Goal: Task Accomplishment & Management: Use online tool/utility

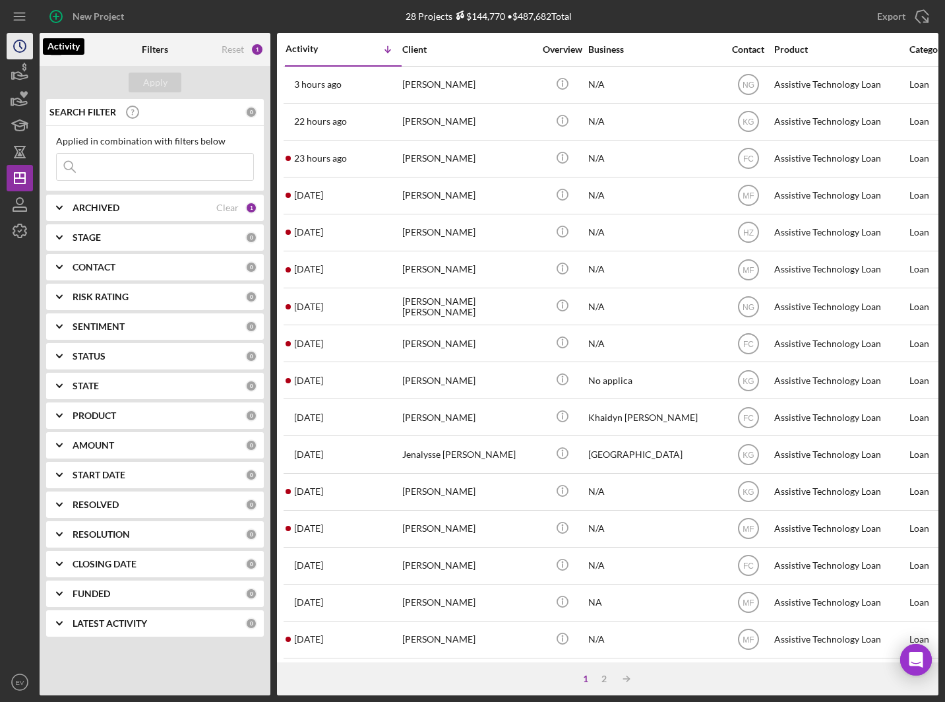
click at [18, 50] on icon "Icon/History" at bounding box center [19, 46] width 33 height 33
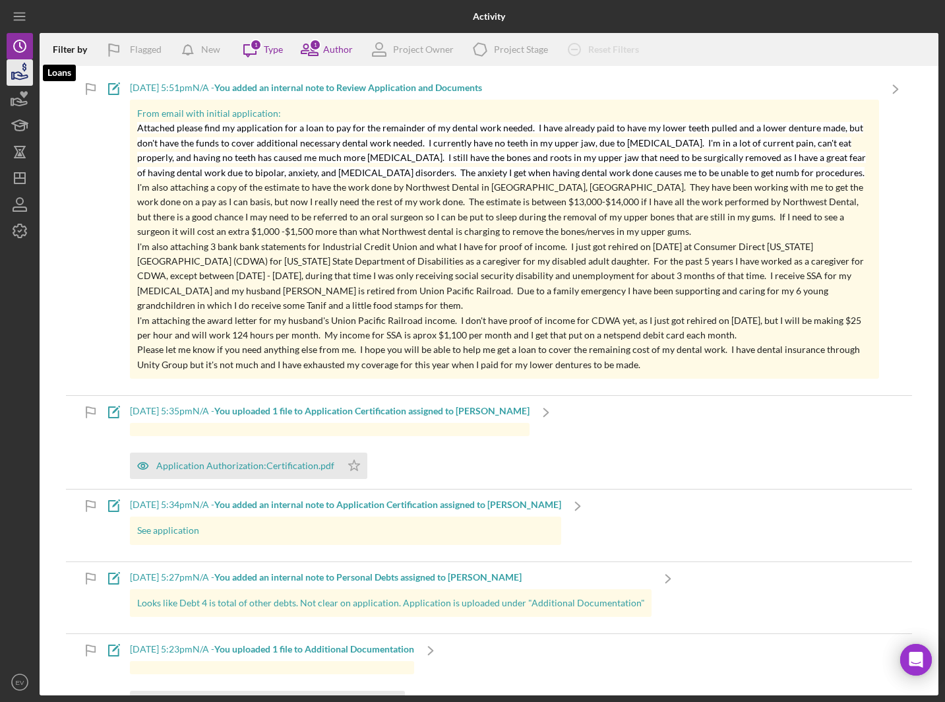
click at [20, 76] on icon "button" at bounding box center [19, 72] width 33 height 33
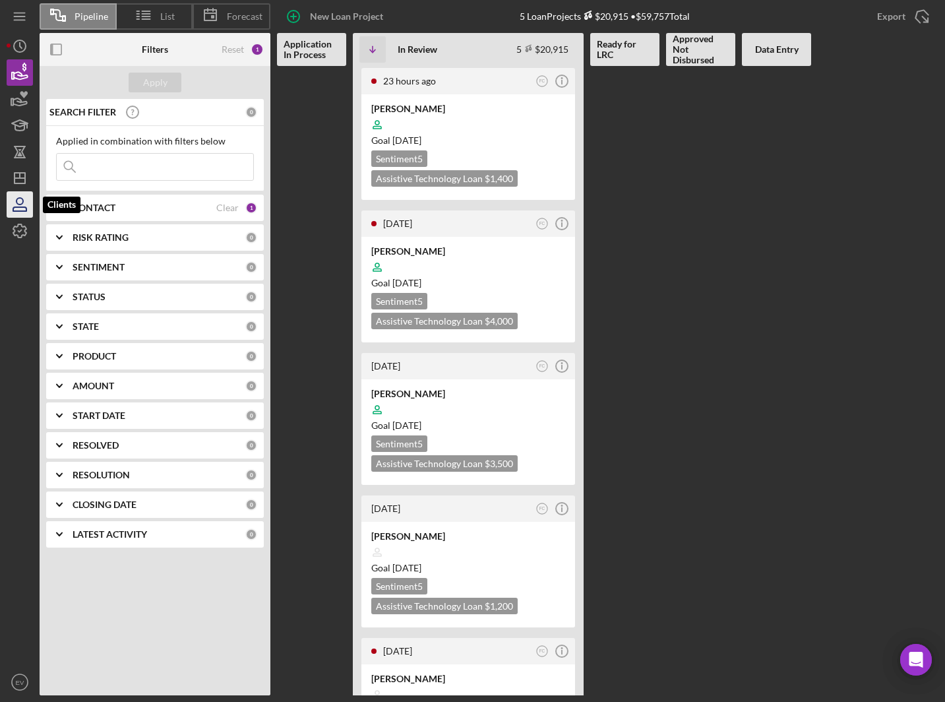
click at [15, 212] on icon "button" at bounding box center [19, 204] width 33 height 33
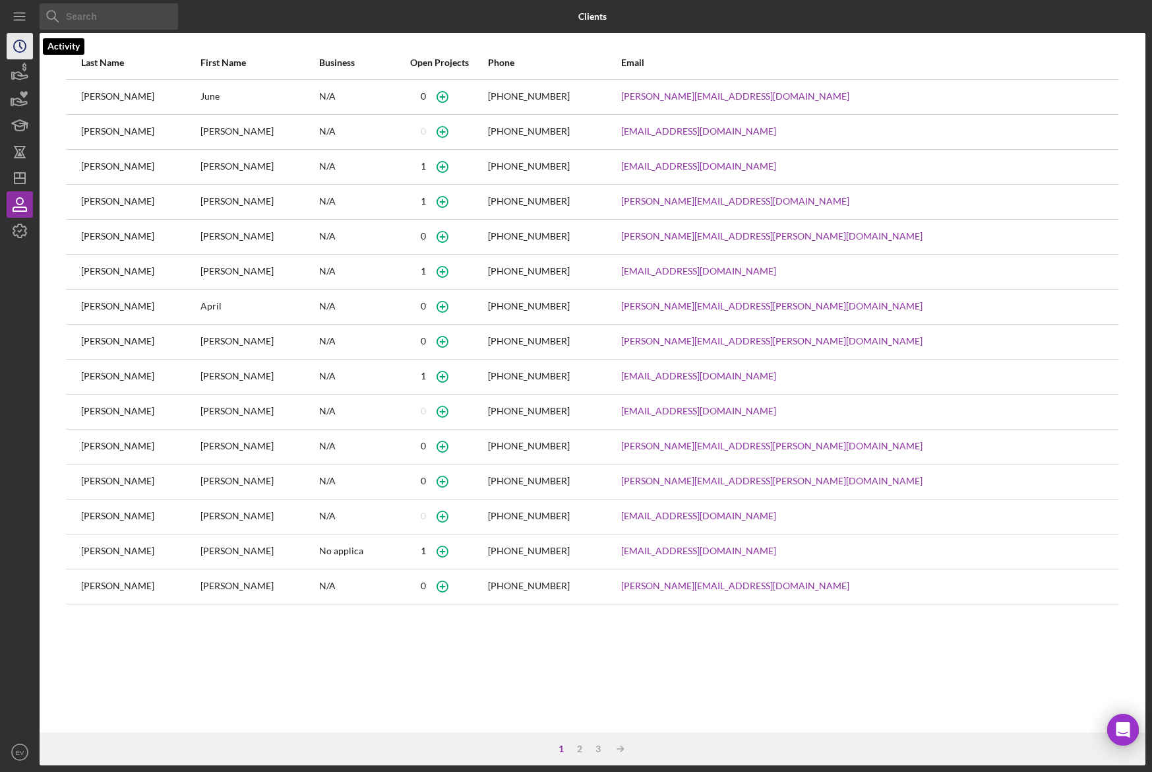
click at [16, 50] on icon "Icon/History" at bounding box center [19, 46] width 33 height 33
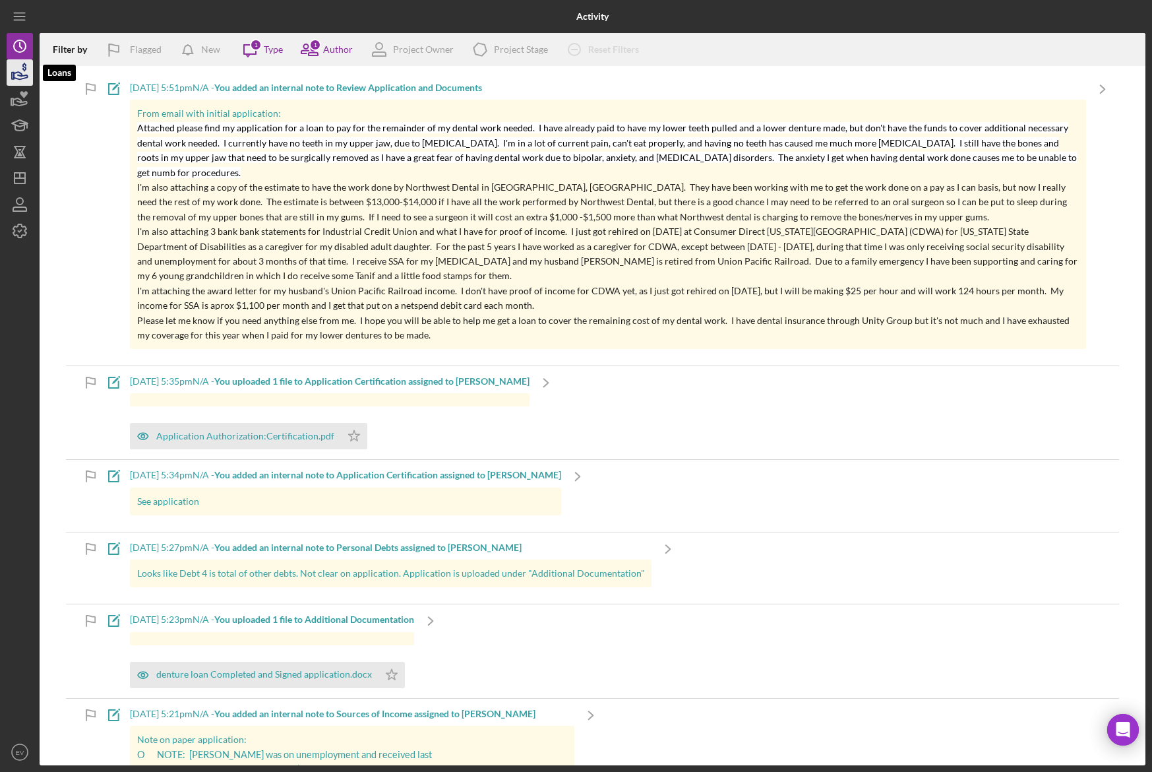
click at [23, 82] on icon "button" at bounding box center [19, 72] width 33 height 33
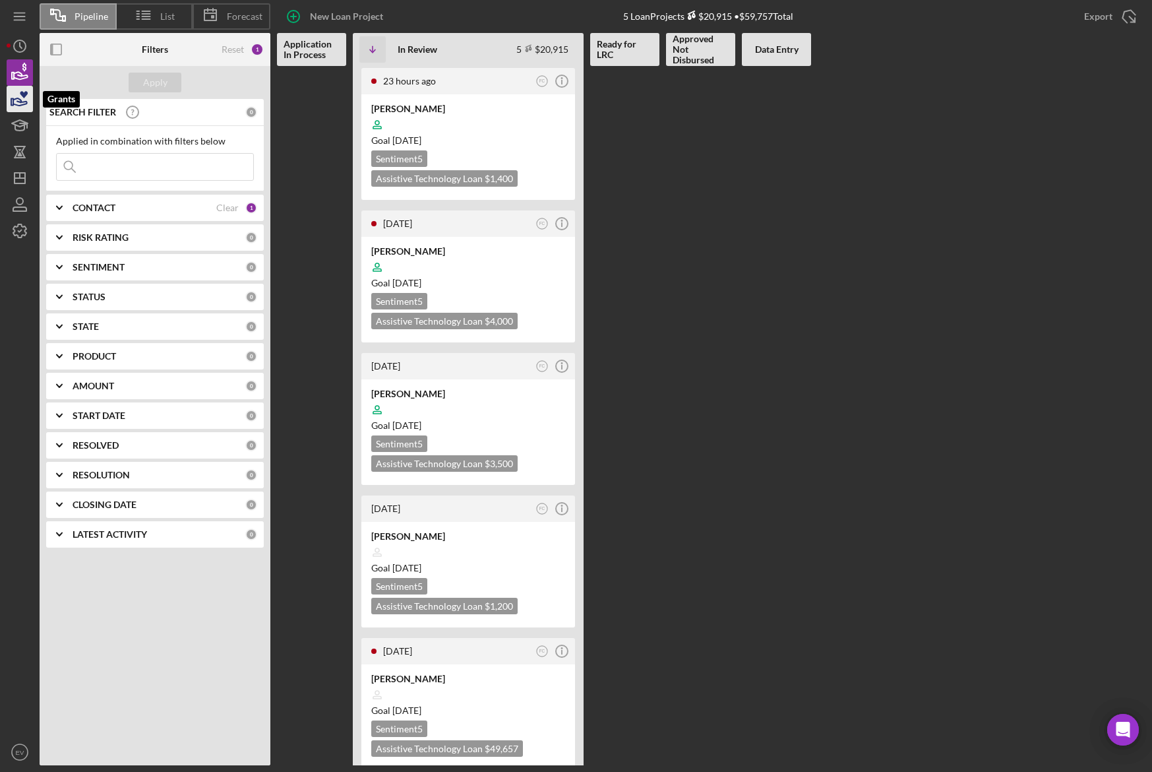
click at [20, 96] on icon "button" at bounding box center [19, 98] width 33 height 33
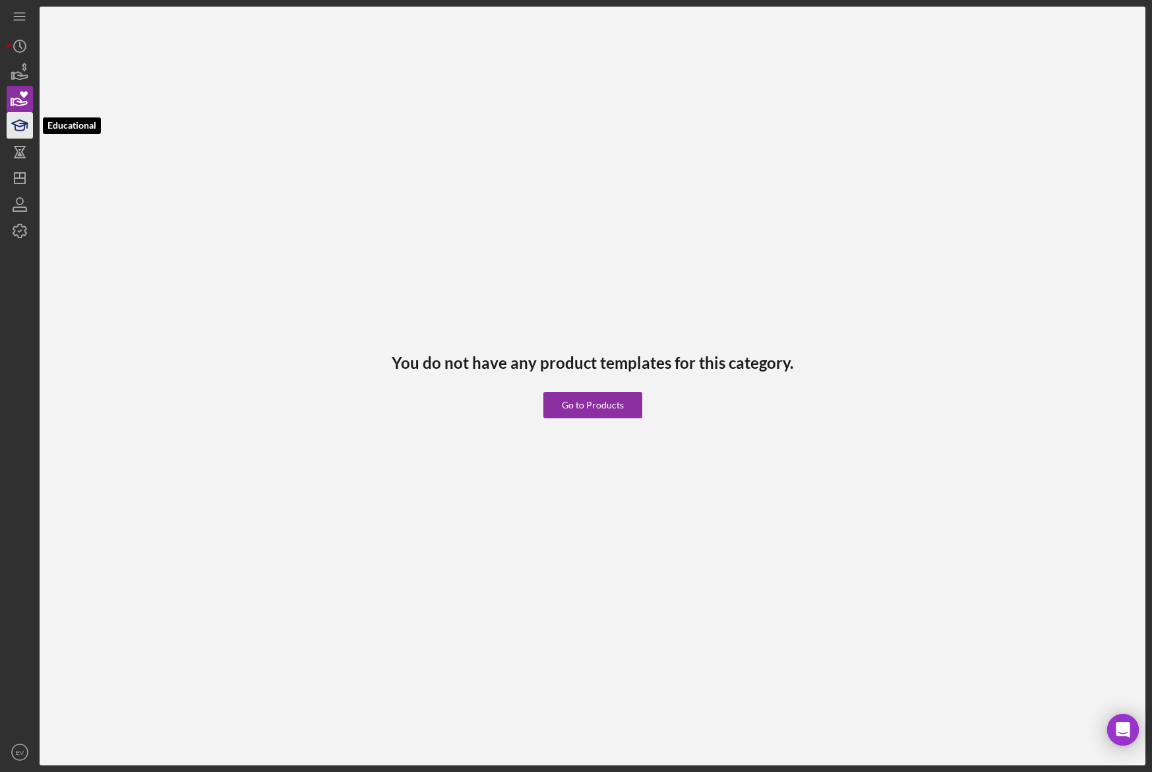
click at [17, 121] on polygon "button" at bounding box center [20, 123] width 16 height 7
click at [20, 158] on icon "button" at bounding box center [19, 151] width 33 height 33
click at [16, 182] on icon "Icon/Dashboard" at bounding box center [19, 178] width 33 height 33
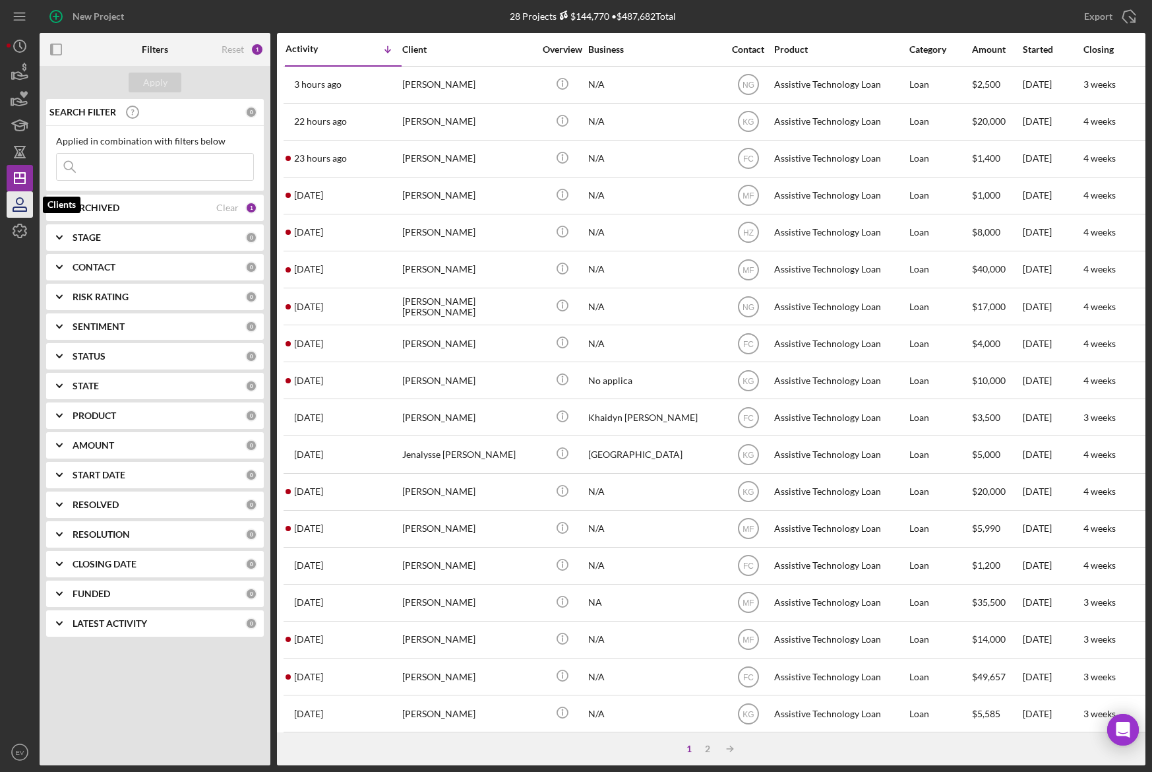
click at [18, 208] on icon "button" at bounding box center [19, 204] width 33 height 33
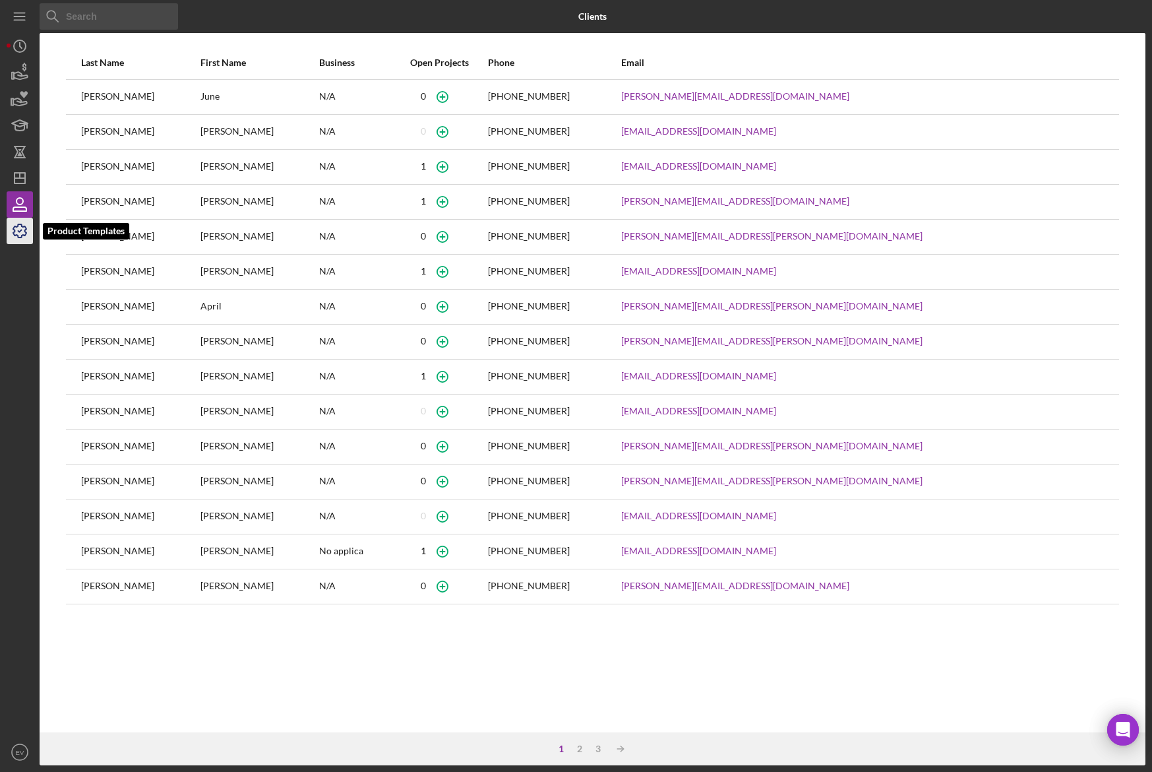
click at [15, 237] on icon "button" at bounding box center [19, 230] width 33 height 33
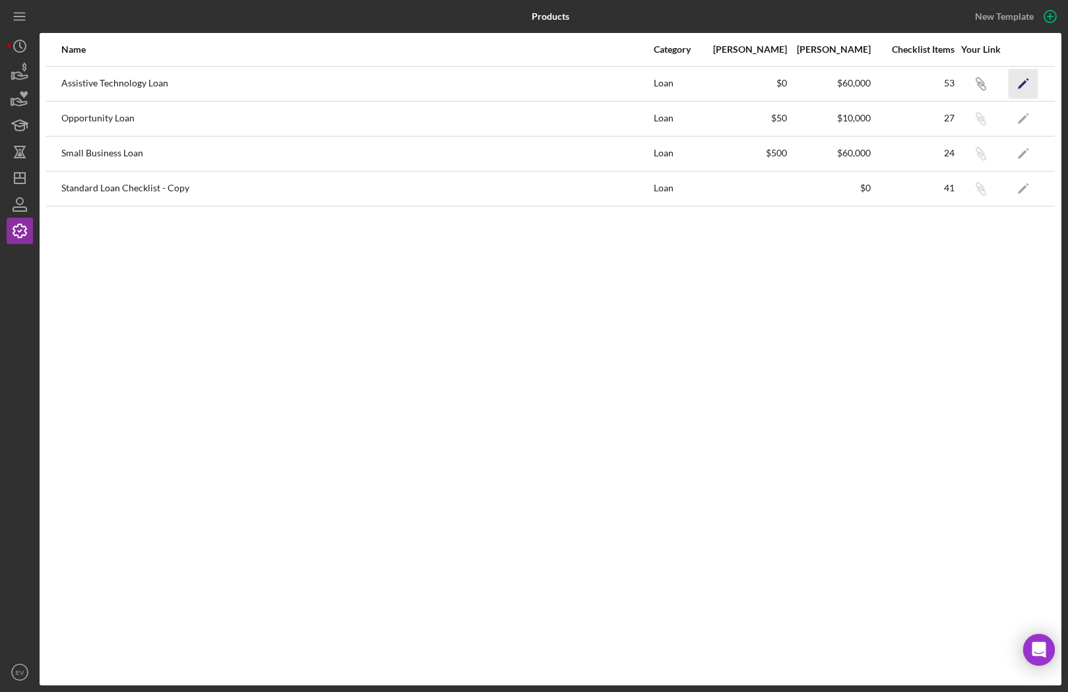
click at [1018, 82] on icon "Icon/Edit" at bounding box center [1023, 84] width 30 height 30
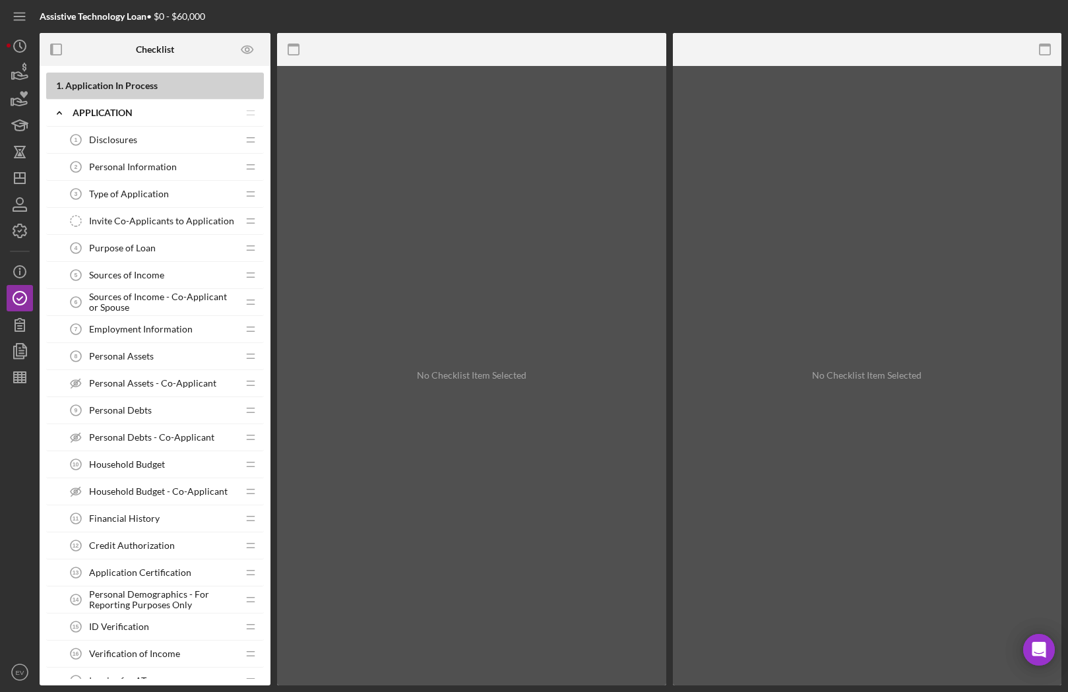
click at [155, 189] on span "Type of Application" at bounding box center [129, 194] width 80 height 11
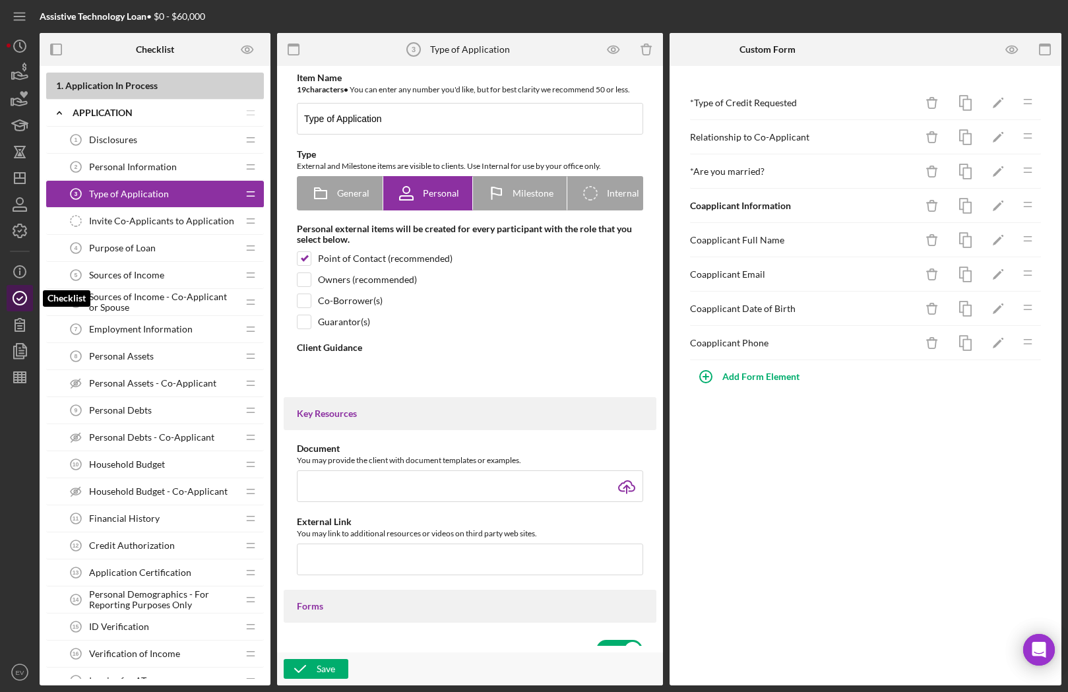
click at [18, 296] on icon "button" at bounding box center [19, 298] width 33 height 33
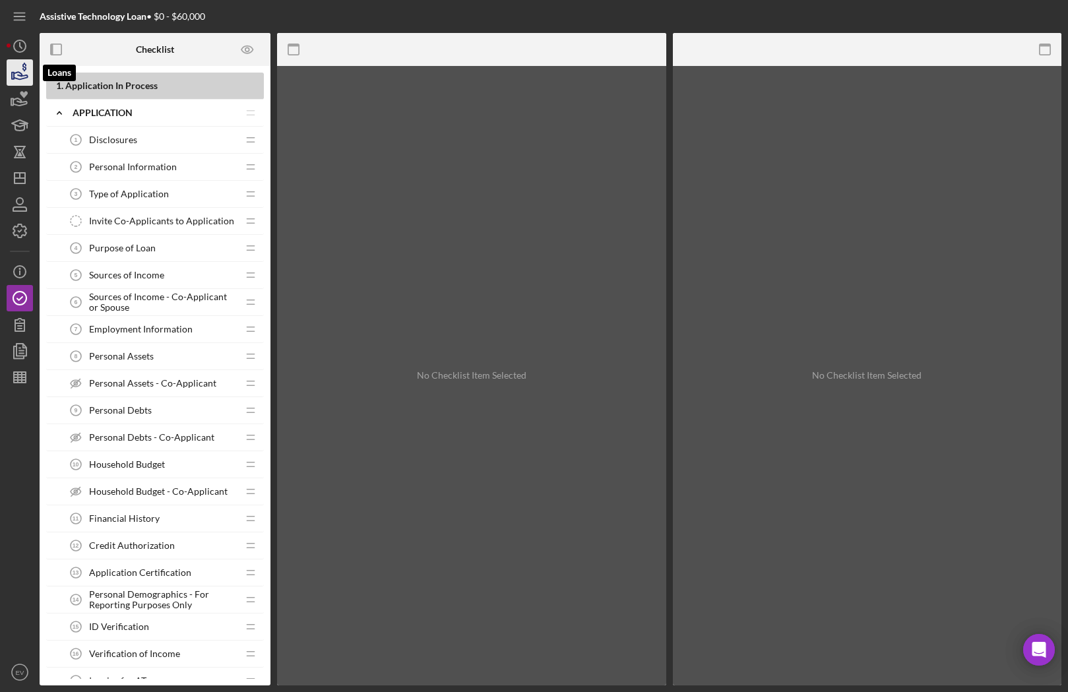
click at [24, 75] on icon "button" at bounding box center [21, 75] width 14 height 7
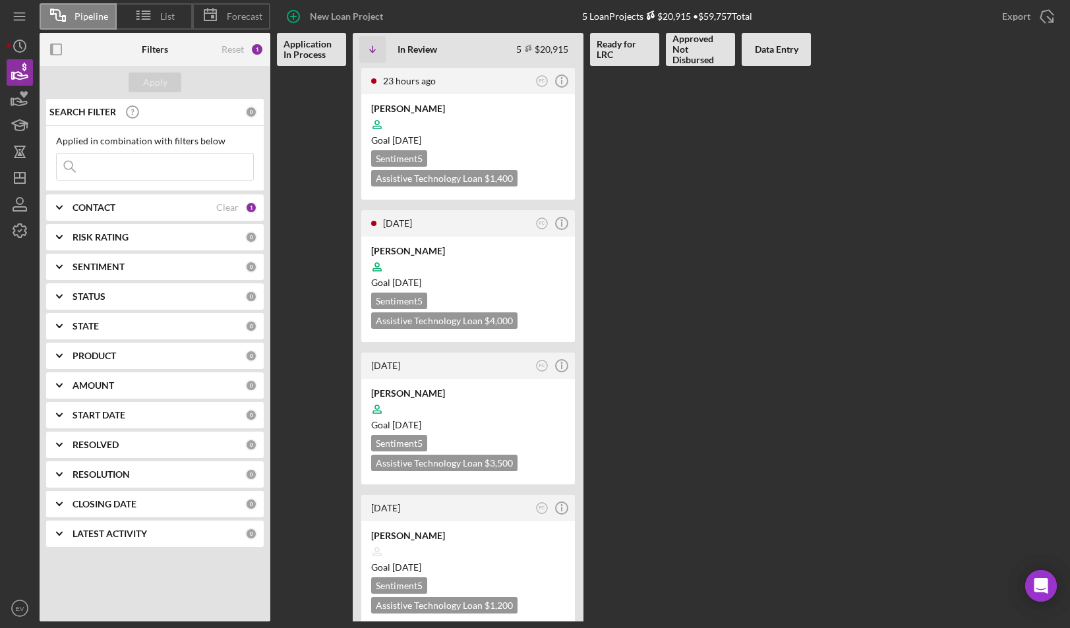
click at [103, 210] on b "CONTACT" at bounding box center [94, 207] width 43 height 11
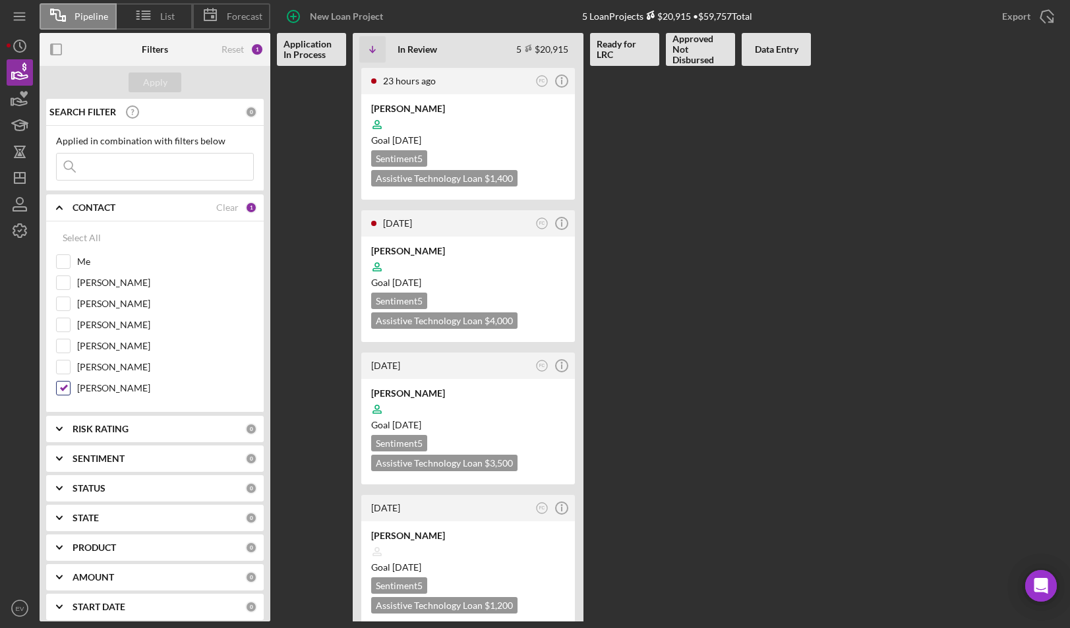
click at [120, 386] on label "[PERSON_NAME]" at bounding box center [165, 388] width 177 height 13
click at [70, 386] on input "[PERSON_NAME]" at bounding box center [63, 388] width 13 height 13
checkbox input "false"
click at [162, 84] on div "Apply" at bounding box center [155, 83] width 24 height 20
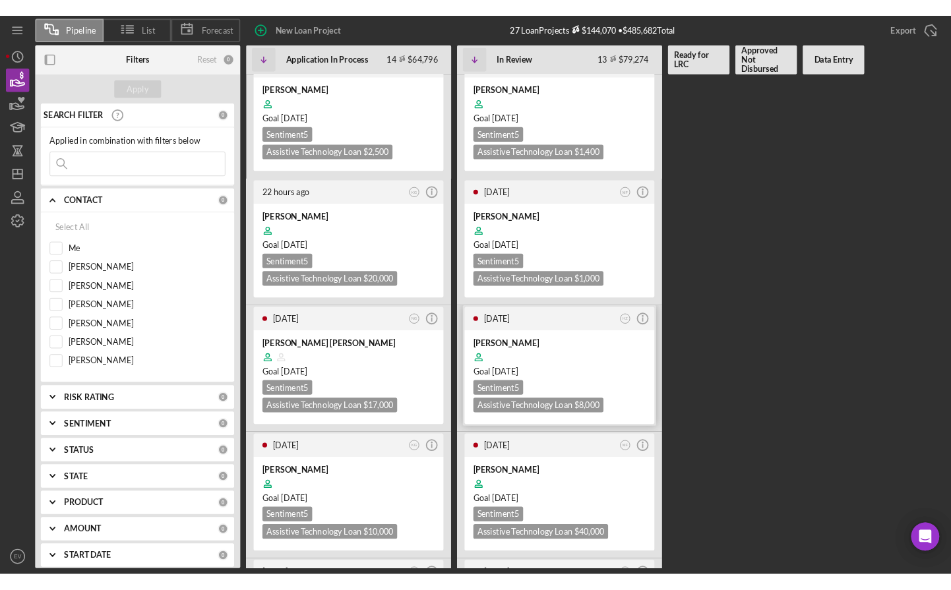
scroll to position [186, 0]
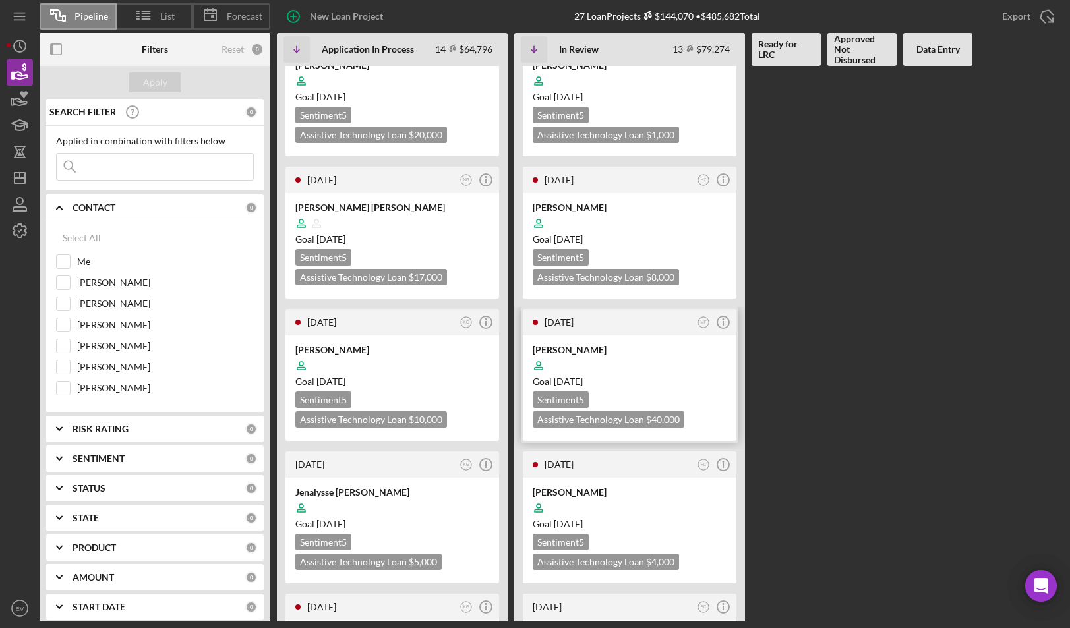
click at [623, 369] on div at bounding box center [630, 365] width 194 height 25
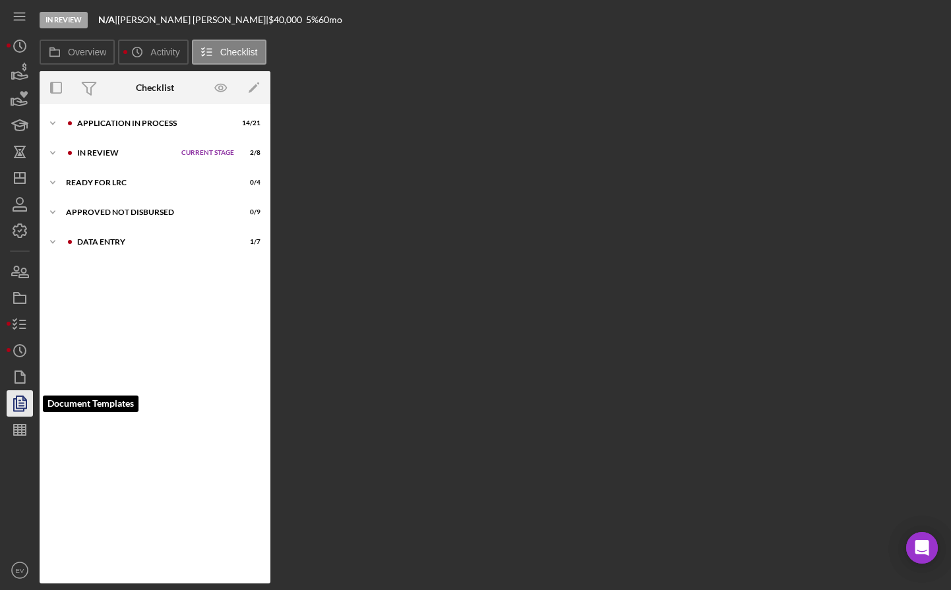
click at [16, 405] on polygon "button" at bounding box center [21, 402] width 10 height 12
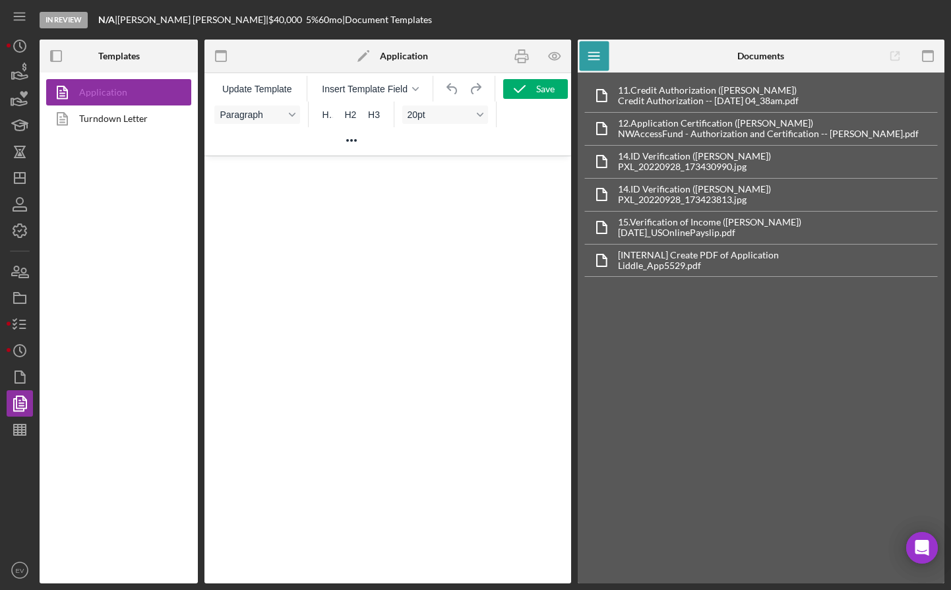
click at [130, 98] on link "Application" at bounding box center [115, 92] width 138 height 26
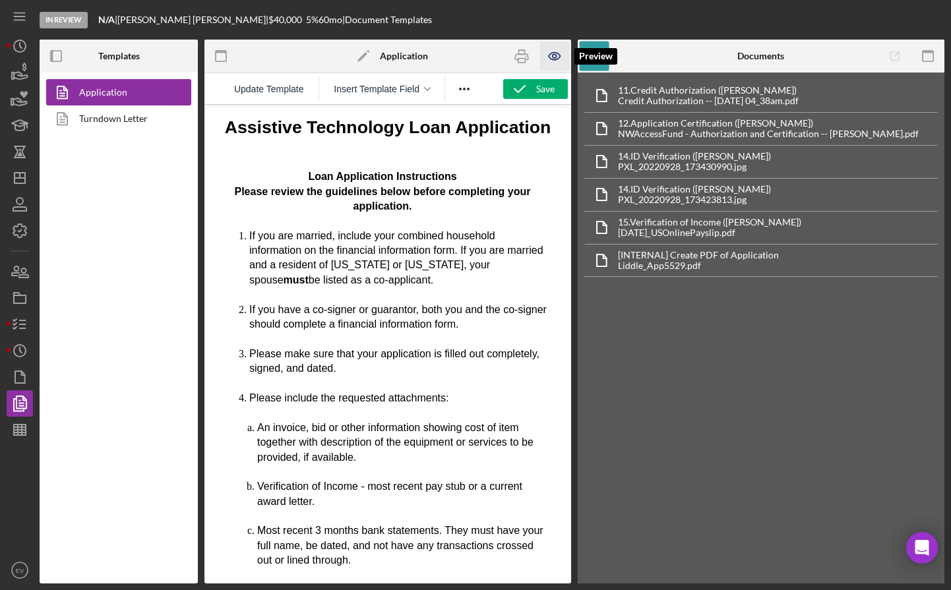
click at [563, 49] on icon "button" at bounding box center [554, 57] width 30 height 30
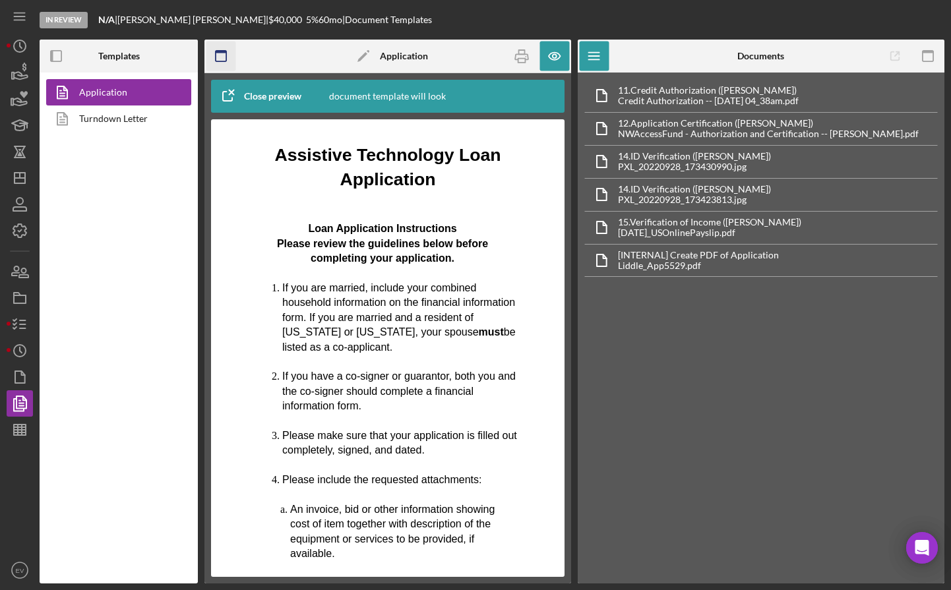
click at [223, 55] on icon "button" at bounding box center [221, 57] width 30 height 30
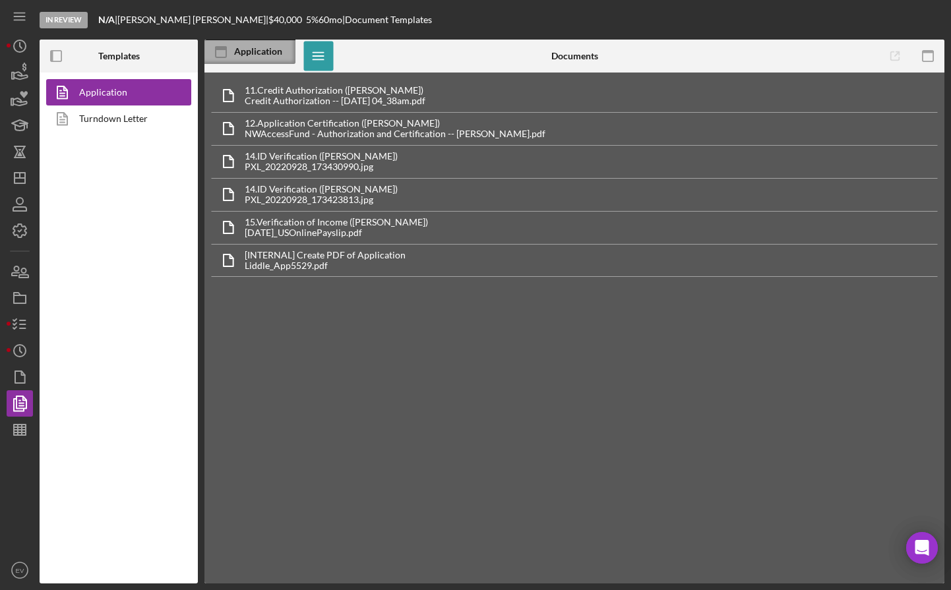
click at [235, 55] on div "Application" at bounding box center [264, 51] width 61 height 11
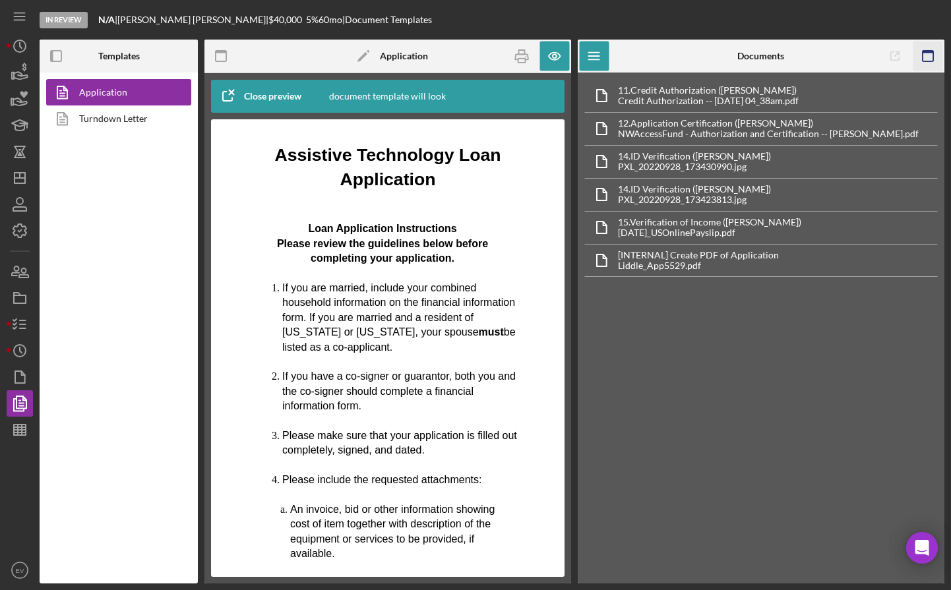
click at [931, 51] on rect "button" at bounding box center [928, 52] width 11 height 3
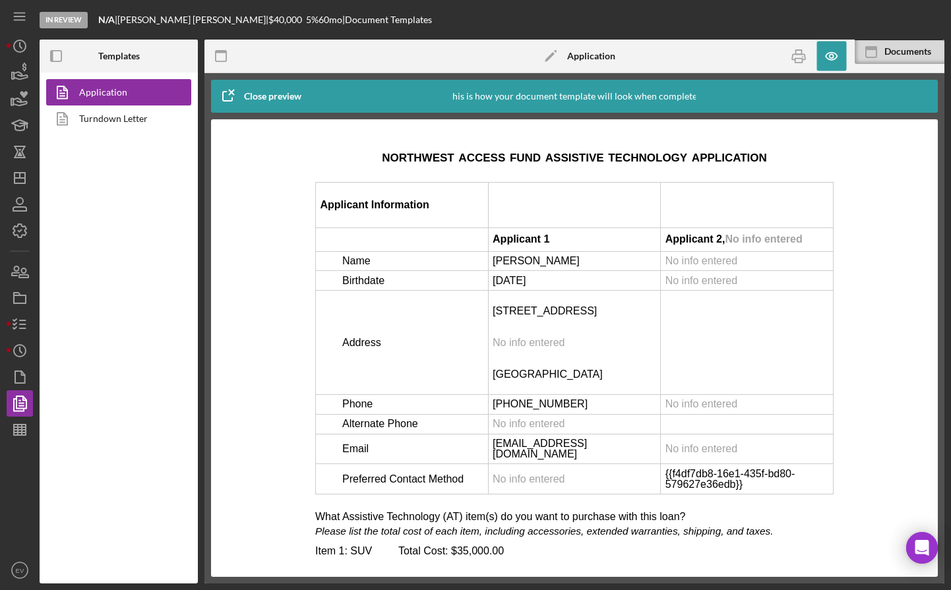
scroll to position [2006, 0]
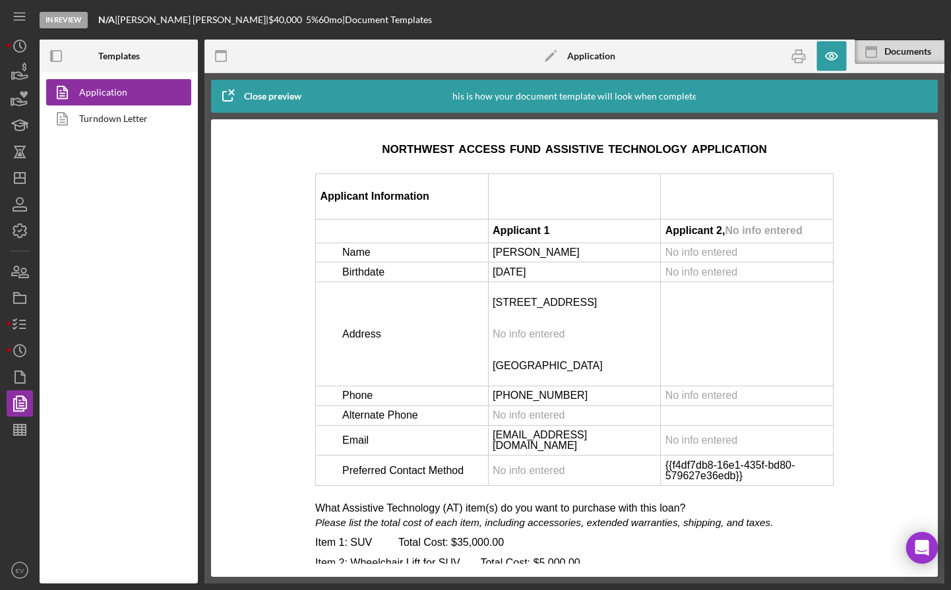
click at [547, 272] on td "[DATE]" at bounding box center [574, 272] width 173 height 20
click at [543, 274] on td "[DATE]" at bounding box center [574, 272] width 173 height 20
click at [569, 275] on td "[DATE]" at bounding box center [574, 272] width 173 height 20
click at [833, 55] on icon "button" at bounding box center [832, 57] width 30 height 30
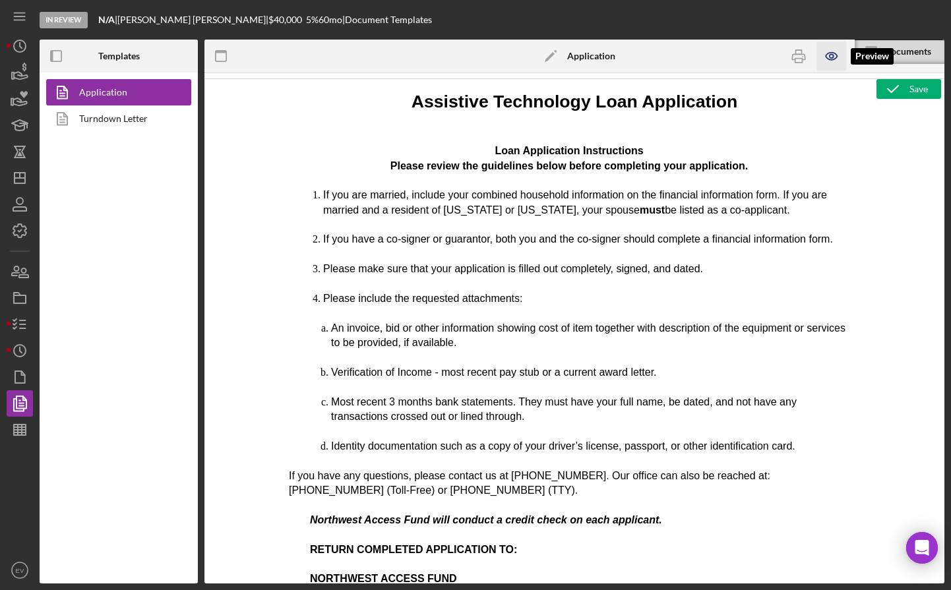
scroll to position [0, 0]
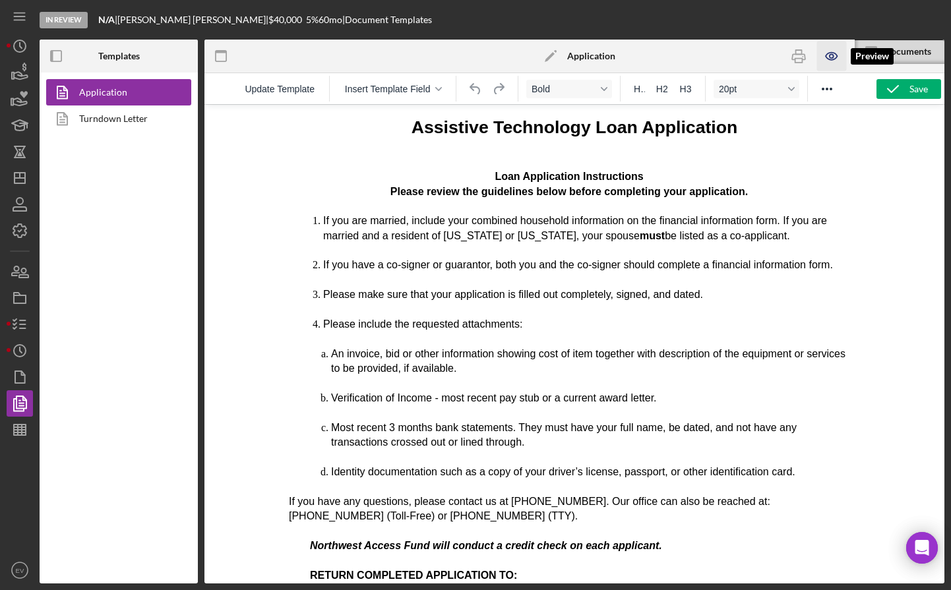
click at [832, 61] on icon "button" at bounding box center [832, 57] width 30 height 30
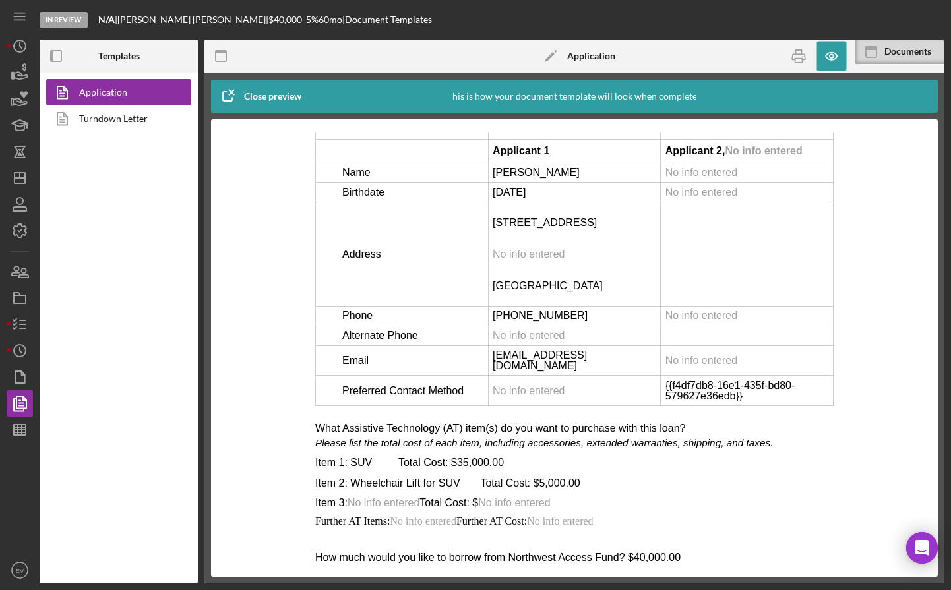
scroll to position [2077, 0]
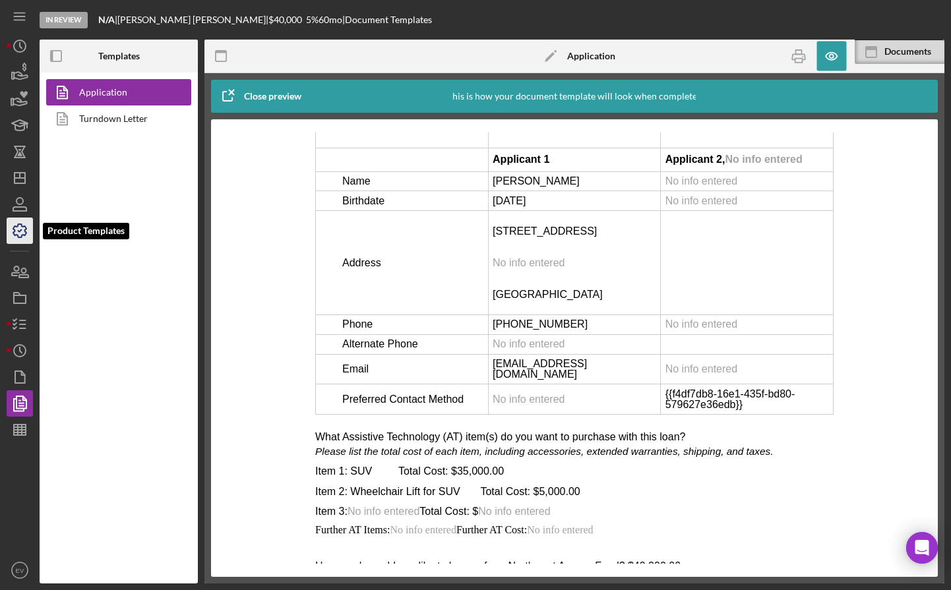
click at [22, 233] on icon "button" at bounding box center [19, 230] width 33 height 33
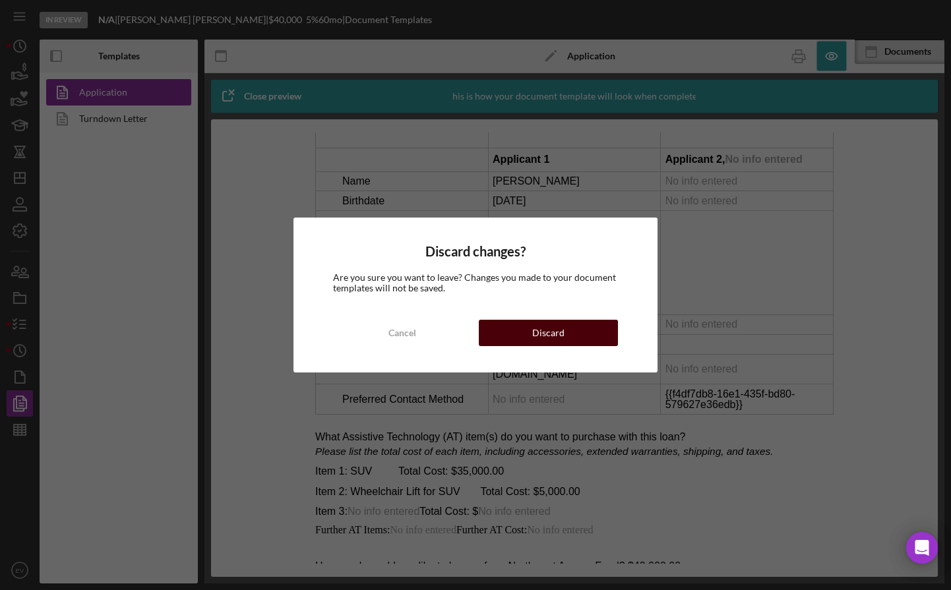
click at [593, 330] on button "Discard" at bounding box center [548, 333] width 139 height 26
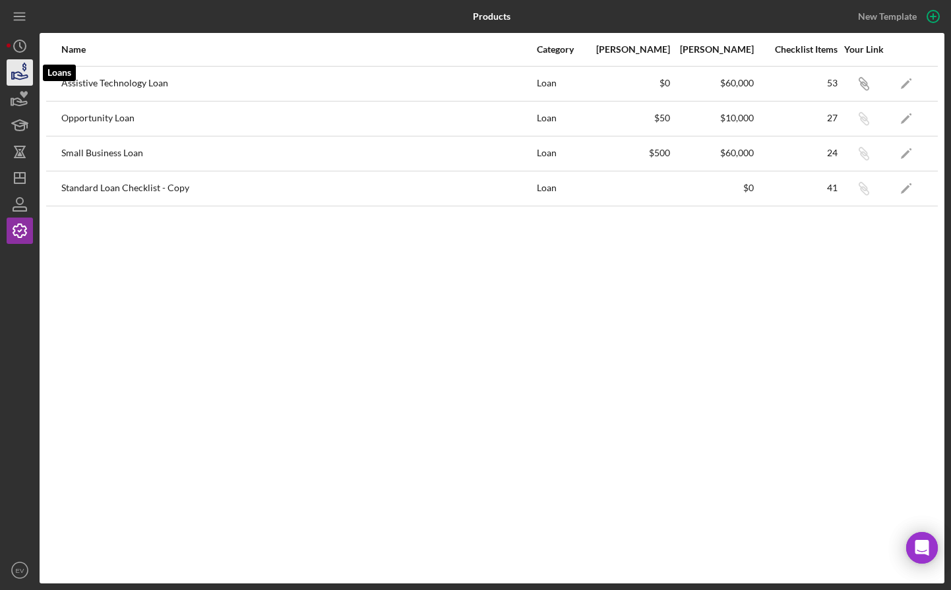
click at [17, 67] on icon "button" at bounding box center [19, 72] width 33 height 33
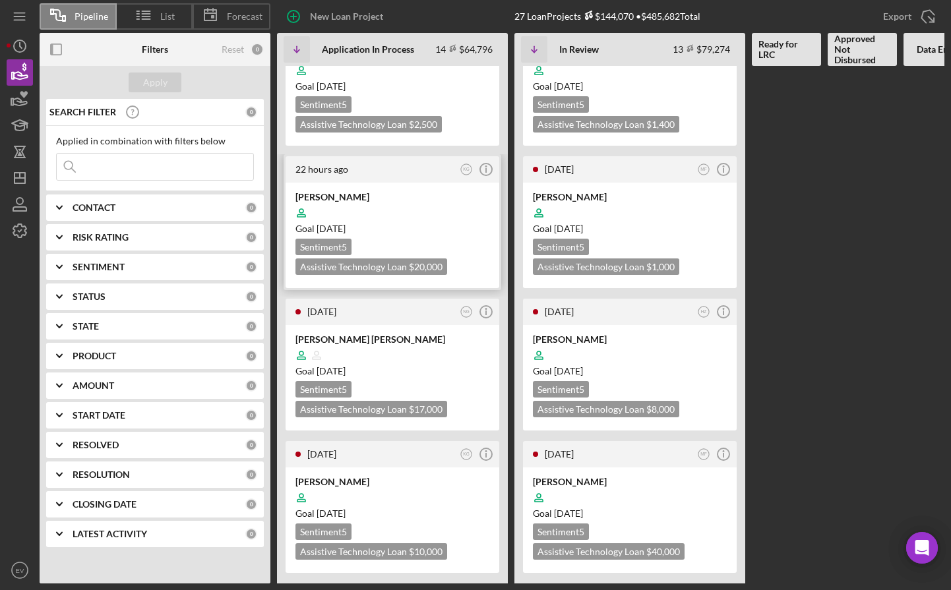
scroll to position [101, 0]
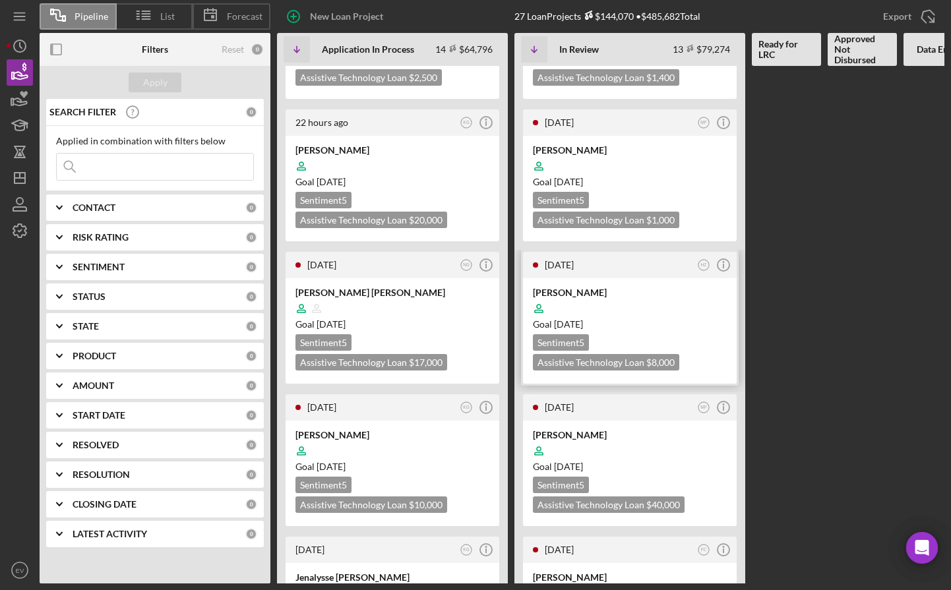
click at [615, 315] on div at bounding box center [630, 308] width 194 height 25
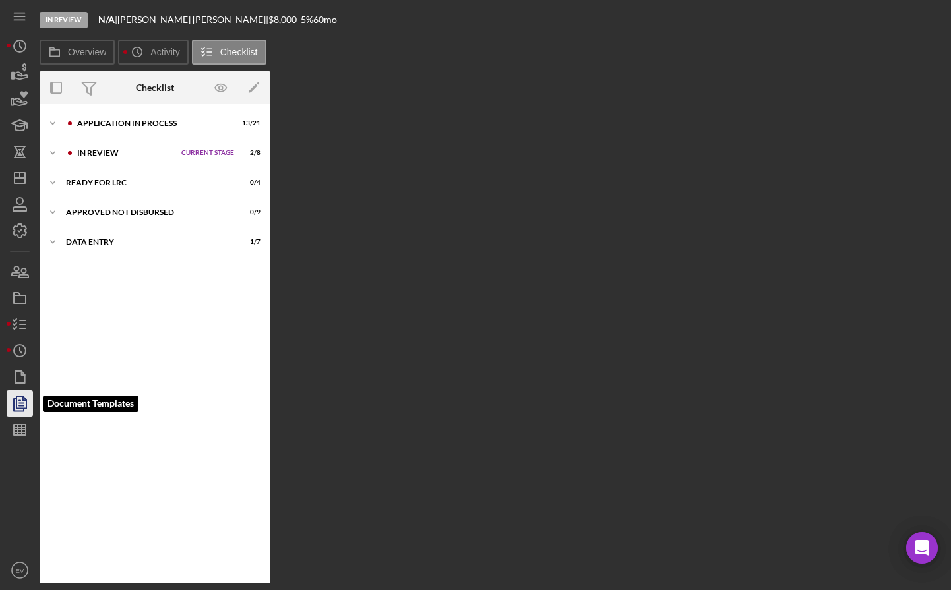
click at [15, 403] on icon "button" at bounding box center [19, 403] width 33 height 33
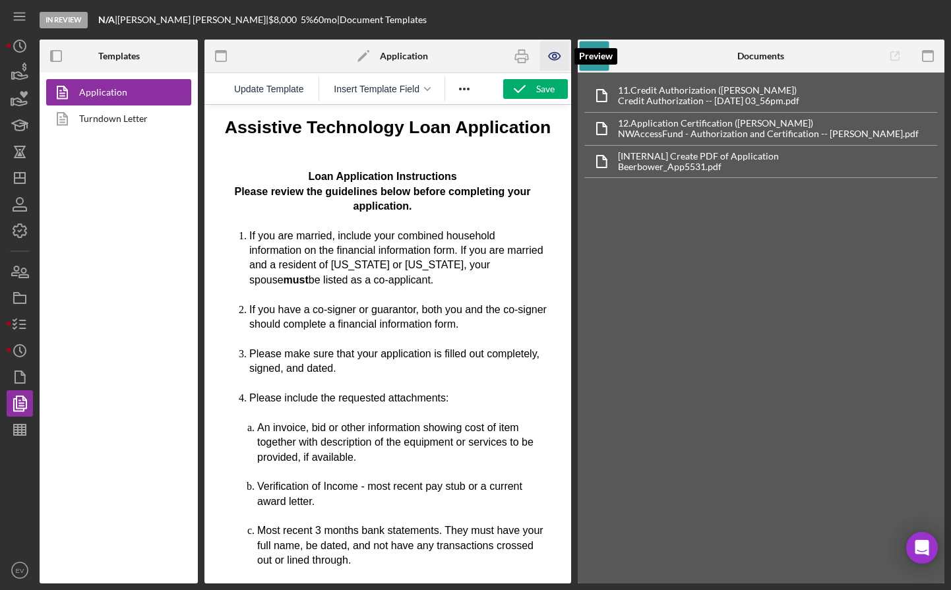
click at [551, 61] on icon "button" at bounding box center [554, 57] width 30 height 30
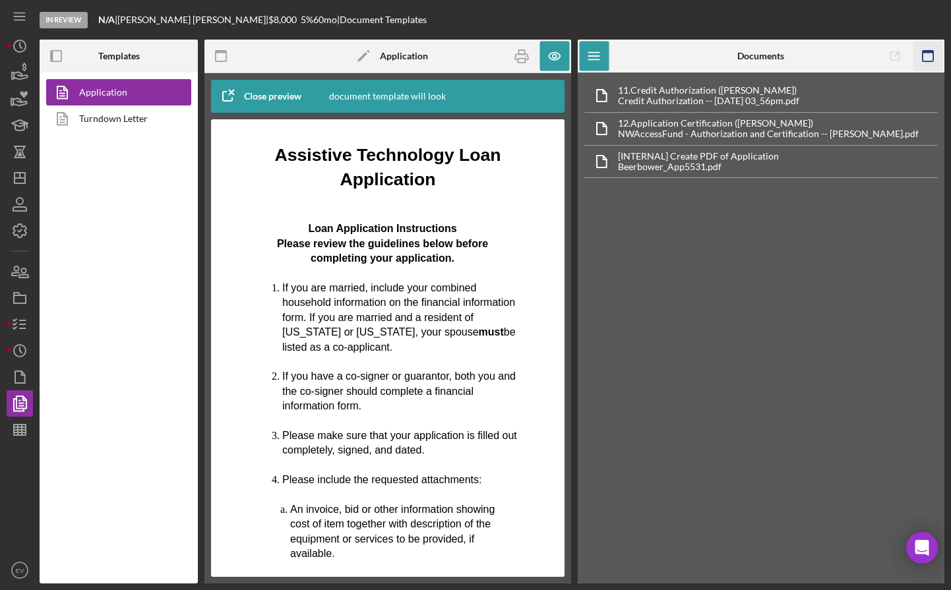
click at [931, 61] on icon "button" at bounding box center [928, 57] width 30 height 30
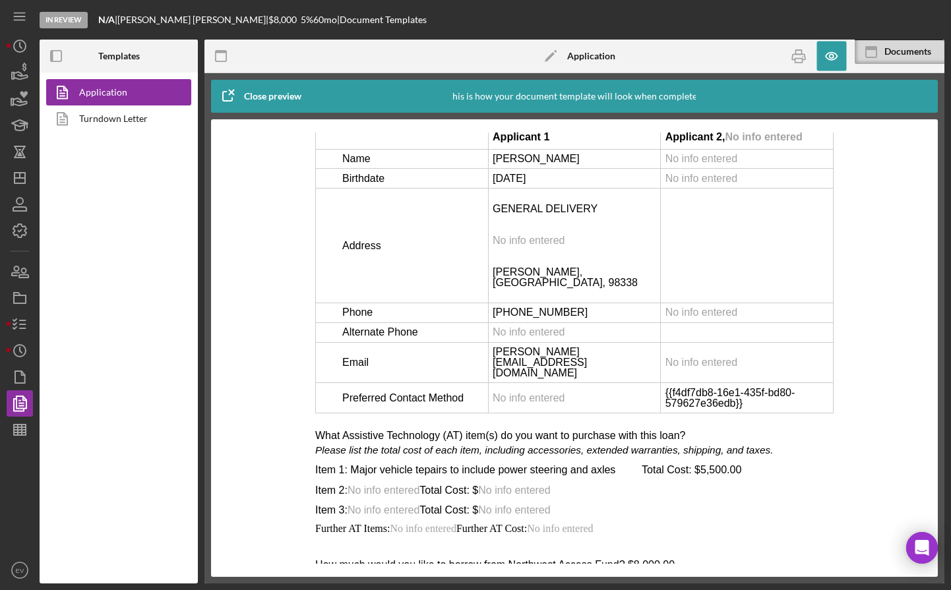
scroll to position [2091, 0]
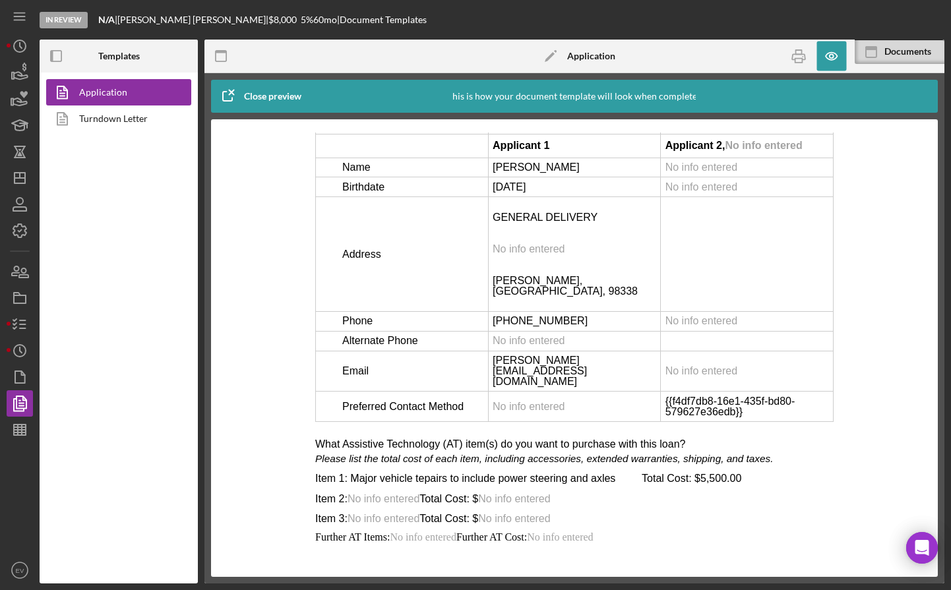
click at [563, 187] on td "[DATE]" at bounding box center [574, 187] width 173 height 20
click at [560, 192] on td "[DATE]" at bounding box center [574, 187] width 173 height 20
click at [508, 223] on p "GENERAL DELIVERY" at bounding box center [575, 217] width 164 height 11
drag, startPoint x: 508, startPoint y: 225, endPoint x: 578, endPoint y: 226, distance: 70.6
click at [578, 223] on p "GENERAL DELIVERY" at bounding box center [575, 217] width 164 height 11
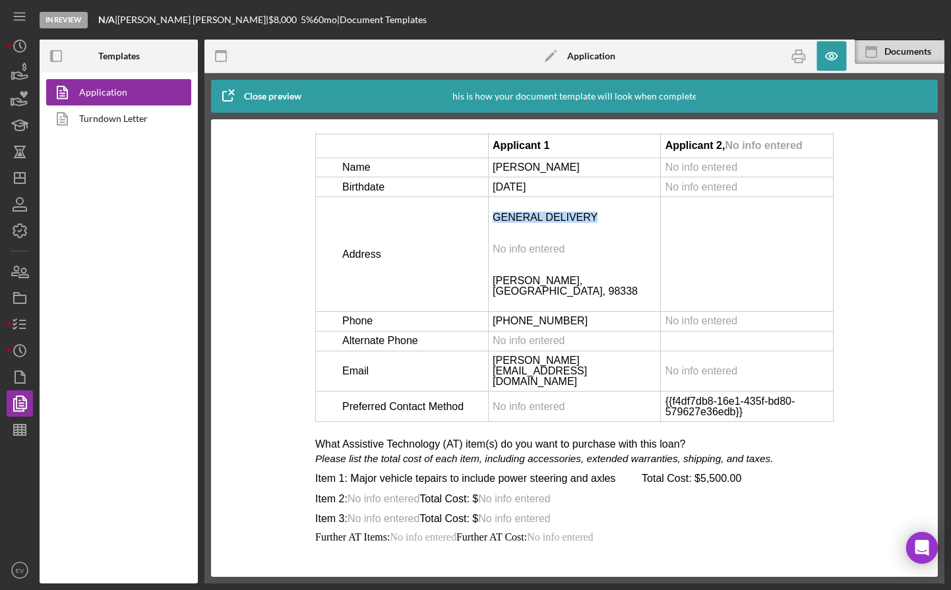
click at [578, 223] on p "GENERAL DELIVERY" at bounding box center [575, 217] width 164 height 11
drag, startPoint x: 504, startPoint y: 220, endPoint x: 585, endPoint y: 225, distance: 81.2
click at [585, 223] on p "GENERAL DELIVERY" at bounding box center [575, 217] width 164 height 11
click at [559, 191] on td "[DATE]" at bounding box center [574, 187] width 173 height 20
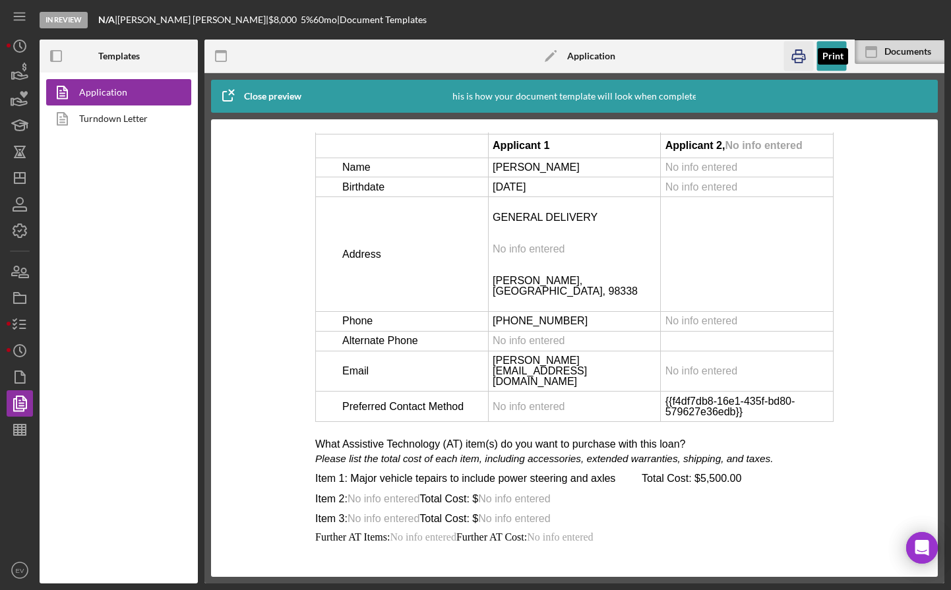
drag, startPoint x: 795, startPoint y: 55, endPoint x: 389, endPoint y: 264, distance: 456.3
click at [795, 55] on icon "button" at bounding box center [799, 57] width 30 height 30
click at [801, 52] on rect "button" at bounding box center [799, 52] width 6 height 4
click at [22, 269] on icon "button" at bounding box center [23, 272] width 9 height 9
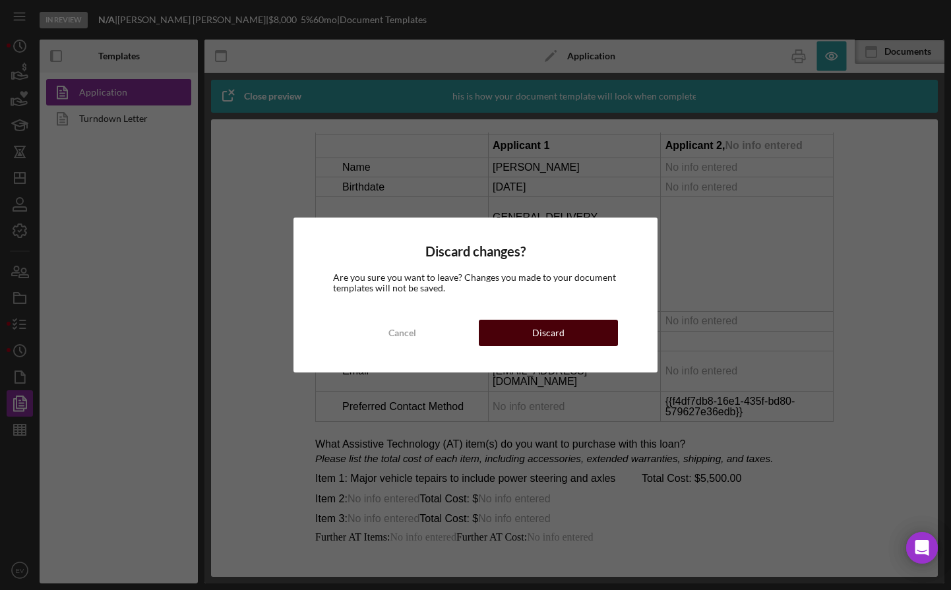
click at [568, 338] on button "Discard" at bounding box center [548, 333] width 139 height 26
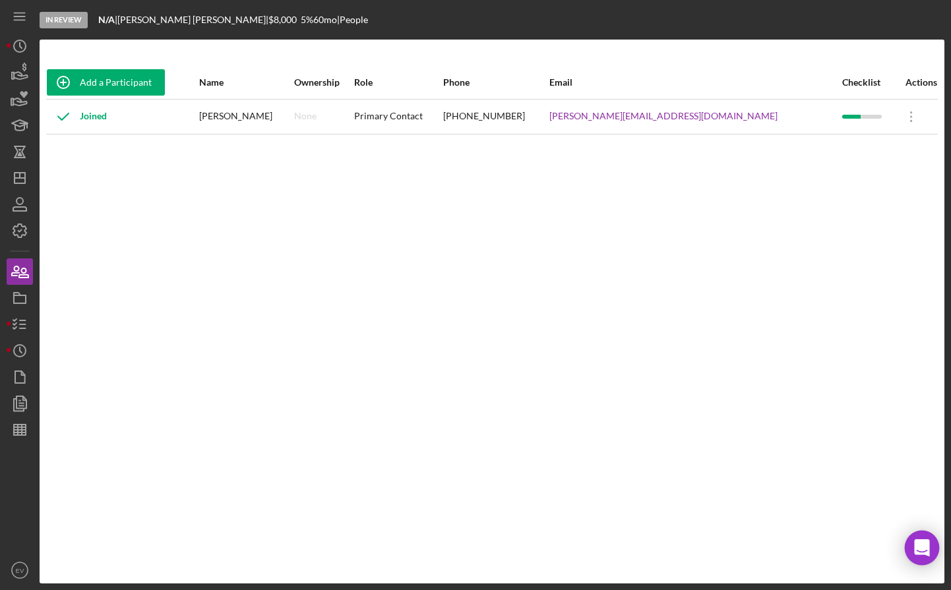
click at [920, 551] on icon "Open Intercom Messenger" at bounding box center [921, 547] width 17 height 17
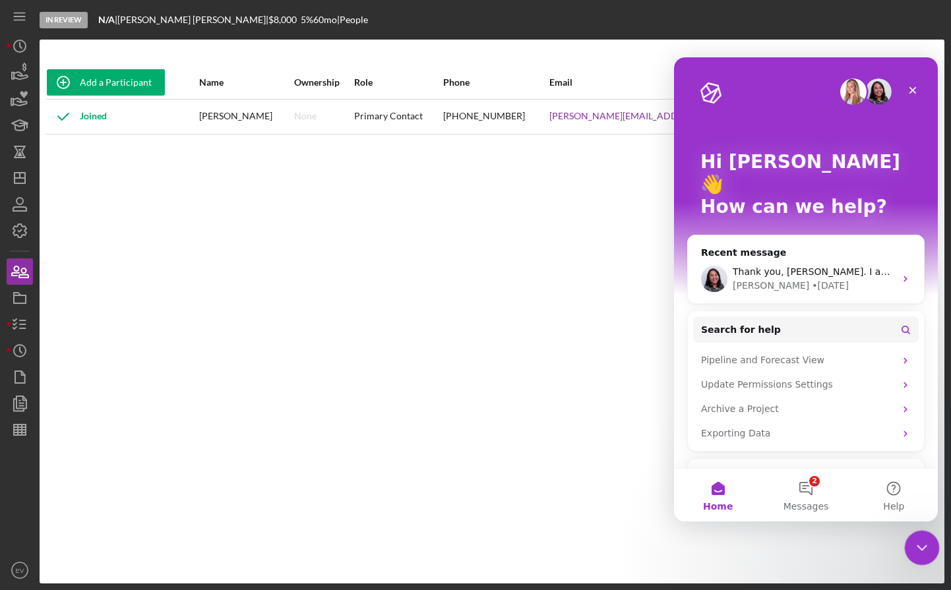
click at [919, 551] on icon "Close Intercom Messenger" at bounding box center [920, 546] width 16 height 16
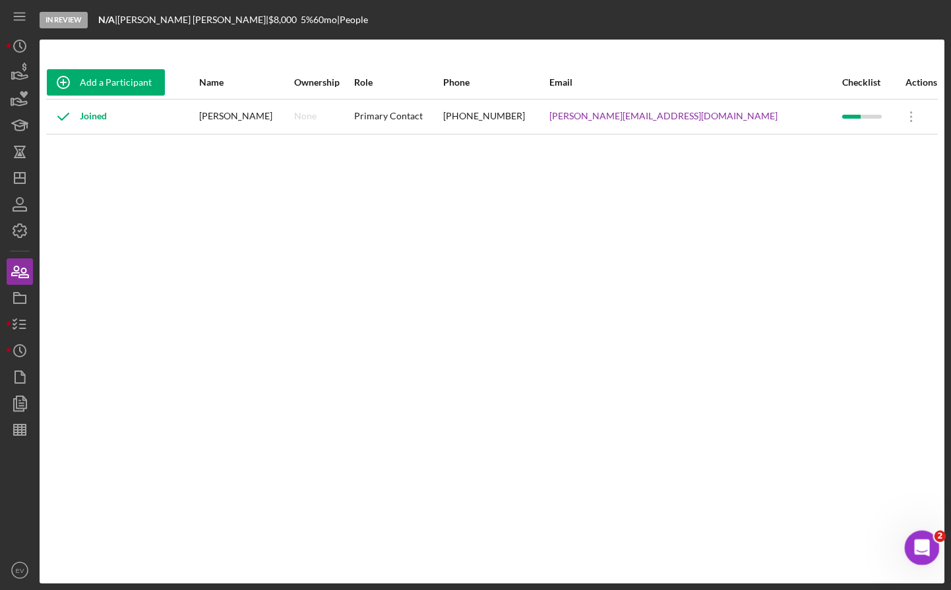
click at [925, 549] on icon "Open Intercom Messenger" at bounding box center [920, 546] width 22 height 22
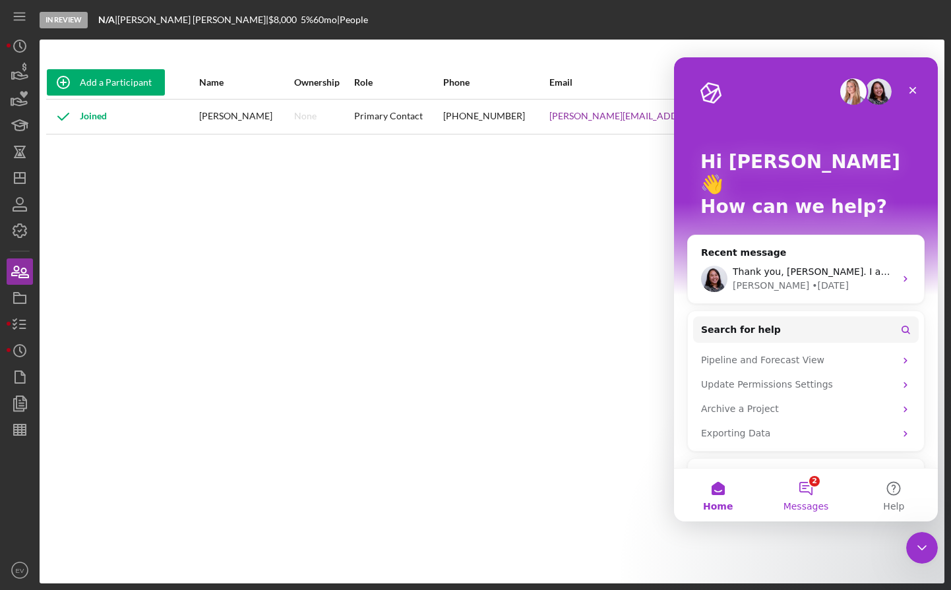
click at [811, 493] on button "2 Messages" at bounding box center [806, 495] width 88 height 53
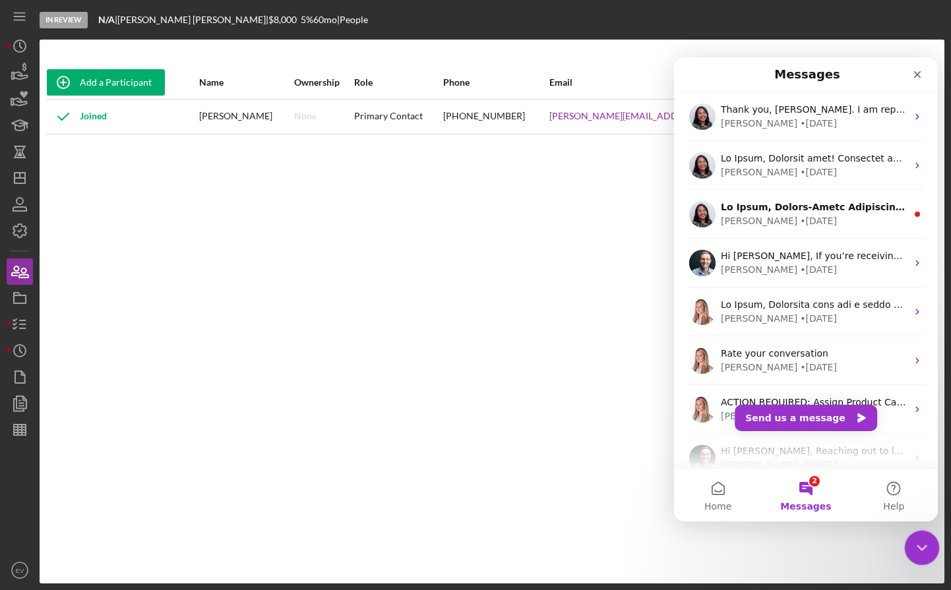
click at [915, 551] on icon "Close Intercom Messenger" at bounding box center [920, 546] width 16 height 16
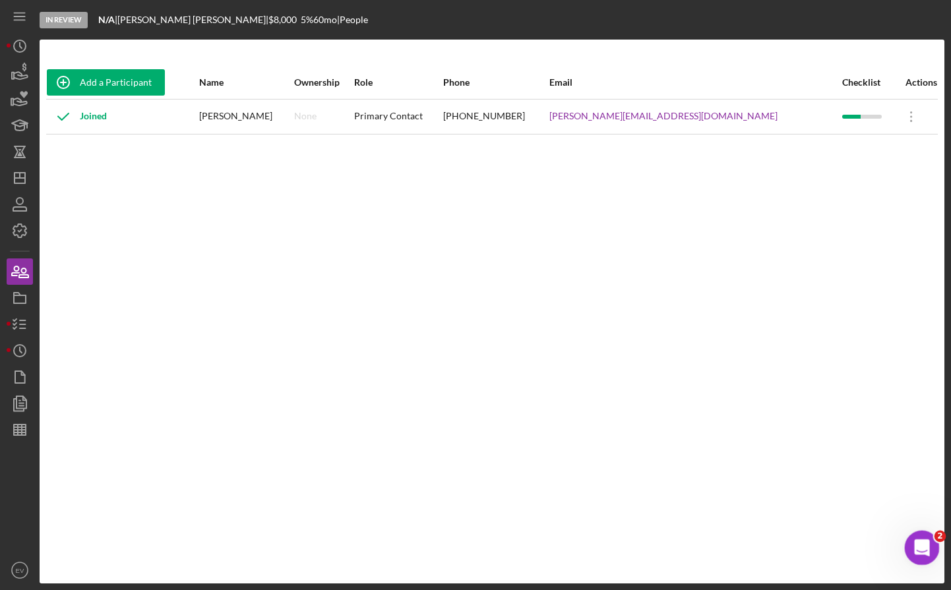
click at [916, 545] on icon "Open Intercom Messenger" at bounding box center [920, 546] width 22 height 22
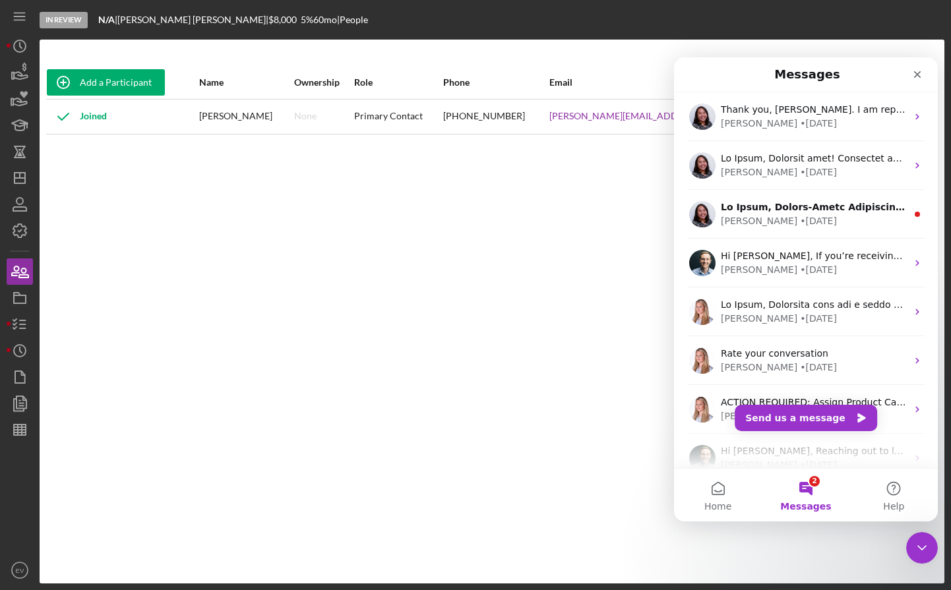
click at [437, 348] on div "Add a Participant Name Ownership Role Phone Email Checklist Actions Joined [PER…" at bounding box center [492, 311] width 905 height 491
click at [920, 80] on div "Close" at bounding box center [917, 75] width 24 height 24
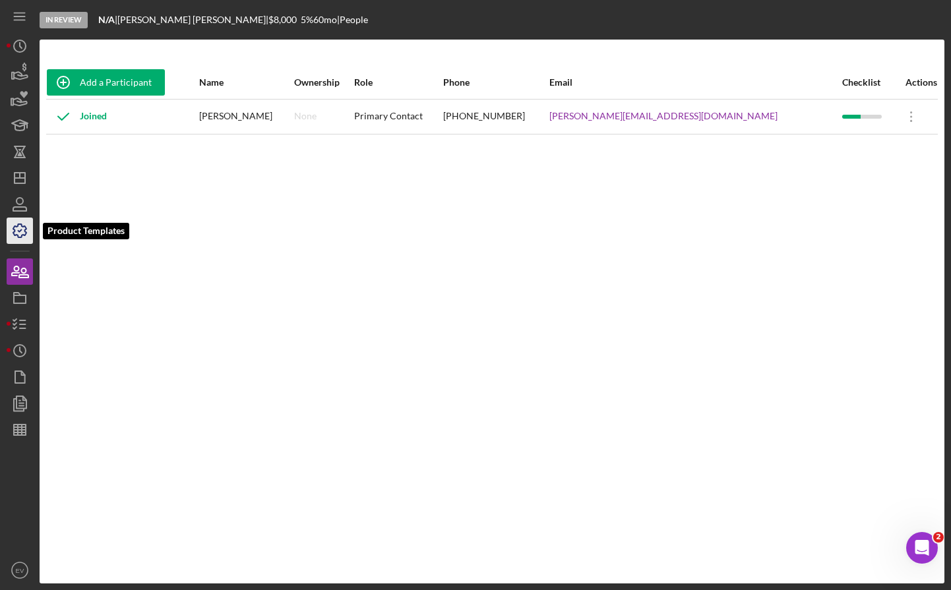
click at [11, 226] on icon "button" at bounding box center [19, 230] width 33 height 33
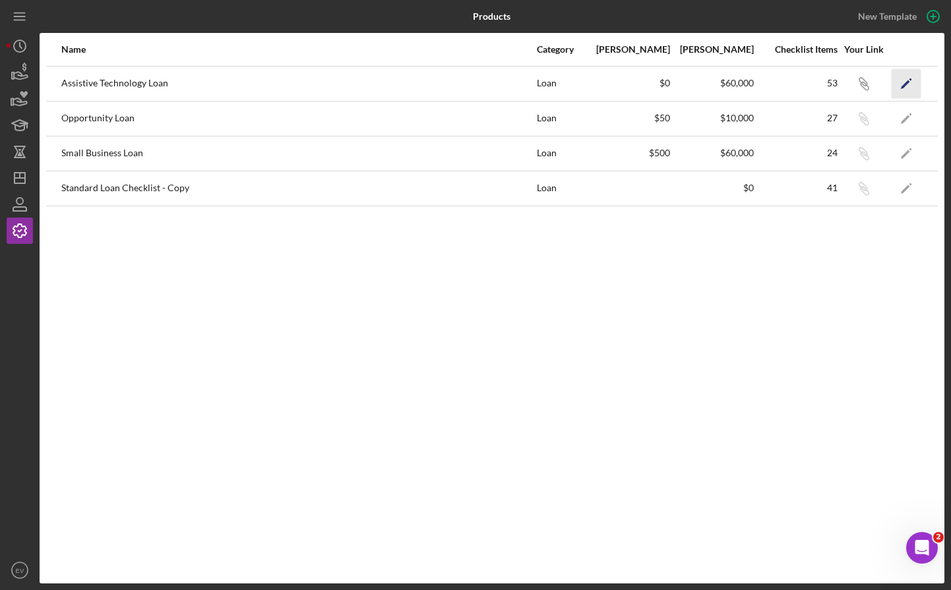
click at [909, 90] on icon "Icon/Edit" at bounding box center [907, 84] width 30 height 30
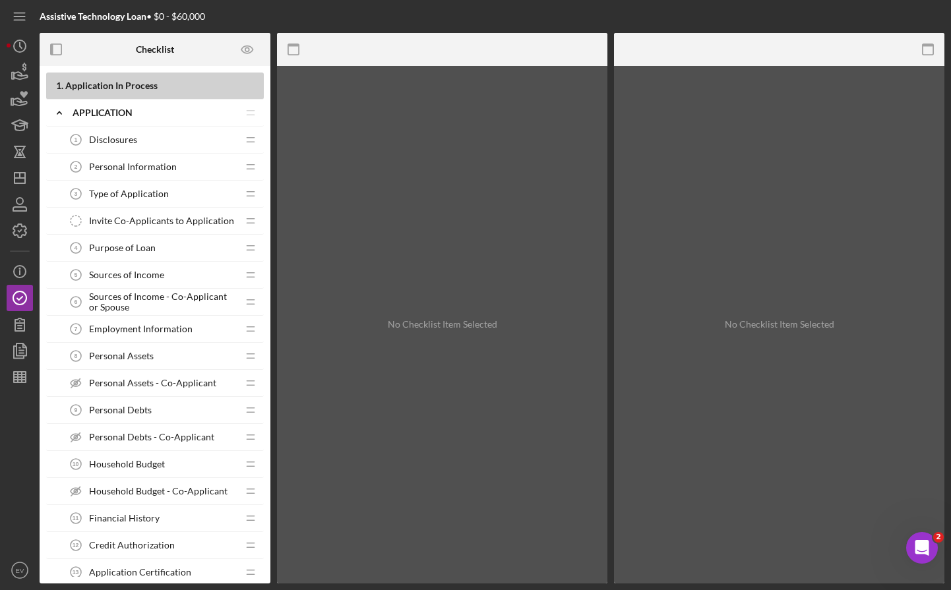
click at [142, 170] on span "Personal Information" at bounding box center [133, 167] width 88 height 11
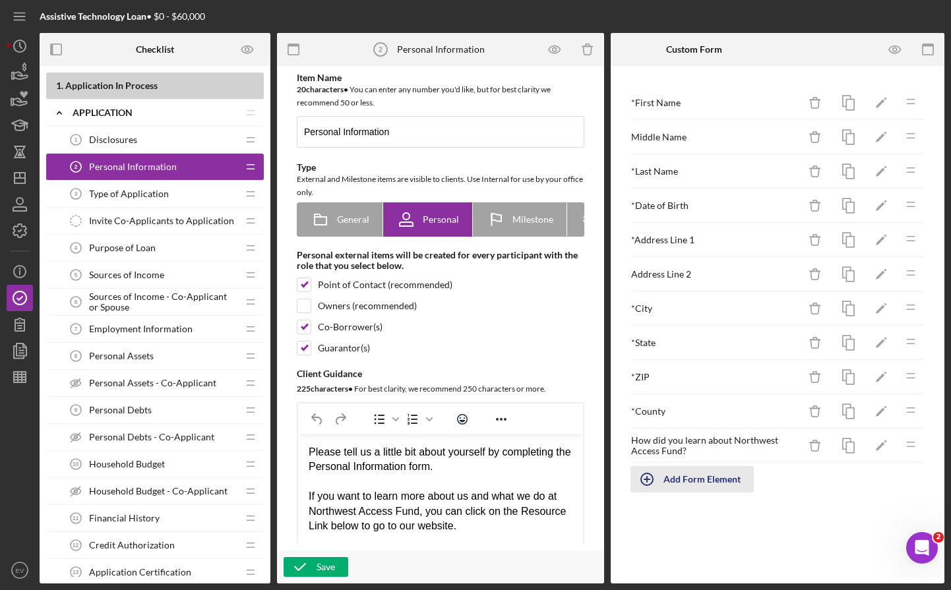
click at [669, 480] on div "Add Form Element" at bounding box center [701, 479] width 77 height 26
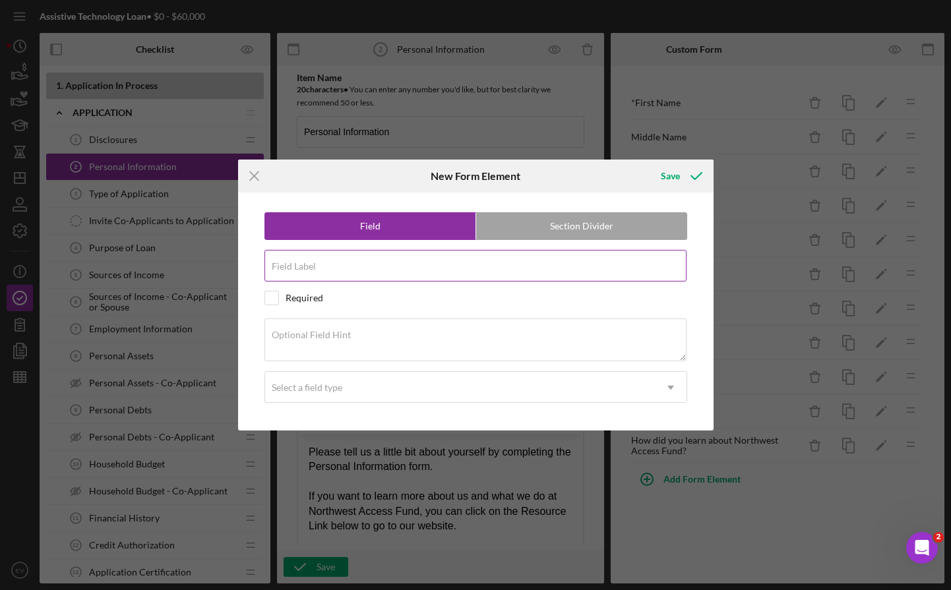
click at [376, 272] on input "Field Label" at bounding box center [475, 266] width 422 height 32
type input "Phone Number"
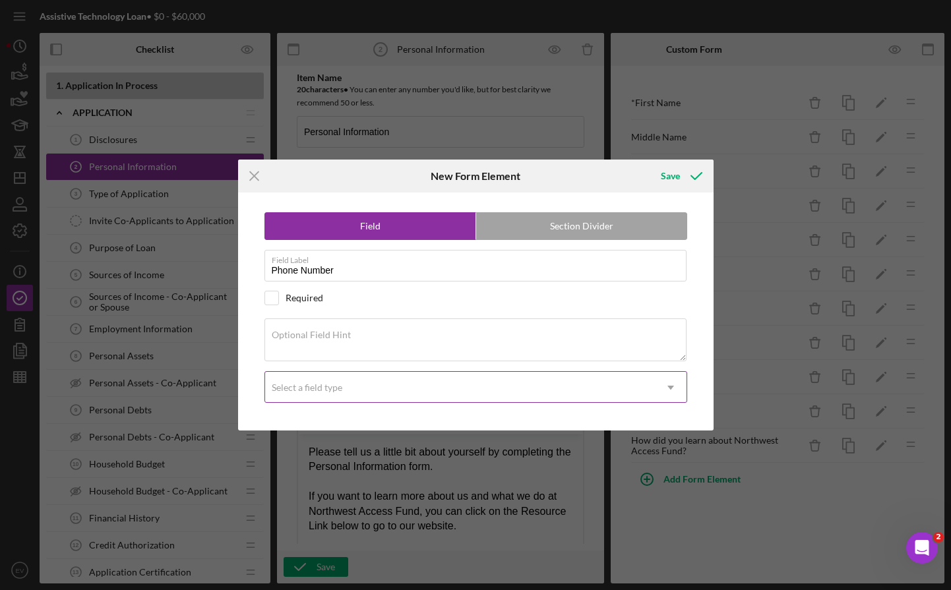
click at [370, 390] on div "Select a field type" at bounding box center [460, 388] width 390 height 30
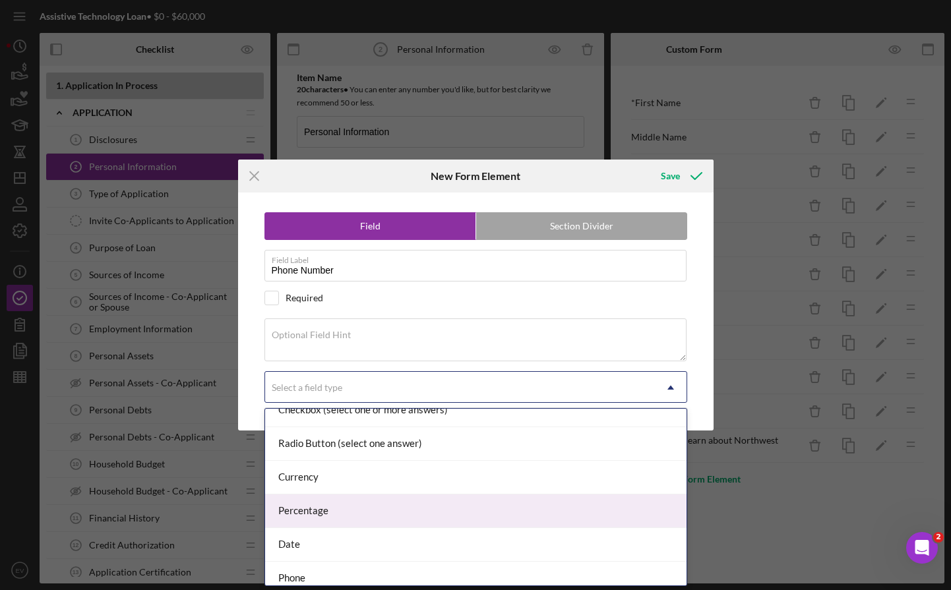
scroll to position [150, 0]
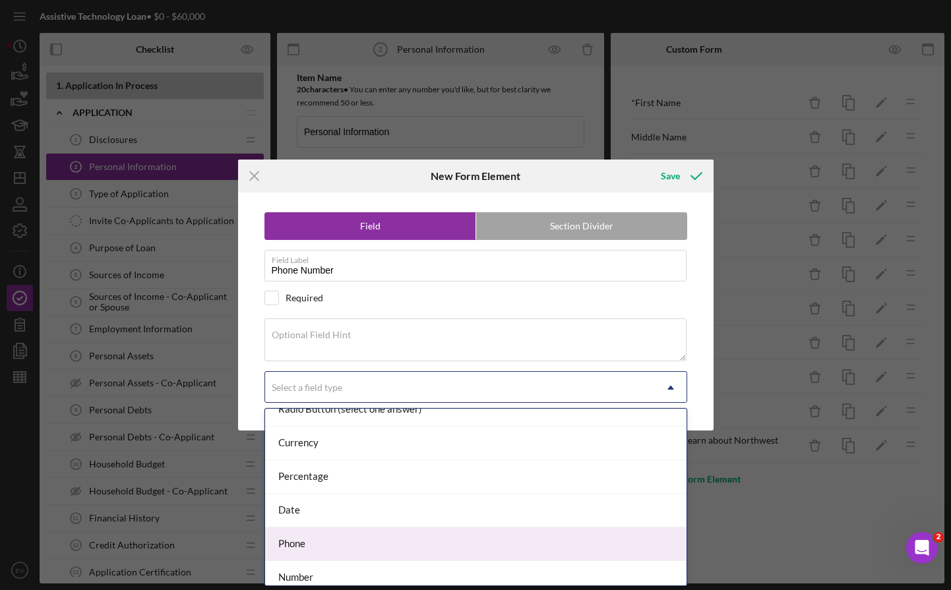
click at [320, 551] on div "Phone" at bounding box center [475, 545] width 421 height 34
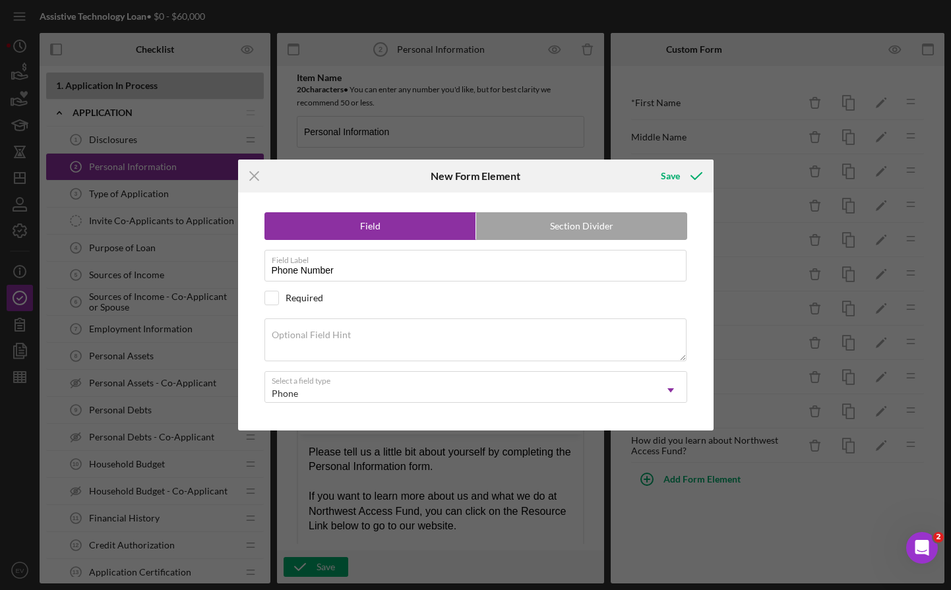
click at [301, 302] on div "Required" at bounding box center [305, 298] width 38 height 11
checkbox input "true"
click at [677, 169] on div "Save" at bounding box center [670, 176] width 19 height 26
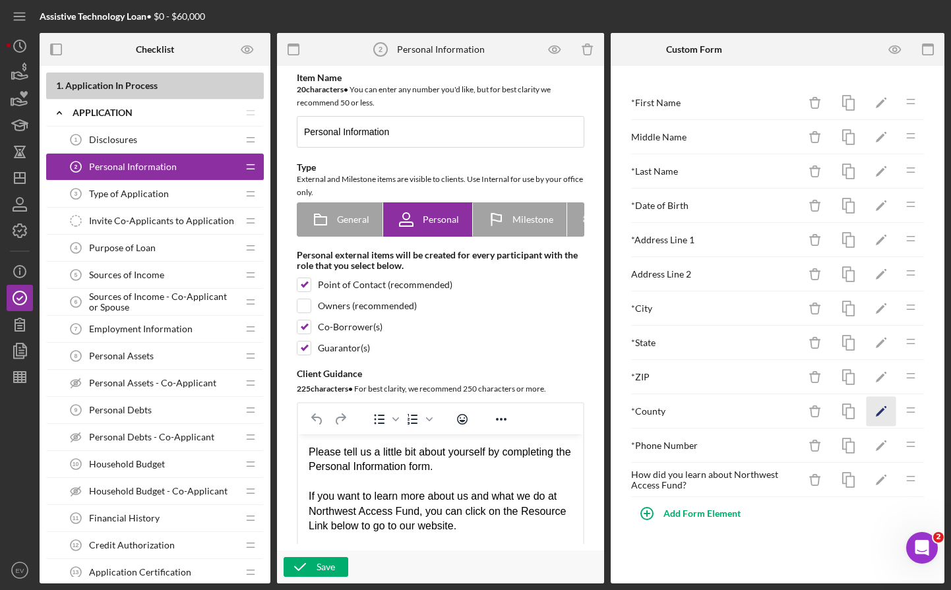
click at [877, 415] on polygon "button" at bounding box center [880, 412] width 9 height 9
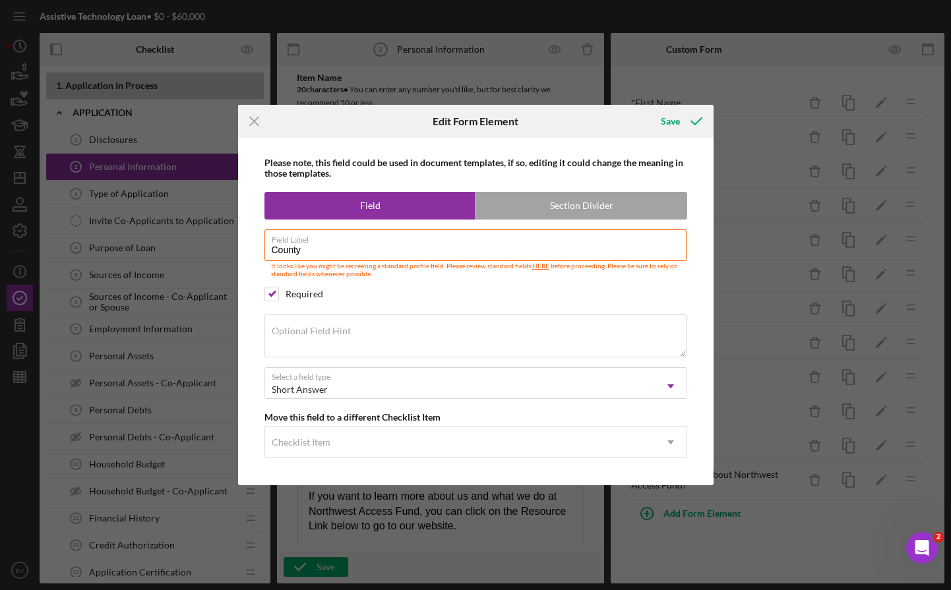
click at [282, 289] on div "Required" at bounding box center [475, 294] width 423 height 15
checkbox input "false"
click at [673, 122] on div "Save" at bounding box center [670, 121] width 19 height 26
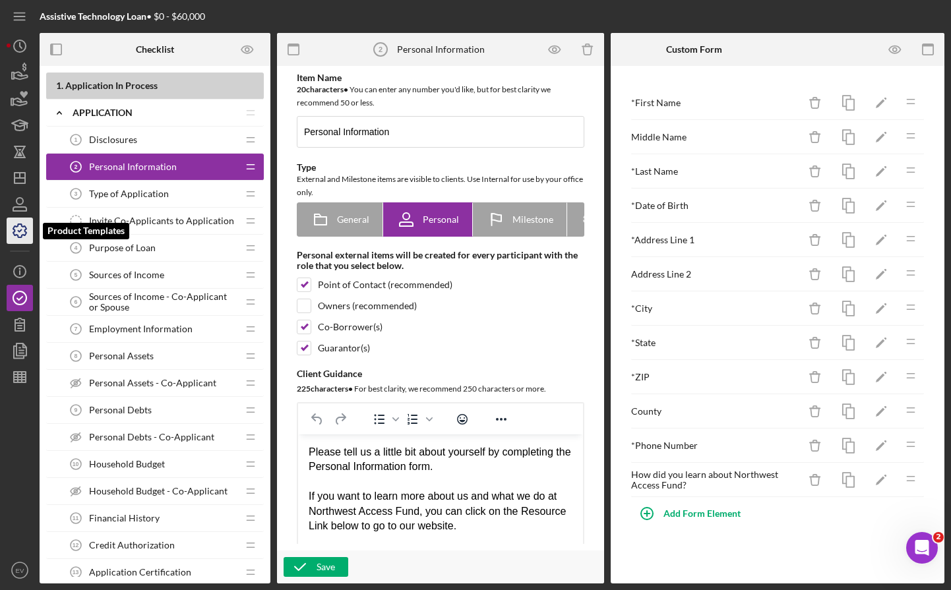
click at [18, 233] on icon "button" at bounding box center [19, 230] width 33 height 33
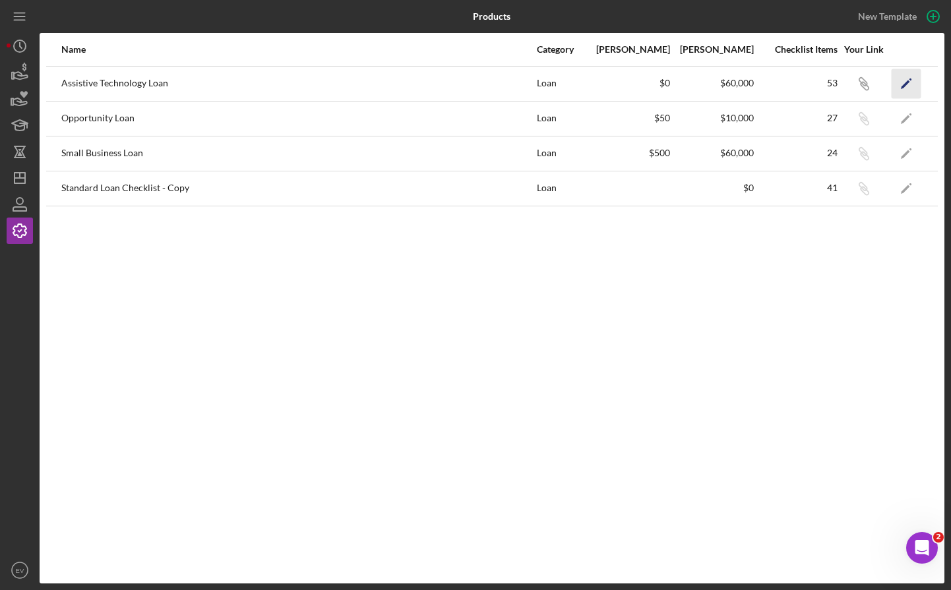
click at [898, 79] on icon "Icon/Edit" at bounding box center [907, 84] width 30 height 30
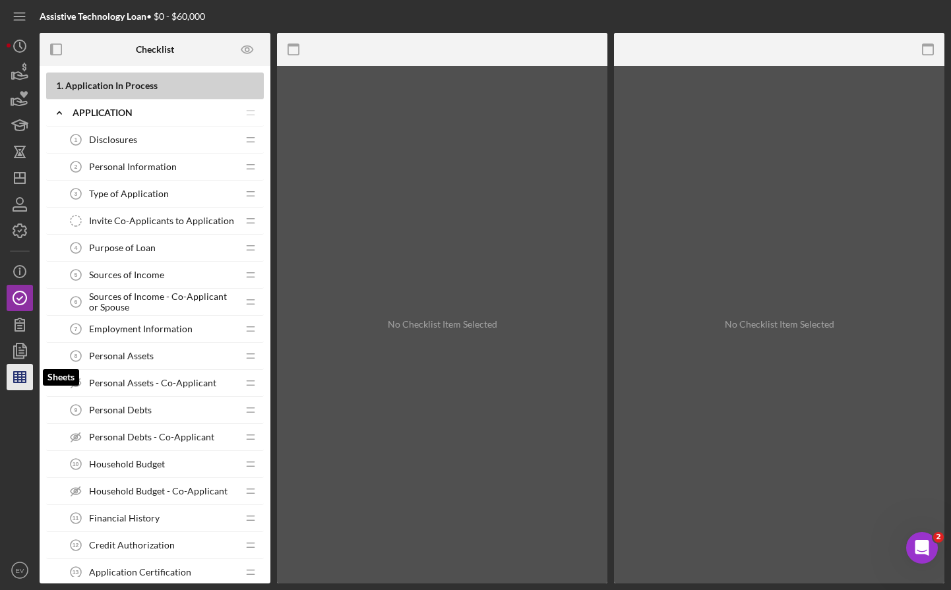
click at [15, 377] on line "button" at bounding box center [20, 377] width 12 height 0
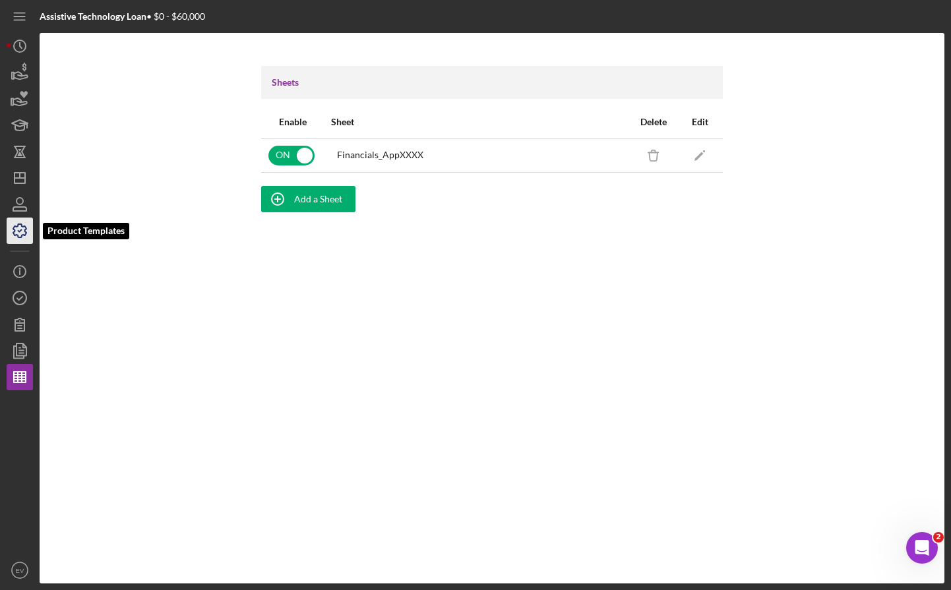
click at [22, 225] on icon "button" at bounding box center [19, 230] width 13 height 13
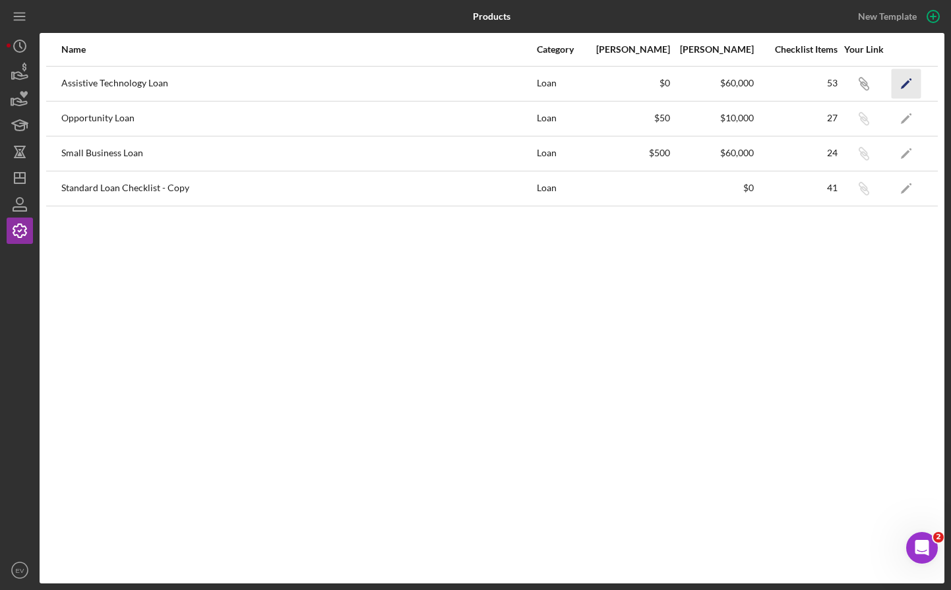
click at [900, 78] on icon "Icon/Edit" at bounding box center [907, 84] width 30 height 30
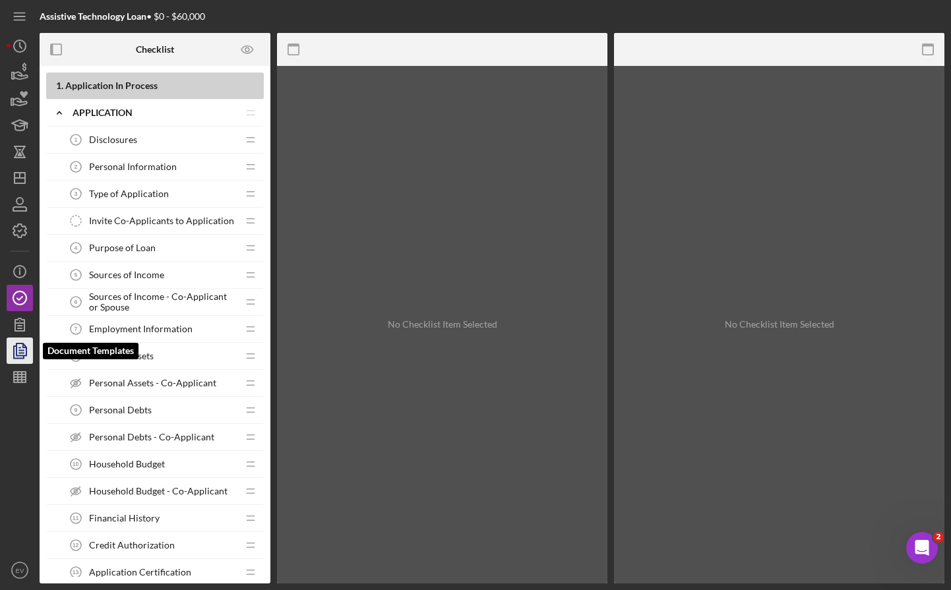
click at [16, 347] on polygon "button" at bounding box center [21, 350] width 10 height 12
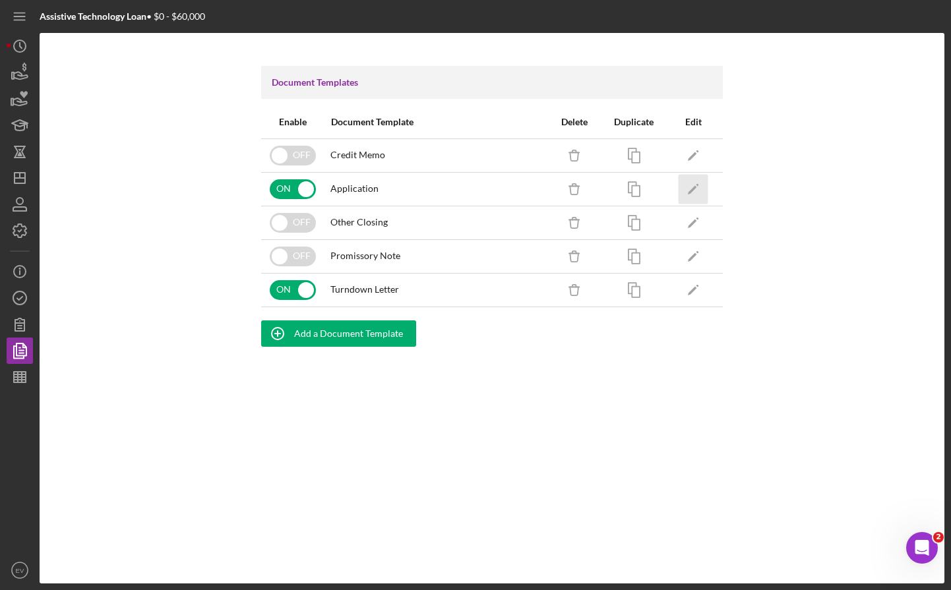
click at [697, 192] on icon "Icon/Edit" at bounding box center [694, 189] width 30 height 30
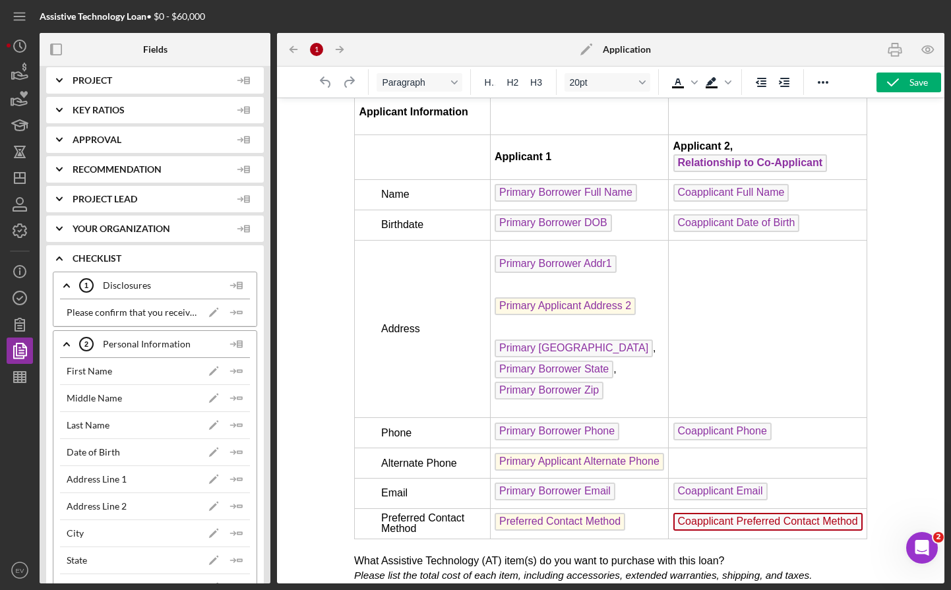
scroll to position [2138, 0]
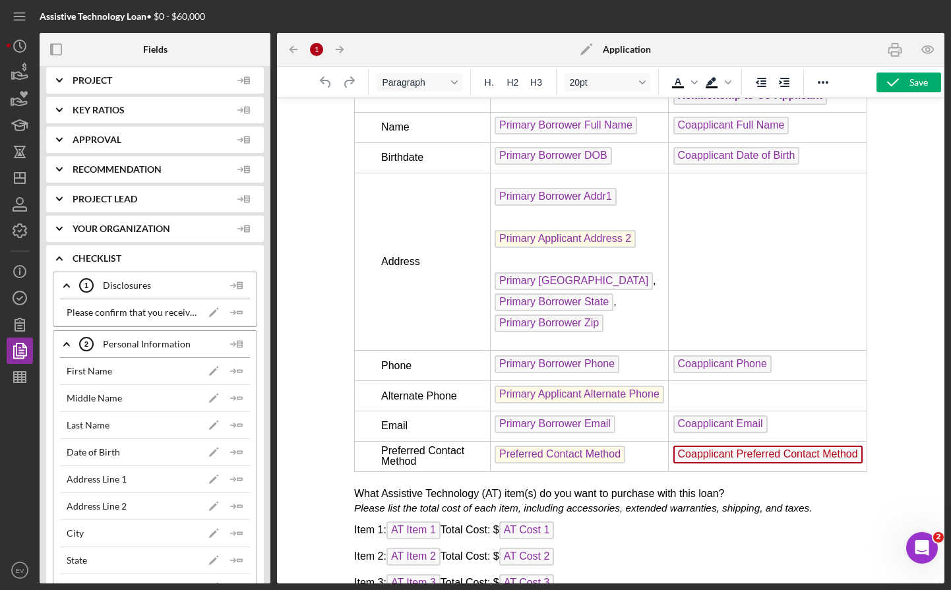
click at [537, 157] on span "Primary Borrower DOB" at bounding box center [553, 156] width 117 height 18
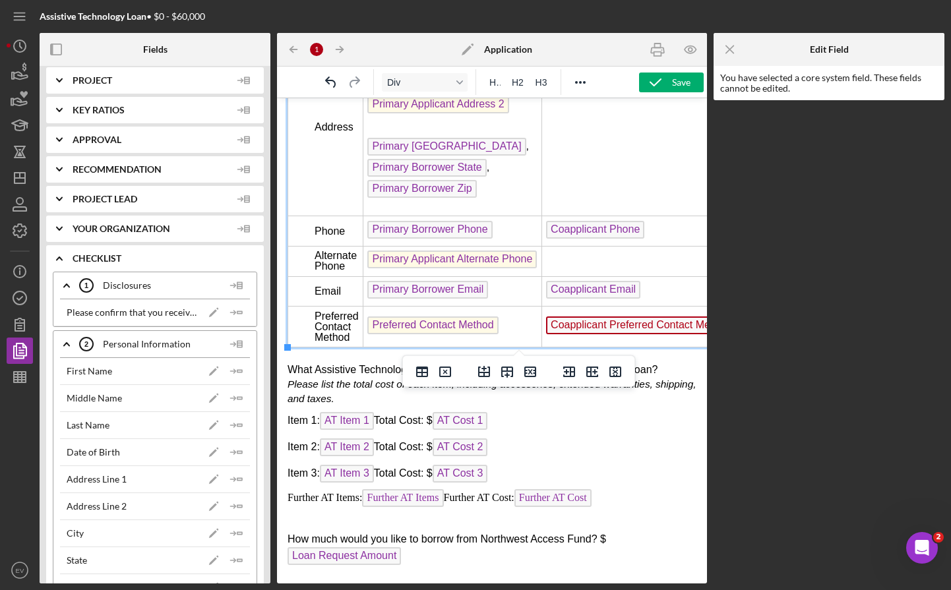
scroll to position [2312, 0]
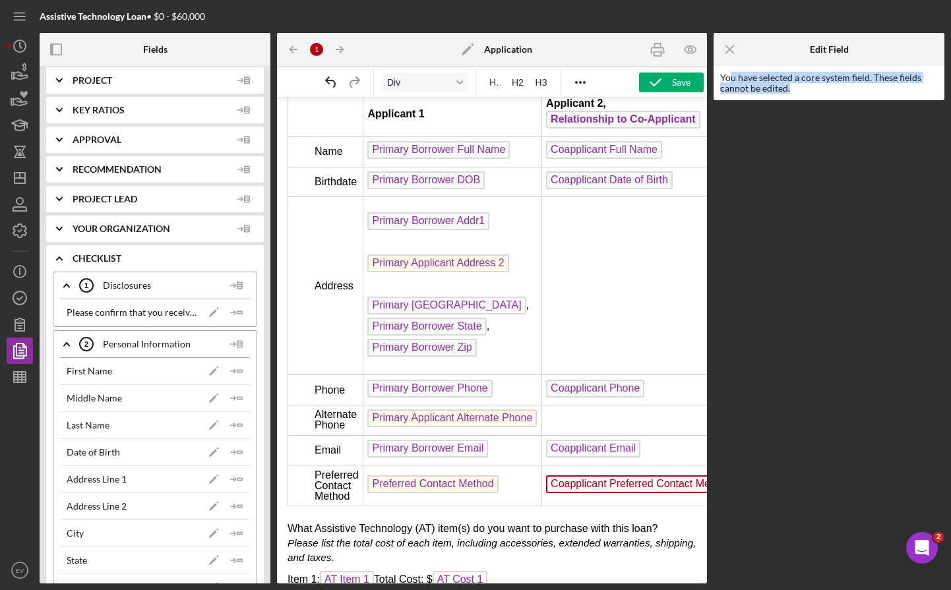
drag, startPoint x: 829, startPoint y: 88, endPoint x: 727, endPoint y: 78, distance: 102.7
click at [727, 78] on div "You have selected a core system field. These fields cannot be edited." at bounding box center [829, 83] width 218 height 21
click at [725, 78] on div "You have selected a core system field. These fields cannot be edited." at bounding box center [829, 83] width 218 height 21
drag, startPoint x: 725, startPoint y: 78, endPoint x: 817, endPoint y: 94, distance: 93.6
click at [817, 94] on div "You have selected a core system field. These fields cannot be edited." at bounding box center [829, 83] width 231 height 34
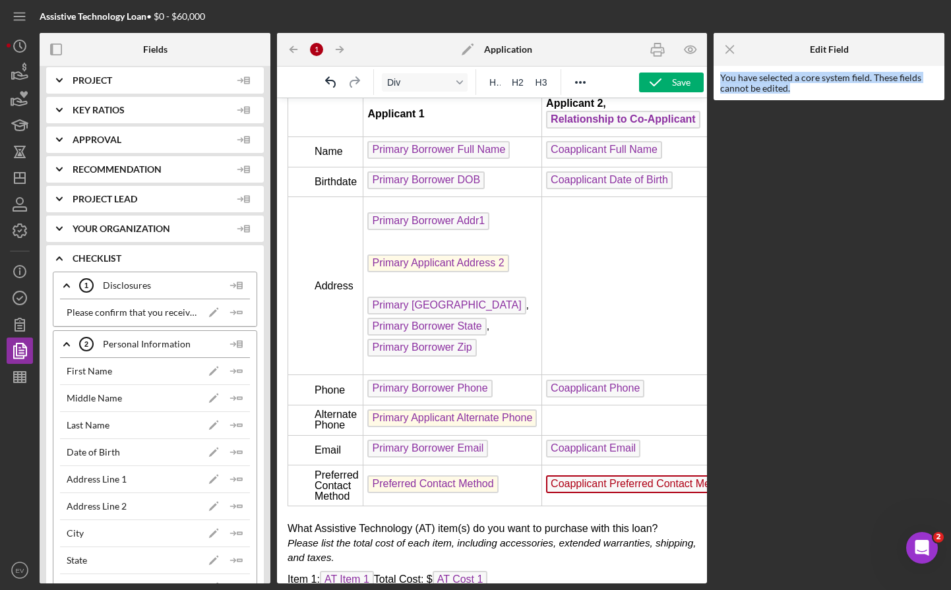
click at [818, 93] on div "You have selected a core system field. These fields cannot be edited." at bounding box center [829, 83] width 218 height 21
drag, startPoint x: 818, startPoint y: 93, endPoint x: 714, endPoint y: 77, distance: 105.4
click at [714, 77] on div "You have selected a core system field. These fields cannot be edited." at bounding box center [829, 83] width 231 height 34
click at [747, 80] on div "You have selected a core system field. These fields cannot be edited." at bounding box center [829, 83] width 218 height 21
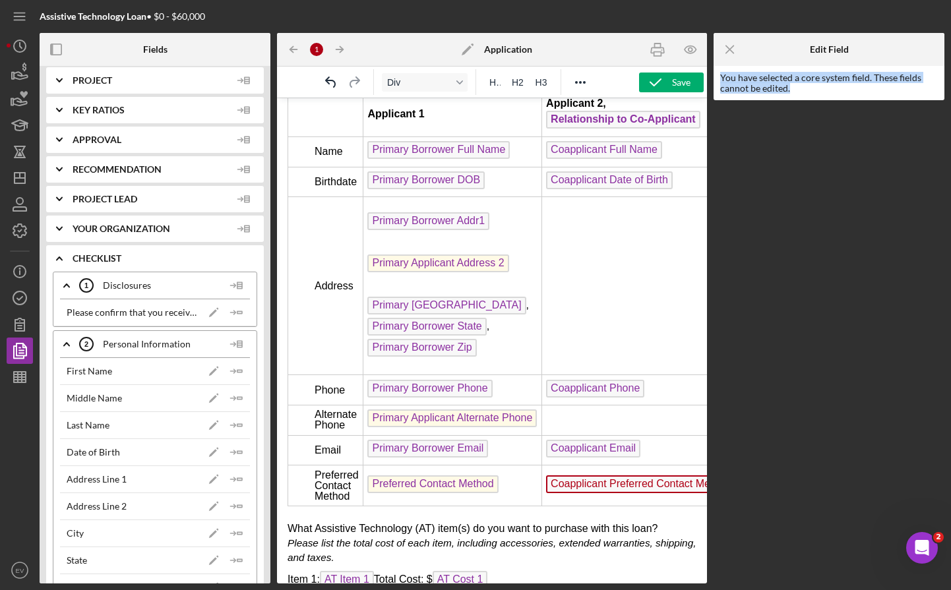
drag, startPoint x: 747, startPoint y: 80, endPoint x: 794, endPoint y: 93, distance: 48.6
click at [794, 93] on div "You have selected a core system field. These fields cannot be edited." at bounding box center [829, 83] width 218 height 21
click at [443, 489] on span "Preferred Contact Method" at bounding box center [432, 484] width 131 height 18
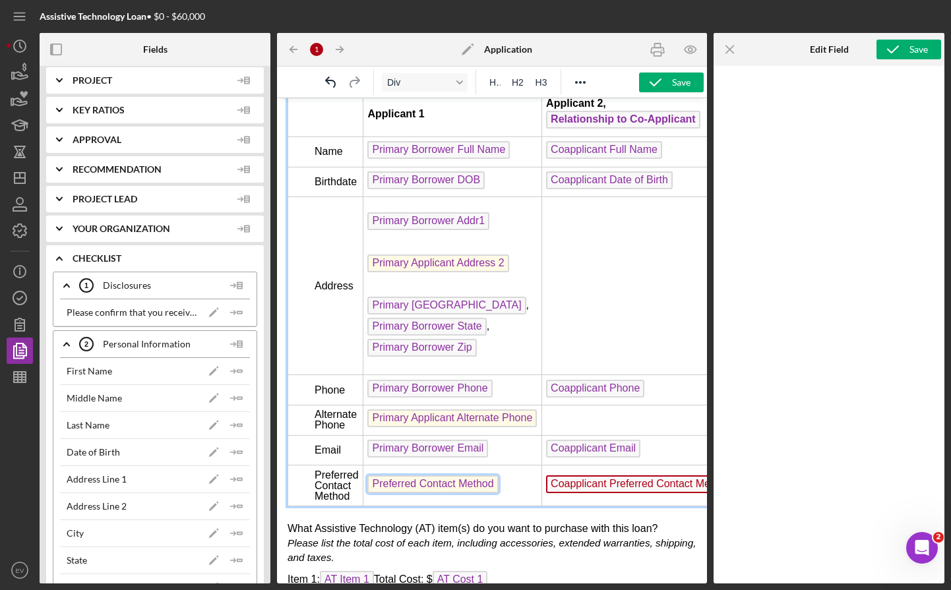
scroll to position [2461, 0]
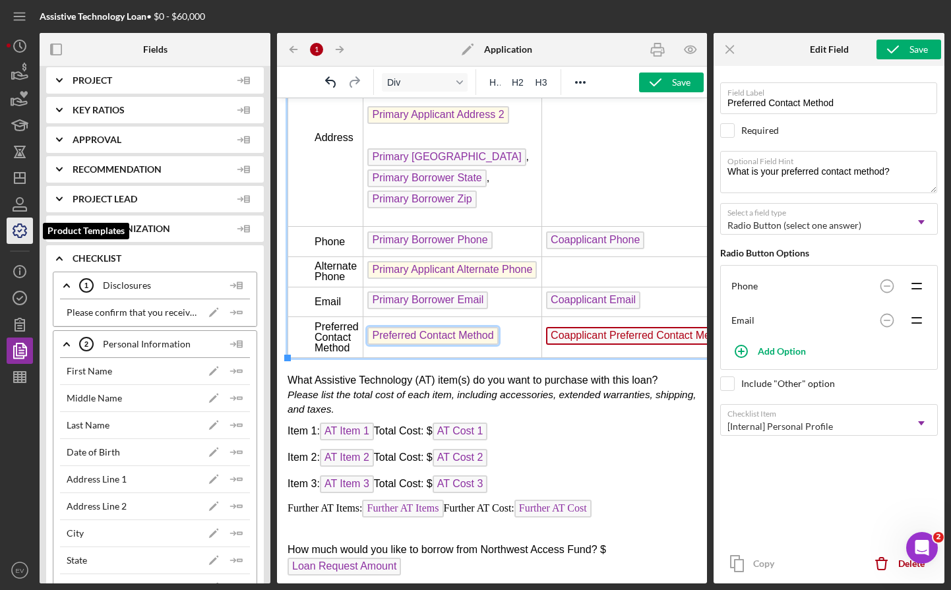
click at [26, 234] on icon "button" at bounding box center [19, 230] width 33 height 33
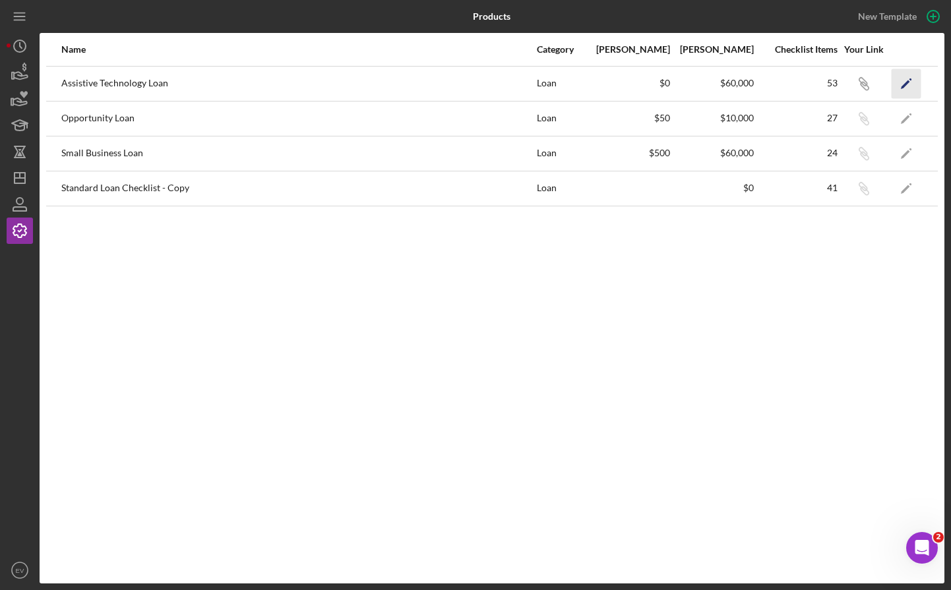
click at [898, 83] on icon "Icon/Edit" at bounding box center [907, 84] width 30 height 30
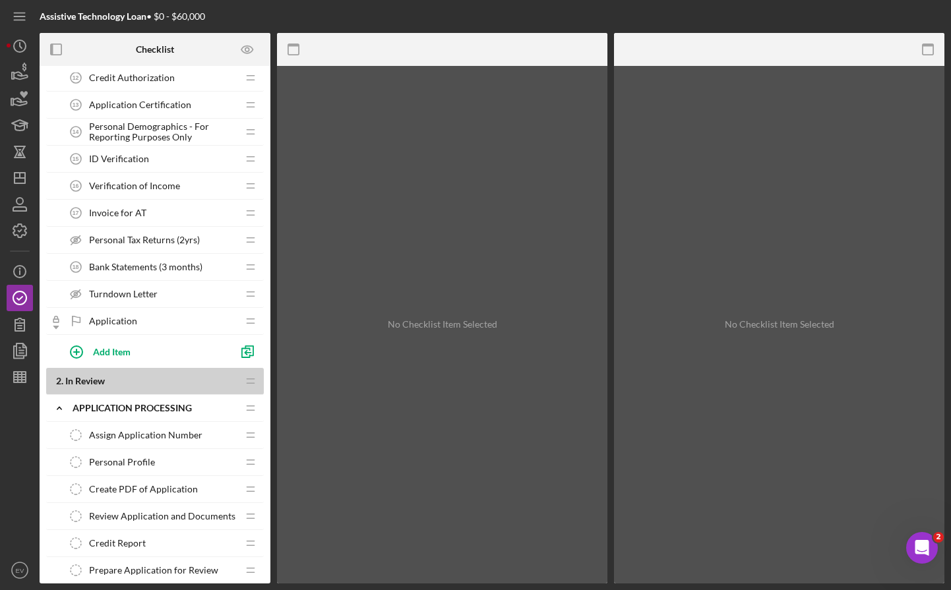
scroll to position [492, 0]
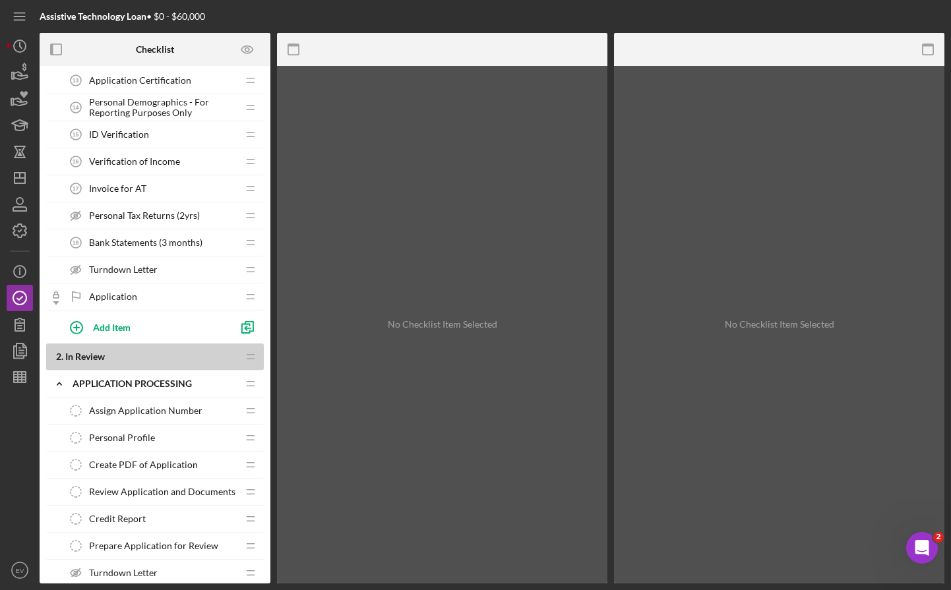
click at [150, 441] on span "Personal Profile" at bounding box center [122, 438] width 66 height 11
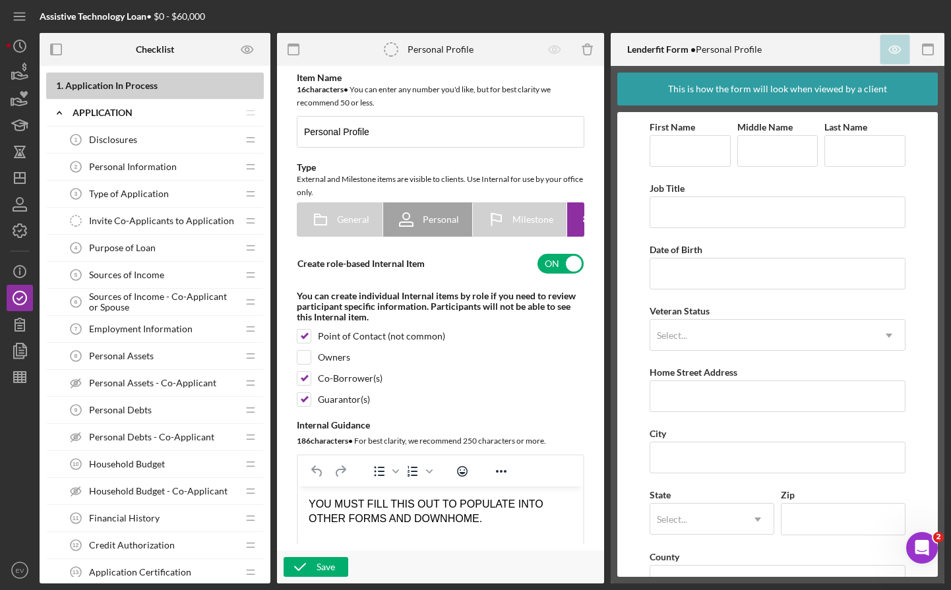
click at [148, 173] on div "Personal Information 2 Personal Information" at bounding box center [150, 167] width 175 height 26
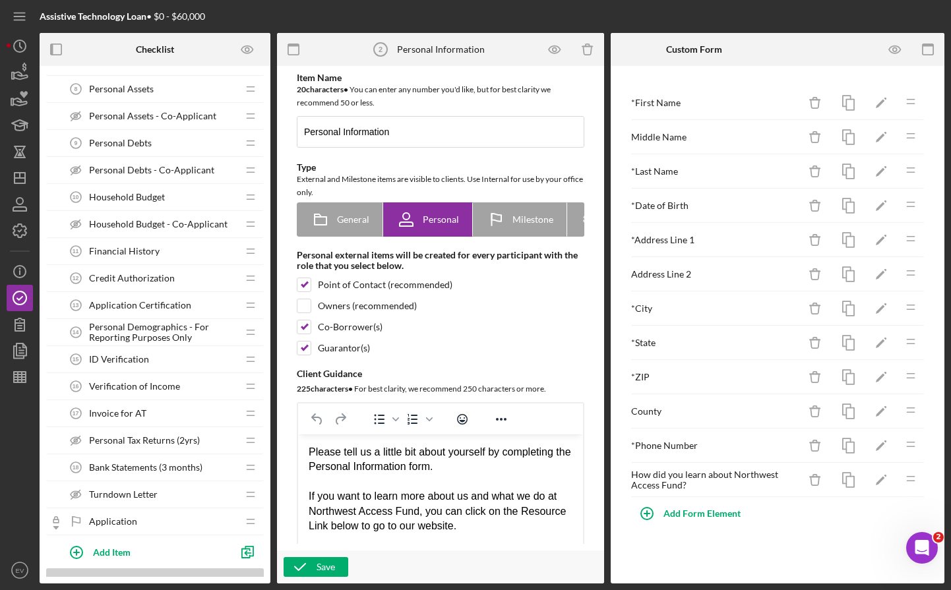
scroll to position [297, 0]
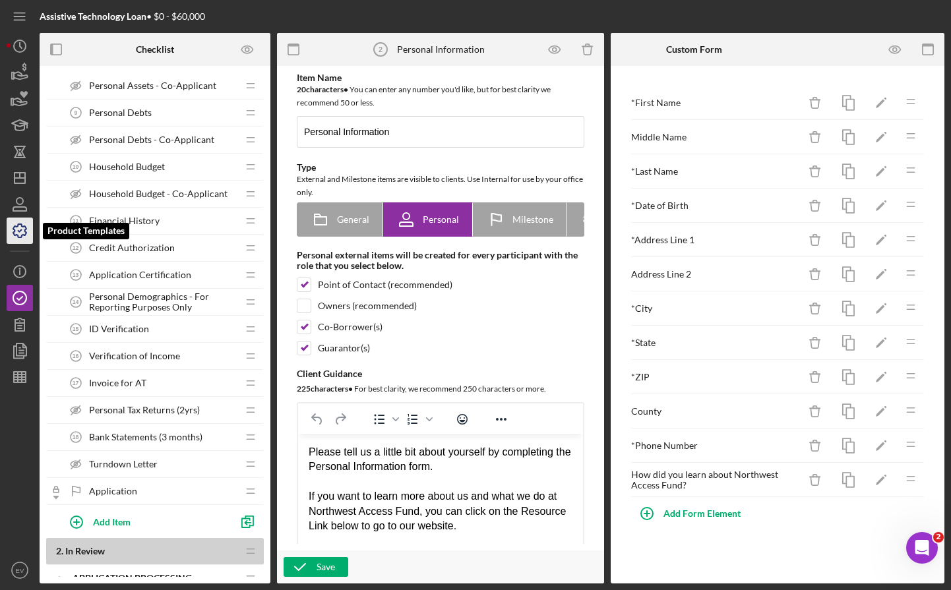
click at [23, 229] on icon "button" at bounding box center [19, 230] width 33 height 33
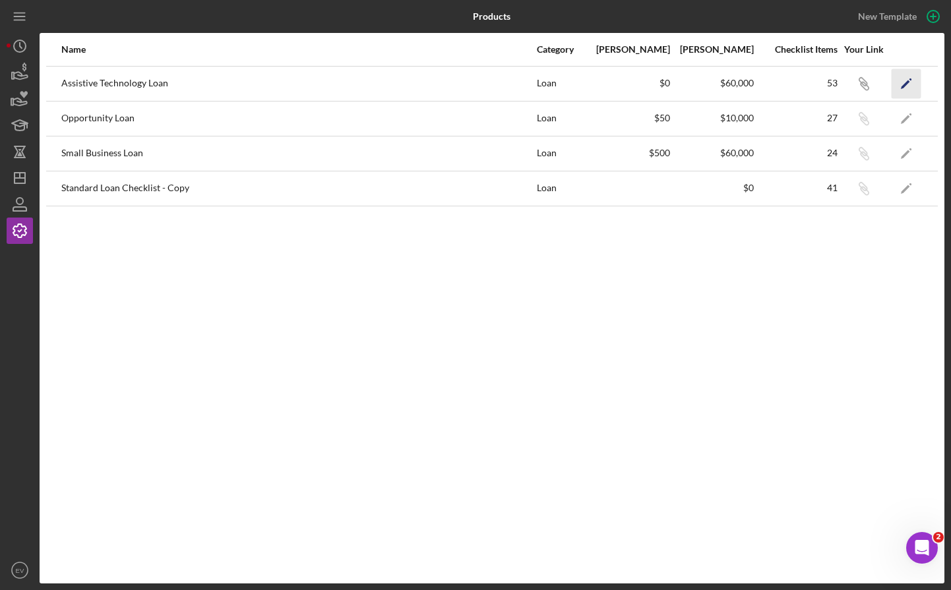
click at [913, 83] on icon "Icon/Edit" at bounding box center [907, 84] width 30 height 30
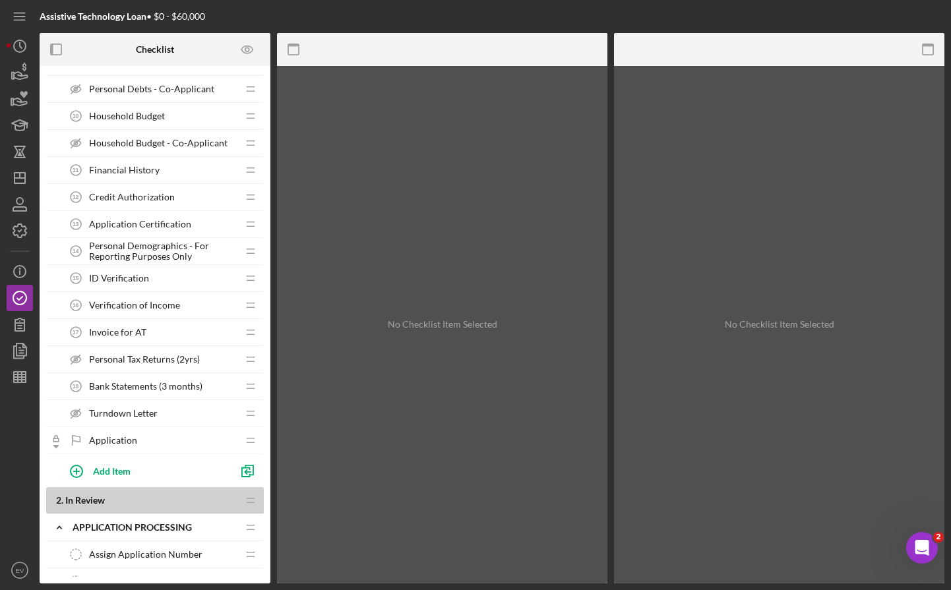
scroll to position [545, 0]
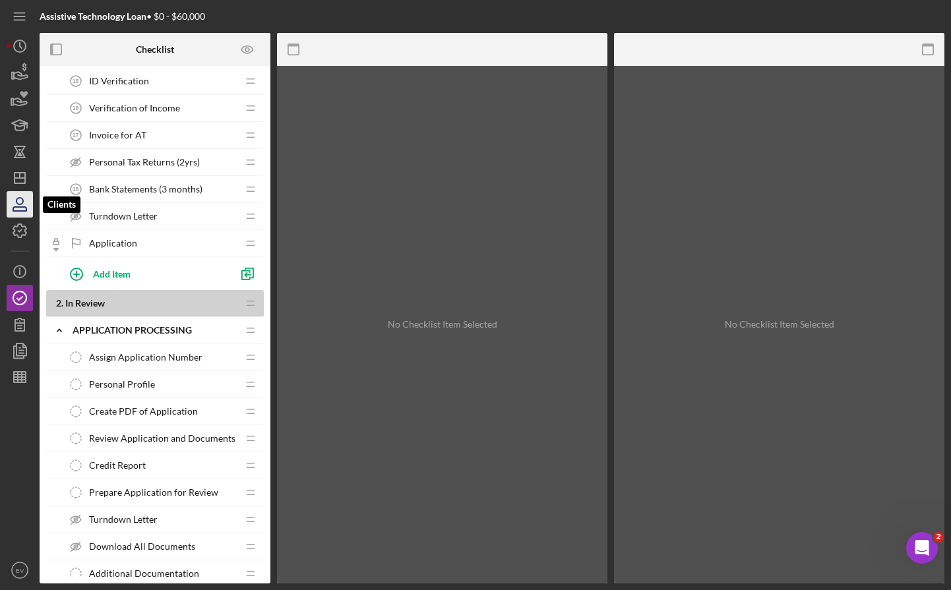
click at [12, 202] on icon "button" at bounding box center [19, 204] width 33 height 33
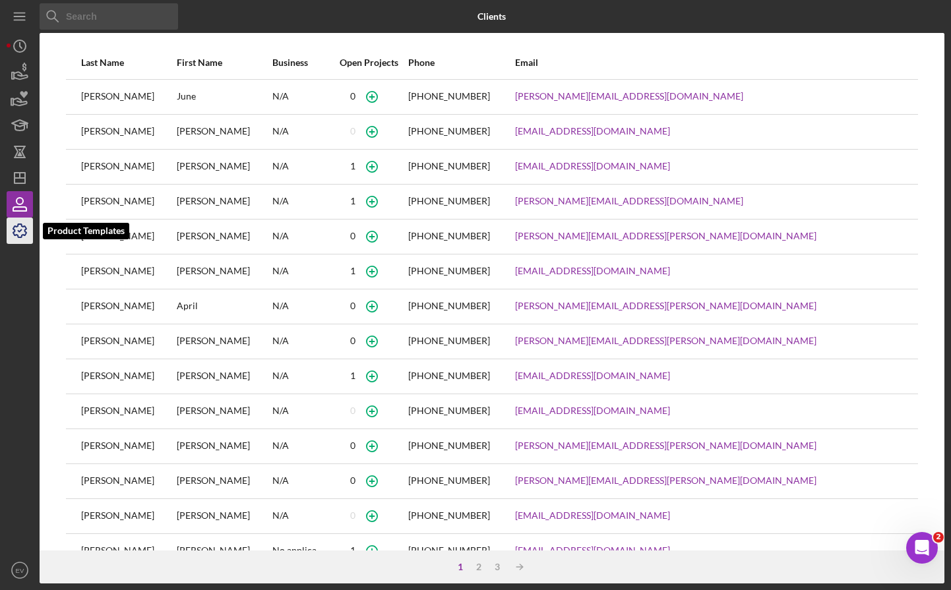
click at [21, 222] on icon "button" at bounding box center [19, 230] width 33 height 33
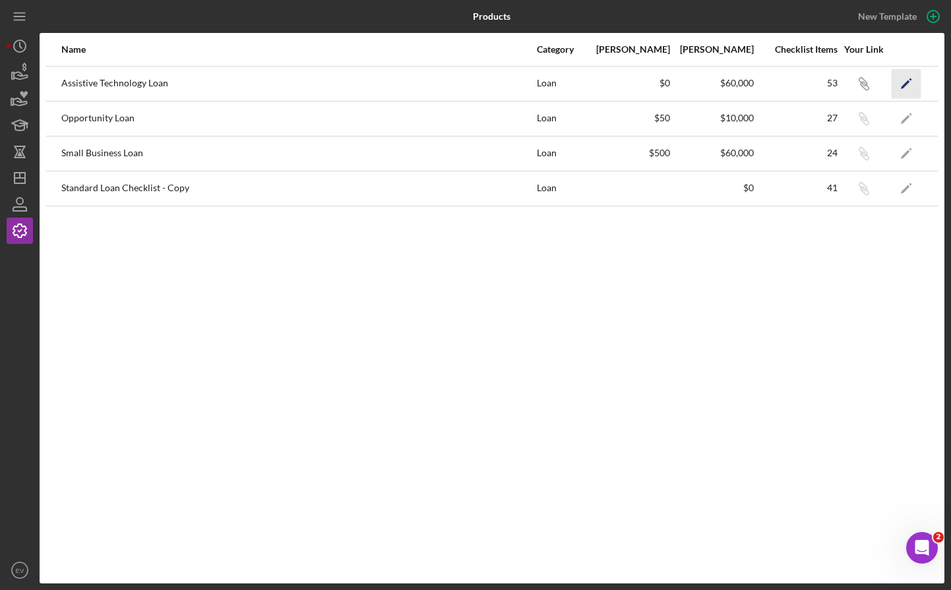
click at [910, 84] on icon "Icon/Edit" at bounding box center [907, 84] width 30 height 30
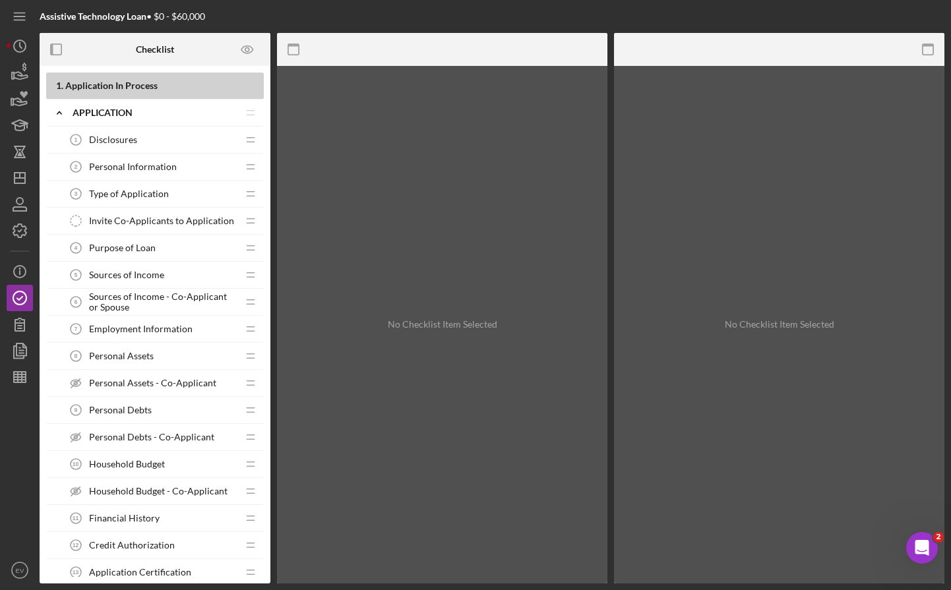
scroll to position [207, 0]
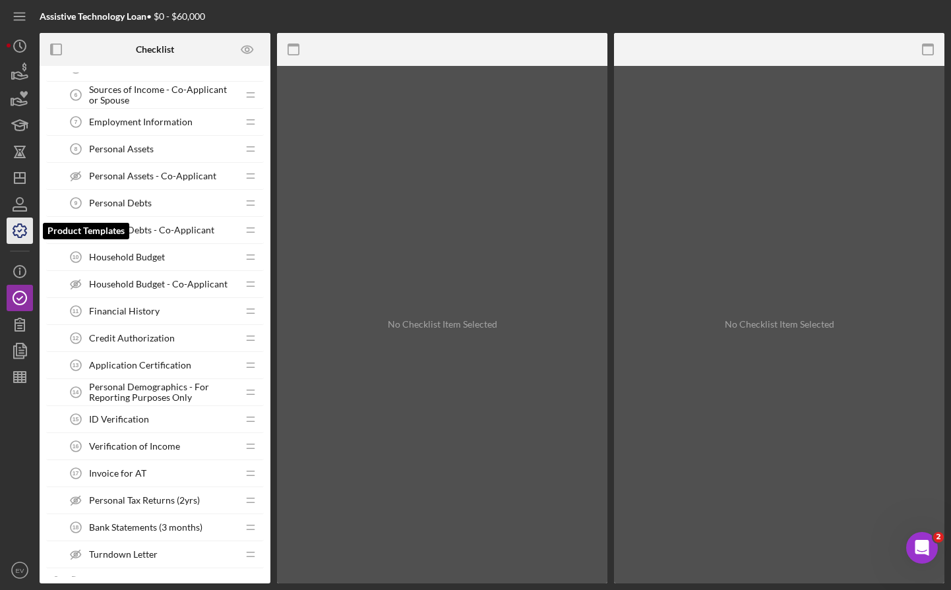
click at [13, 235] on icon "button" at bounding box center [19, 230] width 33 height 33
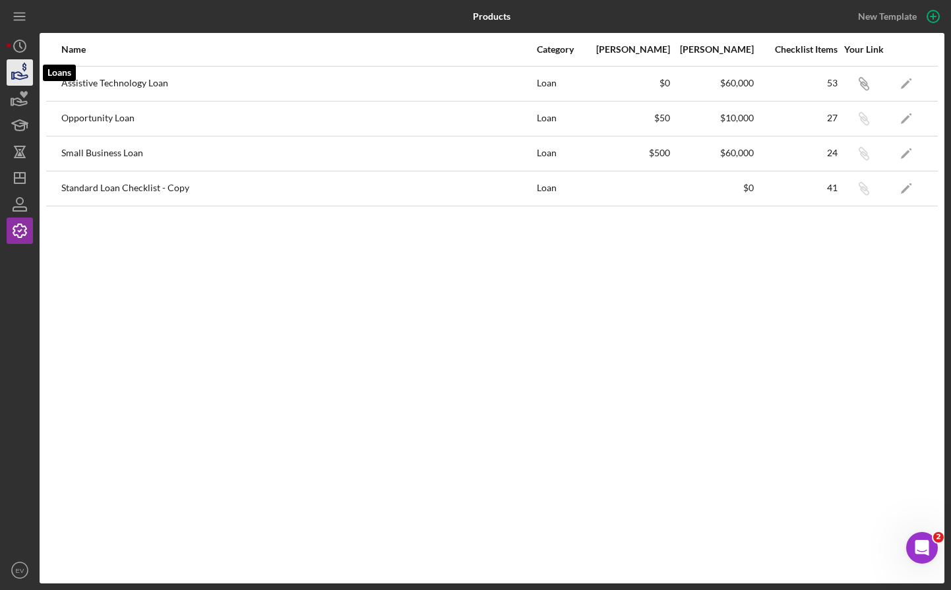
click at [22, 75] on icon "button" at bounding box center [21, 75] width 14 height 7
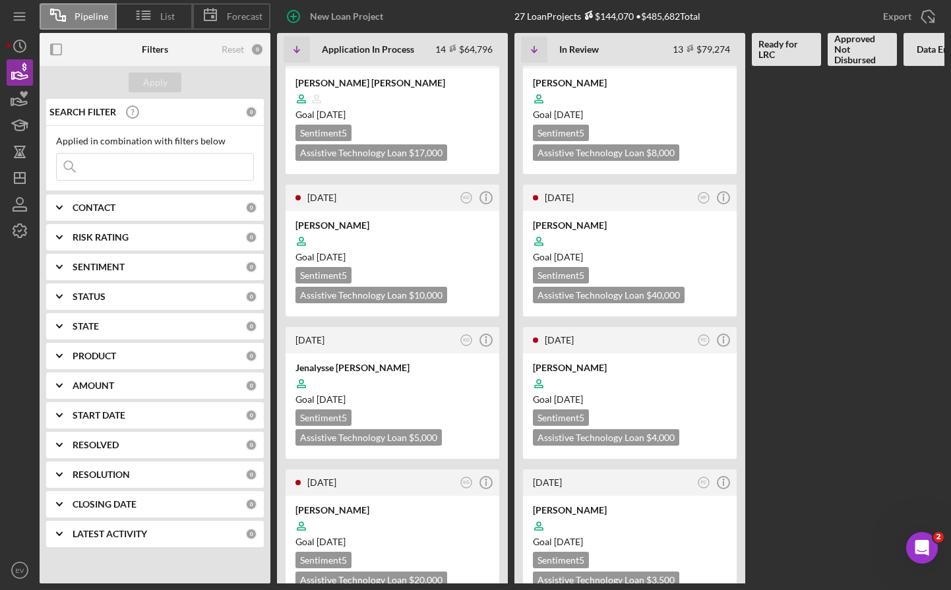
scroll to position [284, 0]
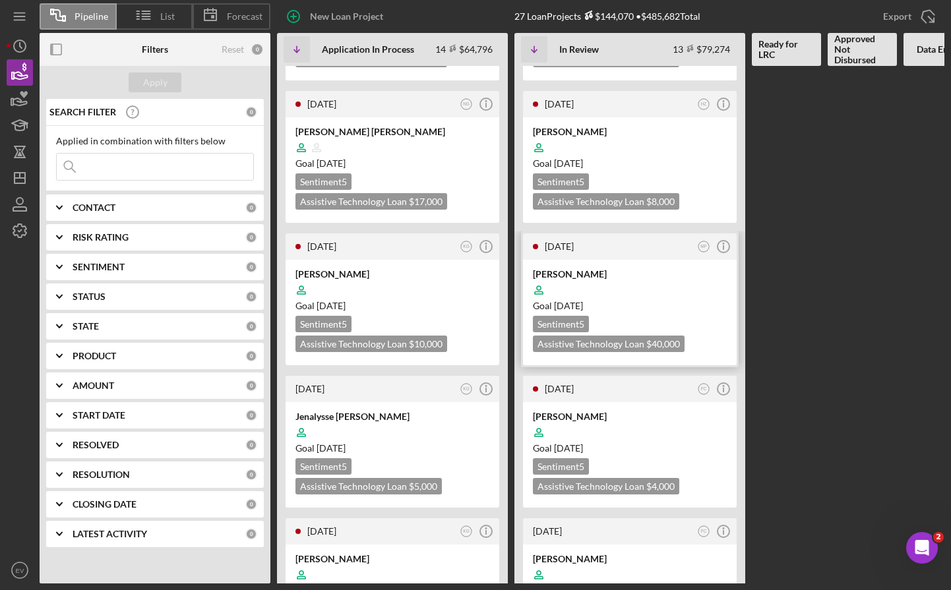
click at [583, 300] on time "[DATE]" at bounding box center [568, 305] width 29 height 11
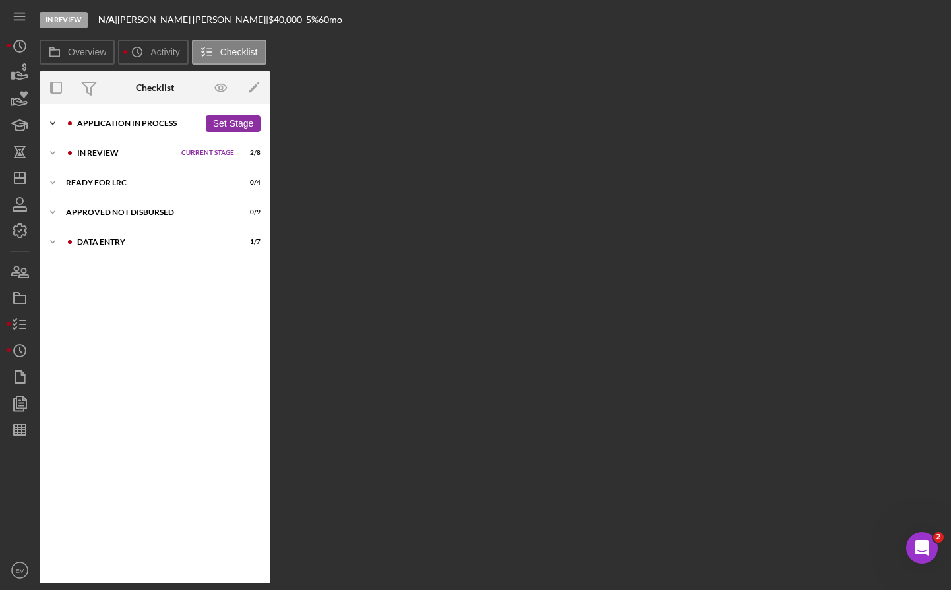
click at [97, 128] on div "Icon/Expander Application In Process 14 / 21 Set Stage" at bounding box center [155, 123] width 231 height 26
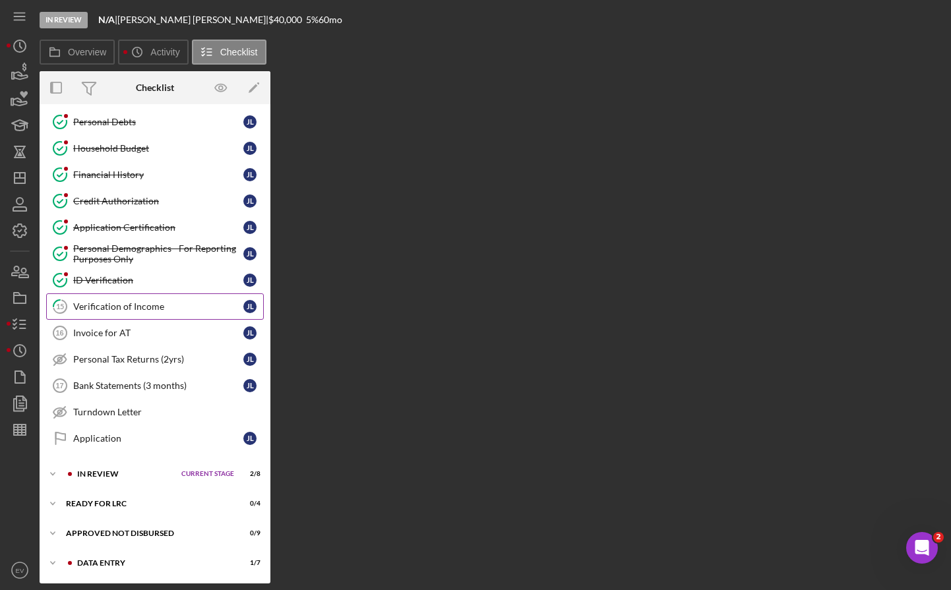
scroll to position [232, 0]
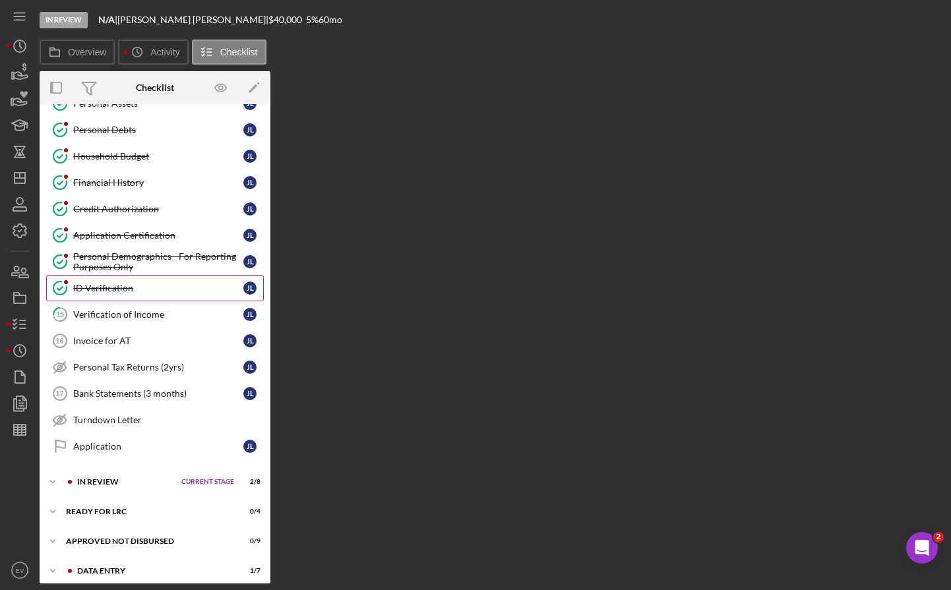
click at [102, 288] on div "ID Verification" at bounding box center [158, 288] width 170 height 11
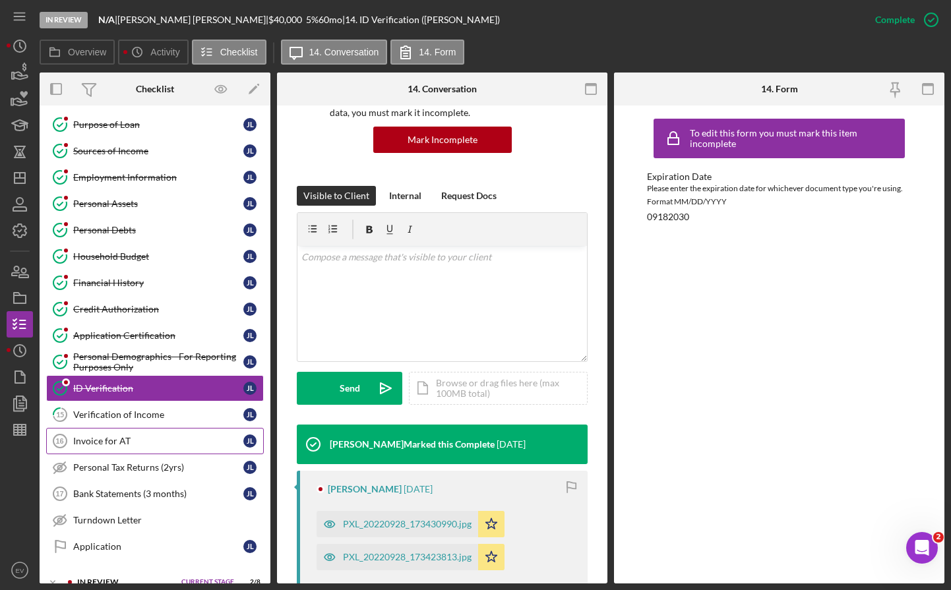
scroll to position [142, 0]
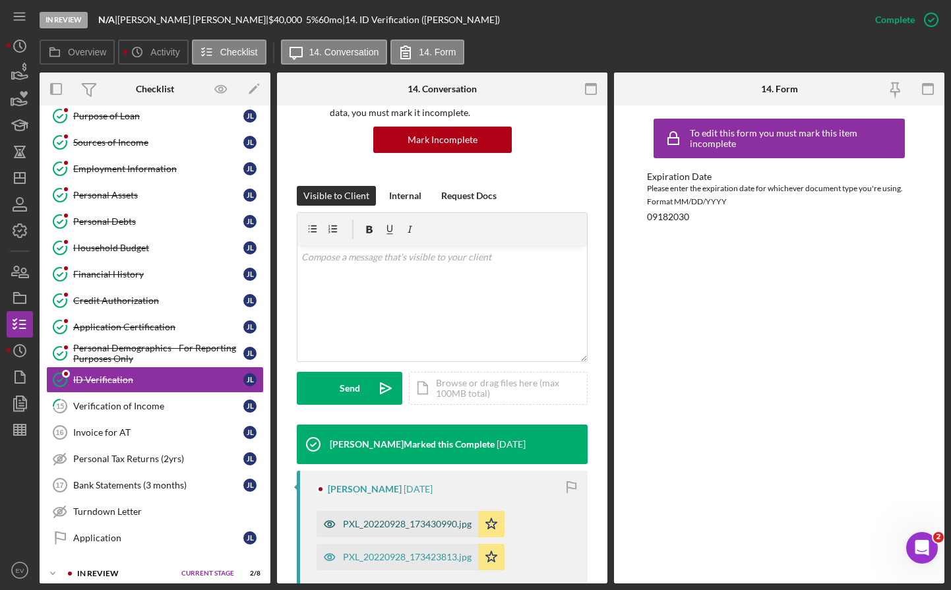
click at [437, 524] on div "PXL_20220928_173430990.jpg" at bounding box center [407, 524] width 129 height 11
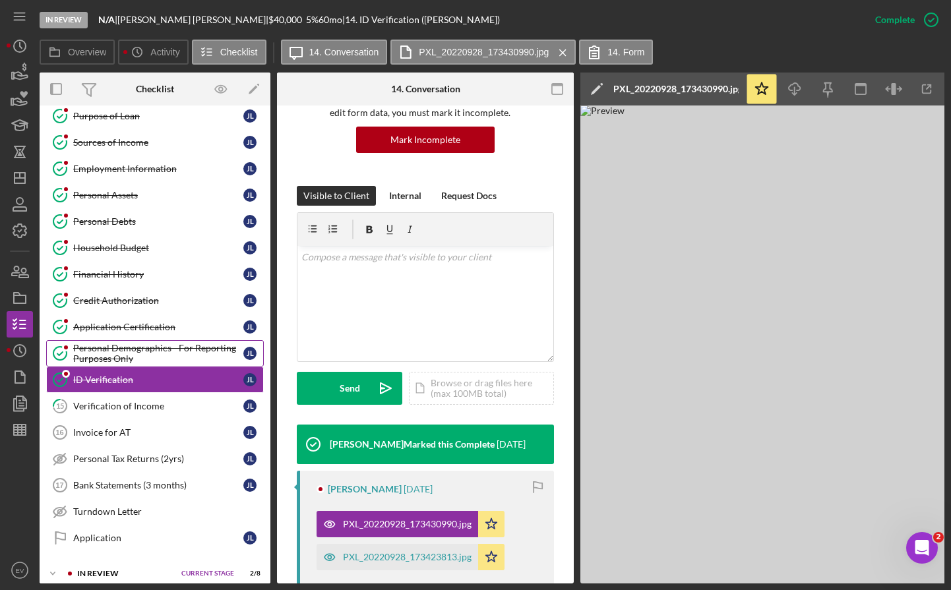
click at [137, 340] on link "Personal Demographics - For Reporting Purposes Only Personal Demographics - For…" at bounding box center [155, 353] width 218 height 26
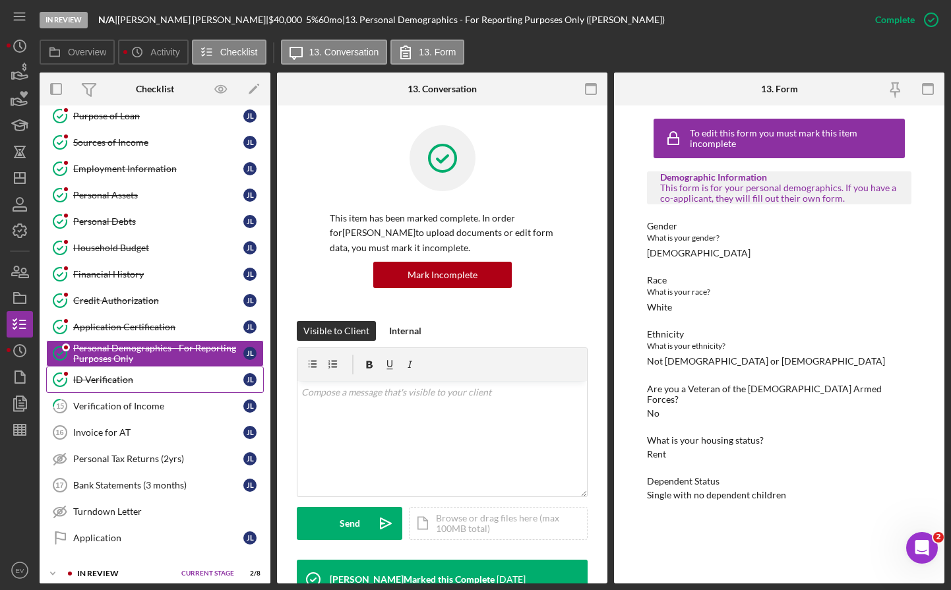
click at [140, 379] on div "ID Verification" at bounding box center [158, 380] width 170 height 11
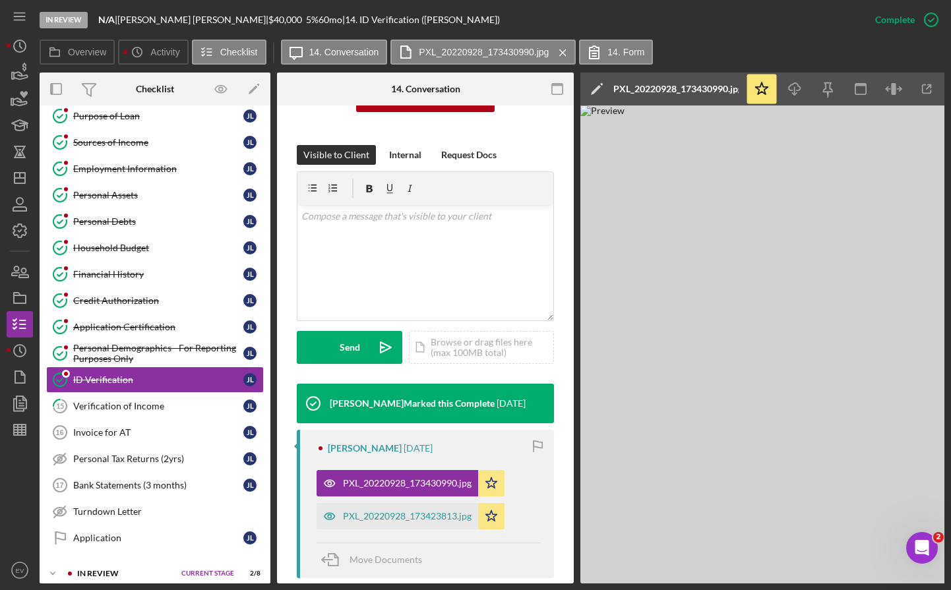
scroll to position [237, 0]
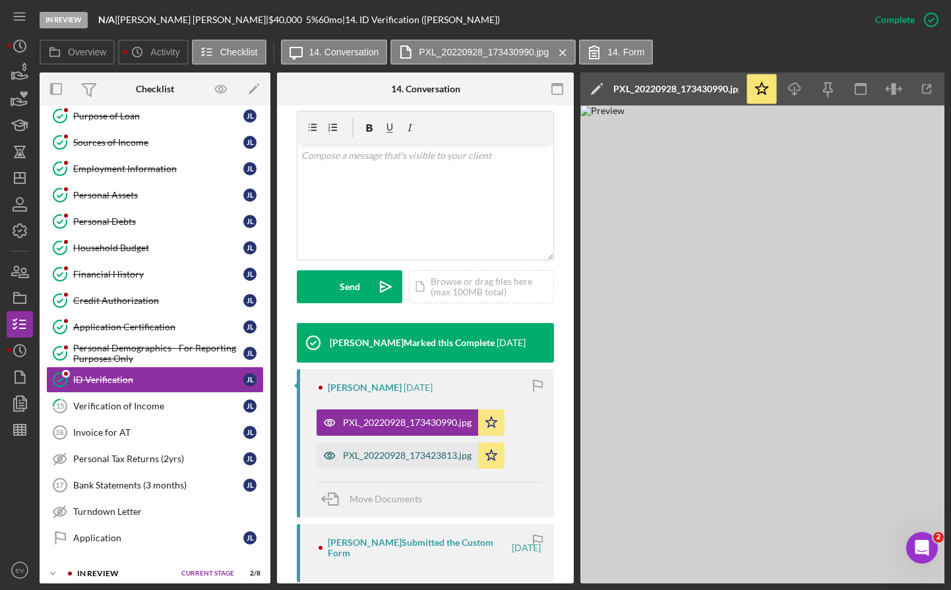
click at [386, 454] on div "PXL_20220928_173423813.jpg" at bounding box center [407, 455] width 129 height 11
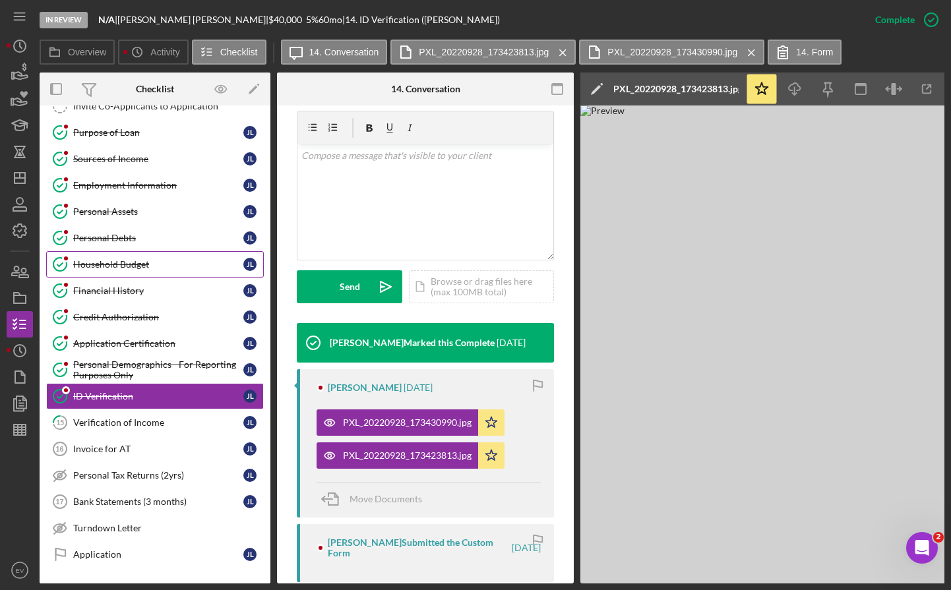
scroll to position [0, 0]
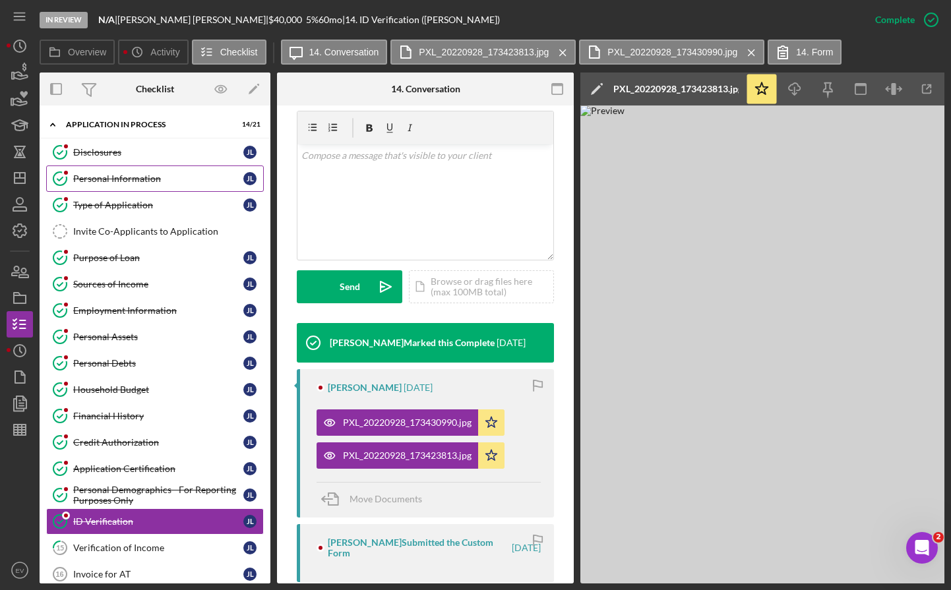
click at [187, 169] on link "Personal Information Personal Information [PERSON_NAME]" at bounding box center [155, 179] width 218 height 26
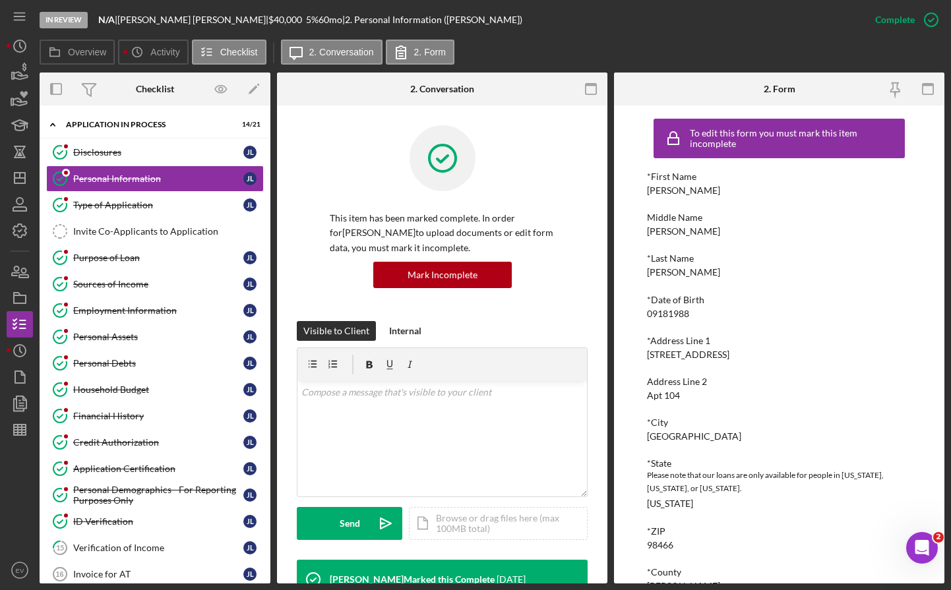
scroll to position [8, 0]
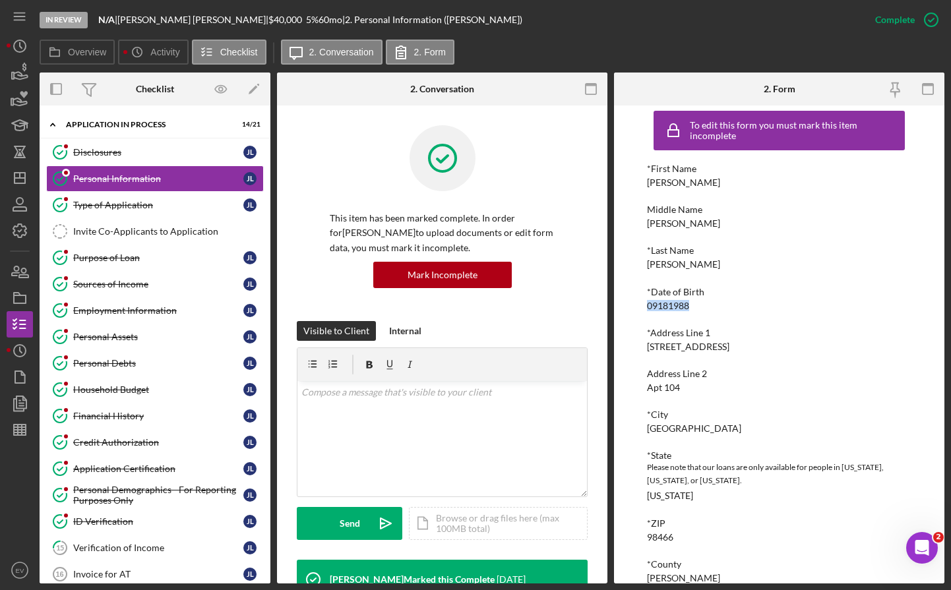
drag, startPoint x: 693, startPoint y: 307, endPoint x: 648, endPoint y: 305, distance: 44.9
click at [648, 305] on div "*Date of Birth 09181988" at bounding box center [779, 299] width 264 height 24
click at [648, 305] on div "09181988" at bounding box center [668, 306] width 42 height 11
drag, startPoint x: 648, startPoint y: 305, endPoint x: 687, endPoint y: 305, distance: 38.2
click at [687, 305] on div "09181988" at bounding box center [668, 306] width 42 height 11
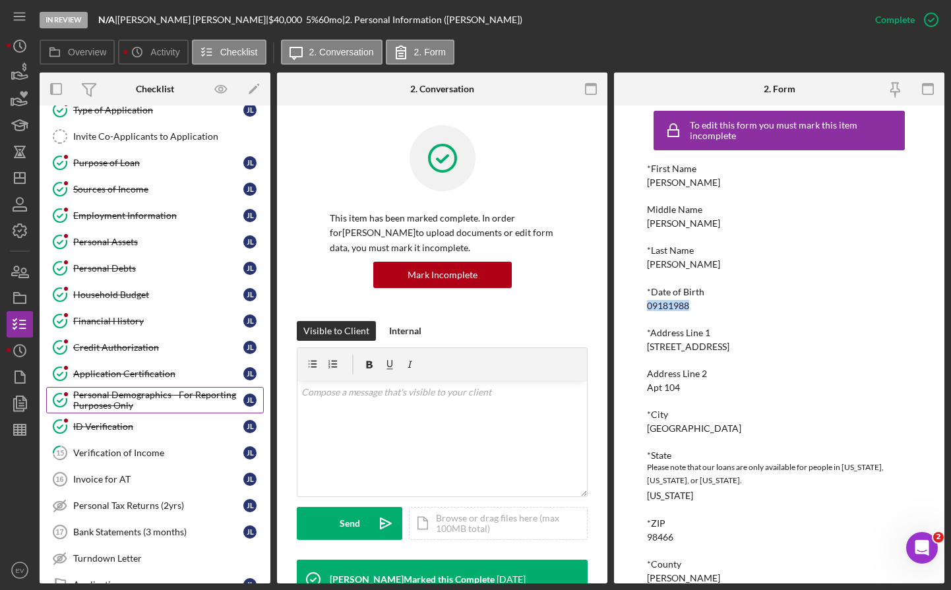
scroll to position [104, 0]
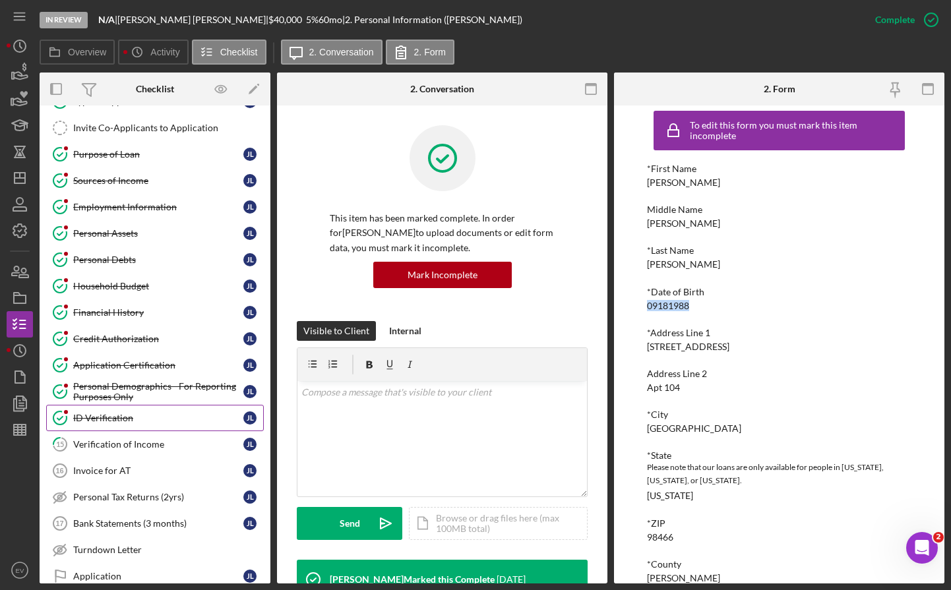
click at [150, 423] on div "ID Verification" at bounding box center [158, 418] width 170 height 11
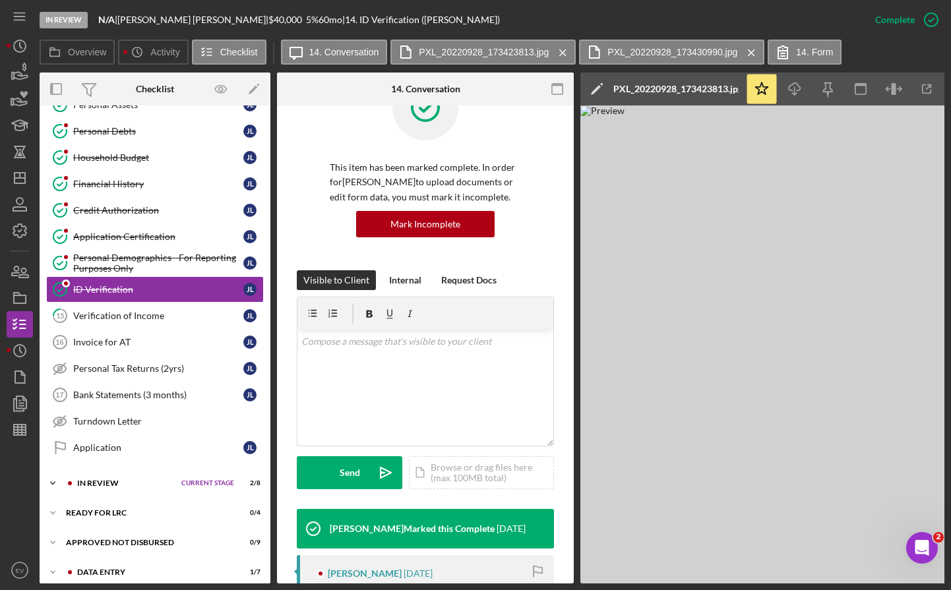
scroll to position [245, 0]
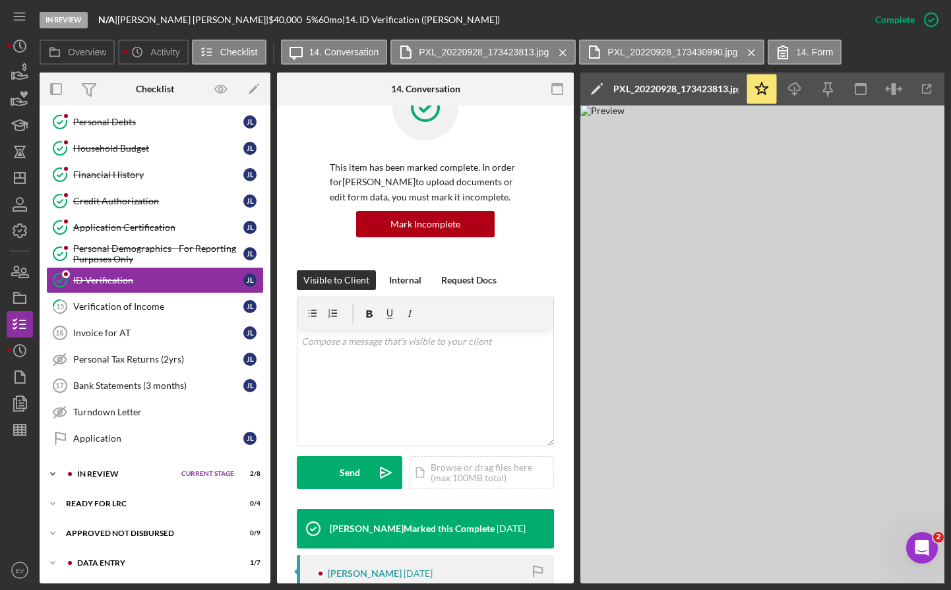
click at [54, 473] on polyline at bounding box center [53, 474] width 4 height 3
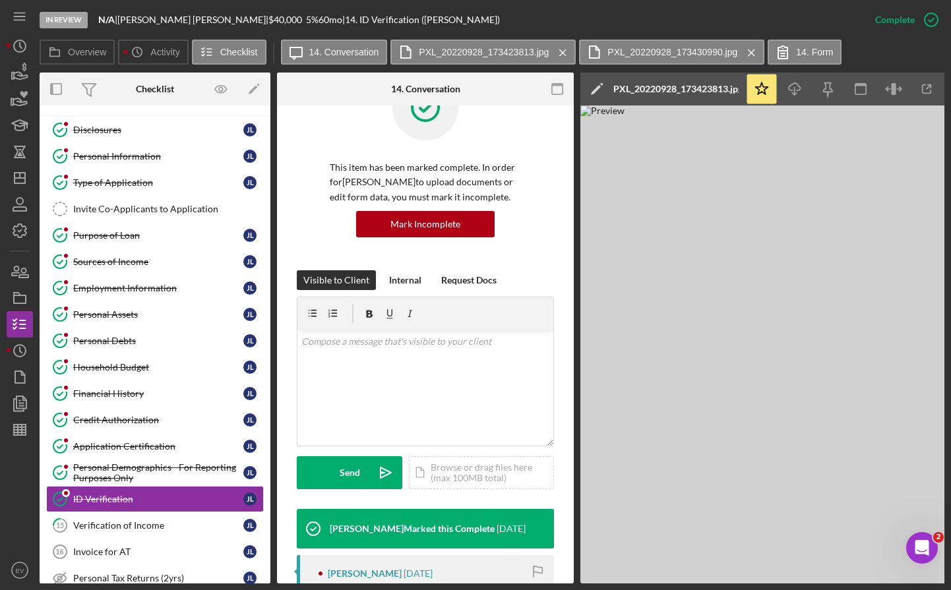
scroll to position [0, 0]
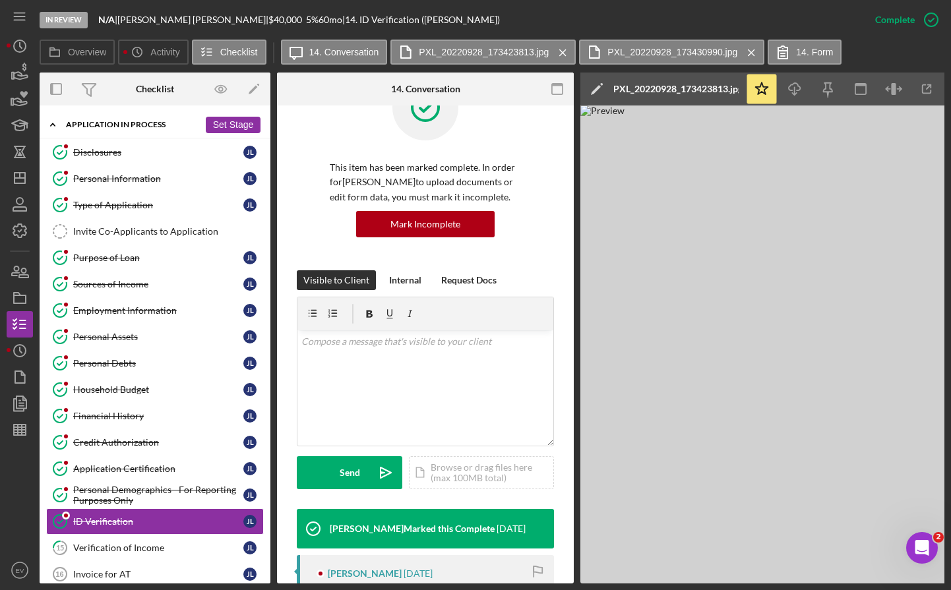
click at [51, 125] on polyline at bounding box center [53, 124] width 4 height 3
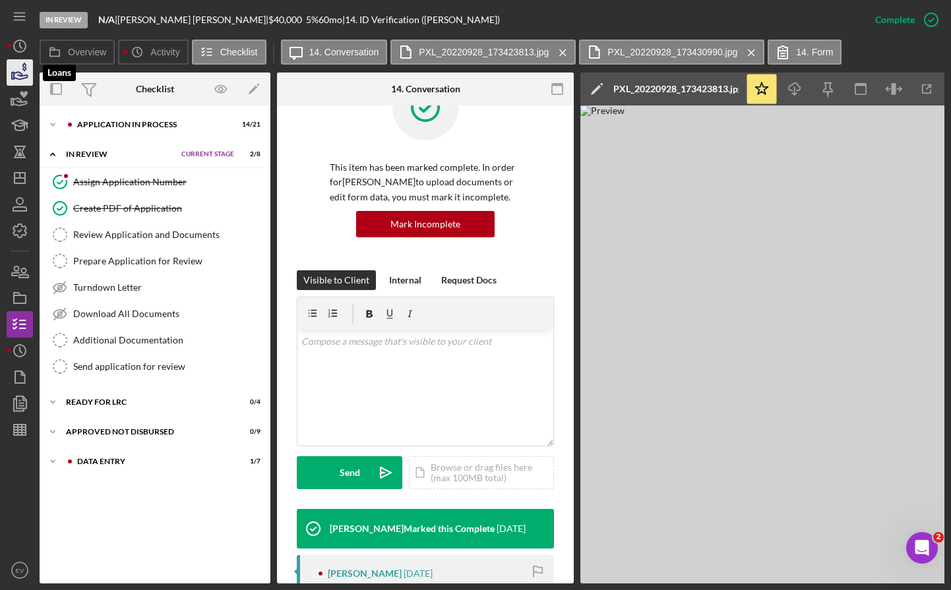
click at [17, 71] on icon "button" at bounding box center [19, 72] width 33 height 33
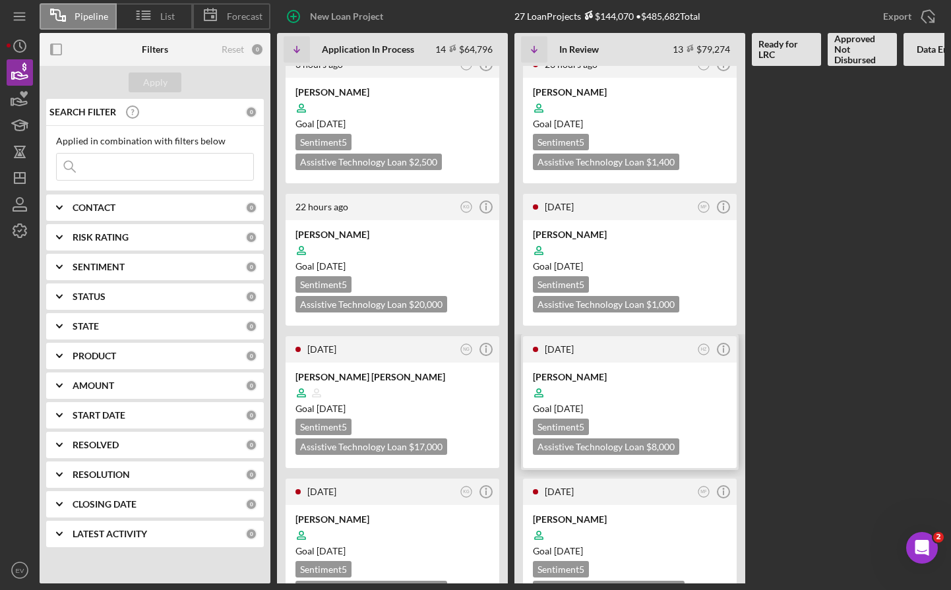
scroll to position [25, 0]
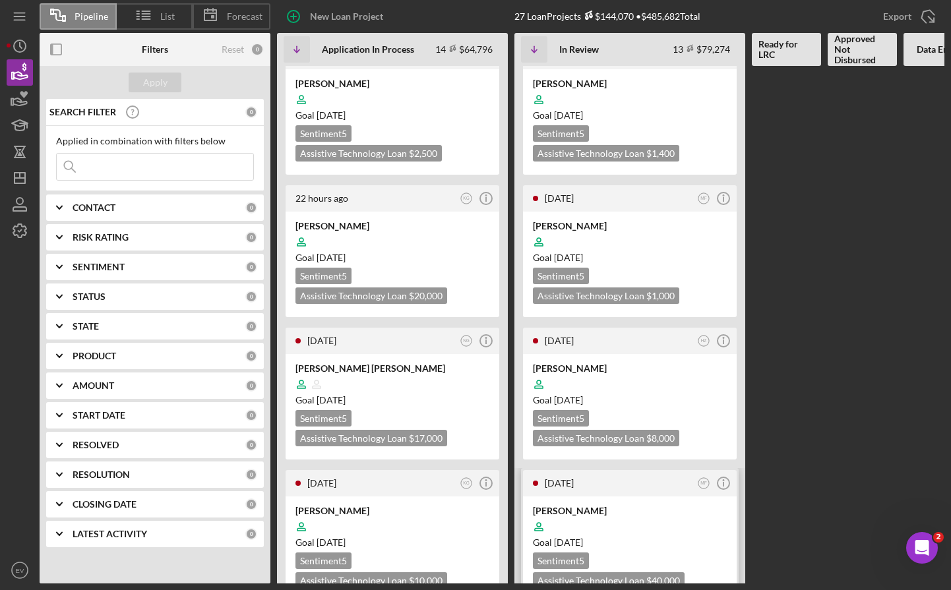
click at [600, 516] on div at bounding box center [630, 526] width 194 height 25
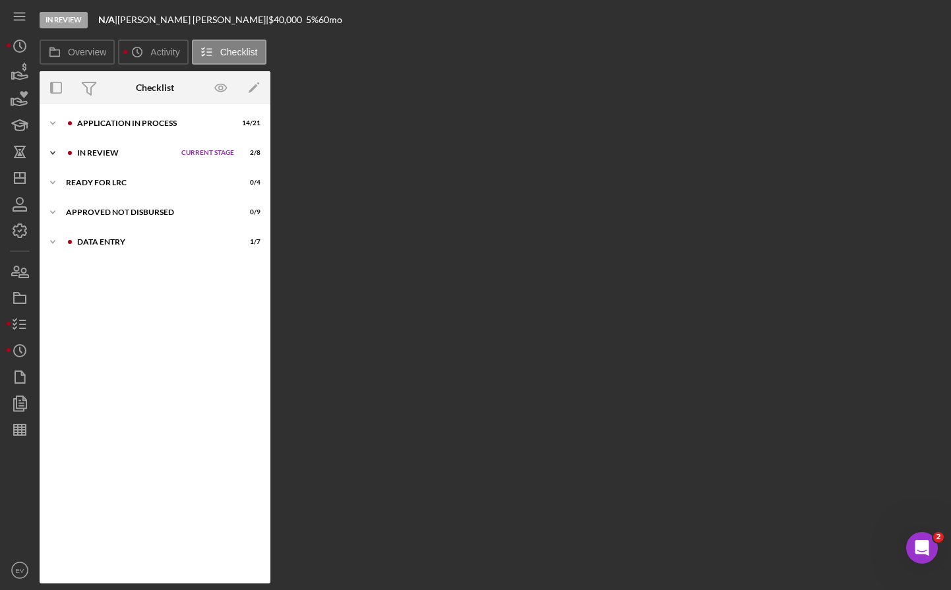
click at [50, 155] on icon "Icon/Expander" at bounding box center [53, 153] width 26 height 26
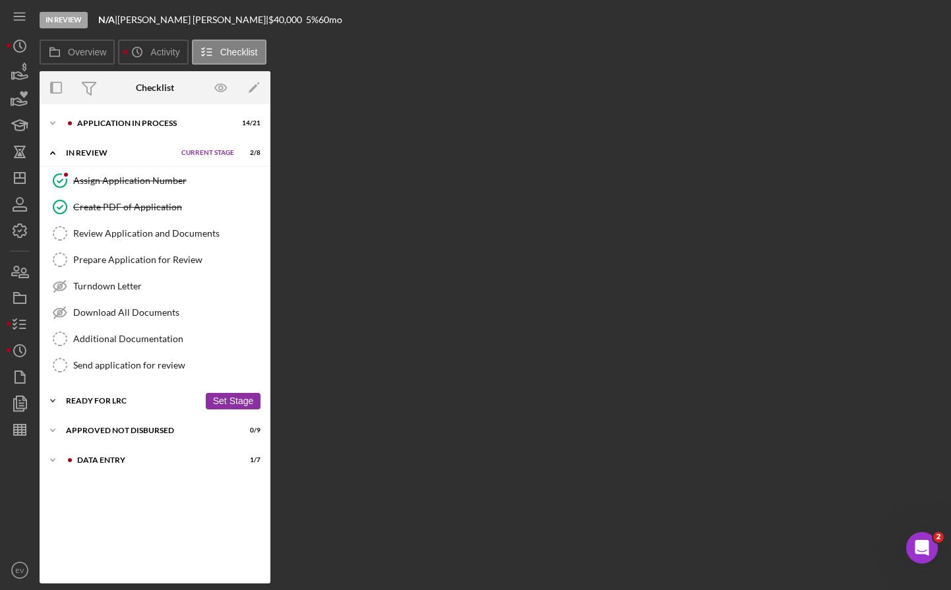
click at [111, 402] on div "Ready for LRC" at bounding box center [132, 401] width 133 height 8
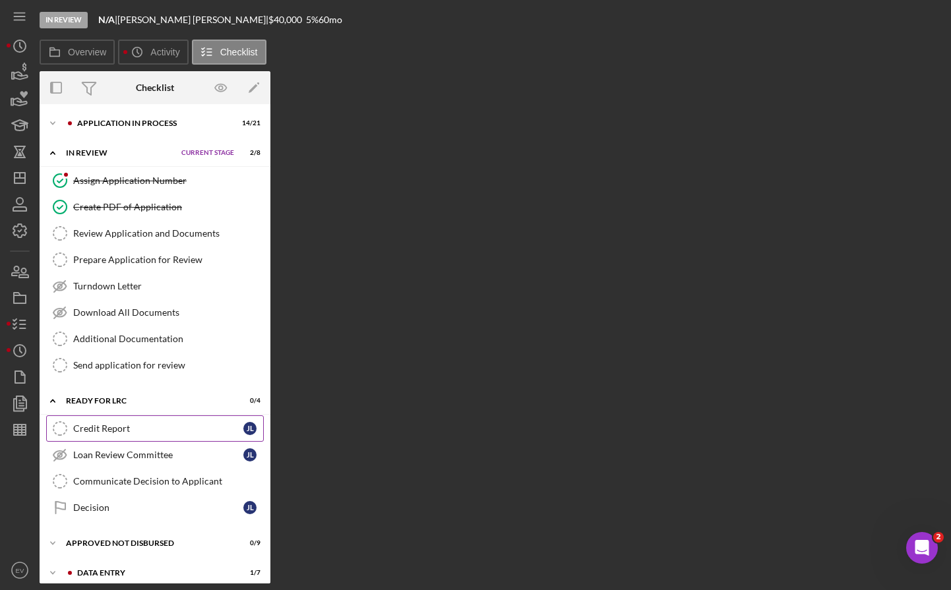
click at [107, 432] on div "Credit Report" at bounding box center [158, 428] width 170 height 11
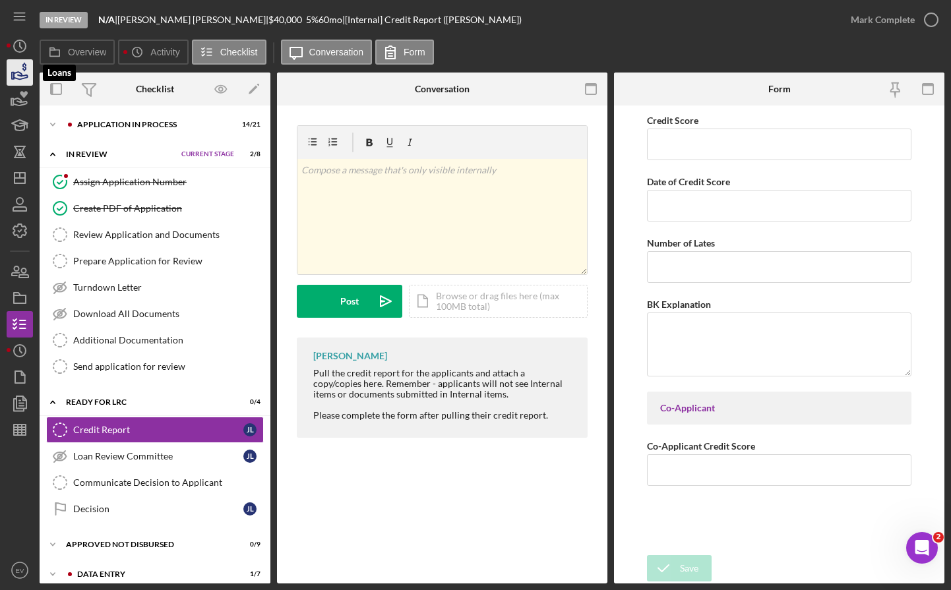
click at [20, 67] on icon "button" at bounding box center [19, 72] width 33 height 33
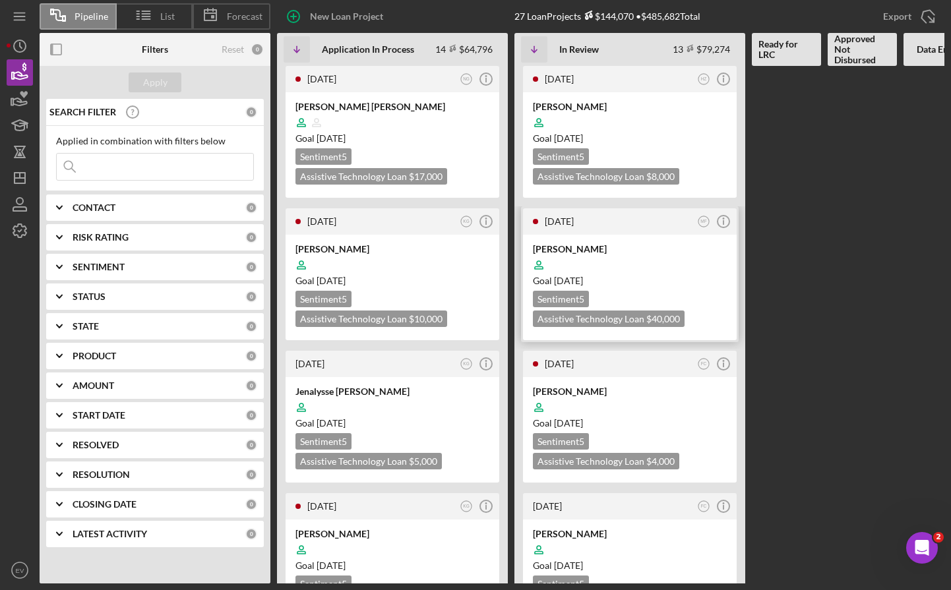
scroll to position [326, 0]
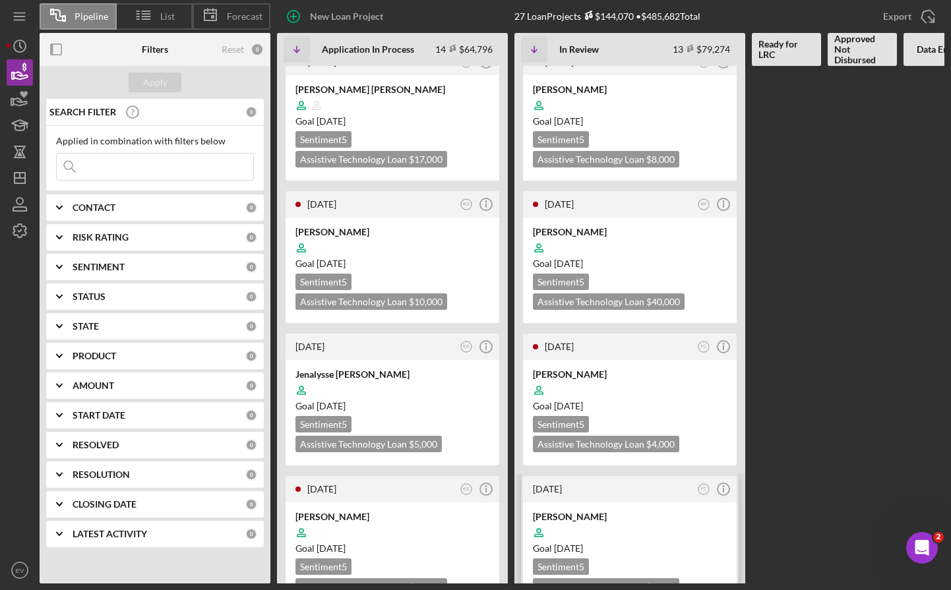
click at [634, 520] on div at bounding box center [630, 532] width 194 height 25
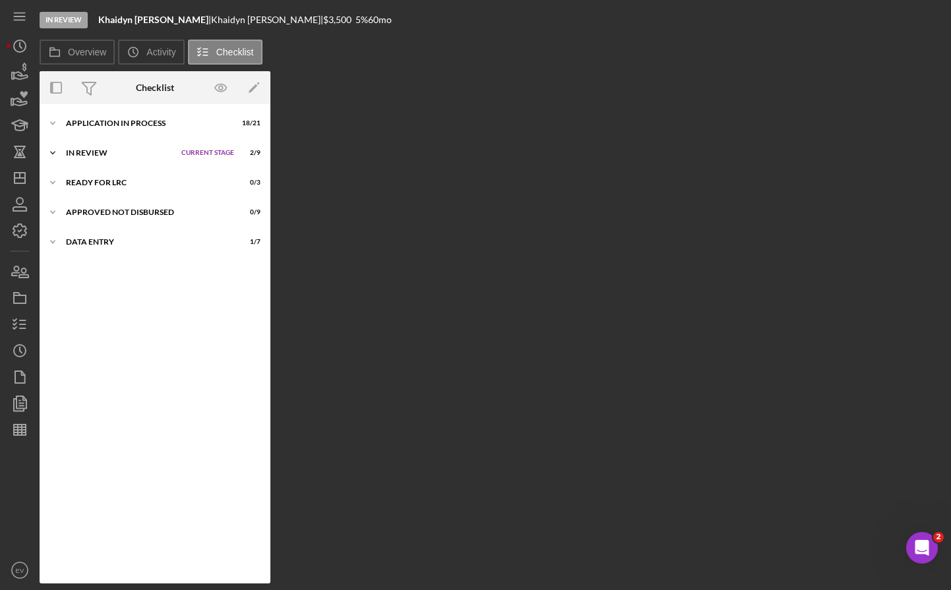
click at [96, 146] on div "Icon/Expander In Review Current Stage 2 / 9 Set Stage" at bounding box center [155, 153] width 231 height 26
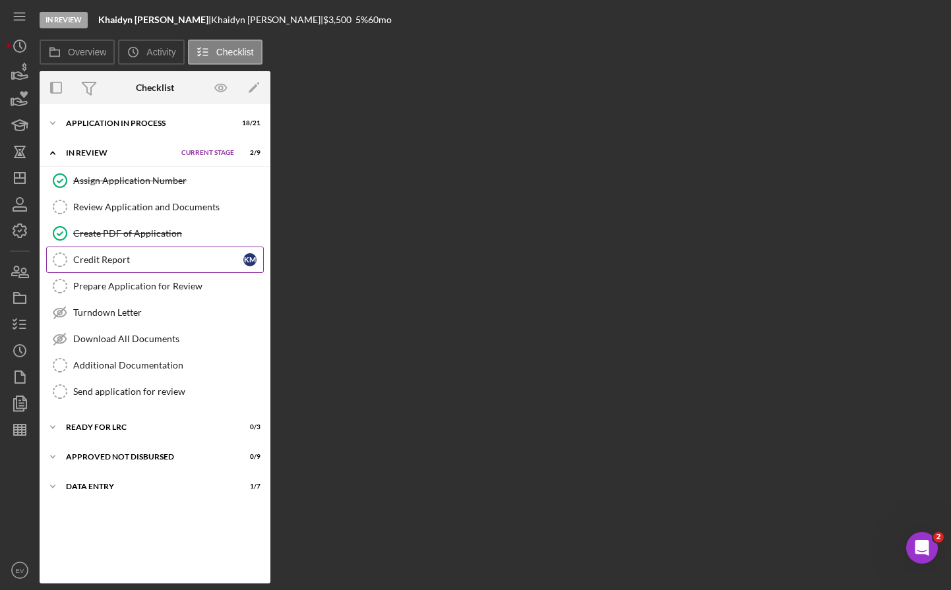
click at [138, 255] on div "Credit Report" at bounding box center [158, 260] width 170 height 11
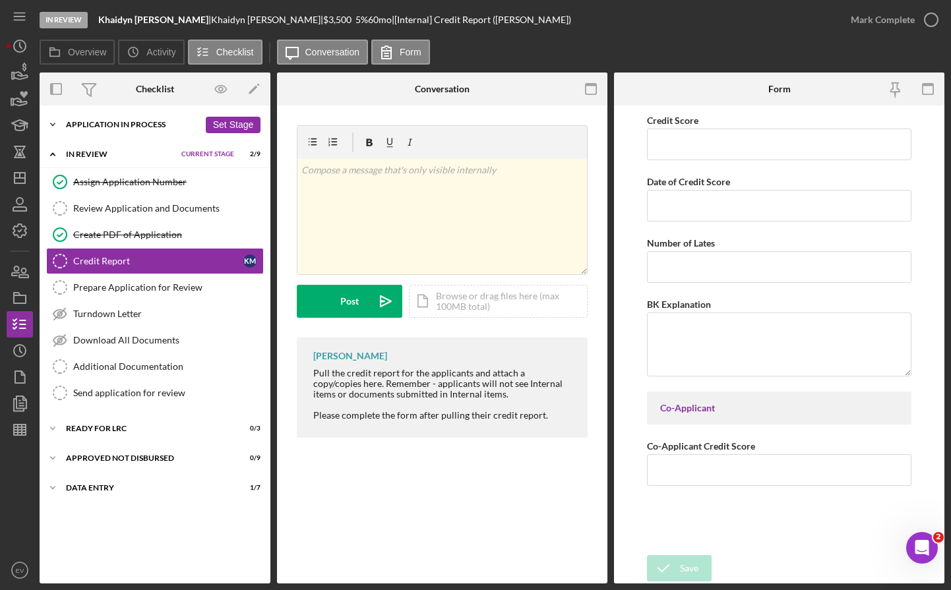
click at [60, 127] on icon "Icon/Expander" at bounding box center [53, 124] width 26 height 26
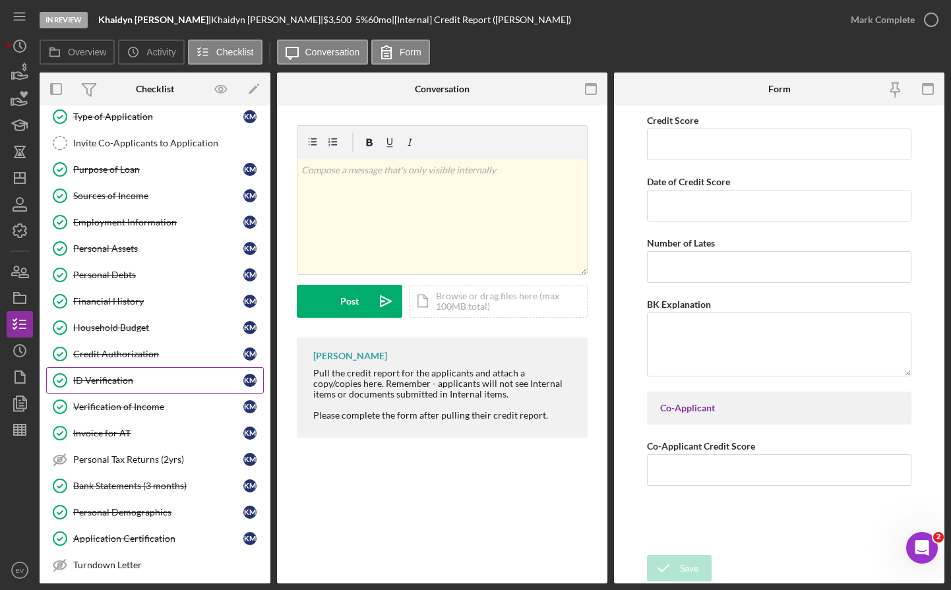
scroll to position [97, 0]
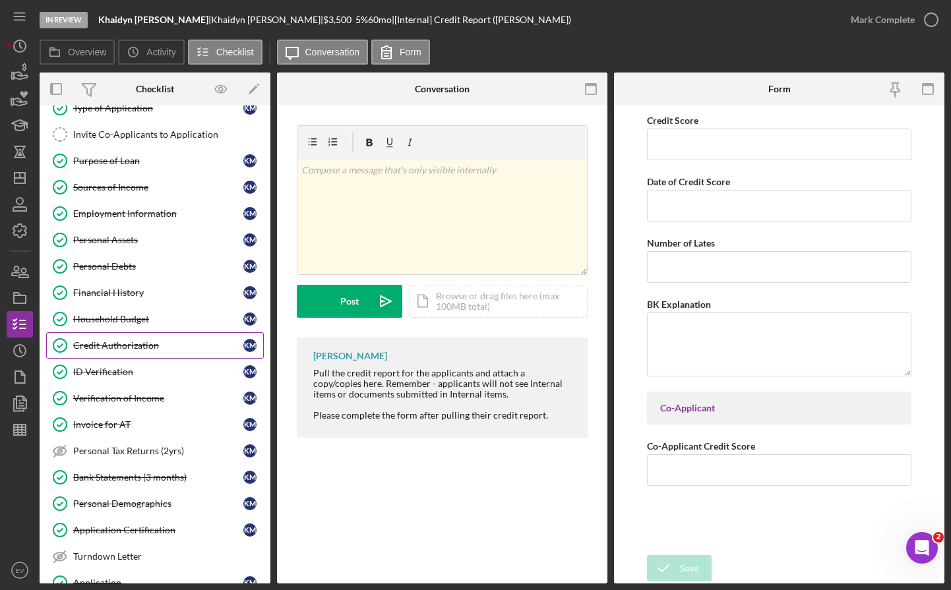
click at [140, 347] on div "Credit Authorization" at bounding box center [158, 345] width 170 height 11
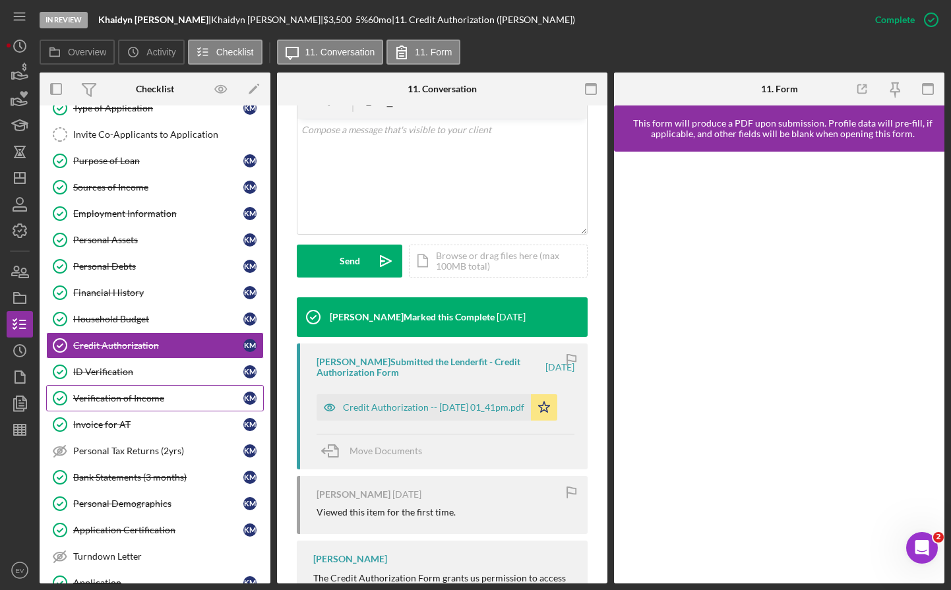
scroll to position [106, 0]
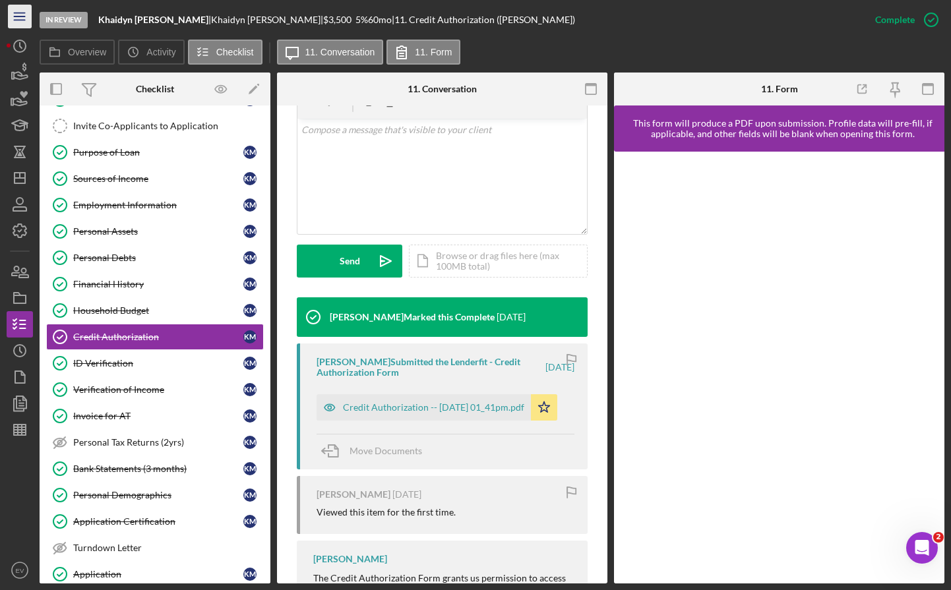
click at [13, 14] on icon "Icon/Menu" at bounding box center [20, 17] width 30 height 30
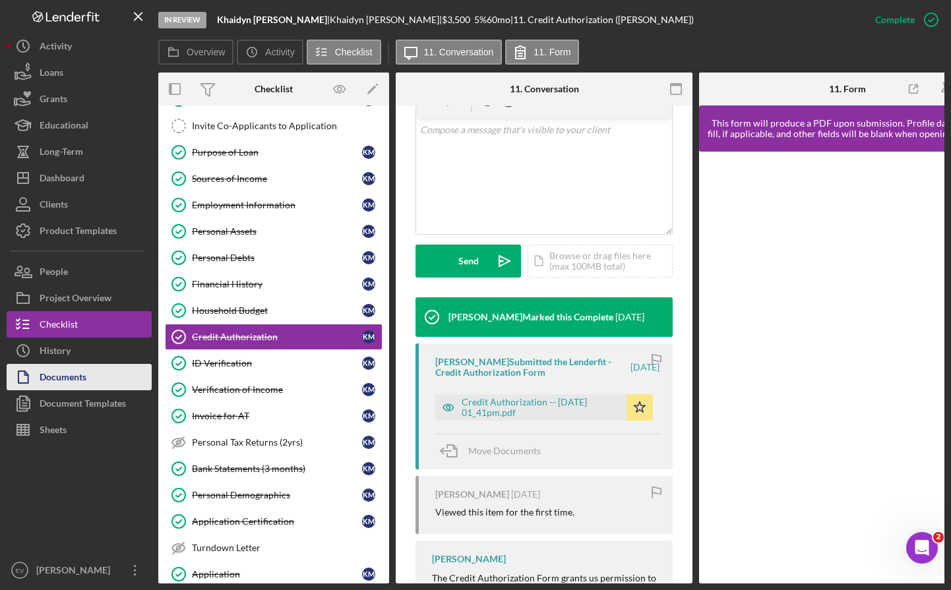
click at [86, 373] on div "Documents" at bounding box center [63, 379] width 47 height 30
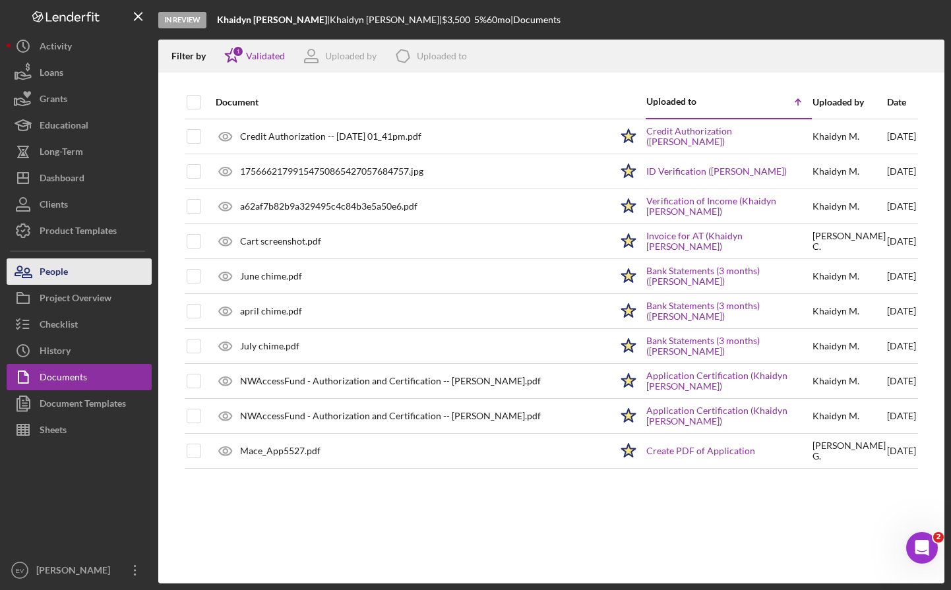
click at [68, 271] on button "People" at bounding box center [79, 272] width 145 height 26
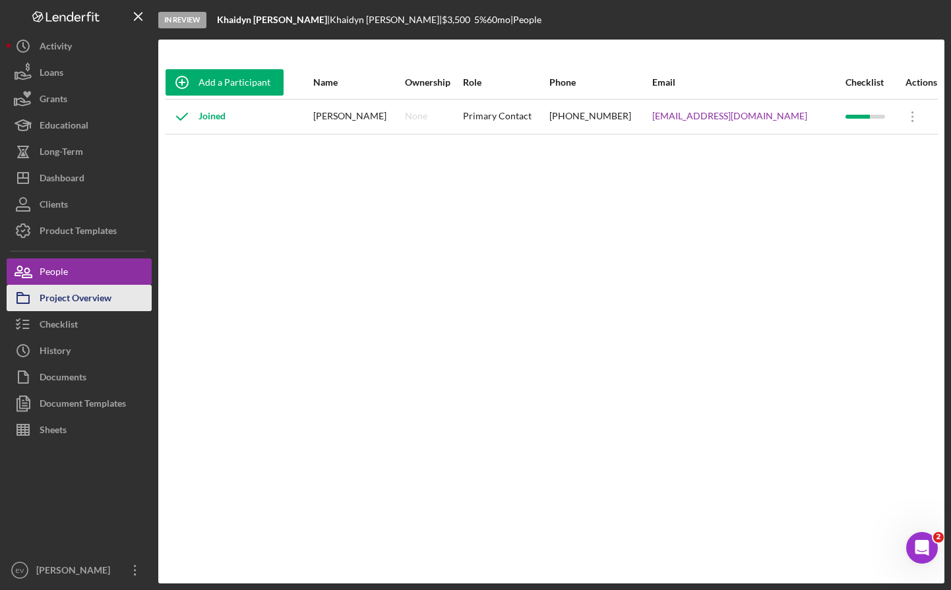
click at [75, 306] on div "Project Overview" at bounding box center [76, 300] width 72 height 30
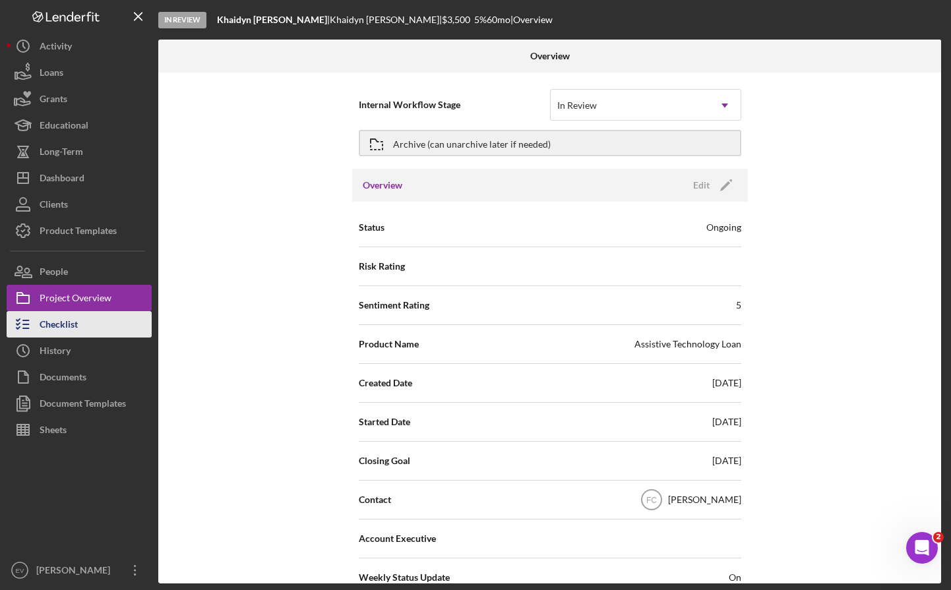
click at [67, 334] on div "Checklist" at bounding box center [59, 326] width 38 height 30
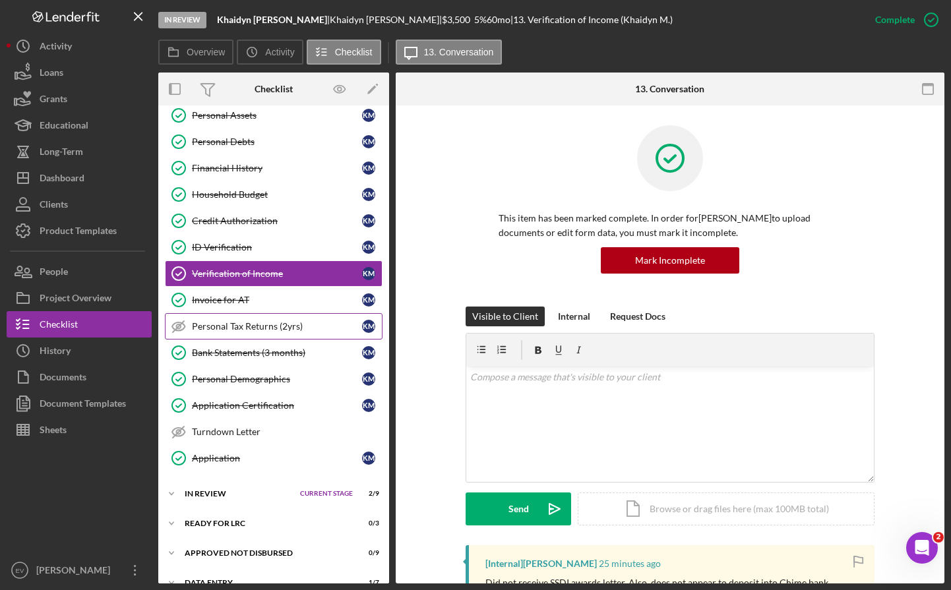
scroll to position [241, 0]
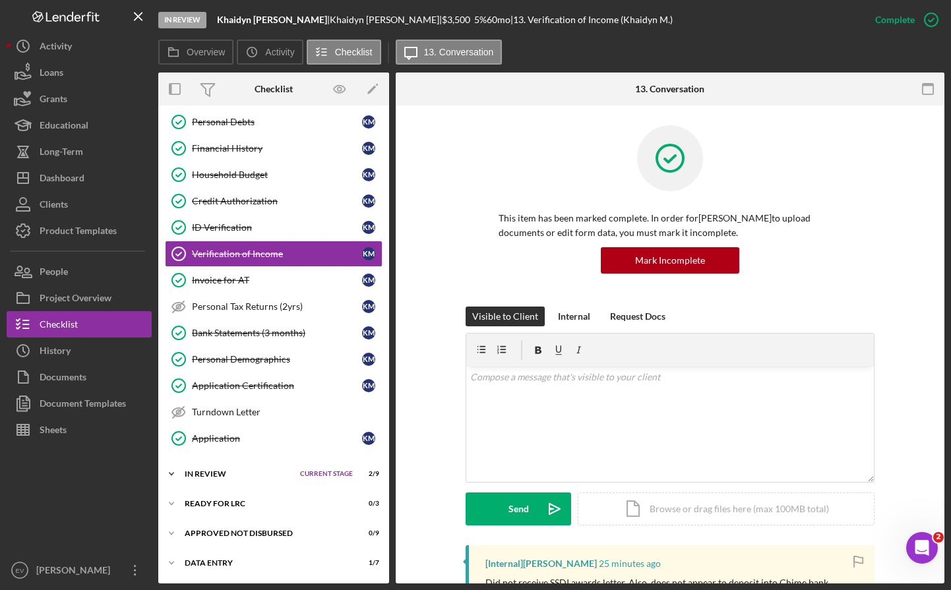
click at [212, 472] on div "In Review" at bounding box center [239, 474] width 109 height 8
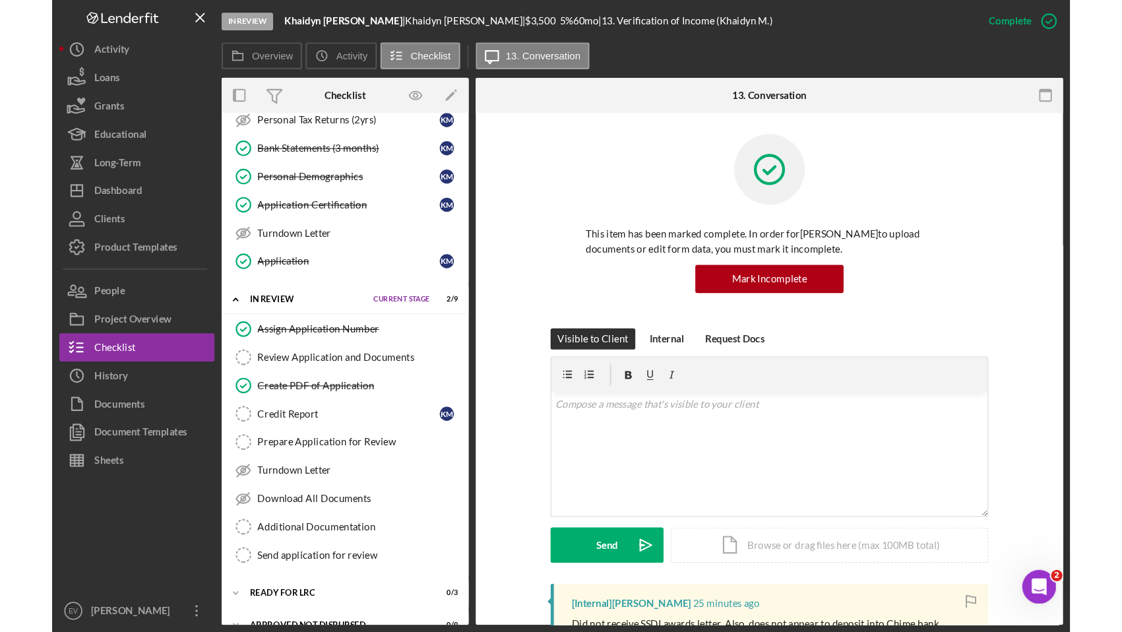
scroll to position [444, 0]
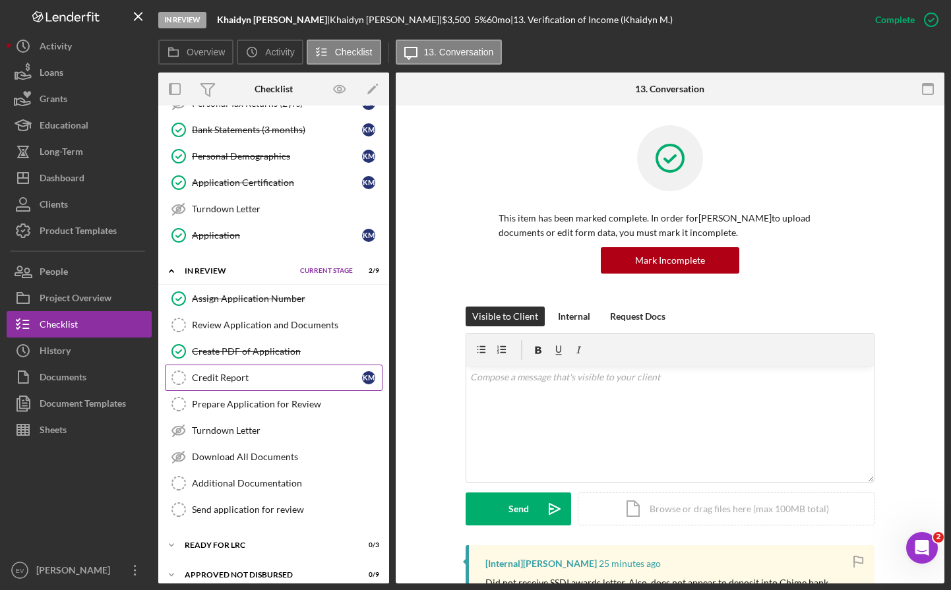
click at [214, 381] on div "Credit Report" at bounding box center [277, 378] width 170 height 11
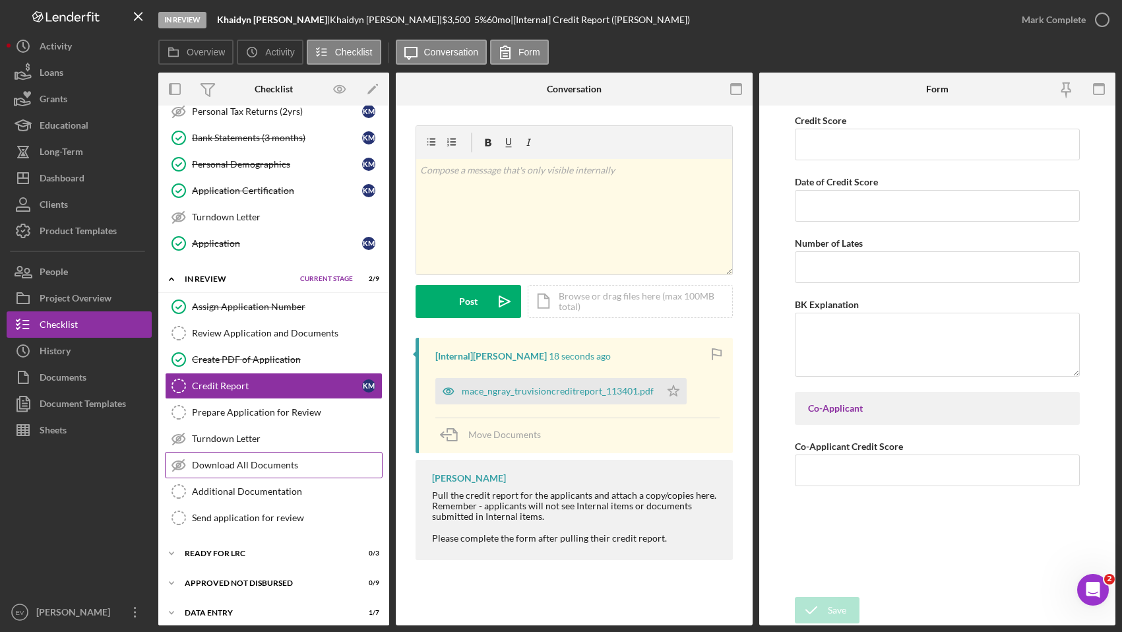
scroll to position [428, 0]
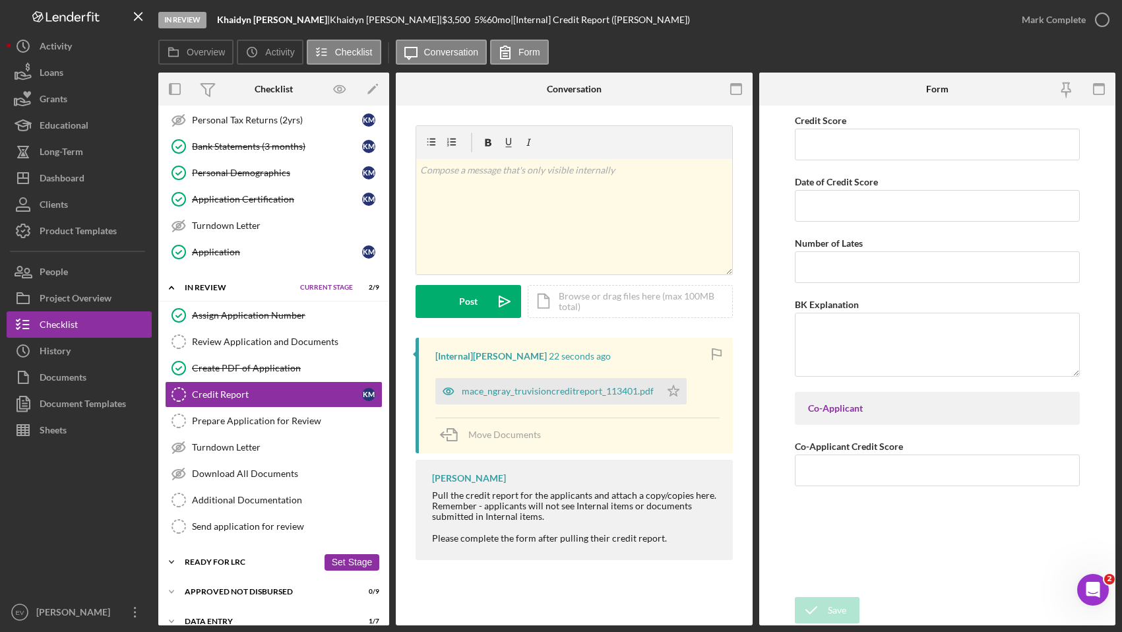
click at [222, 563] on div "Ready for LRC" at bounding box center [251, 562] width 133 height 8
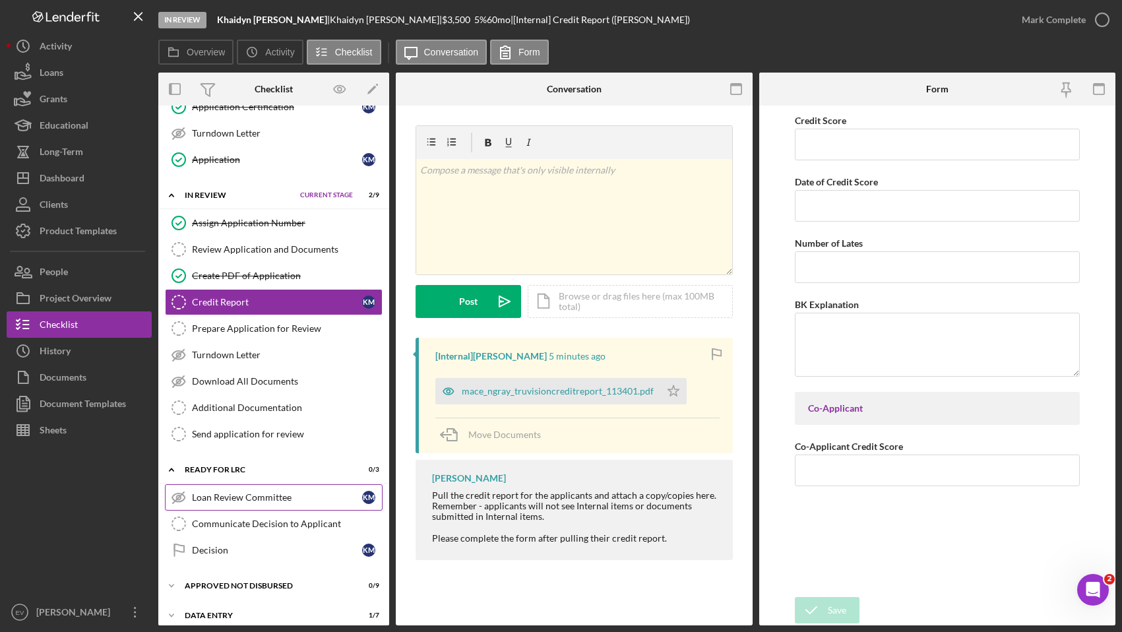
scroll to position [531, 0]
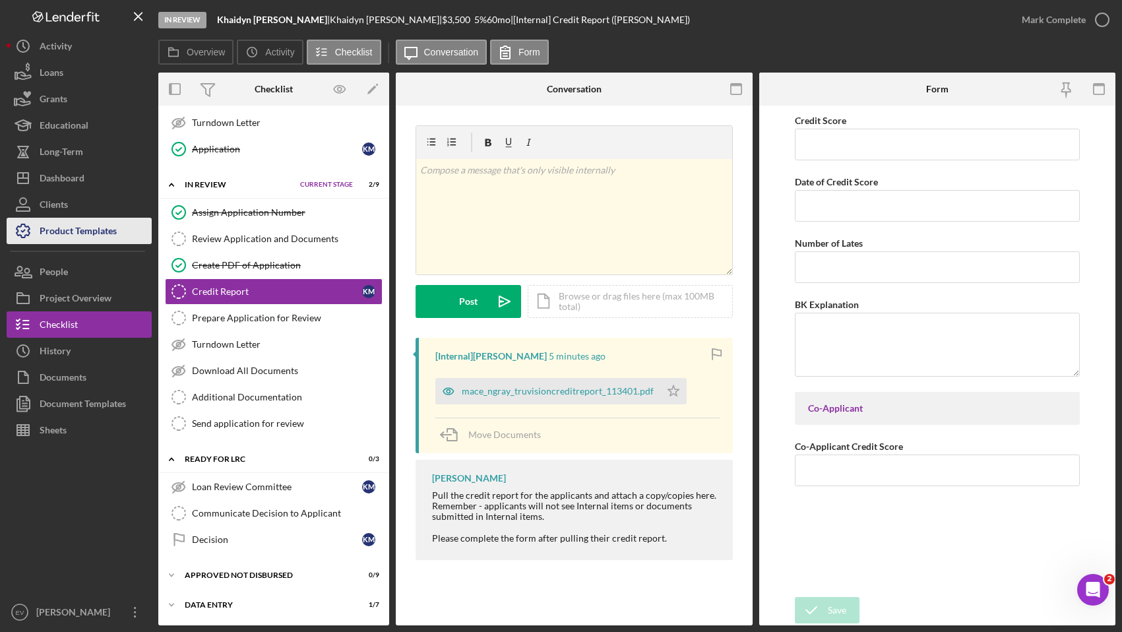
click at [92, 229] on div "Product Templates" at bounding box center [78, 233] width 77 height 30
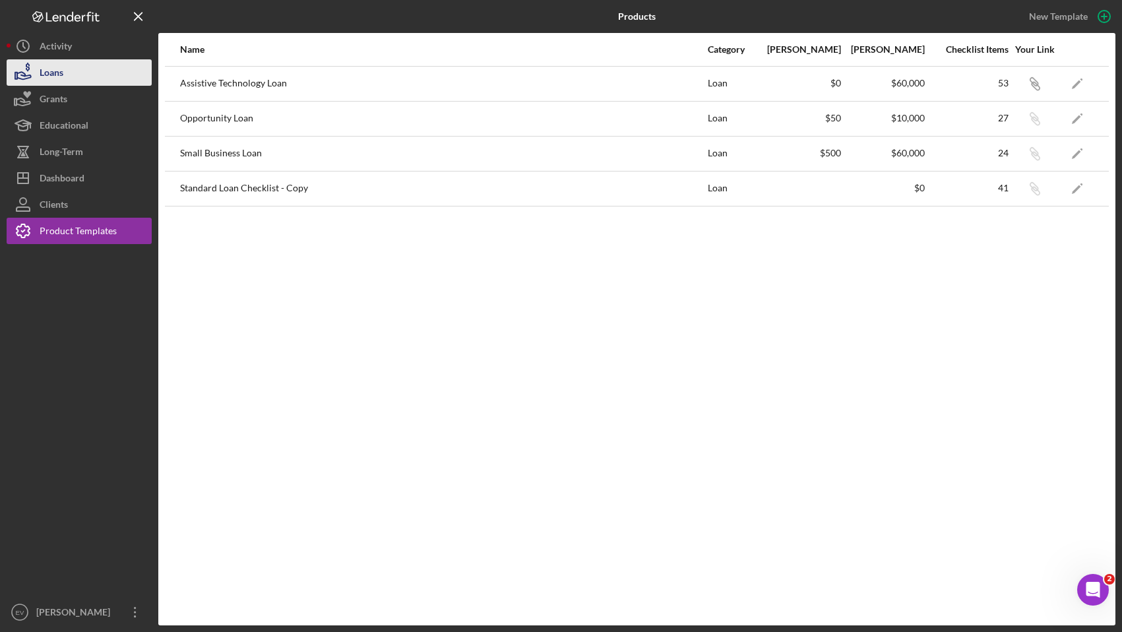
click at [84, 73] on button "Loans" at bounding box center [79, 72] width 145 height 26
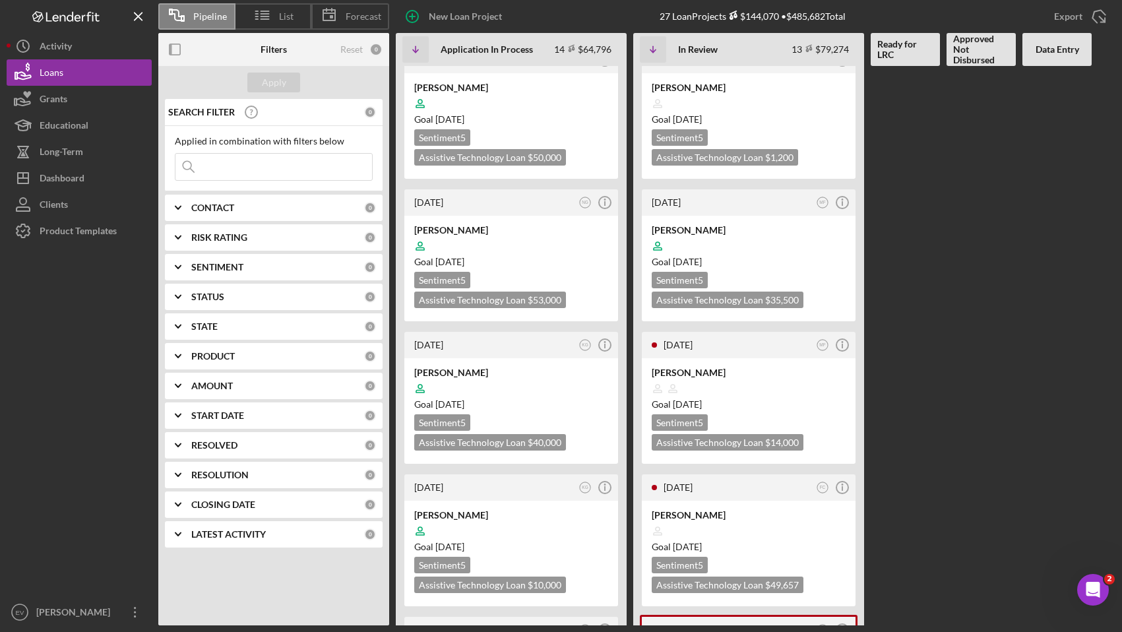
scroll to position [1242, 0]
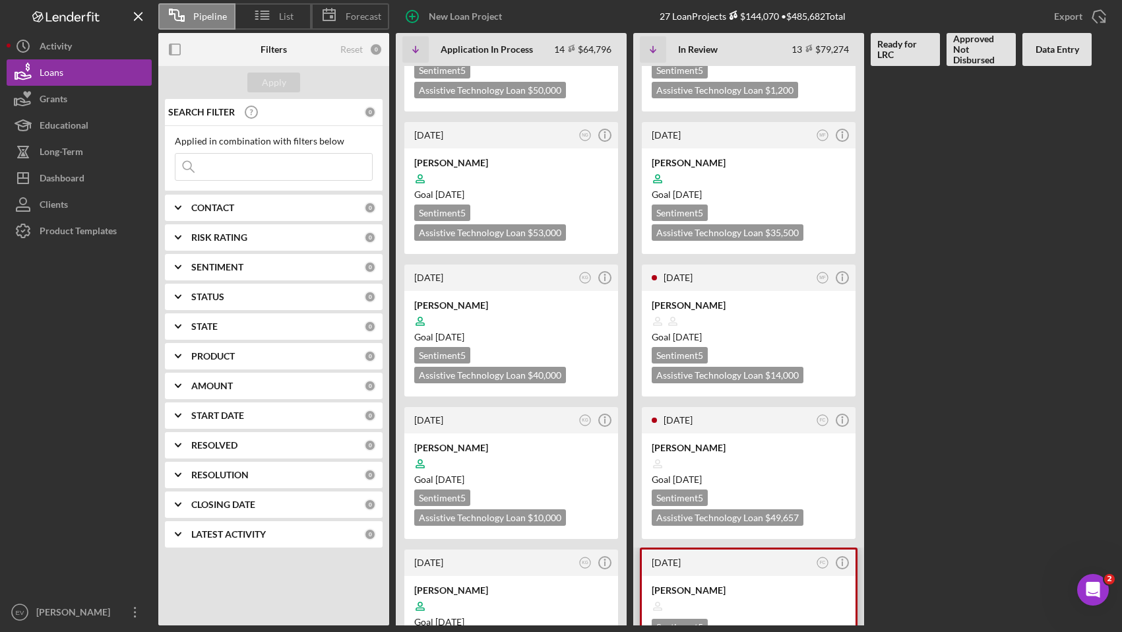
click at [743, 594] on div at bounding box center [749, 606] width 194 height 25
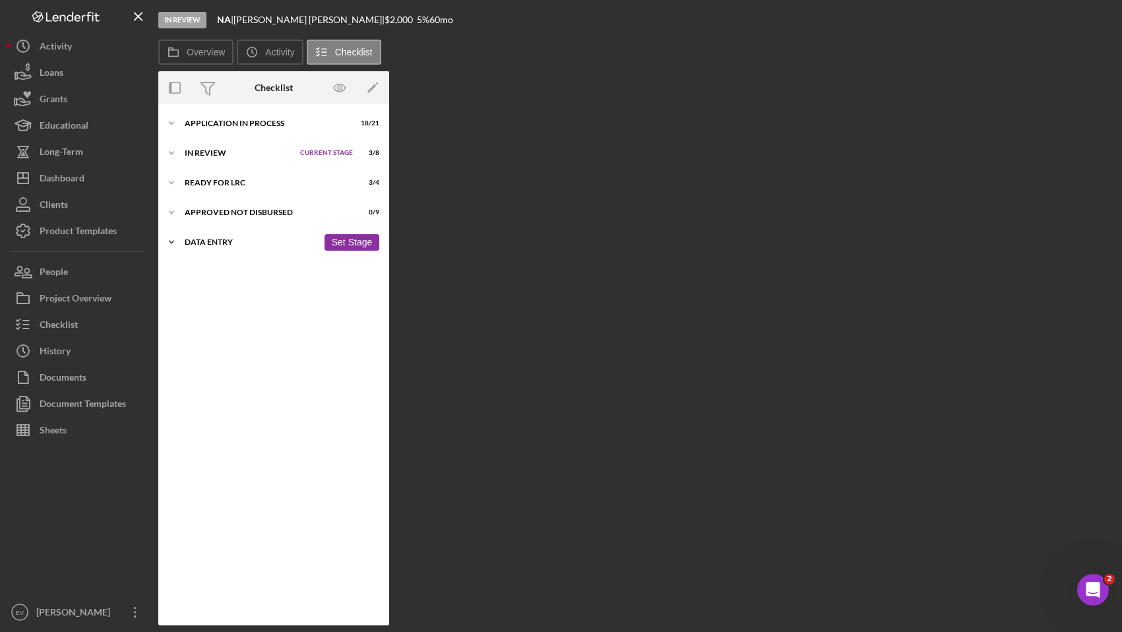
click at [200, 241] on div "Data Entry" at bounding box center [251, 242] width 133 height 8
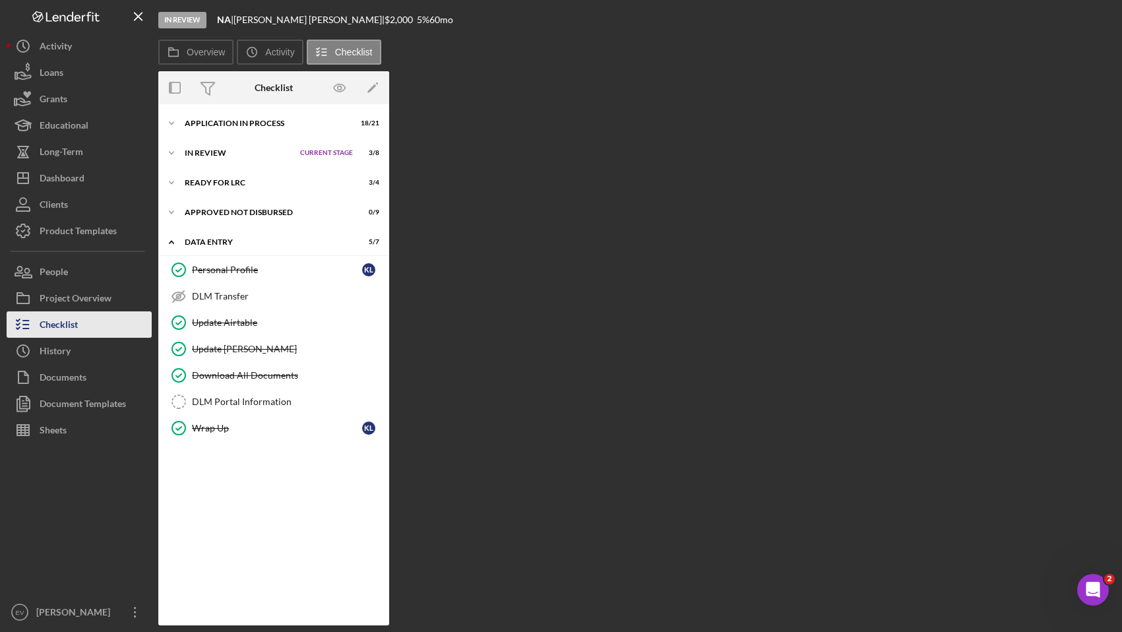
click at [75, 315] on div "Checklist" at bounding box center [59, 326] width 38 height 30
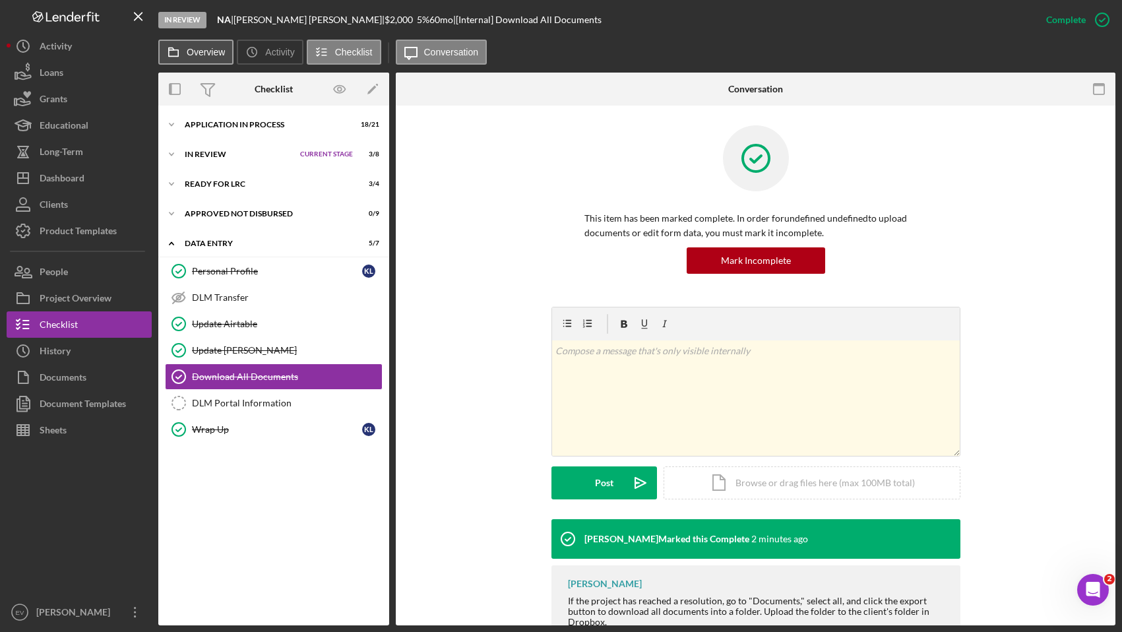
click at [204, 52] on label "Overview" at bounding box center [206, 52] width 38 height 11
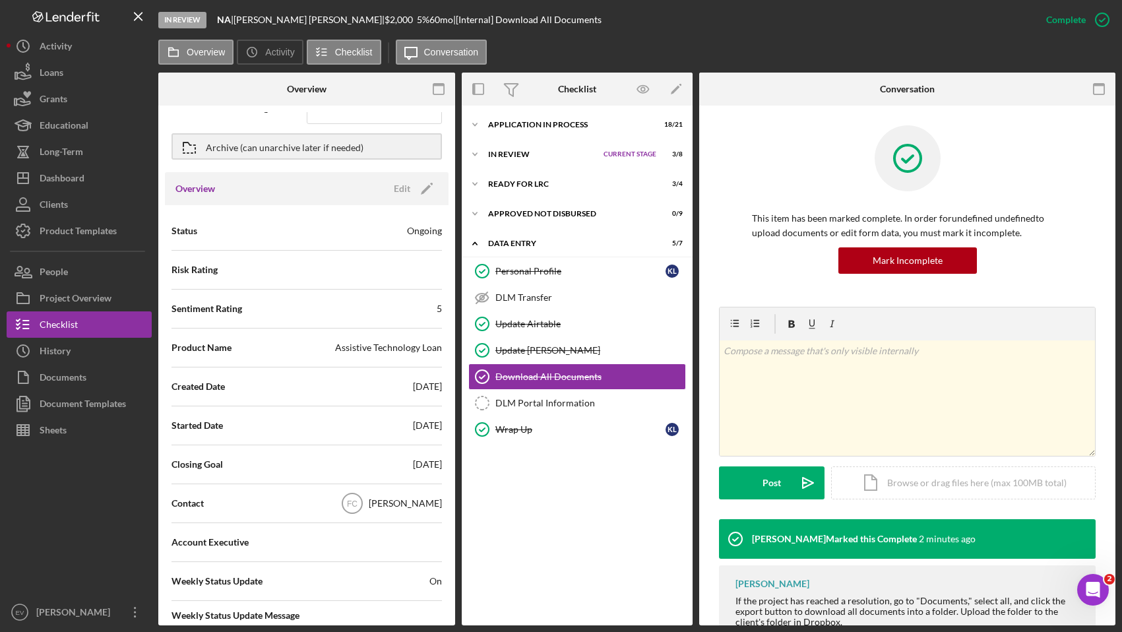
scroll to position [80, 0]
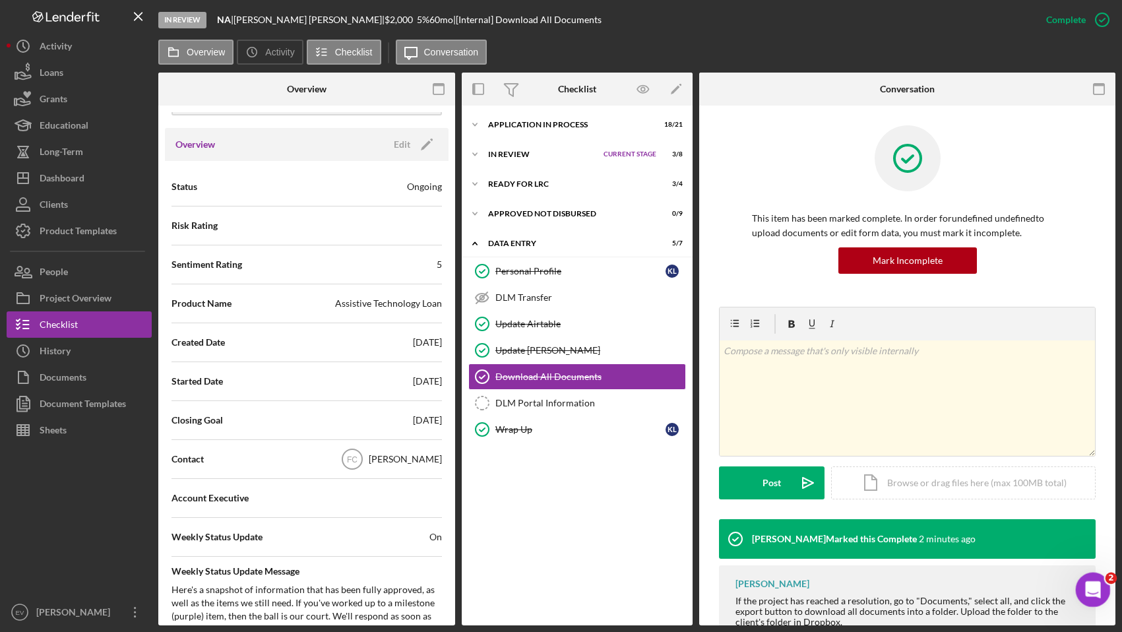
click at [1094, 585] on icon "Open Intercom Messenger" at bounding box center [1091, 588] width 22 height 22
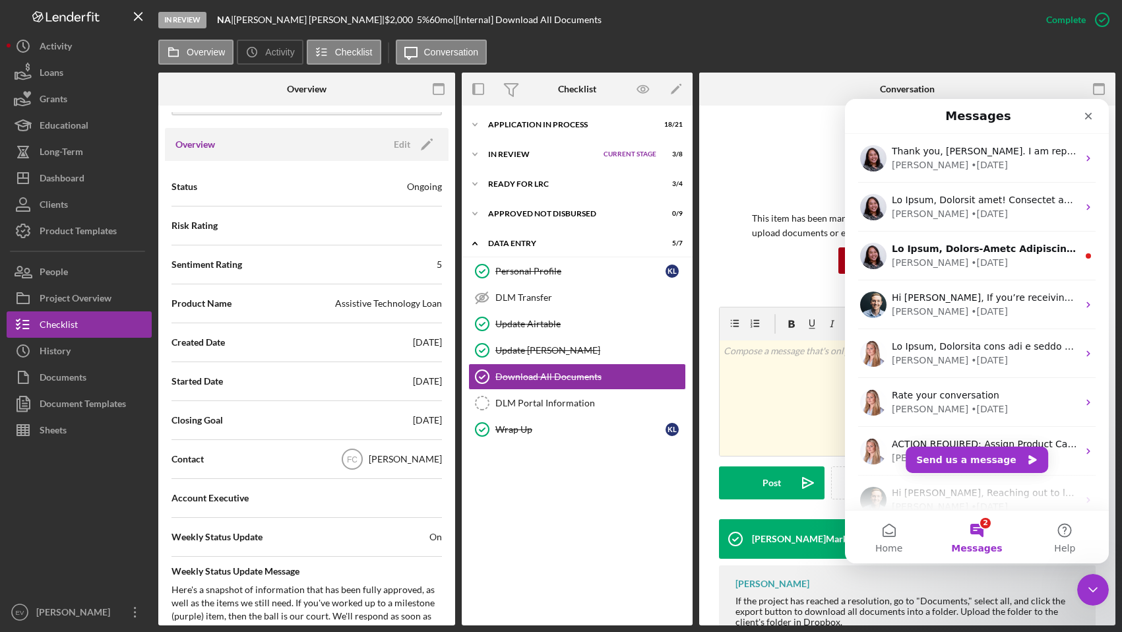
click at [994, 458] on button "Send us a message" at bounding box center [976, 459] width 142 height 26
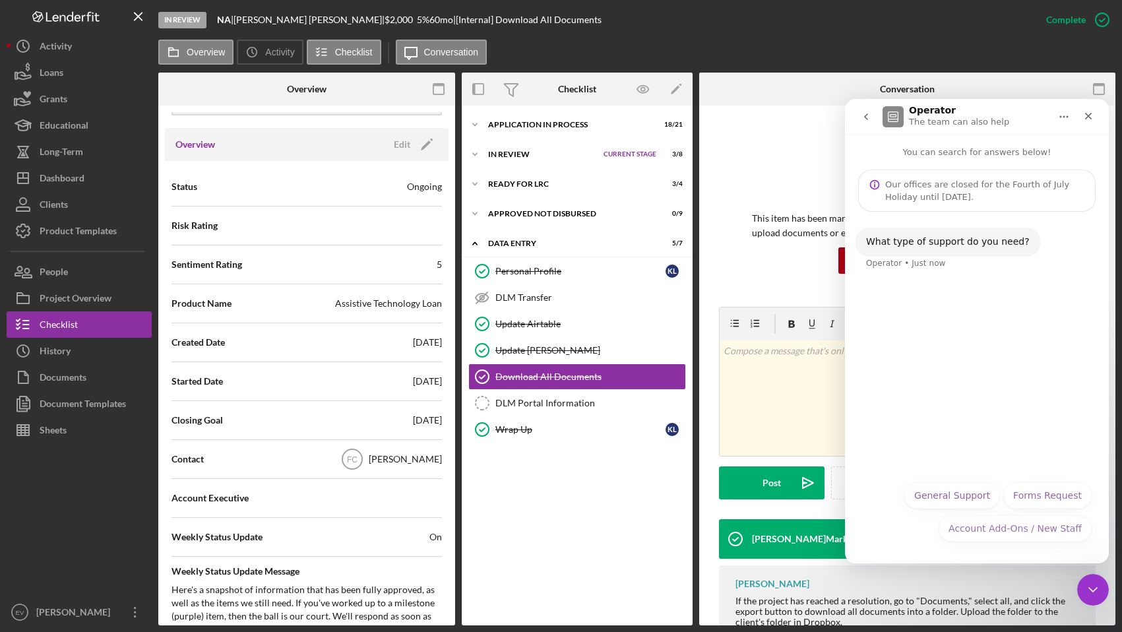
click at [962, 493] on button "General Support" at bounding box center [952, 495] width 96 height 26
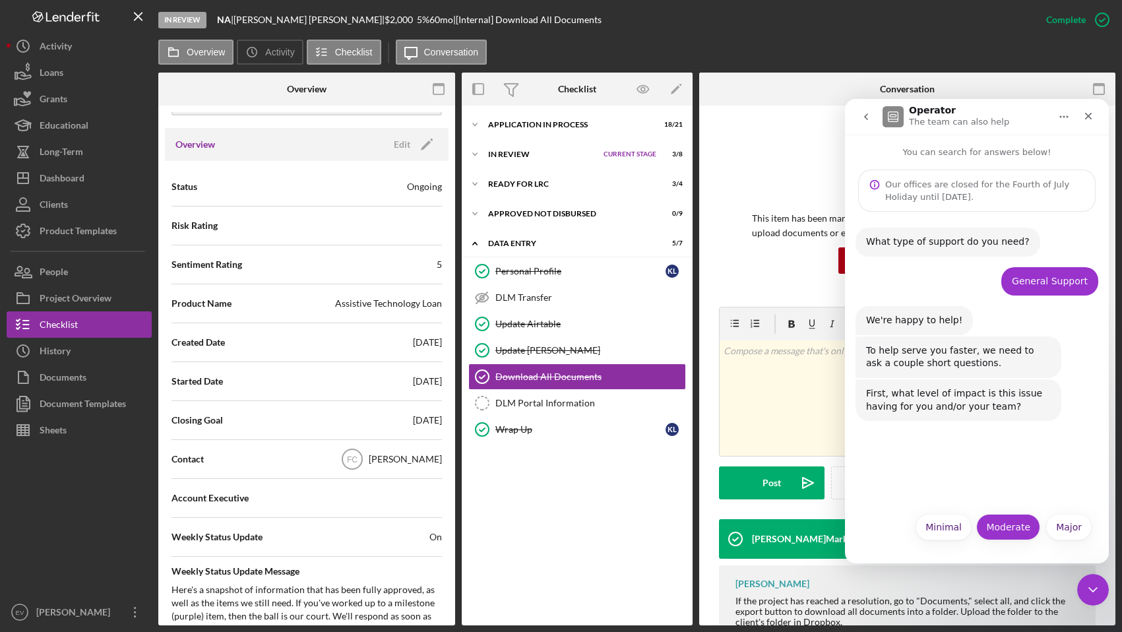
click at [1016, 531] on button "Moderate" at bounding box center [1008, 527] width 64 height 26
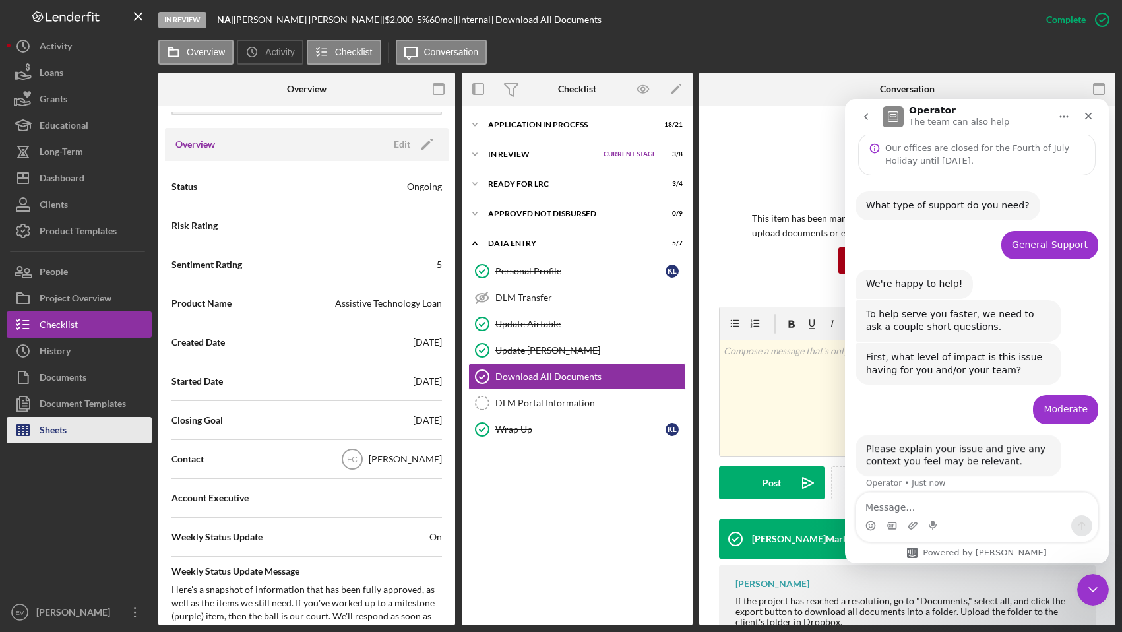
scroll to position [47, 0]
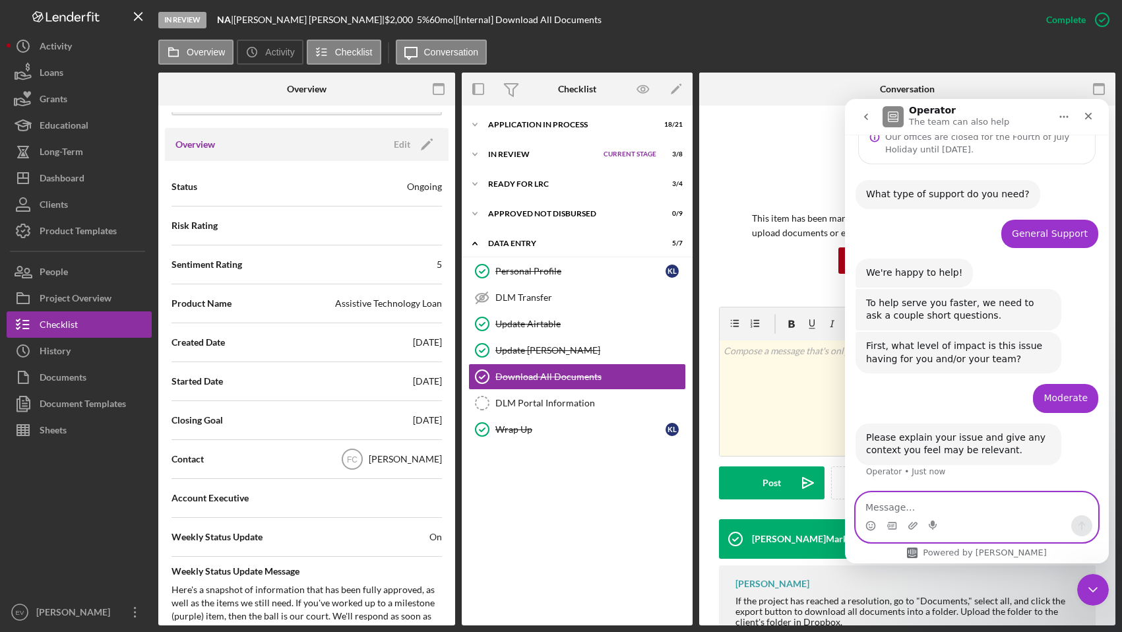
click at [944, 514] on textarea "Message…" at bounding box center [976, 504] width 241 height 22
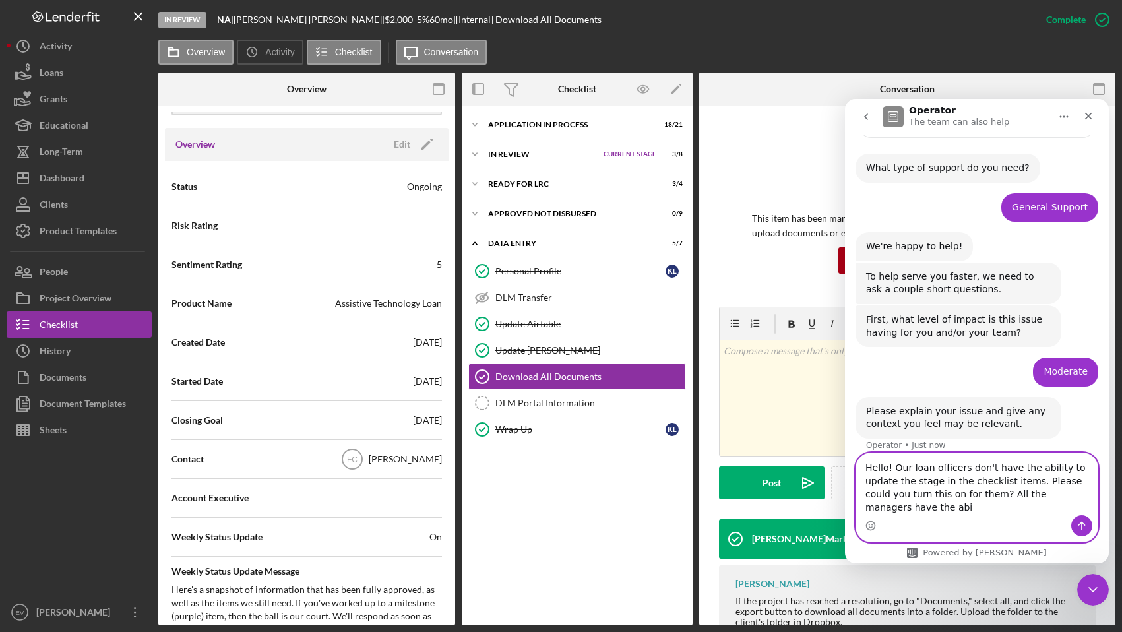
scroll to position [87, 0]
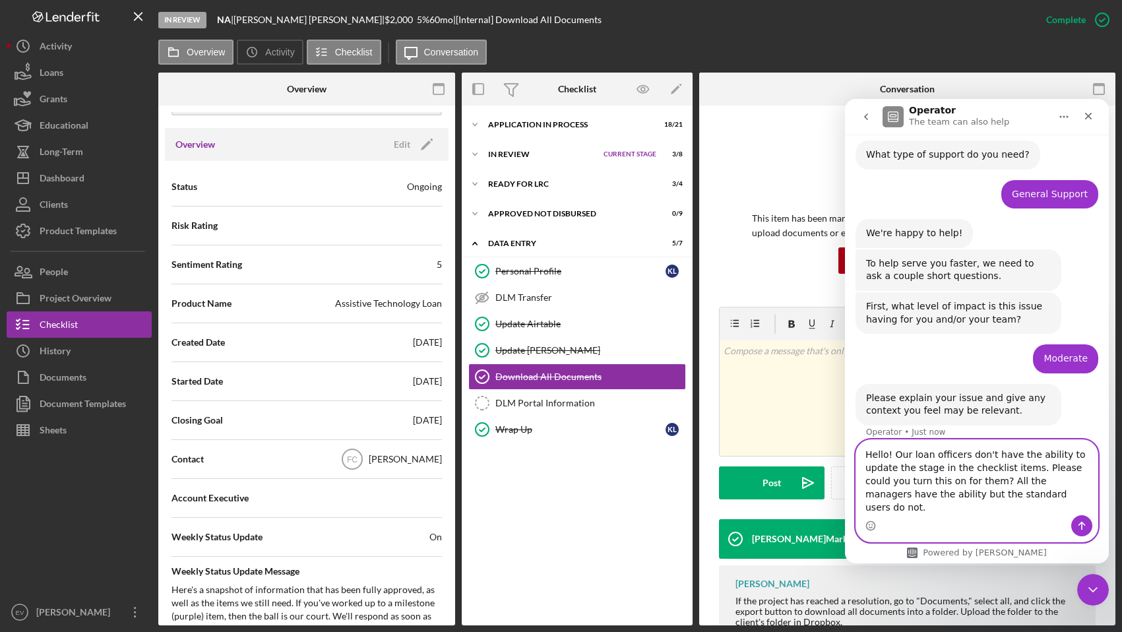
type textarea "Hello! Our loan officers don't have the ability to update the stage in the chec…"
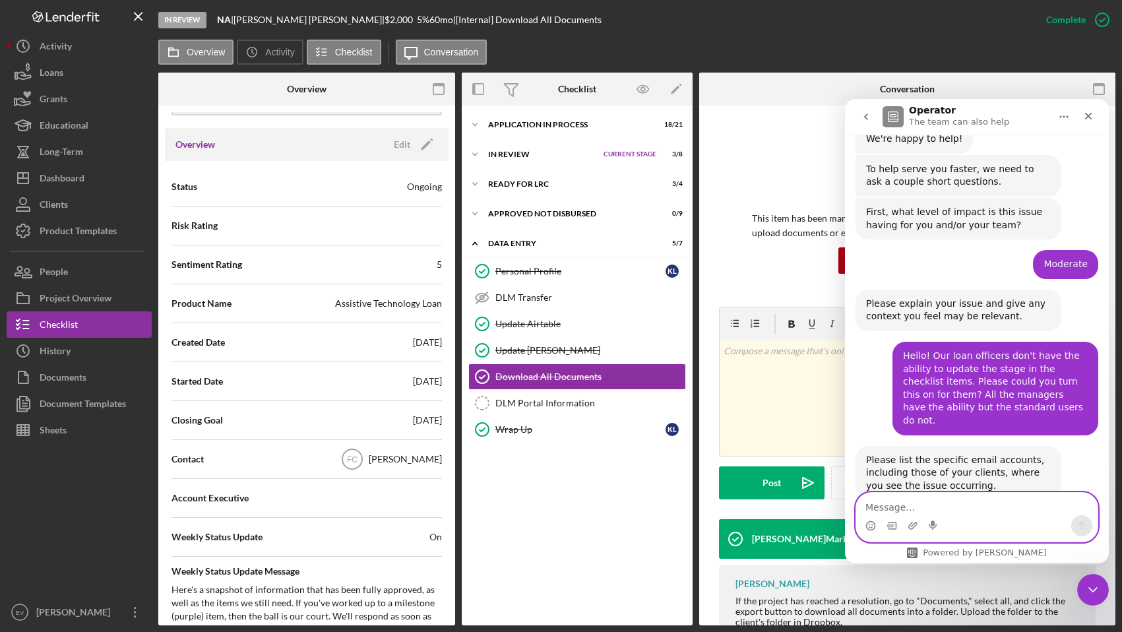
scroll to position [204, 0]
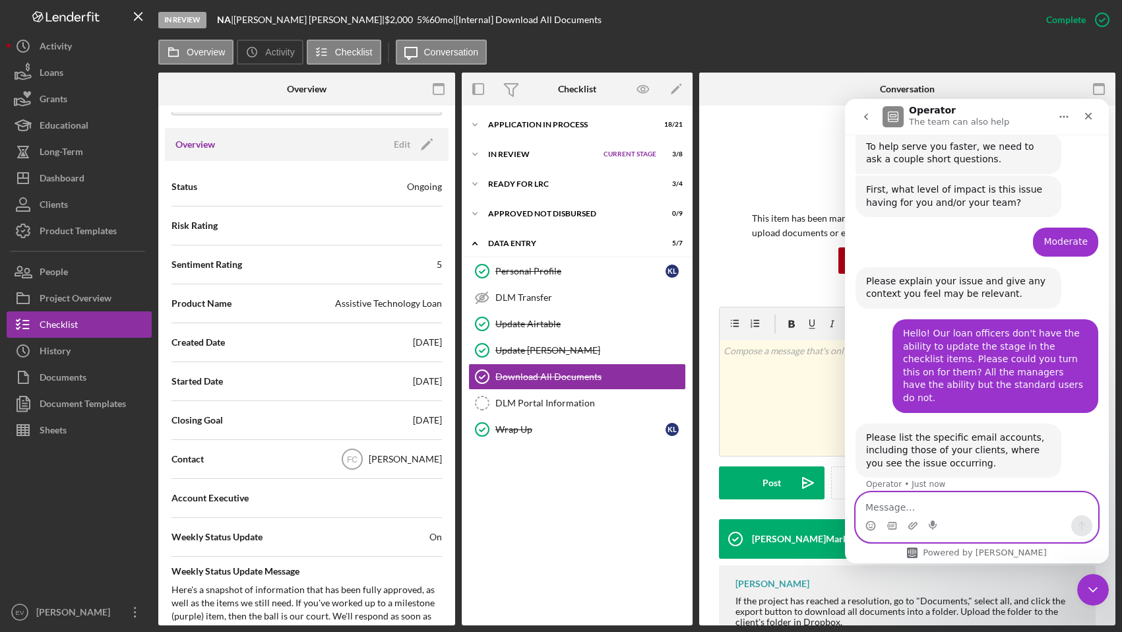
click at [964, 508] on textarea "Message…" at bounding box center [976, 504] width 241 height 22
click at [961, 511] on textarea "Message…" at bounding box center [976, 504] width 241 height 22
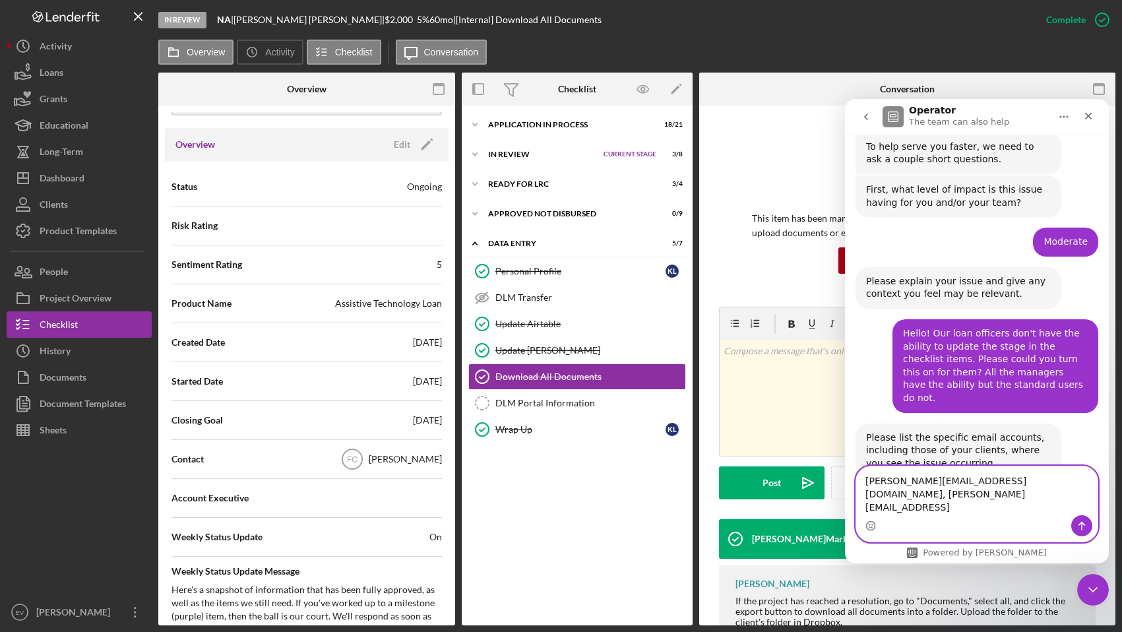
type textarea "[PERSON_NAME][EMAIL_ADDRESS][DOMAIN_NAME], [PERSON_NAME][EMAIL_ADDRESS][DOMAIN_…"
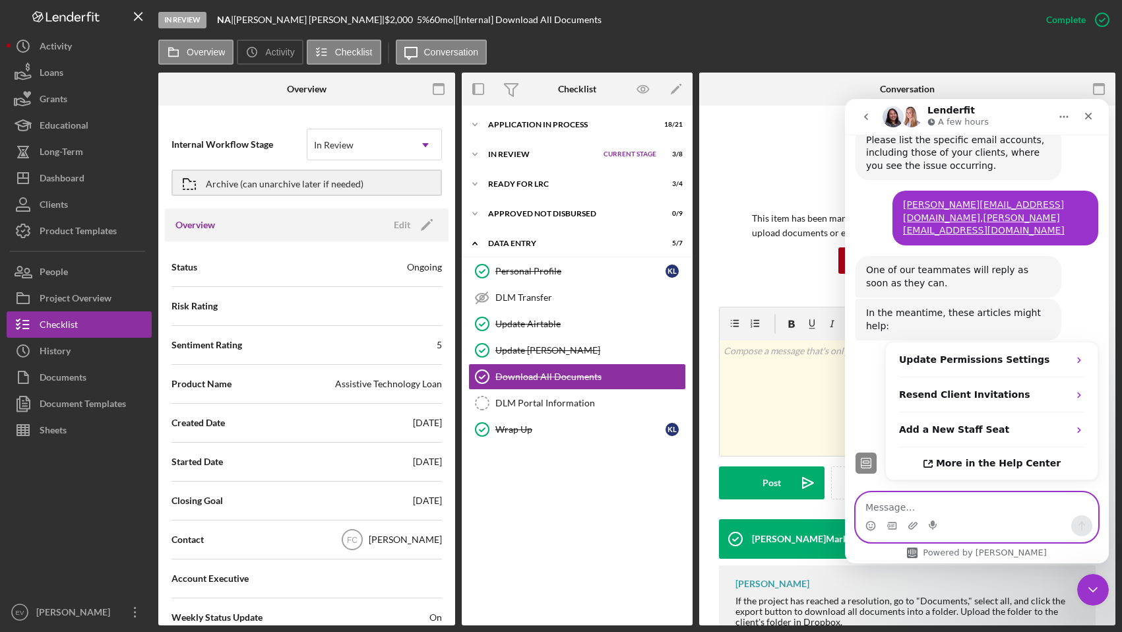
scroll to position [1525, 0]
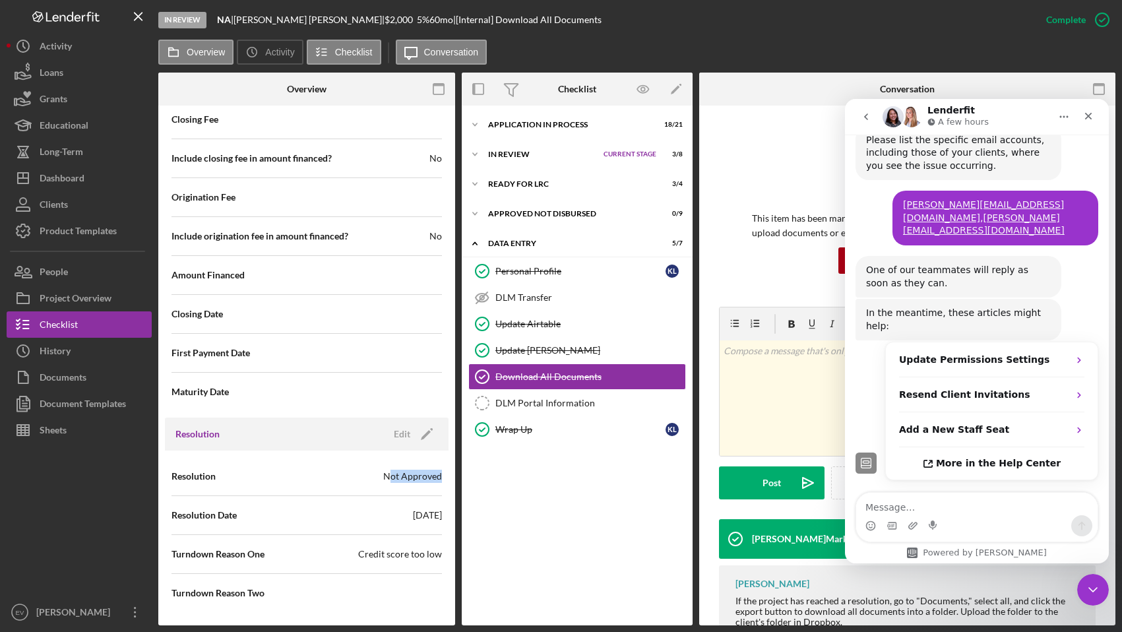
drag, startPoint x: 392, startPoint y: 477, endPoint x: 437, endPoint y: 491, distance: 46.7
click at [437, 491] on div "Resolution Not Approved" at bounding box center [306, 476] width 270 height 33
drag, startPoint x: 417, startPoint y: 563, endPoint x: 260, endPoint y: 501, distance: 169.0
click at [279, 506] on div "Resolution Not Approved Resolution Date [DATE] Turndown Reason One Credit score…" at bounding box center [306, 534] width 270 height 155
click at [260, 501] on div "Resolution Date [DATE]" at bounding box center [306, 515] width 270 height 33
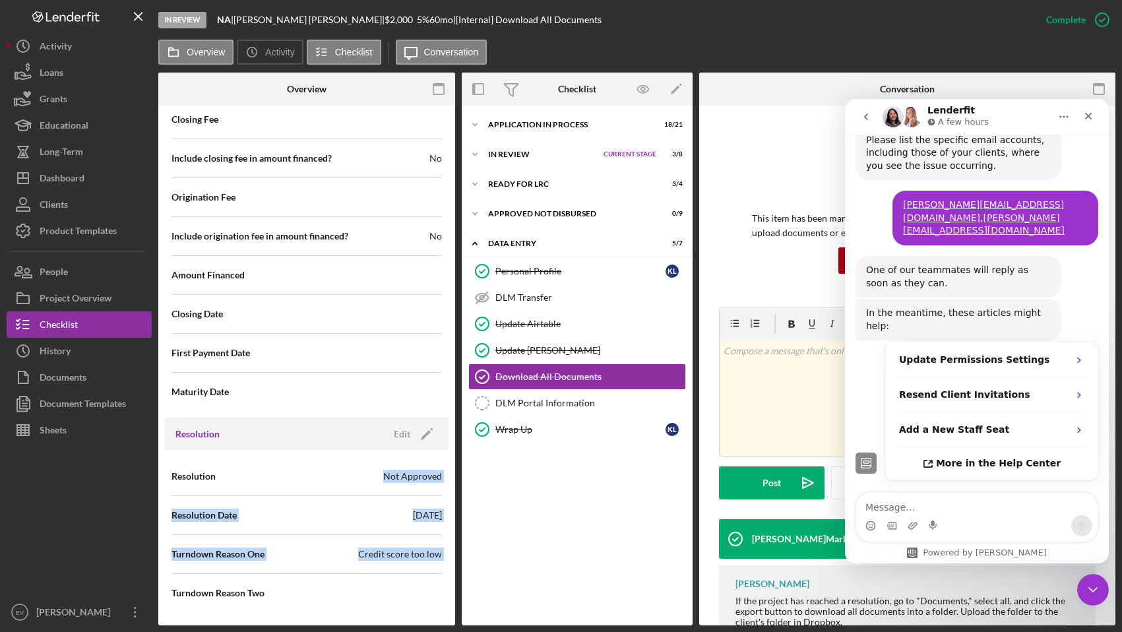
drag, startPoint x: 260, startPoint y: 481, endPoint x: 408, endPoint y: 570, distance: 172.5
click at [408, 571] on div "Resolution Not Approved Resolution Date [DATE] Turndown Reason One Credit score…" at bounding box center [306, 534] width 270 height 155
drag, startPoint x: 408, startPoint y: 570, endPoint x: 427, endPoint y: 565, distance: 19.8
click at [408, 570] on div "Turndown Reason One Credit score too low" at bounding box center [306, 553] width 270 height 33
drag, startPoint x: 436, startPoint y: 563, endPoint x: 190, endPoint y: 454, distance: 269.2
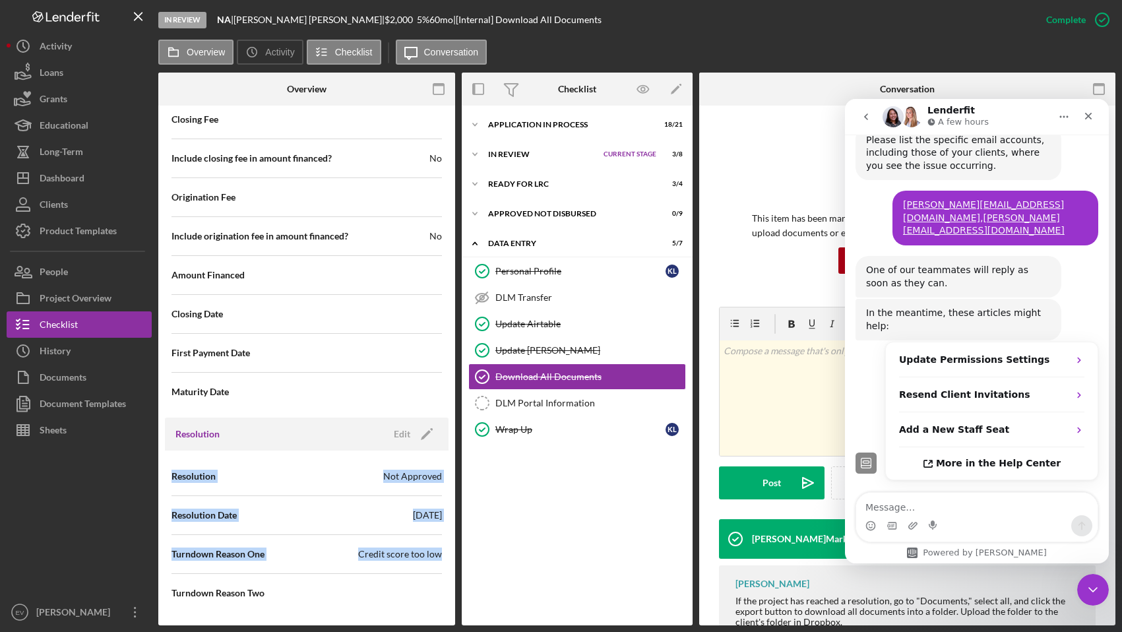
click at [190, 454] on div "Resolution Not Approved Resolution Date [DATE] Turndown Reason One Credit score…" at bounding box center [307, 534] width 284 height 168
drag, startPoint x: 191, startPoint y: 466, endPoint x: 431, endPoint y: 562, distance: 258.6
click at [437, 558] on div "Resolution Not Approved Resolution Date [DATE] Turndown Reason One Credit score…" at bounding box center [306, 534] width 270 height 155
click at [425, 573] on div "Resolution Not Approved Resolution Date [DATE] Turndown Reason One Credit score…" at bounding box center [306, 534] width 270 height 155
drag, startPoint x: 431, startPoint y: 588, endPoint x: 283, endPoint y: 460, distance: 195.9
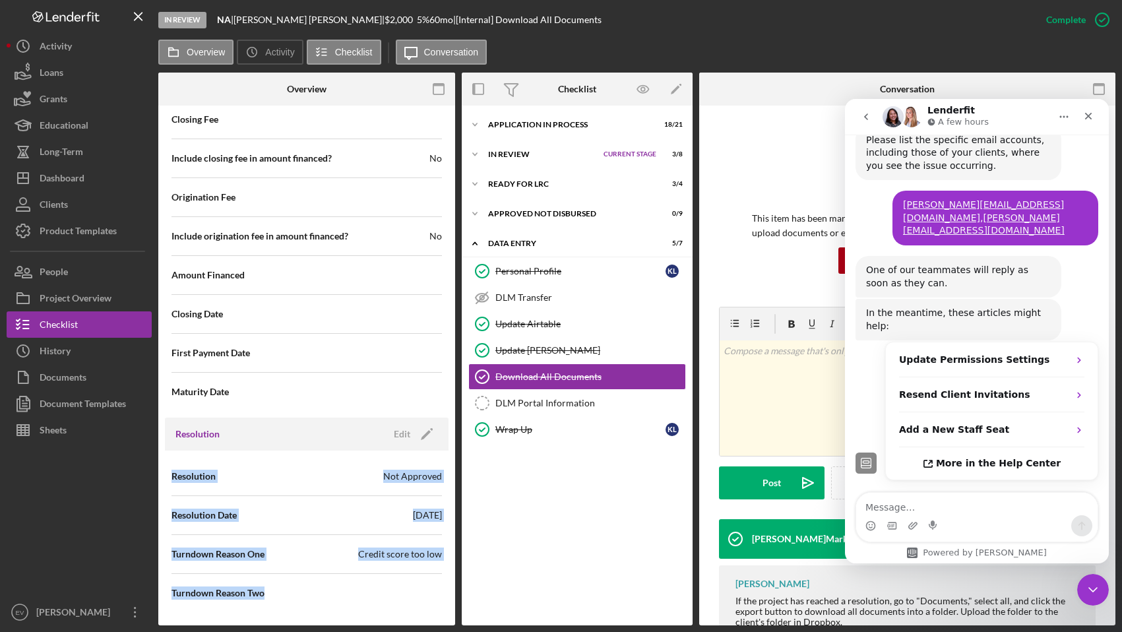
click at [283, 460] on div "Resolution Not Approved Resolution Date [DATE] Turndown Reason One Credit score…" at bounding box center [306, 534] width 270 height 155
click at [283, 460] on div "Resolution Not Approved" at bounding box center [306, 476] width 270 height 33
drag, startPoint x: 283, startPoint y: 460, endPoint x: 384, endPoint y: 565, distance: 146.0
click at [384, 565] on div "Resolution Not Approved Resolution Date [DATE] Turndown Reason One Credit score…" at bounding box center [306, 534] width 270 height 155
click at [384, 564] on div "Turndown Reason One Credit score too low" at bounding box center [306, 553] width 270 height 33
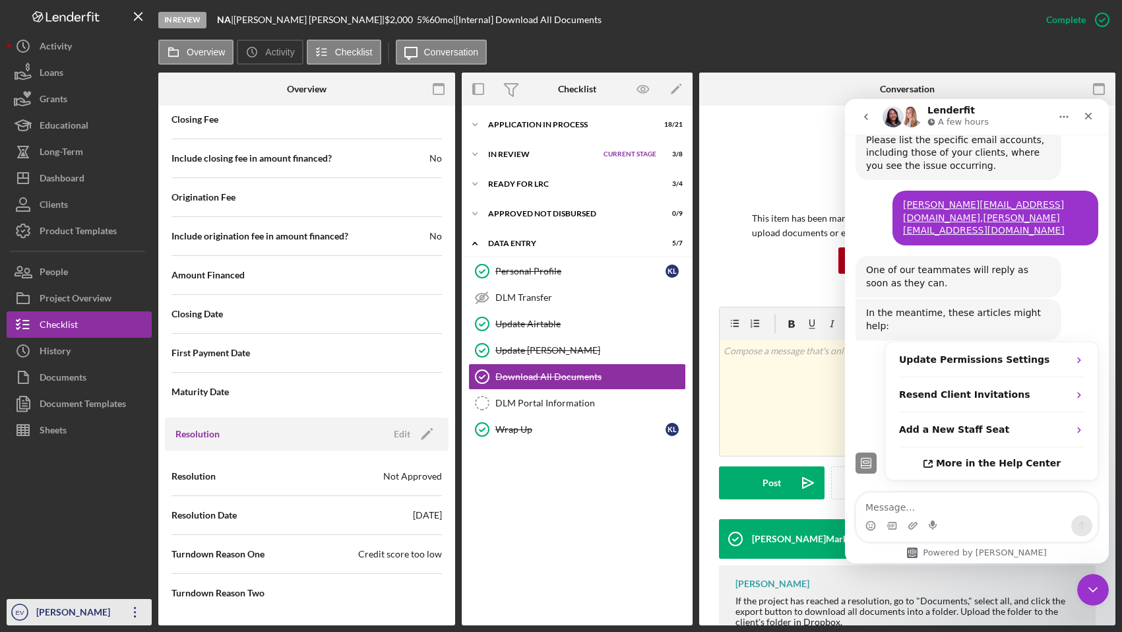
click at [139, 611] on icon "Icon/Overflow" at bounding box center [135, 612] width 33 height 33
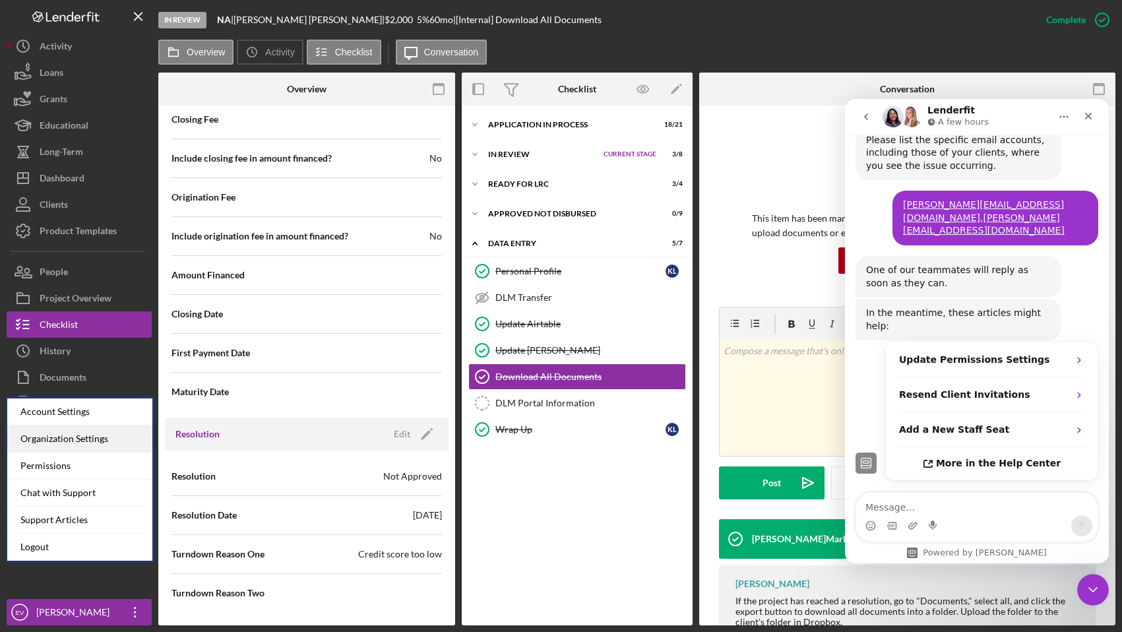
click at [102, 435] on div "Organization Settings" at bounding box center [79, 438] width 145 height 27
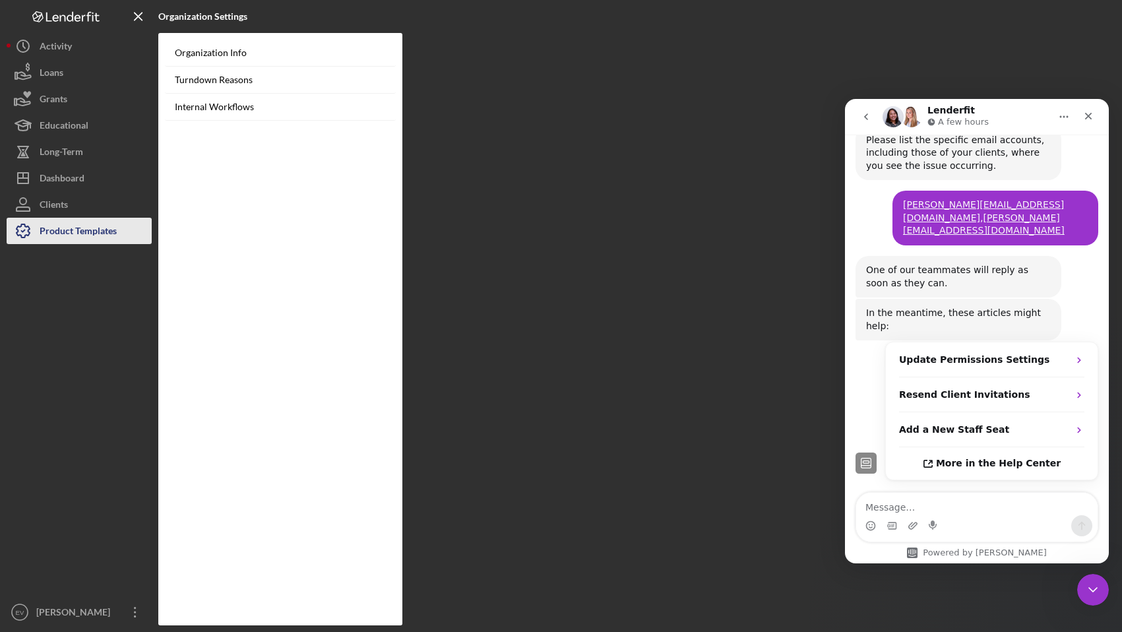
click at [74, 237] on div "Product Templates" at bounding box center [78, 233] width 77 height 30
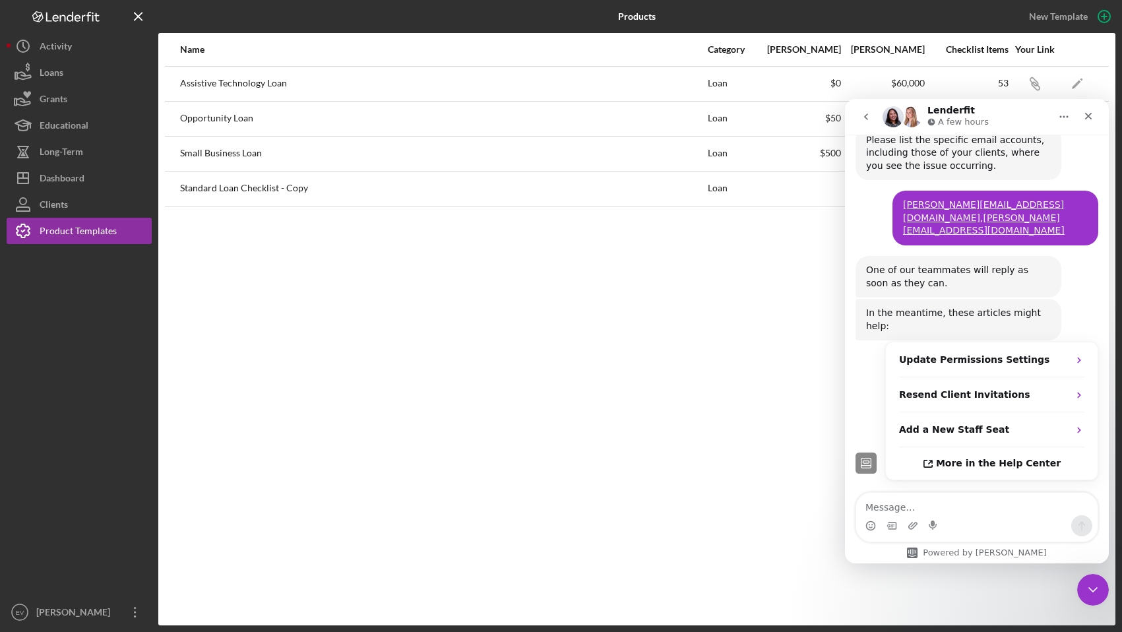
click at [387, 216] on div "Name Category Min Amount Max Amount Checklist Items Your Link Assistive Technol…" at bounding box center [636, 329] width 957 height 592
click at [951, 354] on strong "Update Permissions Settings" at bounding box center [974, 359] width 150 height 11
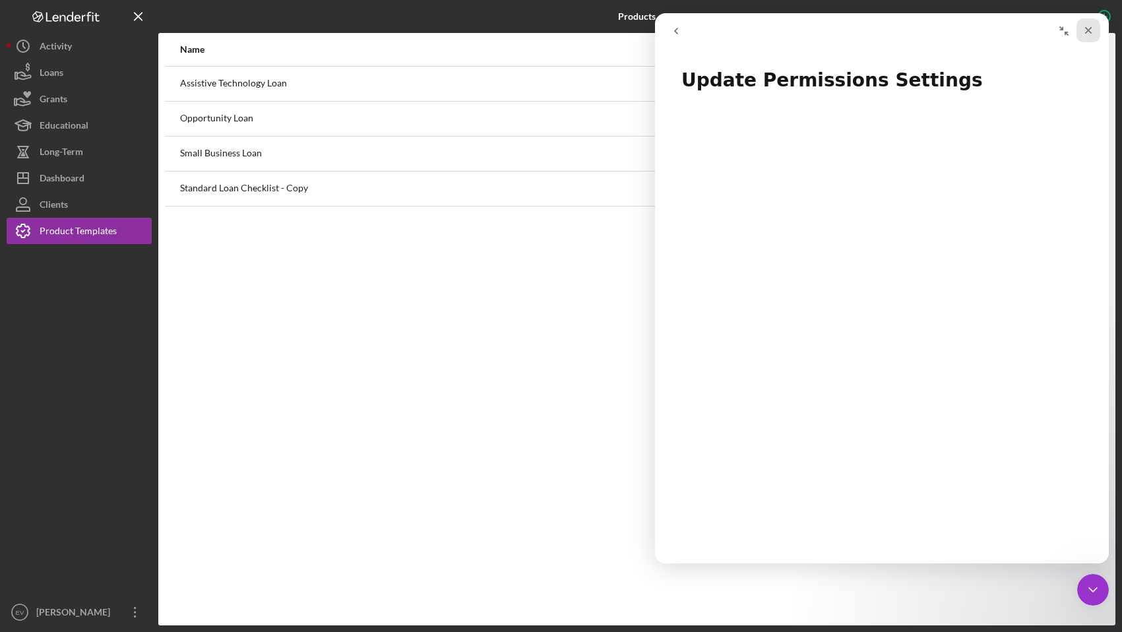
click at [1096, 30] on div "Close" at bounding box center [1088, 30] width 24 height 24
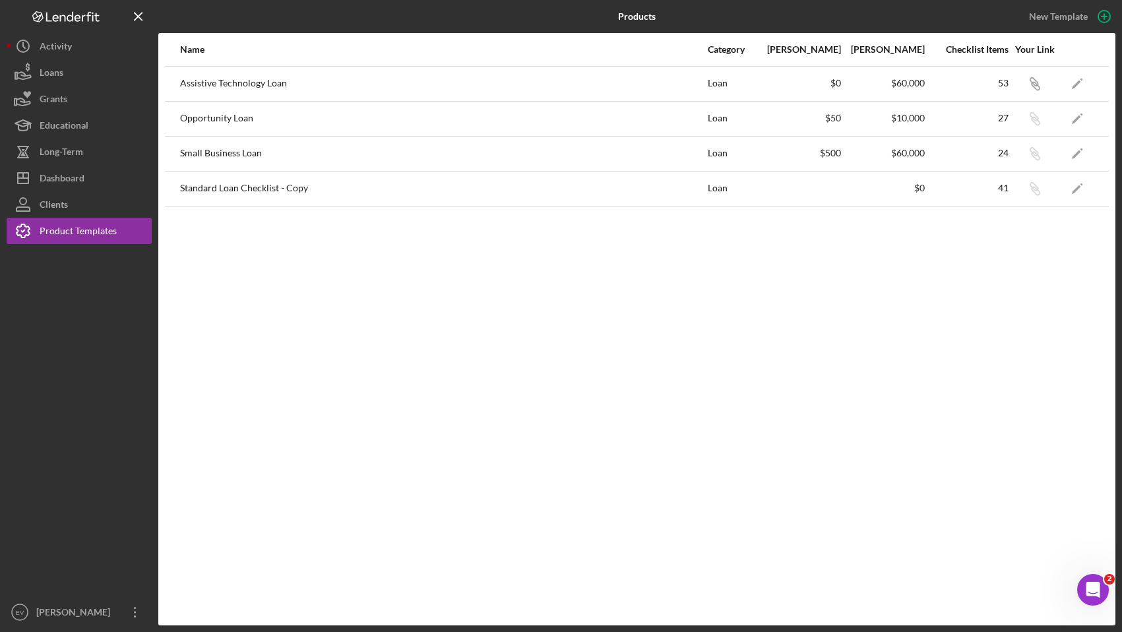
click at [241, 297] on div "Name Category Min Amount Max Amount Checklist Items Your Link Assistive Technol…" at bounding box center [636, 329] width 957 height 592
click at [58, 204] on div "Clients" at bounding box center [54, 206] width 28 height 30
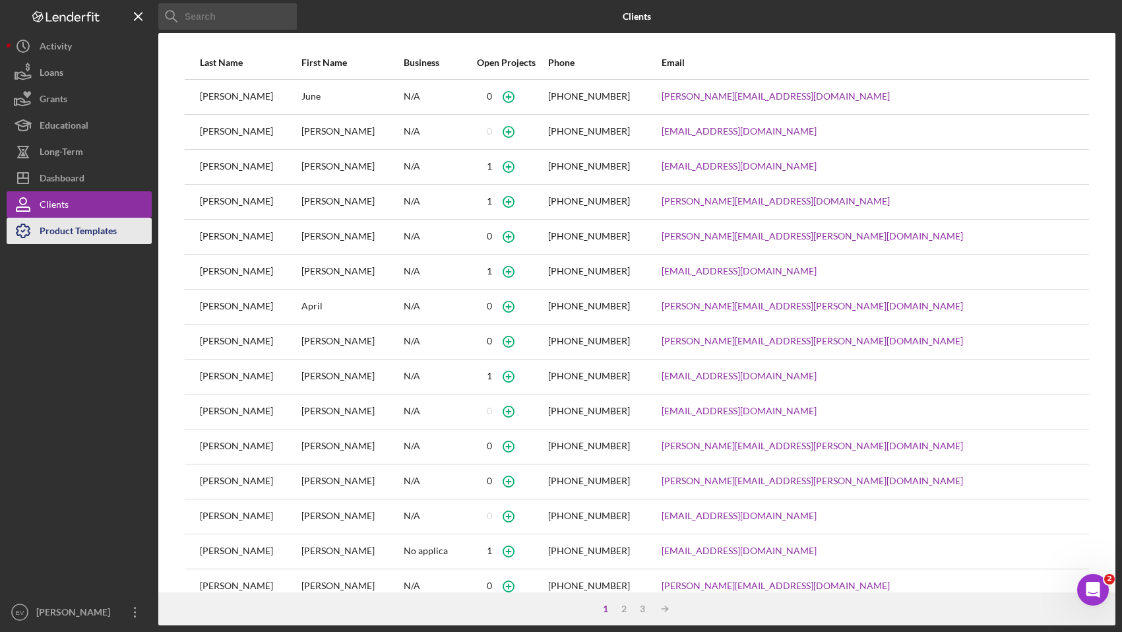
click at [74, 239] on div "Product Templates" at bounding box center [78, 233] width 77 height 30
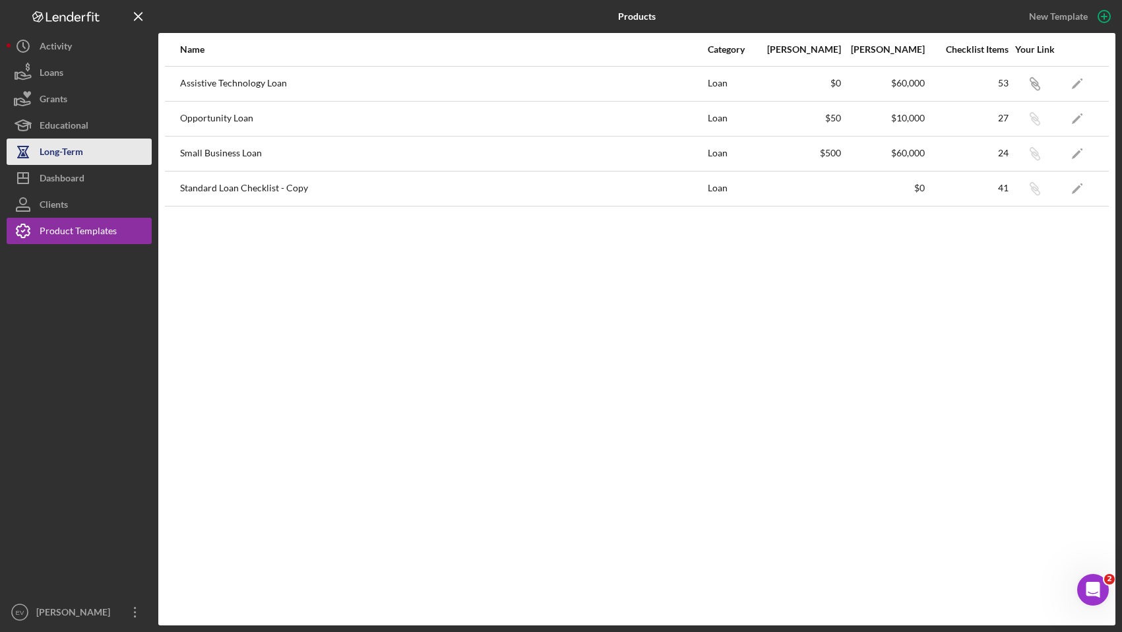
click at [59, 151] on div "Long-Term" at bounding box center [62, 153] width 44 height 30
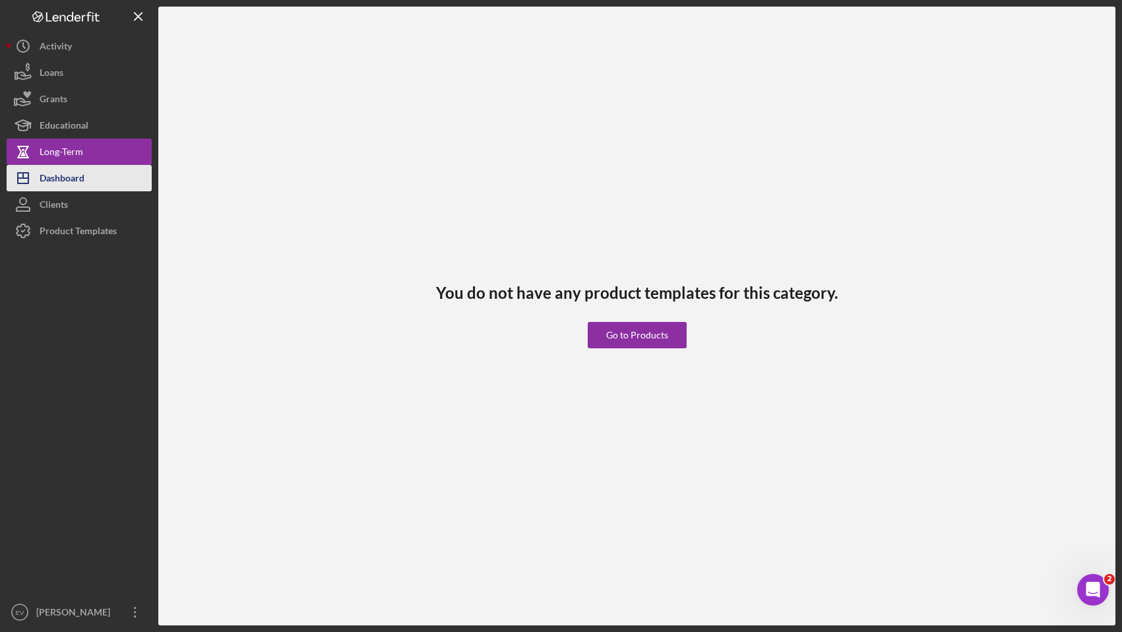
click at [66, 171] on div "Dashboard" at bounding box center [62, 180] width 45 height 30
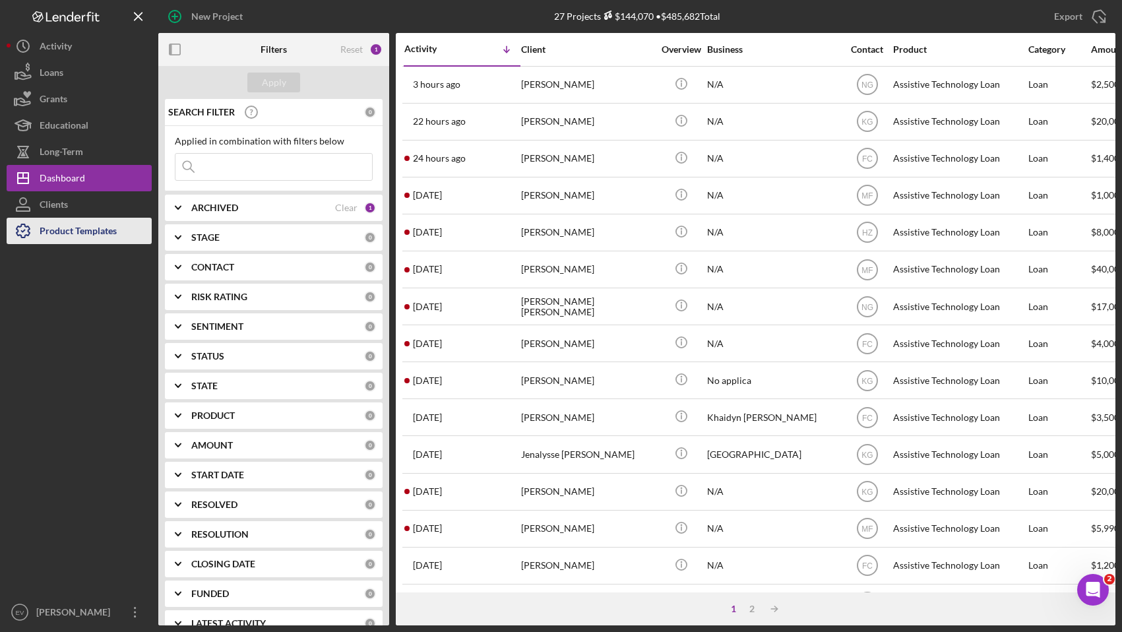
click at [75, 234] on div "Product Templates" at bounding box center [78, 233] width 77 height 30
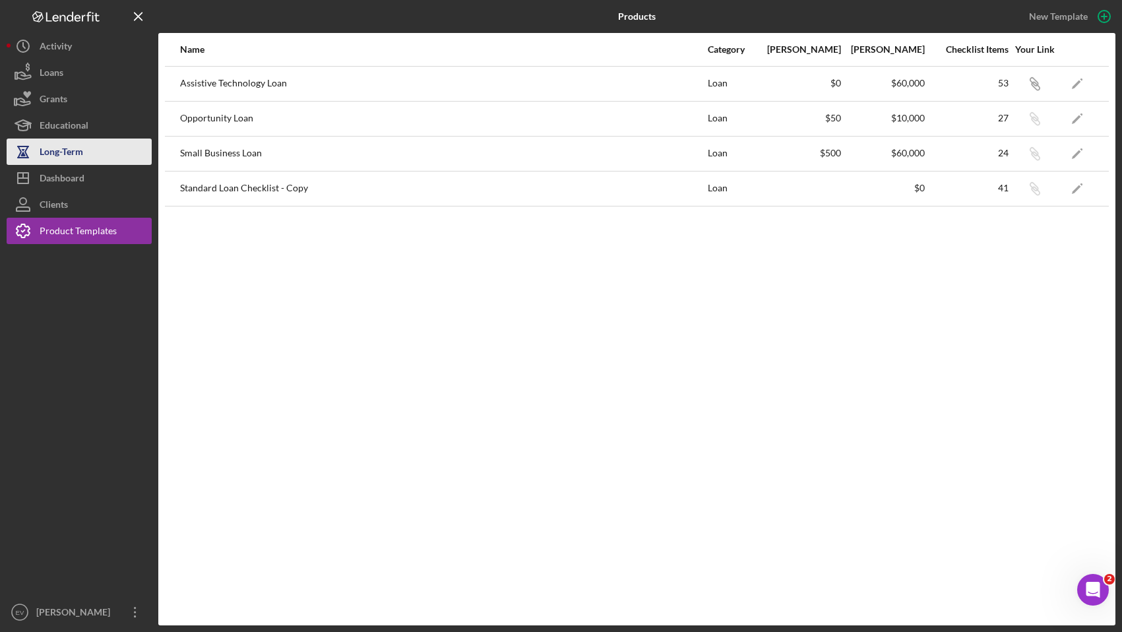
click at [76, 158] on div "Long-Term" at bounding box center [62, 153] width 44 height 30
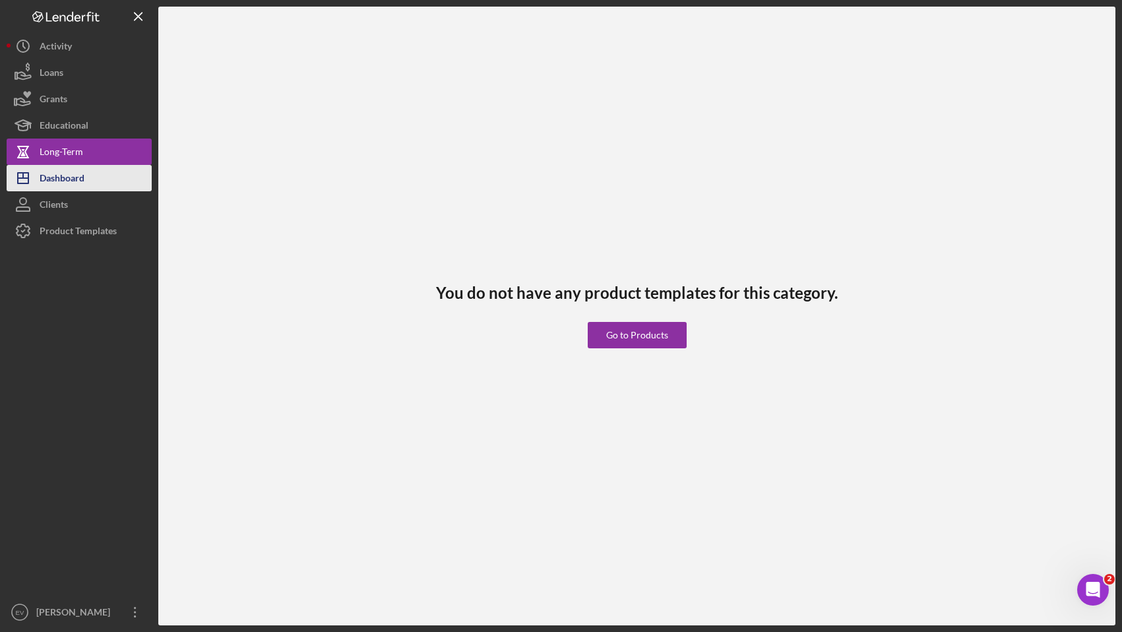
click at [84, 179] on div "Dashboard" at bounding box center [62, 180] width 45 height 30
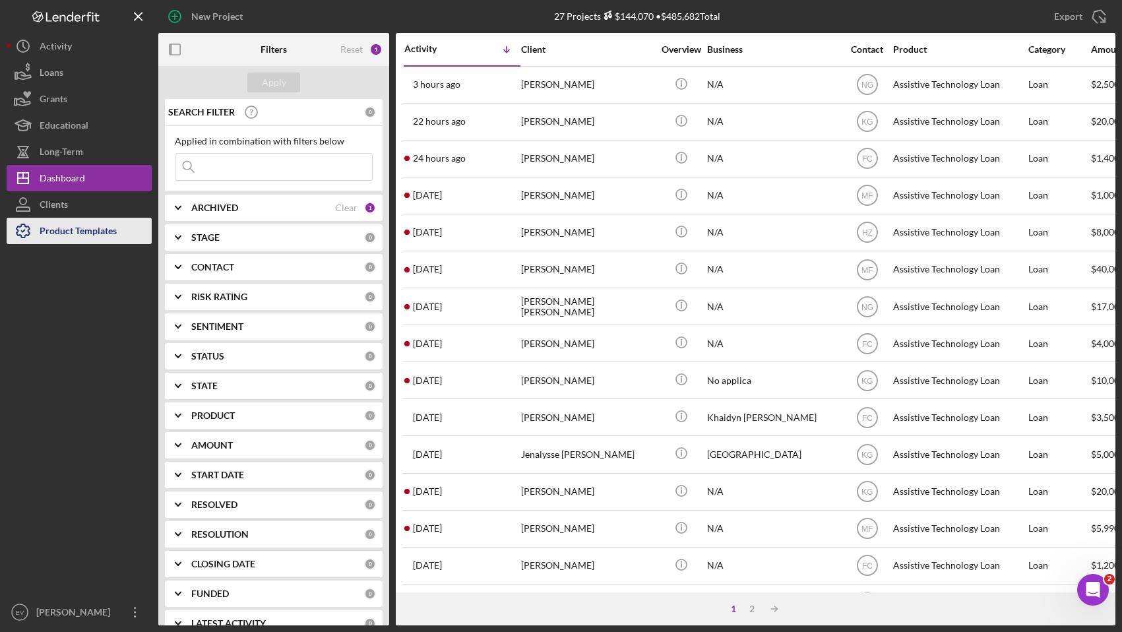
click at [82, 226] on div "Product Templates" at bounding box center [78, 233] width 77 height 30
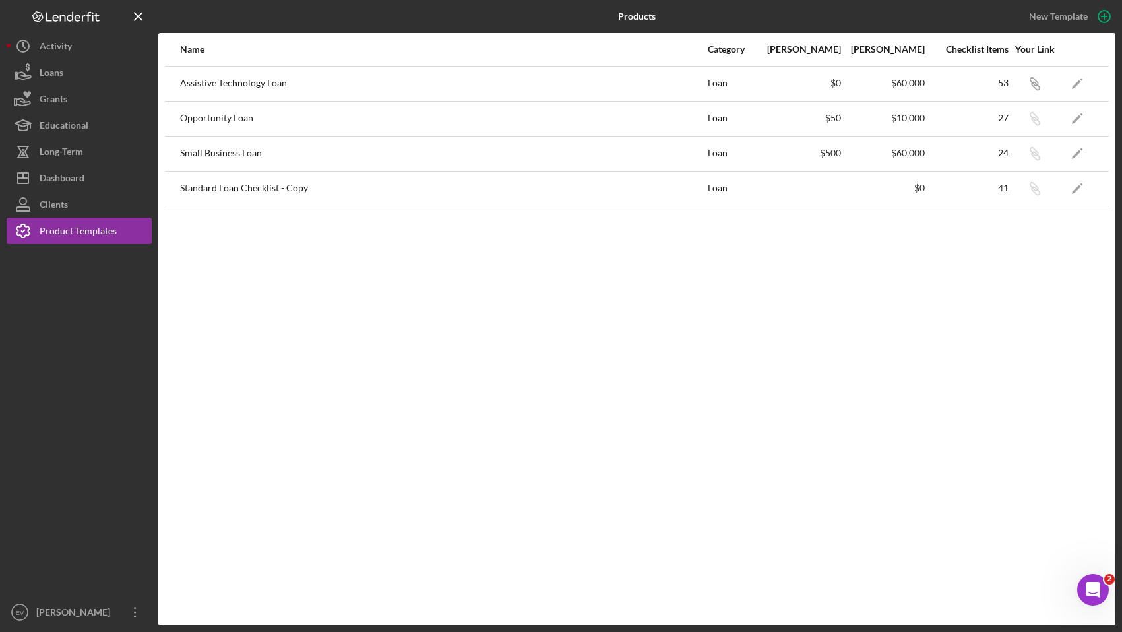
click at [508, 69] on div "Assistive Technology Loan" at bounding box center [443, 83] width 526 height 33
click at [444, 95] on div "Assistive Technology Loan" at bounding box center [443, 83] width 526 height 33
click at [102, 59] on button "Loans" at bounding box center [79, 72] width 145 height 26
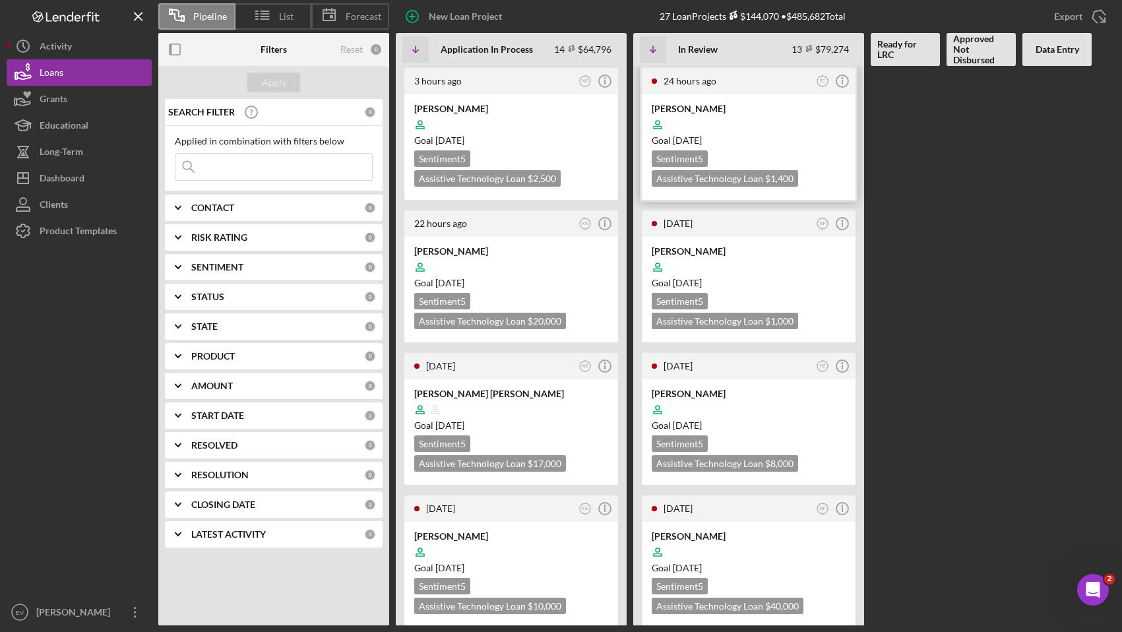
click at [702, 136] on time "[DATE]" at bounding box center [687, 140] width 29 height 11
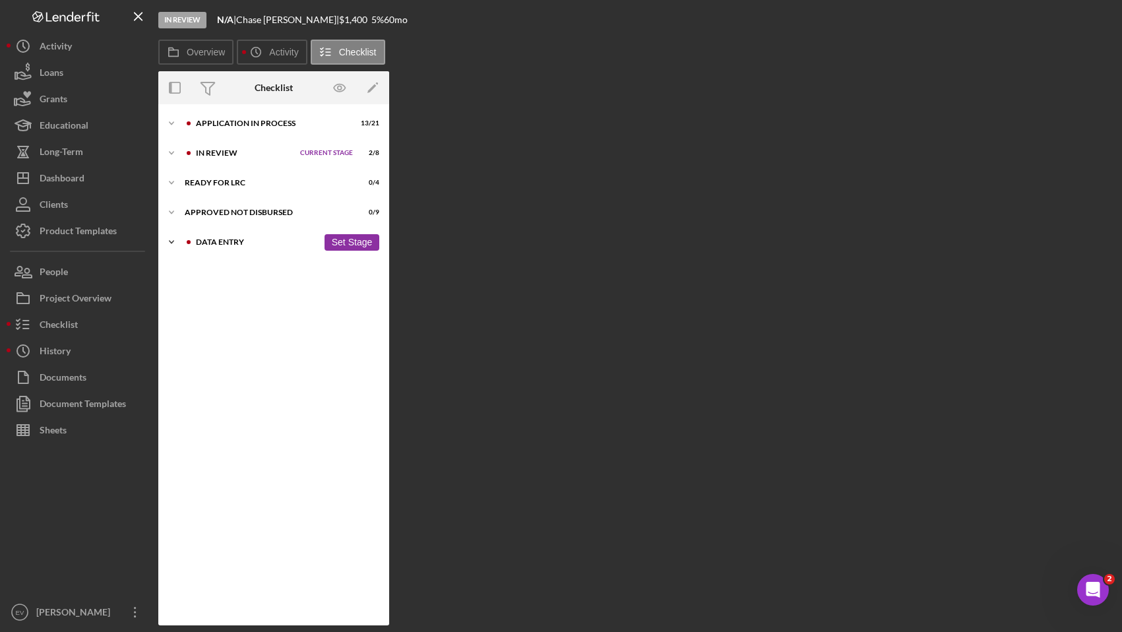
click at [222, 242] on div "Data Entry" at bounding box center [257, 242] width 122 height 8
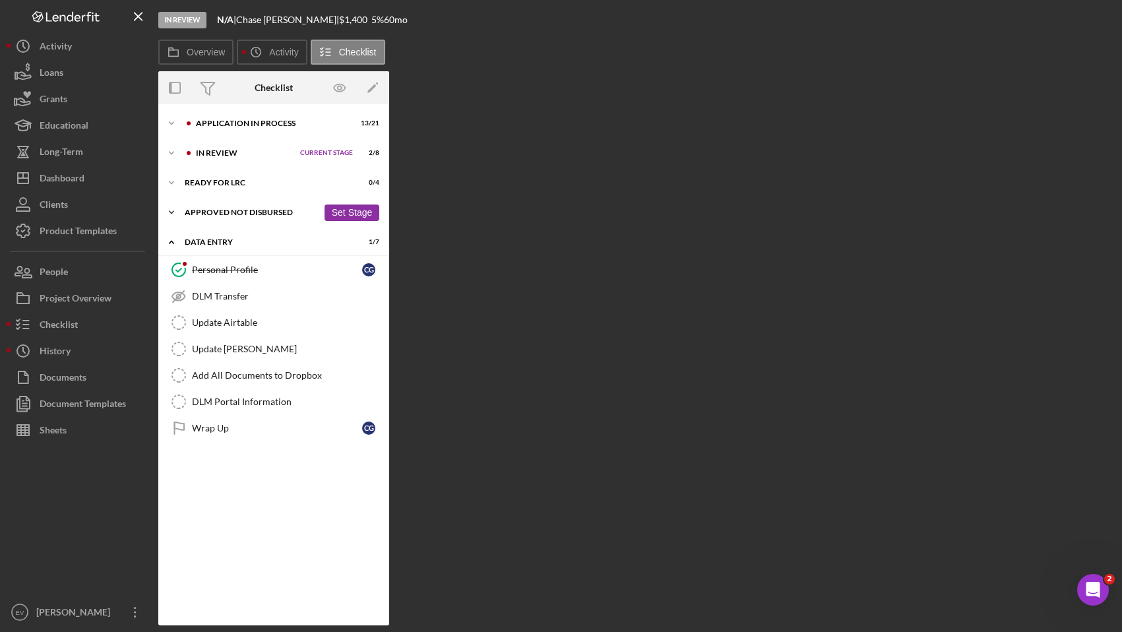
click at [229, 208] on div "Approved Not Disbursed" at bounding box center [251, 212] width 133 height 8
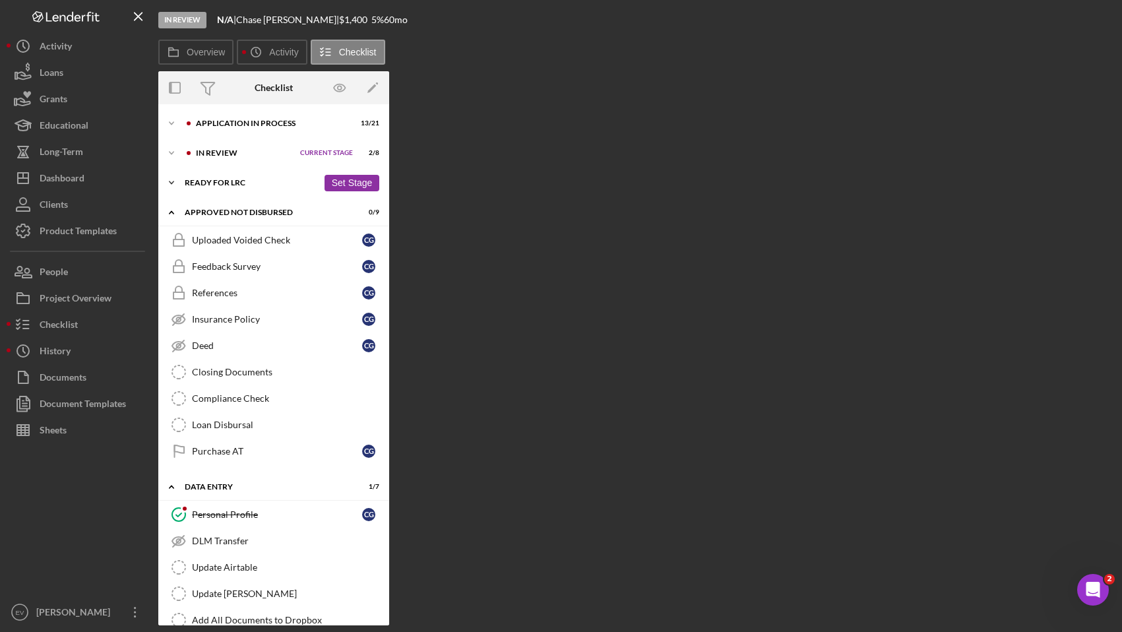
click at [237, 181] on div "Ready for LRC" at bounding box center [251, 183] width 133 height 8
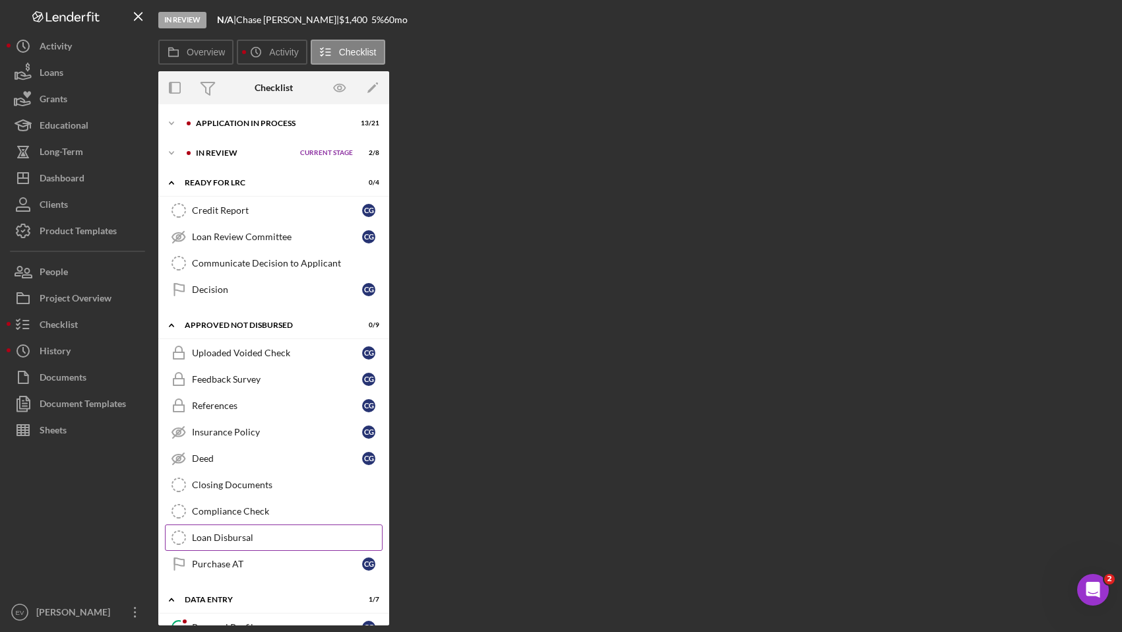
scroll to position [187, 0]
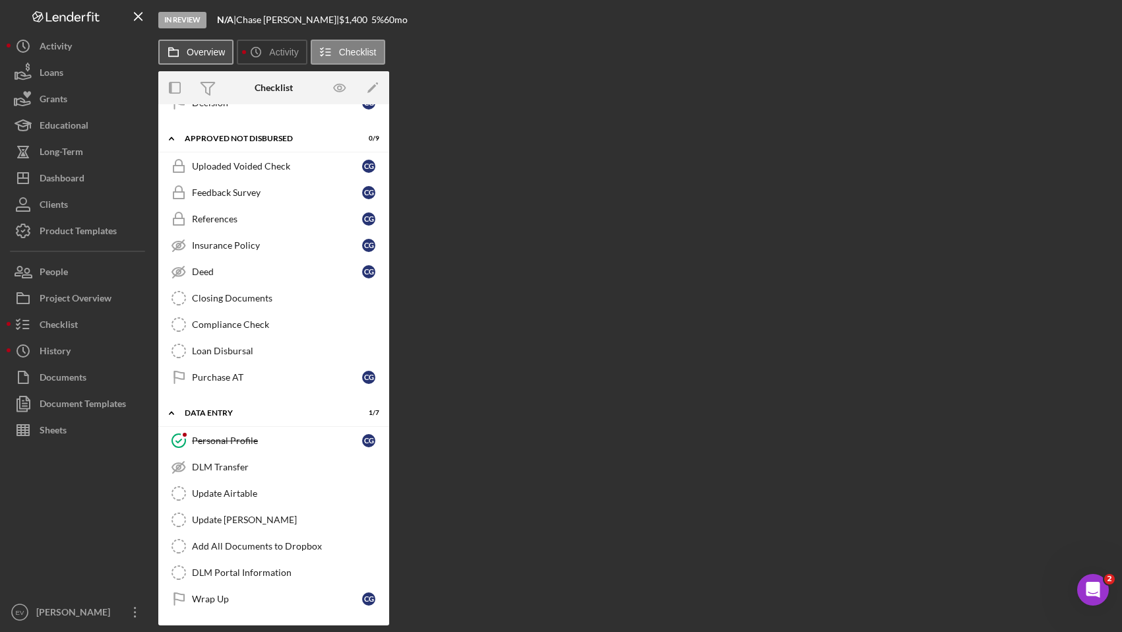
click at [199, 55] on label "Overview" at bounding box center [206, 52] width 38 height 11
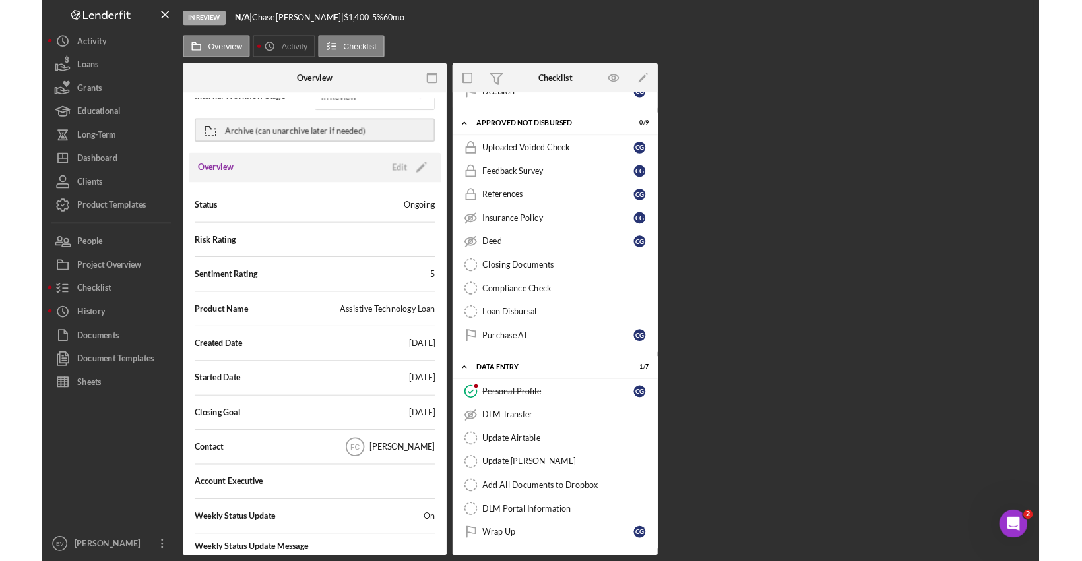
scroll to position [0, 0]
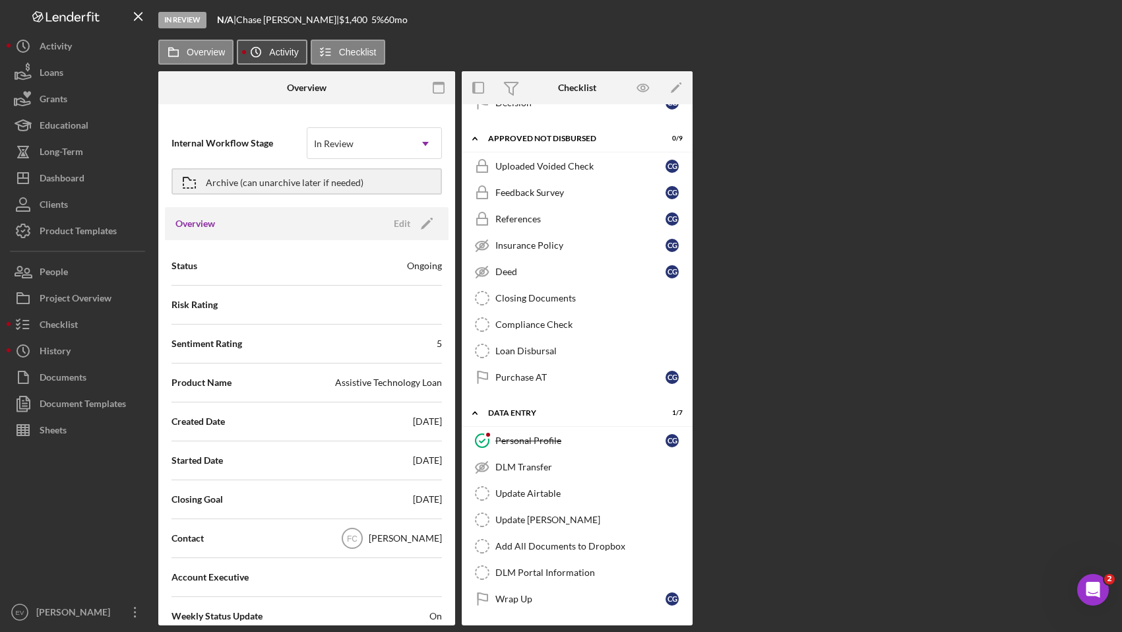
click at [262, 51] on icon "Icon/History" at bounding box center [256, 52] width 26 height 26
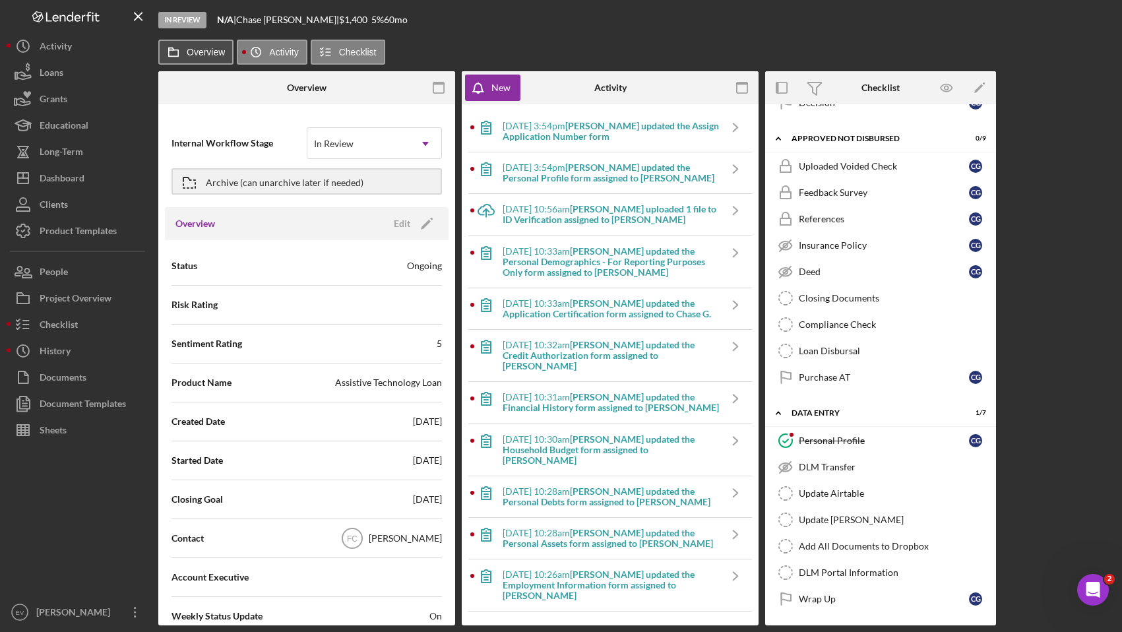
click at [196, 51] on label "Overview" at bounding box center [206, 52] width 38 height 11
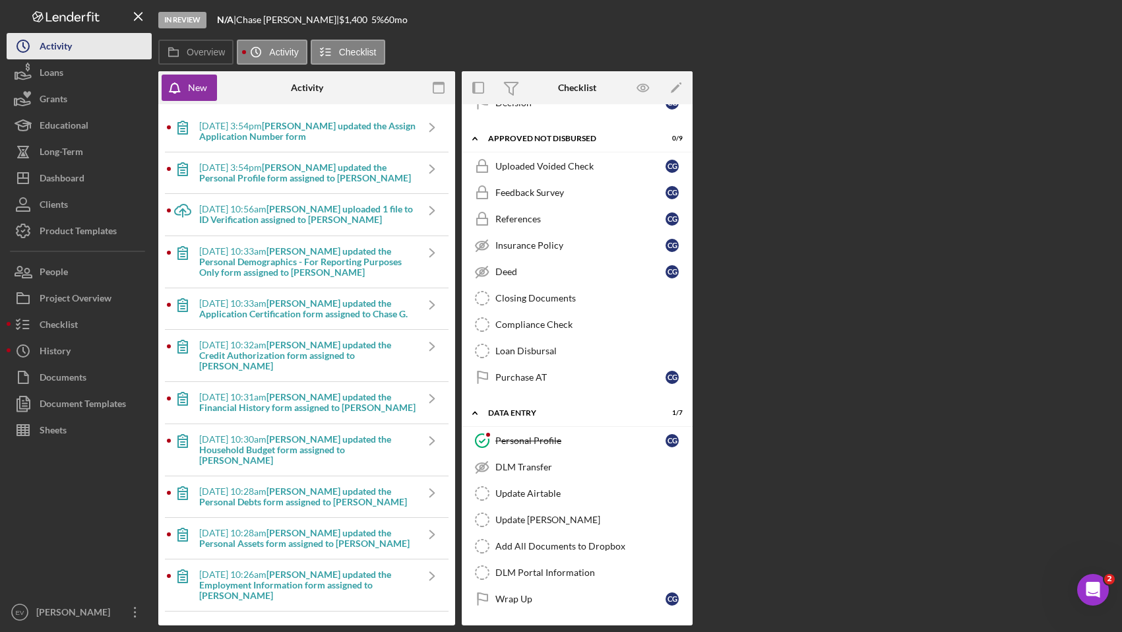
click at [86, 53] on button "Icon/History Activity" at bounding box center [79, 46] width 145 height 26
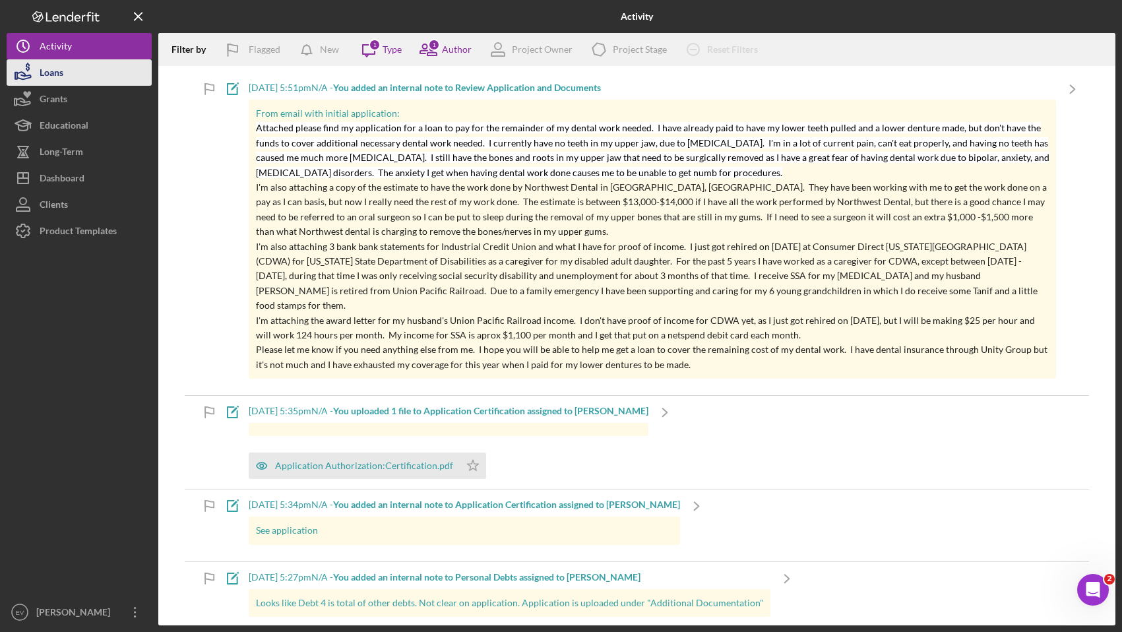
click at [69, 81] on button "Loans" at bounding box center [79, 72] width 145 height 26
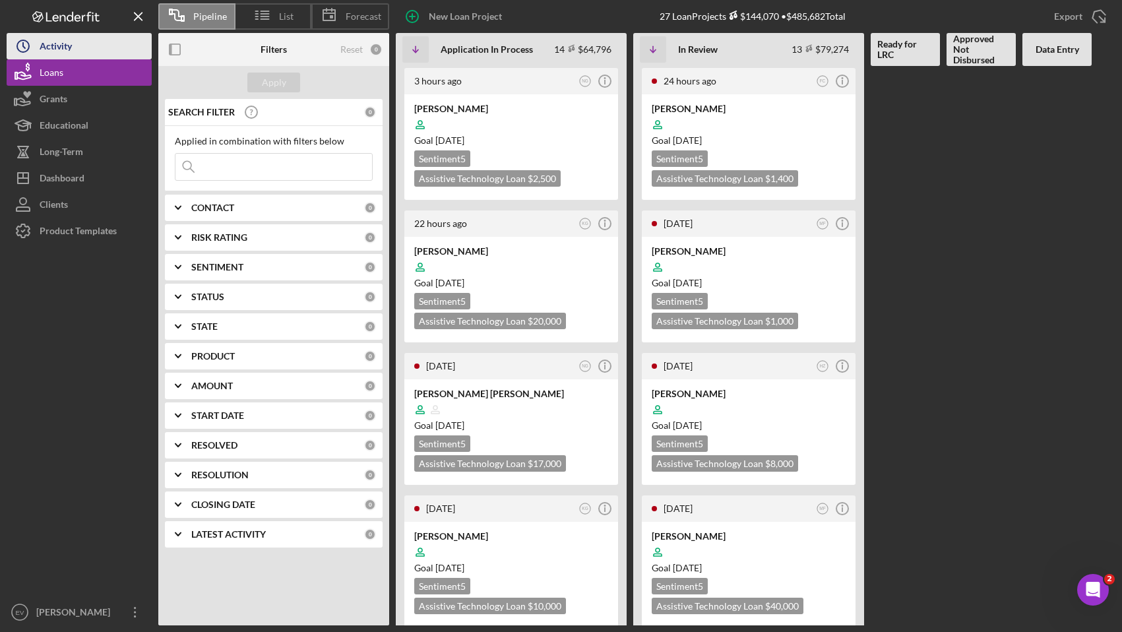
click at [62, 44] on div "Activity" at bounding box center [56, 48] width 32 height 30
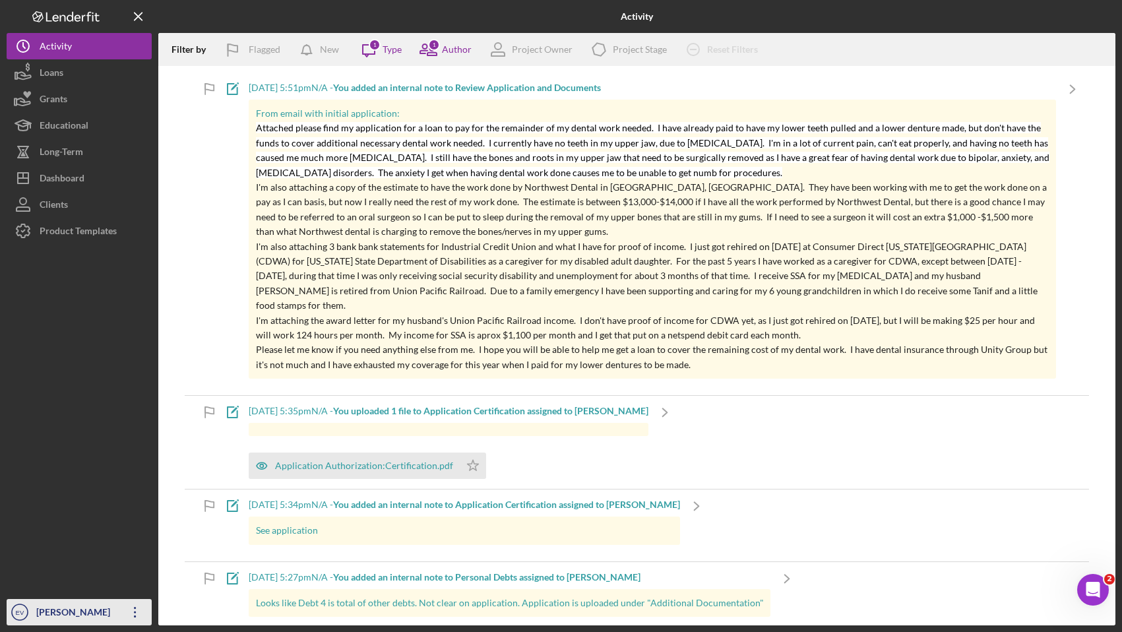
click at [133, 615] on icon "Icon/Overflow" at bounding box center [135, 612] width 33 height 33
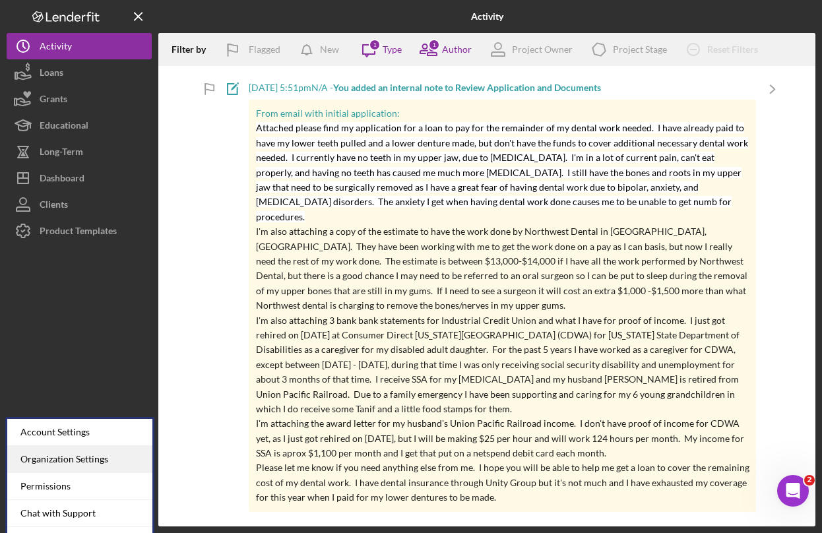
click at [72, 461] on div "Organization Settings" at bounding box center [79, 459] width 145 height 27
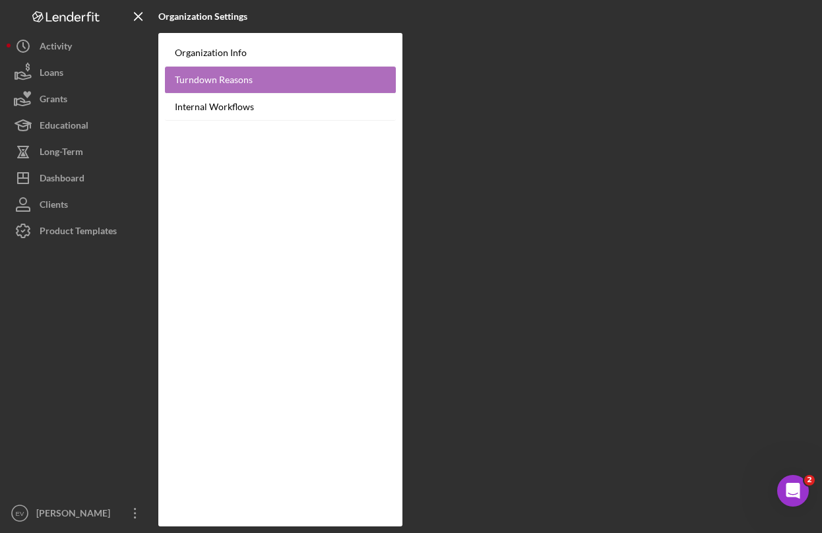
click at [241, 82] on link "Turndown Reasons" at bounding box center [280, 80] width 231 height 27
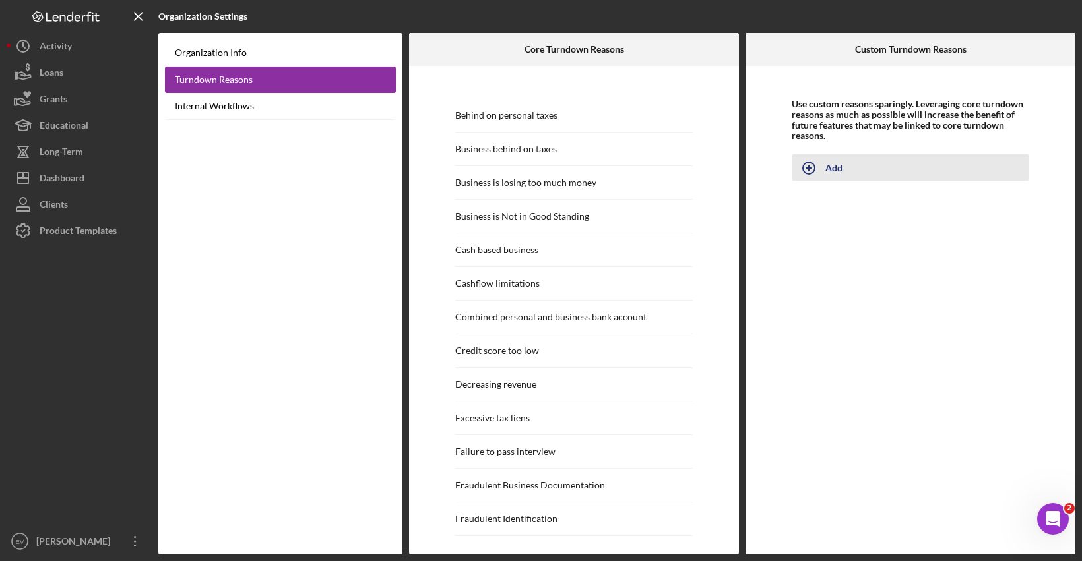
click at [827, 160] on button "Add" at bounding box center [909, 167] width 237 height 26
click at [838, 181] on input "Turndown Reason Name" at bounding box center [909, 177] width 237 height 32
click at [842, 172] on label "Turndown Reason Name" at bounding box center [849, 177] width 100 height 11
click at [840, 177] on label "Turndown Reason Name" at bounding box center [849, 177] width 100 height 11
click at [840, 177] on input "Turndown Reason Name" at bounding box center [909, 177] width 237 height 32
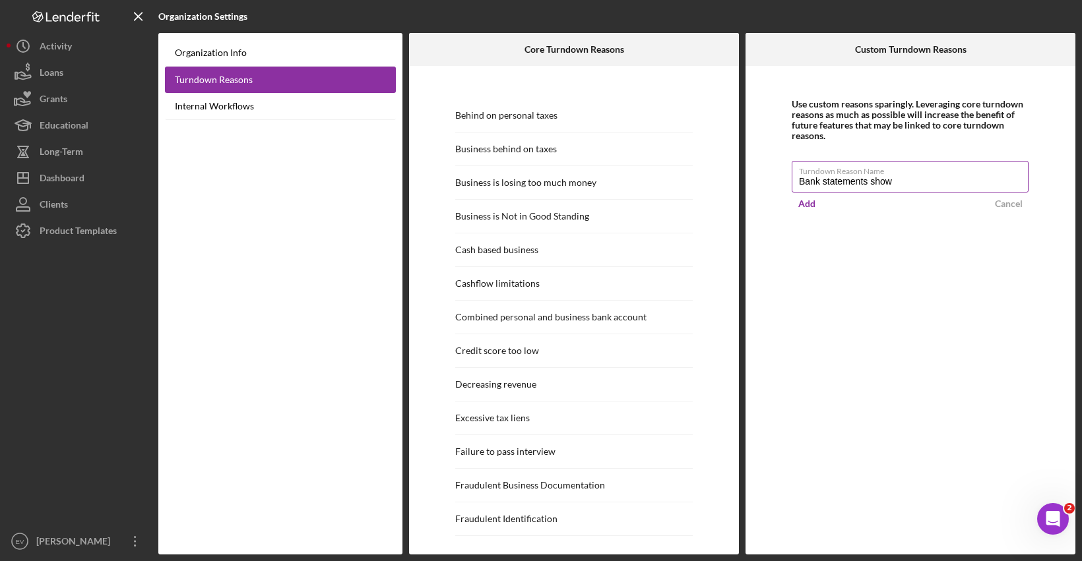
type input "Bank statements show"
drag, startPoint x: 661, startPoint y: 239, endPoint x: 768, endPoint y: 229, distance: 107.3
click at [661, 239] on div "Cash based business" at bounding box center [573, 250] width 237 height 34
click at [835, 169] on div "Add" at bounding box center [833, 167] width 17 height 25
type input "Bank statements show"
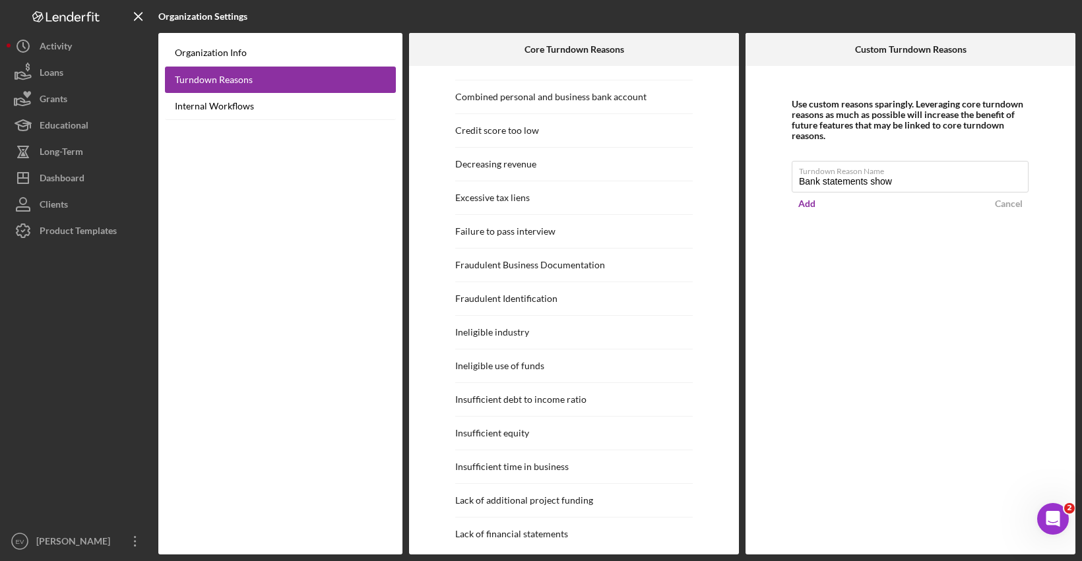
scroll to position [80, 0]
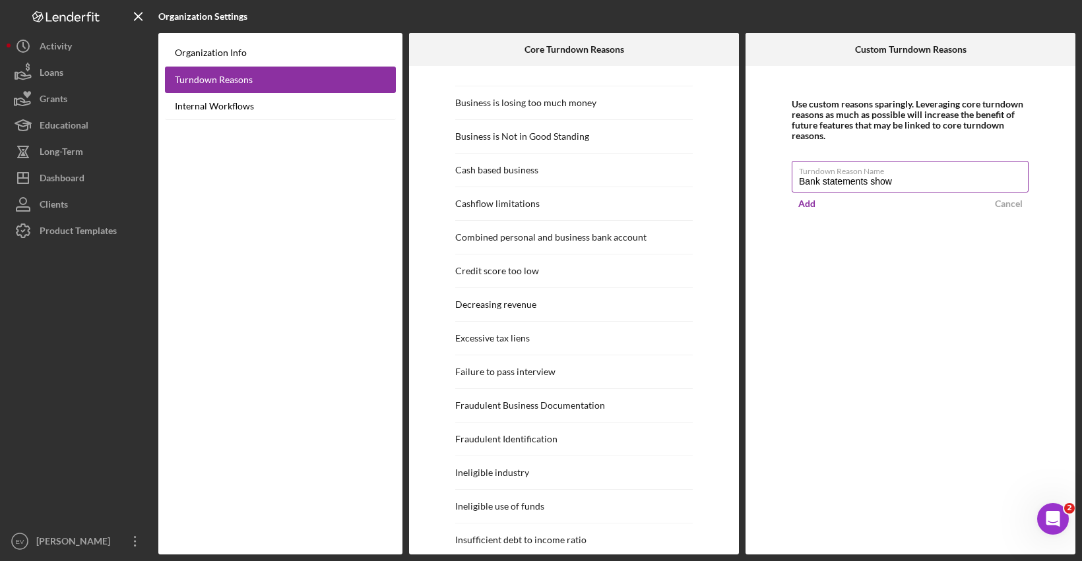
click at [912, 182] on input "Bank statements show" at bounding box center [909, 177] width 237 height 32
click at [909, 179] on input "Turndown Reason Name" at bounding box center [909, 177] width 237 height 32
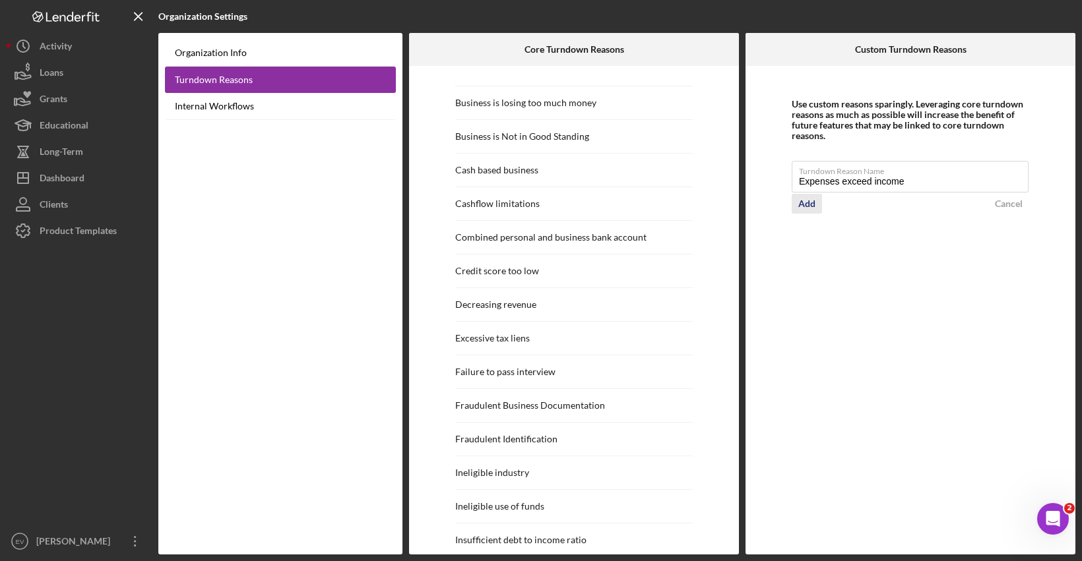
type input "Expenses exceed income"
click at [811, 203] on div "Add" at bounding box center [806, 204] width 17 height 20
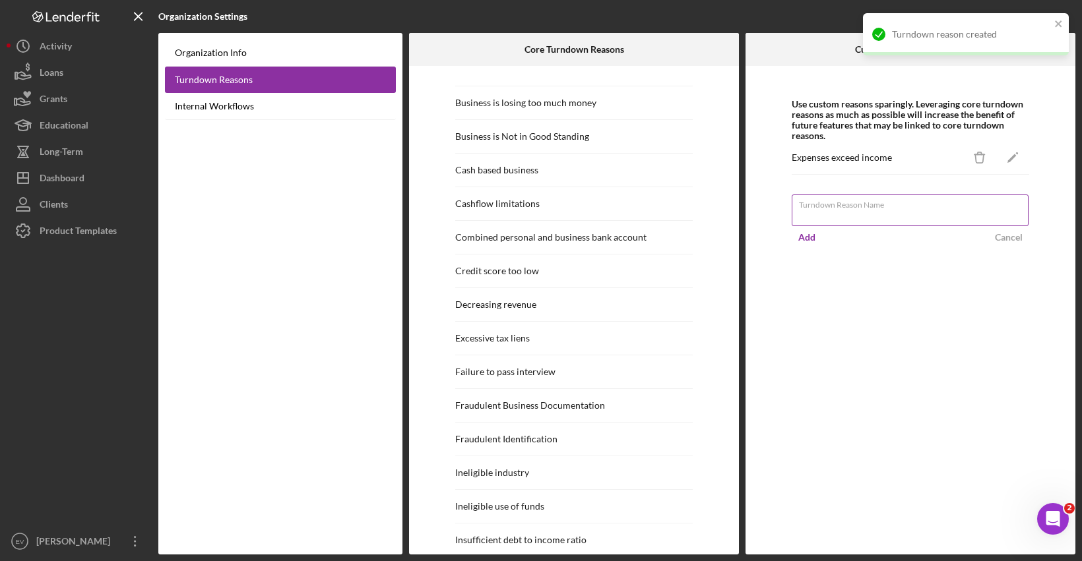
click at [832, 219] on input "Turndown Reason Name" at bounding box center [909, 211] width 237 height 32
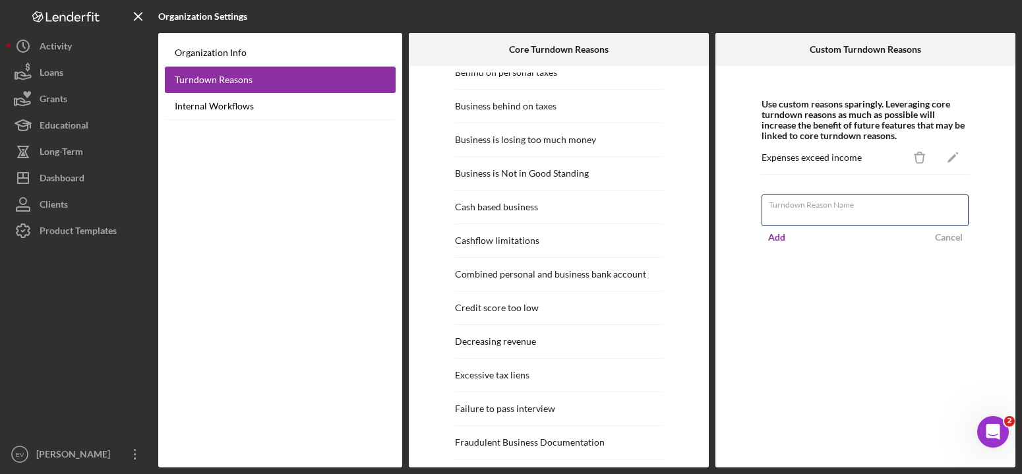
scroll to position [0, 0]
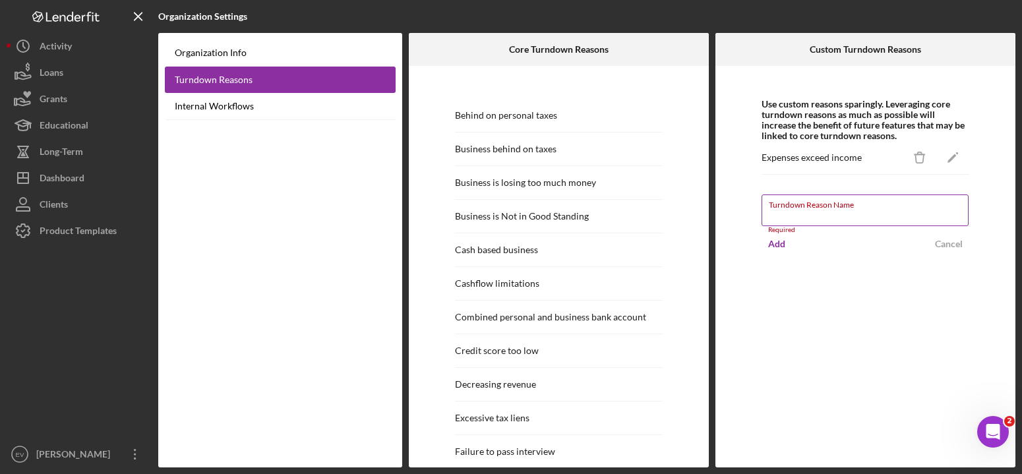
click at [789, 211] on input "Turndown Reason Name" at bounding box center [865, 211] width 207 height 32
click at [779, 331] on div "Use custom reasons sparingly. Leveraging core turndown reasons as much as possi…" at bounding box center [866, 267] width 300 height 402
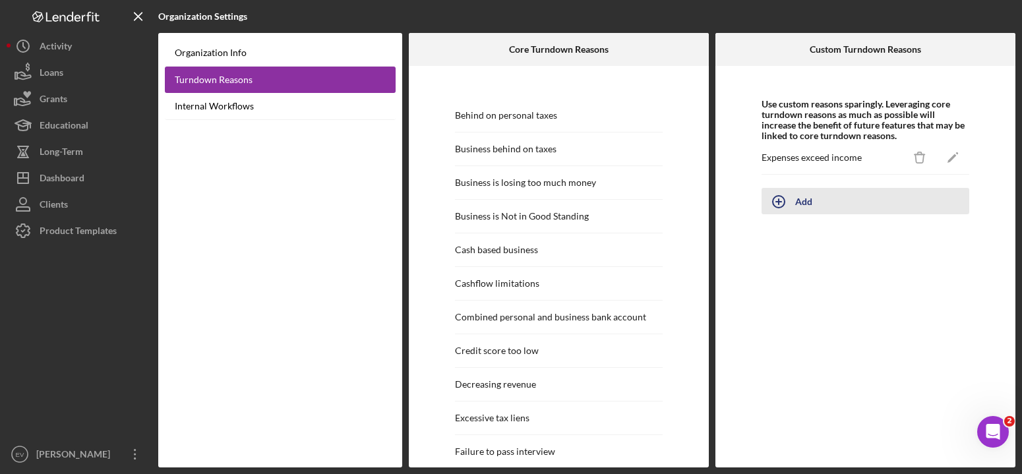
click at [780, 199] on icon "button" at bounding box center [778, 201] width 33 height 33
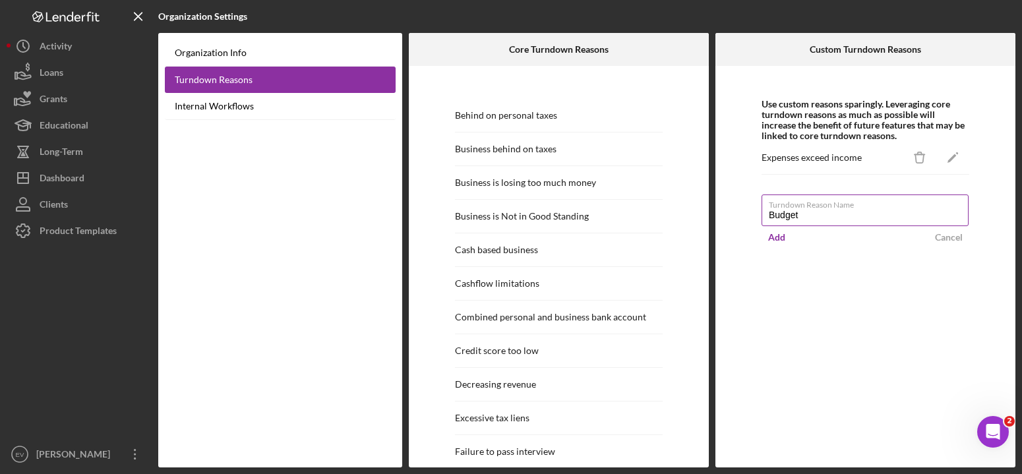
type input "Budget"
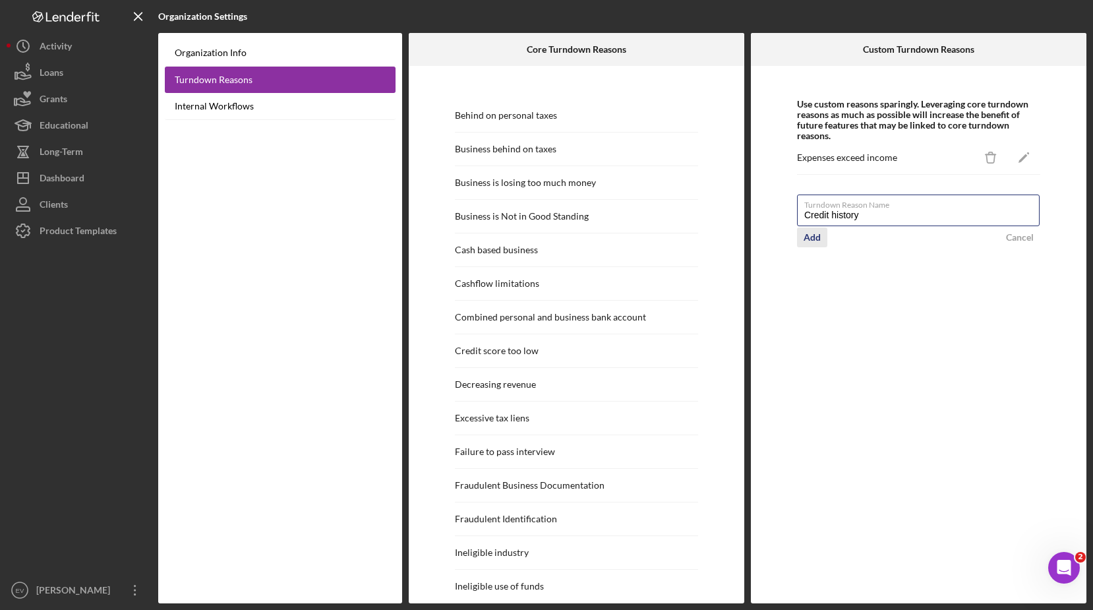
type input "Credit history"
click at [805, 237] on div "Add" at bounding box center [812, 238] width 17 height 20
click at [1023, 156] on icon "Icon/Edit" at bounding box center [1025, 158] width 30 height 30
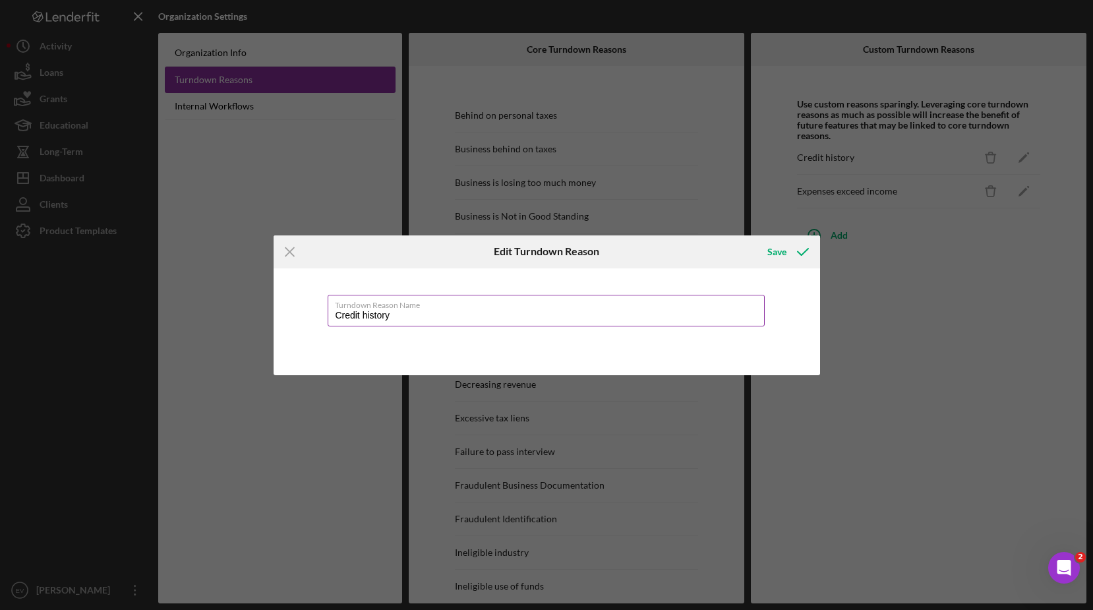
drag, startPoint x: 340, startPoint y: 315, endPoint x: 330, endPoint y: 315, distance: 9.9
click at [330, 315] on input "Credit history" at bounding box center [546, 311] width 437 height 32
type input "Poor credit history"
click at [770, 247] on div "Save" at bounding box center [777, 252] width 19 height 26
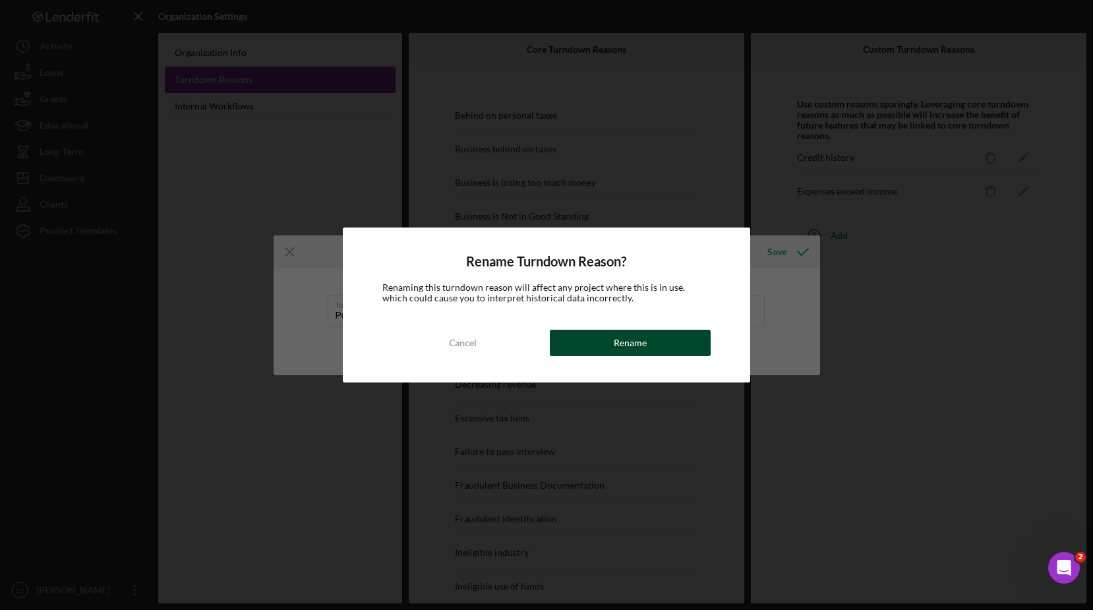
click at [639, 346] on div "Rename" at bounding box center [630, 343] width 33 height 26
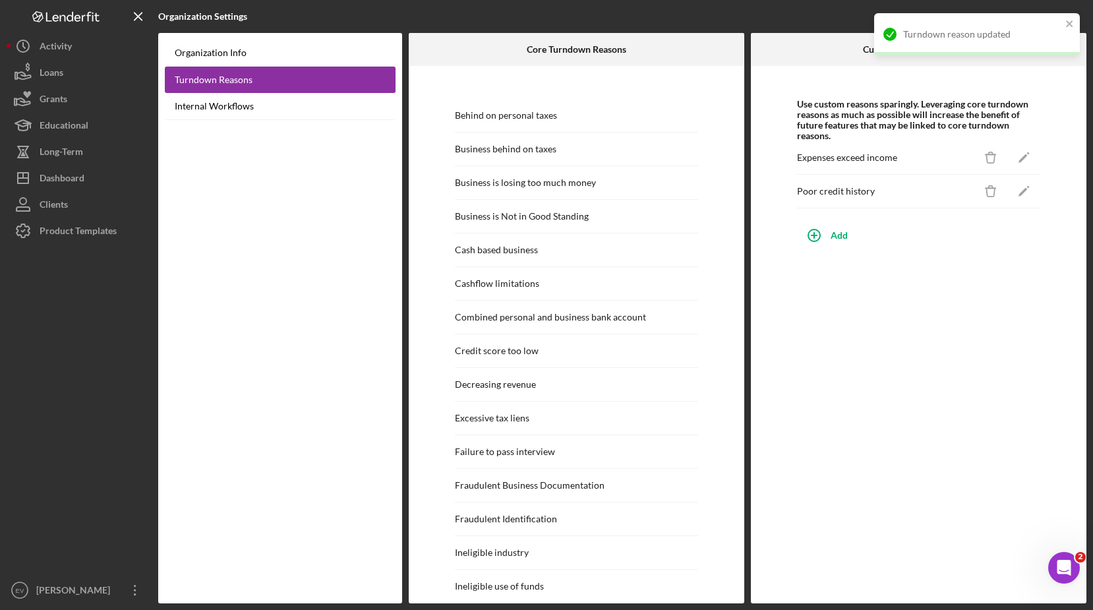
click at [909, 324] on div "Use custom reasons sparingly. Leveraging core turndown reasons as much as possi…" at bounding box center [919, 334] width 336 height 537
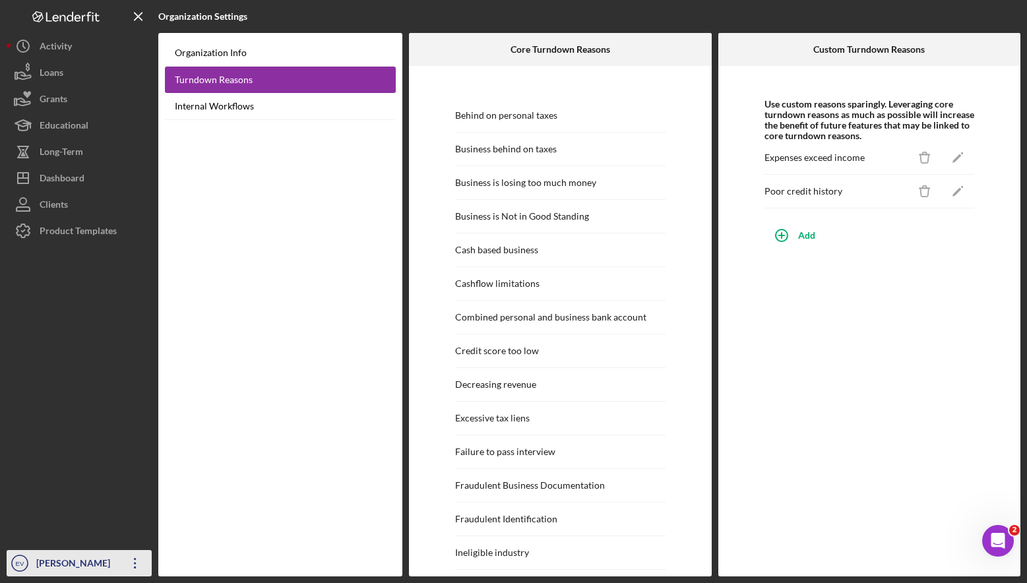
click at [129, 561] on icon "Icon/Overflow" at bounding box center [135, 563] width 33 height 33
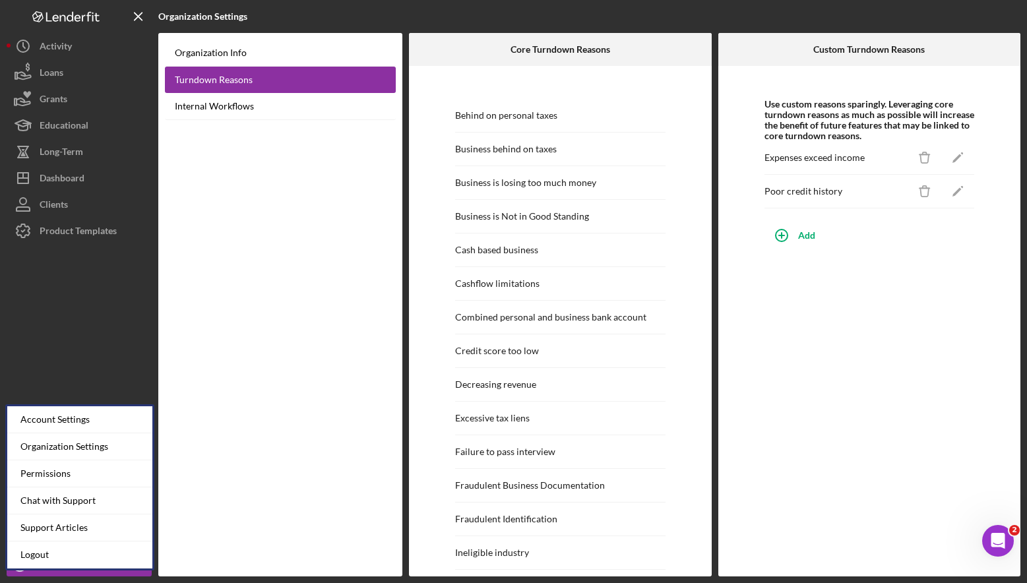
click at [179, 515] on div "Organization Info Turndown Reasons Internal Workflows" at bounding box center [280, 304] width 244 height 543
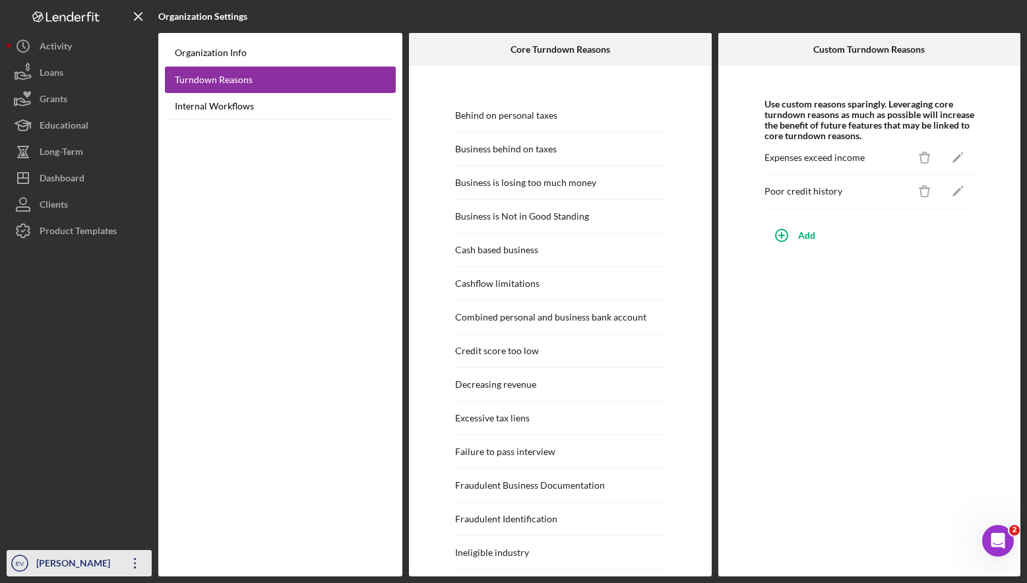
click at [137, 565] on icon "Icon/Overflow" at bounding box center [135, 563] width 33 height 33
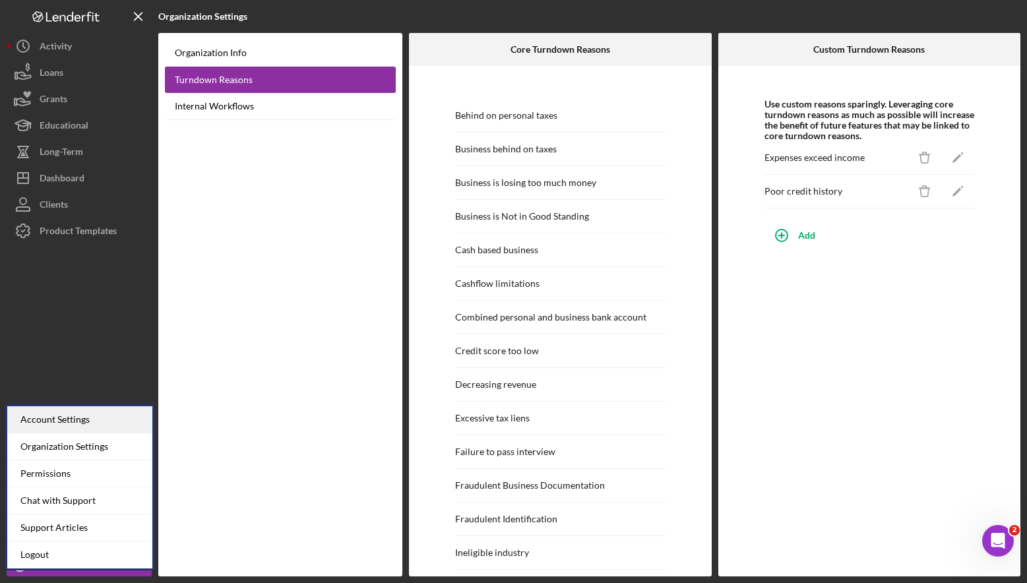
click at [102, 417] on div "Account Settings" at bounding box center [79, 419] width 145 height 27
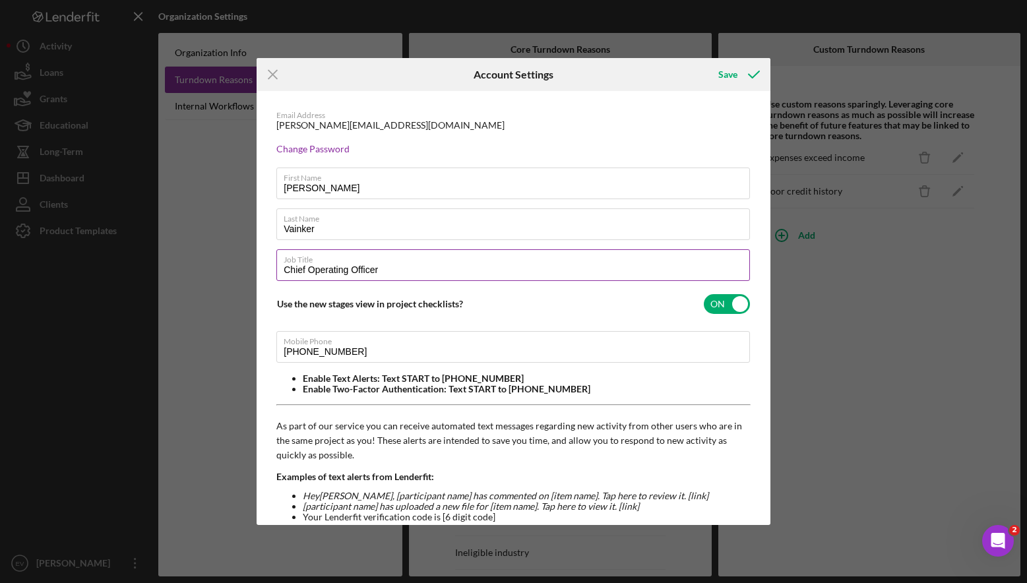
drag, startPoint x: 287, startPoint y: 270, endPoint x: 415, endPoint y: 278, distance: 128.8
click at [415, 278] on input "Chief Operating Officer" at bounding box center [513, 265] width 474 height 32
drag, startPoint x: 413, startPoint y: 272, endPoint x: 247, endPoint y: 262, distance: 166.5
click at [247, 262] on div "Icon/Menu Close Account Settings Save Email Address [PERSON_NAME][EMAIL_ADDRESS…" at bounding box center [513, 291] width 1027 height 583
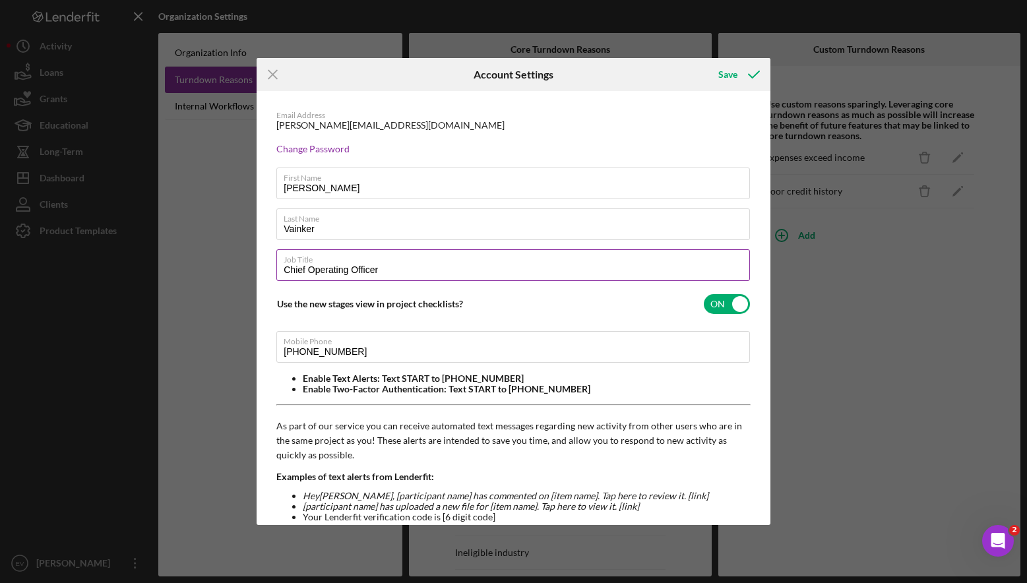
click at [392, 270] on input "Chief Operating Officer" at bounding box center [513, 265] width 474 height 32
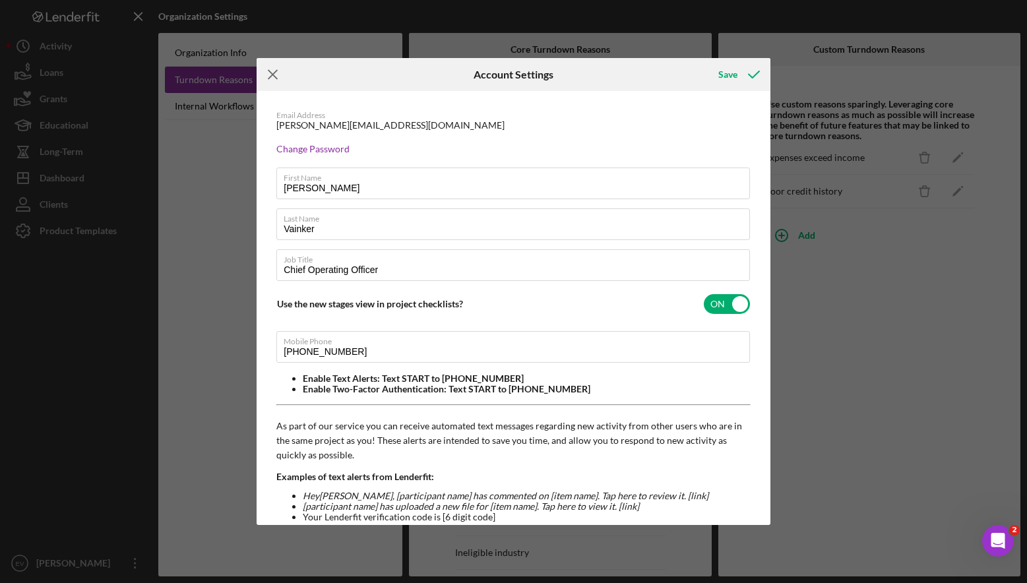
click at [274, 74] on icon "Icon/Menu Close" at bounding box center [273, 74] width 33 height 33
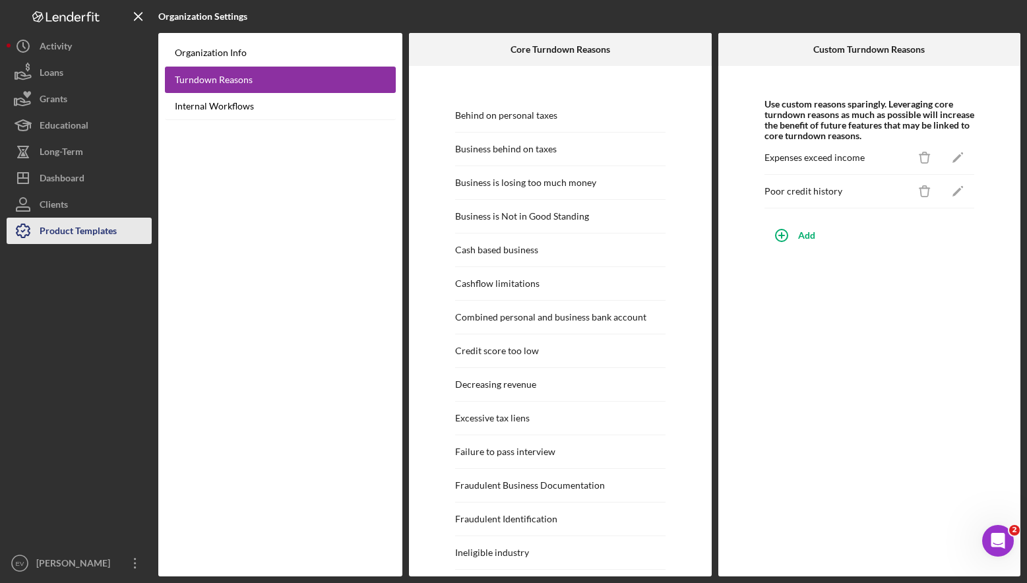
click at [73, 237] on div "Product Templates" at bounding box center [78, 233] width 77 height 30
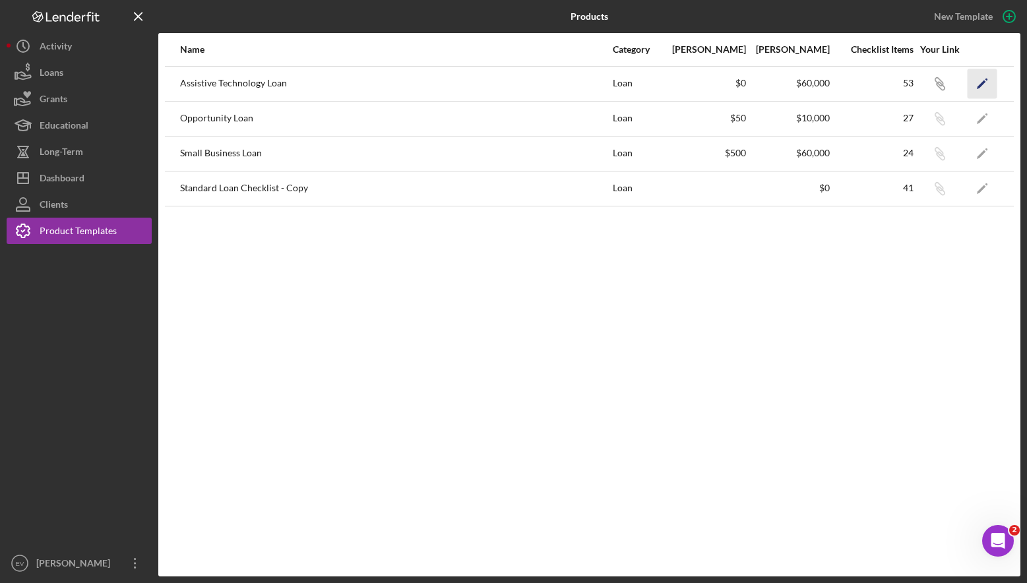
click at [985, 84] on icon "Icon/Edit" at bounding box center [982, 84] width 30 height 30
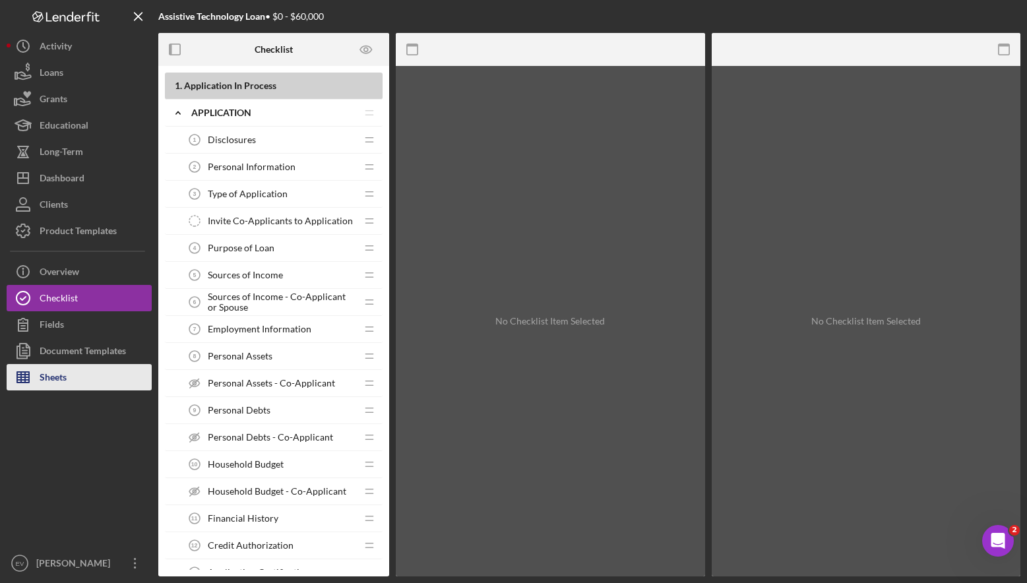
click at [69, 375] on button "Sheets" at bounding box center [79, 377] width 145 height 26
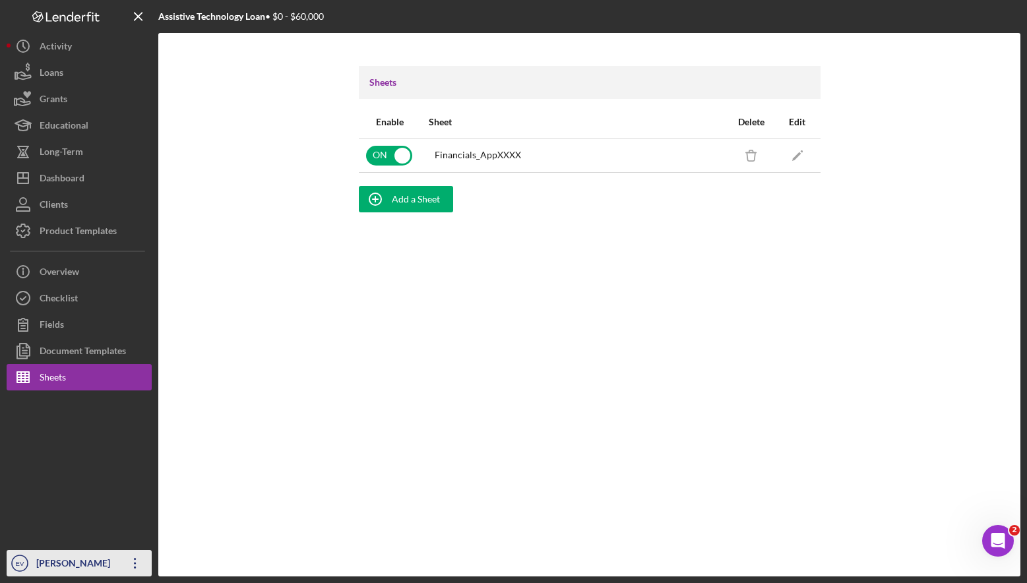
click at [138, 561] on icon "Icon/Overflow" at bounding box center [135, 563] width 33 height 33
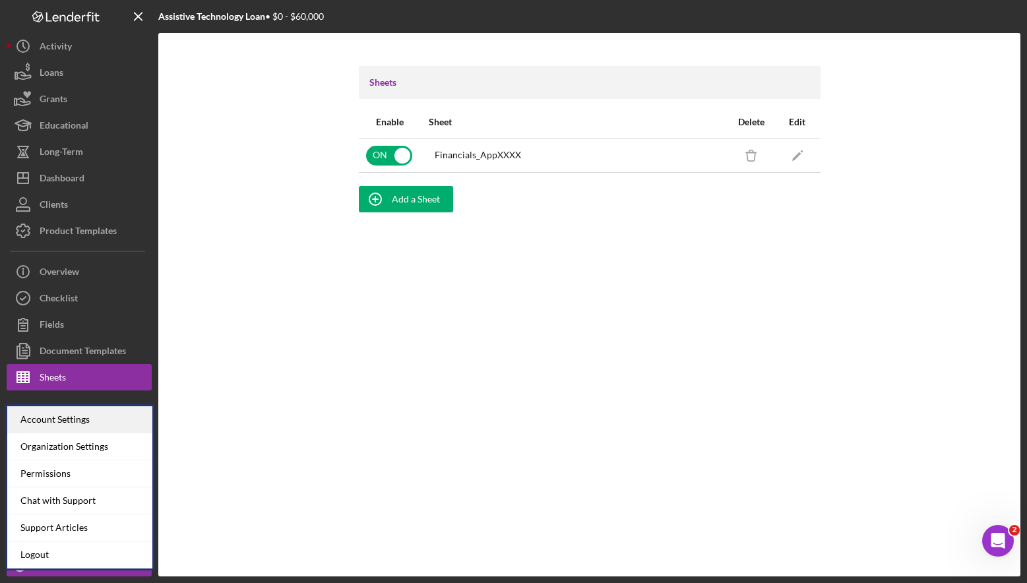
click at [115, 421] on div "Account Settings" at bounding box center [79, 419] width 145 height 27
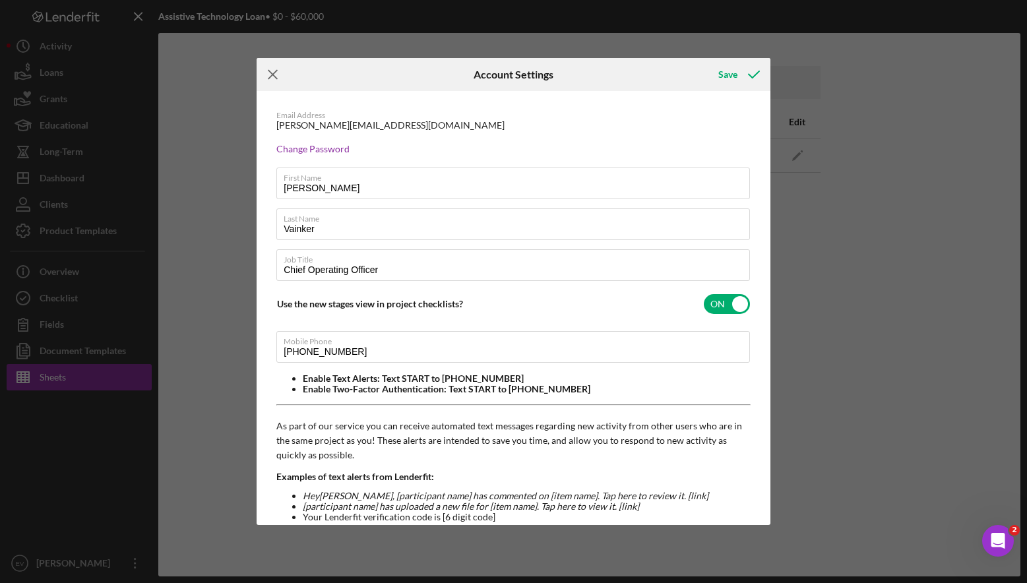
click at [275, 71] on icon "Icon/Menu Close" at bounding box center [273, 74] width 33 height 33
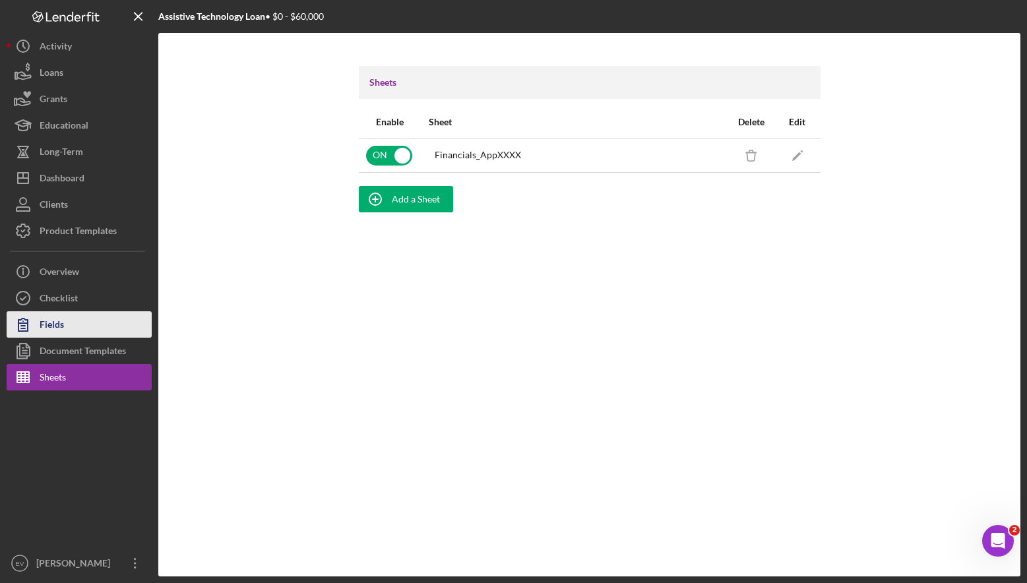
click at [73, 328] on button "Fields" at bounding box center [79, 324] width 145 height 26
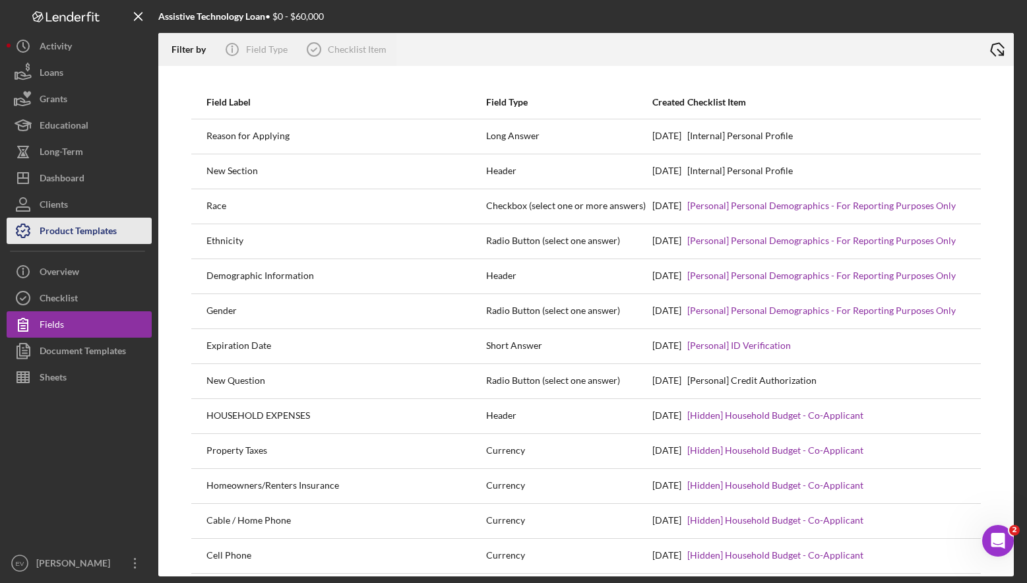
click at [74, 233] on div "Product Templates" at bounding box center [78, 233] width 77 height 30
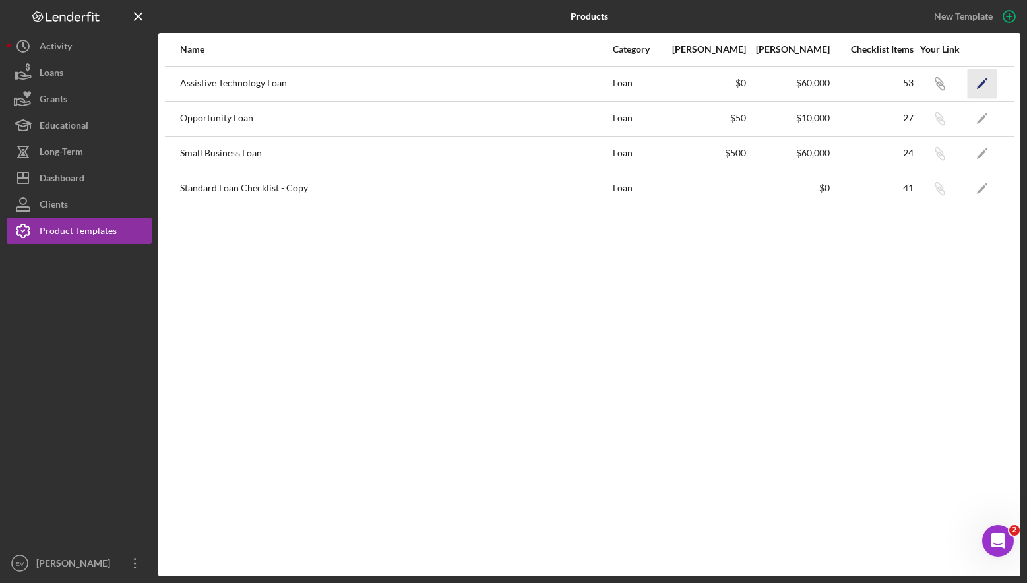
click at [985, 85] on icon "Icon/Edit" at bounding box center [982, 84] width 30 height 30
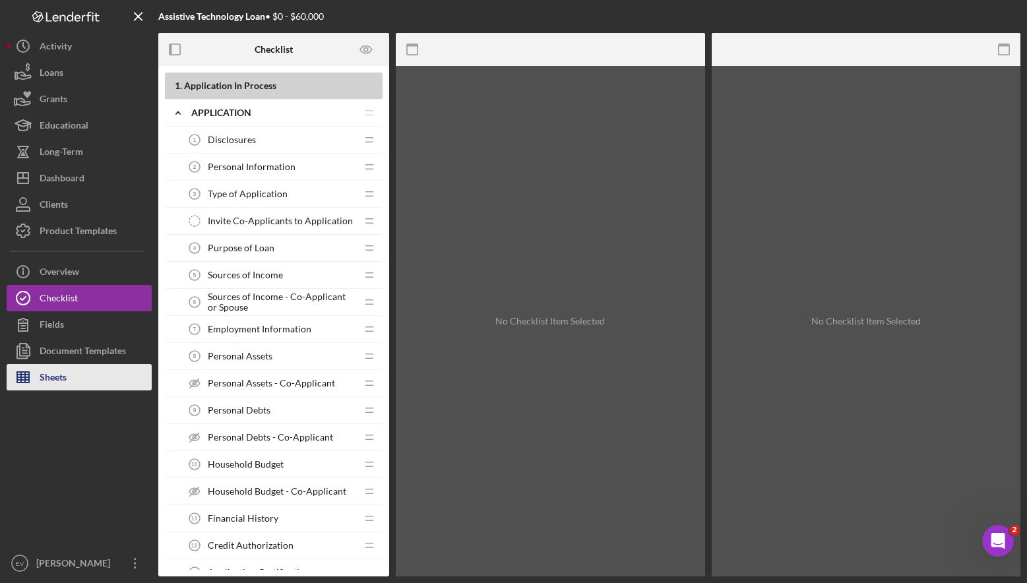
click at [75, 384] on button "Sheets" at bounding box center [79, 377] width 145 height 26
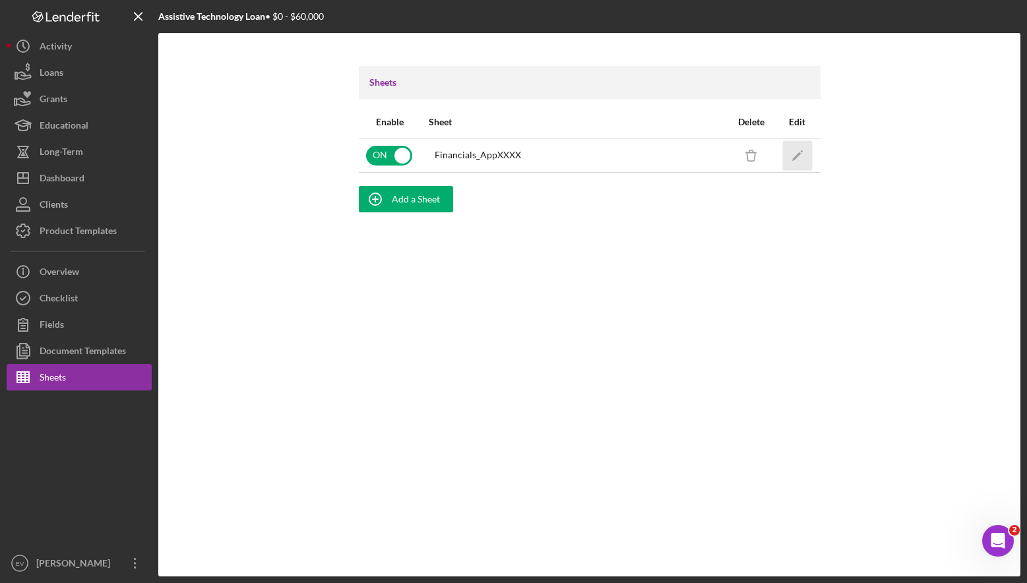
click at [794, 154] on icon "Icon/Edit" at bounding box center [797, 155] width 30 height 30
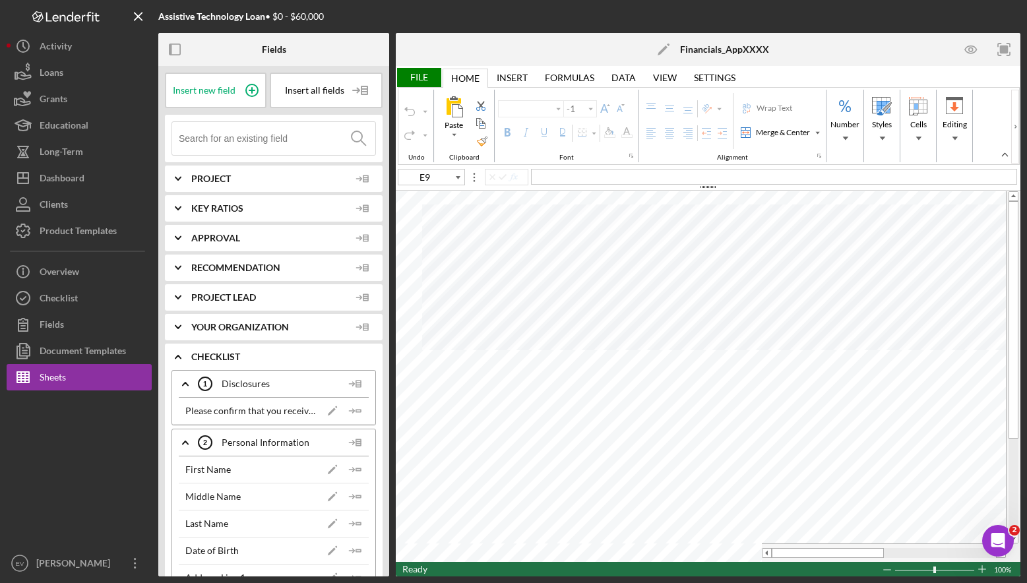
type input "Arial"
type input "10"
type input "A16"
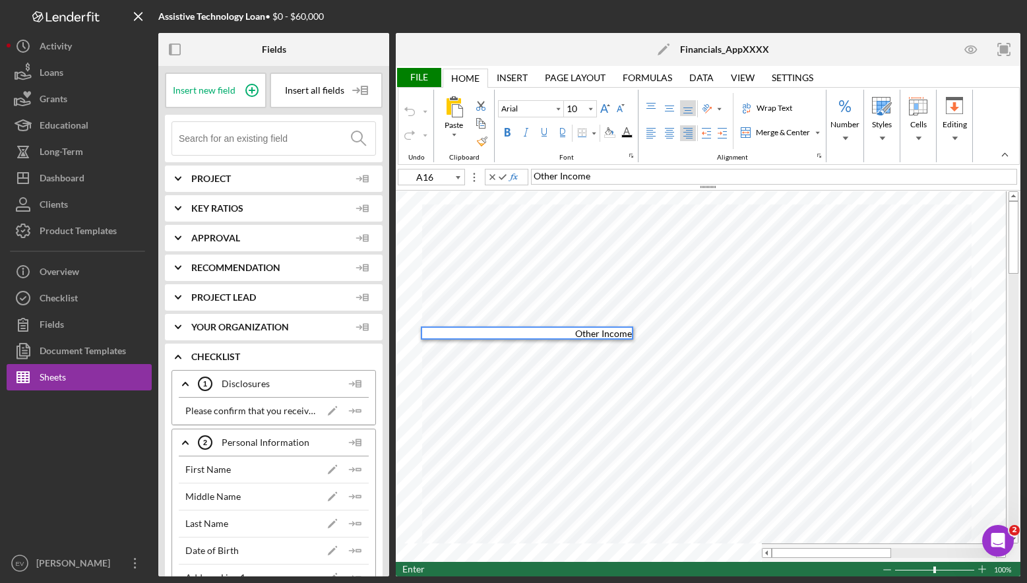
type input "B16"
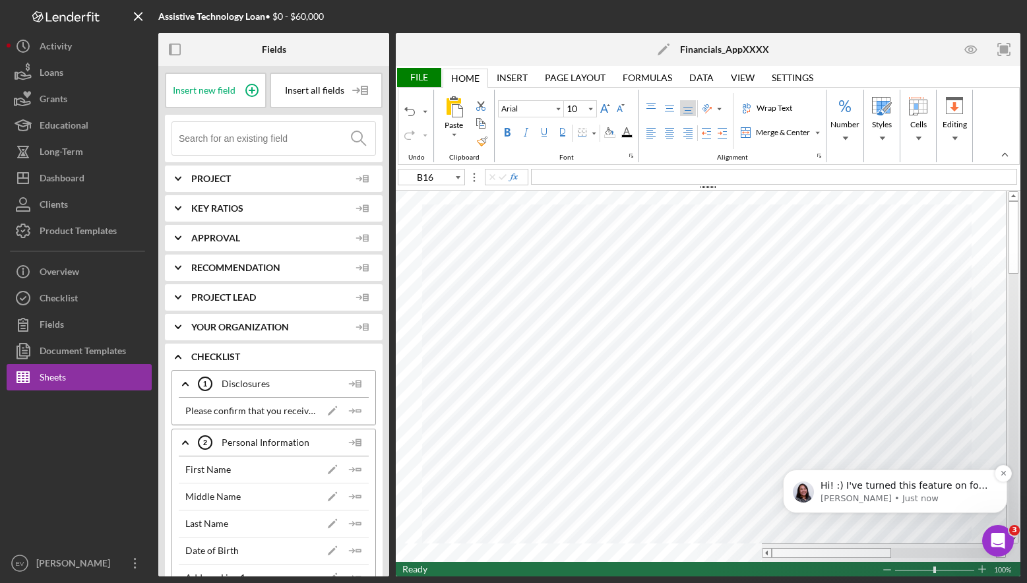
click at [901, 490] on p "Hi! :) I've turned this feature on for [PERSON_NAME] and [PERSON_NAME], but cou…" at bounding box center [905, 485] width 170 height 13
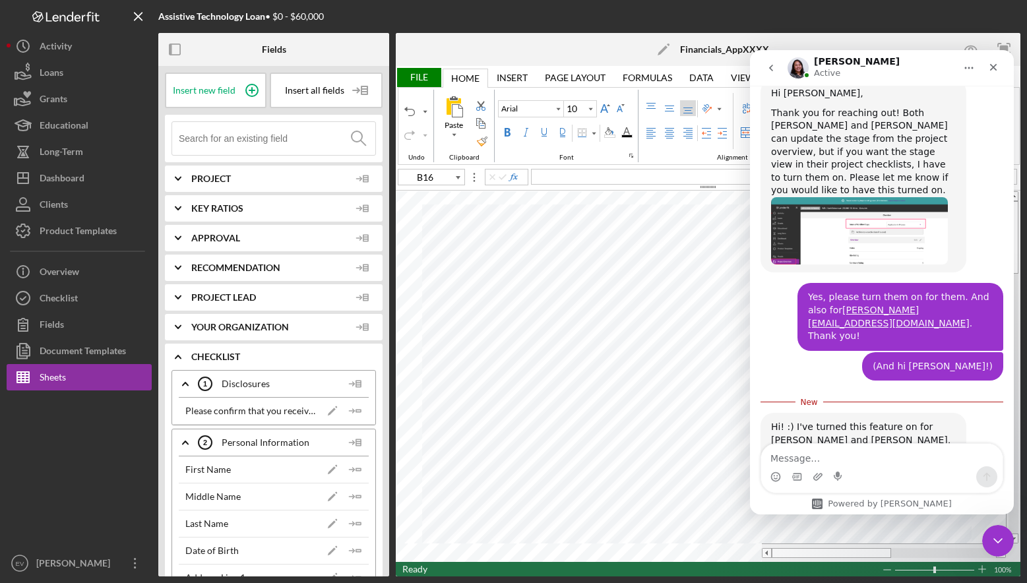
scroll to position [894, 0]
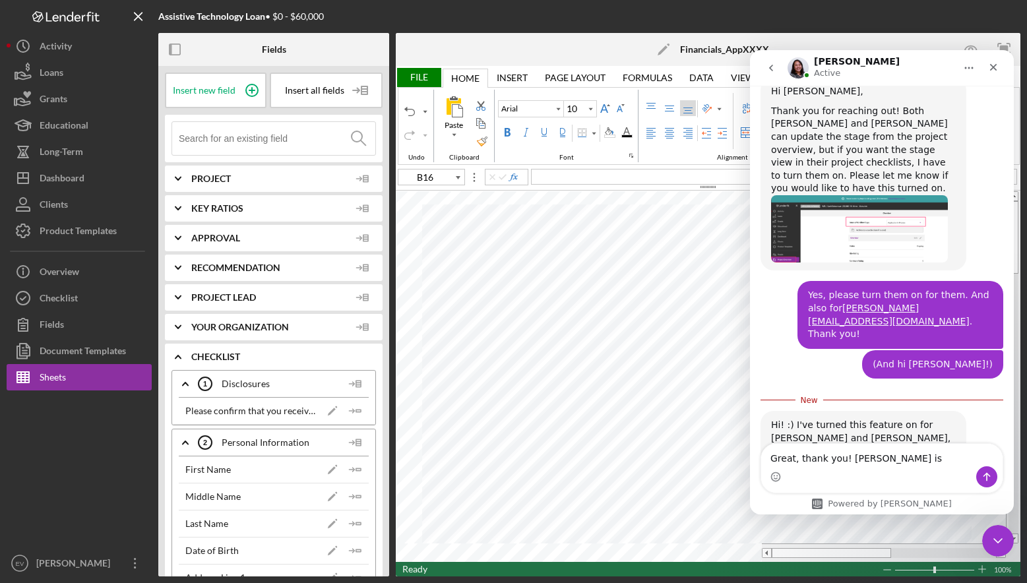
drag, startPoint x: 924, startPoint y: 459, endPoint x: 683, endPoint y: 453, distance: 240.8
click at [750, 453] on html "[PERSON_NAME] Active You can search for answers below! Our offices are closed f…" at bounding box center [882, 282] width 264 height 464
type textarea "Great, thank you! [PERSON_NAME] is"
click at [996, 71] on icon "Close" at bounding box center [993, 67] width 11 height 11
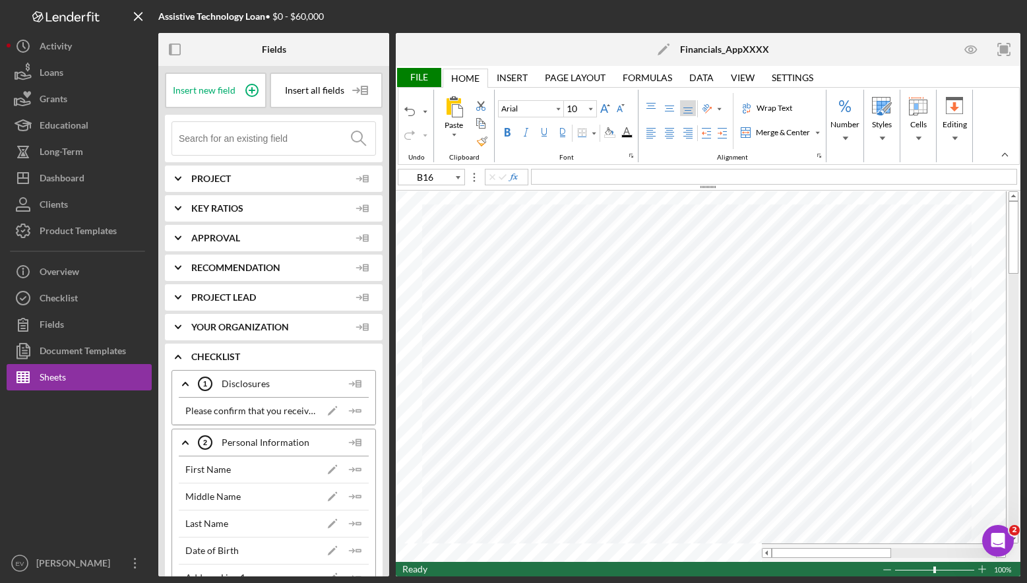
click at [238, 144] on input at bounding box center [277, 138] width 197 height 33
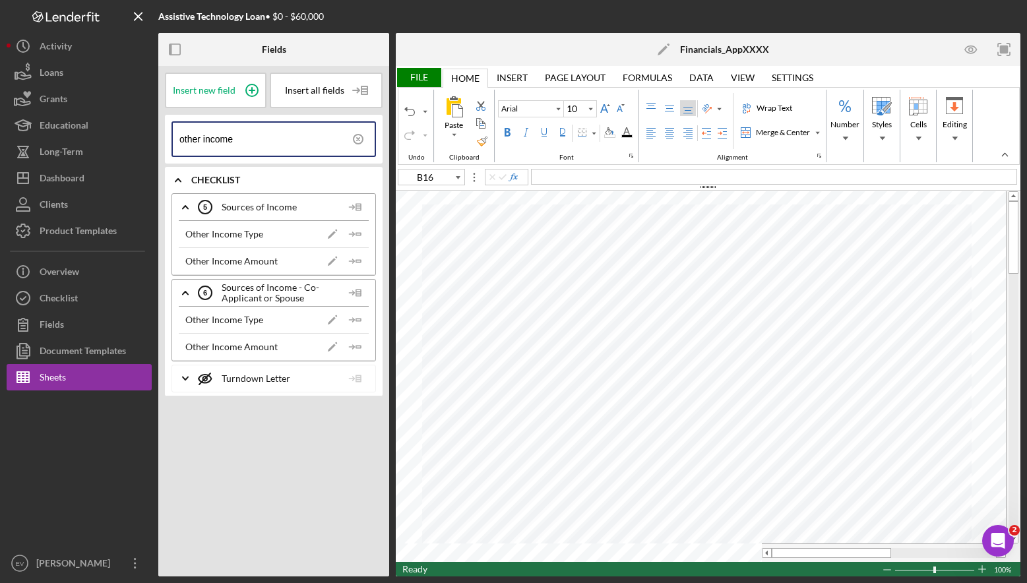
type input "other income"
click at [363, 262] on icon "Icon/Insert Field" at bounding box center [355, 261] width 26 height 26
click at [355, 346] on icon "Icon/Insert Field" at bounding box center [355, 347] width 26 height 26
type input "F15"
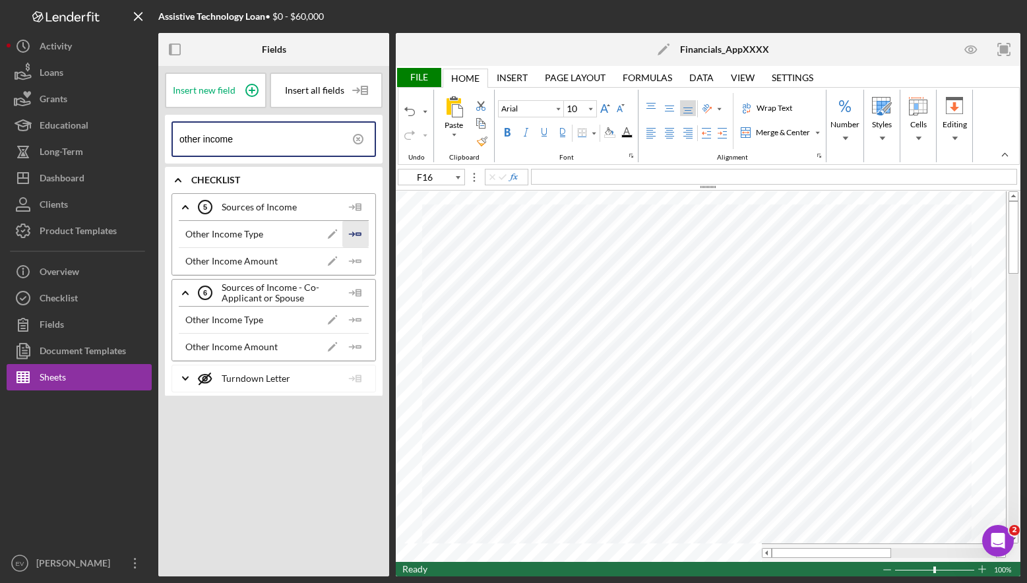
click at [353, 231] on icon "Icon/Insert Field" at bounding box center [355, 234] width 26 height 26
click at [361, 321] on polygon "button" at bounding box center [358, 320] width 5 height 2
type input "F16"
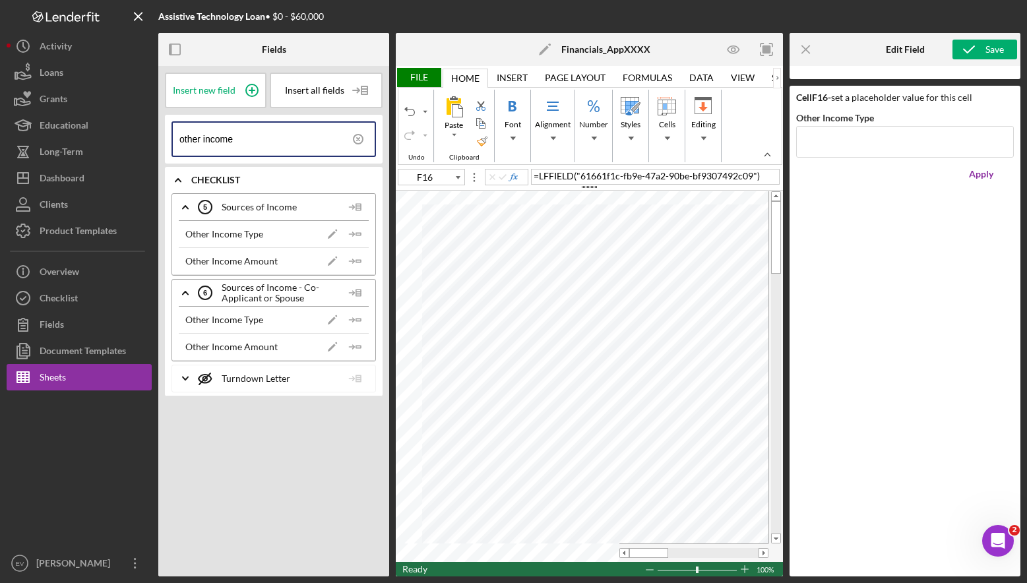
click at [917, 332] on div "Cell F16 - set a placeholder value for this cell Other Income Type Apply" at bounding box center [904, 331] width 231 height 491
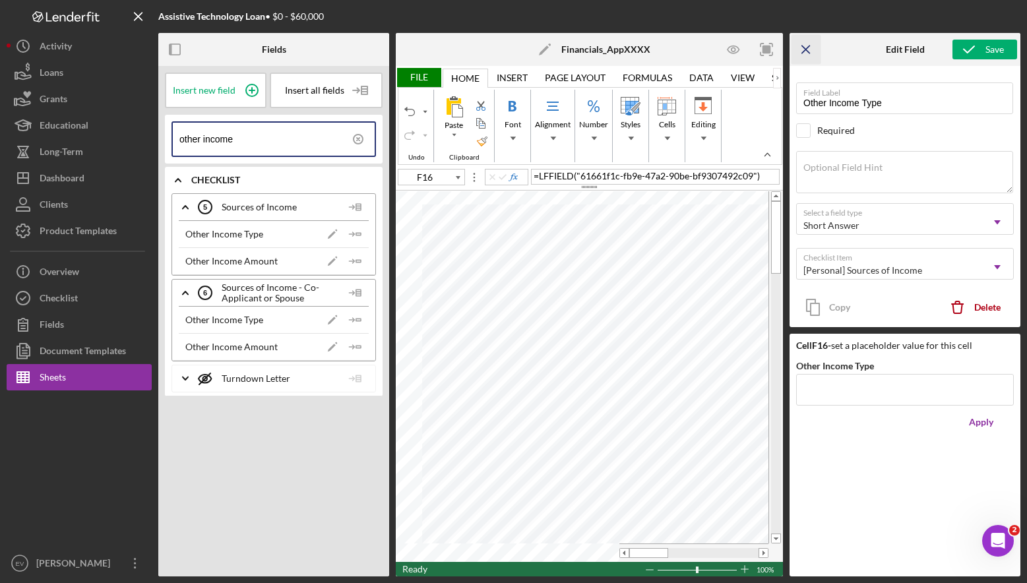
click at [794, 49] on icon "Icon/Menu Close" at bounding box center [806, 50] width 30 height 30
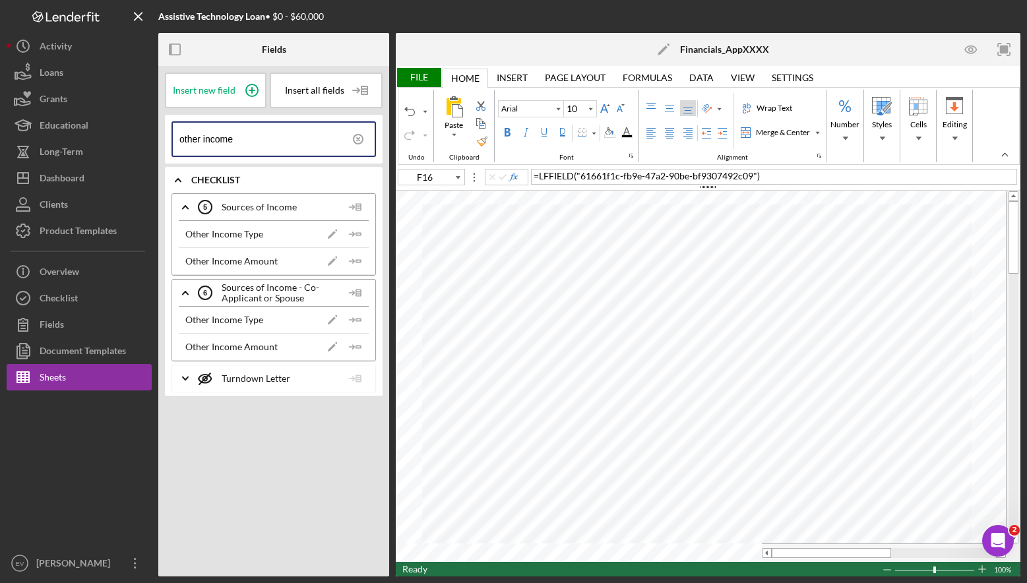
click at [421, 70] on div "File" at bounding box center [419, 77] width 46 height 19
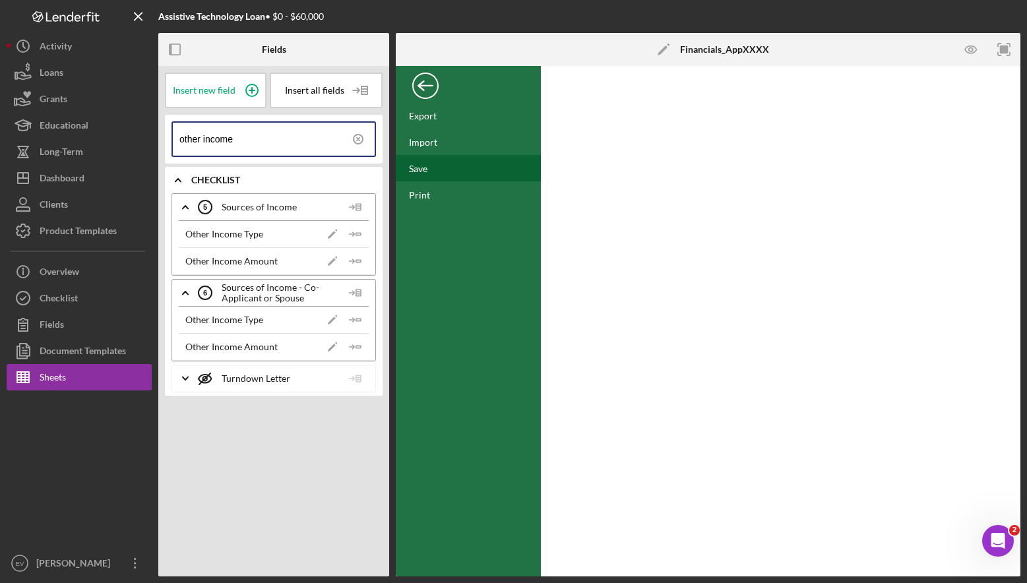
click at [435, 168] on div "Save" at bounding box center [468, 168] width 145 height 26
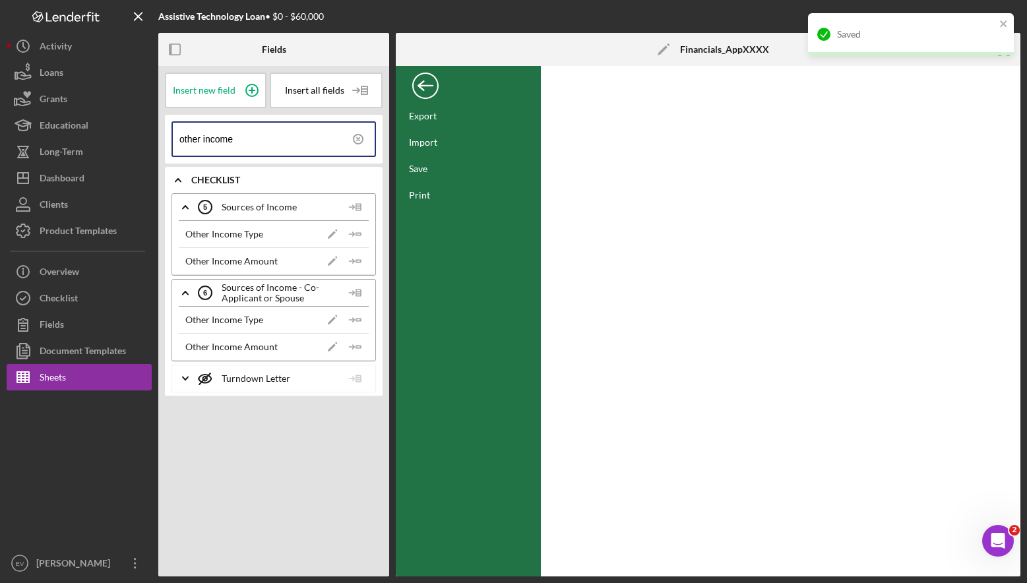
click at [429, 84] on div "Back" at bounding box center [425, 82] width 26 height 26
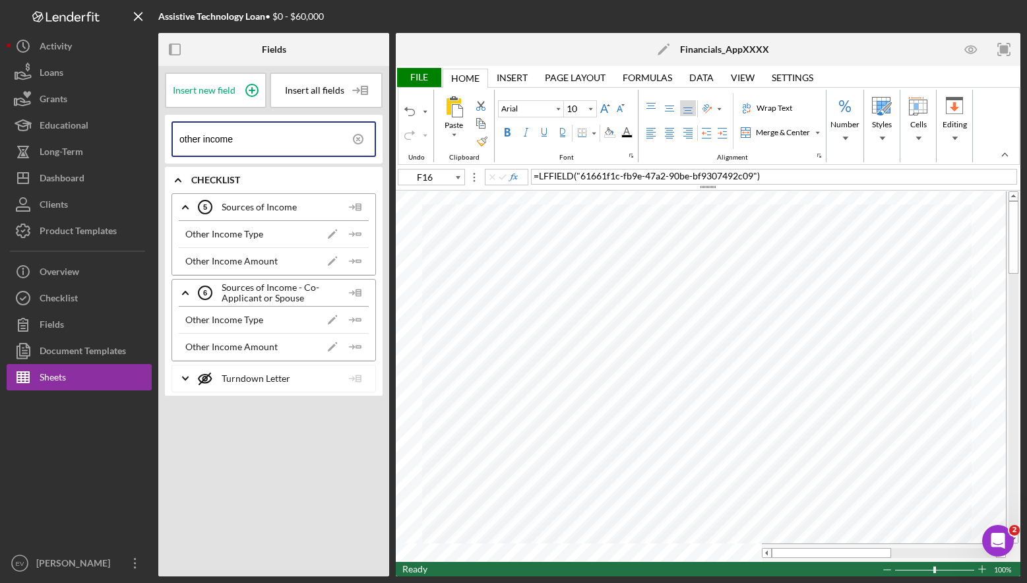
click at [429, 75] on div "File" at bounding box center [419, 77] width 46 height 19
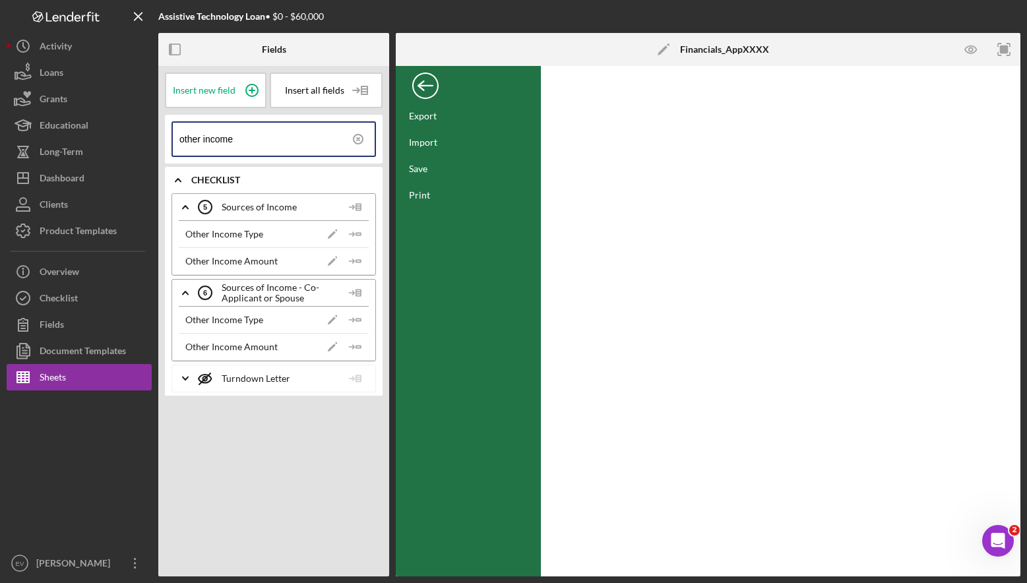
click at [421, 86] on div "Back" at bounding box center [425, 82] width 26 height 26
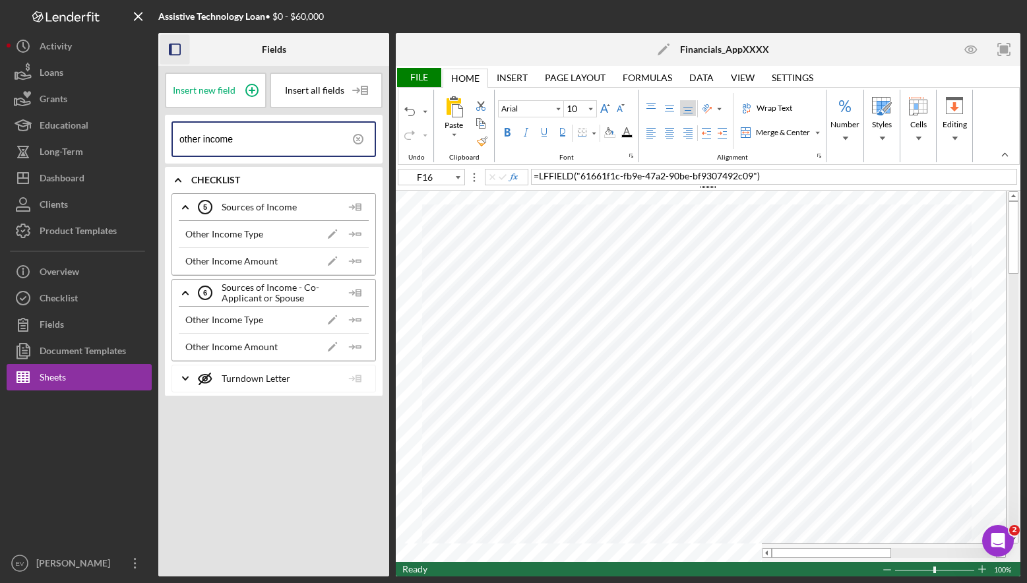
click at [173, 45] on icon "button" at bounding box center [175, 50] width 30 height 30
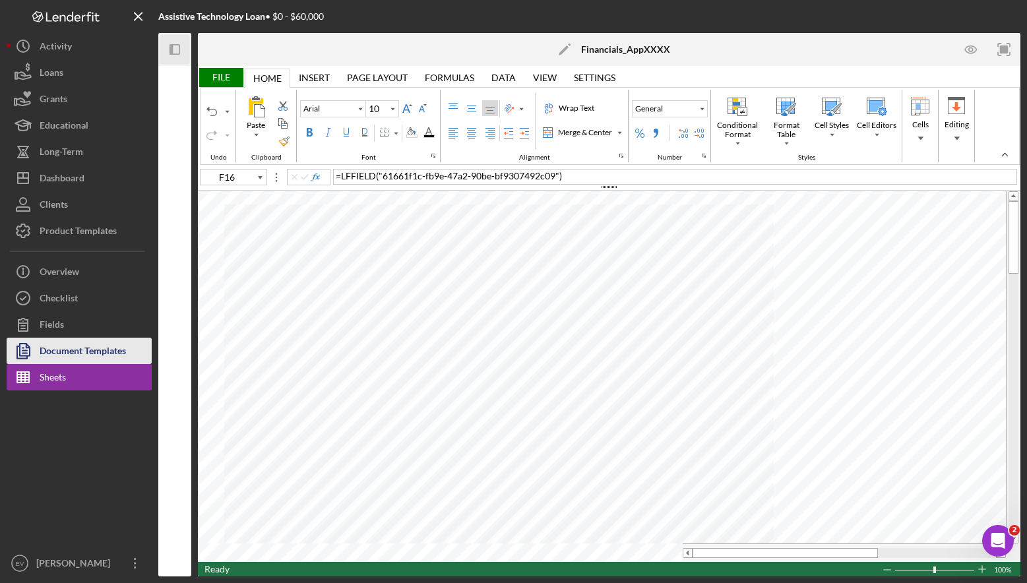
click at [78, 352] on div "Document Templates" at bounding box center [83, 353] width 86 height 30
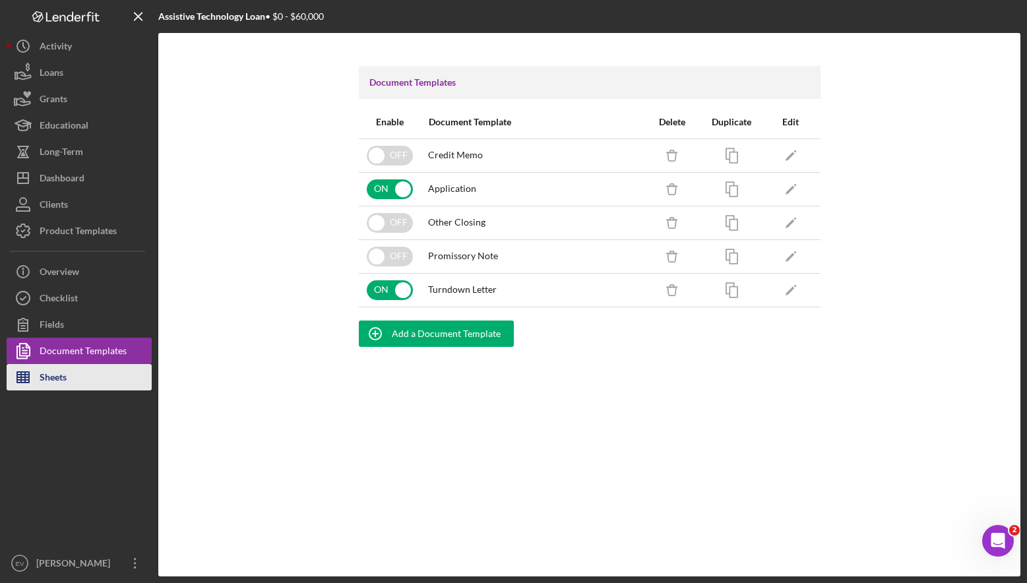
click at [79, 372] on button "Sheets" at bounding box center [79, 377] width 145 height 26
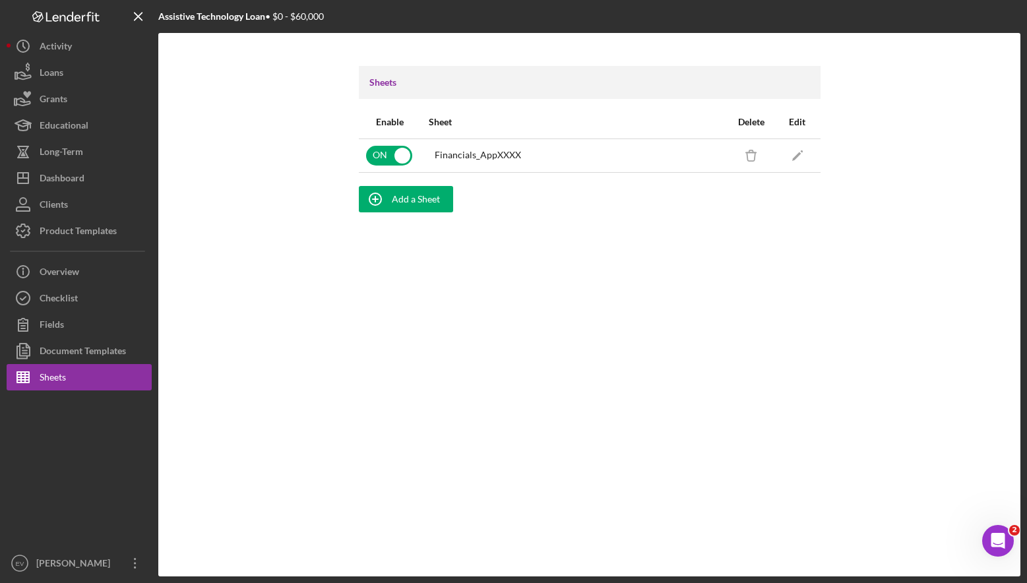
click at [504, 146] on div "Financials_AppXXXX" at bounding box center [574, 155] width 293 height 33
click at [795, 152] on icon "Icon/Edit" at bounding box center [797, 155] width 30 height 30
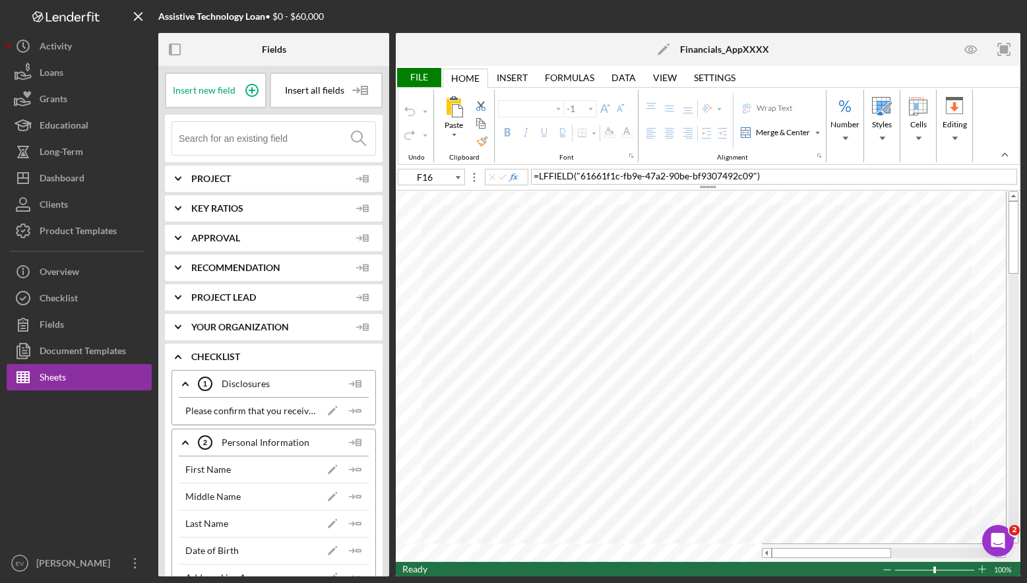
type input "Arial"
type input "10"
click at [421, 81] on div "File" at bounding box center [419, 77] width 46 height 19
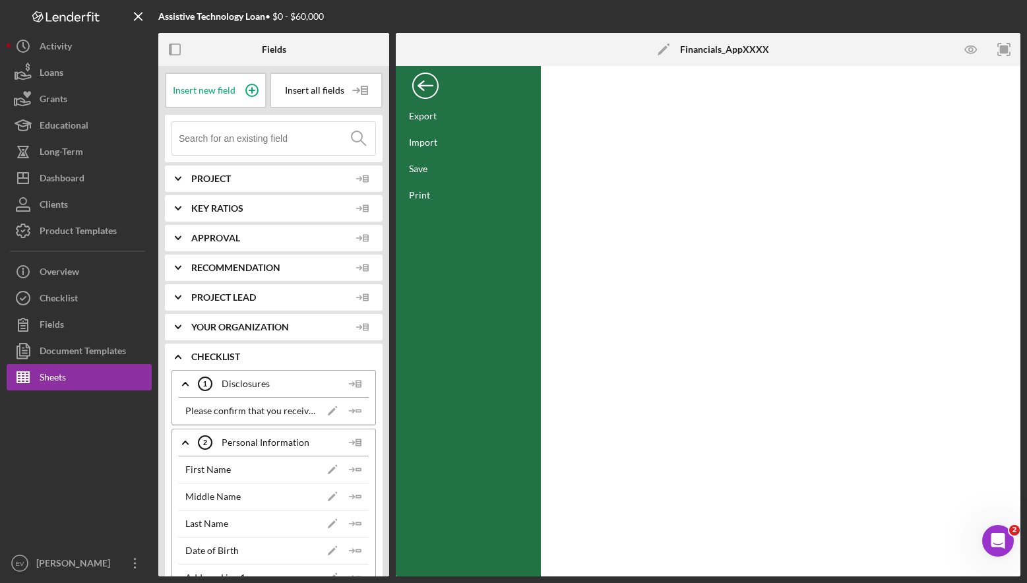
click at [427, 76] on div "Back" at bounding box center [425, 82] width 26 height 26
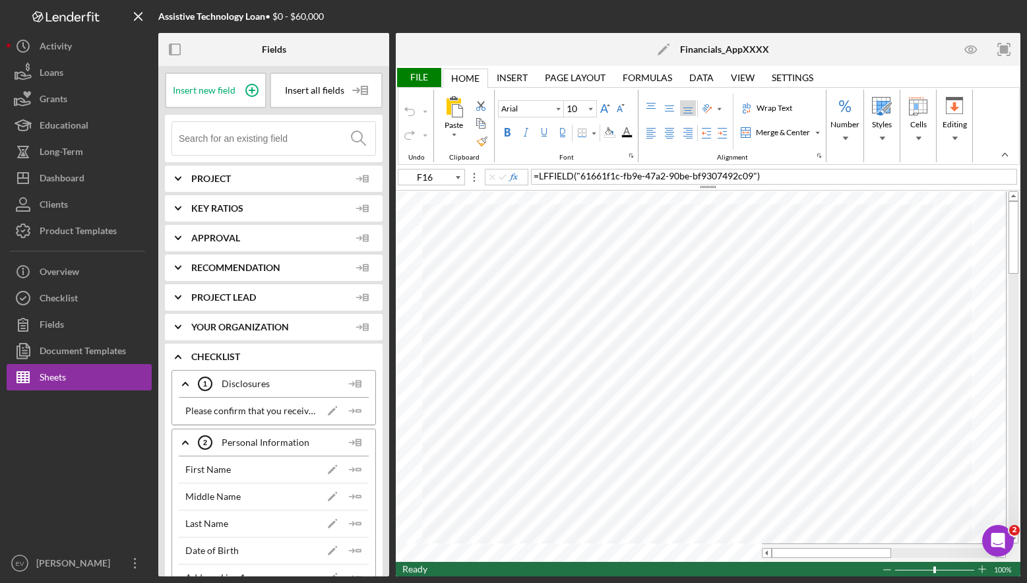
click at [485, 76] on div "Home Home" at bounding box center [466, 78] width 46 height 19
click at [497, 76] on div "Insert" at bounding box center [512, 78] width 31 height 11
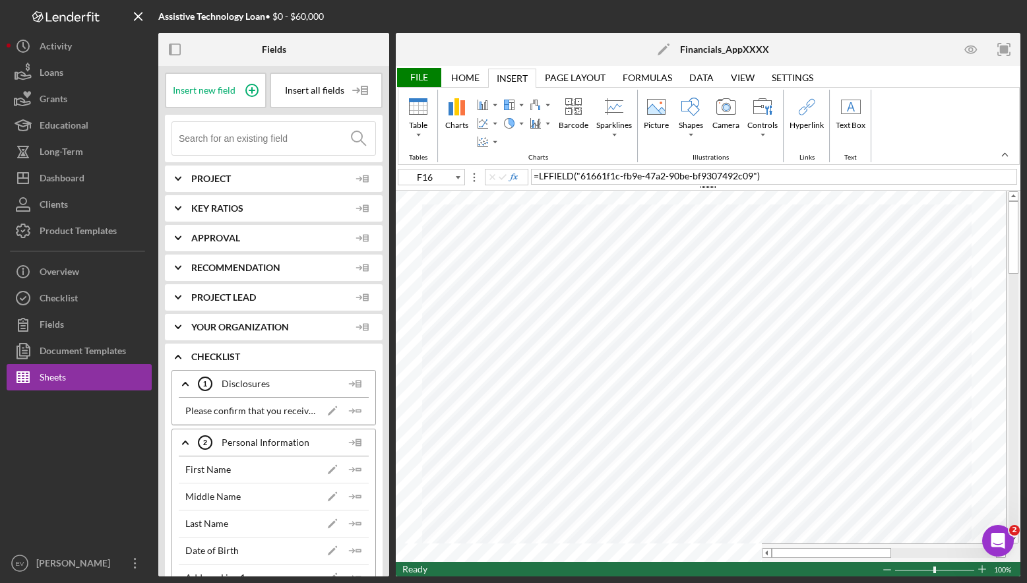
click at [470, 77] on div "Home" at bounding box center [465, 78] width 28 height 11
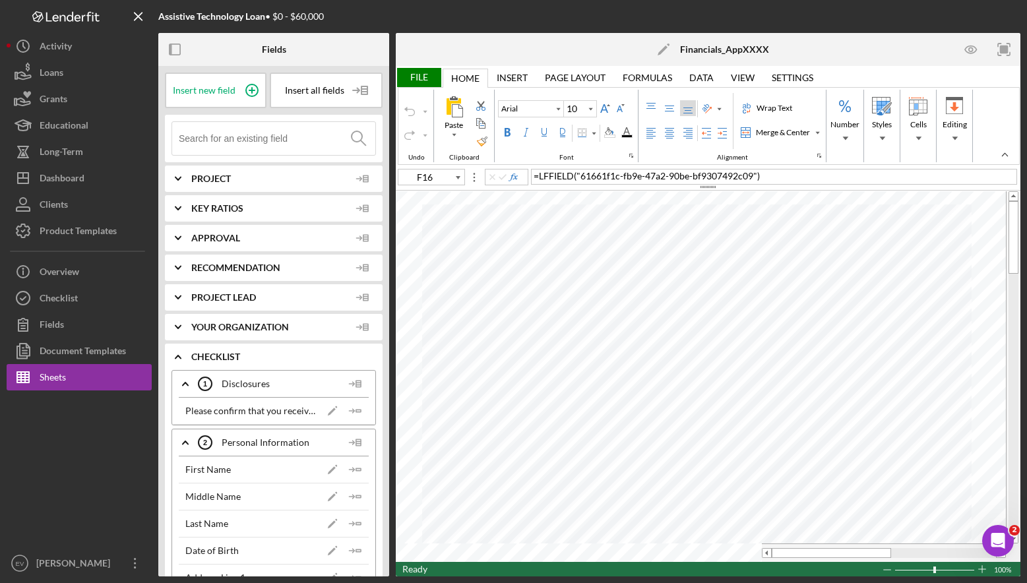
click at [420, 76] on div "File" at bounding box center [419, 77] width 46 height 19
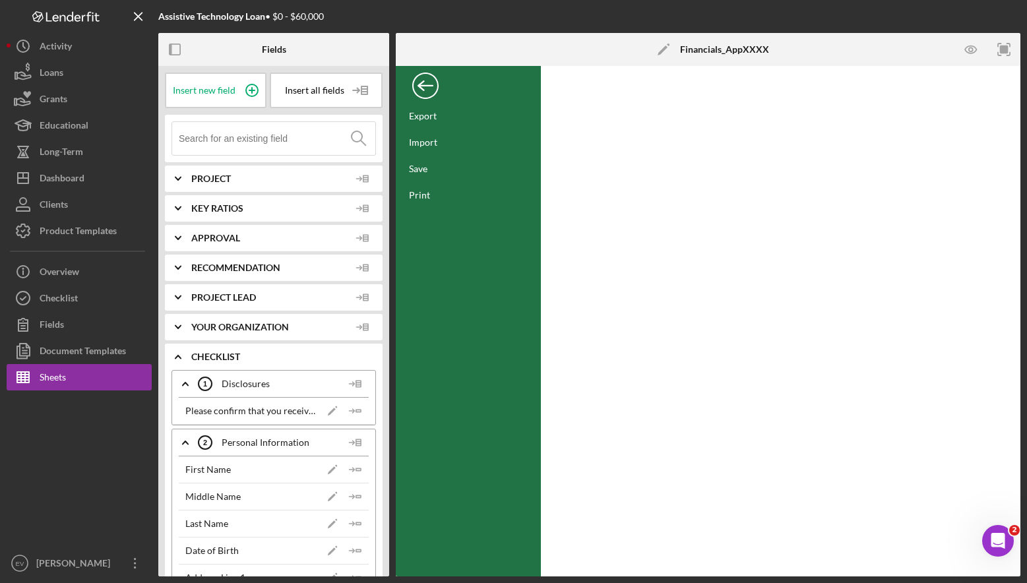
click at [419, 79] on div "Back" at bounding box center [425, 82] width 26 height 26
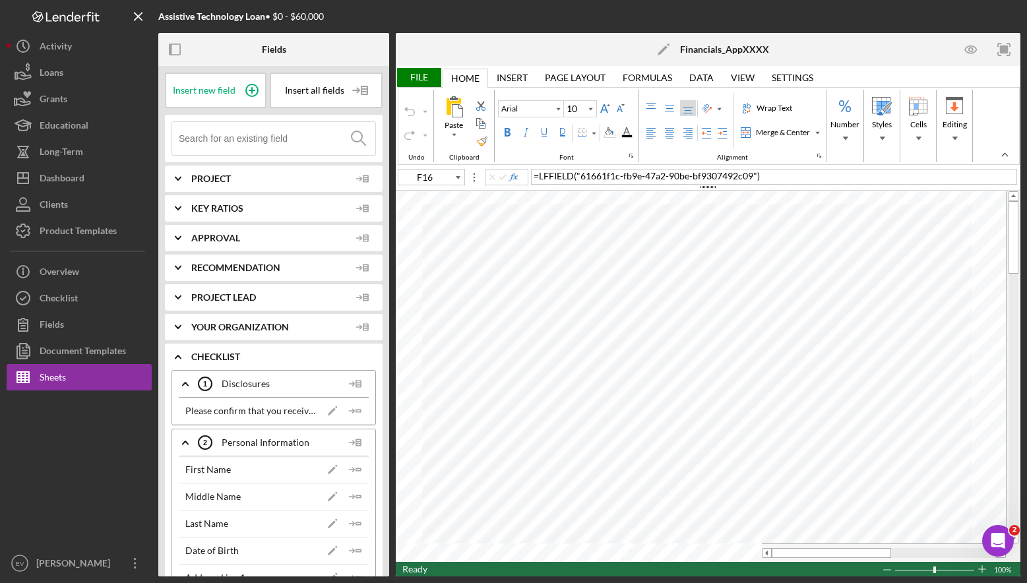
click at [803, 75] on div "Settings" at bounding box center [793, 78] width 42 height 11
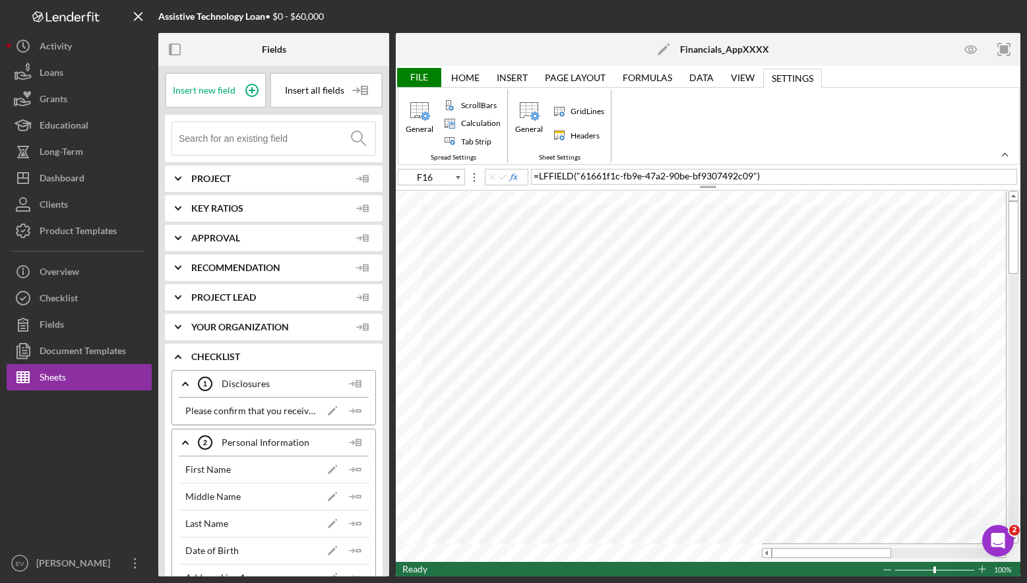
click at [741, 78] on div "View" at bounding box center [743, 78] width 24 height 11
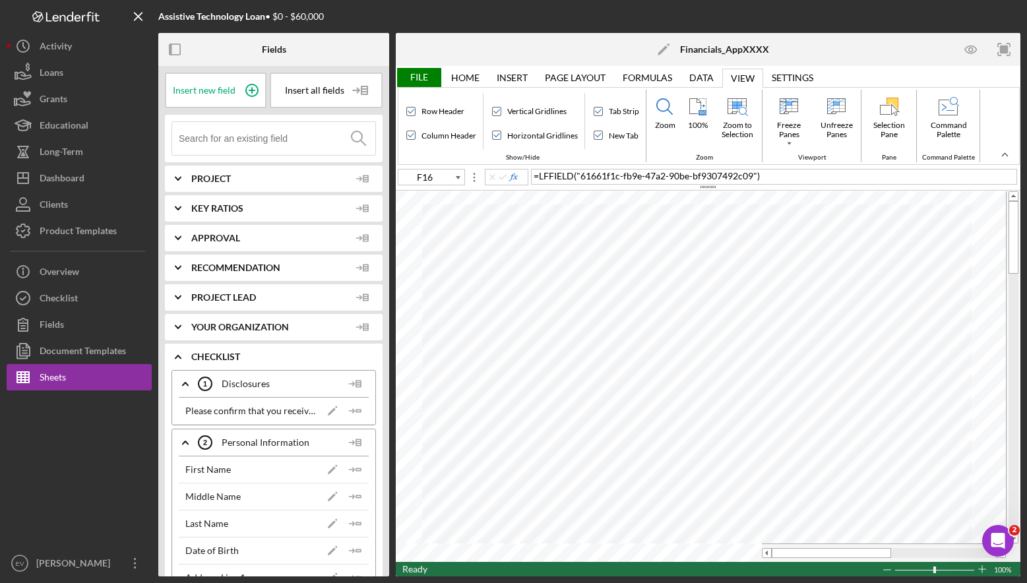
click at [700, 78] on div "Data" at bounding box center [701, 78] width 24 height 11
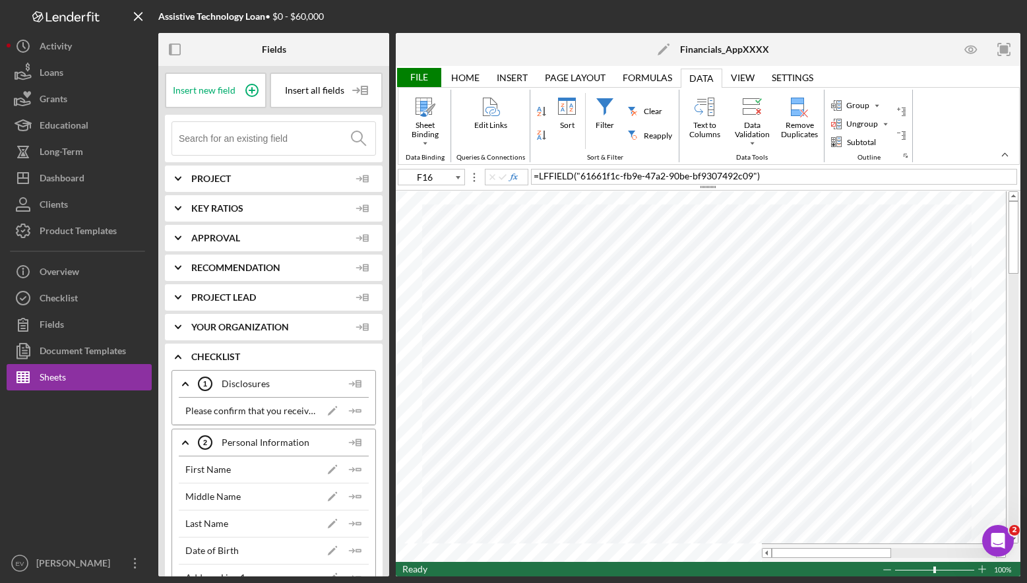
click at [661, 77] on div "Formulas" at bounding box center [647, 78] width 49 height 11
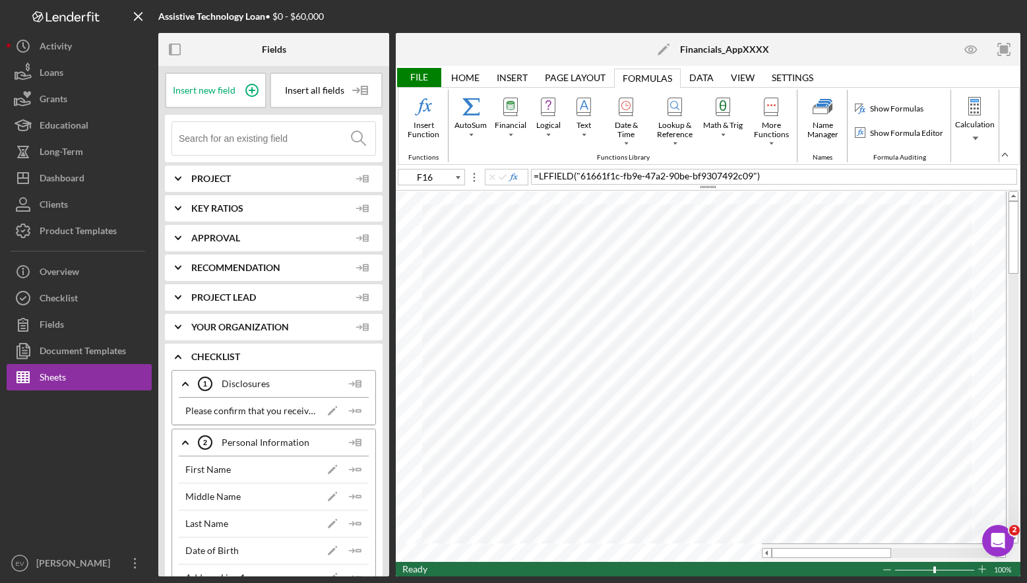
click at [581, 75] on div "Page Layout" at bounding box center [575, 78] width 61 height 11
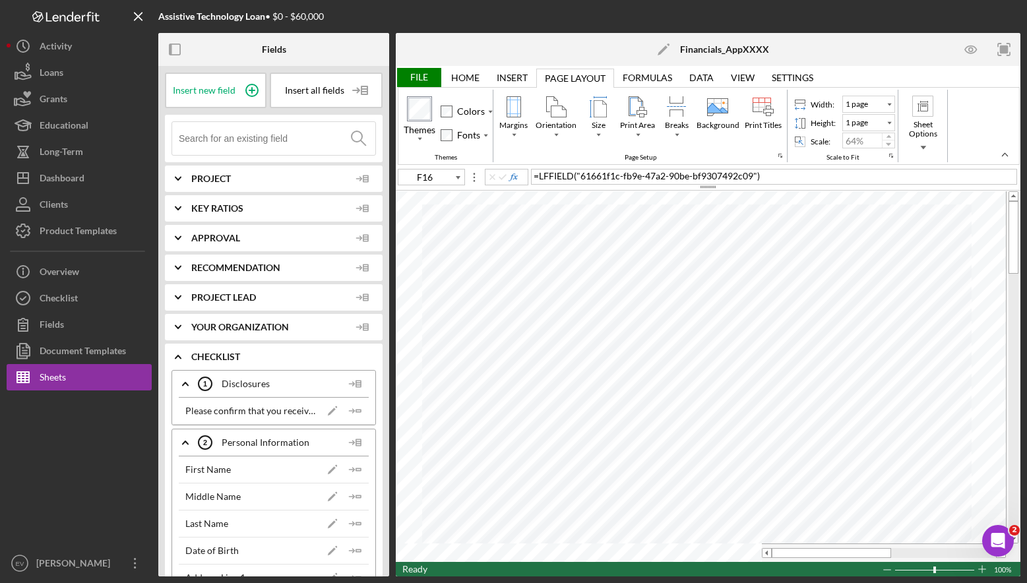
click at [536, 76] on div "Page Layout Page Layout" at bounding box center [575, 78] width 78 height 19
click at [516, 80] on div "Insert" at bounding box center [512, 78] width 31 height 11
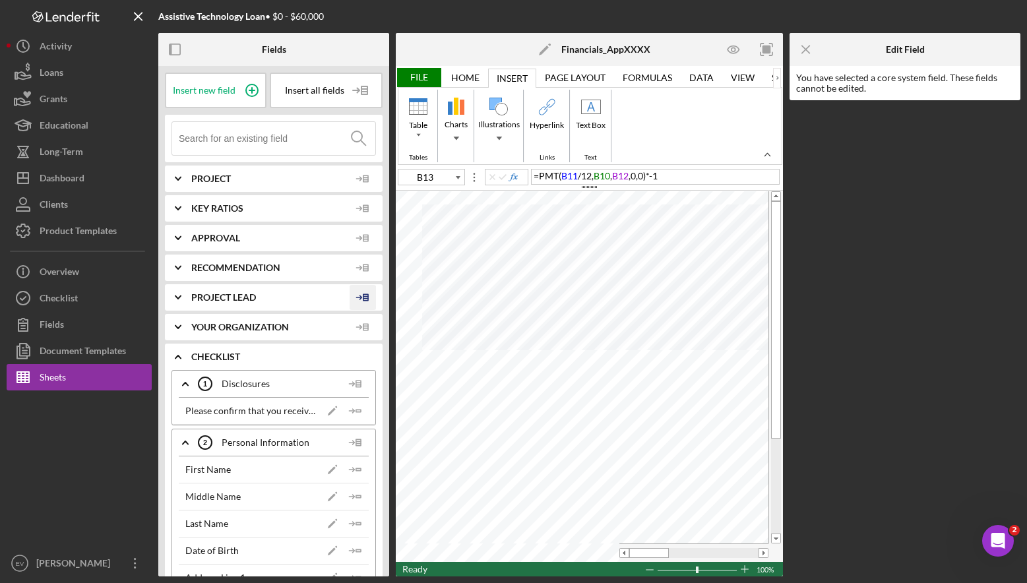
type input "B11"
click at [998, 543] on icon "Open Intercom Messenger" at bounding box center [996, 539] width 22 height 22
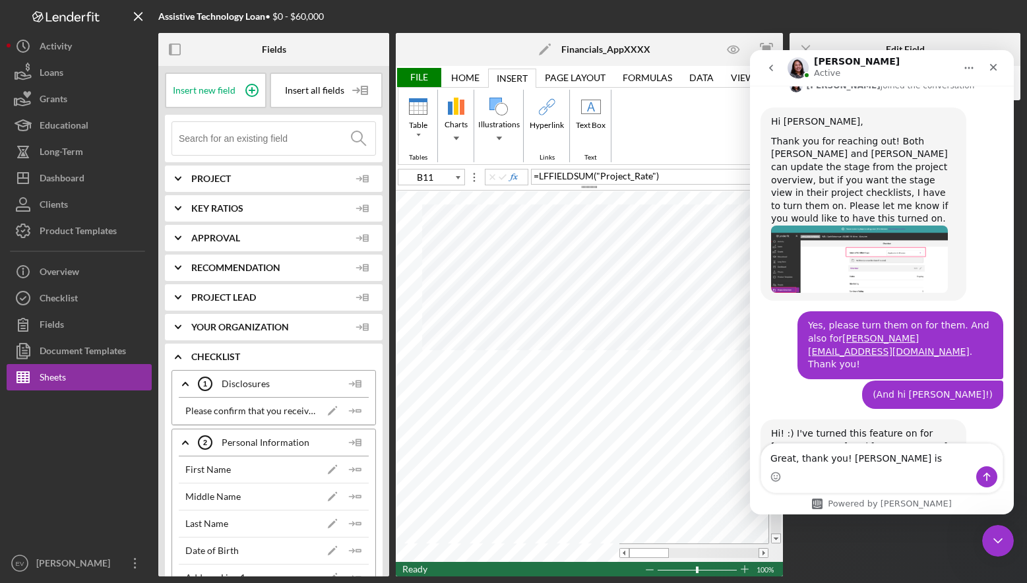
scroll to position [872, 0]
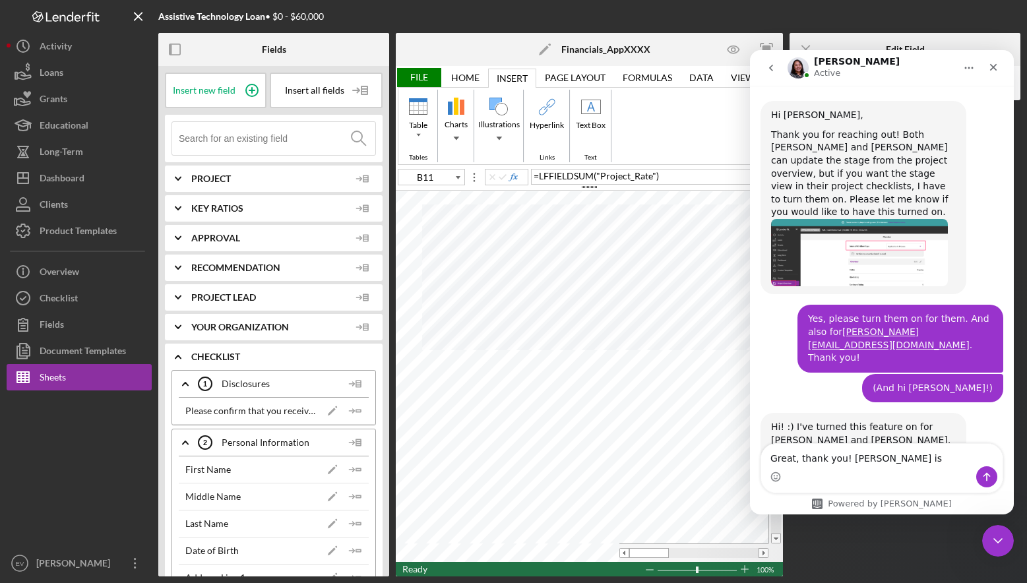
click at [866, 472] on div "Intercom messenger" at bounding box center [881, 476] width 241 height 21
click at [869, 467] on div "Intercom messenger" at bounding box center [881, 476] width 241 height 21
drag, startPoint x: 919, startPoint y: 460, endPoint x: 892, endPoint y: 461, distance: 26.4
click at [892, 461] on textarea "Great, thank you! [PERSON_NAME] is" at bounding box center [881, 455] width 241 height 22
drag, startPoint x: 892, startPoint y: 461, endPoint x: 847, endPoint y: 455, distance: 45.2
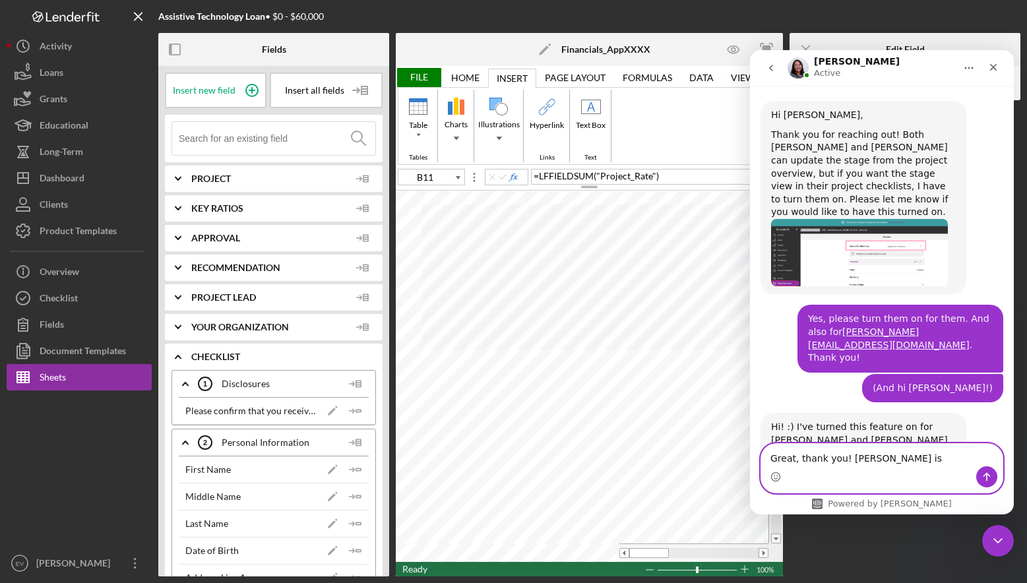
click at [847, 455] on textarea "Great, thank you! [PERSON_NAME] is" at bounding box center [881, 455] width 241 height 22
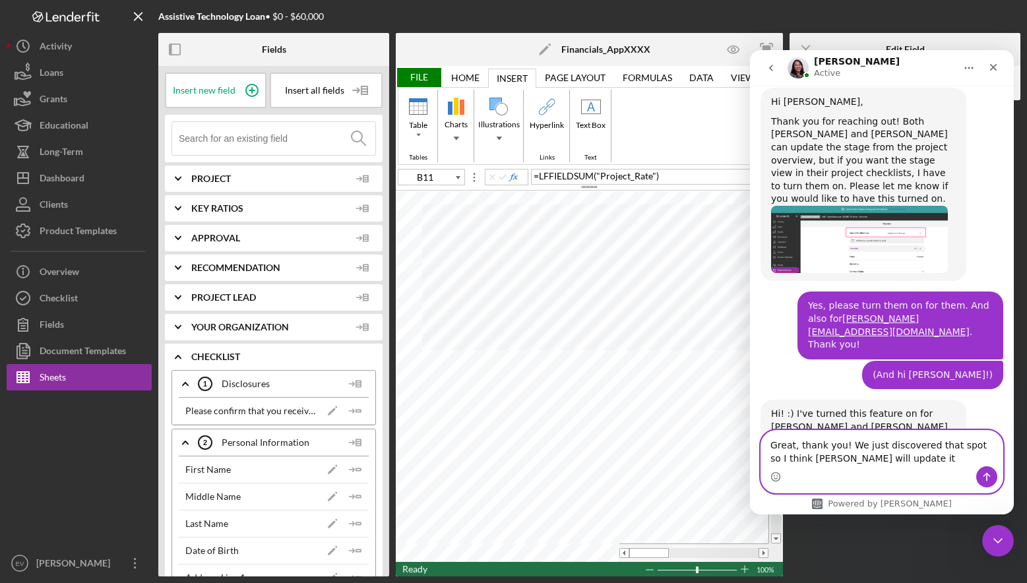
type textarea "Great, thank you! We just discovered that spot so I think [PERSON_NAME] will up…"
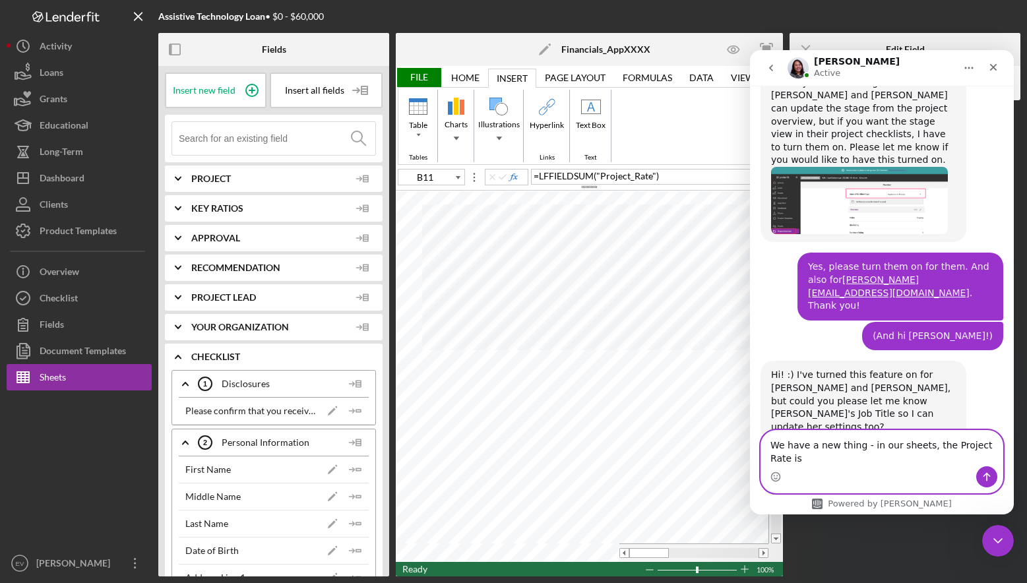
scroll to position [938, 0]
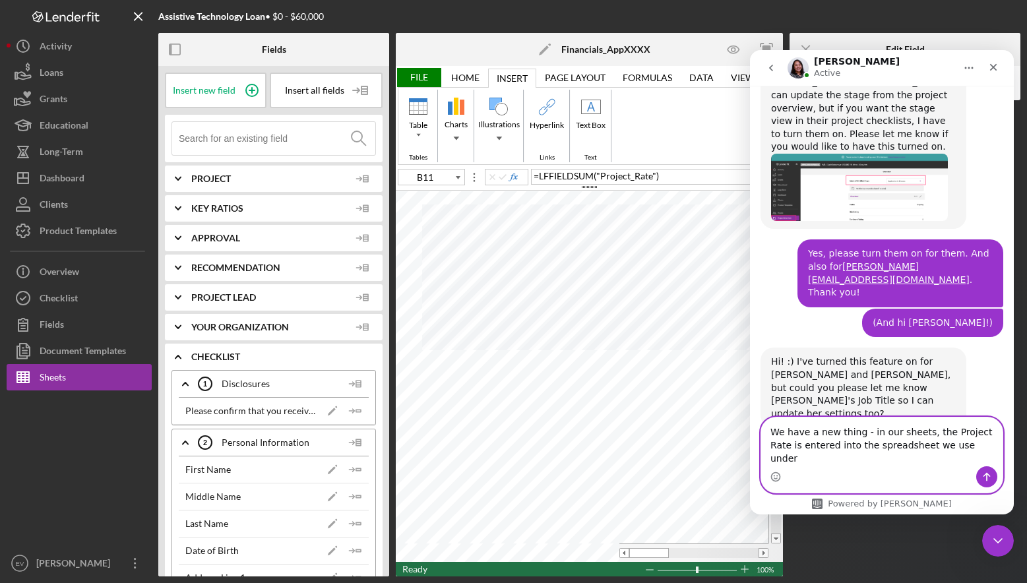
click at [981, 458] on textarea "We have a new thing - in our sheets, the Project Rate is entered into the sprea…" at bounding box center [881, 441] width 241 height 49
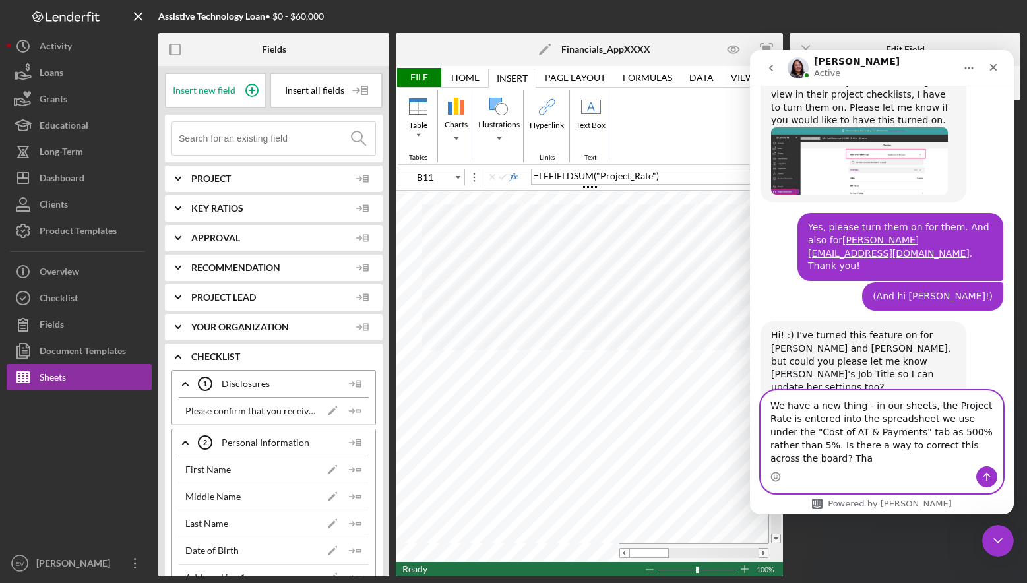
scroll to position [977, 0]
type textarea "We have a new thing - in our sheets, the Project Rate is entered into the sprea…"
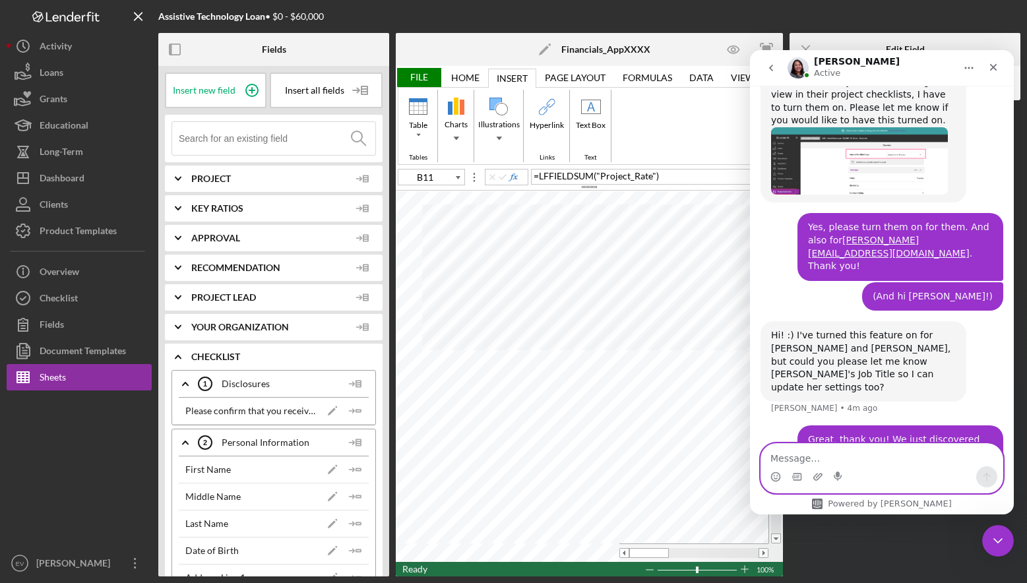
scroll to position [1020, 0]
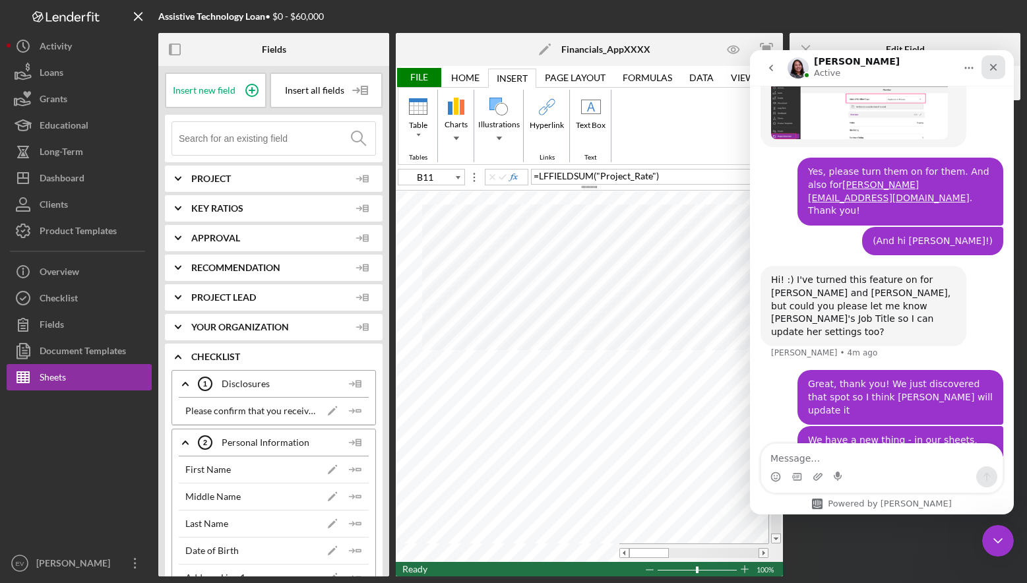
click at [1001, 67] on div "Close" at bounding box center [993, 67] width 24 height 24
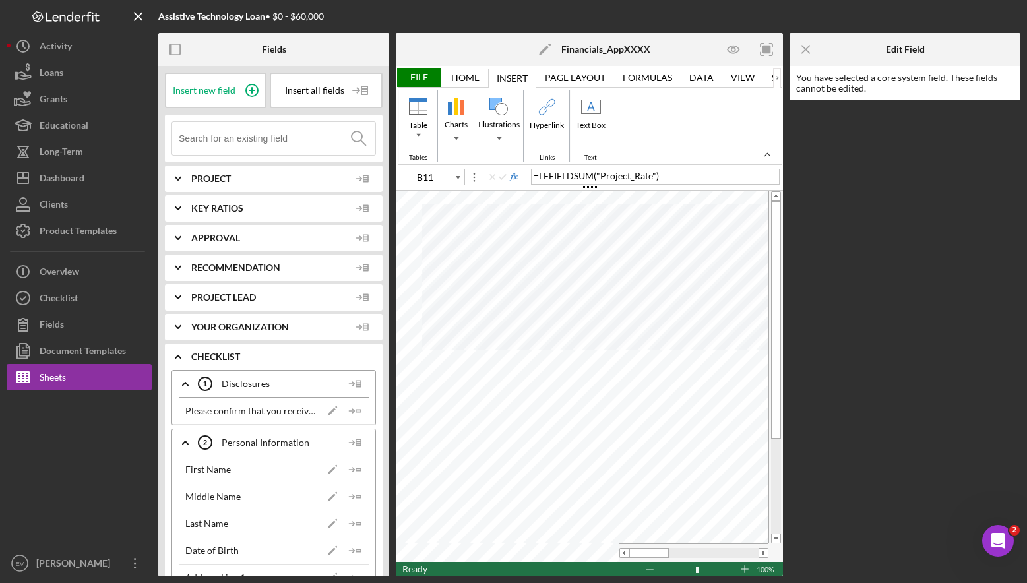
type input "C18"
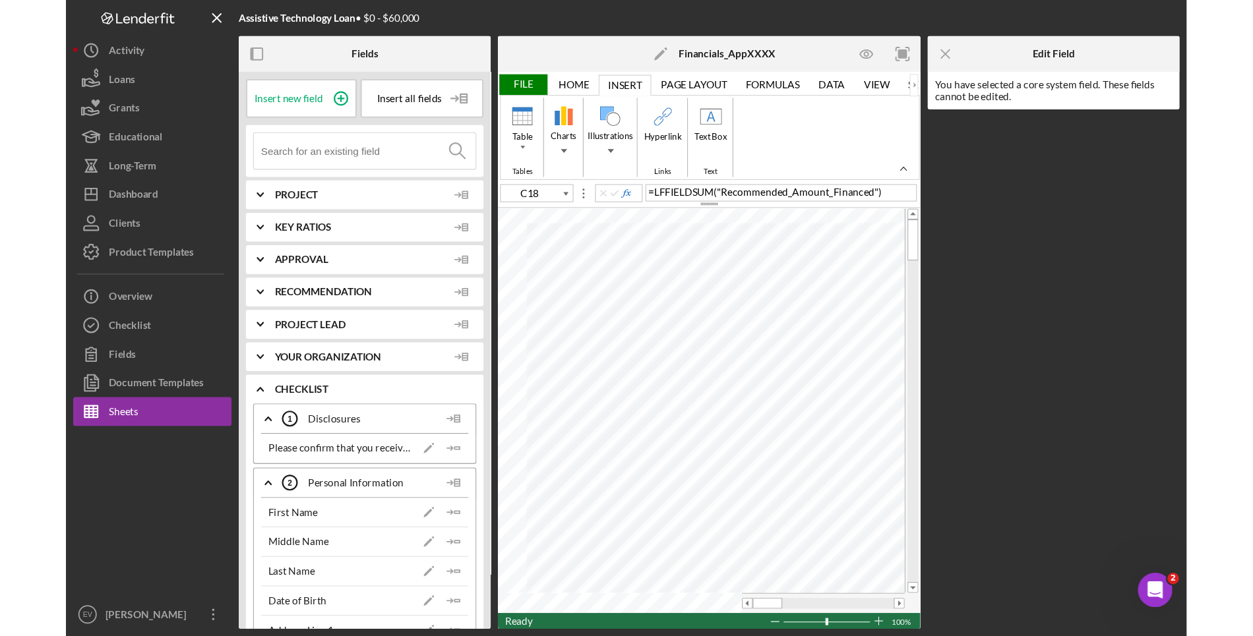
scroll to position [0, 213]
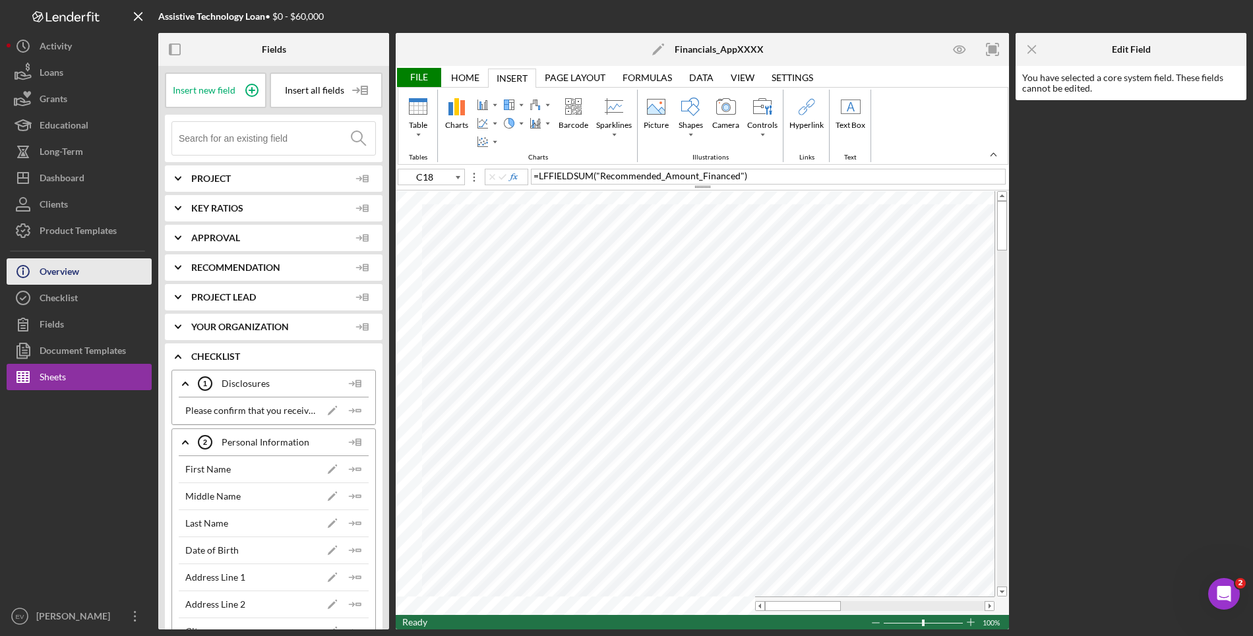
click at [62, 276] on div "Overview" at bounding box center [60, 274] width 40 height 30
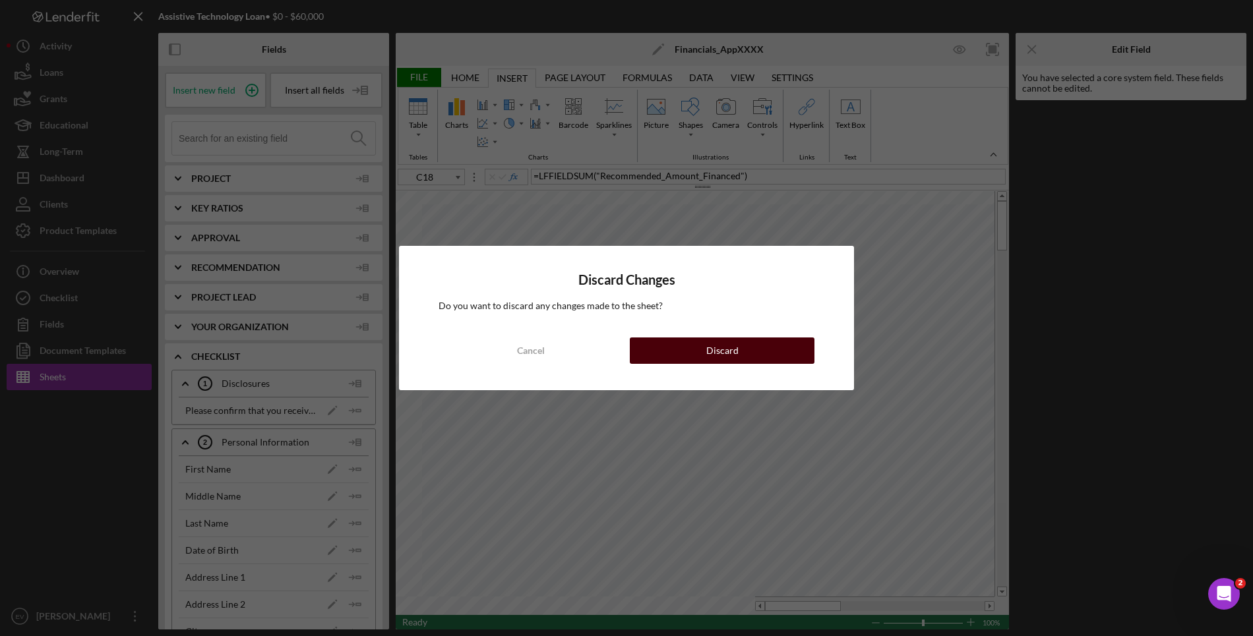
click at [701, 352] on button "Discard" at bounding box center [722, 351] width 185 height 26
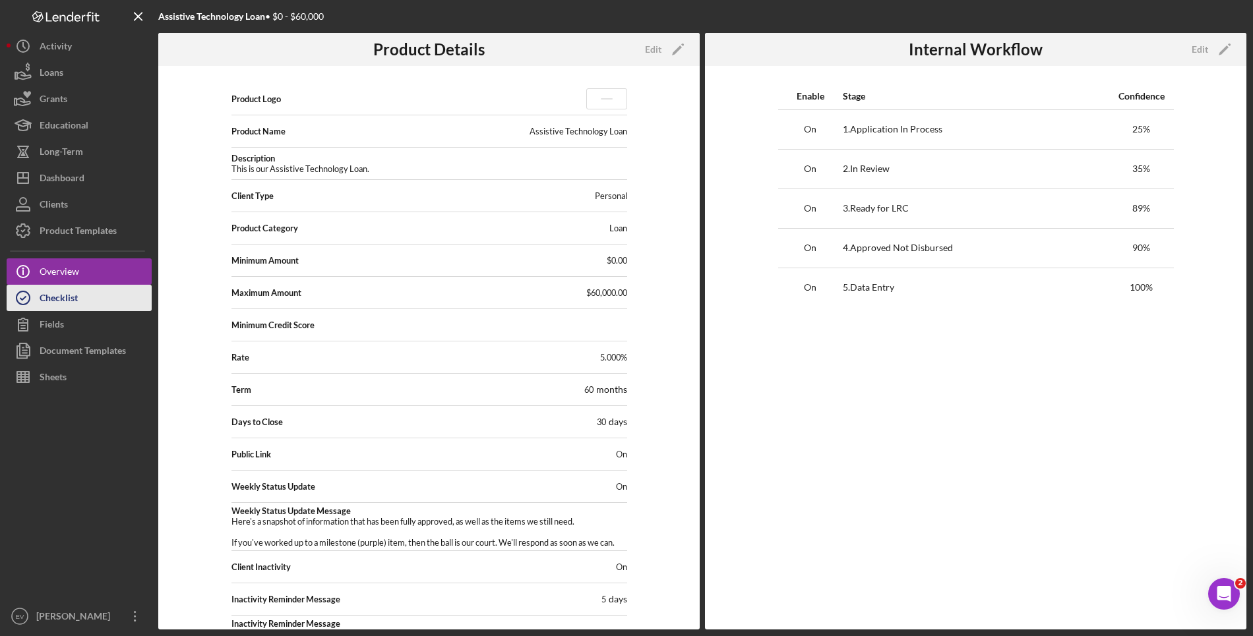
click at [88, 307] on button "Checklist" at bounding box center [79, 298] width 145 height 26
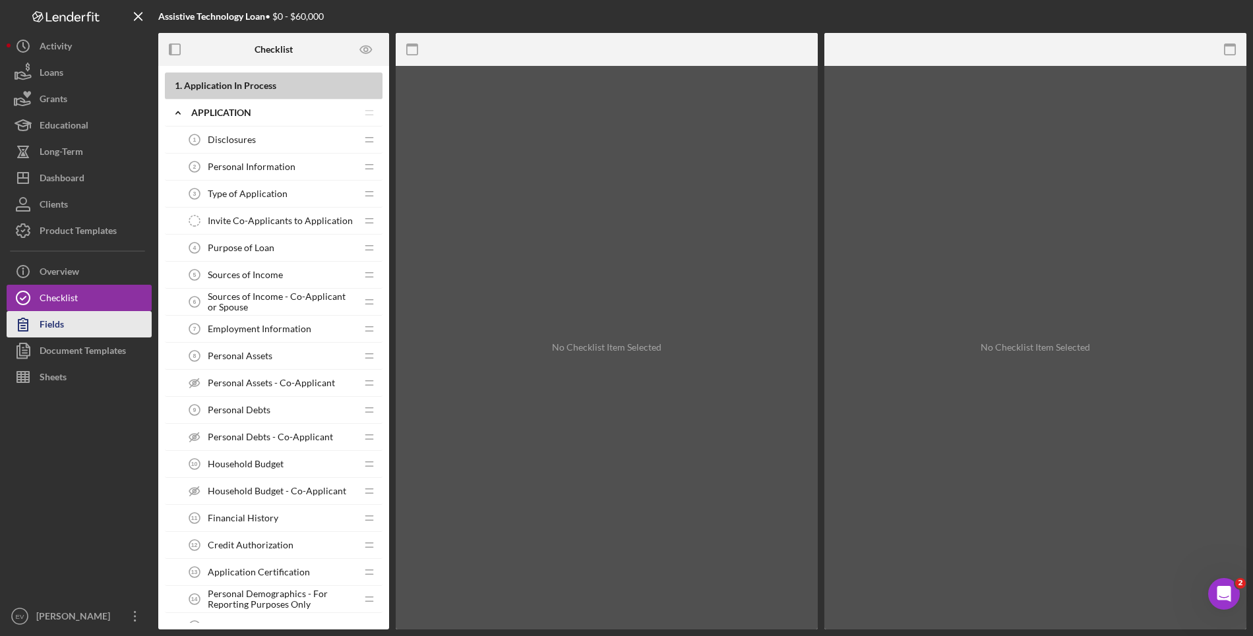
click at [80, 326] on button "Fields" at bounding box center [79, 324] width 145 height 26
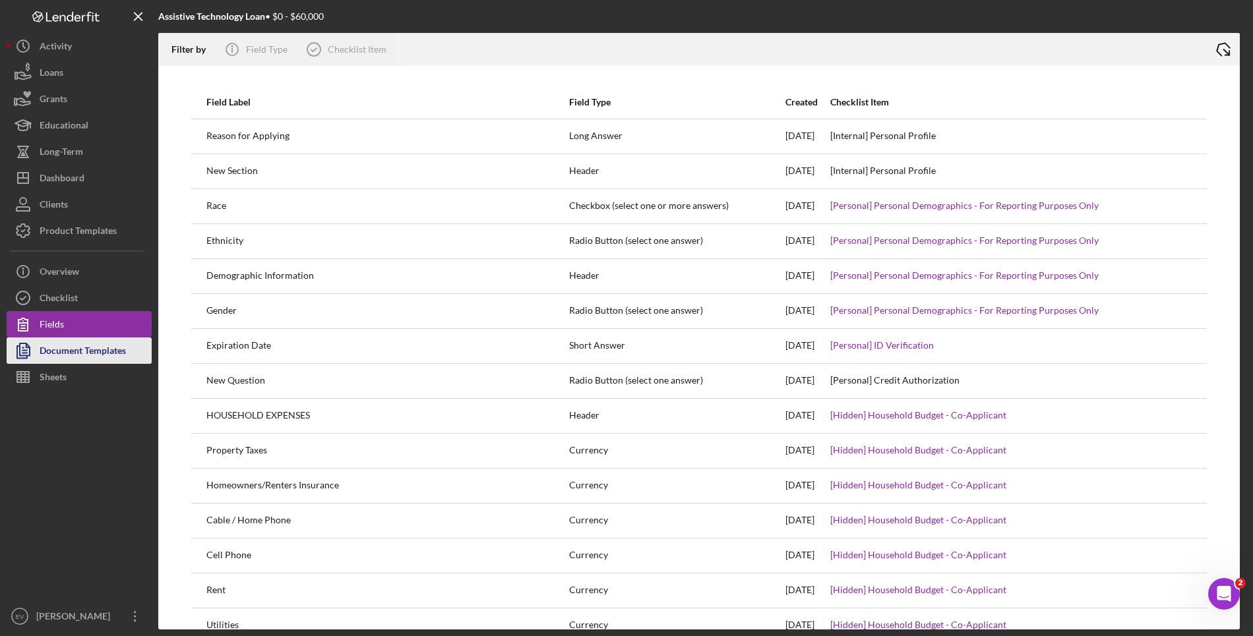
click at [82, 349] on div "Document Templates" at bounding box center [83, 353] width 86 height 30
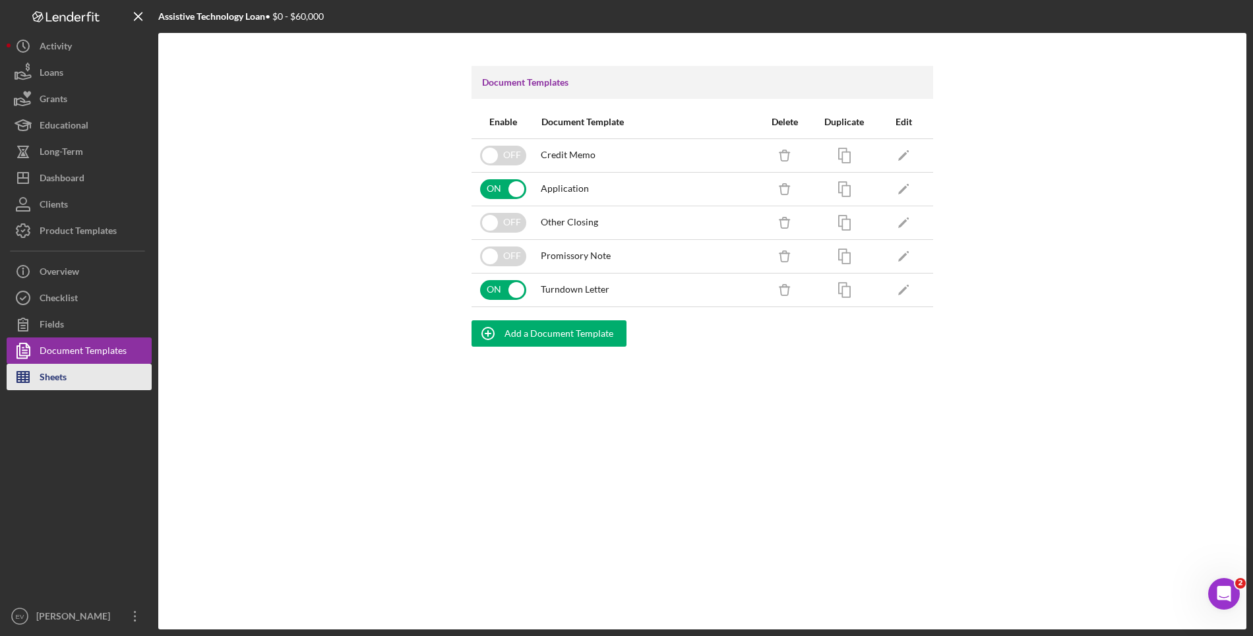
click at [76, 371] on button "Sheets" at bounding box center [79, 377] width 145 height 26
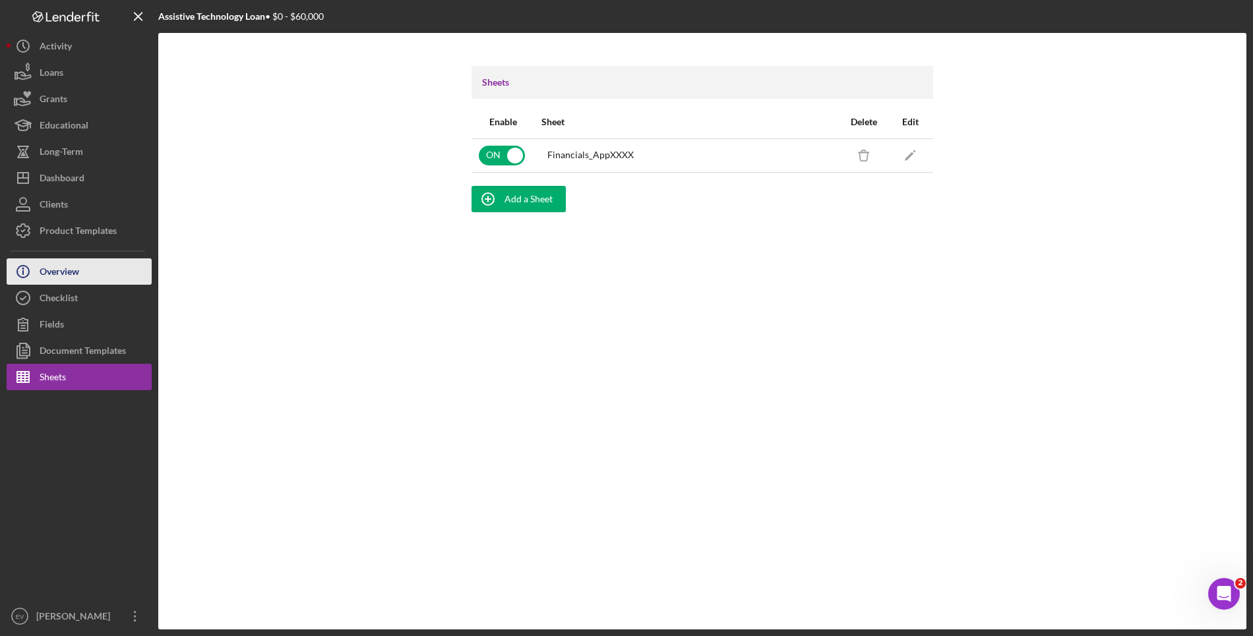
click at [81, 271] on button "Icon/Info Overview" at bounding box center [79, 272] width 145 height 26
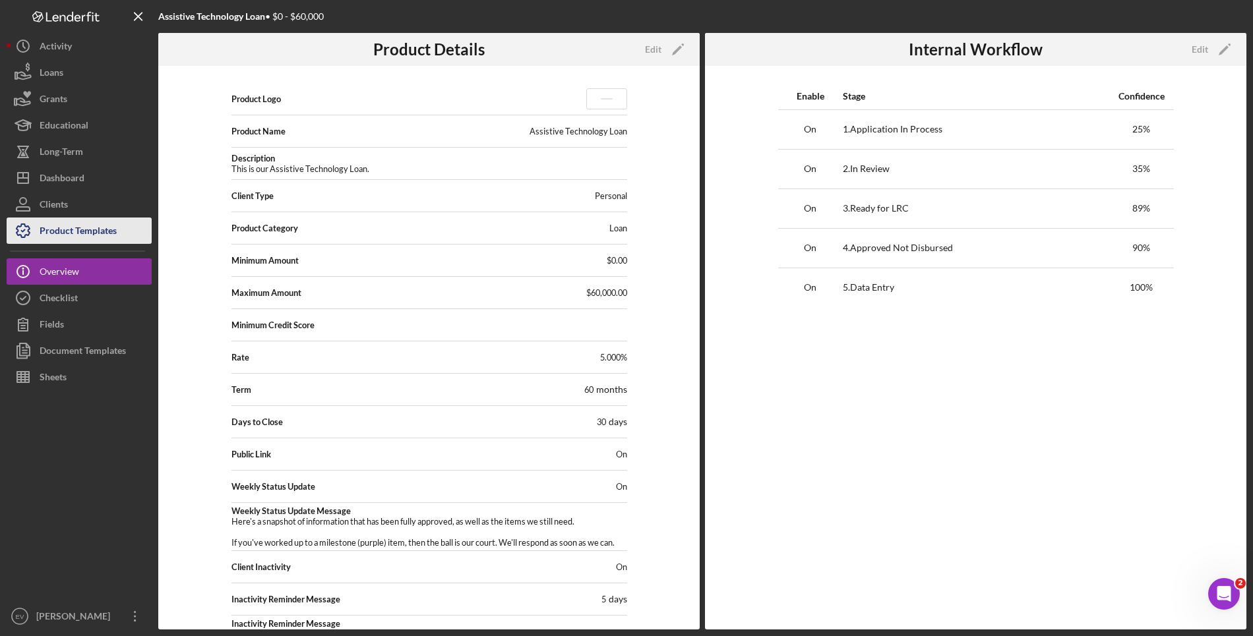
click at [87, 237] on div "Product Templates" at bounding box center [78, 233] width 77 height 30
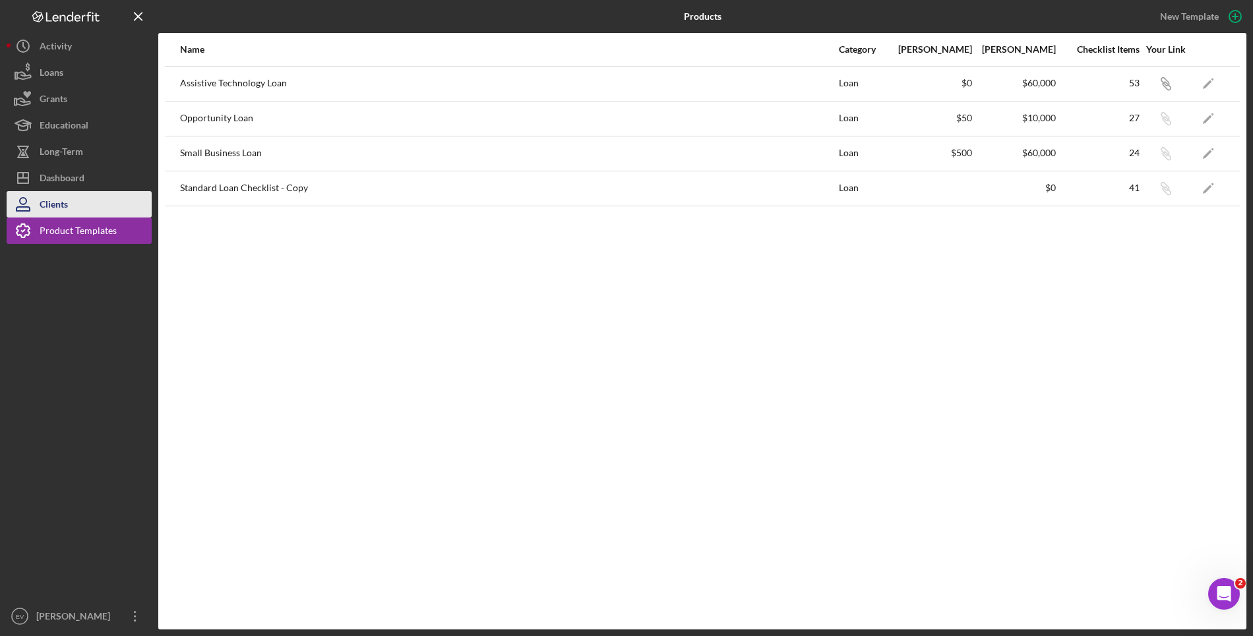
click at [88, 202] on button "Clients" at bounding box center [79, 204] width 145 height 26
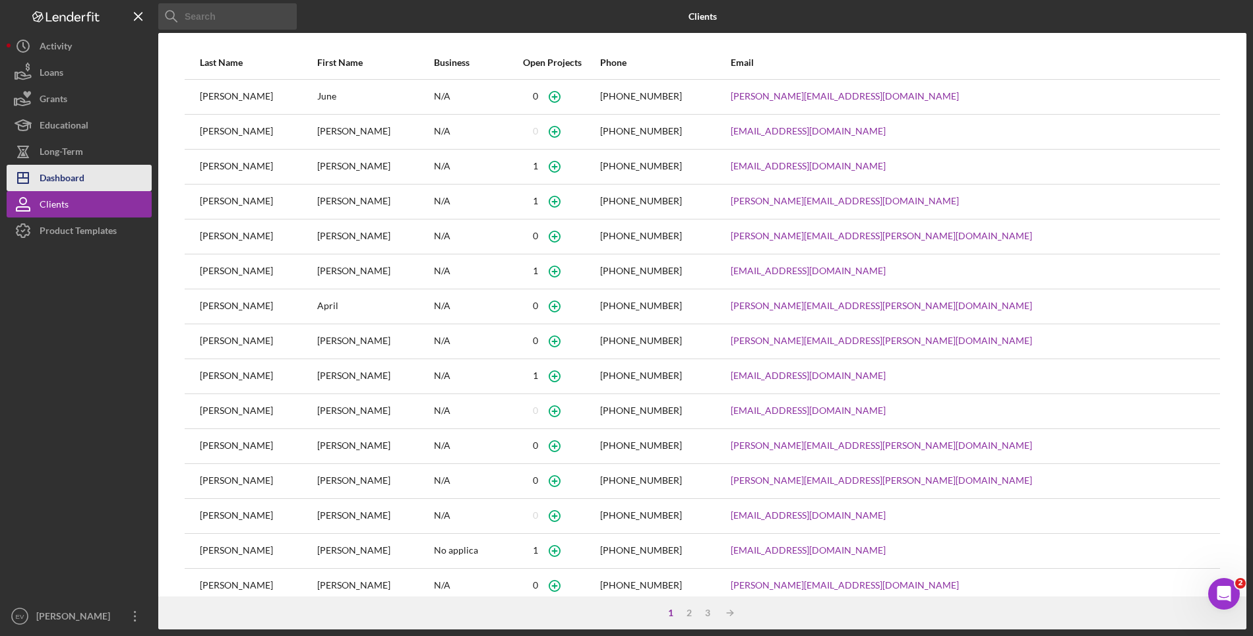
click at [92, 171] on button "Icon/Dashboard Dashboard" at bounding box center [79, 178] width 145 height 26
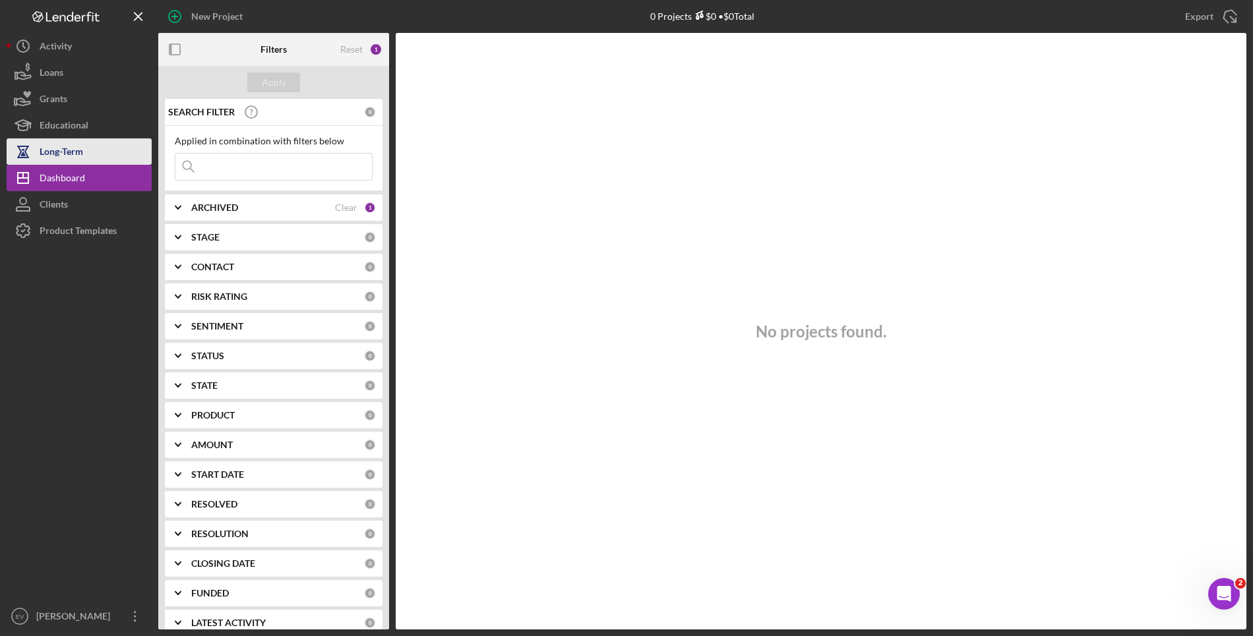
click at [95, 146] on button "Long-Term" at bounding box center [79, 151] width 145 height 26
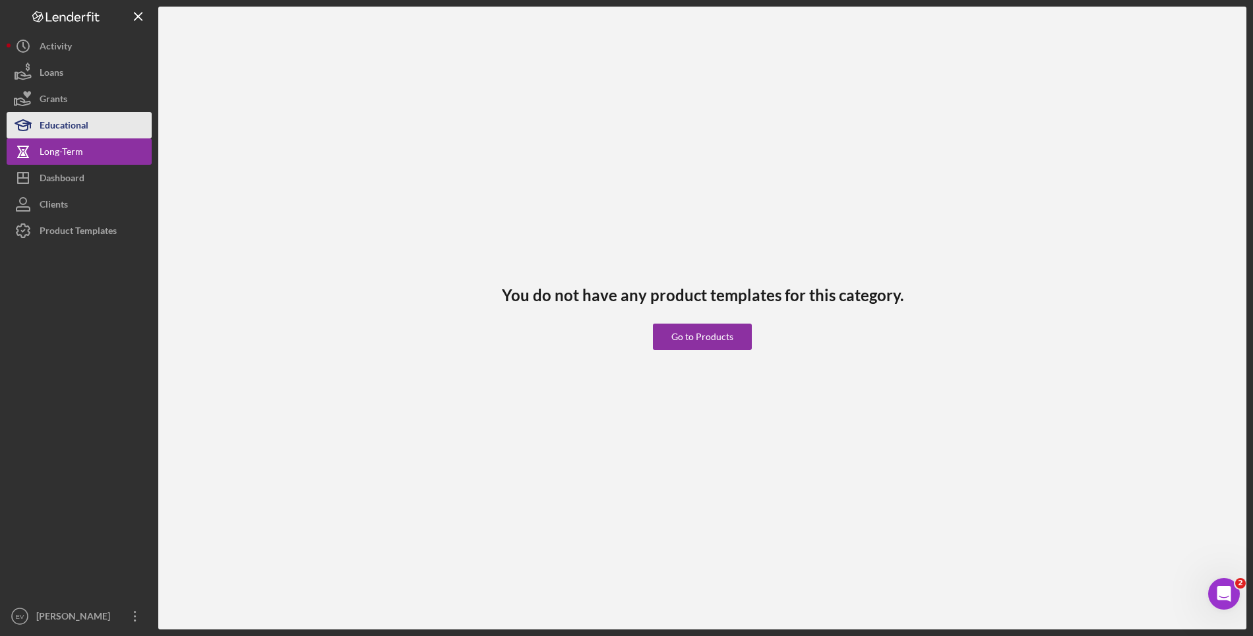
click at [96, 125] on button "Educational" at bounding box center [79, 125] width 145 height 26
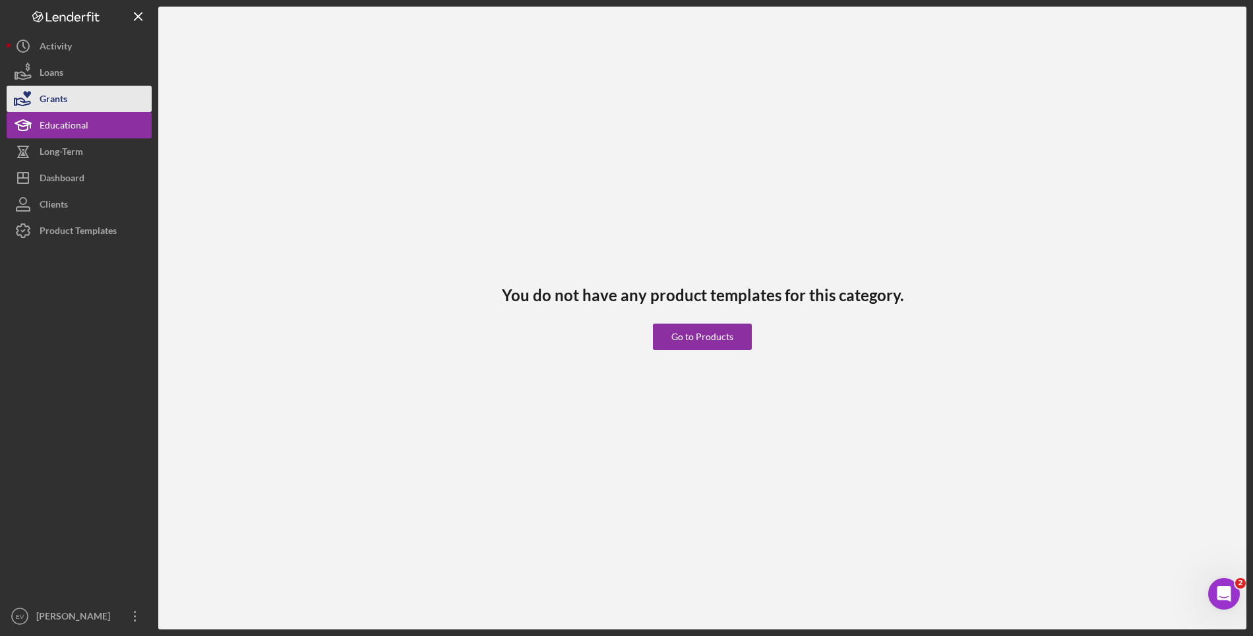
click at [96, 100] on button "Grants" at bounding box center [79, 99] width 145 height 26
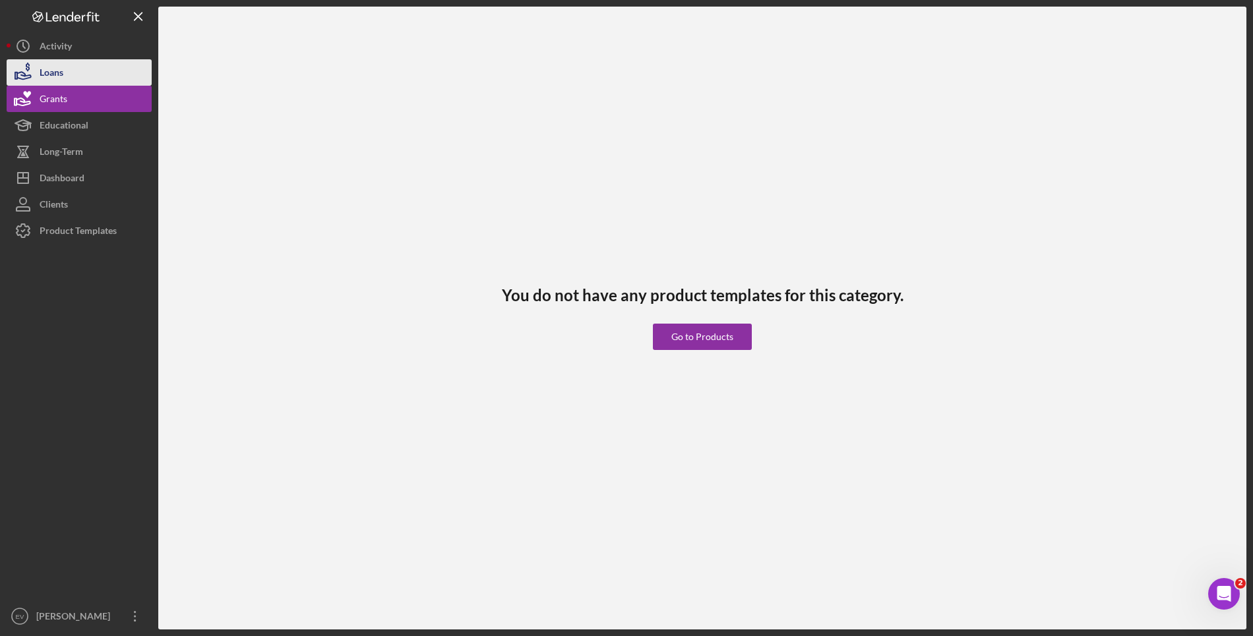
click at [98, 76] on button "Loans" at bounding box center [79, 72] width 145 height 26
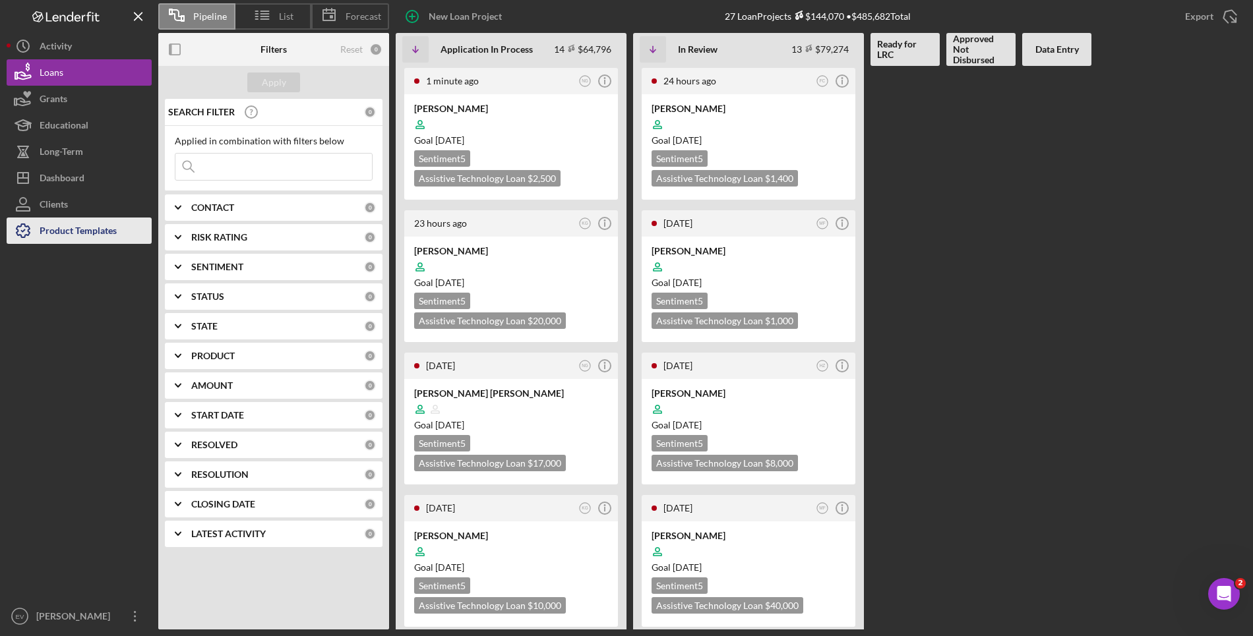
click at [87, 226] on div "Product Templates" at bounding box center [78, 233] width 77 height 30
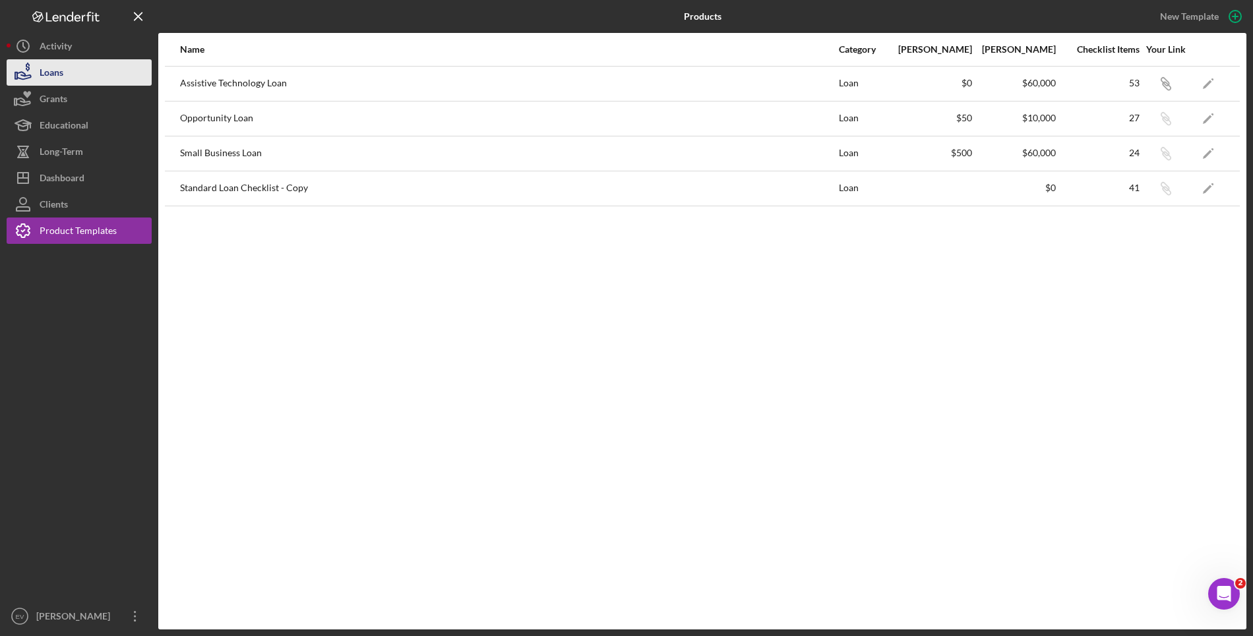
click at [78, 68] on button "Loans" at bounding box center [79, 72] width 145 height 26
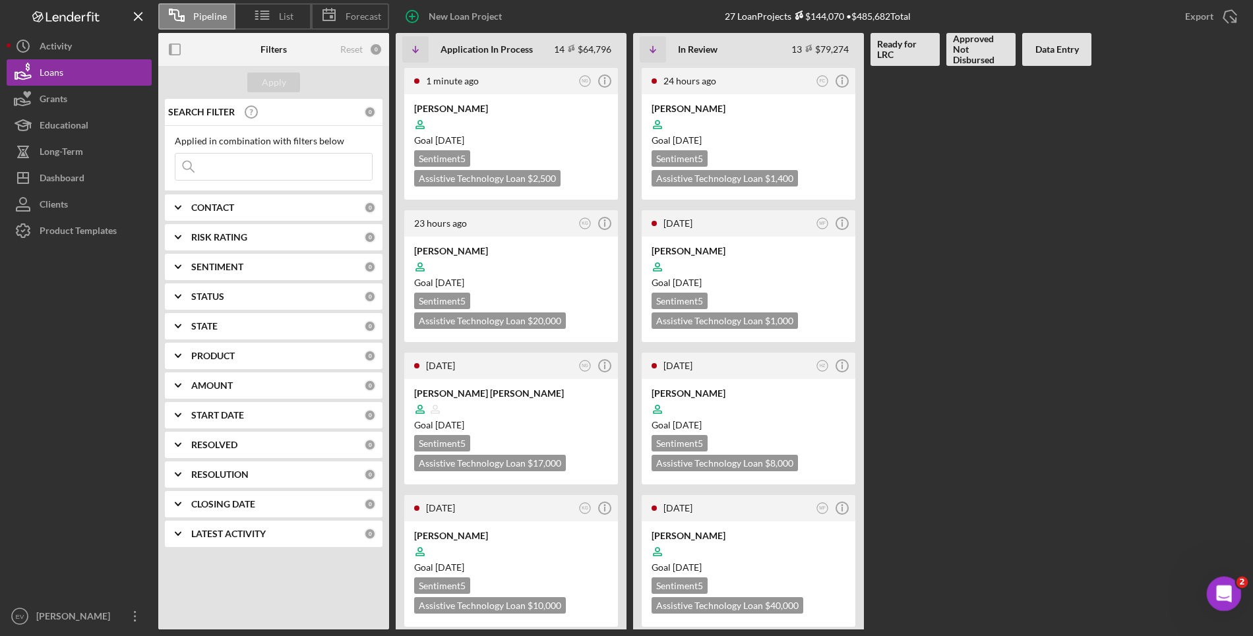
click at [1097, 609] on body "Pipeline List Forecast New Loan Project 27 Loan Projects $144,070 • $485,682 To…" at bounding box center [626, 318] width 1253 height 636
click at [1097, 595] on icon "Open Intercom Messenger" at bounding box center [1222, 593] width 22 height 22
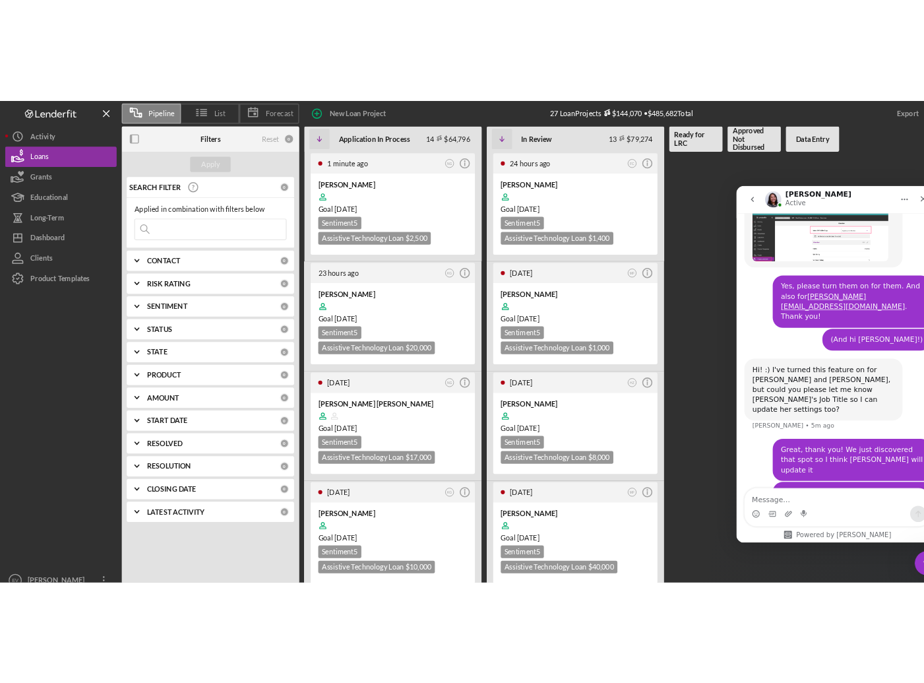
scroll to position [1020, 0]
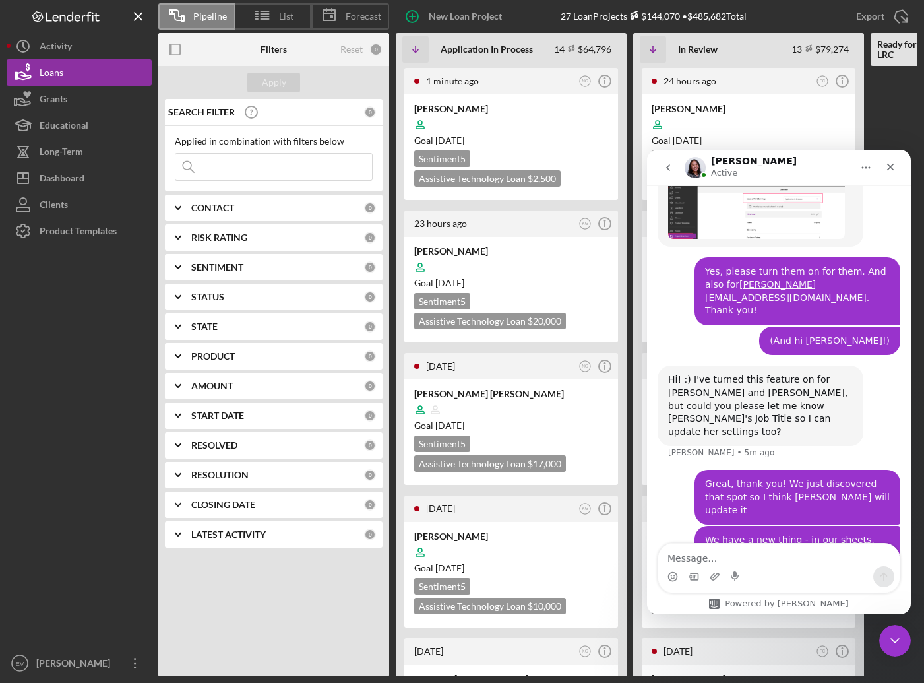
click at [770, 557] on textarea "Message…" at bounding box center [778, 554] width 241 height 22
type textarea "A"
click at [73, 100] on button "Grants" at bounding box center [79, 99] width 145 height 26
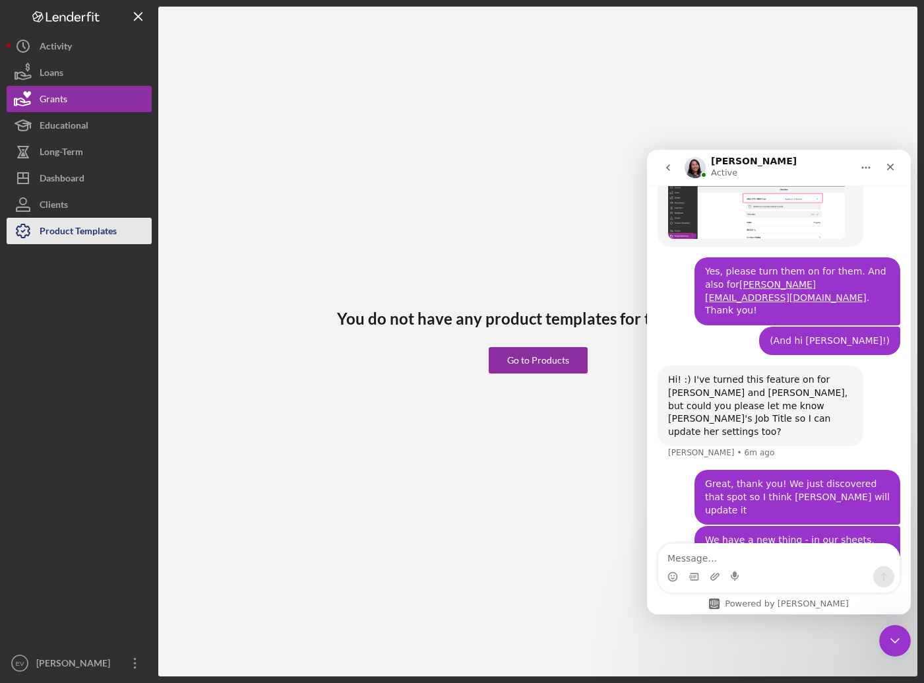
click at [81, 236] on div "Product Templates" at bounding box center [78, 233] width 77 height 30
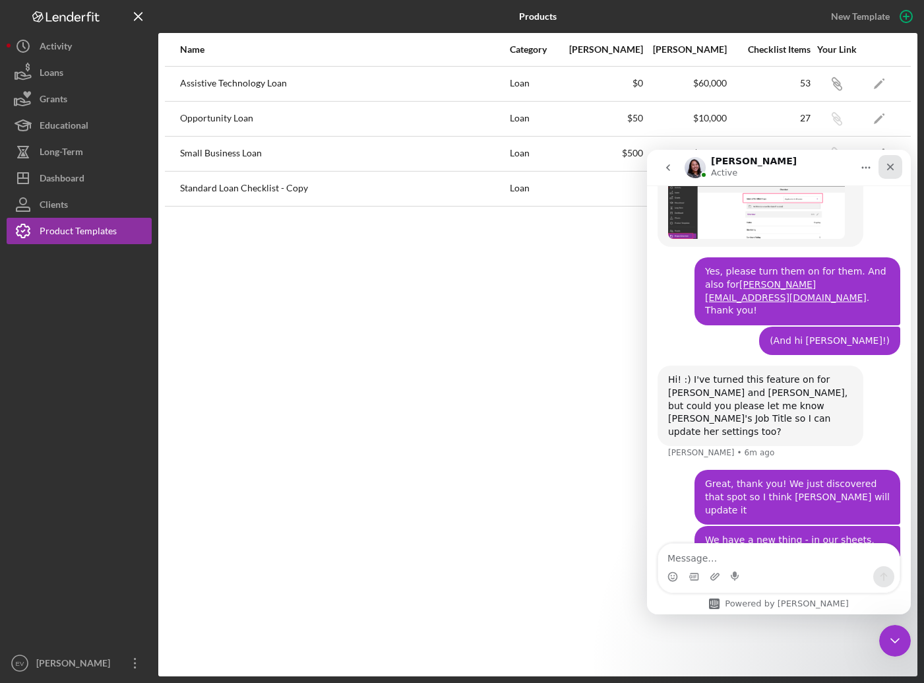
click at [894, 168] on icon "Close" at bounding box center [890, 167] width 11 height 11
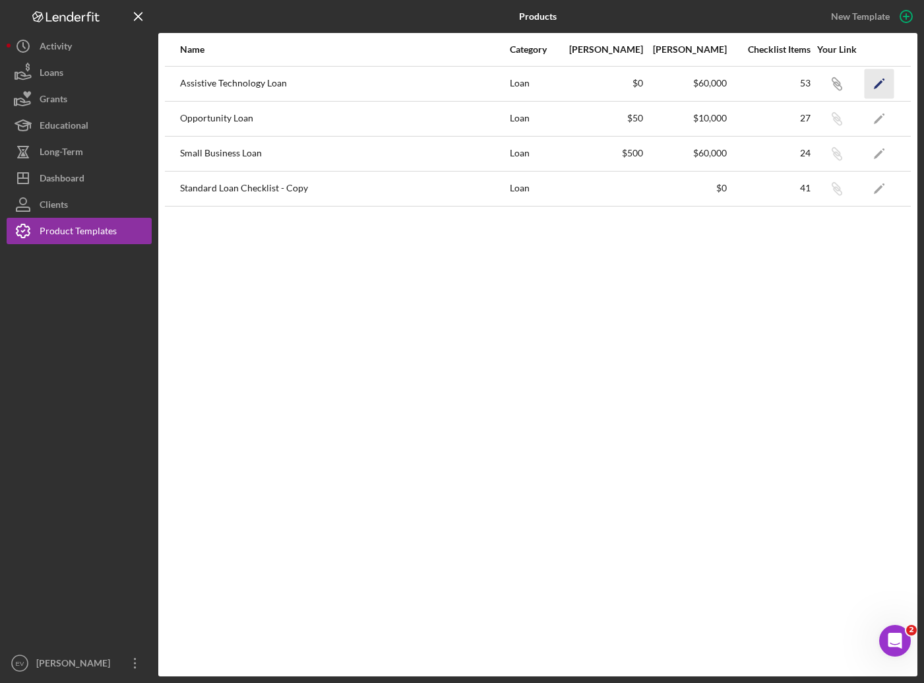
click at [876, 78] on icon "Icon/Edit" at bounding box center [880, 84] width 30 height 30
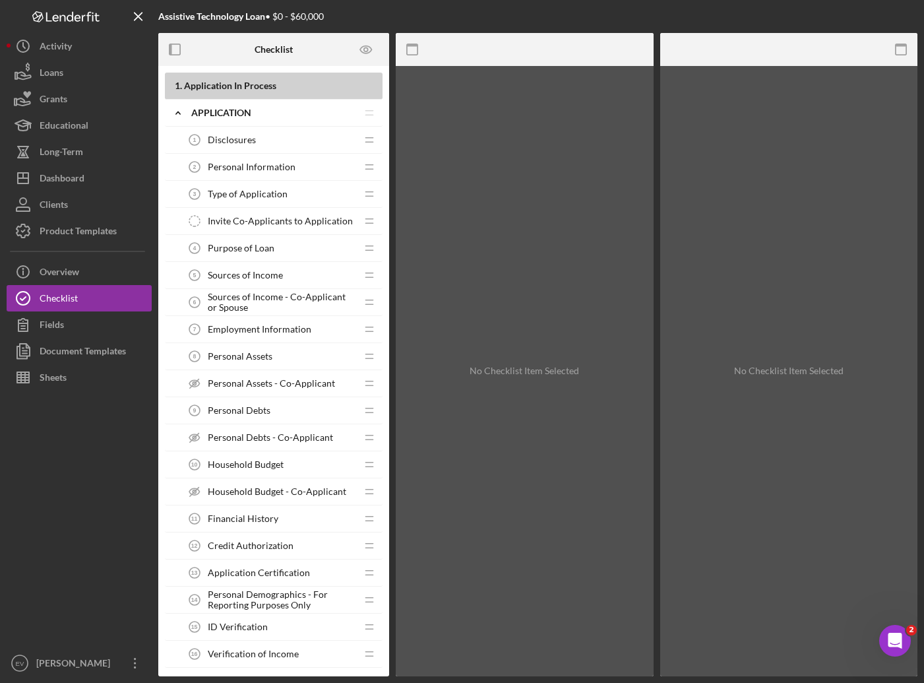
click at [256, 167] on span "Personal Information" at bounding box center [252, 167] width 88 height 11
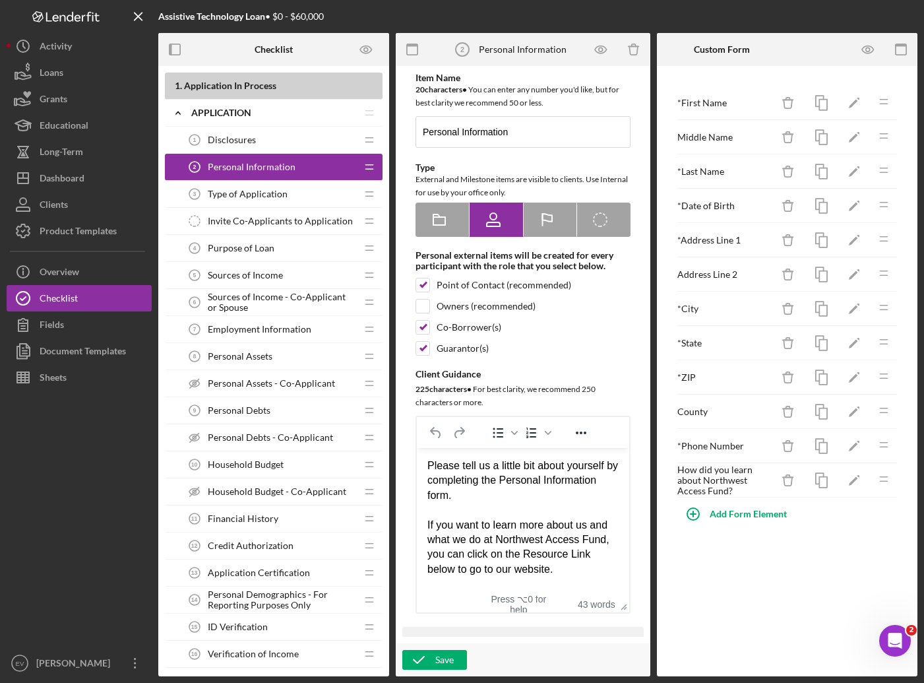
click at [273, 137] on div "Disclosures 1 Disclosures" at bounding box center [268, 140] width 175 height 26
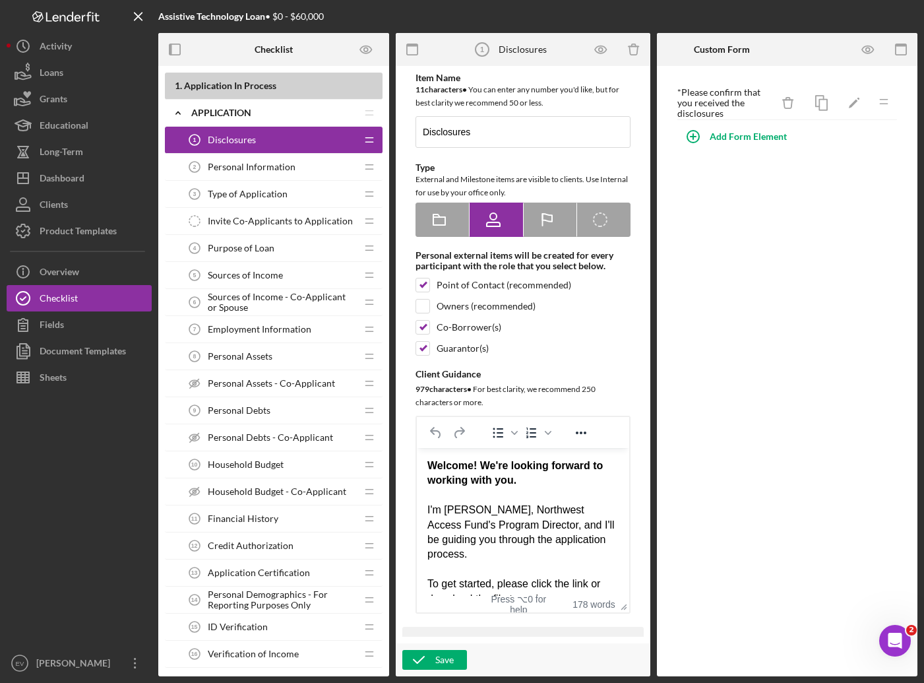
click at [268, 160] on div "Personal Information 2 Personal Information" at bounding box center [268, 167] width 175 height 26
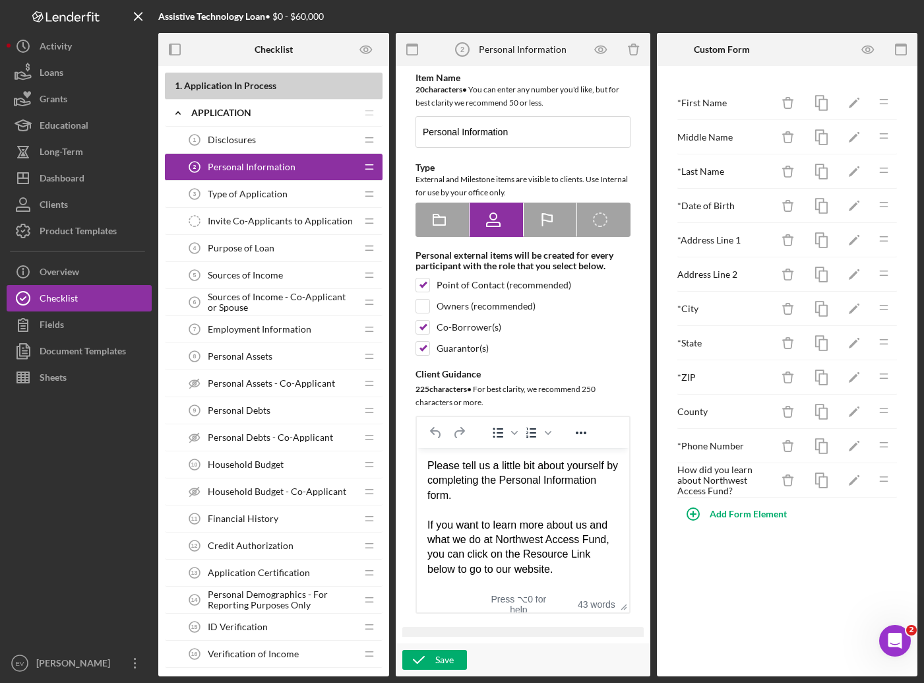
click at [257, 190] on span "Type of Application" at bounding box center [248, 194] width 80 height 11
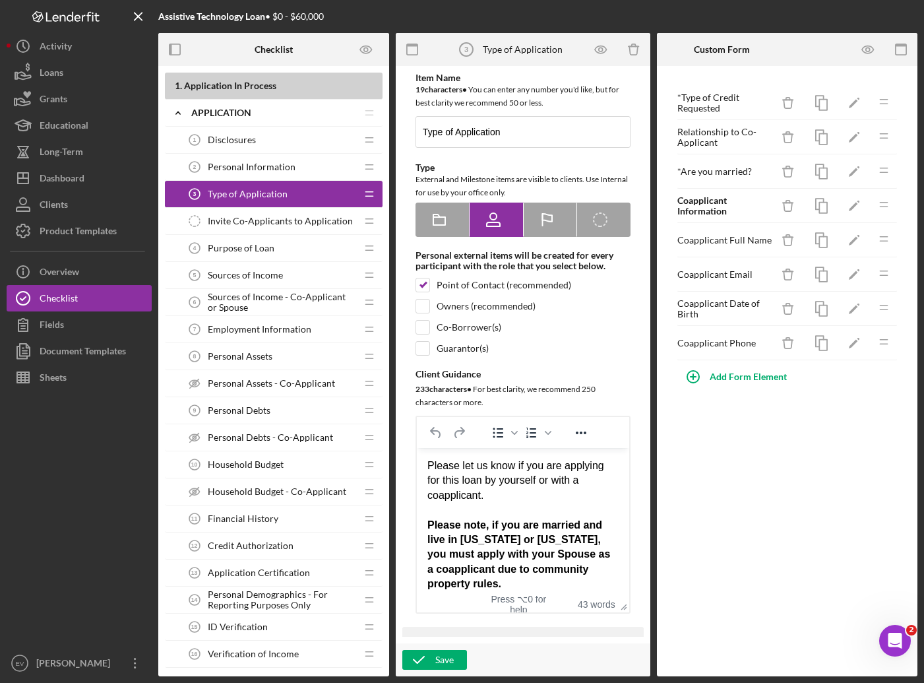
click at [257, 164] on span "Personal Information" at bounding box center [252, 167] width 88 height 11
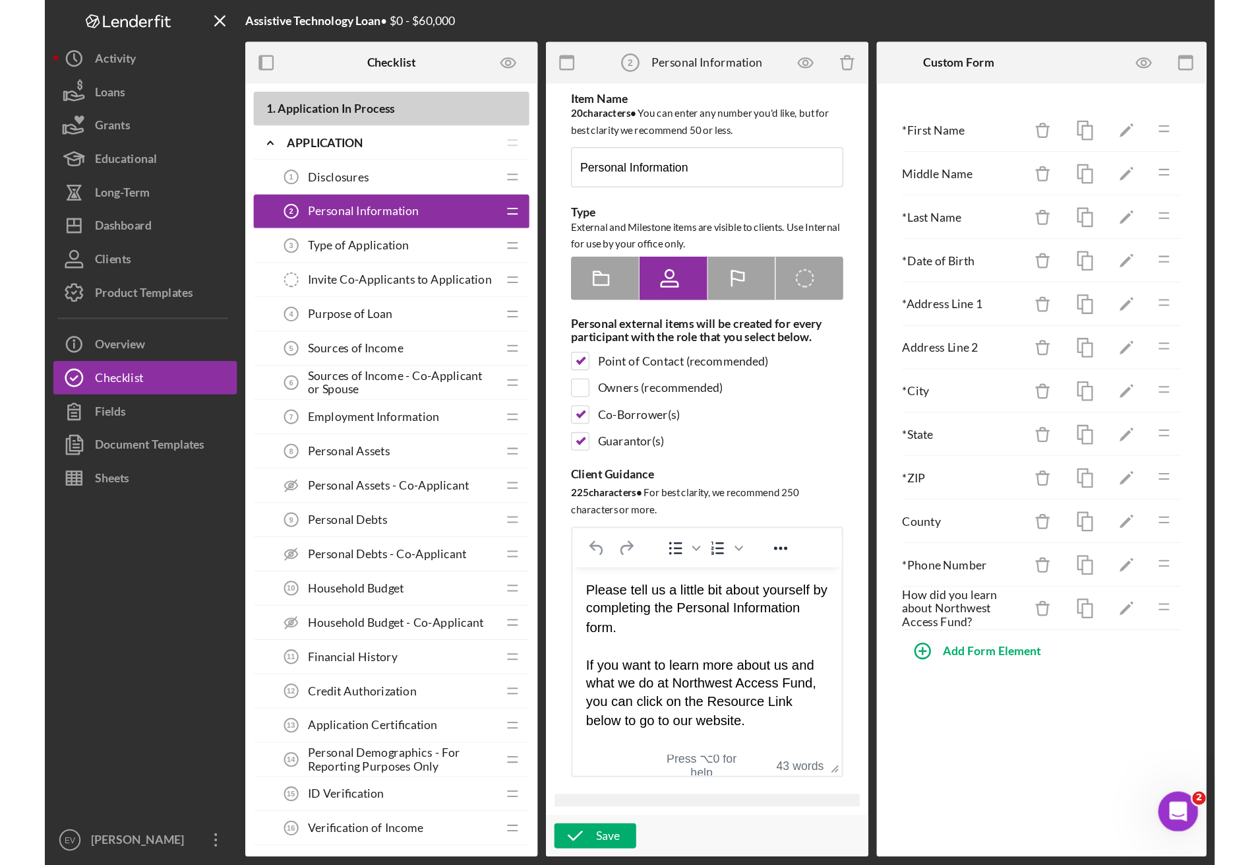
scroll to position [1070, 0]
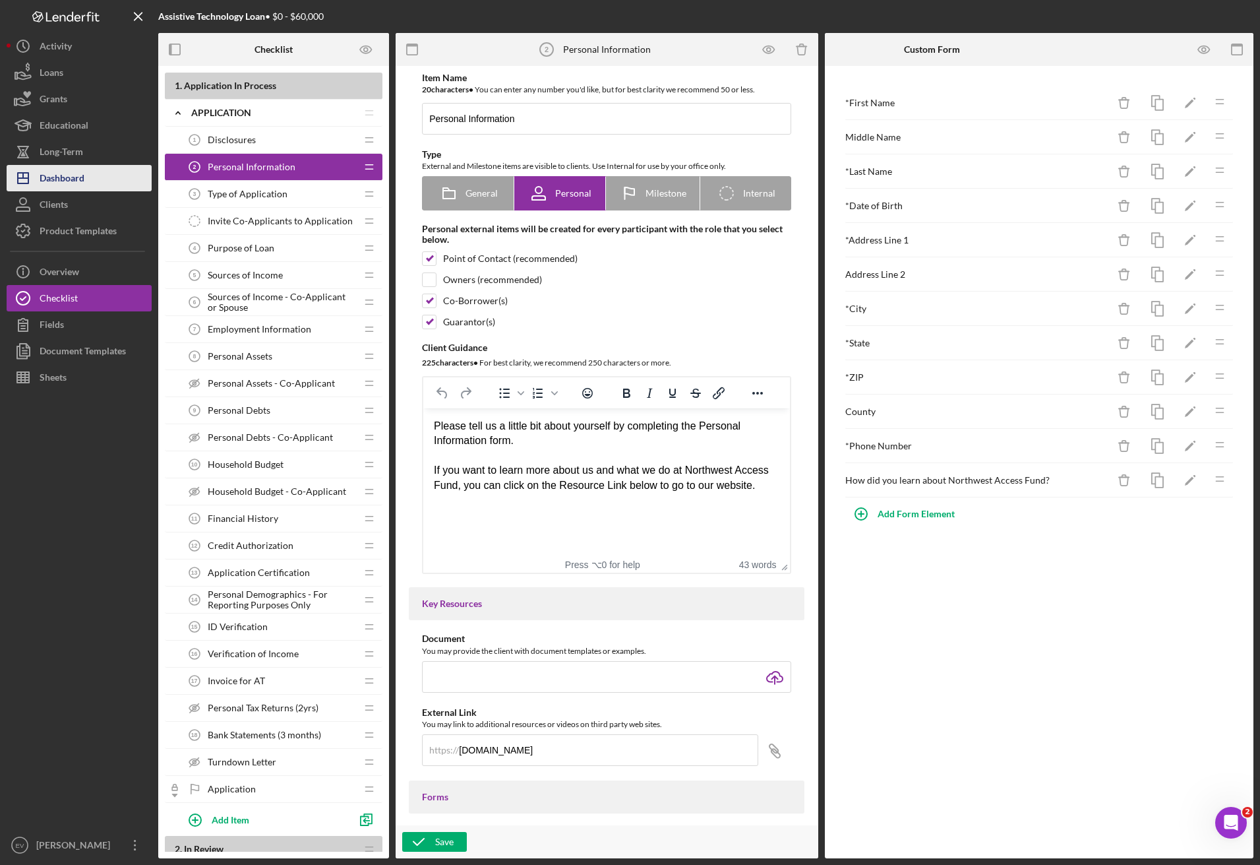
click at [86, 185] on button "Icon/Dashboard Dashboard" at bounding box center [79, 178] width 145 height 26
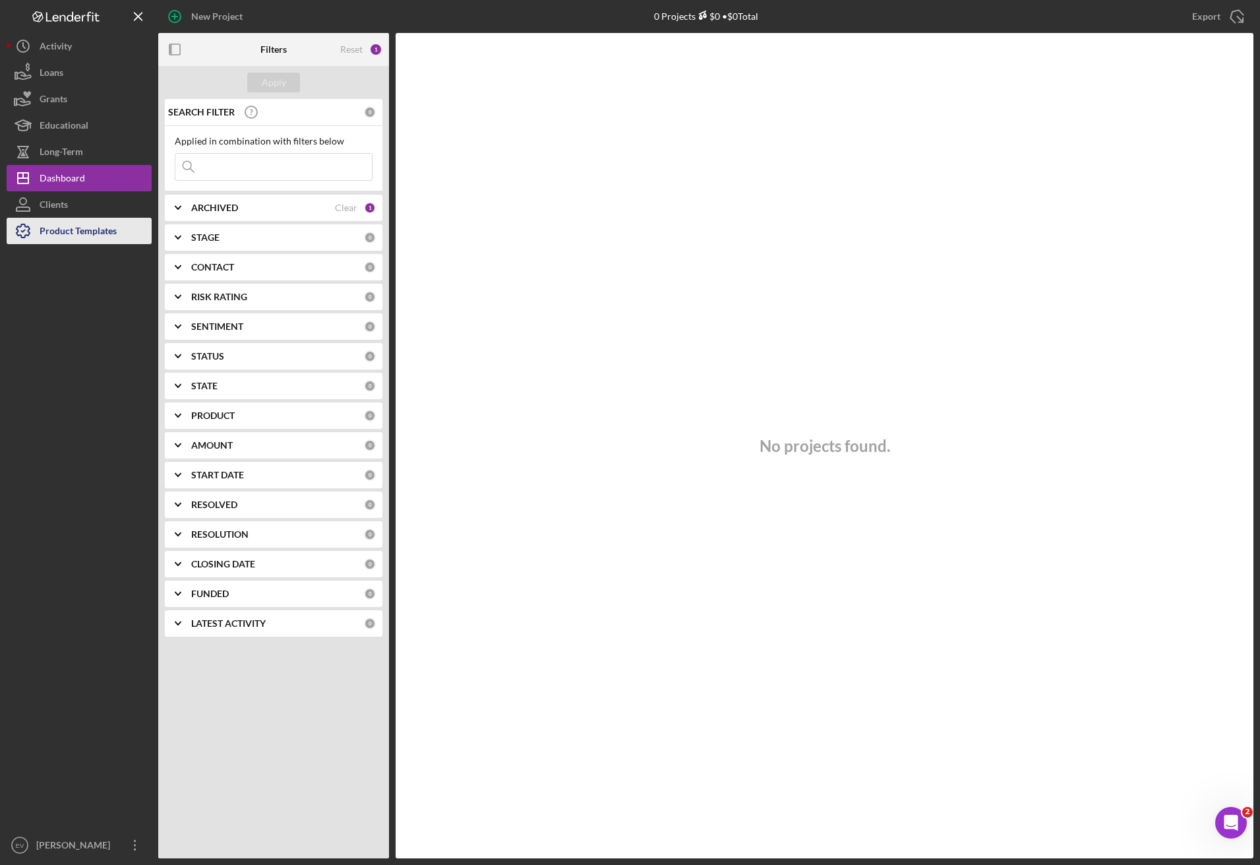
click at [89, 241] on div "Product Templates" at bounding box center [78, 233] width 77 height 30
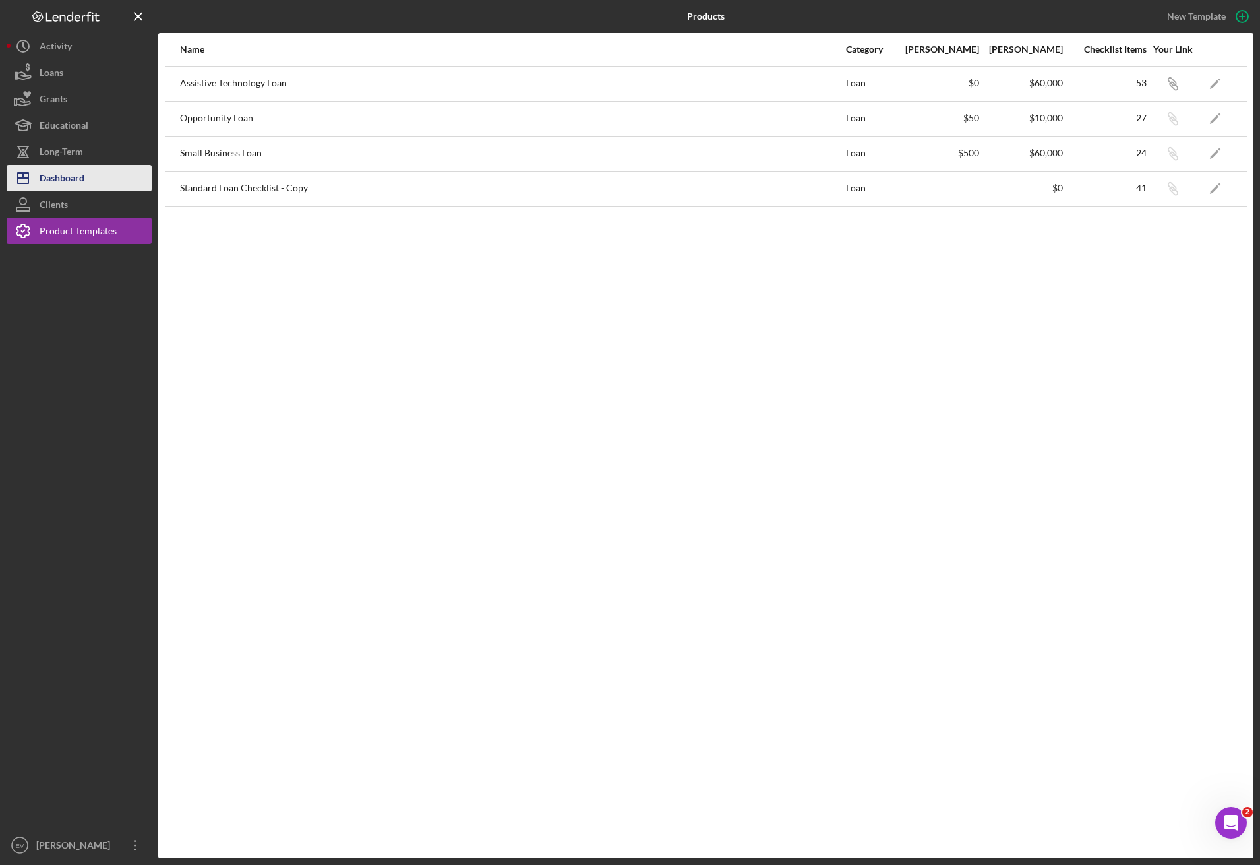
click at [80, 175] on div "Dashboard" at bounding box center [62, 180] width 45 height 30
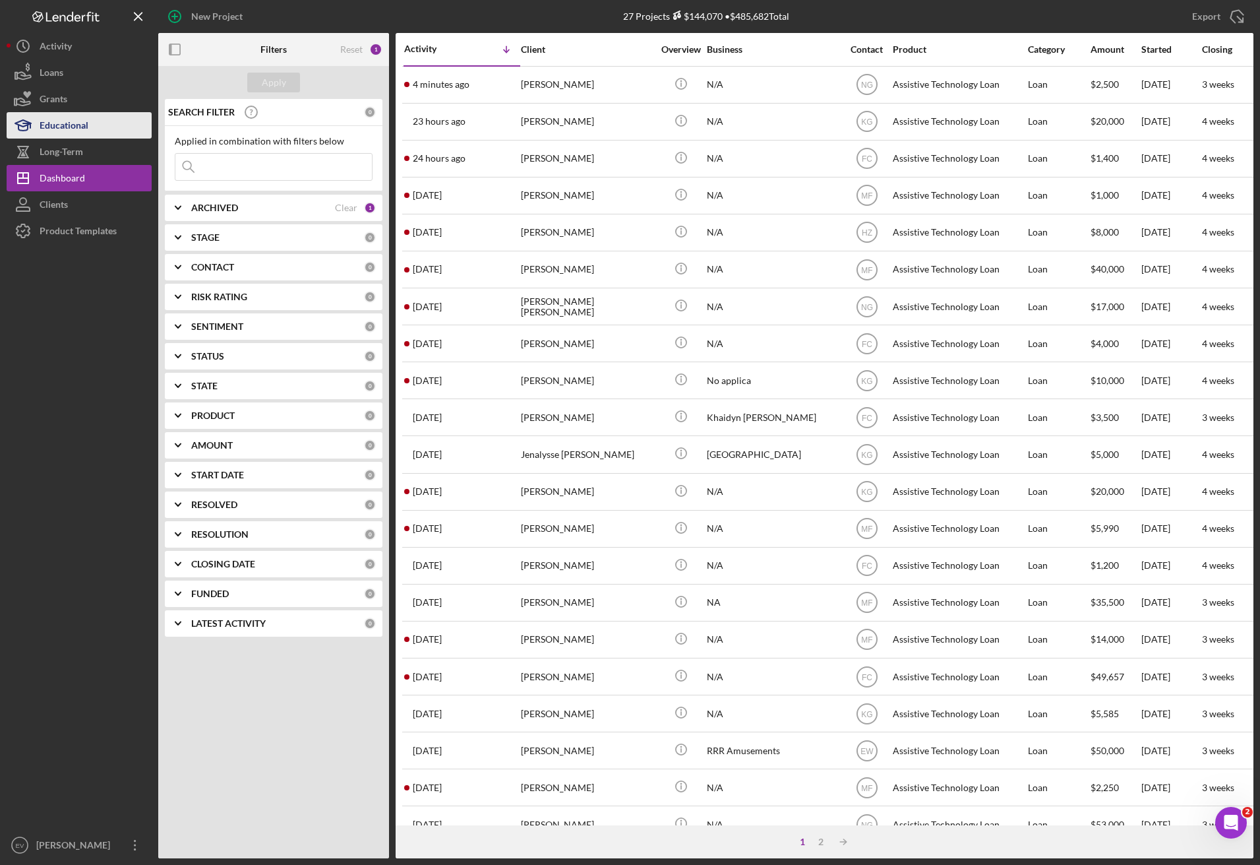
click at [78, 119] on div "Educational" at bounding box center [64, 127] width 49 height 30
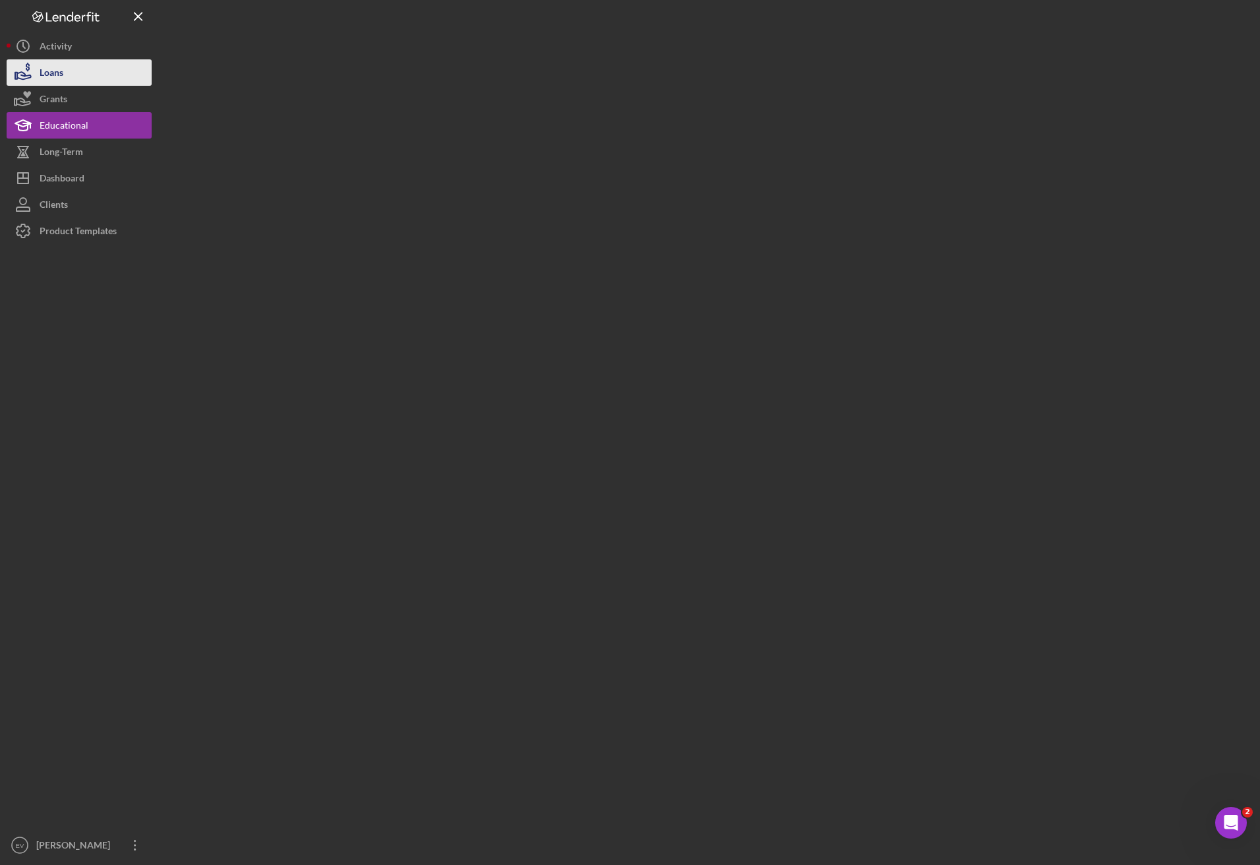
click at [79, 80] on button "Loans" at bounding box center [79, 72] width 145 height 26
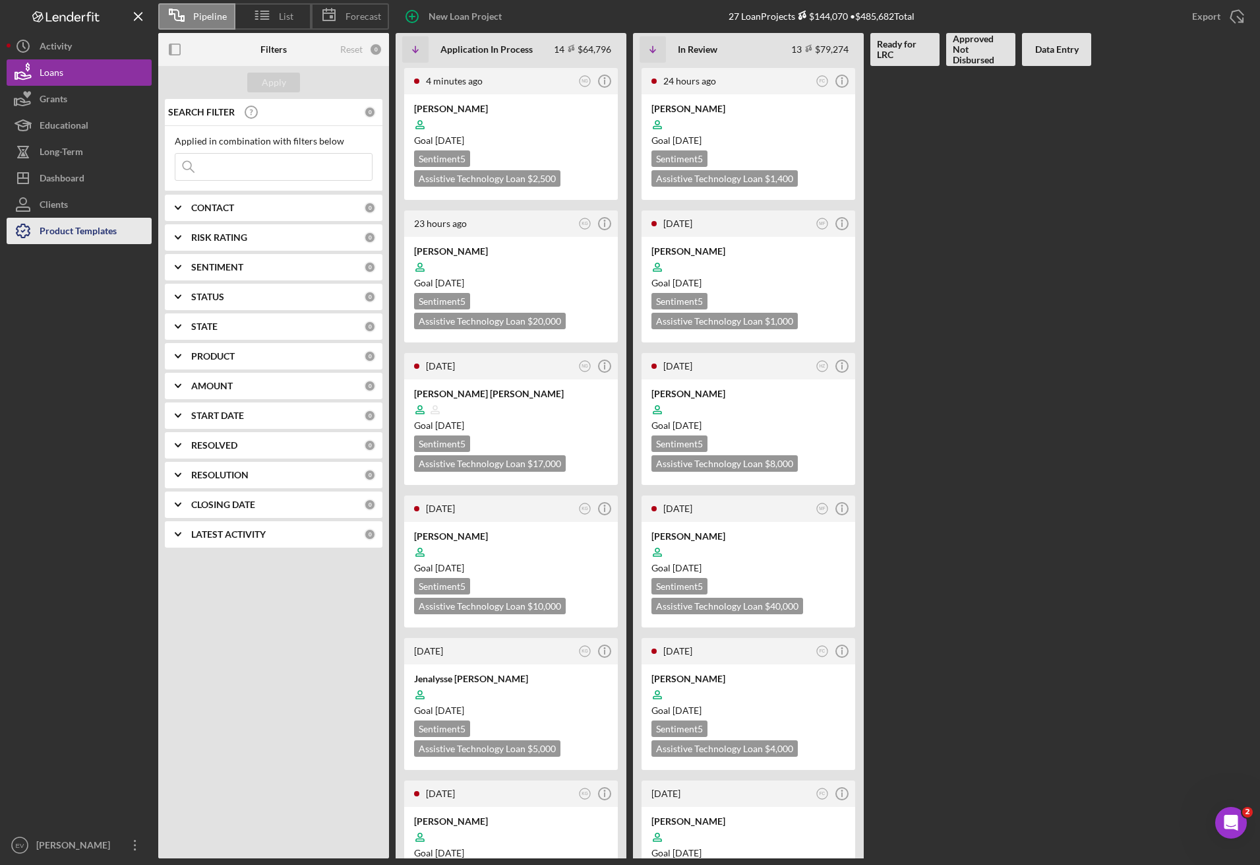
click at [99, 237] on div "Product Templates" at bounding box center [78, 233] width 77 height 30
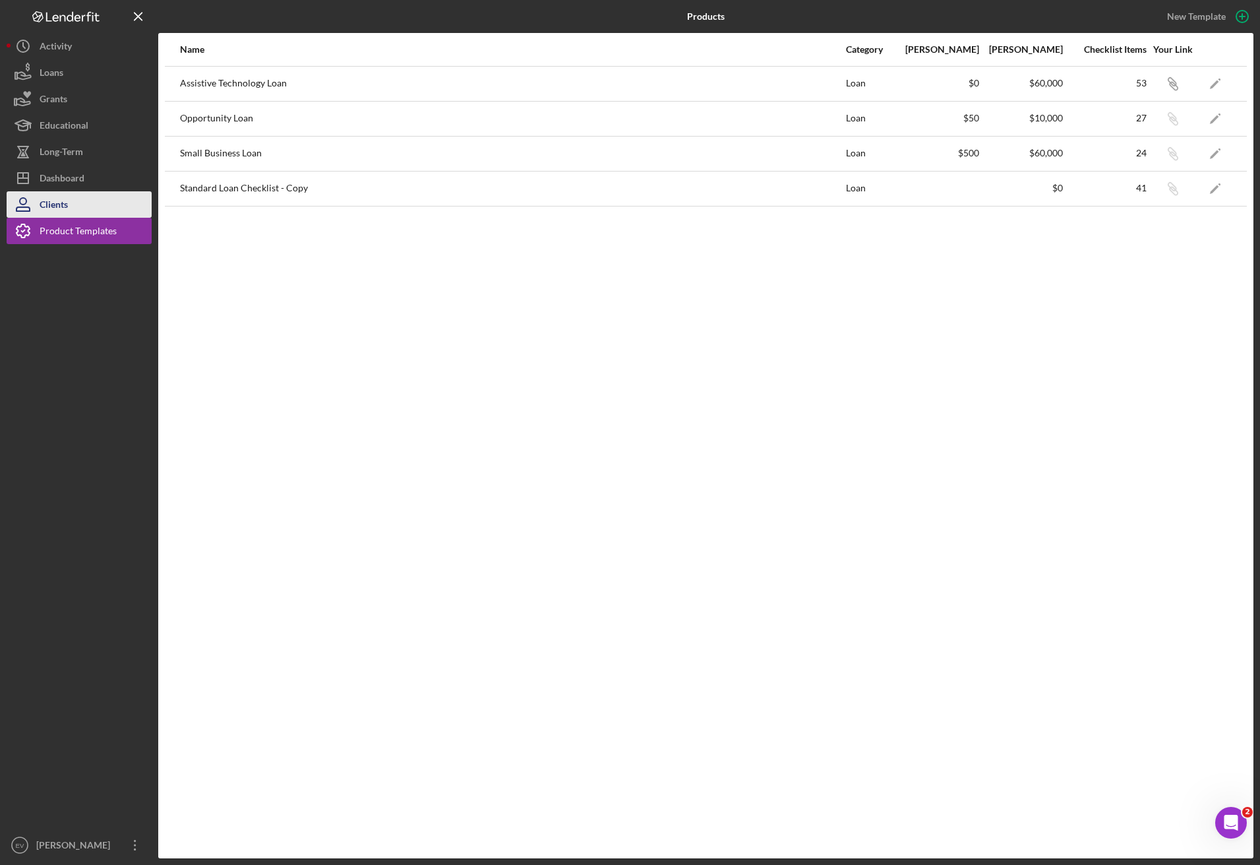
click at [102, 201] on button "Clients" at bounding box center [79, 204] width 145 height 26
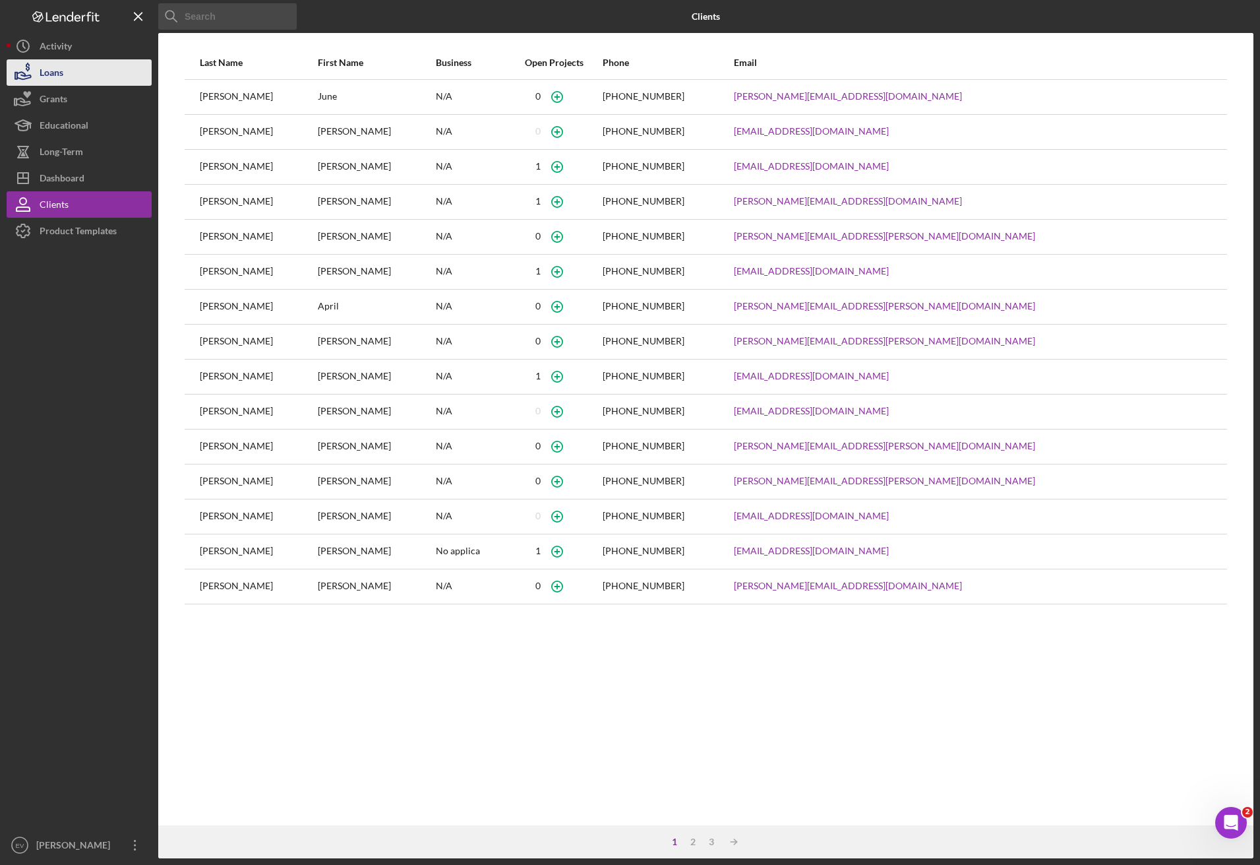
click at [101, 72] on button "Loans" at bounding box center [79, 72] width 145 height 26
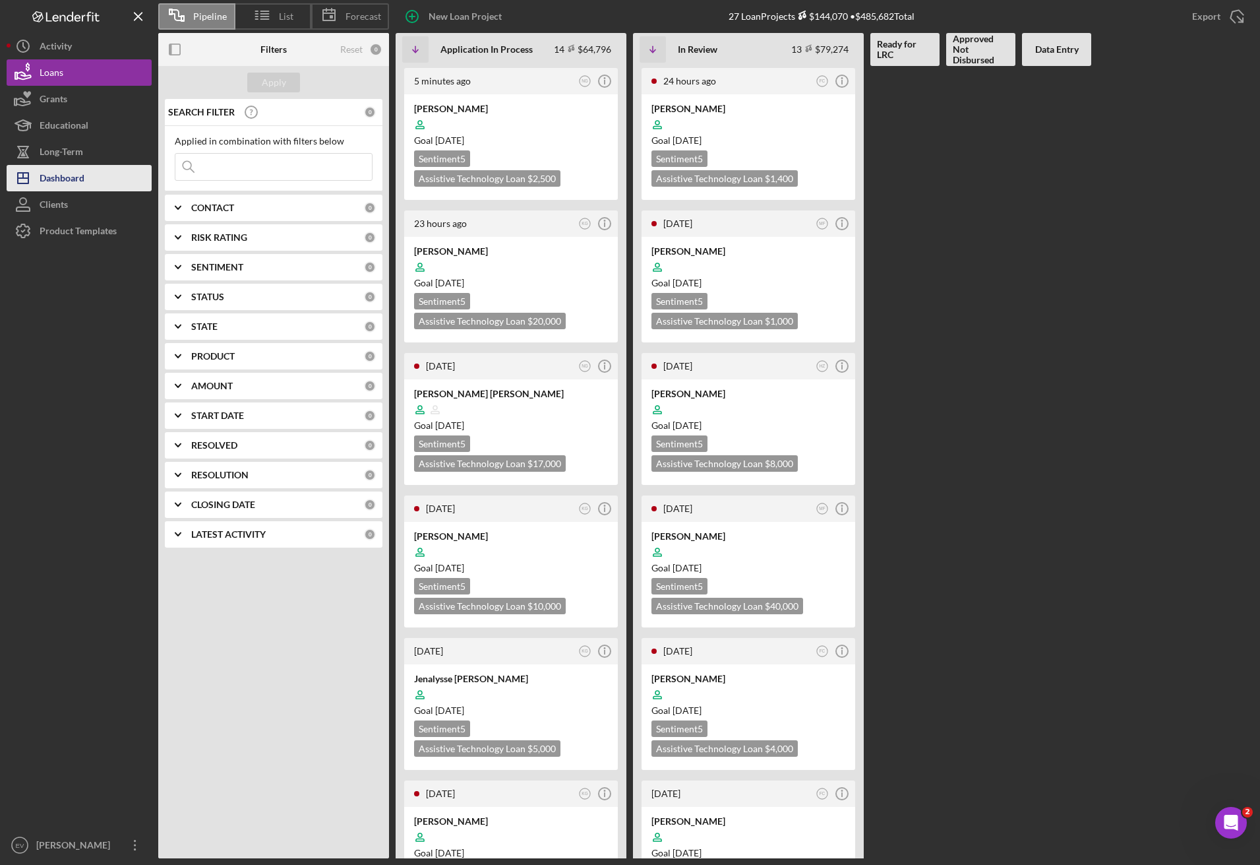
click at [100, 183] on button "Icon/Dashboard Dashboard" at bounding box center [79, 178] width 145 height 26
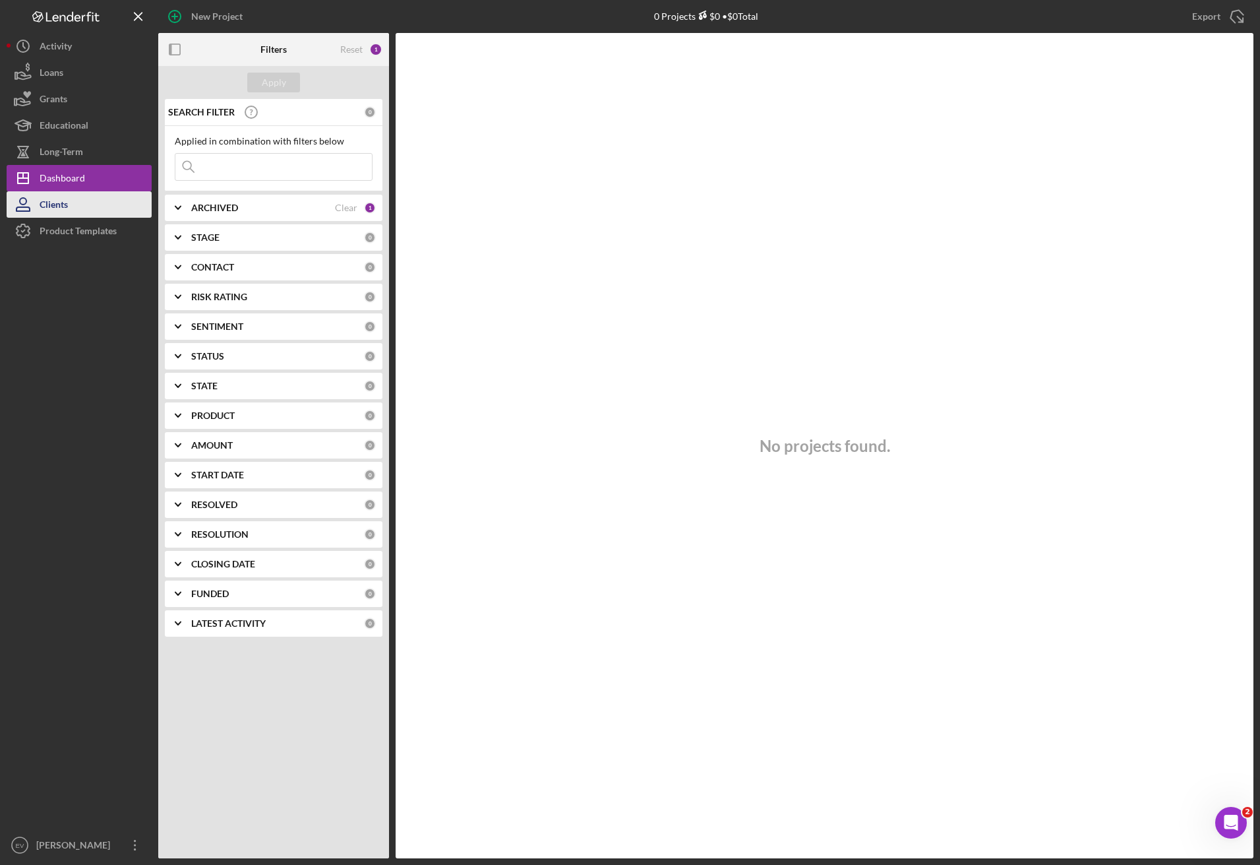
click at [96, 204] on button "Clients" at bounding box center [79, 204] width 145 height 26
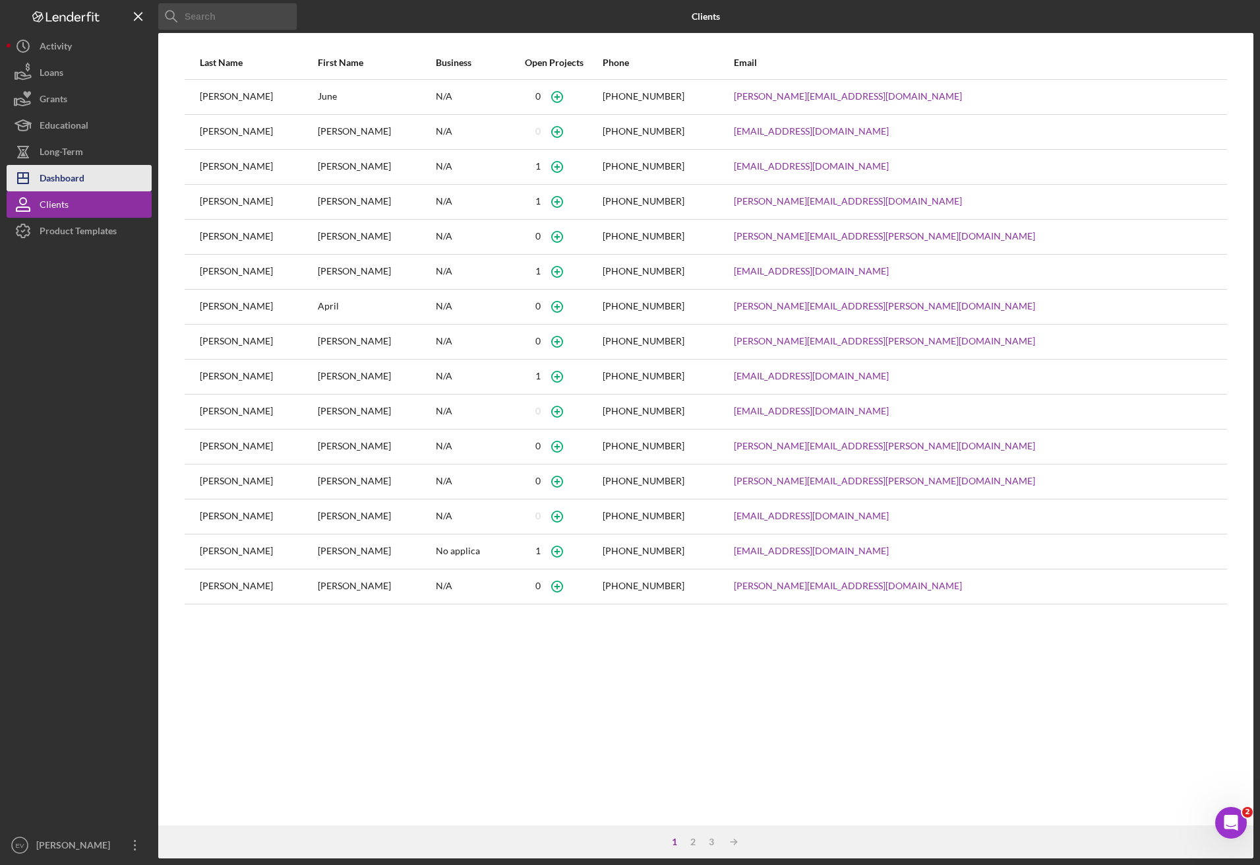
click at [96, 183] on button "Icon/Dashboard Dashboard" at bounding box center [79, 178] width 145 height 26
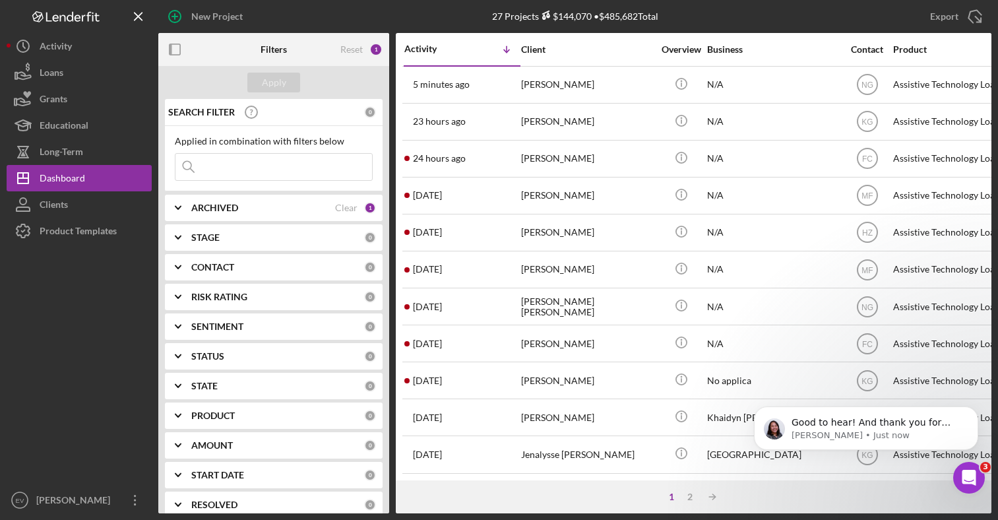
scroll to position [1188, 0]
click at [121, 181] on button "Icon/Dashboard Dashboard" at bounding box center [79, 178] width 145 height 26
click at [96, 152] on button "Long-Term" at bounding box center [79, 151] width 145 height 26
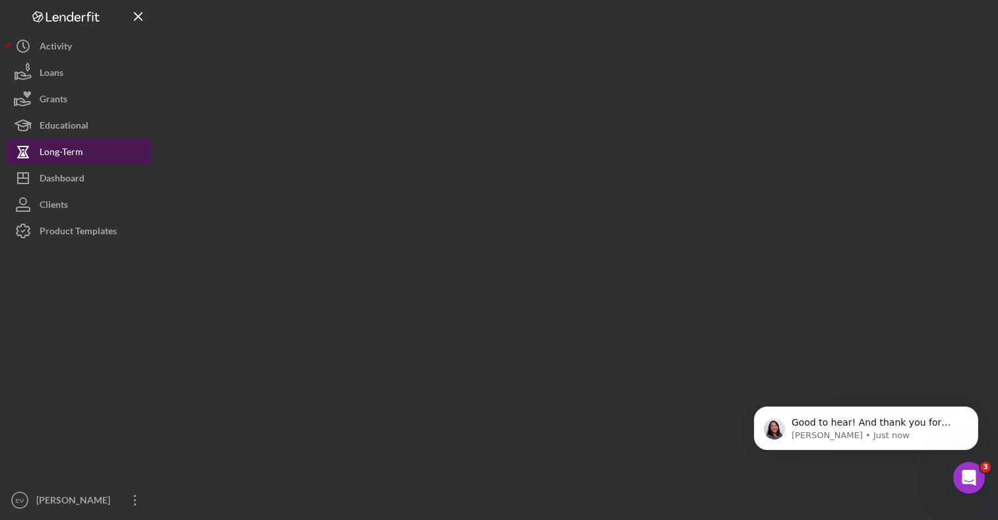
click at [96, 152] on button "Long-Term" at bounding box center [79, 151] width 145 height 26
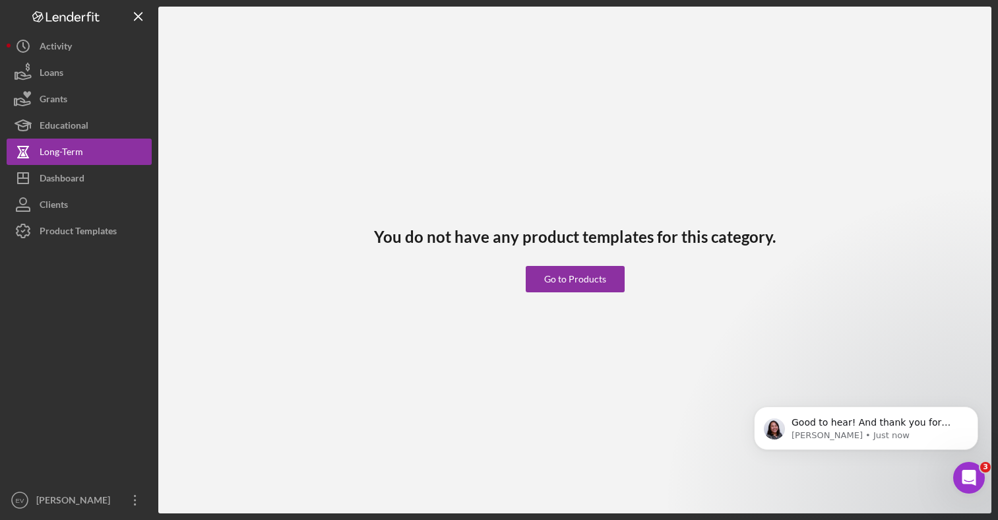
scroll to position [1137, 0]
click at [113, 172] on button "Icon/Dashboard Dashboard" at bounding box center [79, 178] width 145 height 26
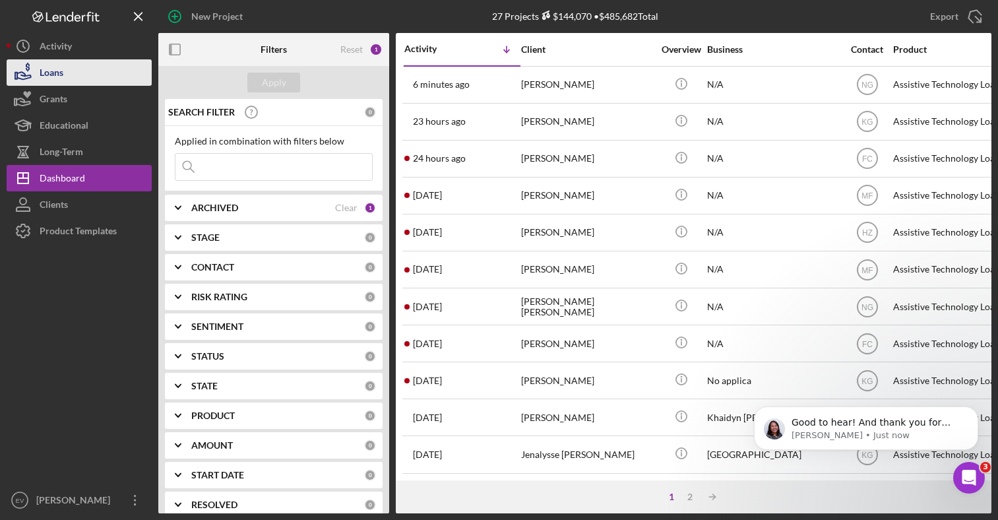
click at [76, 71] on button "Loans" at bounding box center [79, 72] width 145 height 26
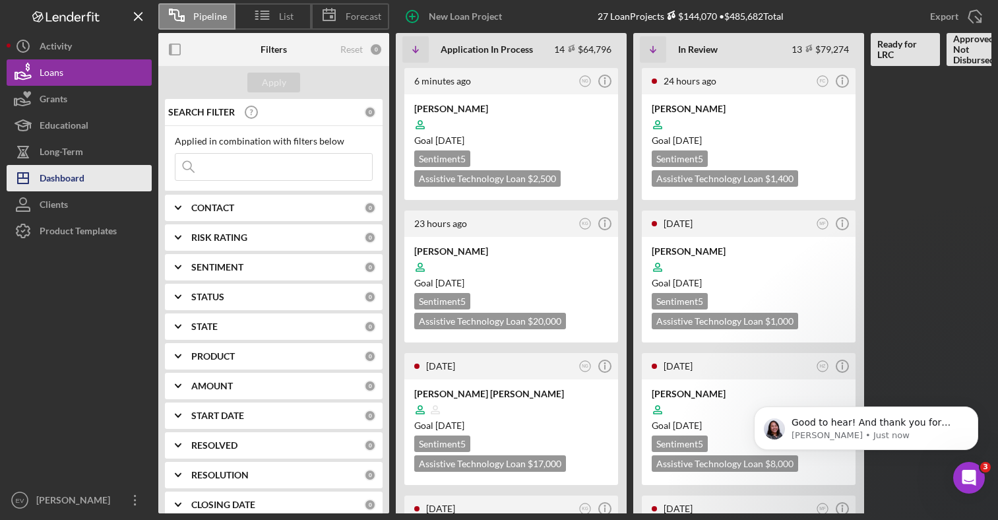
click at [80, 182] on div "Dashboard" at bounding box center [62, 180] width 45 height 30
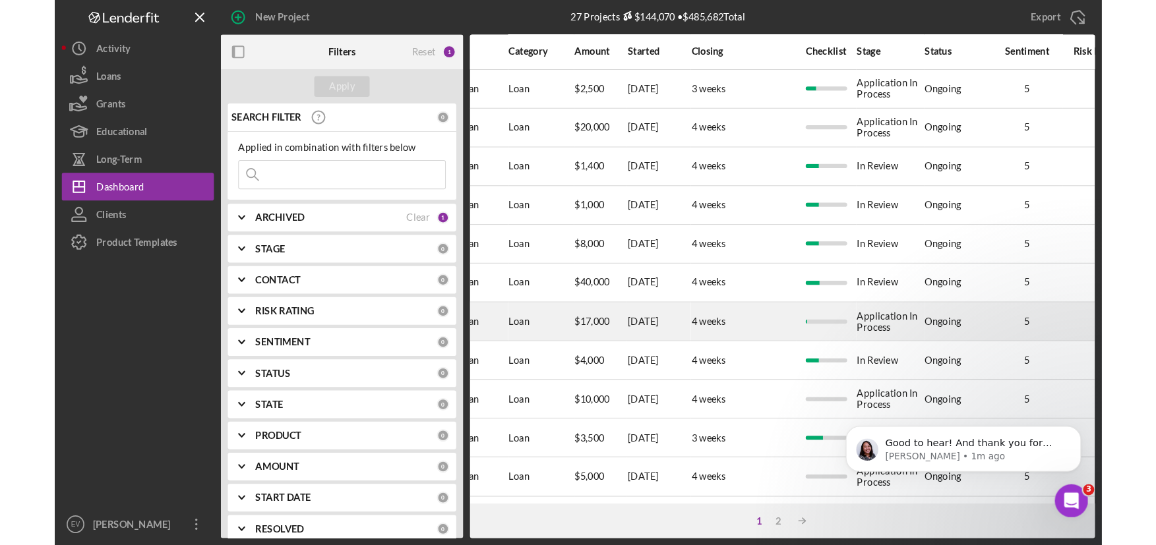
scroll to position [0, 573]
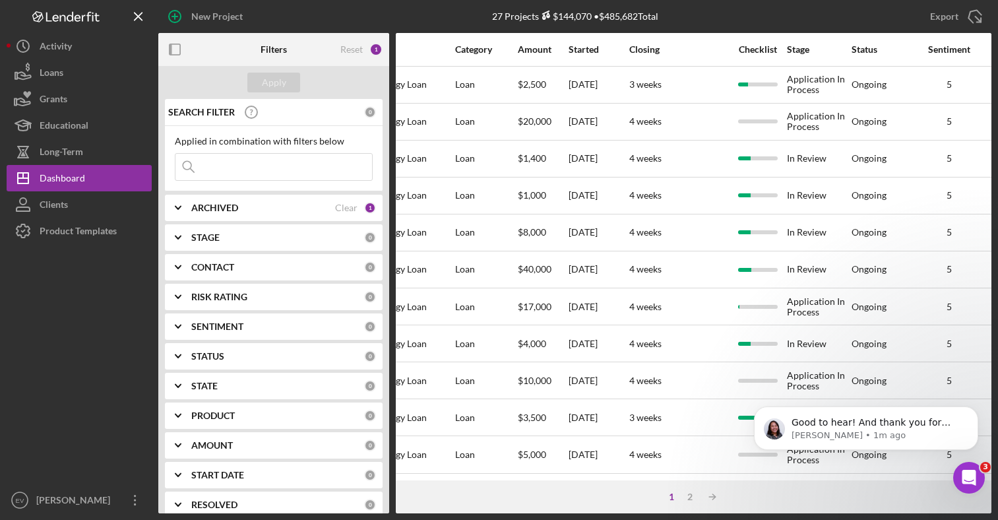
drag, startPoint x: 984, startPoint y: 510, endPoint x: 1198, endPoint y: 541, distance: 215.9
click at [998, 520] on html "New Project 27 Projects $144,070 • $485,682 Total Export Icon/Export Filters Re…" at bounding box center [499, 260] width 998 height 520
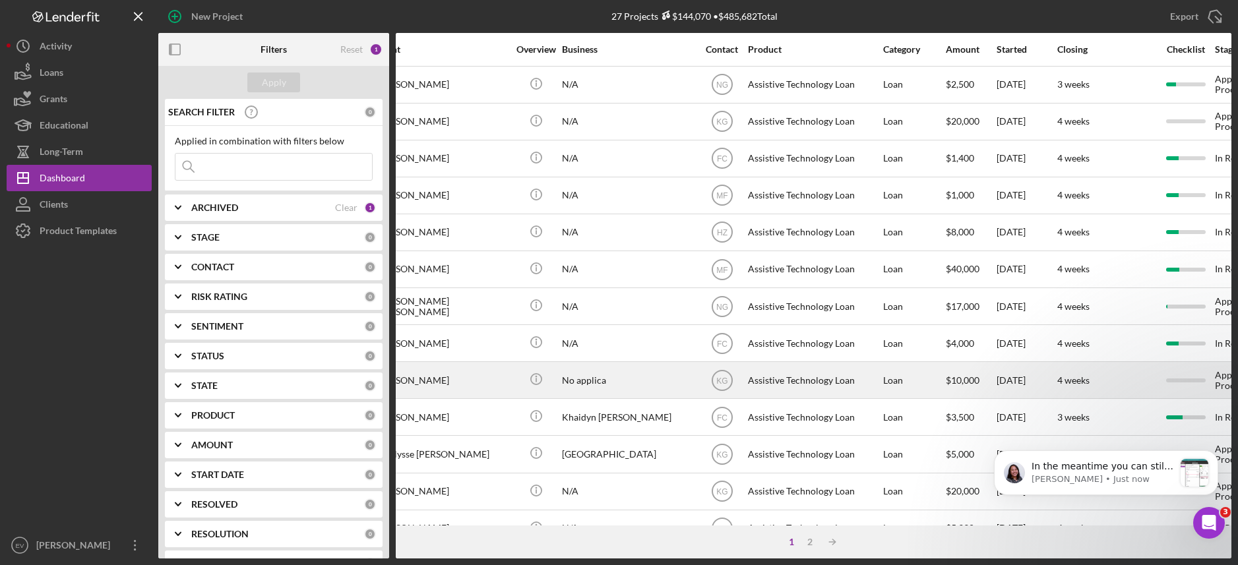
scroll to position [0, 0]
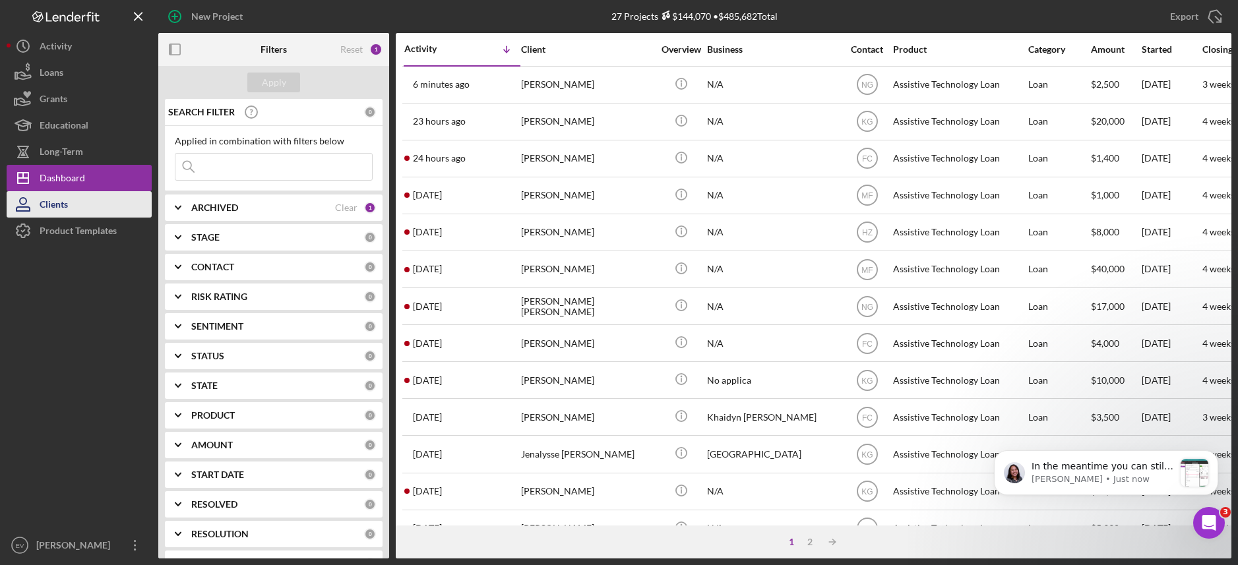
click at [93, 208] on button "Clients" at bounding box center [79, 204] width 145 height 26
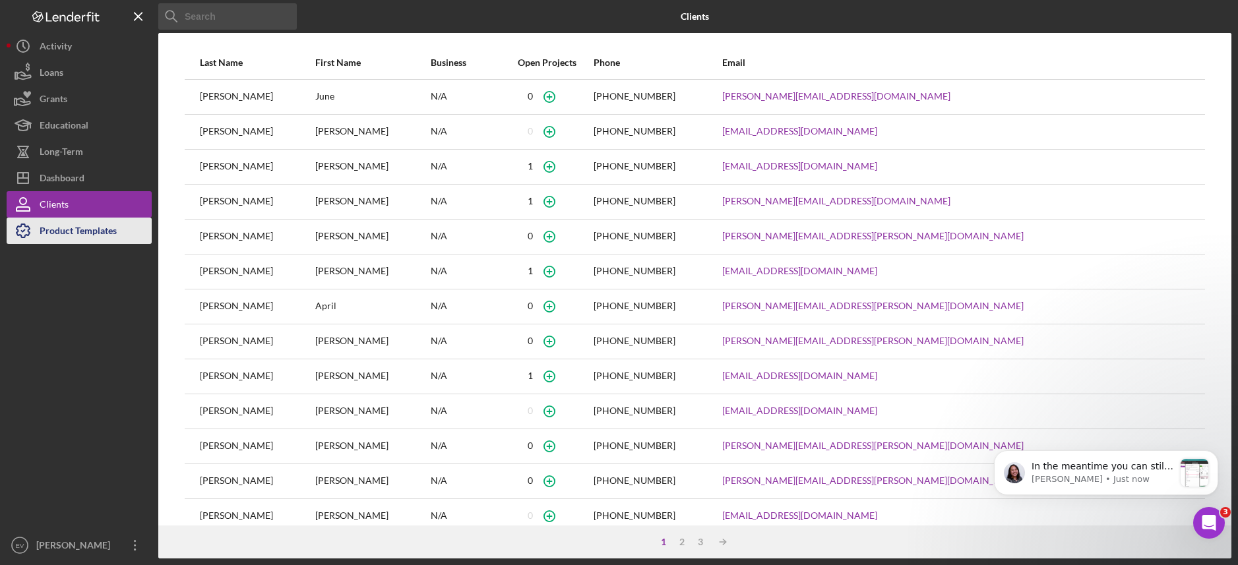
click at [94, 228] on div "Product Templates" at bounding box center [78, 233] width 77 height 30
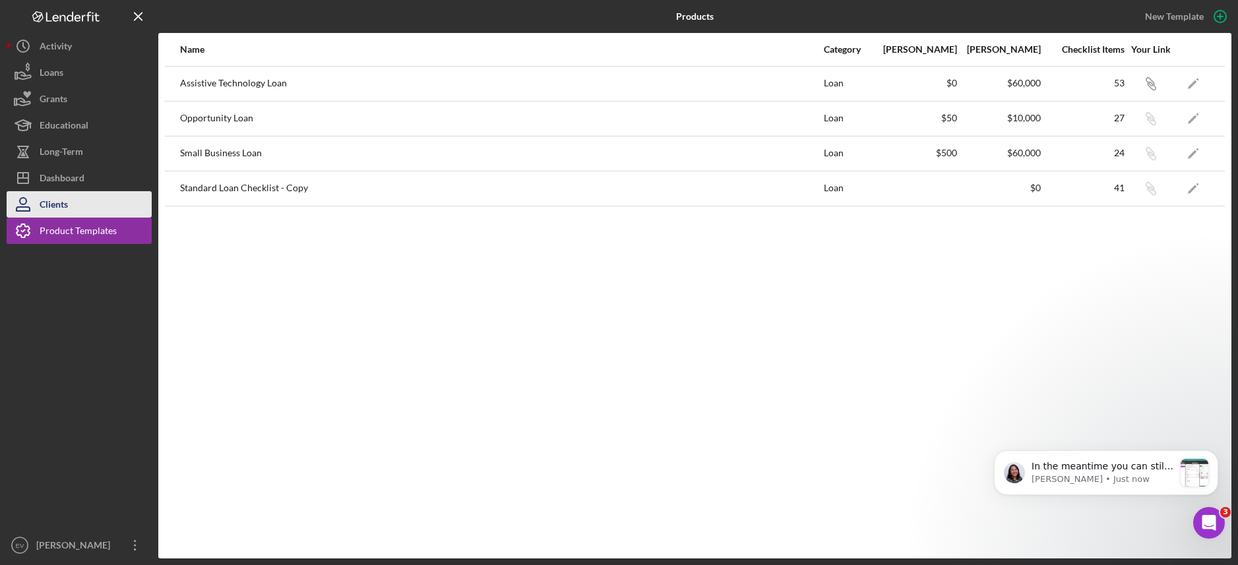
click at [86, 206] on button "Clients" at bounding box center [79, 204] width 145 height 26
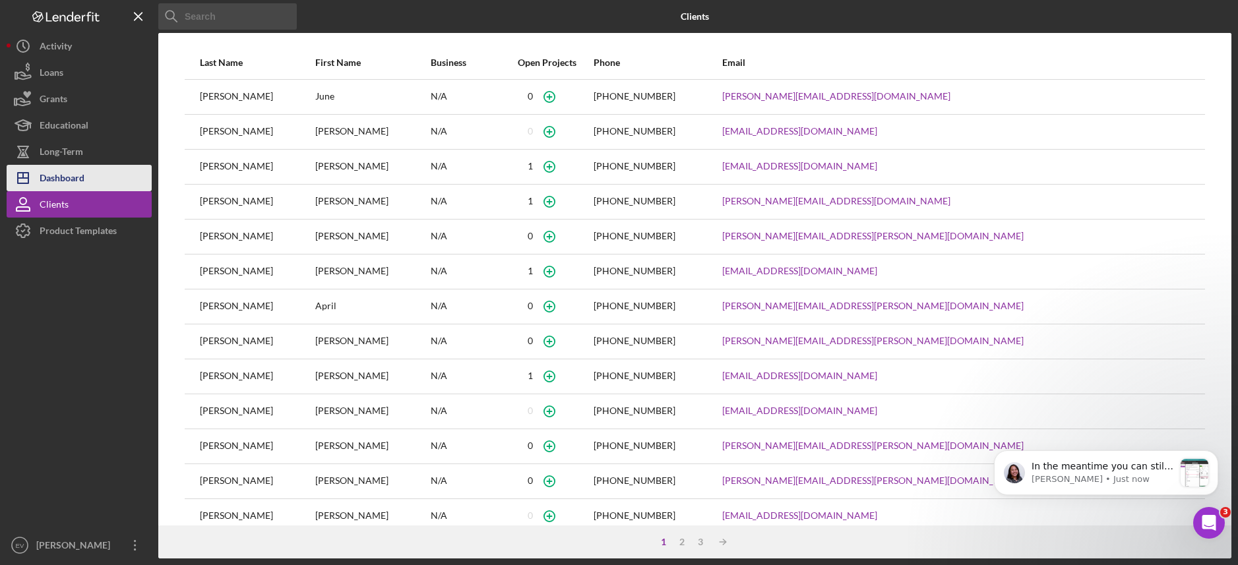
click at [71, 174] on div "Dashboard" at bounding box center [62, 180] width 45 height 30
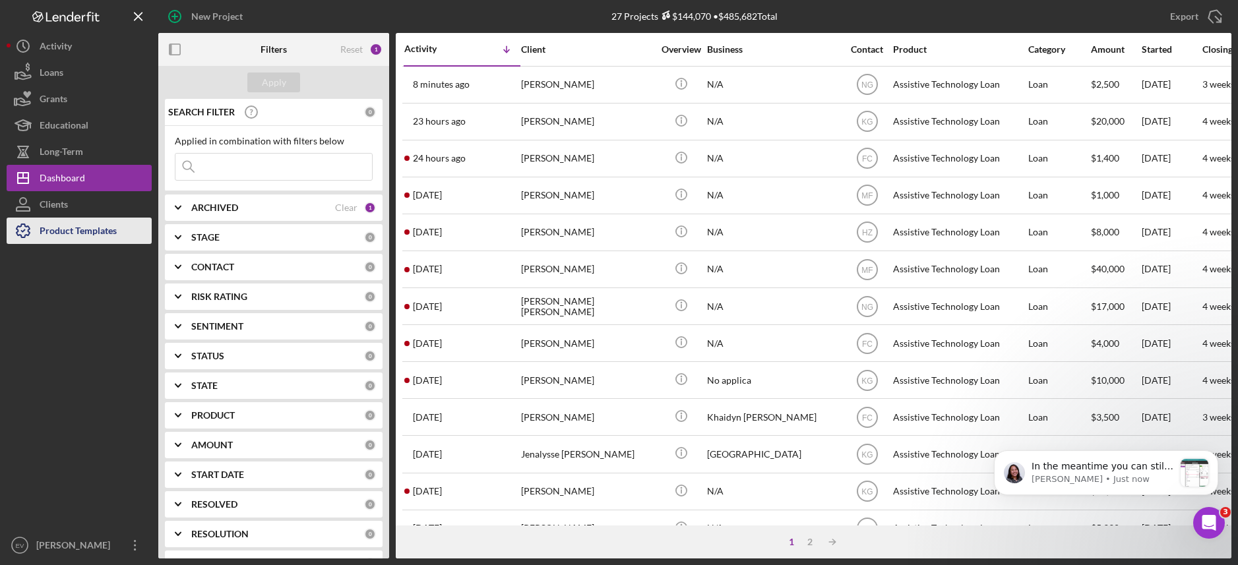
click at [86, 228] on div "Product Templates" at bounding box center [78, 233] width 77 height 30
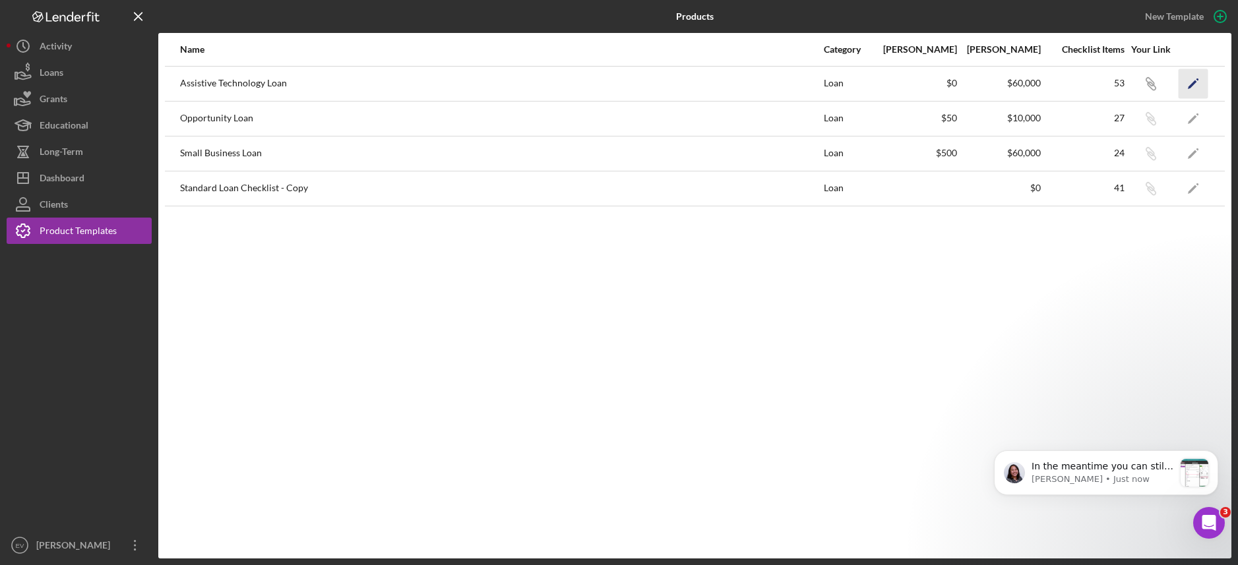
click at [1097, 80] on icon "Icon/Edit" at bounding box center [1193, 84] width 30 height 30
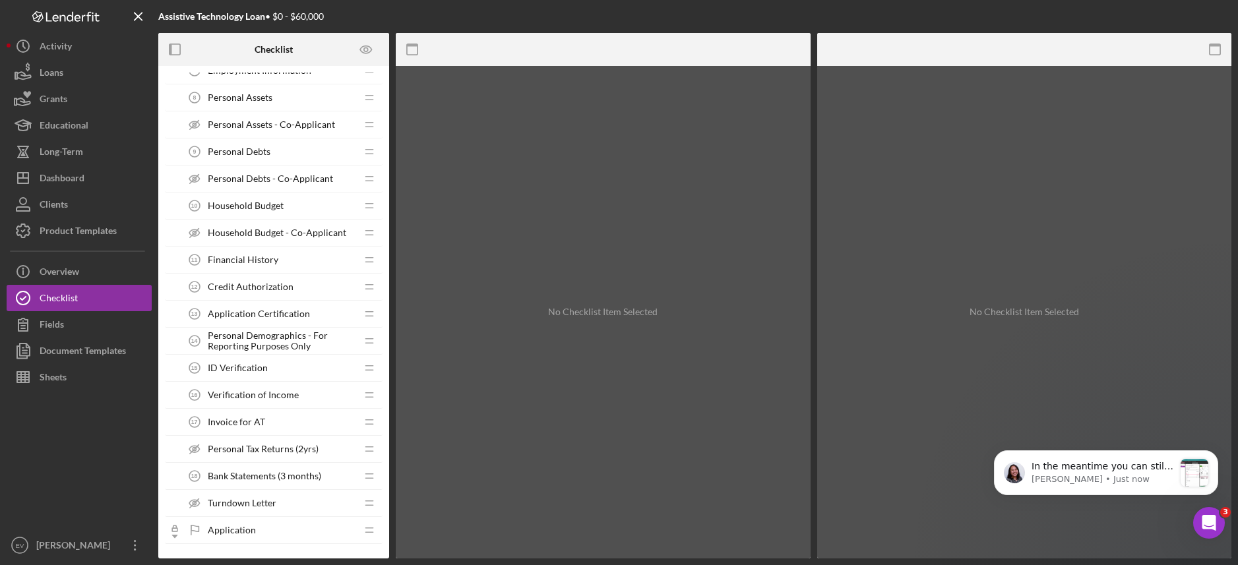
scroll to position [485, 0]
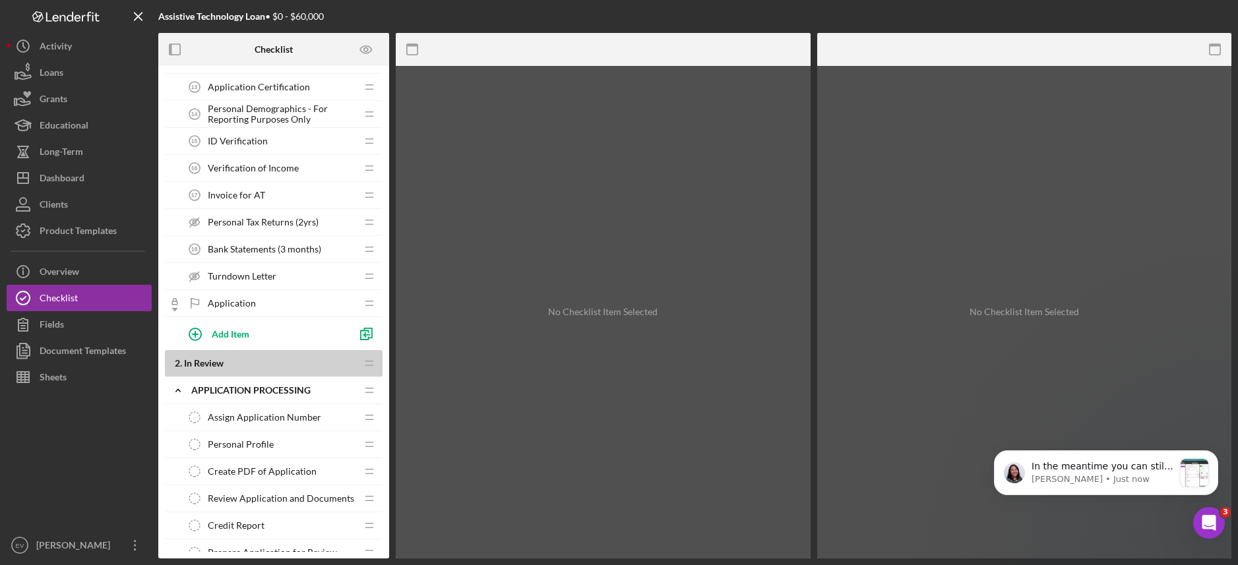
click at [238, 415] on span "Assign Application Number" at bounding box center [264, 417] width 113 height 11
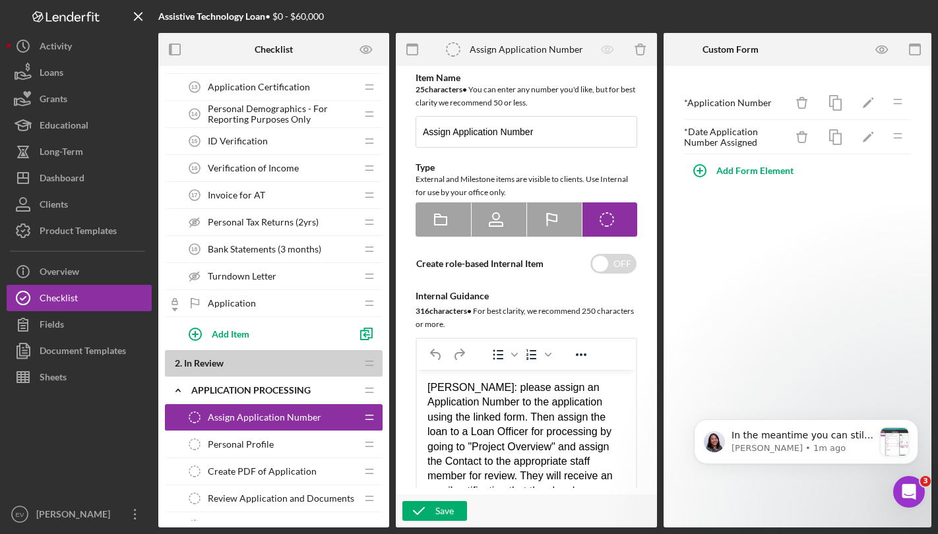
scroll to position [1333, 0]
click at [82, 198] on button "Clients" at bounding box center [79, 204] width 145 height 26
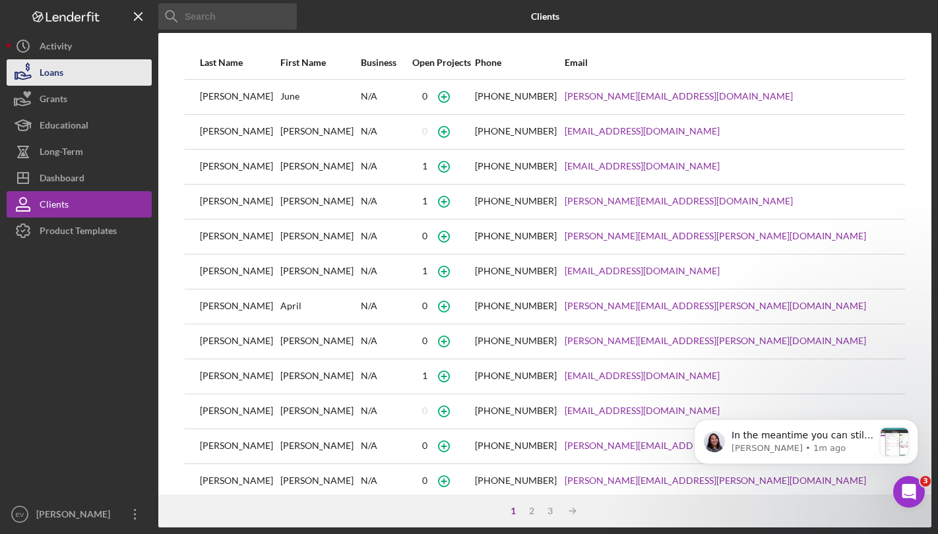
click at [88, 69] on button "Loans" at bounding box center [79, 72] width 145 height 26
click at [93, 73] on button "Loans" at bounding box center [79, 72] width 145 height 26
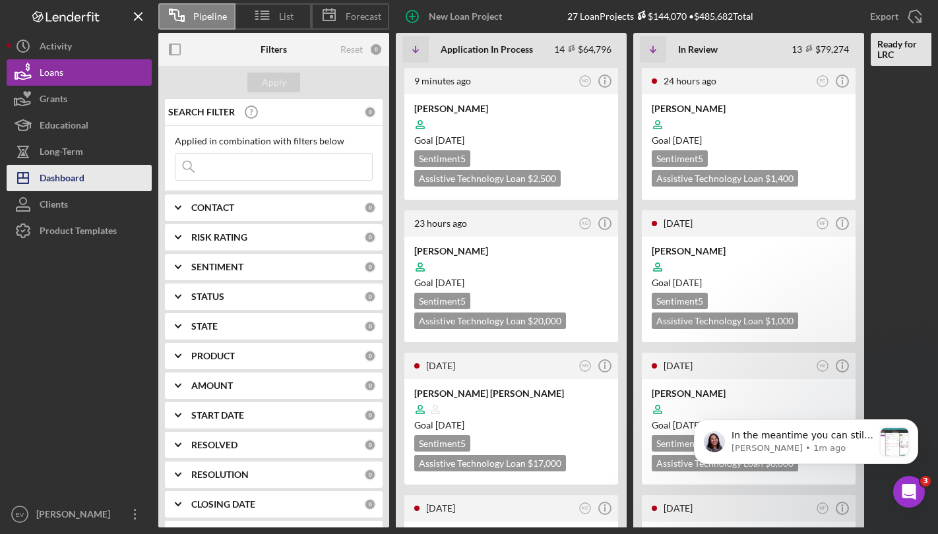
click at [69, 175] on div "Dashboard" at bounding box center [62, 180] width 45 height 30
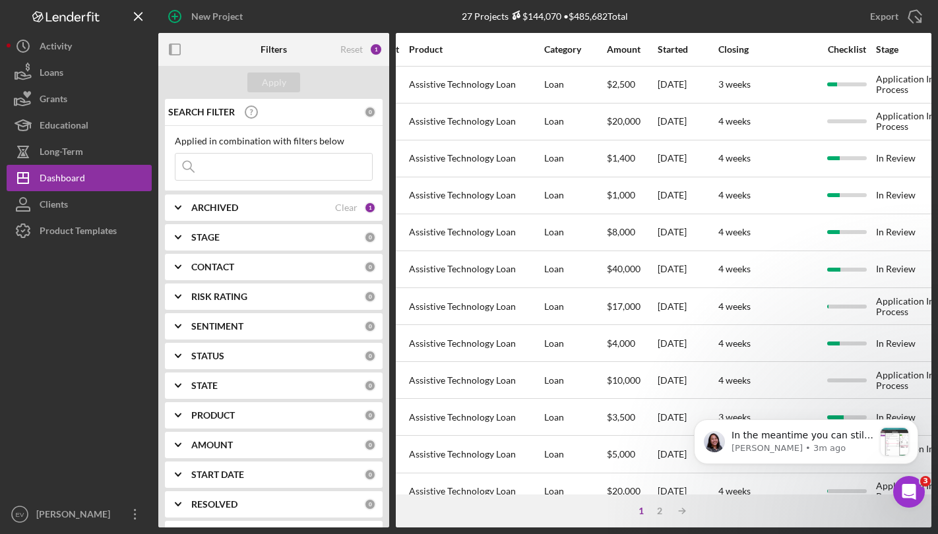
scroll to position [119, 0]
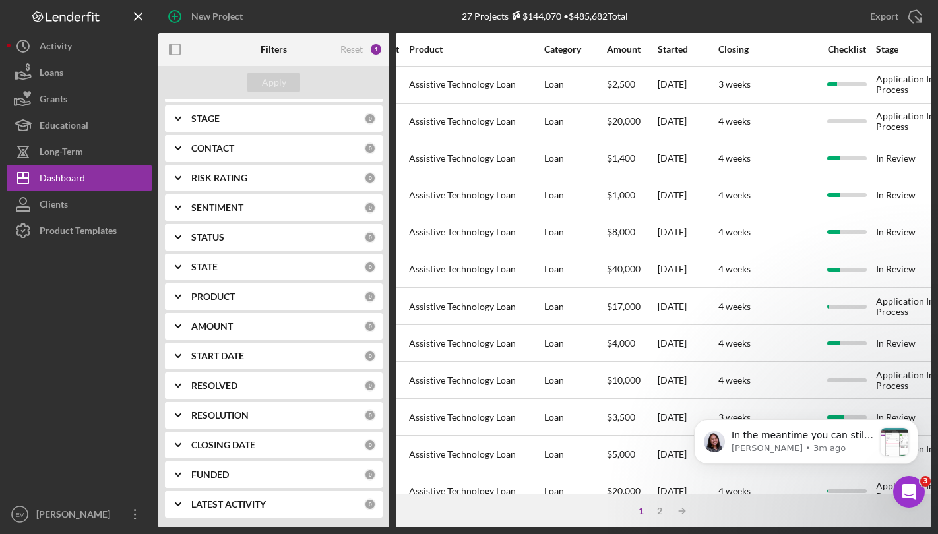
click at [194, 356] on icon "Icon/Expander" at bounding box center [178, 356] width 33 height 33
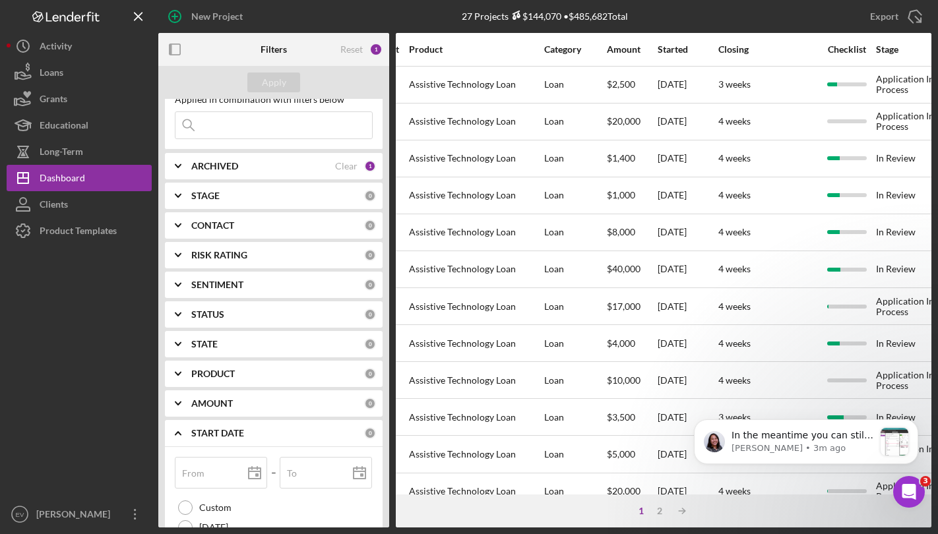
scroll to position [0, 0]
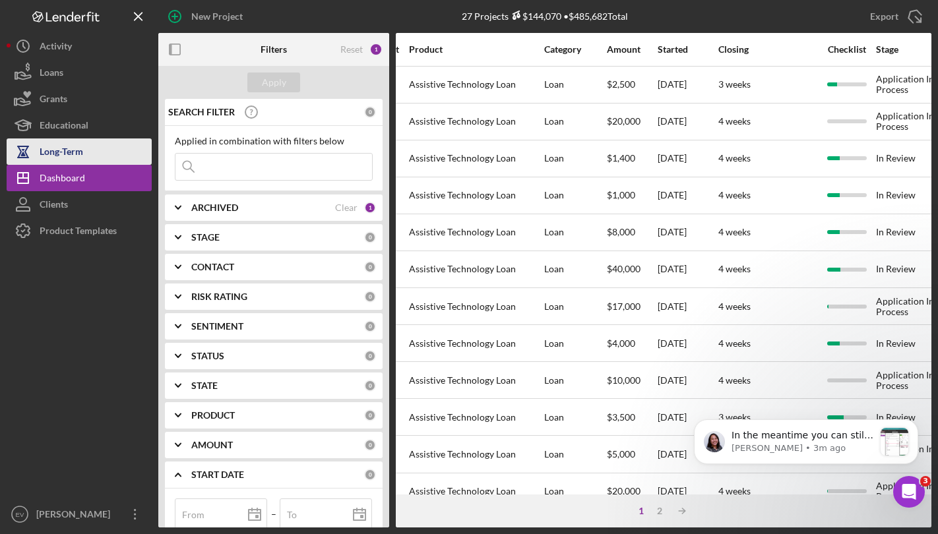
click at [87, 145] on button "Long-Term" at bounding box center [79, 151] width 145 height 26
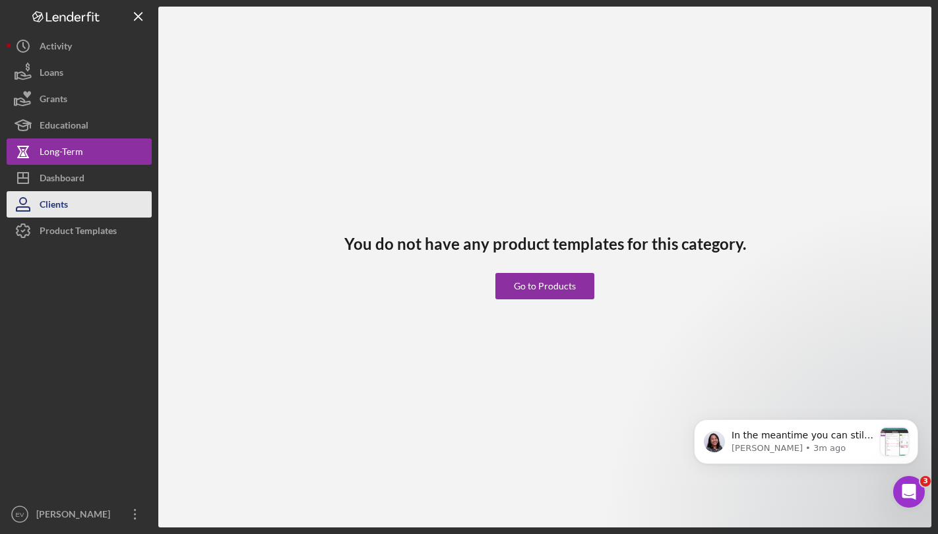
click at [94, 206] on button "Clients" at bounding box center [79, 204] width 145 height 26
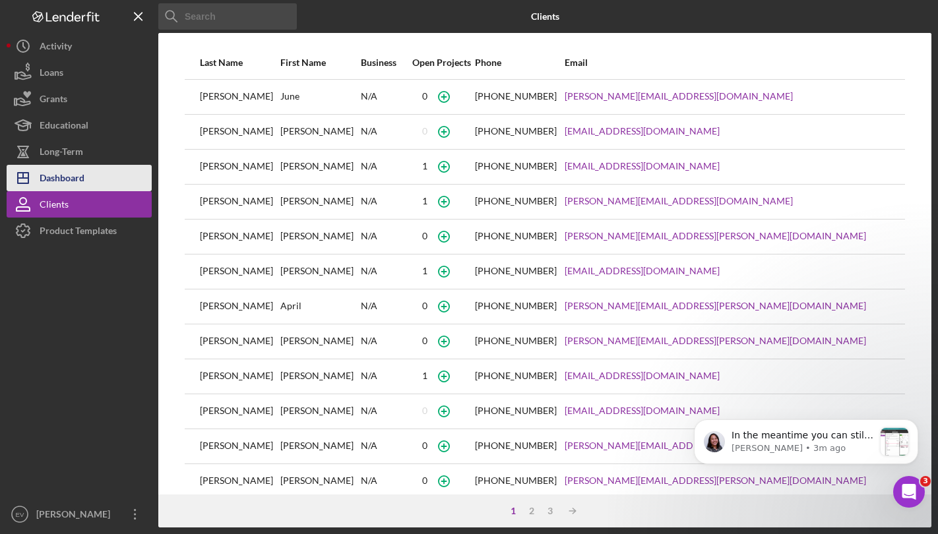
click at [102, 186] on button "Icon/Dashboard Dashboard" at bounding box center [79, 178] width 145 height 26
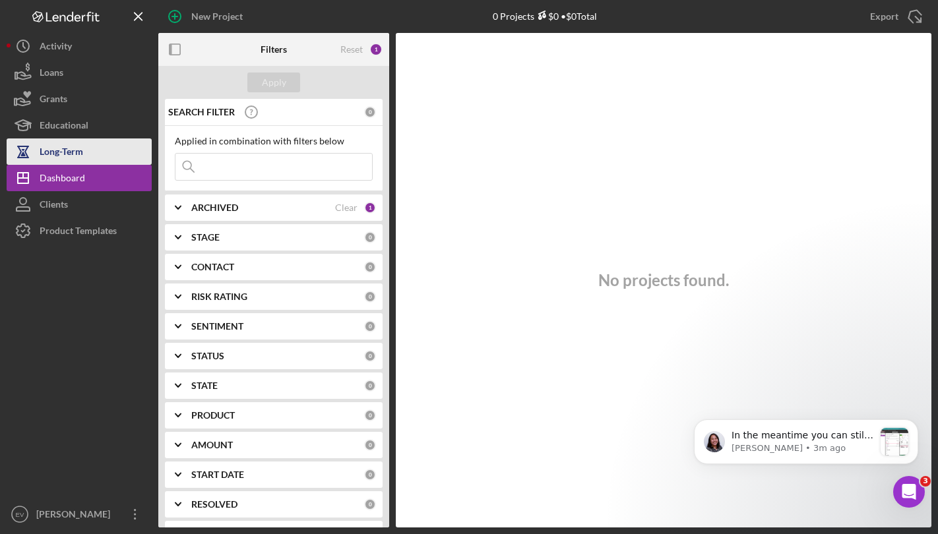
click at [101, 152] on button "Long-Term" at bounding box center [79, 151] width 145 height 26
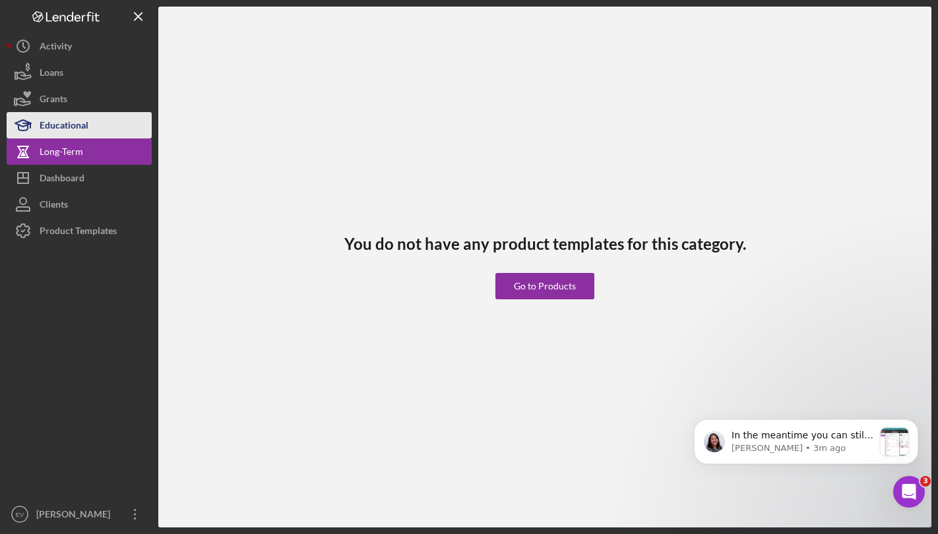
click at [100, 119] on button "Educational" at bounding box center [79, 125] width 145 height 26
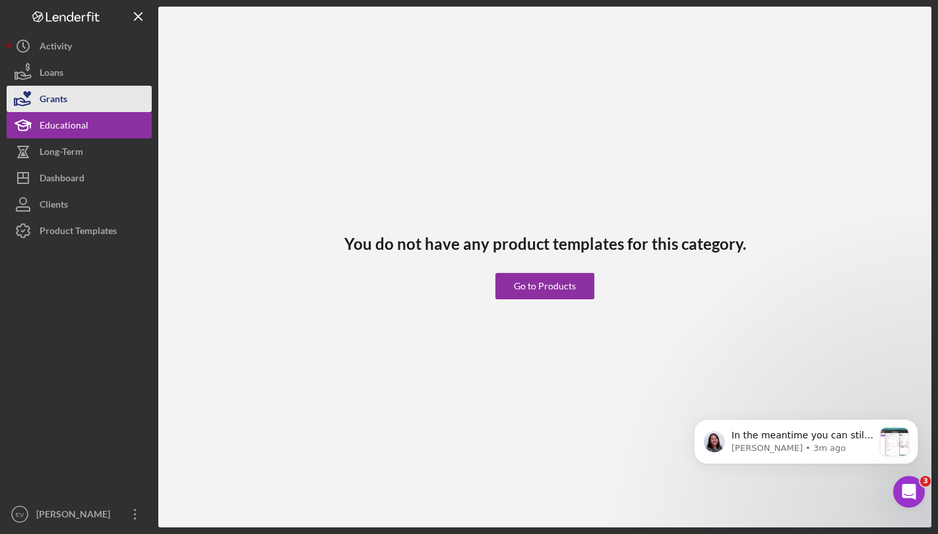
click at [102, 100] on button "Grants" at bounding box center [79, 99] width 145 height 26
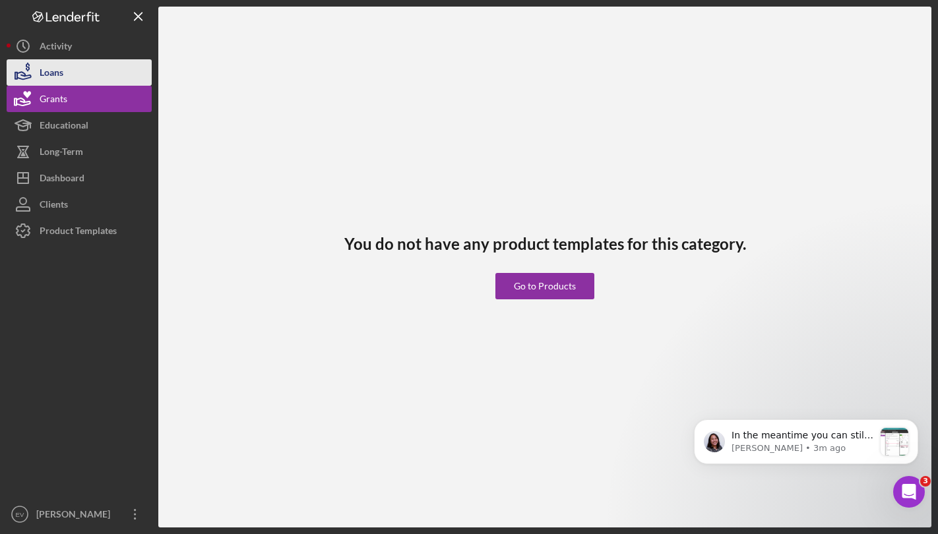
click at [102, 73] on button "Loans" at bounding box center [79, 72] width 145 height 26
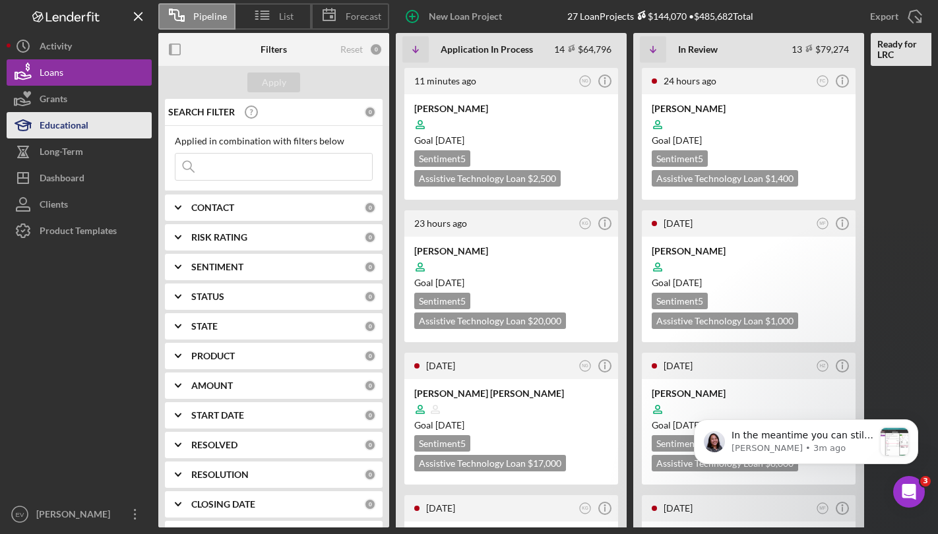
click at [96, 123] on button "Educational" at bounding box center [79, 125] width 145 height 26
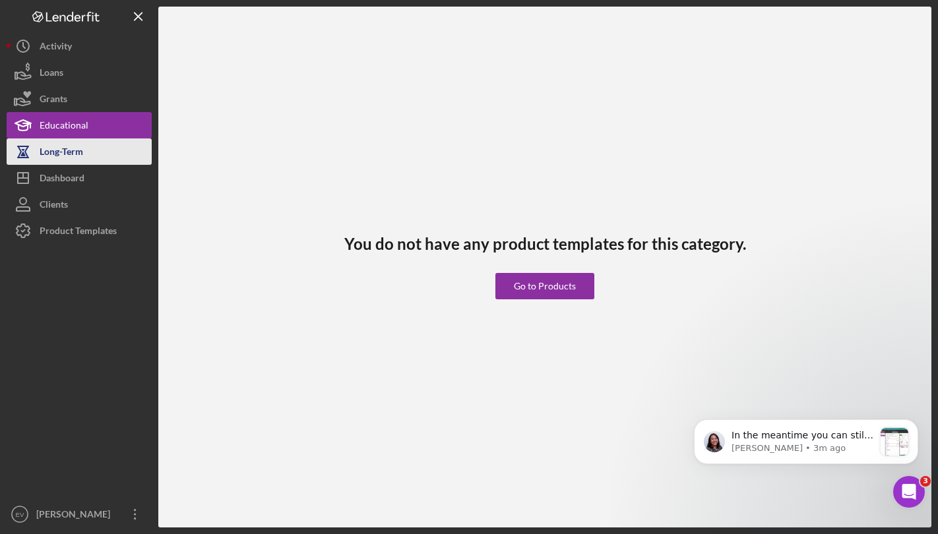
click at [103, 147] on button "Long-Term" at bounding box center [79, 151] width 145 height 26
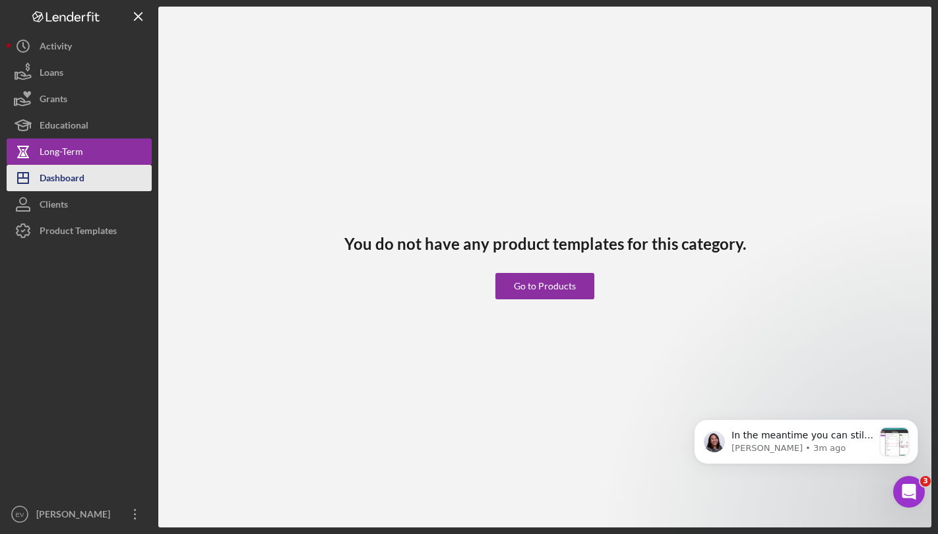
click at [102, 175] on button "Icon/Dashboard Dashboard" at bounding box center [79, 178] width 145 height 26
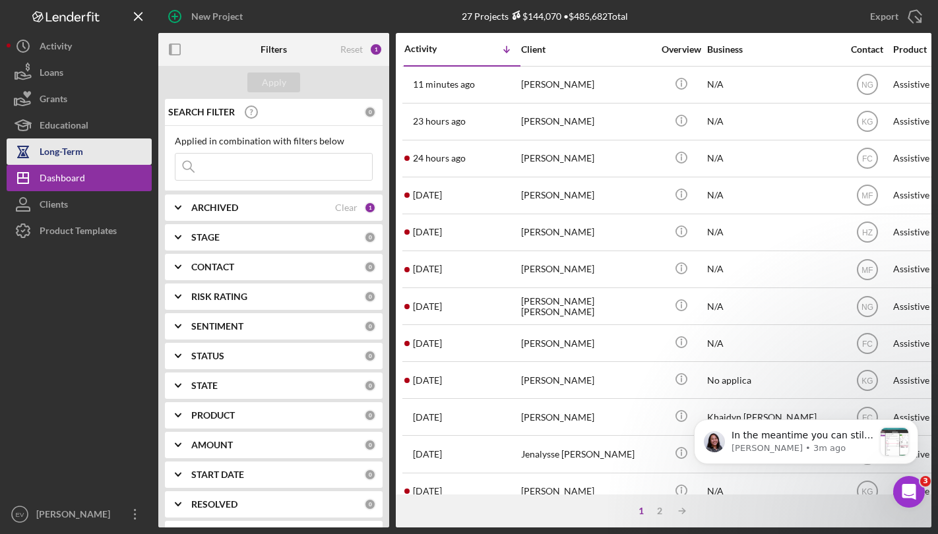
click at [102, 156] on button "Long-Term" at bounding box center [79, 151] width 145 height 26
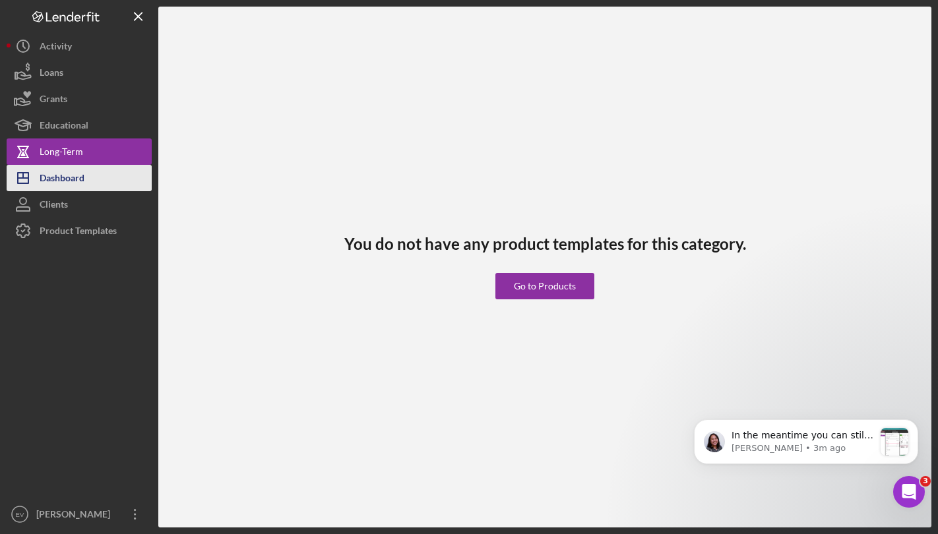
click at [96, 182] on button "Icon/Dashboard Dashboard" at bounding box center [79, 178] width 145 height 26
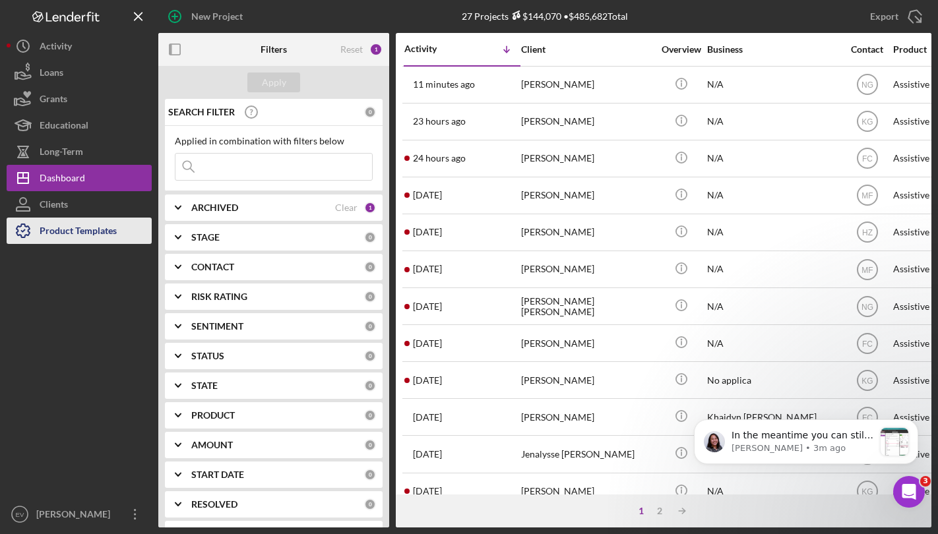
click at [101, 234] on div "Product Templates" at bounding box center [78, 233] width 77 height 30
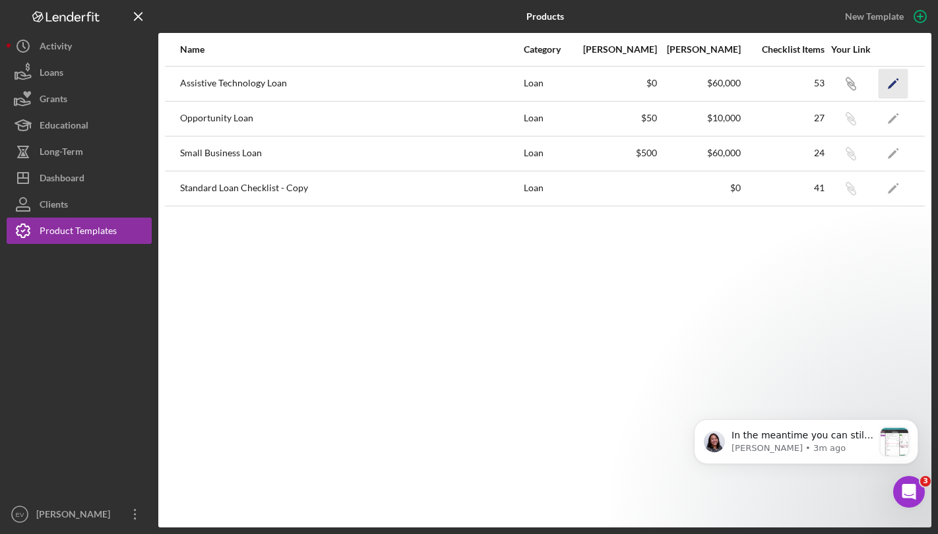
click at [878, 87] on icon "Icon/Edit" at bounding box center [893, 84] width 30 height 30
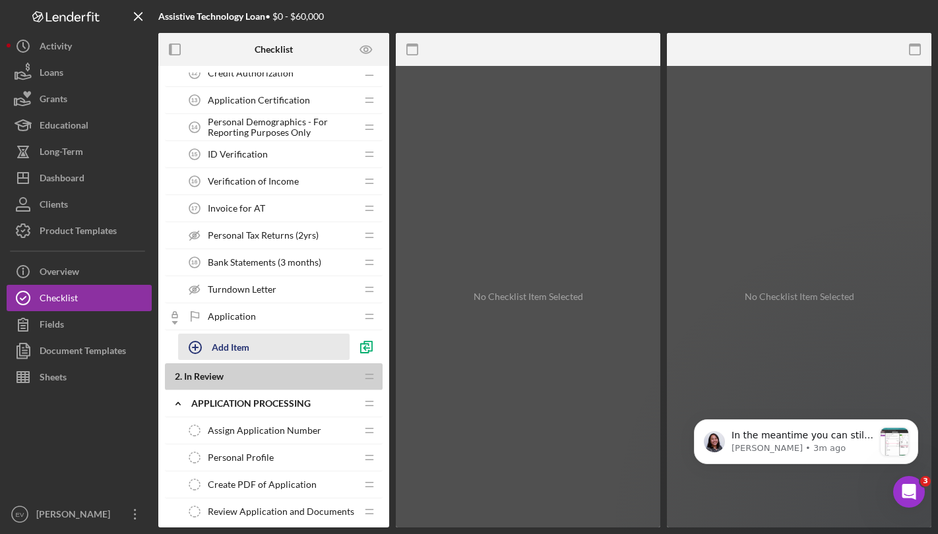
scroll to position [520, 0]
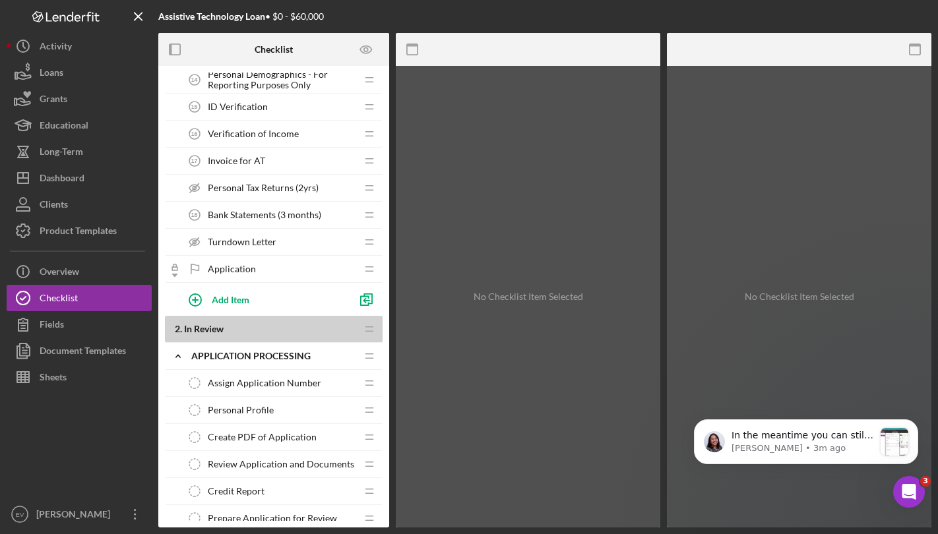
click at [286, 380] on span "Assign Application Number" at bounding box center [264, 383] width 113 height 11
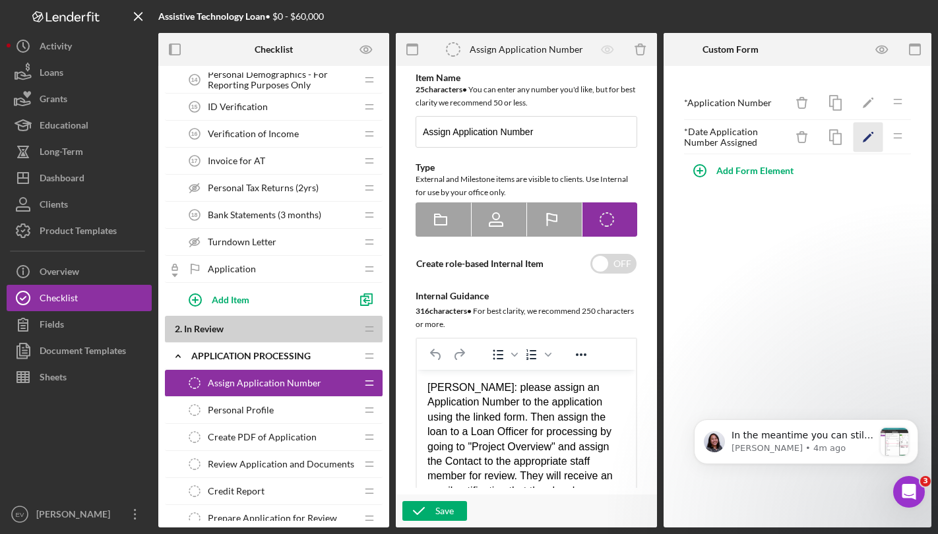
click at [863, 140] on polygon "button" at bounding box center [867, 138] width 9 height 9
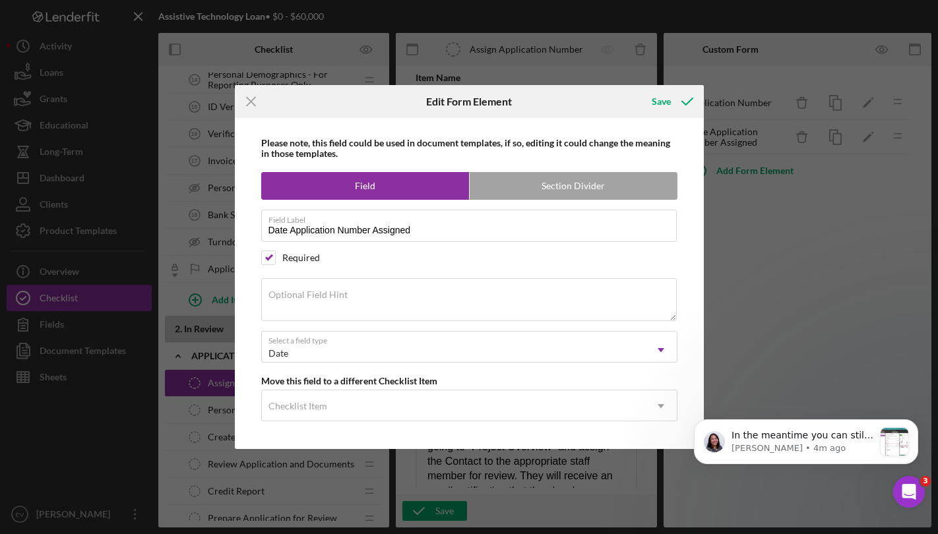
click at [286, 256] on div "Required" at bounding box center [301, 258] width 38 height 11
checkbox input "false"
click at [249, 86] on icon "Icon/Menu Close" at bounding box center [251, 101] width 33 height 33
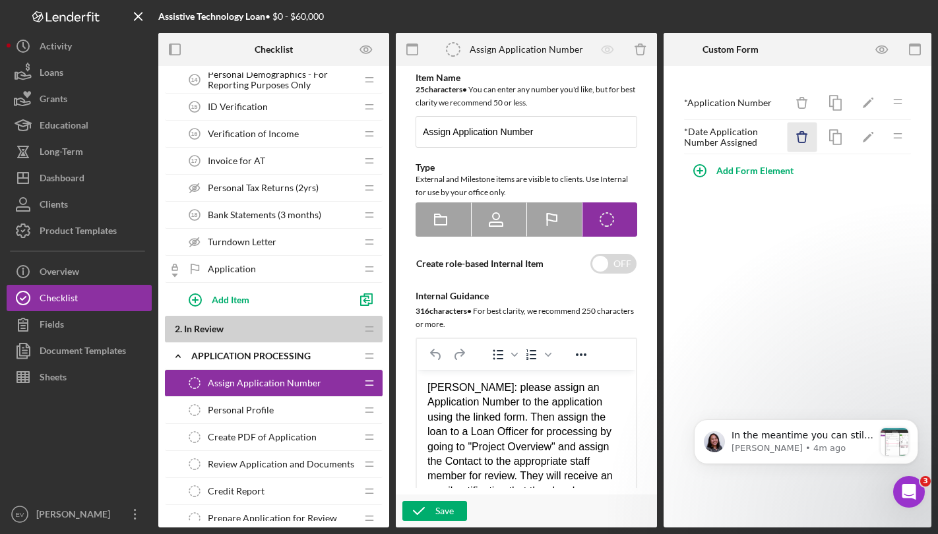
click at [814, 135] on icon "Icon/Delete" at bounding box center [802, 138] width 30 height 30
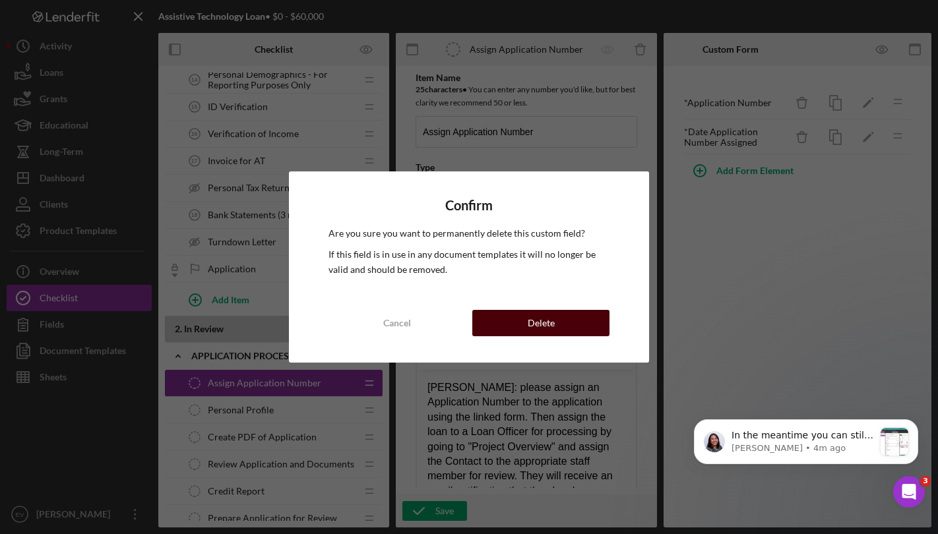
click at [549, 324] on div "Delete" at bounding box center [541, 323] width 27 height 26
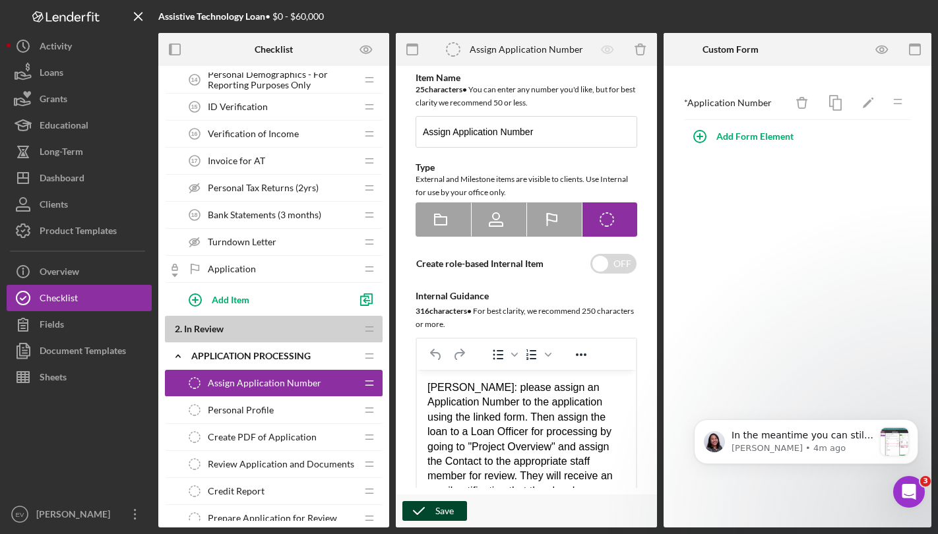
click at [460, 506] on button "Save" at bounding box center [434, 511] width 65 height 20
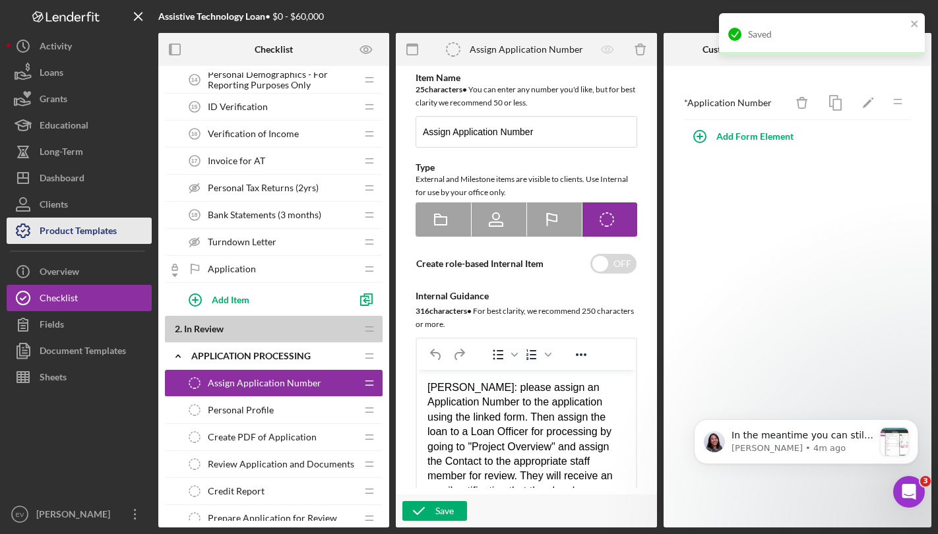
click at [90, 236] on div "Product Templates" at bounding box center [78, 233] width 77 height 30
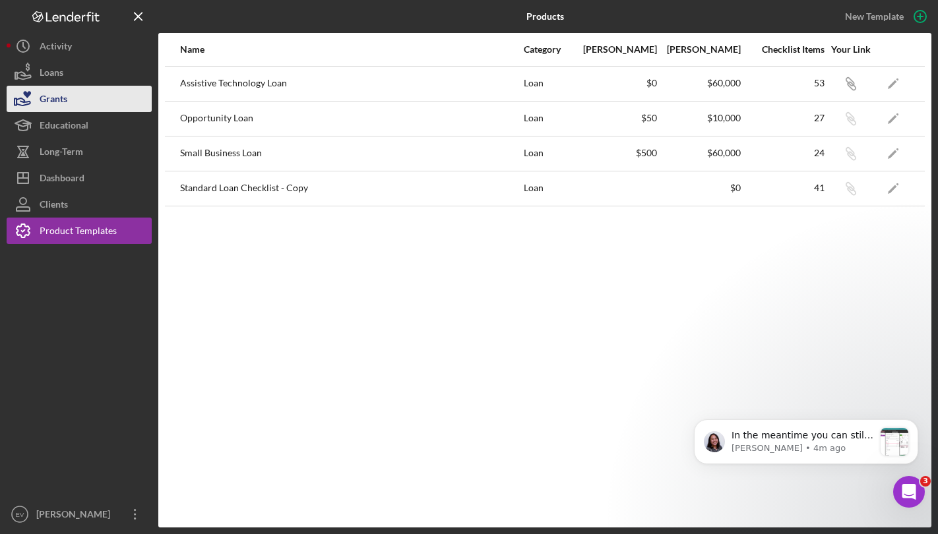
click at [99, 92] on button "Grants" at bounding box center [79, 99] width 145 height 26
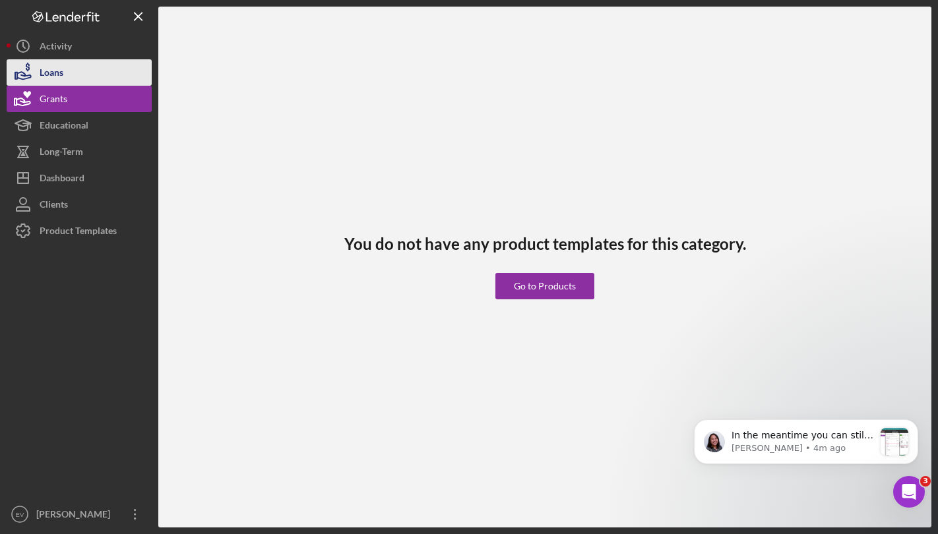
click at [96, 77] on button "Loans" at bounding box center [79, 72] width 145 height 26
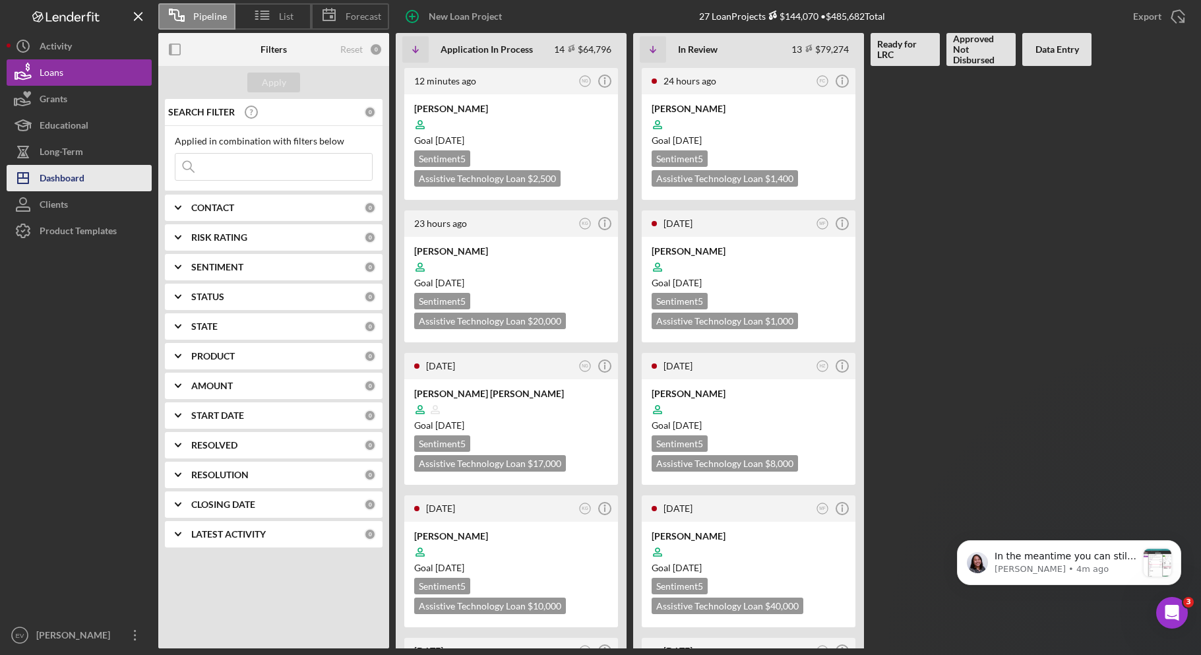
click at [52, 187] on div "Dashboard" at bounding box center [62, 180] width 45 height 30
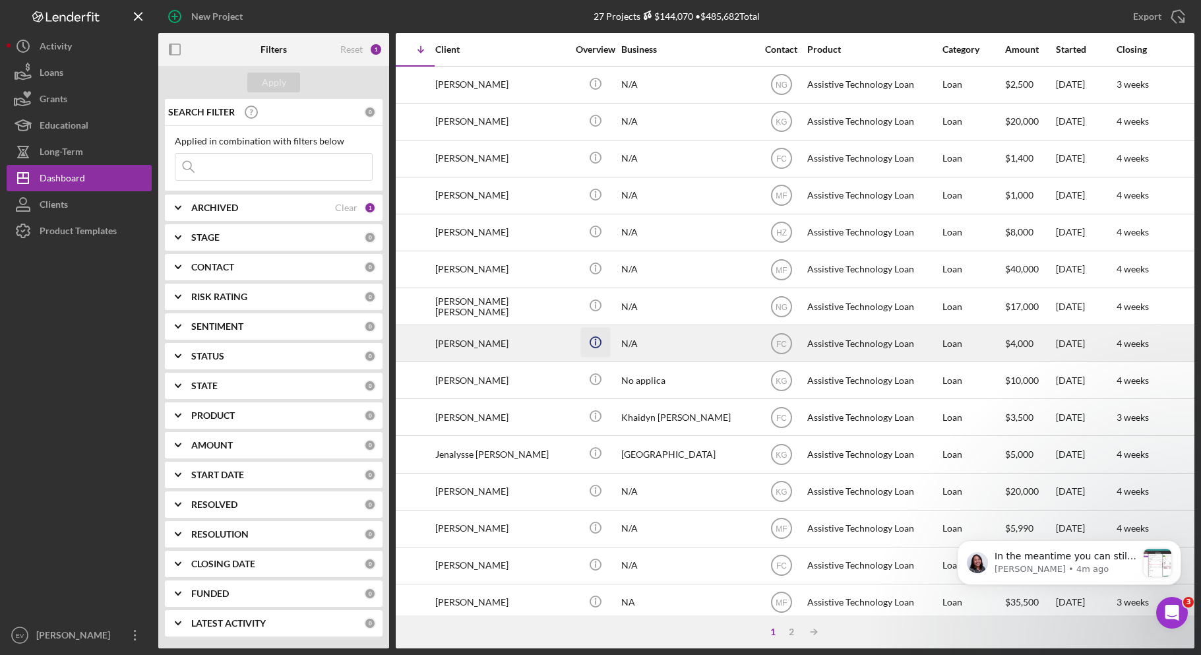
scroll to position [0, 56]
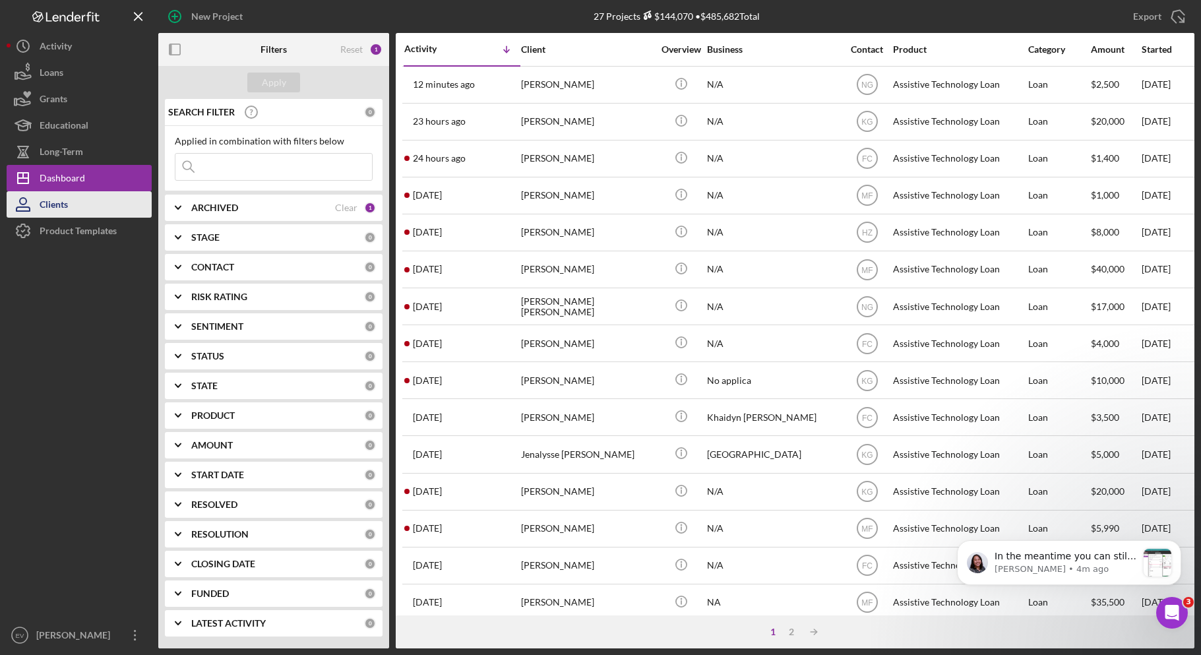
click at [65, 207] on div "Clients" at bounding box center [54, 206] width 28 height 30
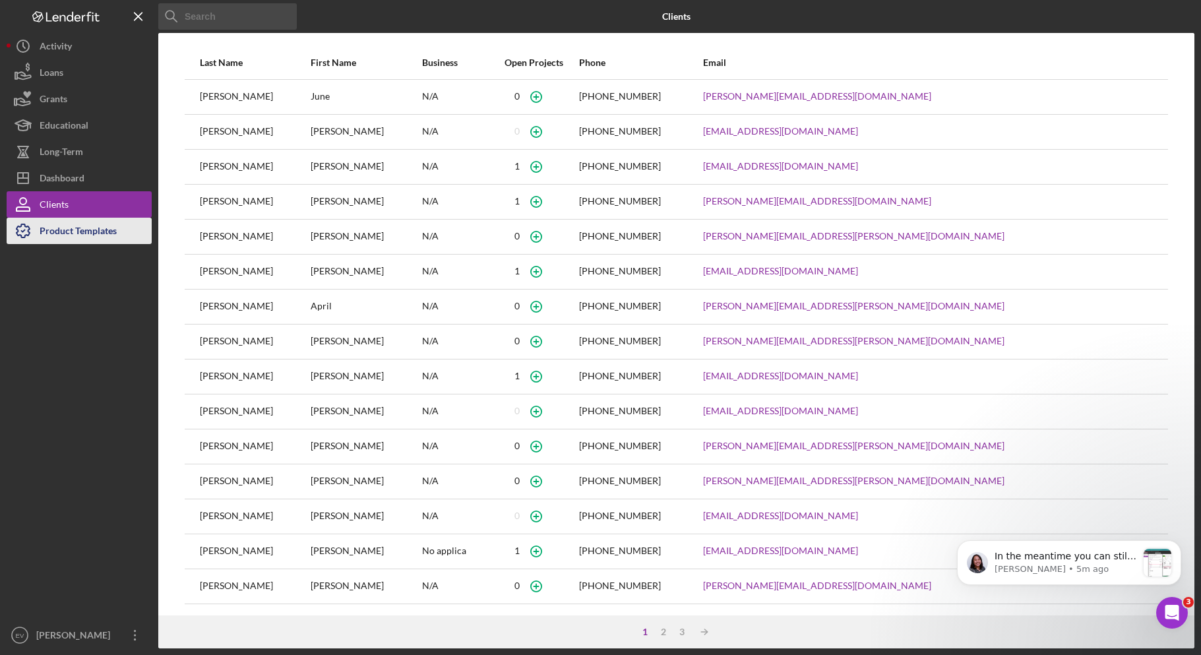
click at [89, 237] on div "Product Templates" at bounding box center [78, 233] width 77 height 30
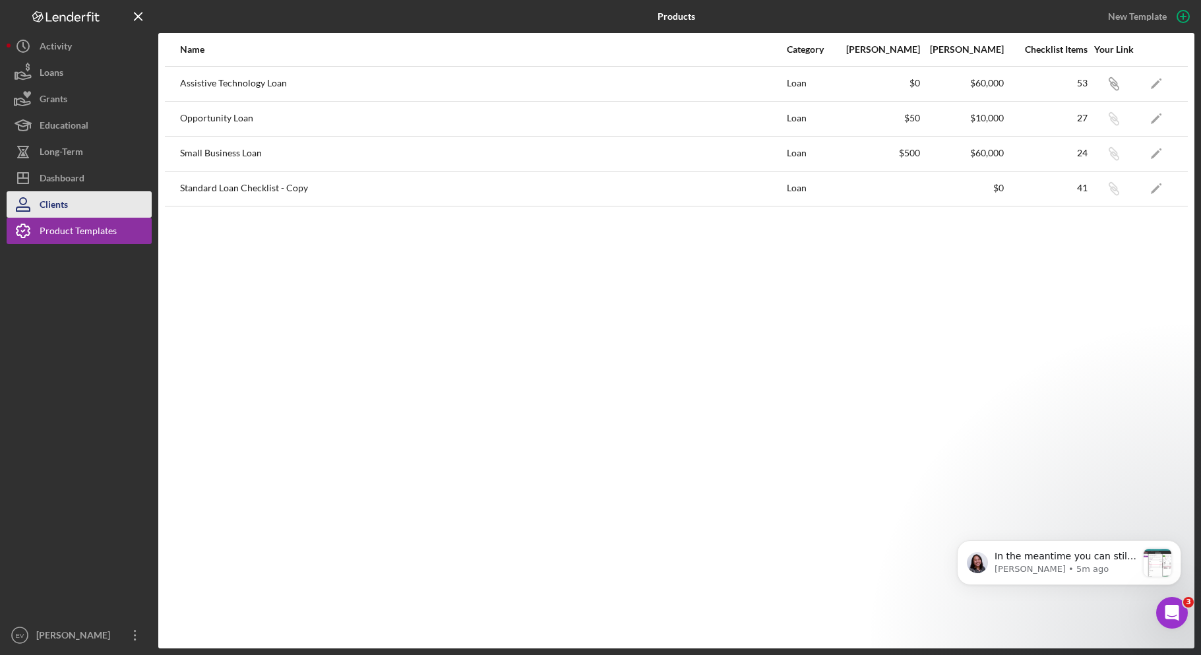
click at [84, 206] on button "Clients" at bounding box center [79, 204] width 145 height 26
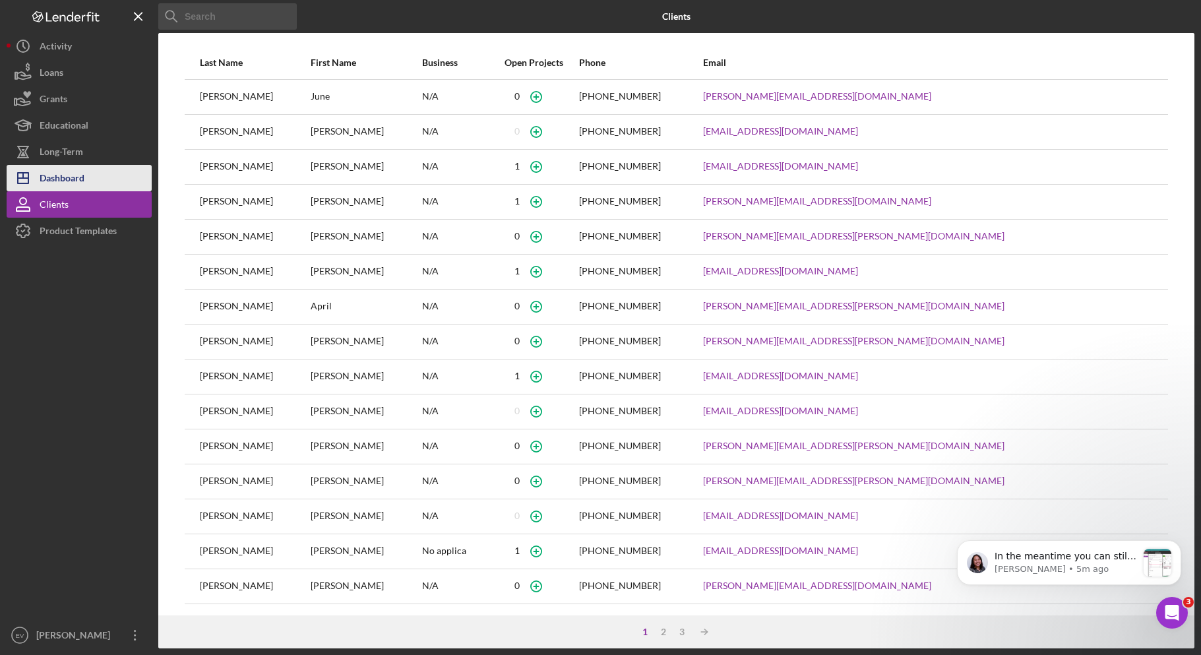
click at [83, 180] on div "Dashboard" at bounding box center [62, 180] width 45 height 30
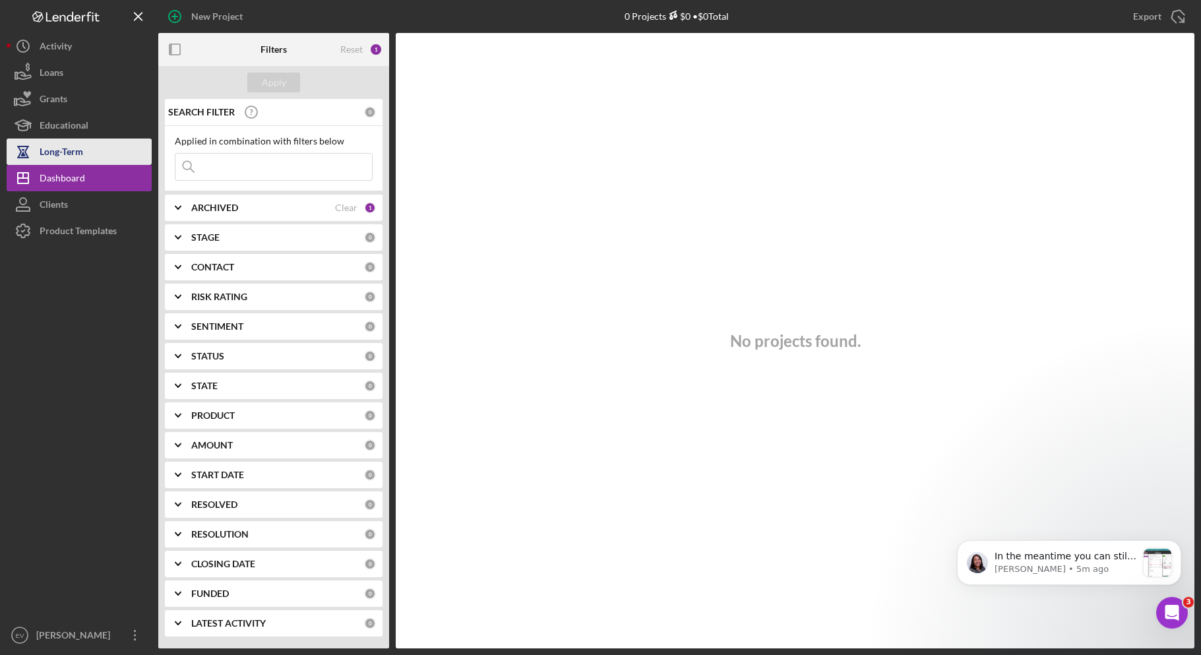
click at [80, 154] on div "Long-Term" at bounding box center [62, 153] width 44 height 30
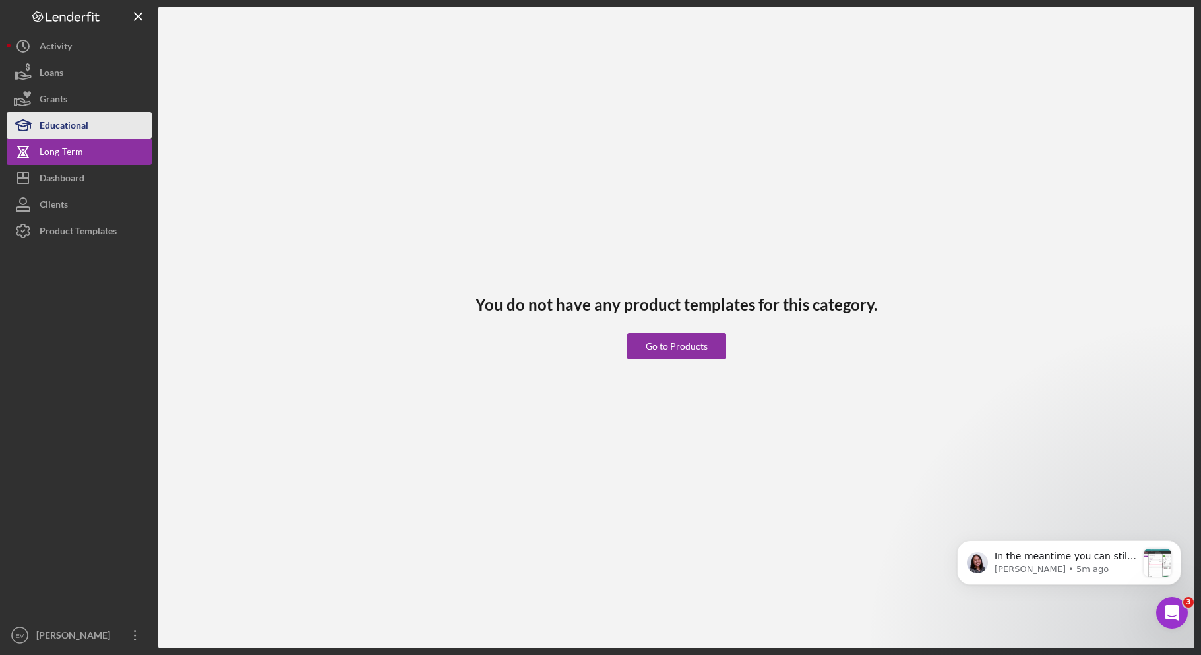
click at [78, 129] on div "Educational" at bounding box center [64, 127] width 49 height 30
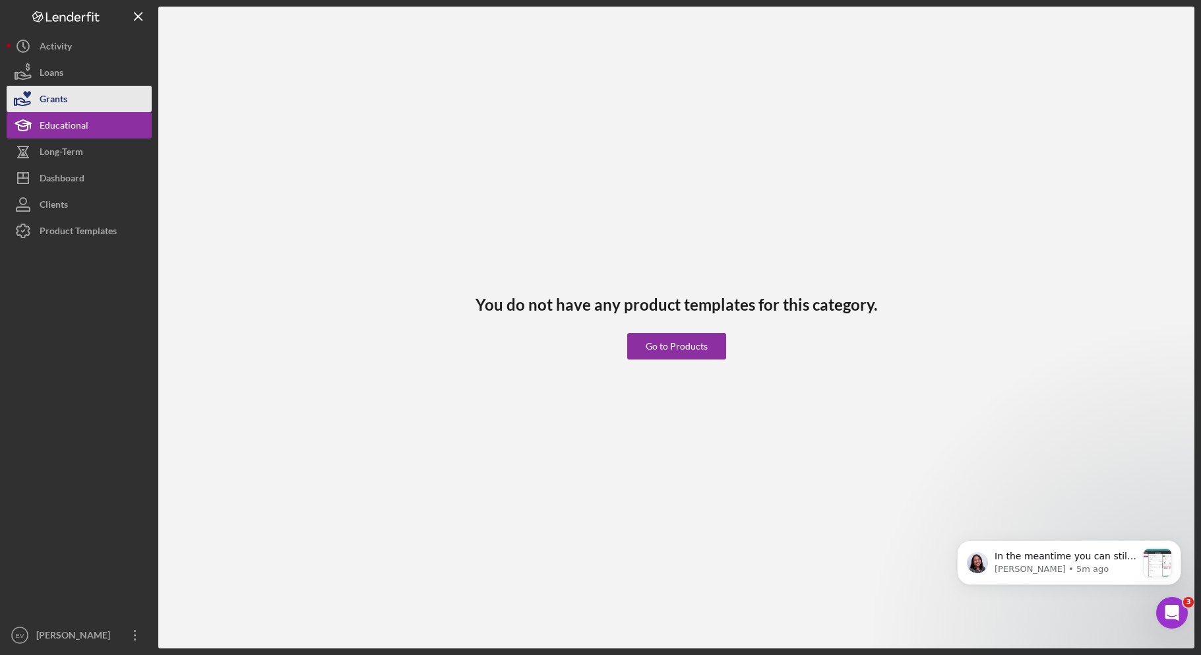
click at [65, 92] on div "Grants" at bounding box center [54, 101] width 28 height 30
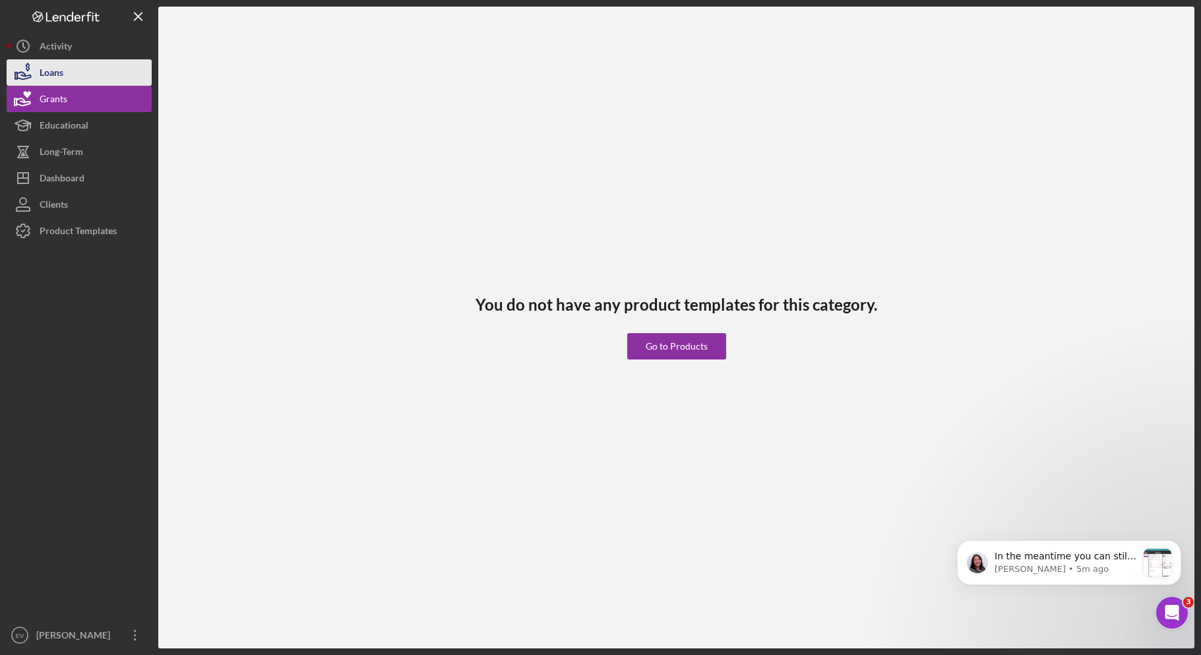
click at [65, 75] on button "Loans" at bounding box center [79, 72] width 145 height 26
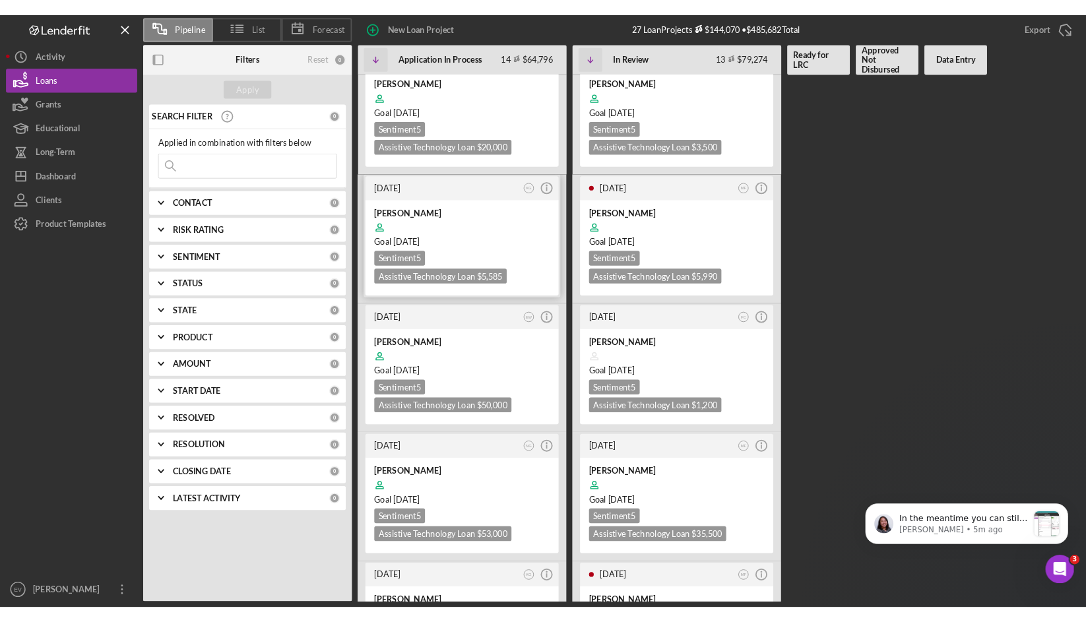
scroll to position [1412, 0]
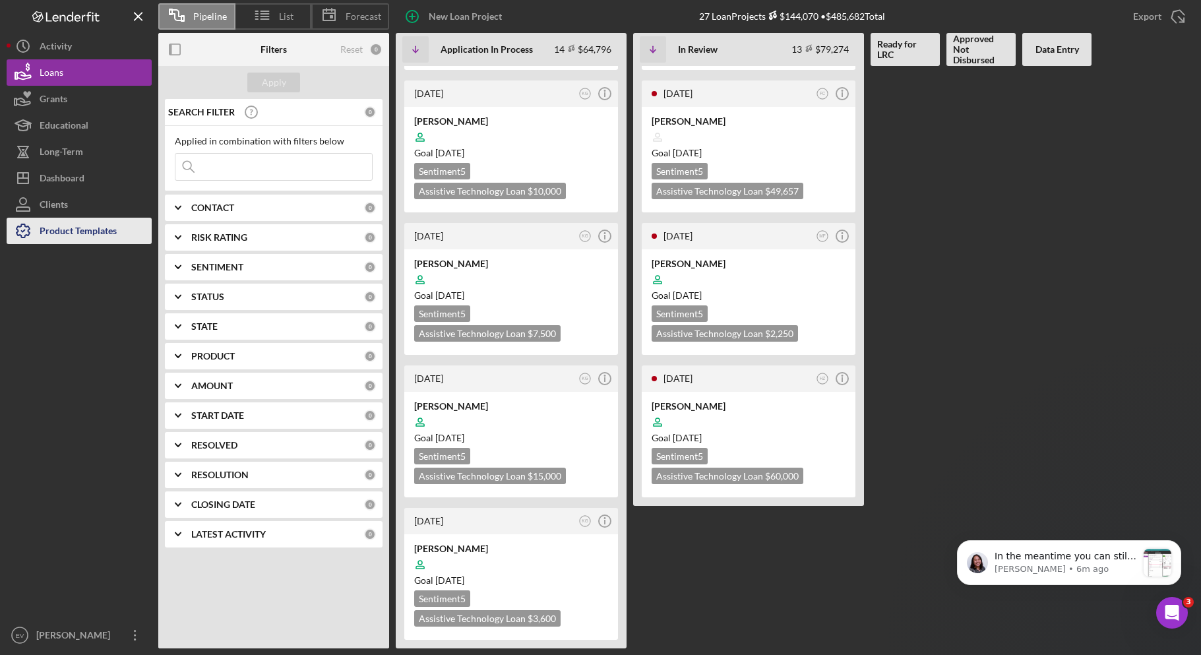
click at [55, 232] on div "Product Templates" at bounding box center [78, 233] width 77 height 30
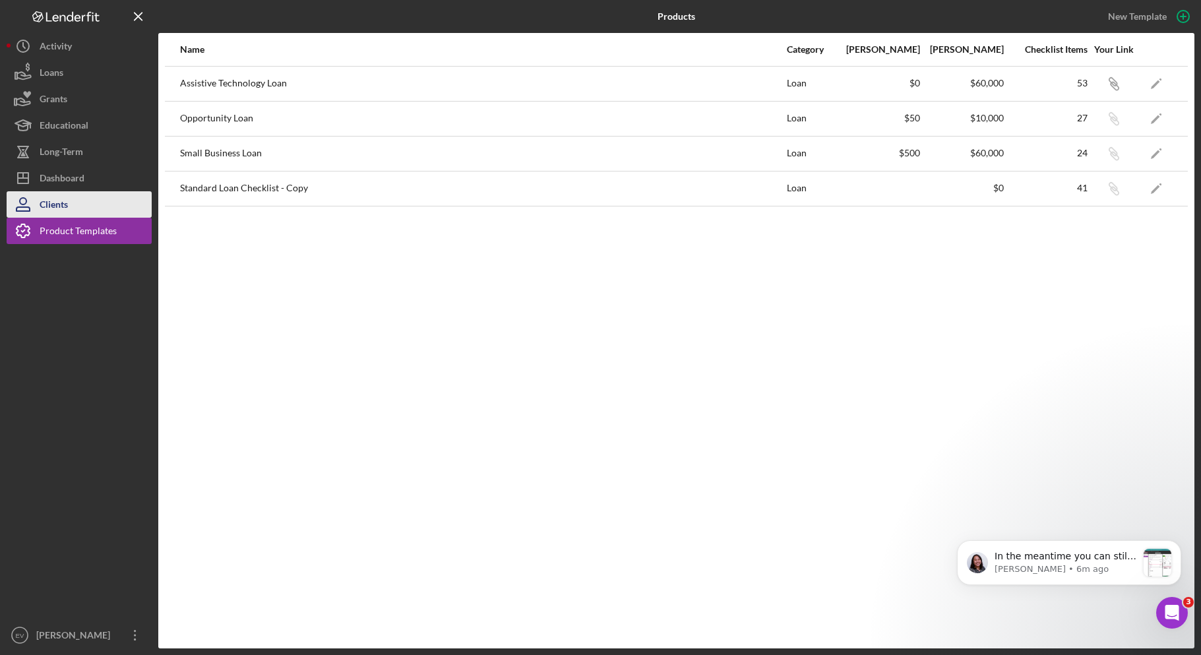
click at [95, 205] on button "Clients" at bounding box center [79, 204] width 145 height 26
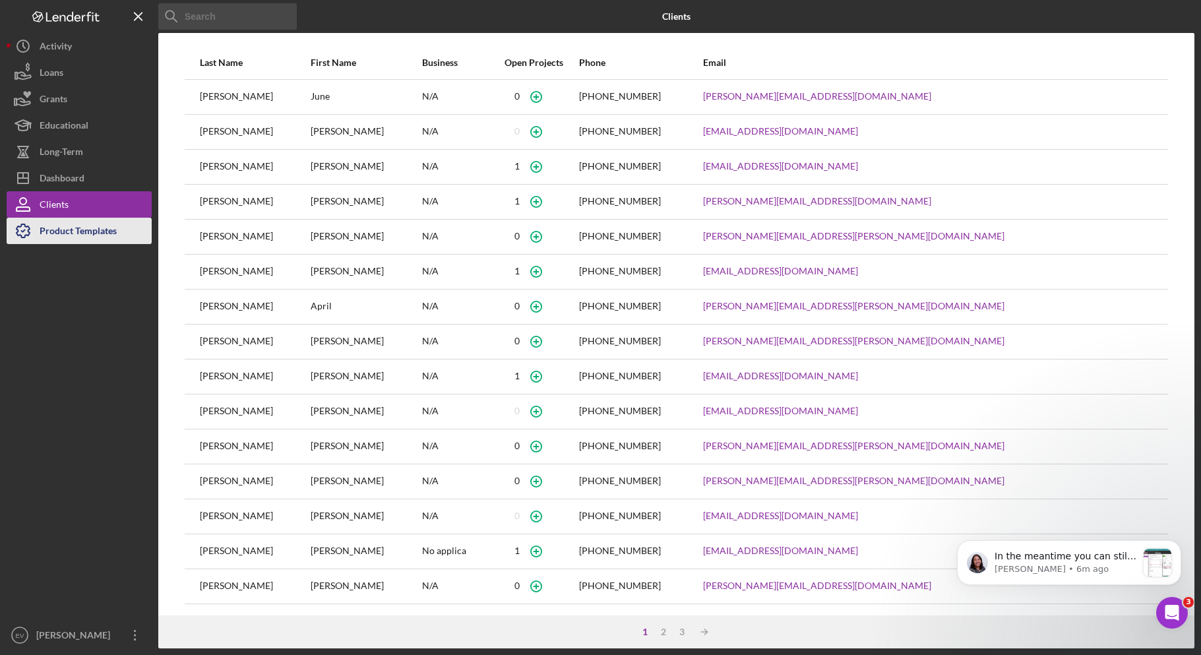
click at [90, 227] on div "Product Templates" at bounding box center [78, 233] width 77 height 30
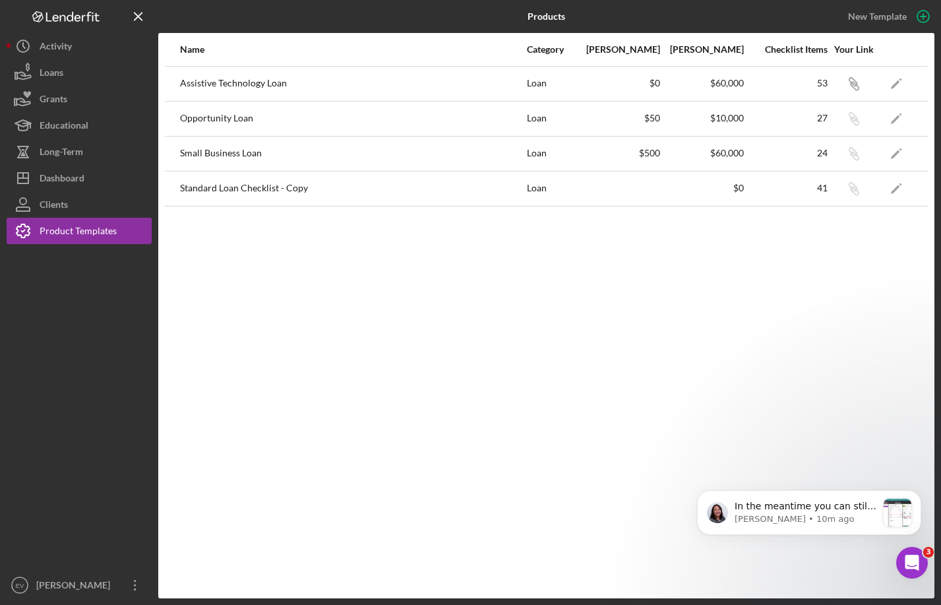
click at [368, 276] on div "Name Category Min Amount Max Amount Checklist Items Your Link Assistive Technol…" at bounding box center [546, 315] width 776 height 565
click at [77, 231] on div "Product Templates" at bounding box center [78, 233] width 77 height 30
click at [86, 206] on button "Clients" at bounding box center [79, 204] width 145 height 26
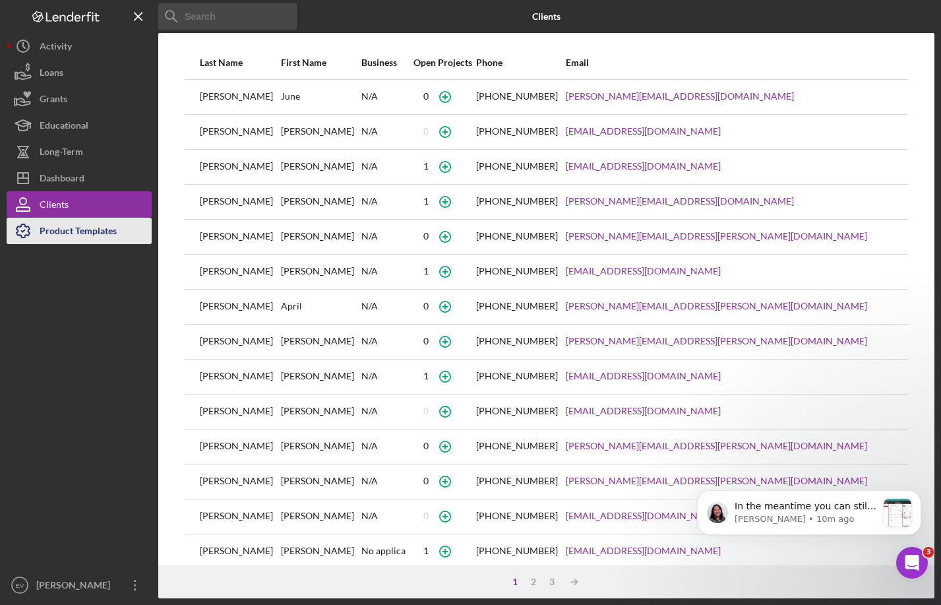
click at [83, 228] on div "Product Templates" at bounding box center [78, 233] width 77 height 30
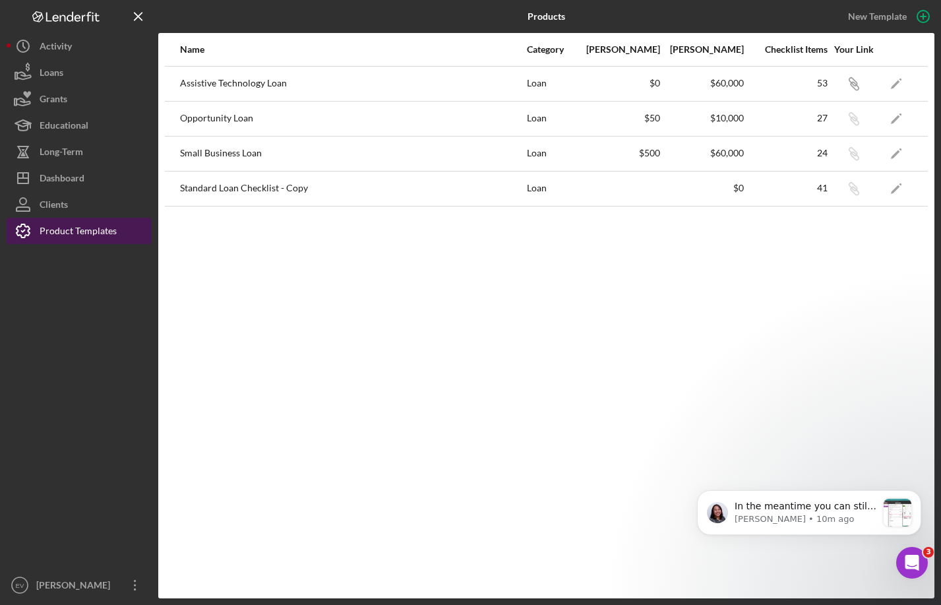
click at [89, 235] on div "Product Templates" at bounding box center [78, 233] width 77 height 30
click at [289, 84] on div "Assistive Technology Loan" at bounding box center [353, 83] width 346 height 33
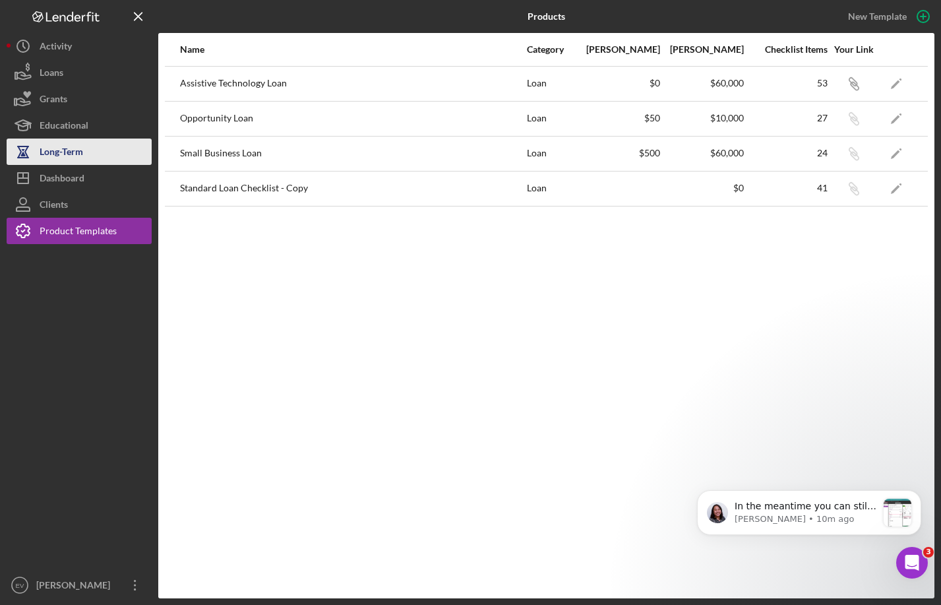
click at [81, 156] on div "Long-Term" at bounding box center [62, 153] width 44 height 30
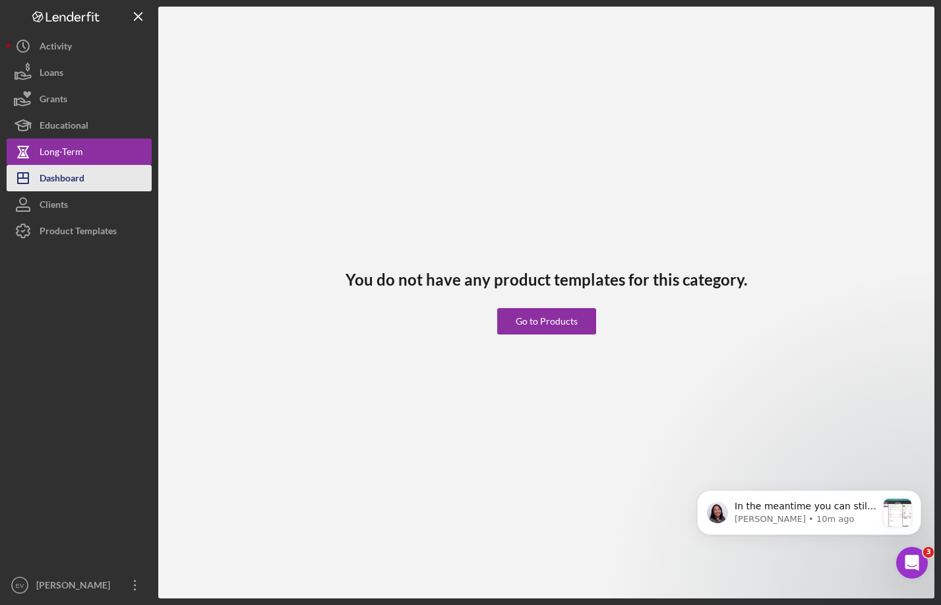
click at [82, 176] on div "Dashboard" at bounding box center [62, 180] width 45 height 30
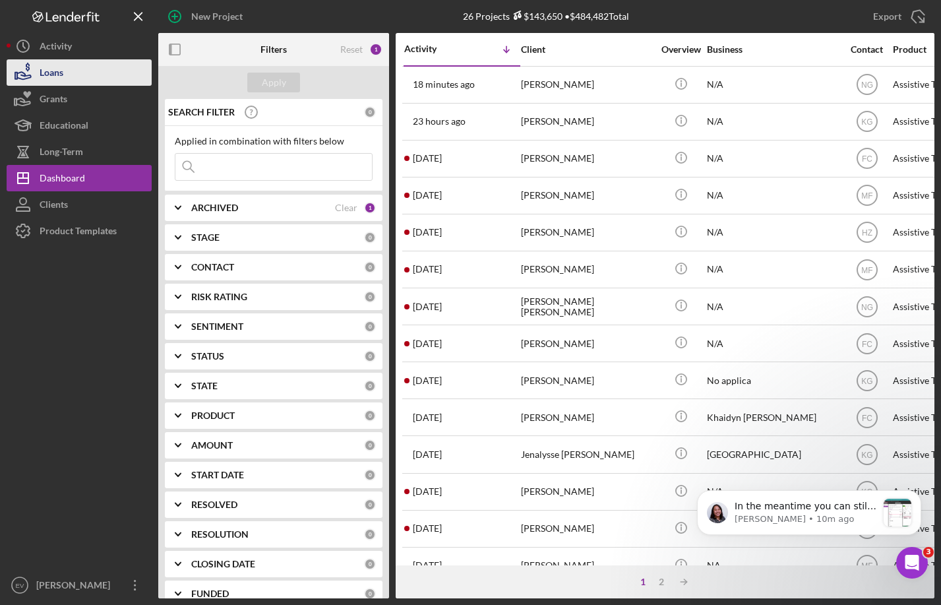
click at [89, 82] on button "Loans" at bounding box center [79, 72] width 145 height 26
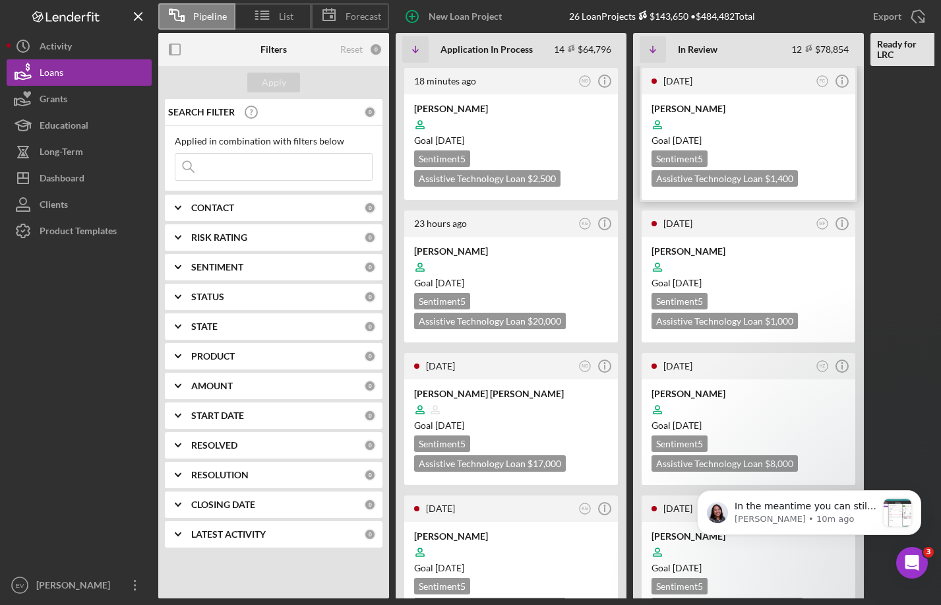
click at [751, 166] on div "Sentiment 5 Assistive Technology Loan $1,400 $490" at bounding box center [749, 168] width 194 height 36
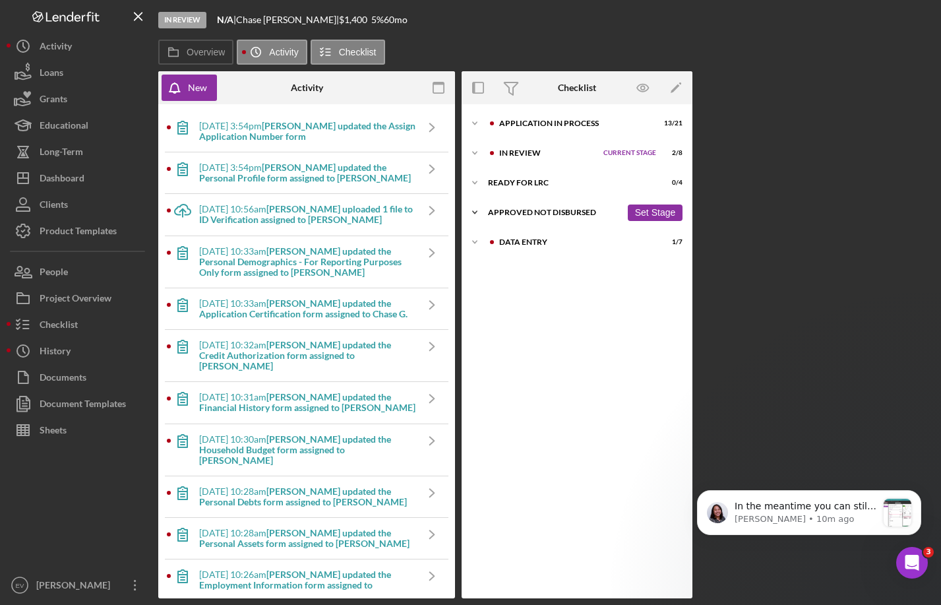
click at [520, 213] on div "Approved Not Disbursed" at bounding box center [554, 212] width 133 height 8
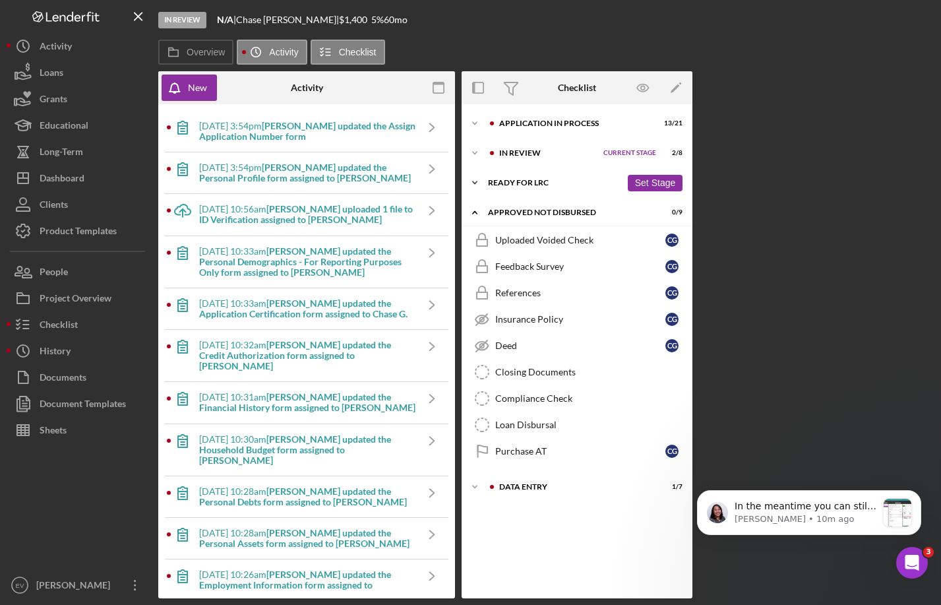
click at [518, 180] on div "Ready for LRC" at bounding box center [554, 183] width 133 height 8
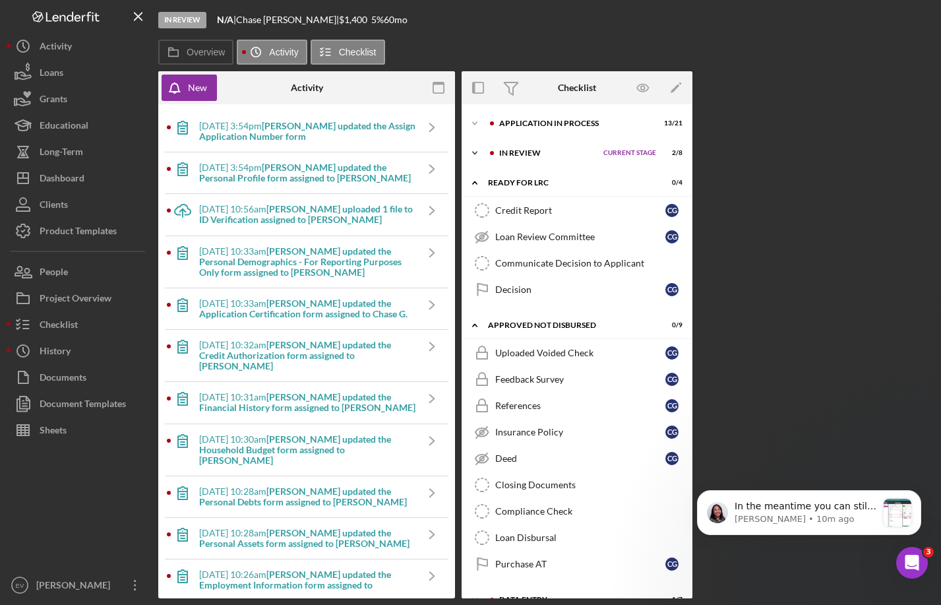
click at [518, 152] on div "In Review" at bounding box center [548, 153] width 98 height 8
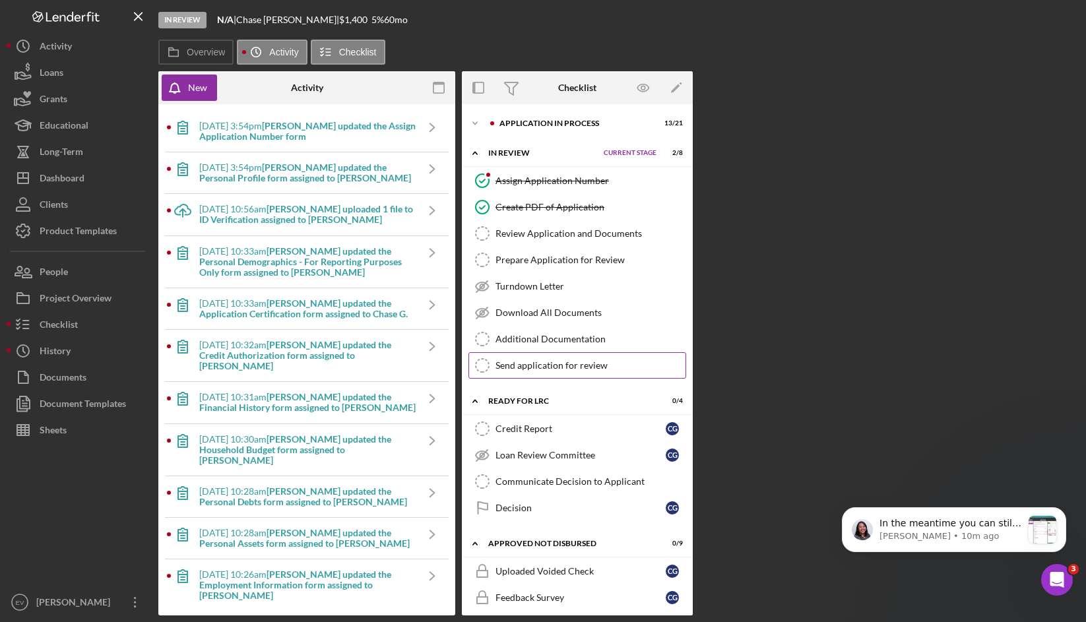
click at [555, 364] on div "Send application for review" at bounding box center [590, 365] width 190 height 11
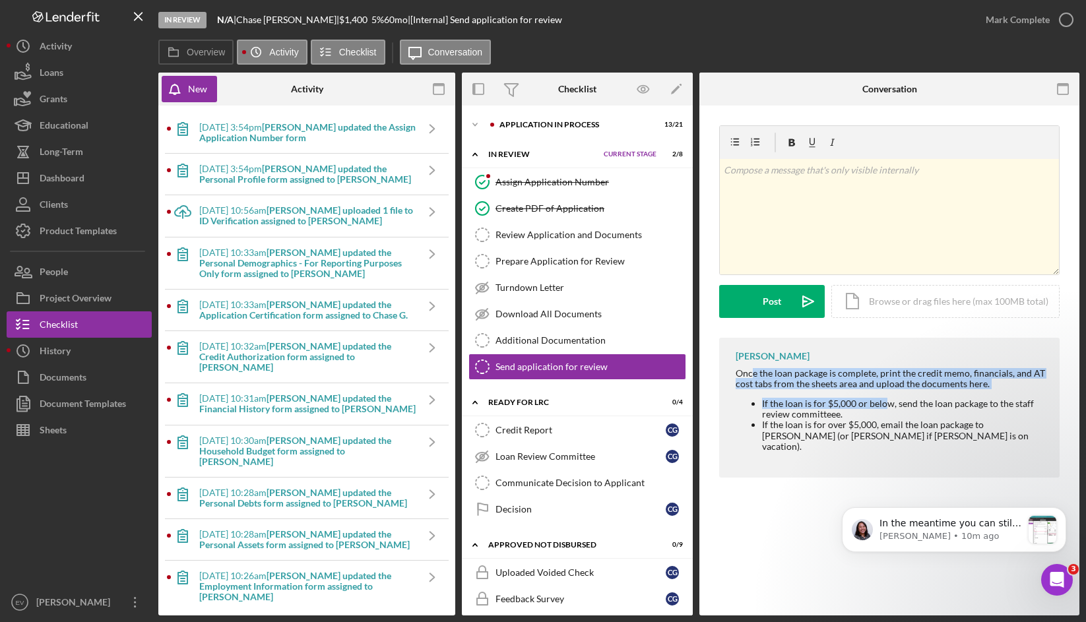
drag, startPoint x: 752, startPoint y: 376, endPoint x: 895, endPoint y: 406, distance: 146.2
click at [885, 403] on div "Once the loan package is complete, print the credit memo, financials, and AT co…" at bounding box center [890, 414] width 311 height 93
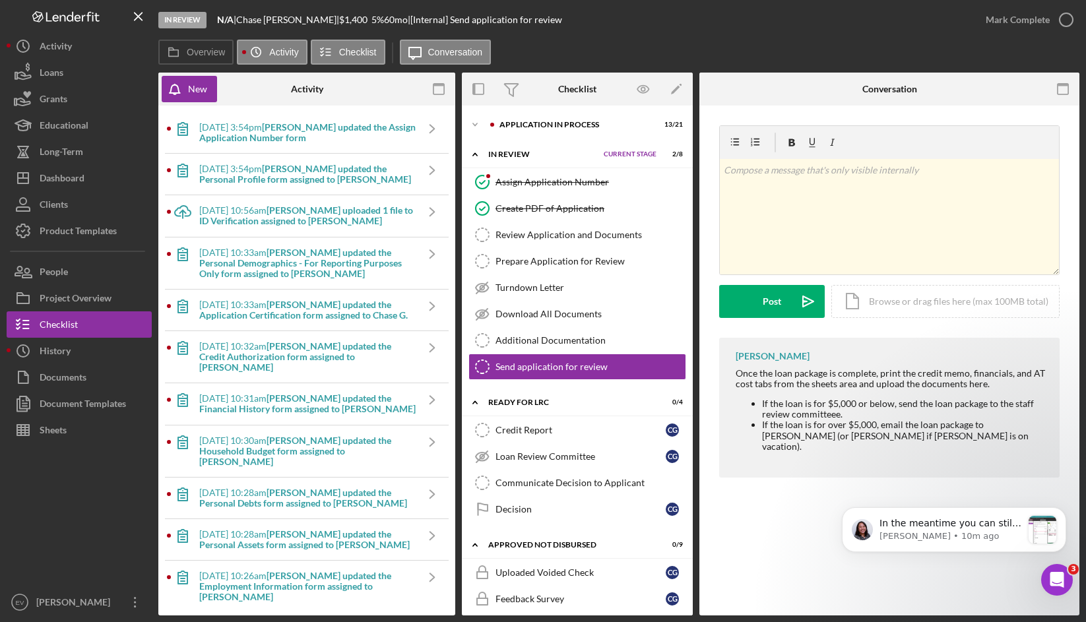
click at [909, 408] on li "If the loan is for $5,000 or below, send the loan package to the staff review c…" at bounding box center [904, 408] width 284 height 21
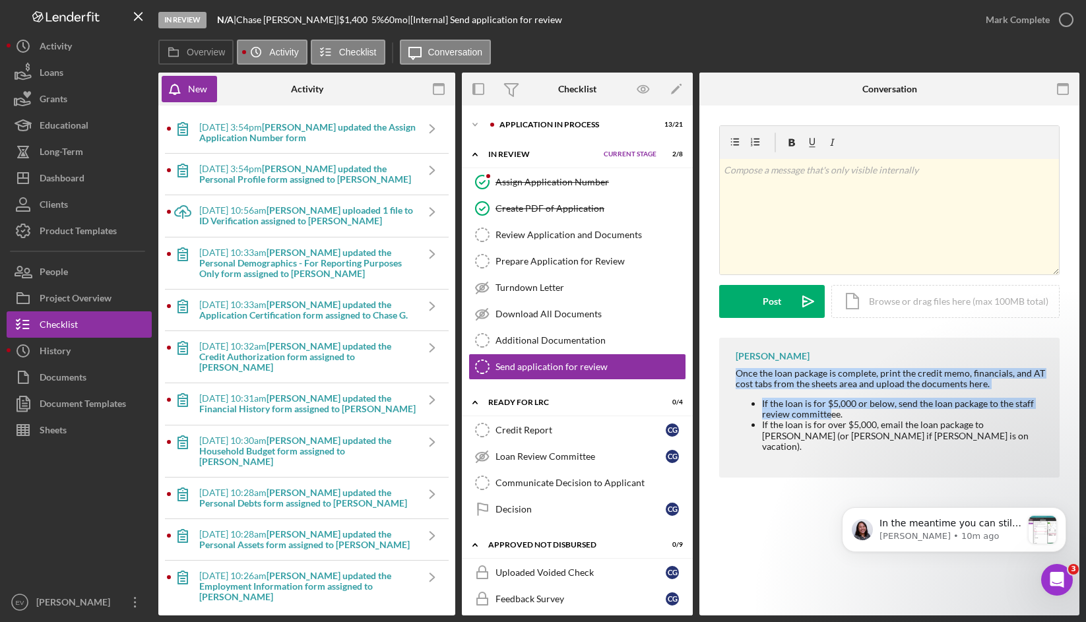
drag, startPoint x: 735, startPoint y: 371, endPoint x: 830, endPoint y: 410, distance: 103.2
click at [830, 410] on div "Once the loan package is complete, print the credit memo, financials, and AT co…" at bounding box center [890, 414] width 311 height 93
click at [830, 410] on li "If the loan is for $5,000 or below, send the loan package to the staff review c…" at bounding box center [904, 408] width 284 height 21
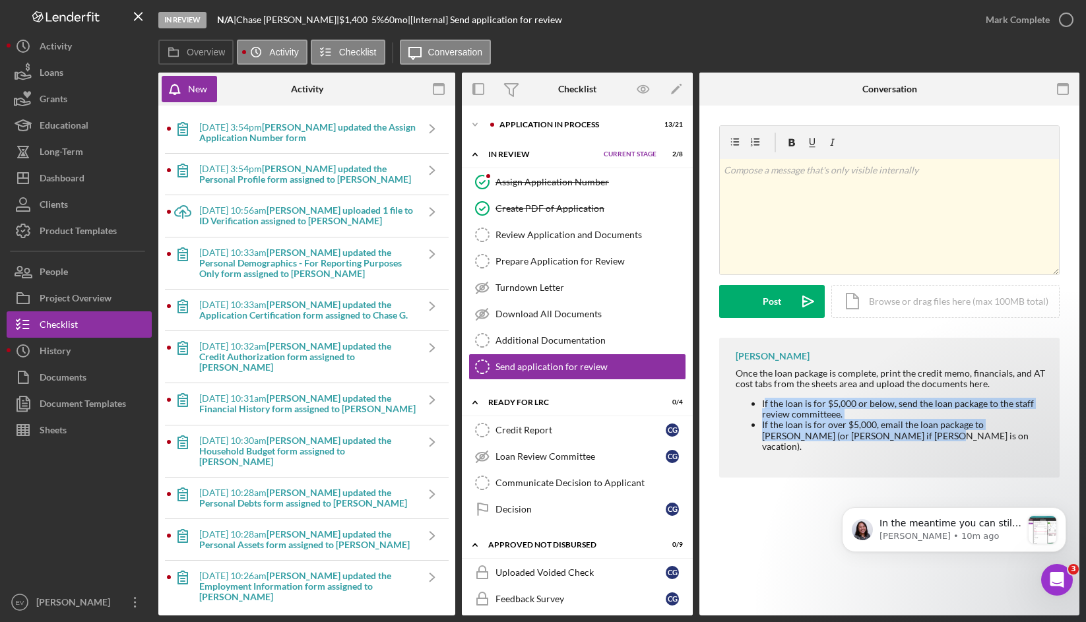
drag, startPoint x: 774, startPoint y: 407, endPoint x: 938, endPoint y: 449, distance: 169.5
click at [935, 448] on div "Once the loan package is complete, print the credit memo, financials, and AT co…" at bounding box center [890, 414] width 311 height 93
click at [939, 449] on div "Once the loan package is complete, print the credit memo, financials, and AT co…" at bounding box center [890, 414] width 311 height 93
drag, startPoint x: 760, startPoint y: 400, endPoint x: 919, endPoint y: 443, distance: 165.4
click at [919, 443] on div "Once the loan package is complete, print the credit memo, financials, and AT co…" at bounding box center [890, 414] width 311 height 93
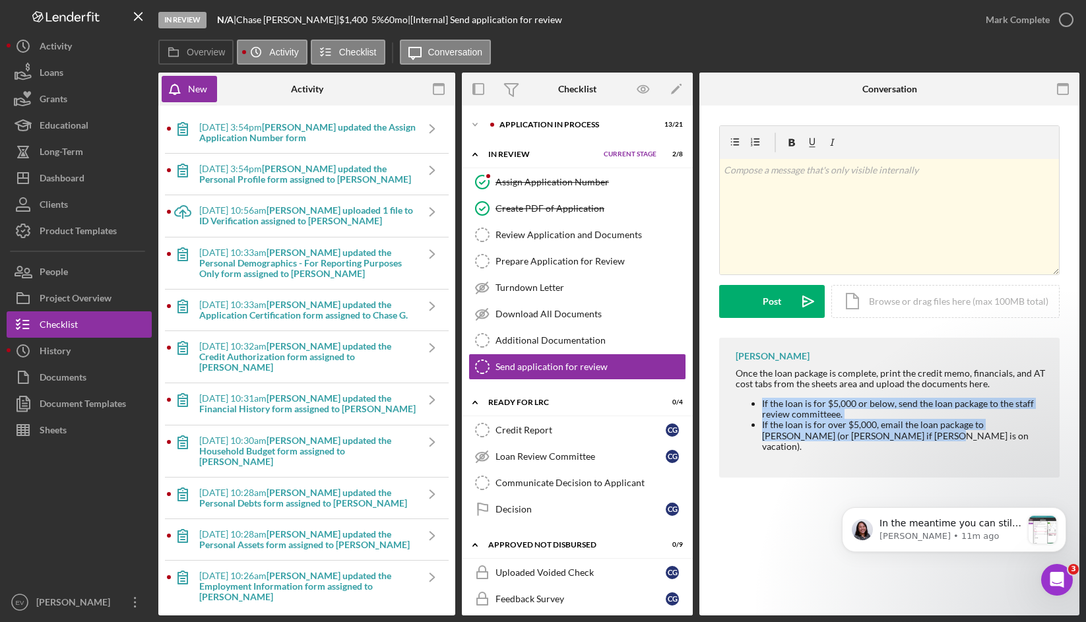
click at [919, 443] on div "Once the loan package is complete, print the credit memo, financials, and AT co…" at bounding box center [890, 414] width 311 height 93
drag, startPoint x: 902, startPoint y: 441, endPoint x: 792, endPoint y: 413, distance: 113.7
click at [792, 413] on div "Once the loan package is complete, print the credit memo, financials, and AT co…" at bounding box center [890, 414] width 311 height 93
click at [792, 413] on li "If the loan is for $5,000 or below, send the loan package to the staff review c…" at bounding box center [904, 408] width 284 height 21
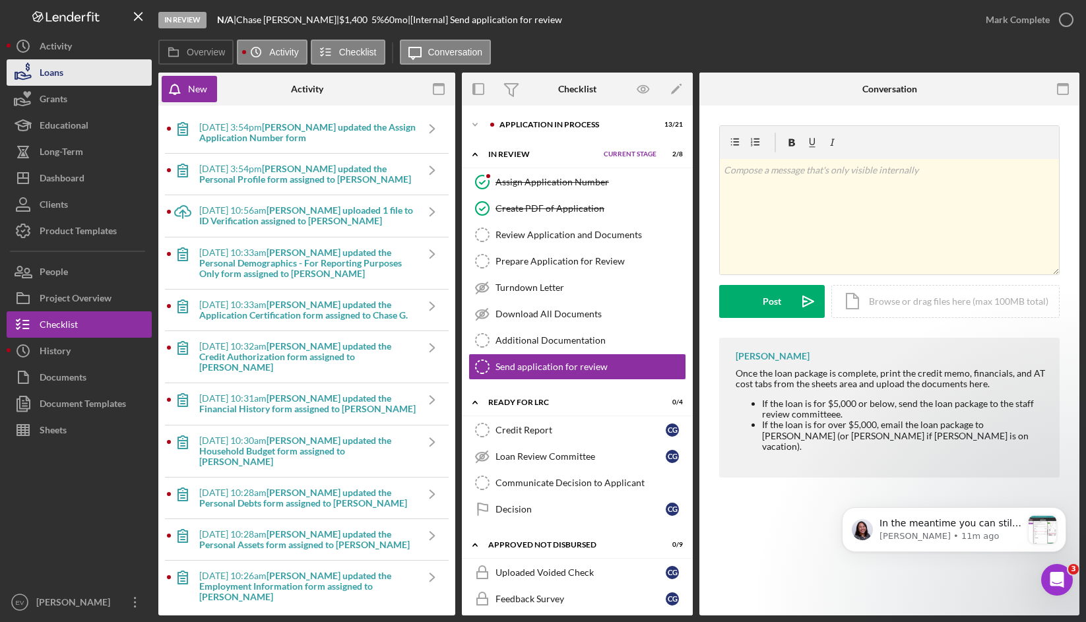
click at [84, 72] on button "Loans" at bounding box center [79, 72] width 145 height 26
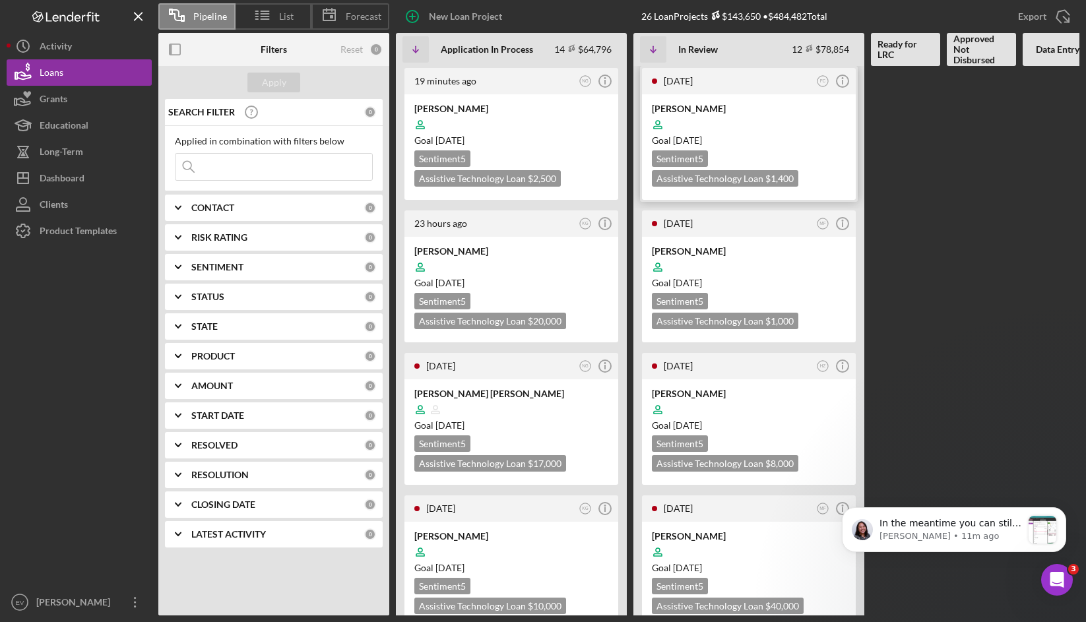
scroll to position [0, 19]
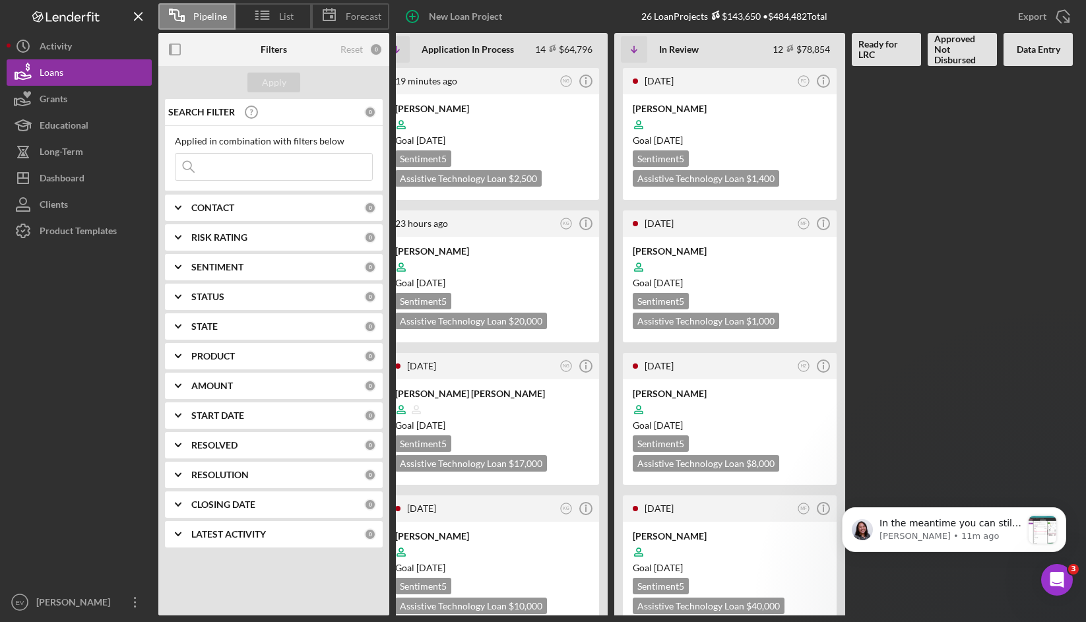
click at [237, 207] on div "CONTACT" at bounding box center [277, 207] width 173 height 11
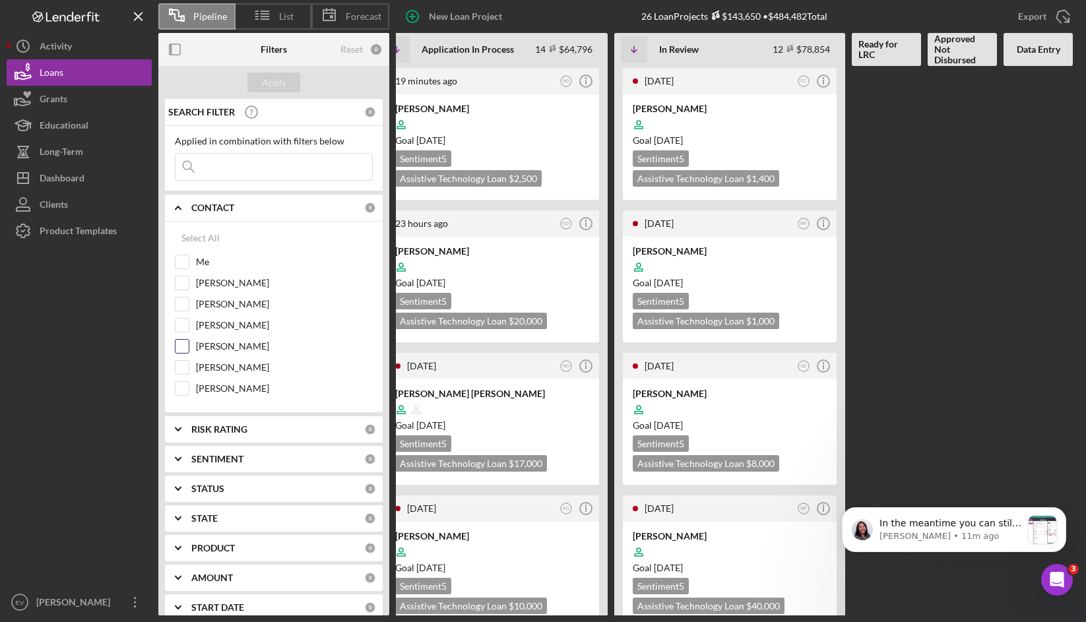
click at [233, 348] on label "[PERSON_NAME]" at bounding box center [284, 346] width 177 height 13
click at [189, 348] on input "[PERSON_NAME]" at bounding box center [181, 346] width 13 height 13
click at [267, 68] on div "Apply" at bounding box center [273, 82] width 231 height 33
click at [261, 78] on button "Apply" at bounding box center [273, 83] width 53 height 20
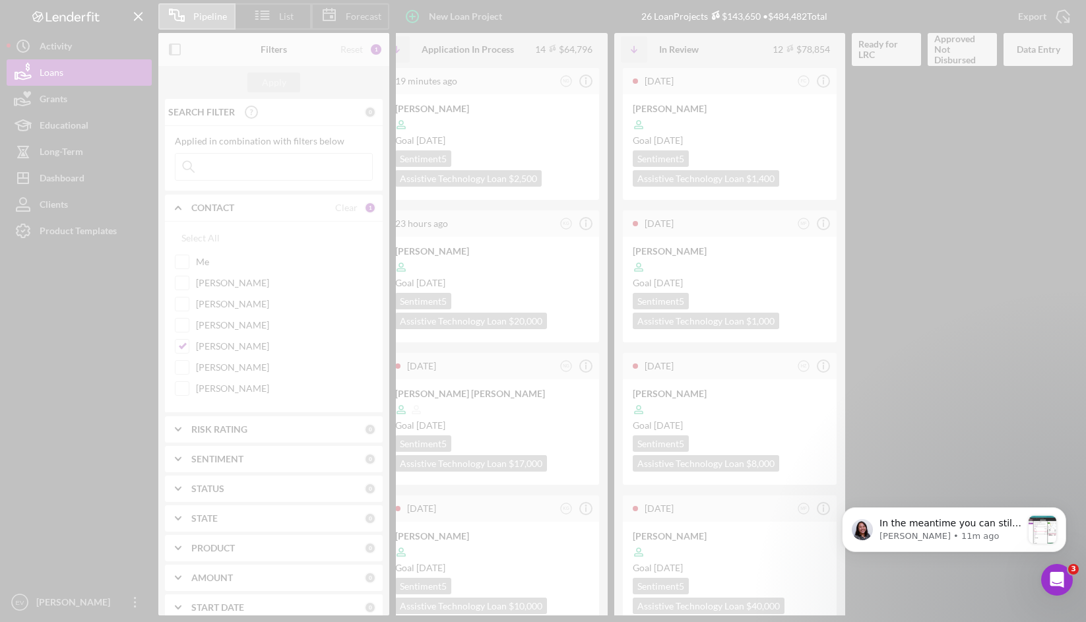
scroll to position [0, 0]
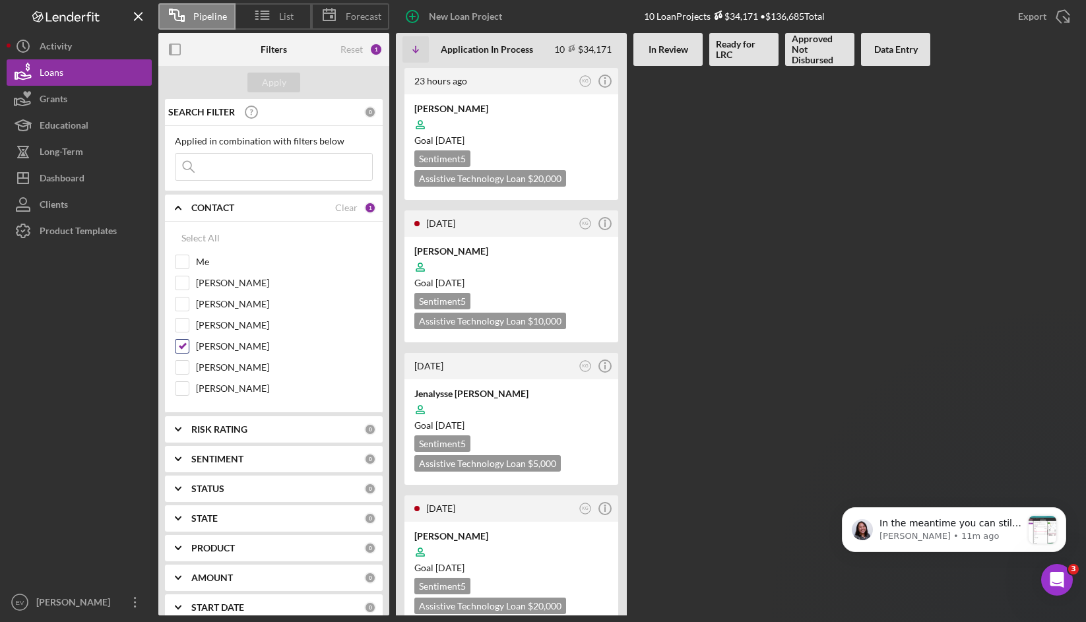
click at [213, 346] on label "[PERSON_NAME]" at bounding box center [284, 346] width 177 height 13
click at [189, 346] on input "[PERSON_NAME]" at bounding box center [181, 346] width 13 height 13
checkbox input "false"
click at [200, 236] on div "Select All" at bounding box center [200, 238] width 38 height 26
checkbox input "true"
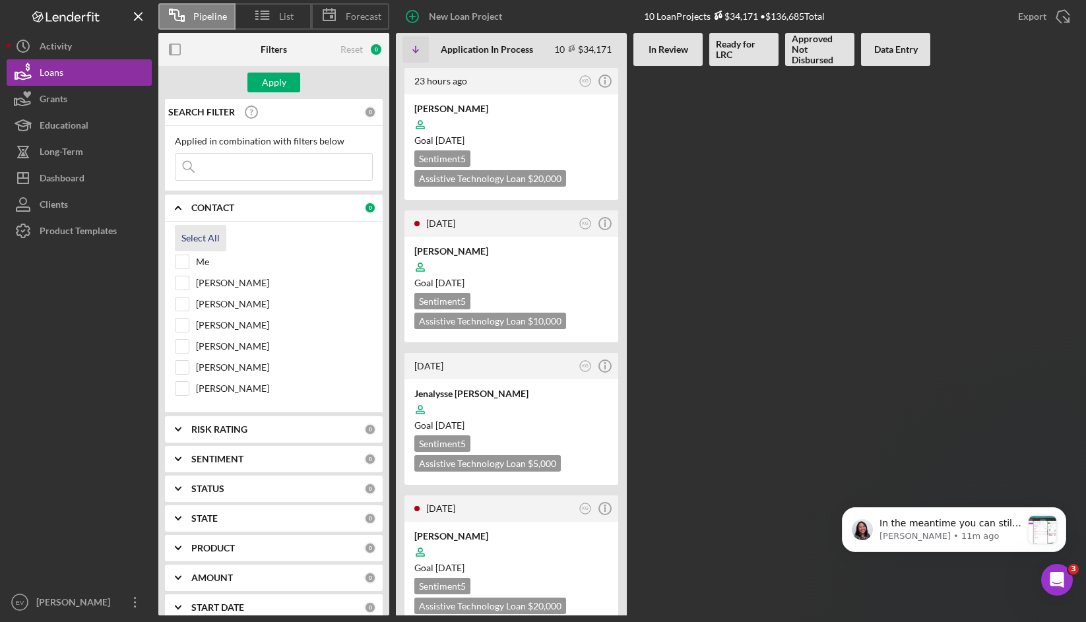
checkbox input "true"
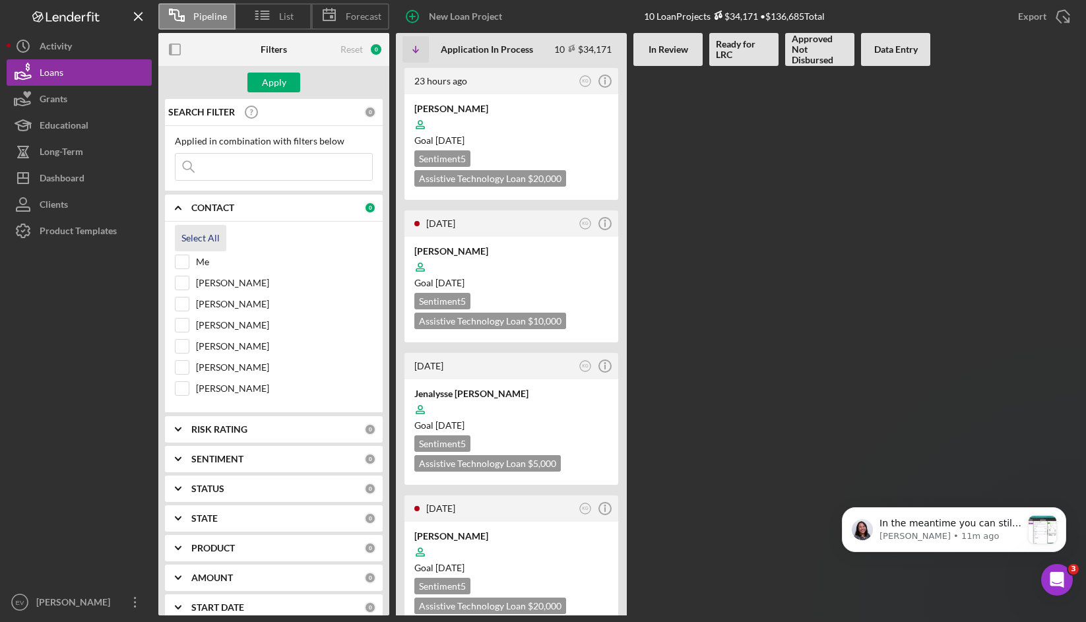
checkbox input "true"
click at [282, 79] on div "Apply" at bounding box center [274, 83] width 24 height 20
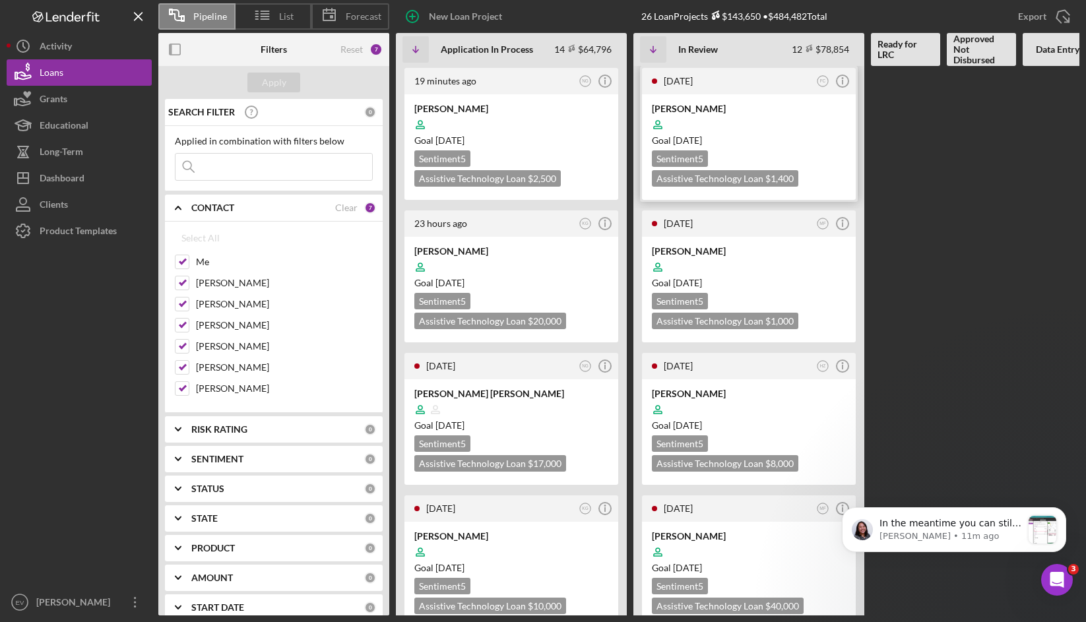
click at [745, 147] on div "[PERSON_NAME] Goal [DATE] Sentiment 5 Assistive Technology Loan $1,400 $490" at bounding box center [749, 147] width 214 height 106
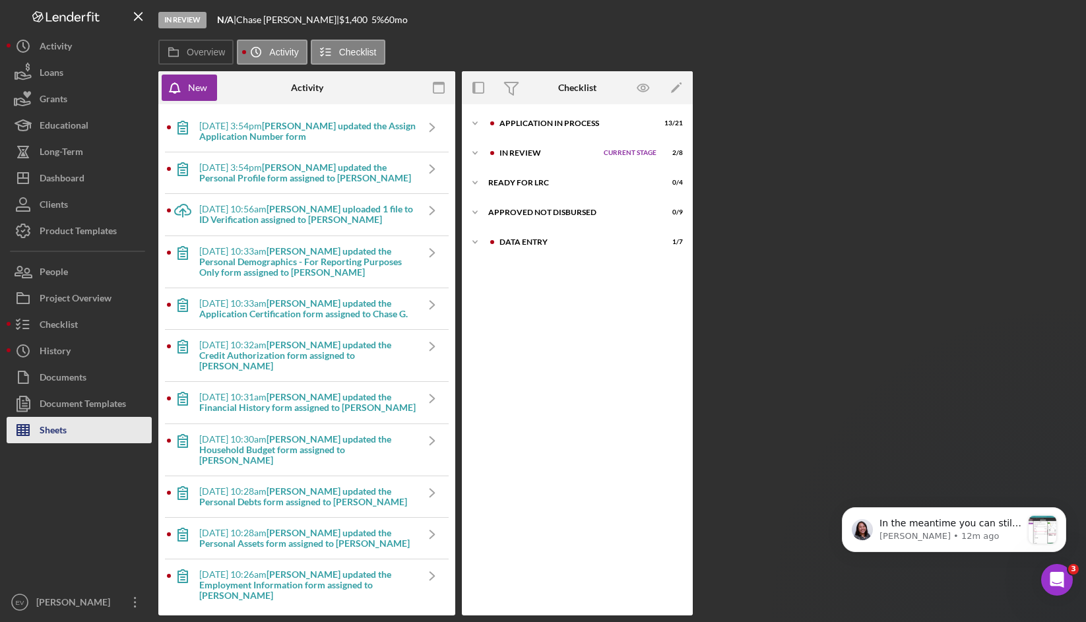
click at [80, 437] on button "Sheets" at bounding box center [79, 430] width 145 height 26
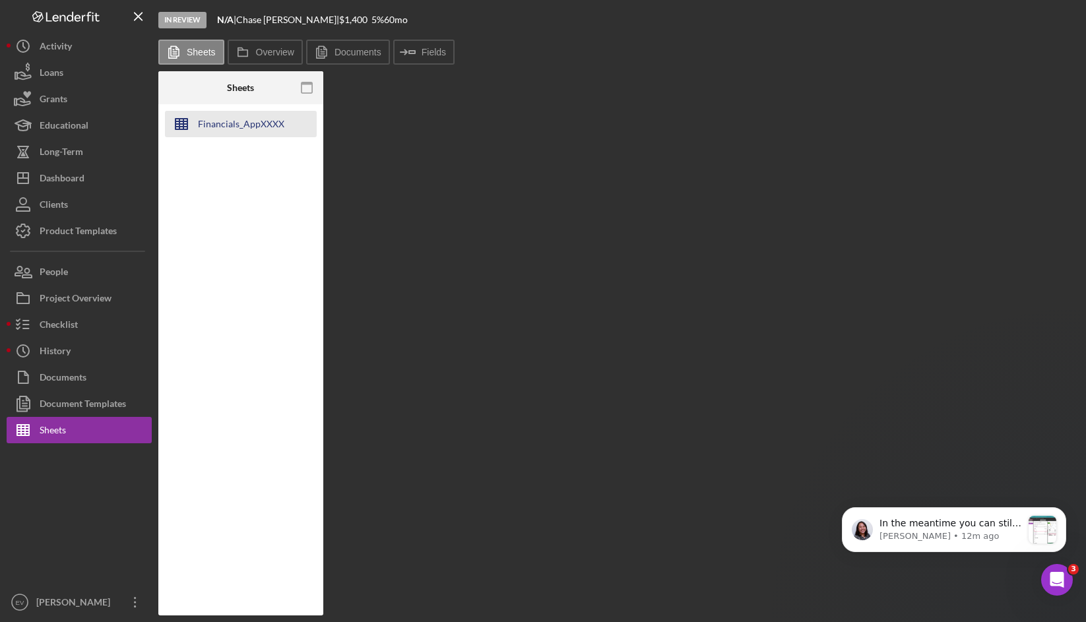
click at [218, 121] on div "Financials_AppXXXX" at bounding box center [241, 124] width 86 height 26
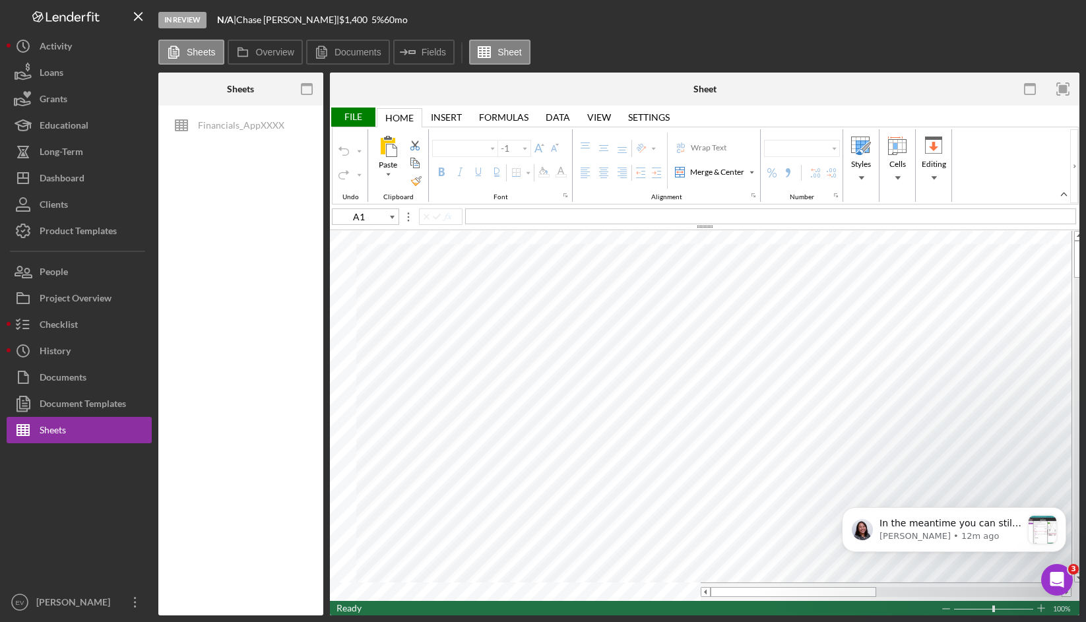
type input "Calibri"
type input "11"
type input "B11"
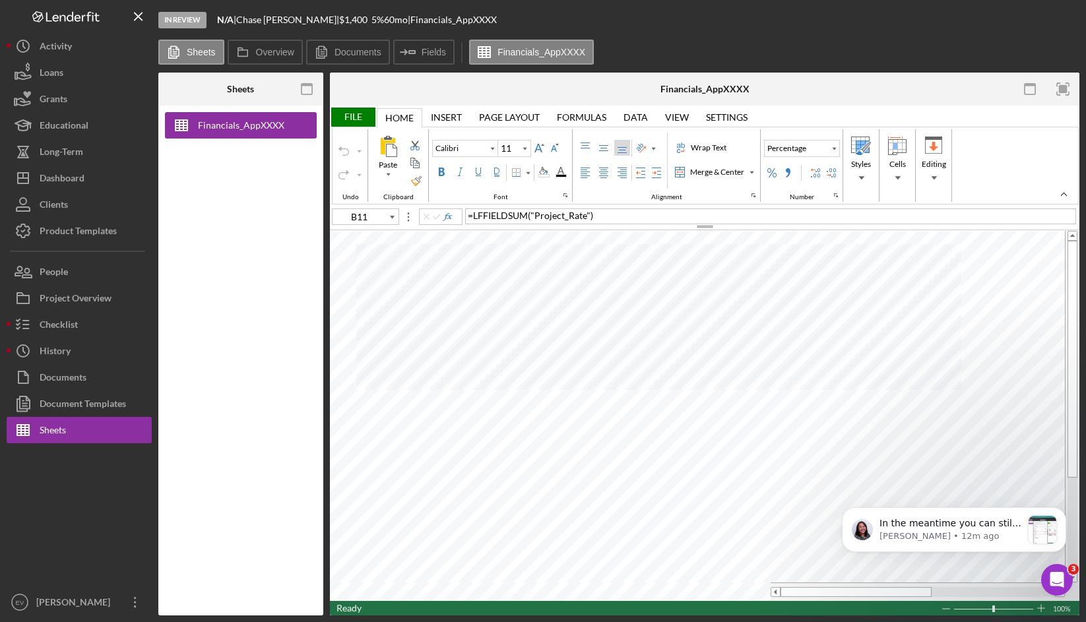
type input "Arial"
type input "10"
click at [316, 84] on icon "button" at bounding box center [306, 90] width 30 height 30
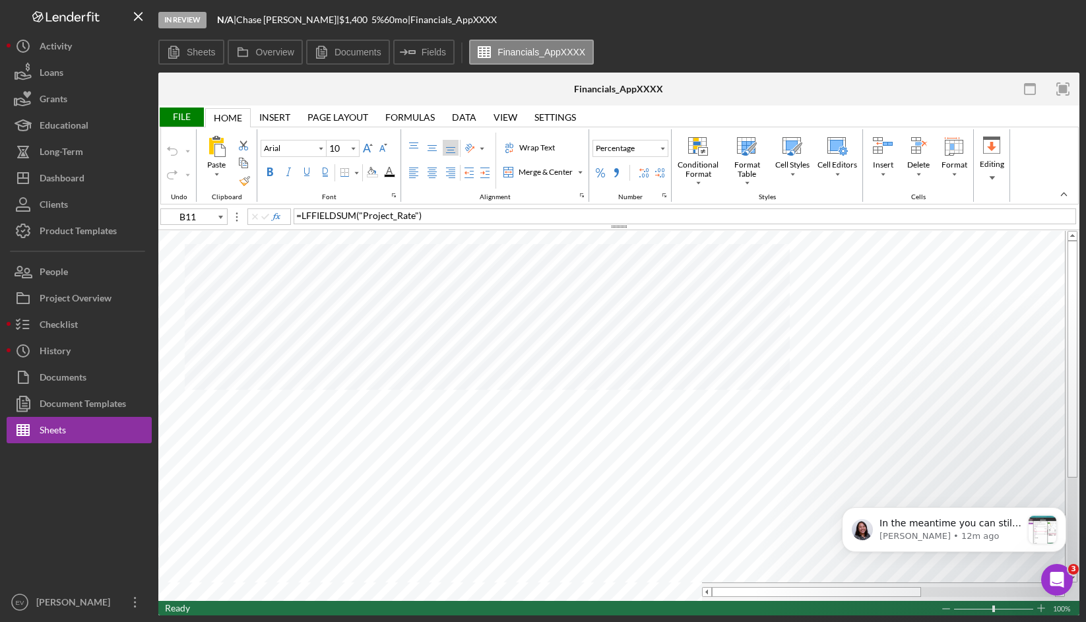
type input "C18"
type input "11"
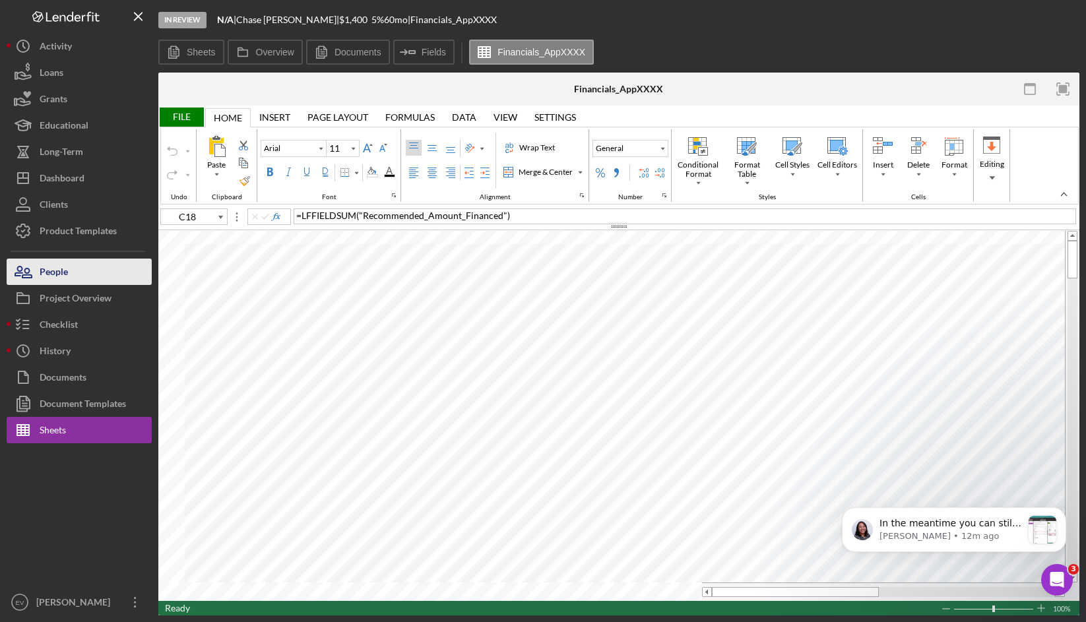
click at [79, 270] on button "People" at bounding box center [79, 272] width 145 height 26
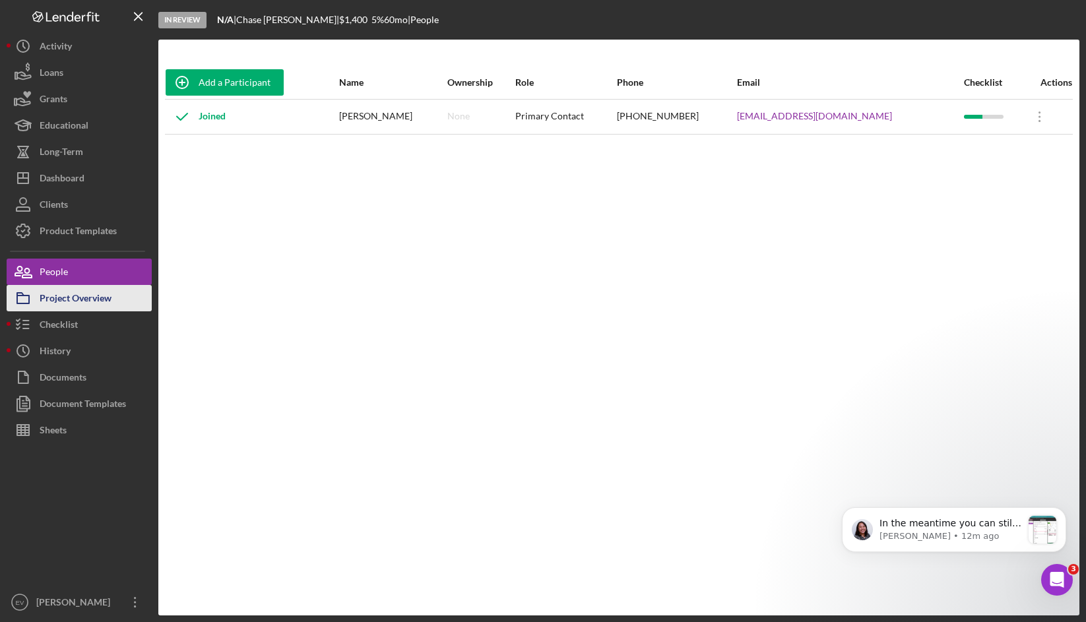
click at [132, 294] on button "Project Overview" at bounding box center [79, 298] width 145 height 26
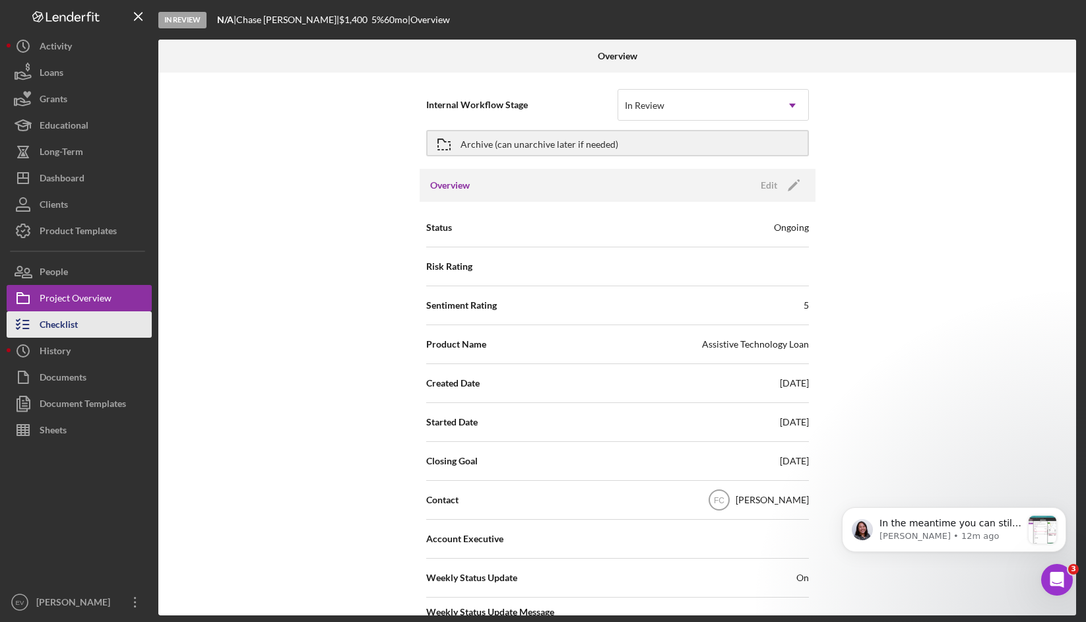
click at [89, 322] on button "Checklist" at bounding box center [79, 324] width 145 height 26
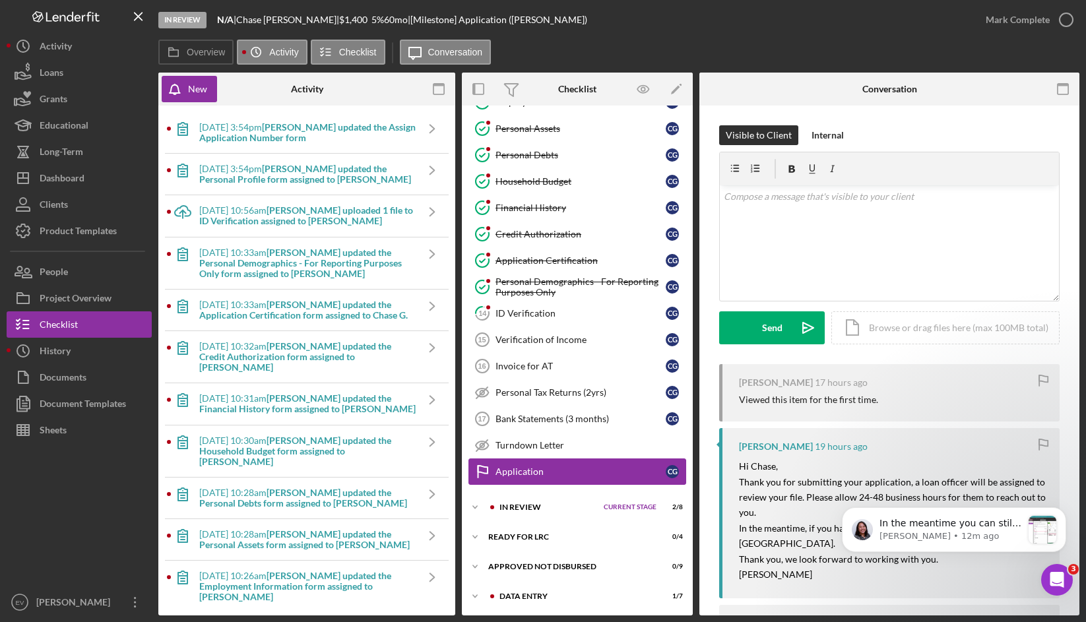
scroll to position [210, 0]
click at [527, 515] on div "Icon/Expander In Review Current Stage 2 / 8 Set Stage" at bounding box center [577, 506] width 231 height 26
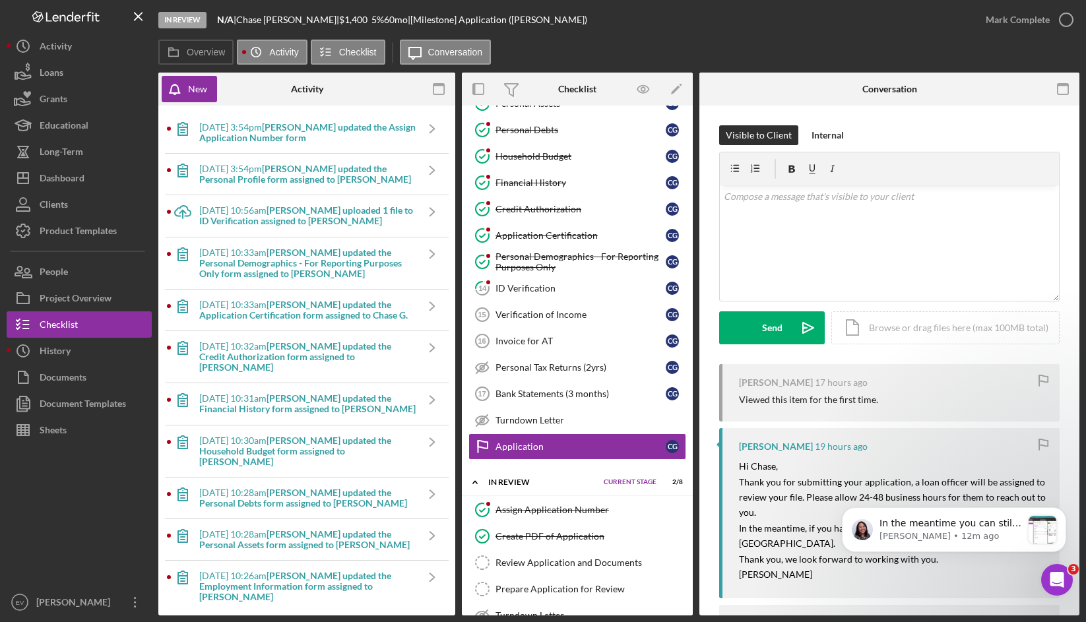
scroll to position [390, 0]
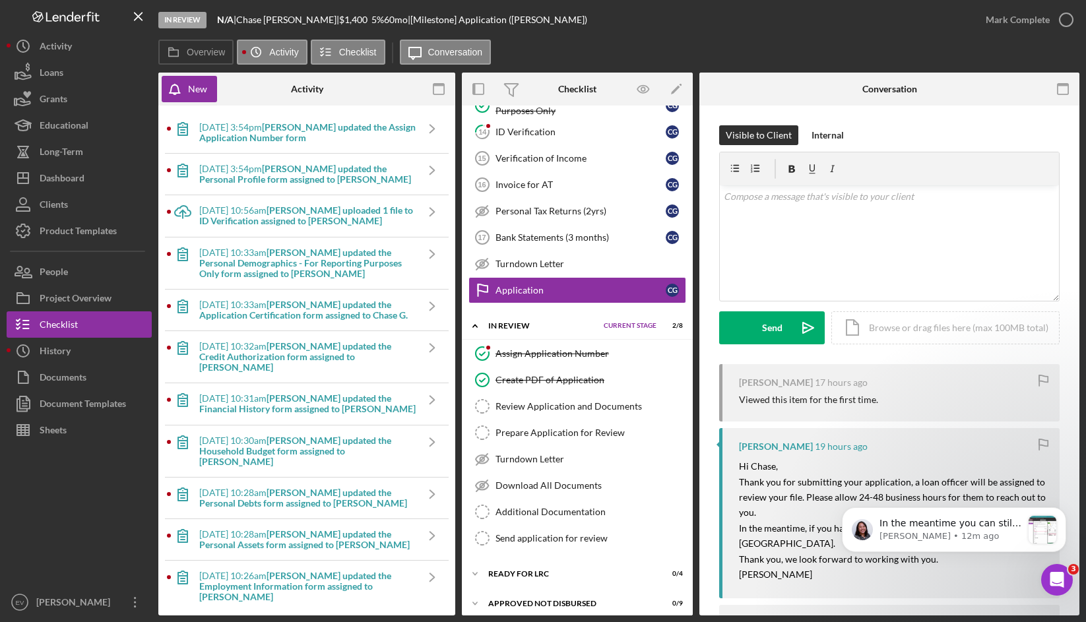
click at [612, 107] on div "Disclosures Disclosures C G Personal Information Personal Information C G Type …" at bounding box center [577, 29] width 231 height 561
click at [71, 79] on button "Loans" at bounding box center [79, 72] width 145 height 26
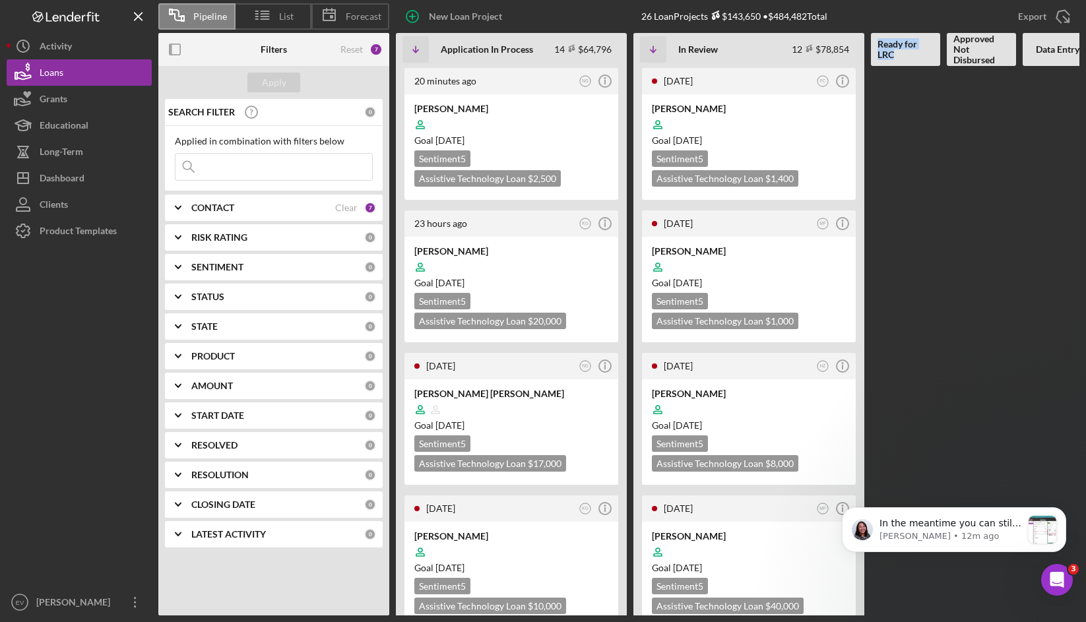
drag, startPoint x: 908, startPoint y: 57, endPoint x: 877, endPoint y: 43, distance: 33.9
click at [877, 43] on b "Ready for LRC" at bounding box center [905, 49] width 56 height 21
click at [877, 42] on b "Ready for LRC" at bounding box center [905, 49] width 56 height 21
drag, startPoint x: 877, startPoint y: 42, endPoint x: 903, endPoint y: 59, distance: 31.1
click at [903, 59] on b "Ready for LRC" at bounding box center [905, 49] width 56 height 21
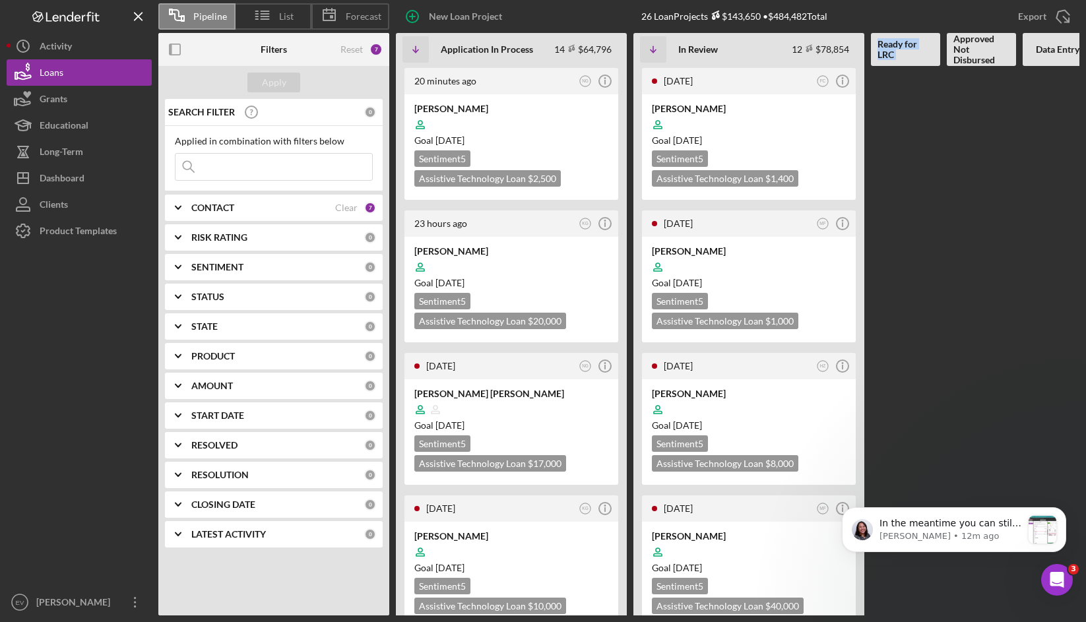
click at [903, 59] on b "Ready for LRC" at bounding box center [905, 49] width 56 height 21
drag, startPoint x: 900, startPoint y: 56, endPoint x: 880, endPoint y: 43, distance: 23.2
click at [880, 43] on b "Ready for LRC" at bounding box center [905, 49] width 56 height 21
drag, startPoint x: 880, startPoint y: 43, endPoint x: 892, endPoint y: 55, distance: 16.3
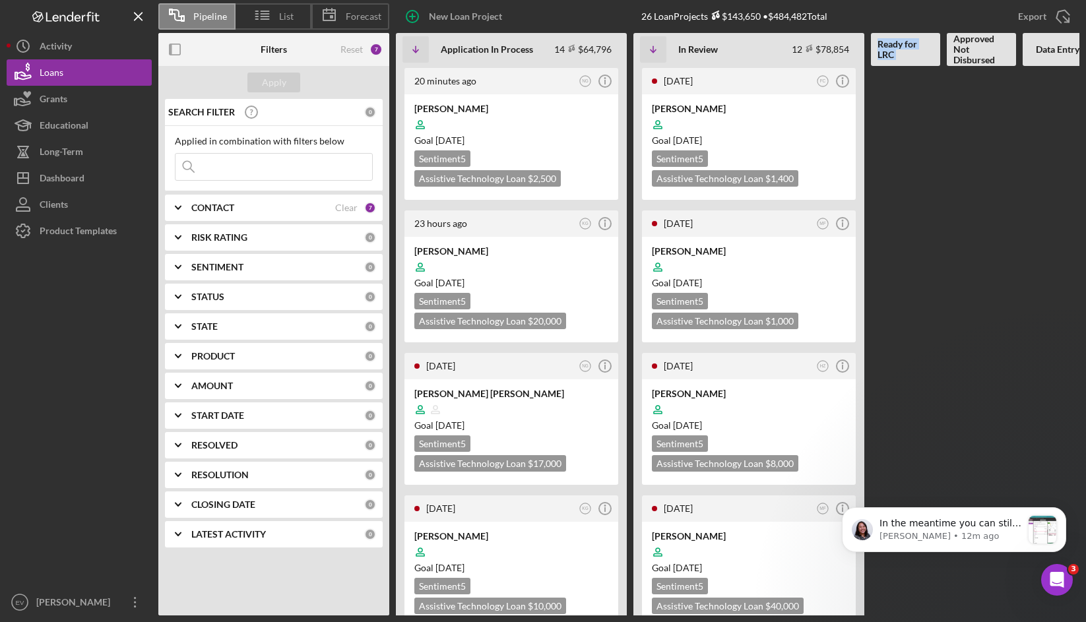
click at [892, 55] on b "Ready for LRC" at bounding box center [905, 49] width 56 height 21
click at [739, 153] on div "Sentiment 5 Assistive Technology Loan $1,400 $490" at bounding box center [749, 168] width 194 height 36
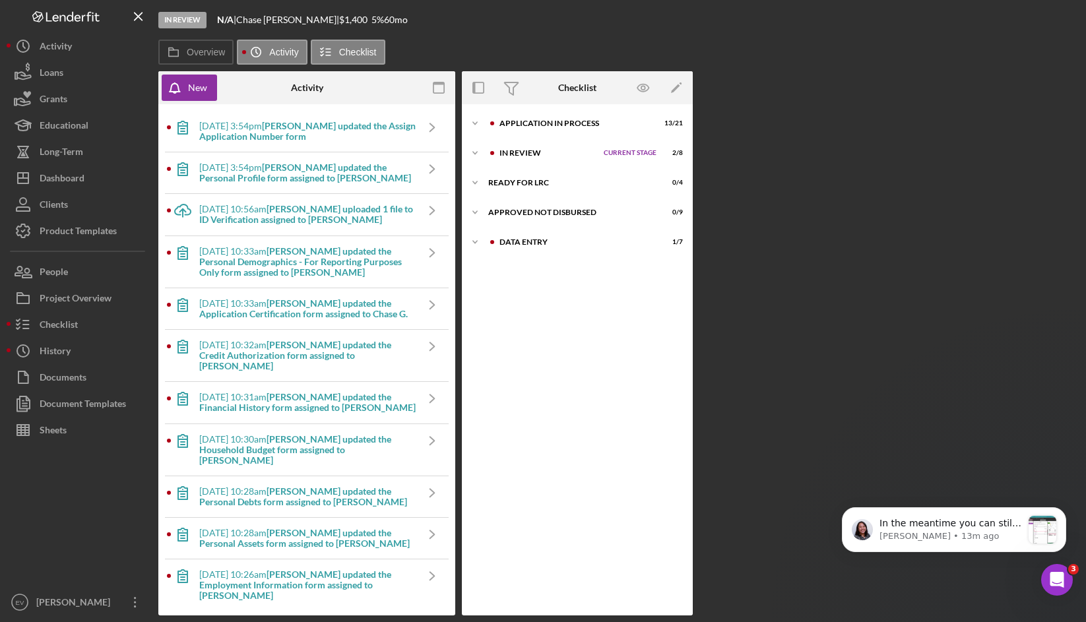
scroll to position [9, 0]
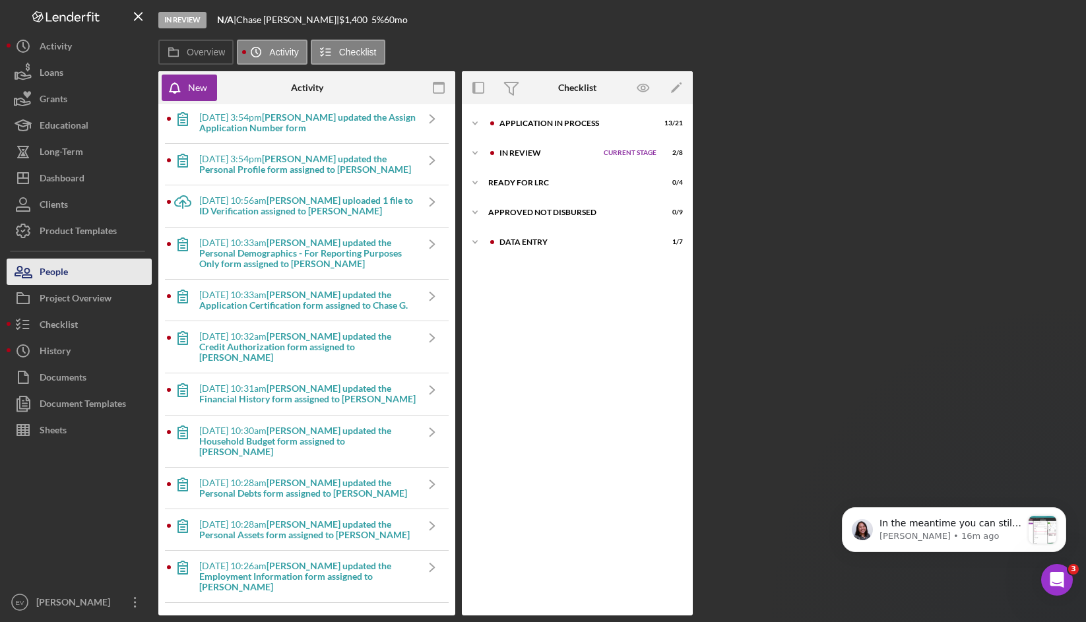
click at [82, 281] on button "People" at bounding box center [79, 272] width 145 height 26
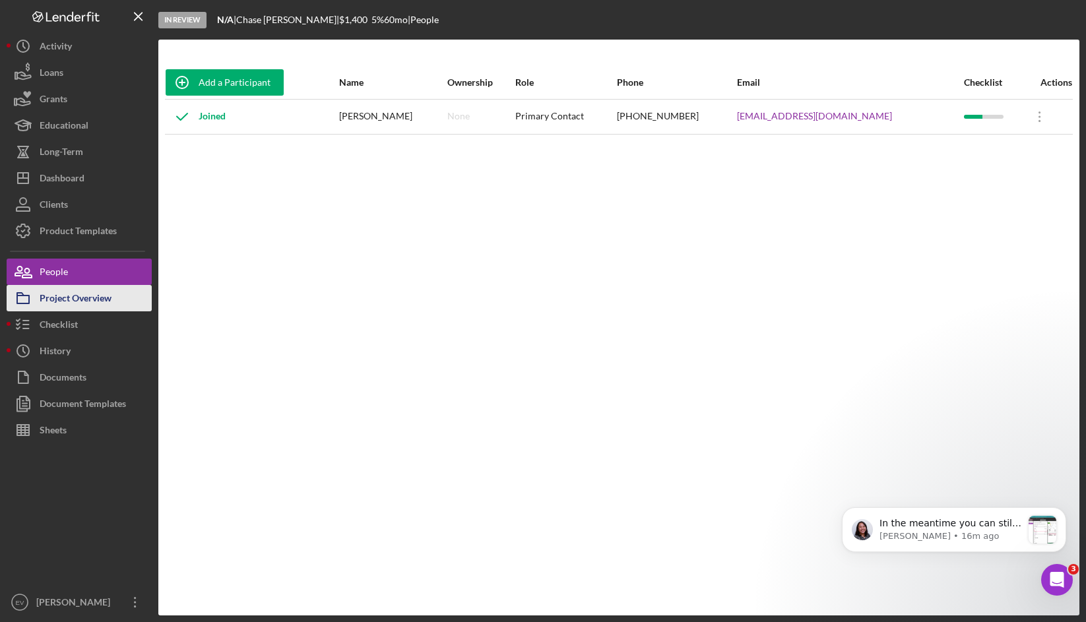
click at [94, 295] on div "Project Overview" at bounding box center [76, 300] width 72 height 30
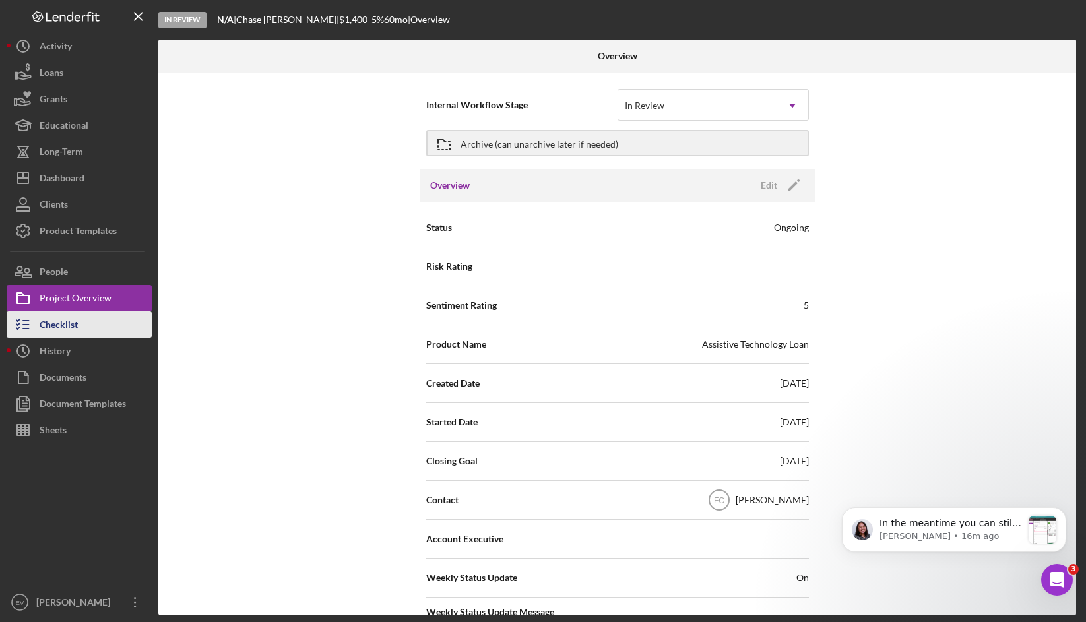
click at [96, 319] on button "Checklist" at bounding box center [79, 324] width 145 height 26
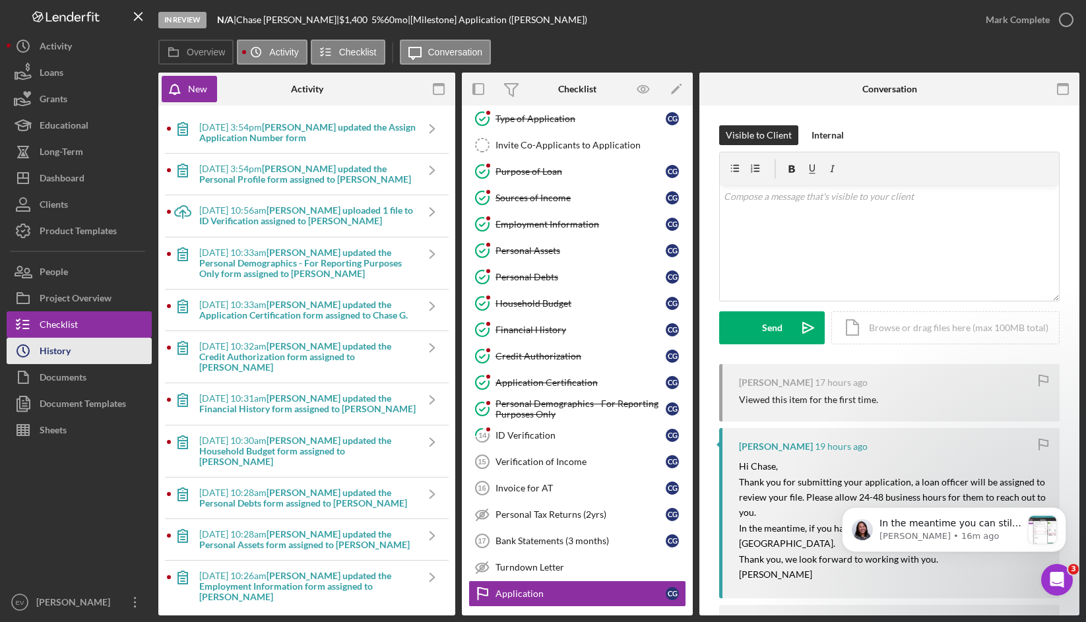
scroll to position [208, 0]
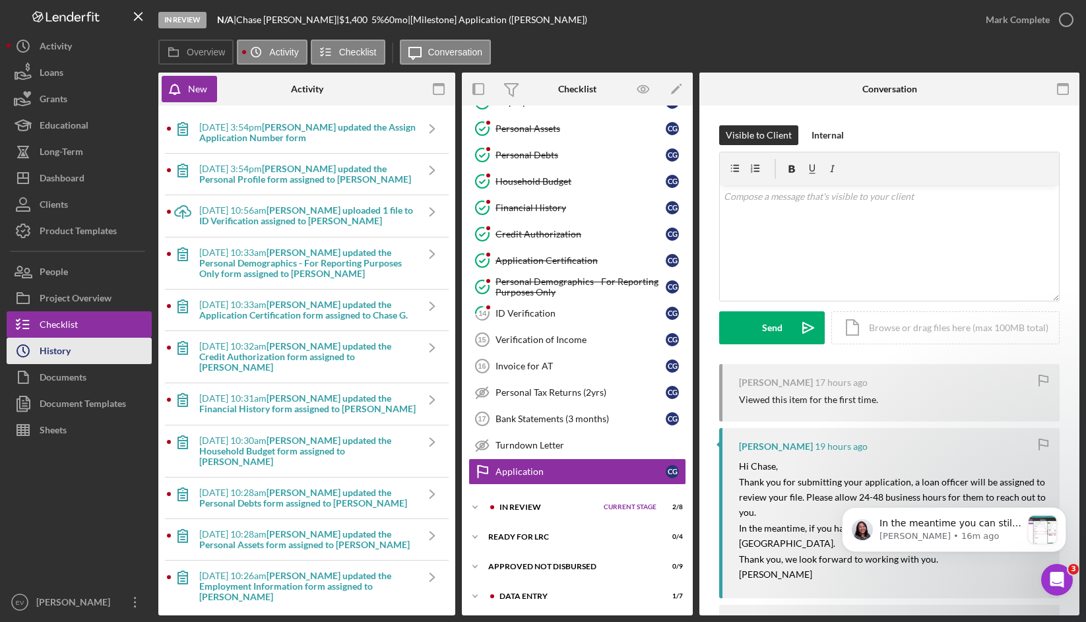
click at [102, 354] on button "Icon/History History" at bounding box center [79, 351] width 145 height 26
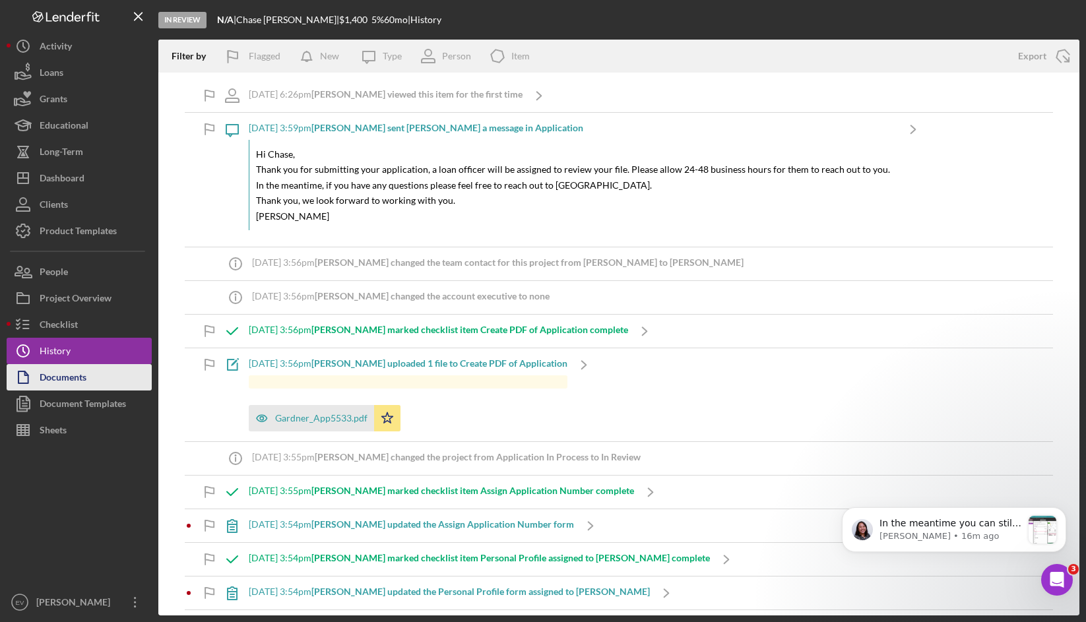
click at [106, 380] on button "Documents" at bounding box center [79, 377] width 145 height 26
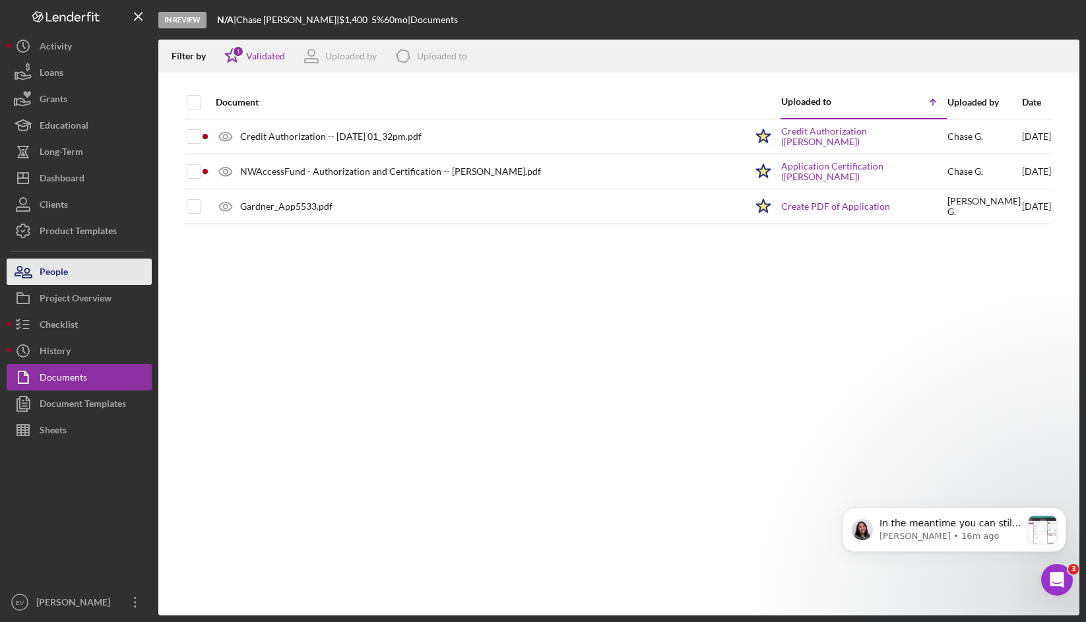
click at [93, 275] on button "People" at bounding box center [79, 272] width 145 height 26
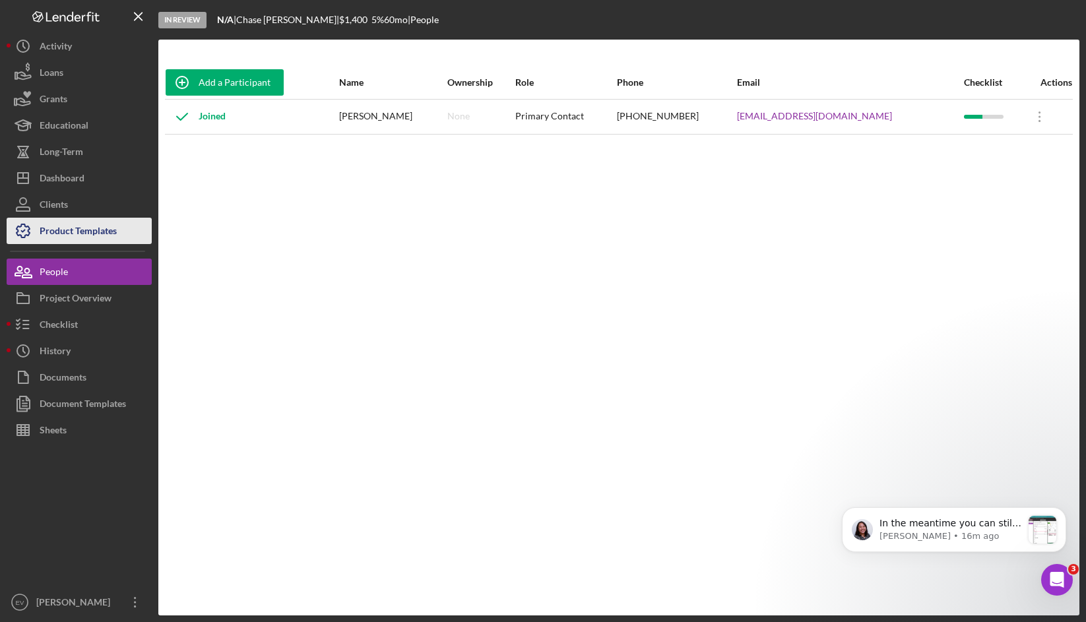
click at [90, 232] on div "Product Templates" at bounding box center [78, 233] width 77 height 30
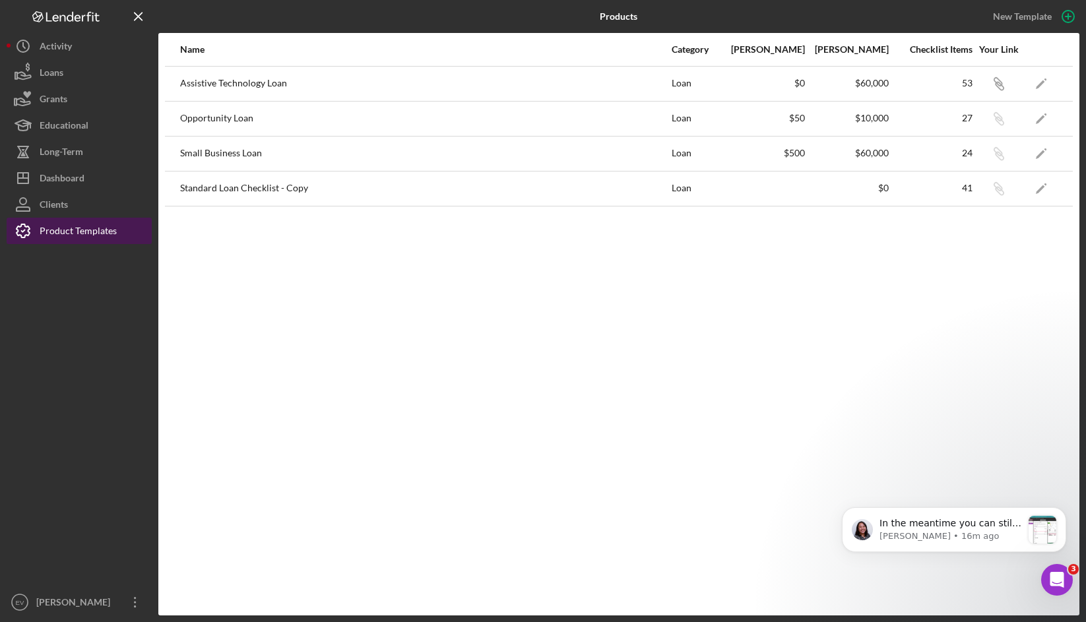
click at [90, 225] on div "Product Templates" at bounding box center [78, 233] width 77 height 30
click at [40, 228] on div "Product Templates" at bounding box center [78, 233] width 77 height 30
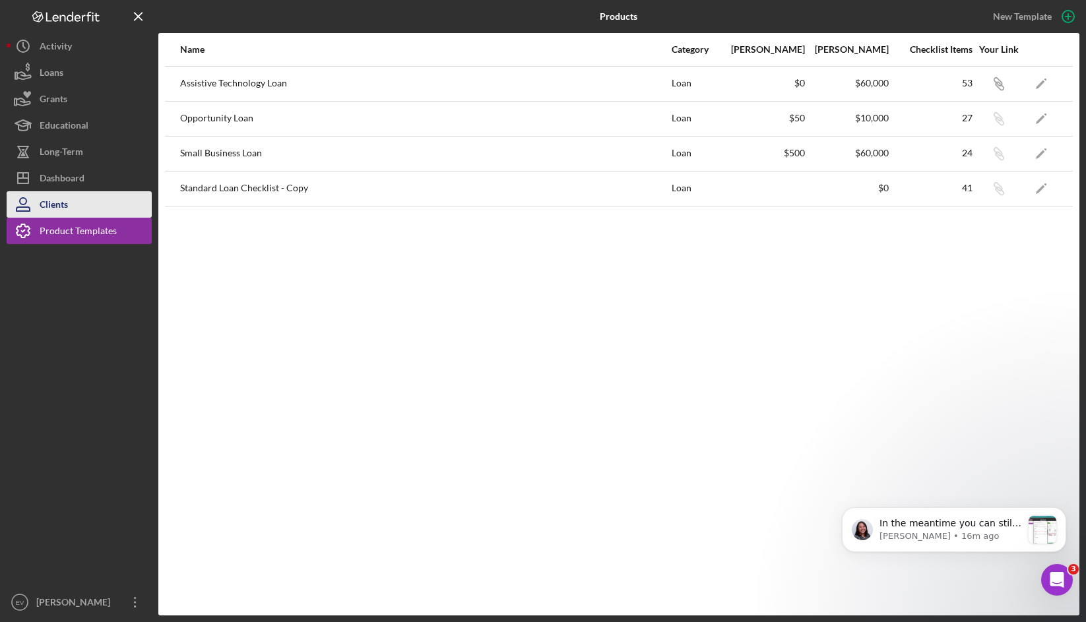
click at [79, 200] on button "Clients" at bounding box center [79, 204] width 145 height 26
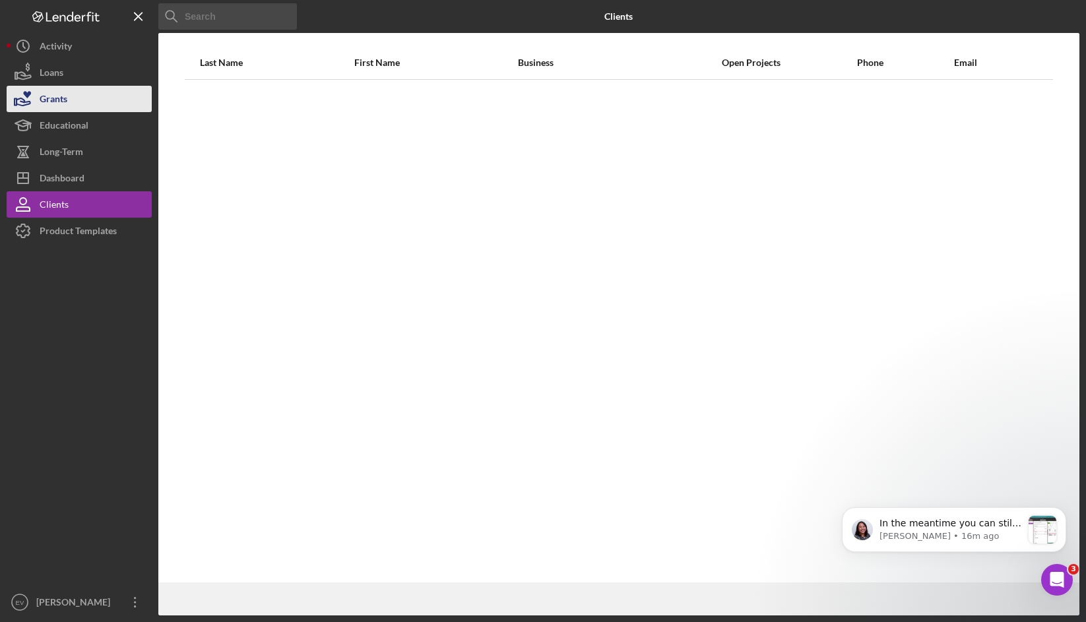
click at [81, 88] on button "Grants" at bounding box center [79, 99] width 145 height 26
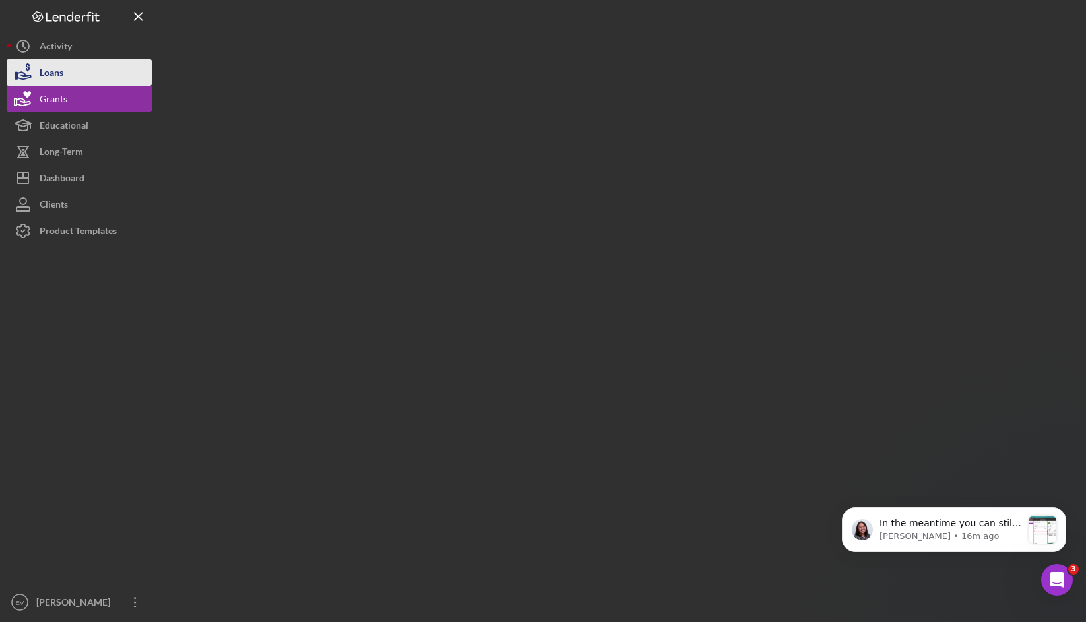
click at [75, 67] on button "Loans" at bounding box center [79, 72] width 145 height 26
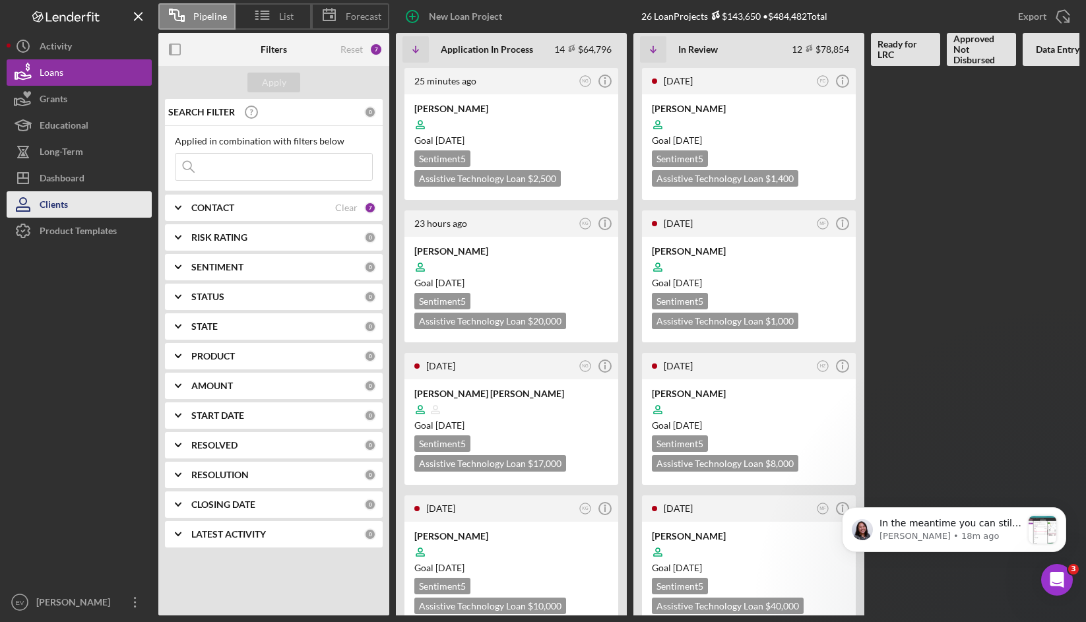
click at [92, 201] on button "Clients" at bounding box center [79, 204] width 145 height 26
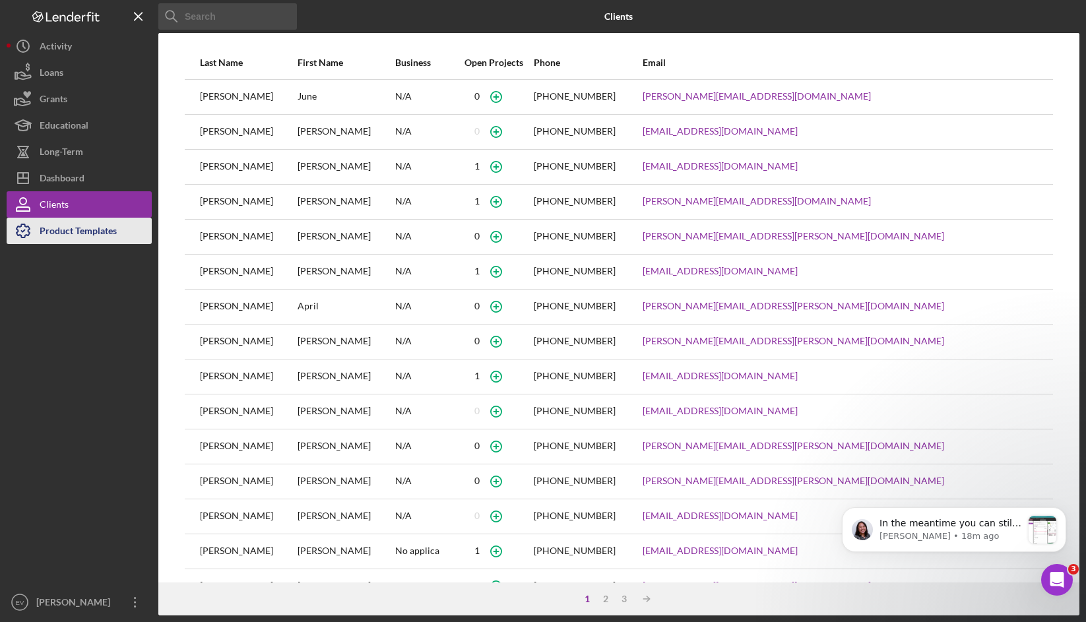
click at [88, 228] on div "Product Templates" at bounding box center [78, 233] width 77 height 30
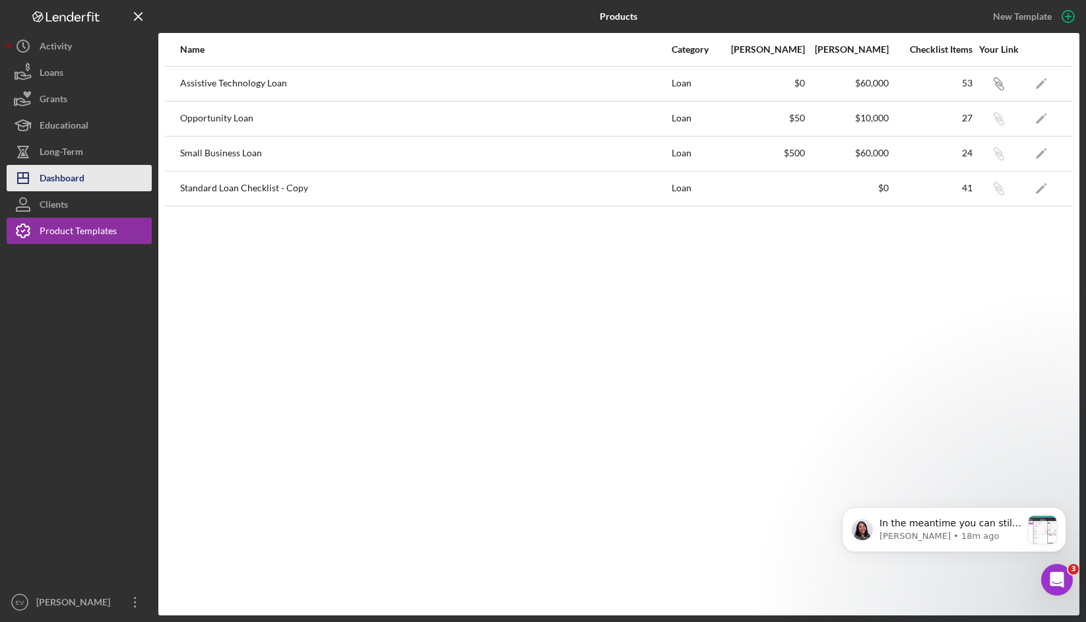
click at [96, 172] on button "Icon/Dashboard Dashboard" at bounding box center [79, 178] width 145 height 26
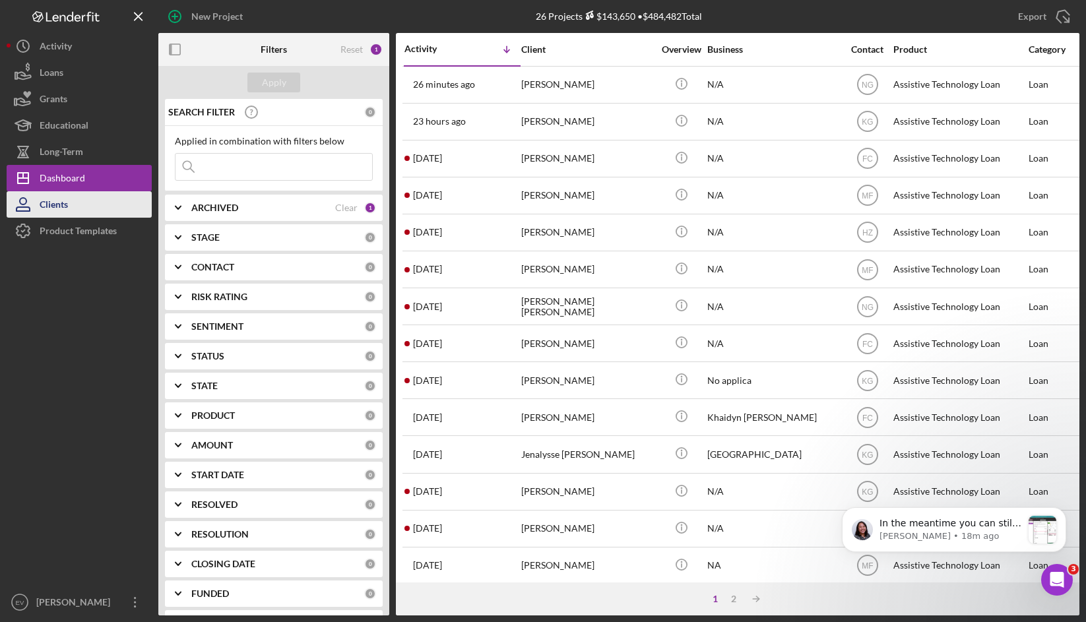
click at [89, 201] on button "Clients" at bounding box center [79, 204] width 145 height 26
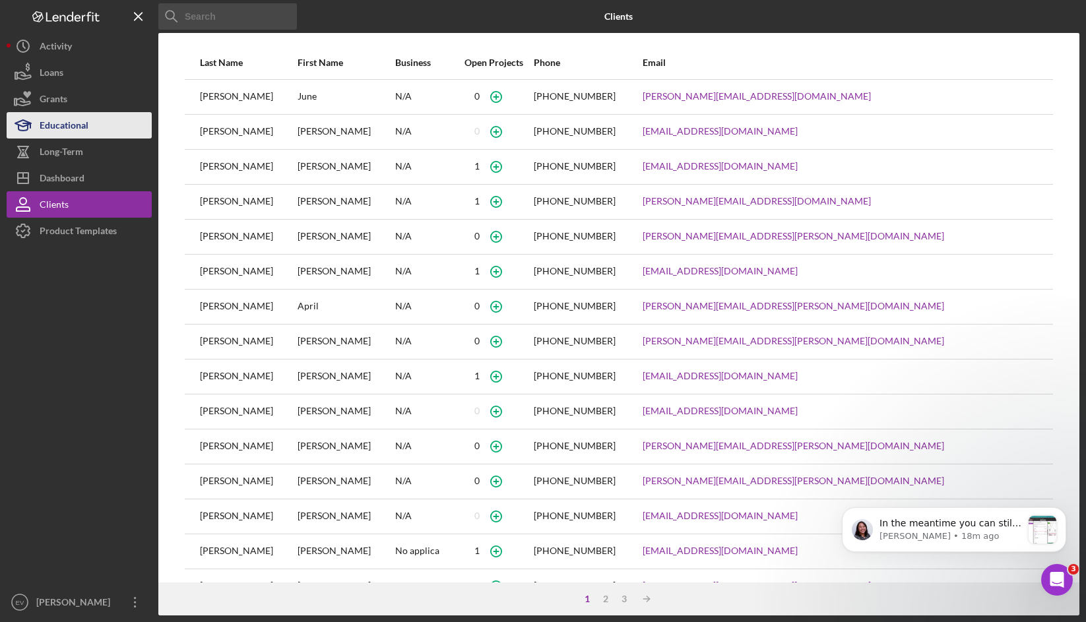
click at [88, 124] on button "Educational" at bounding box center [79, 125] width 145 height 26
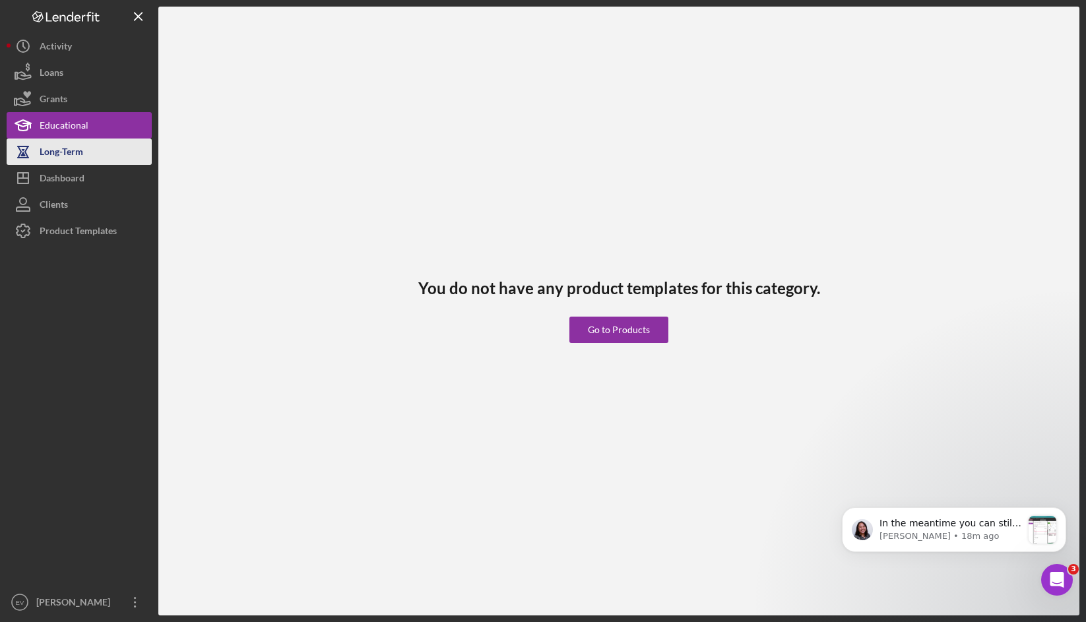
click at [88, 150] on button "Long-Term" at bounding box center [79, 151] width 145 height 26
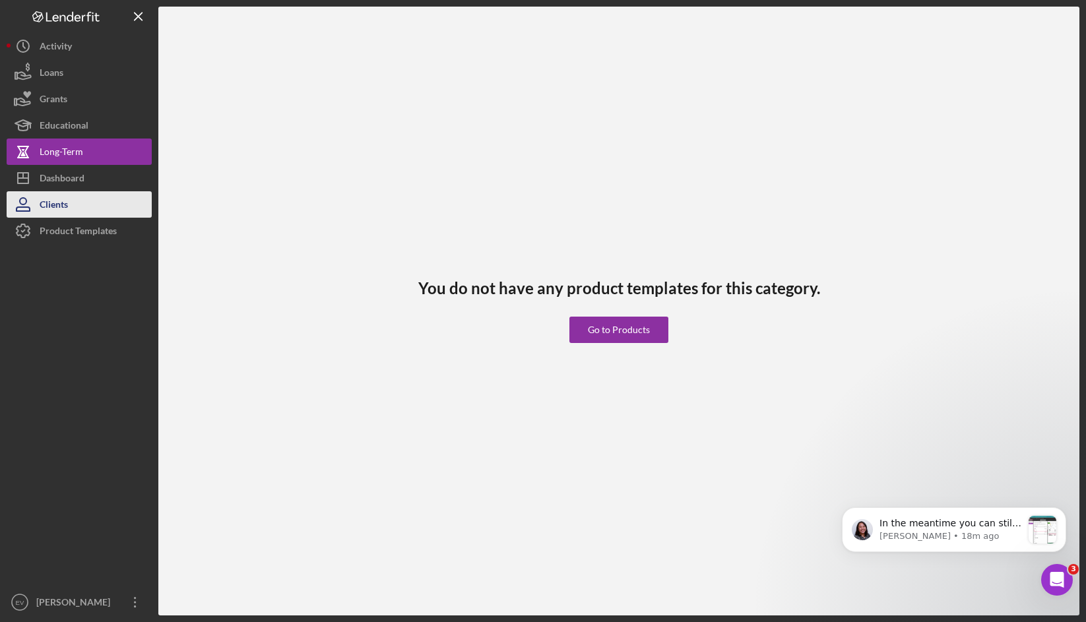
click at [71, 197] on button "Clients" at bounding box center [79, 204] width 145 height 26
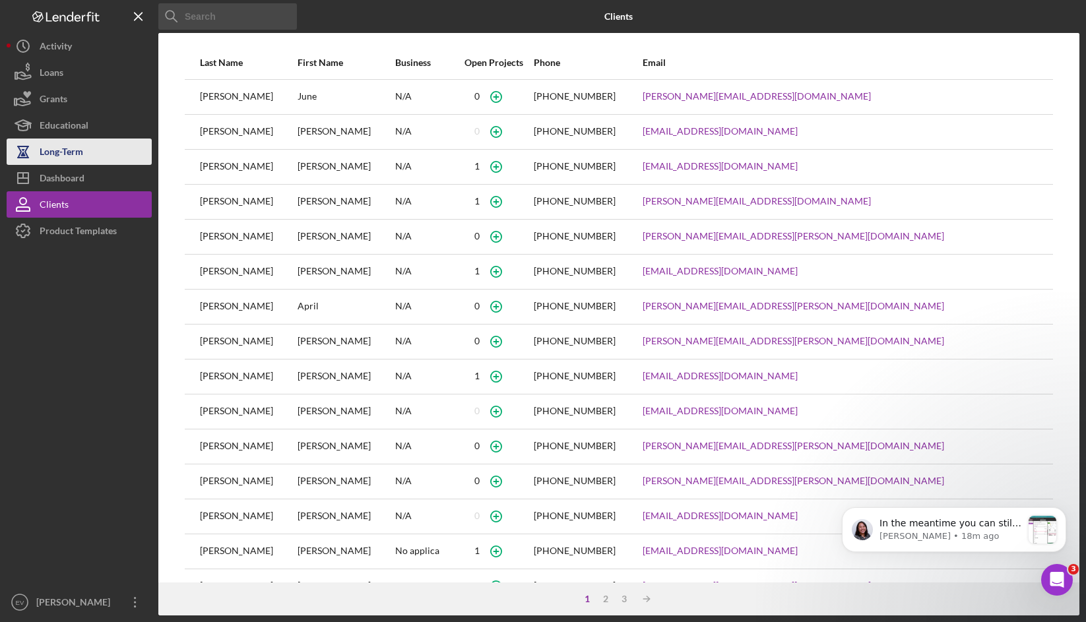
click at [104, 160] on button "Long-Term" at bounding box center [79, 151] width 145 height 26
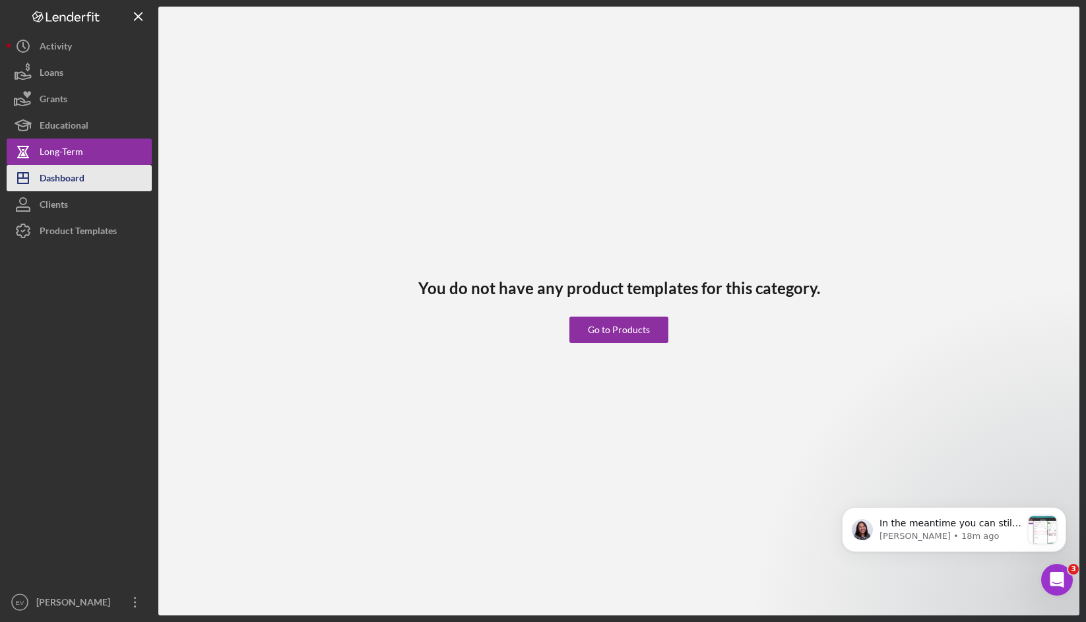
click at [88, 173] on button "Icon/Dashboard Dashboard" at bounding box center [79, 178] width 145 height 26
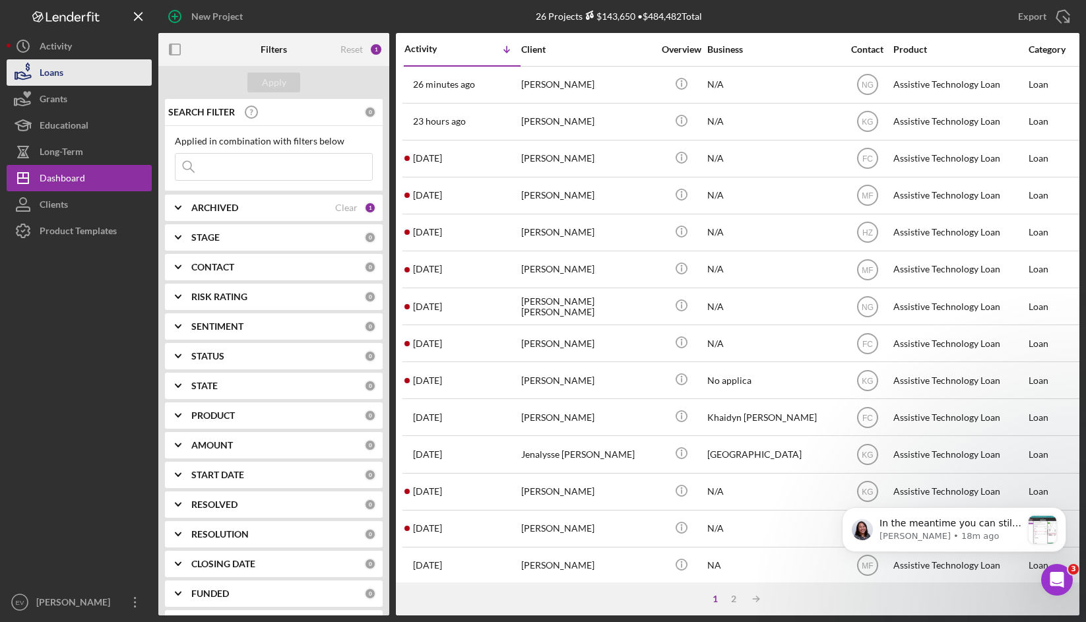
click at [73, 77] on button "Loans" at bounding box center [79, 72] width 145 height 26
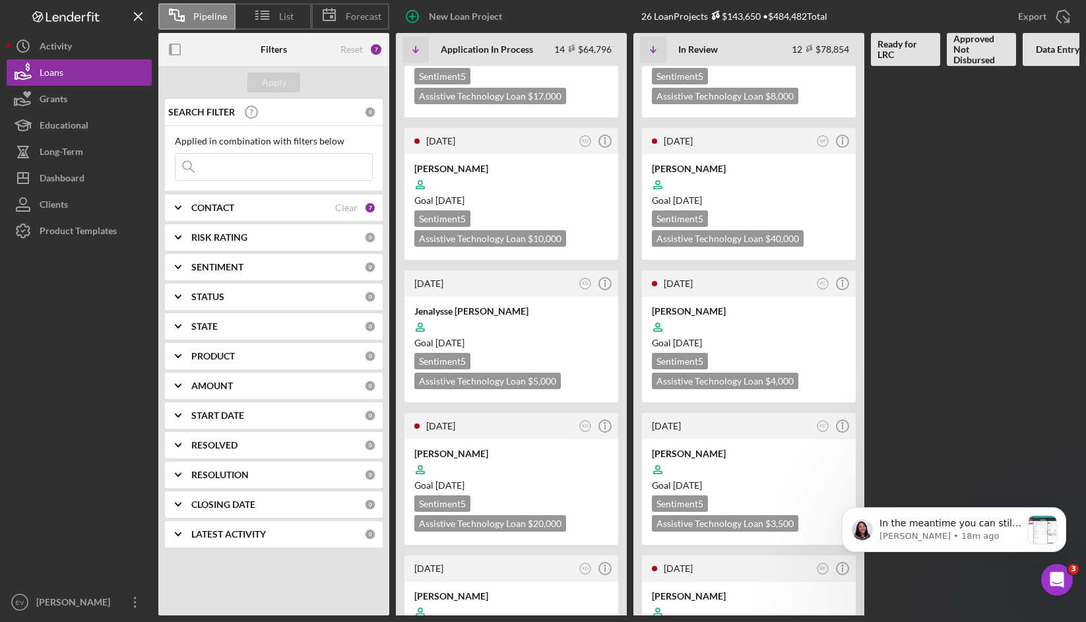
scroll to position [561, 0]
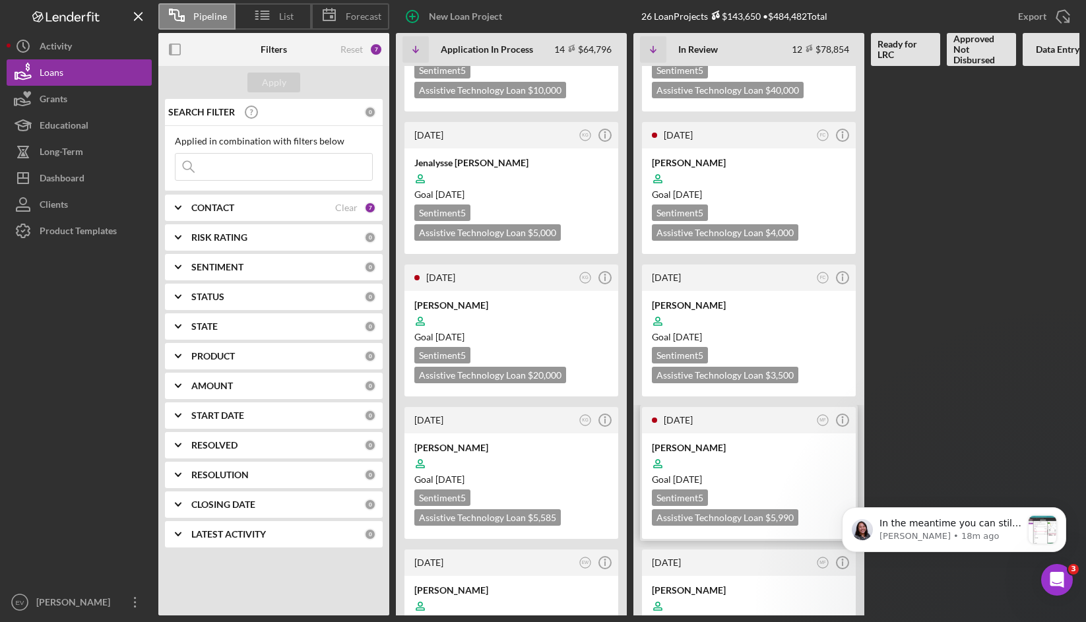
click at [744, 451] on div at bounding box center [749, 463] width 194 height 25
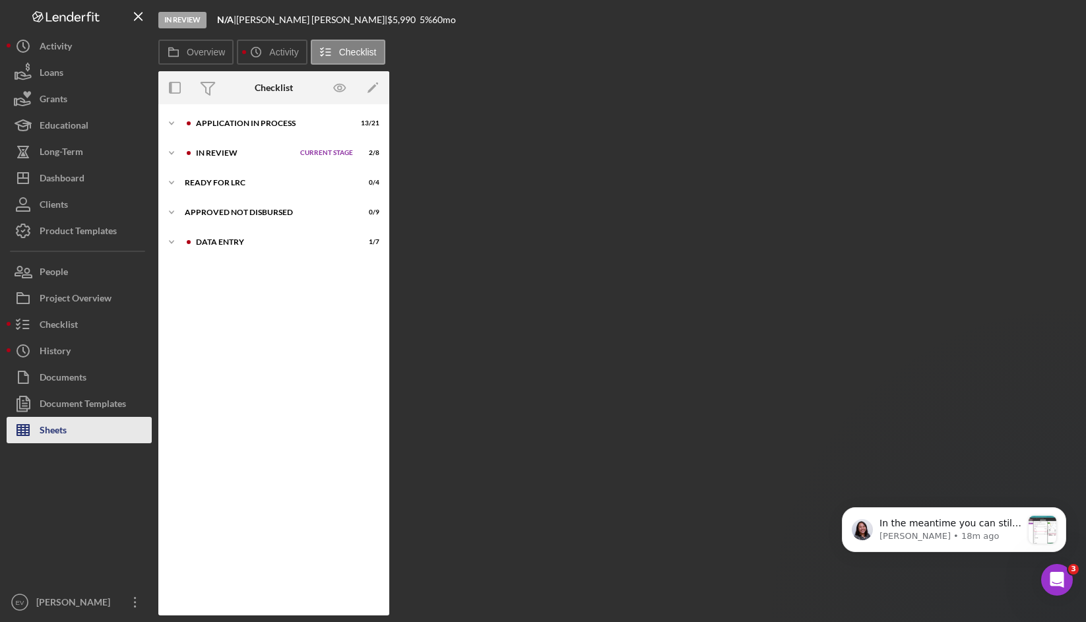
click at [69, 426] on button "Sheets" at bounding box center [79, 430] width 145 height 26
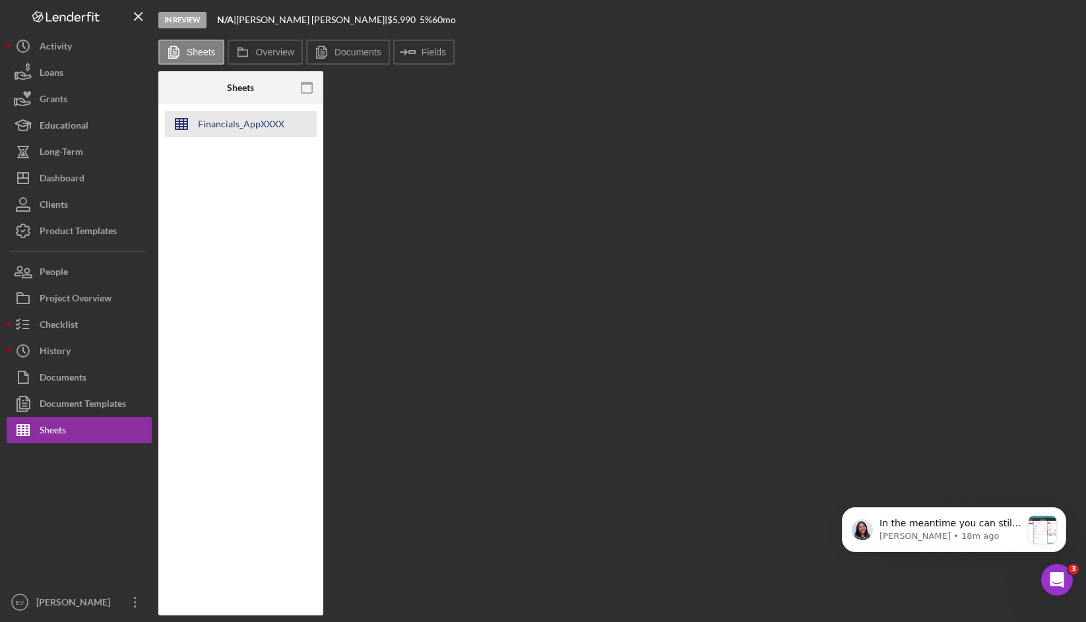
click at [225, 120] on div "Financials_AppXXXX" at bounding box center [241, 124] width 86 height 26
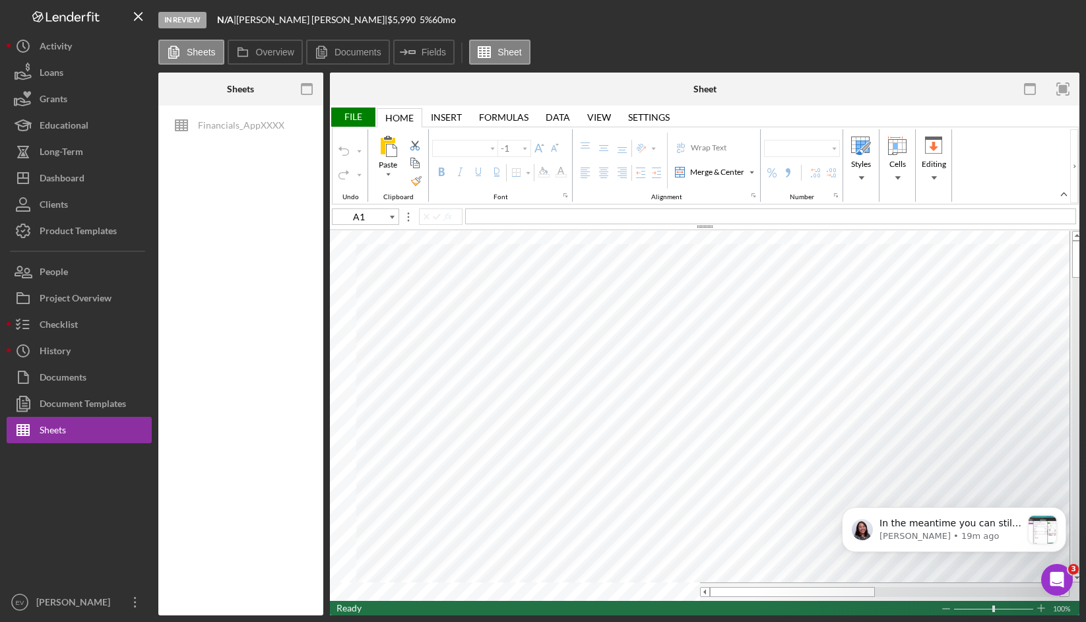
type input "B11"
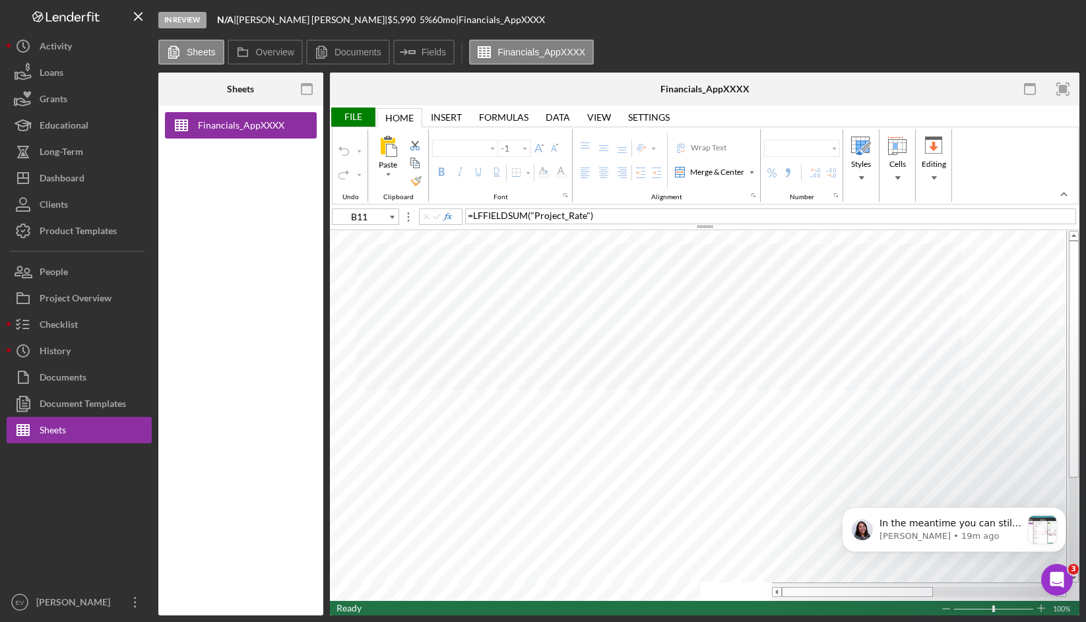
type input "Arial"
type input "10"
type input "C18"
type input "11"
type input "G5"
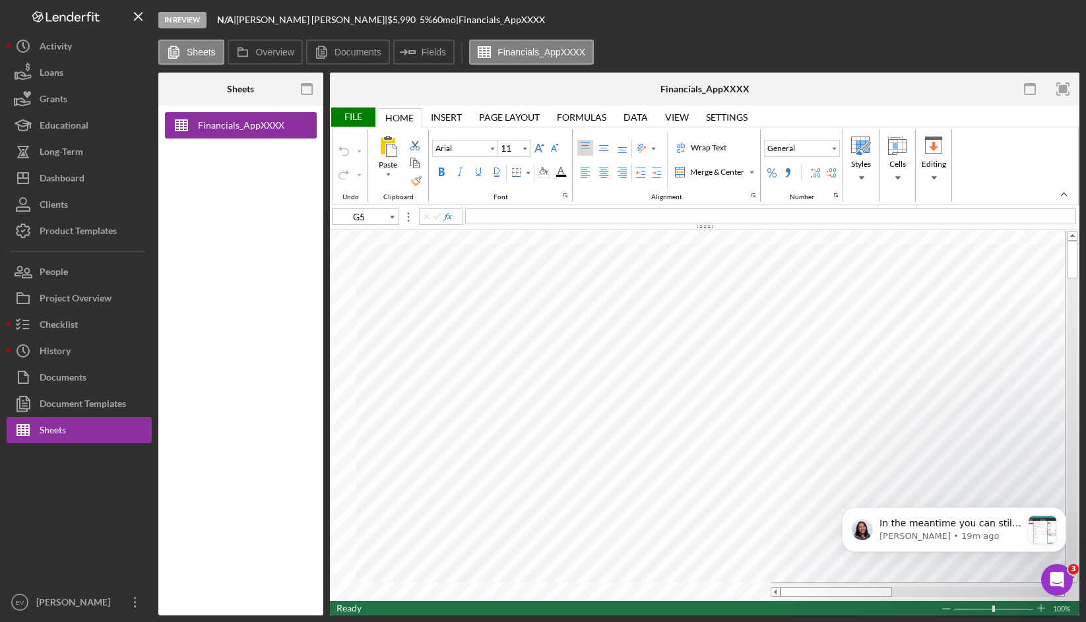
type input "Calibri"
type input "H5"
type input "Arial"
type input "C13"
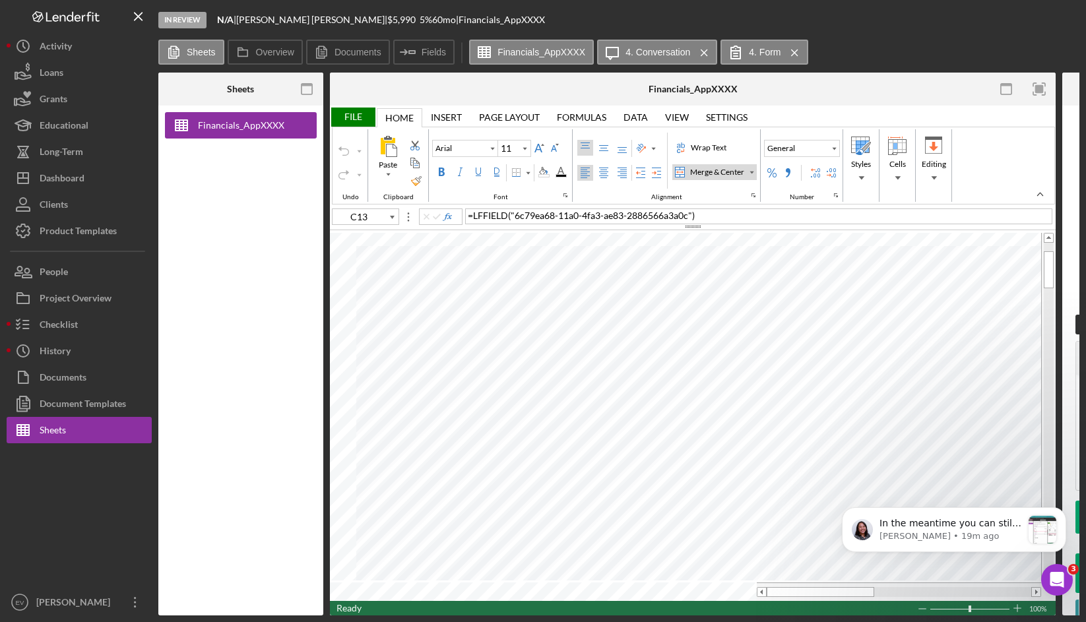
type input "Calibri"
type input "C17"
click at [704, 151] on div "Wrap Text" at bounding box center [708, 148] width 41 height 12
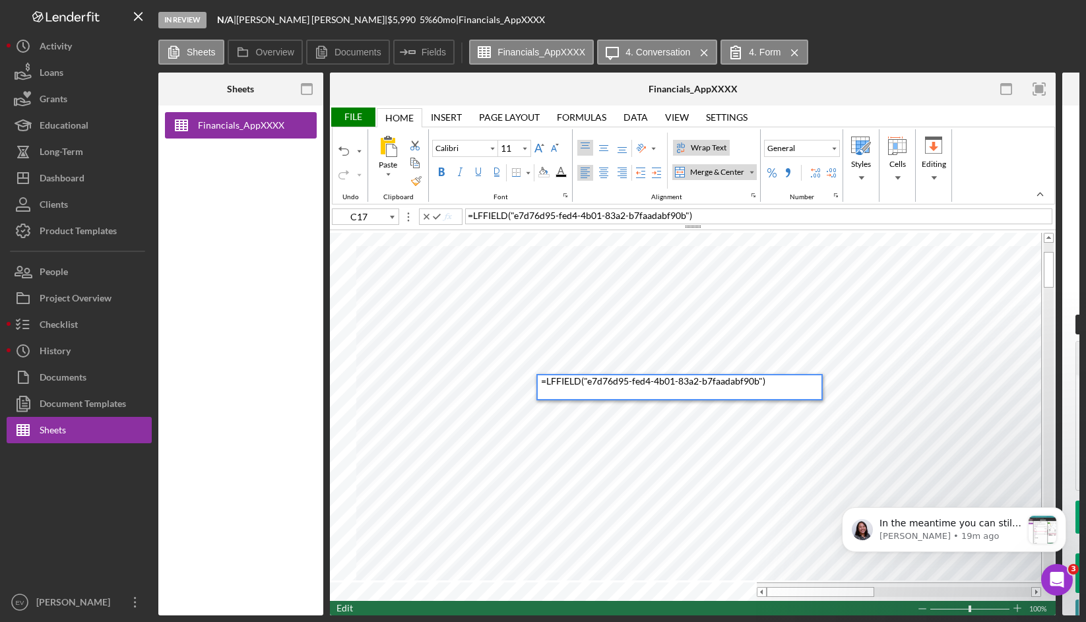
type input "Arial"
type input "C21"
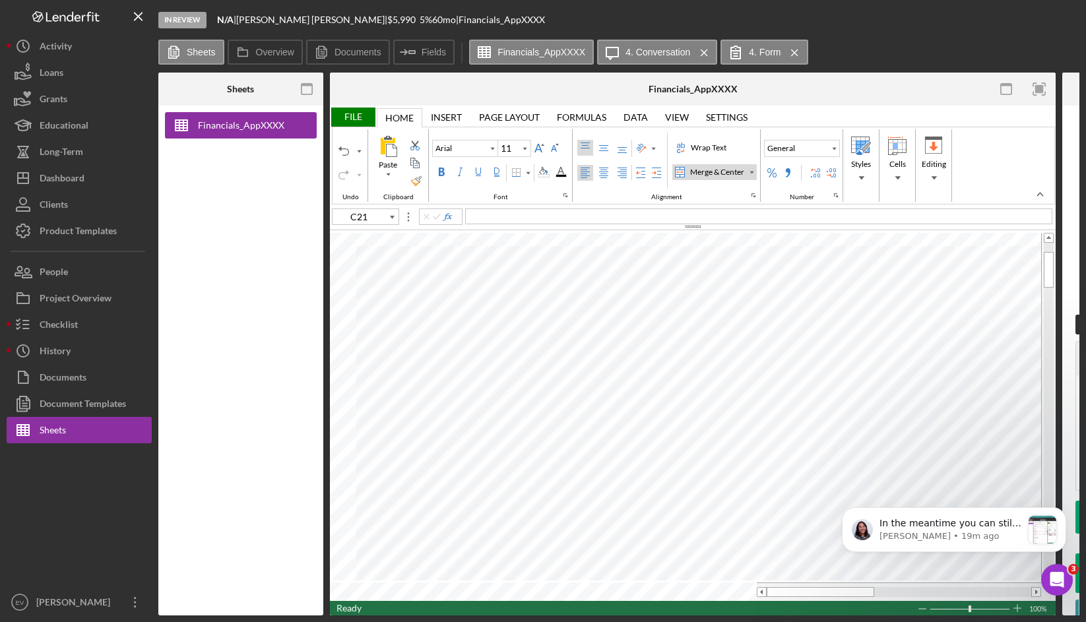
type input "Calibri"
type input "C17"
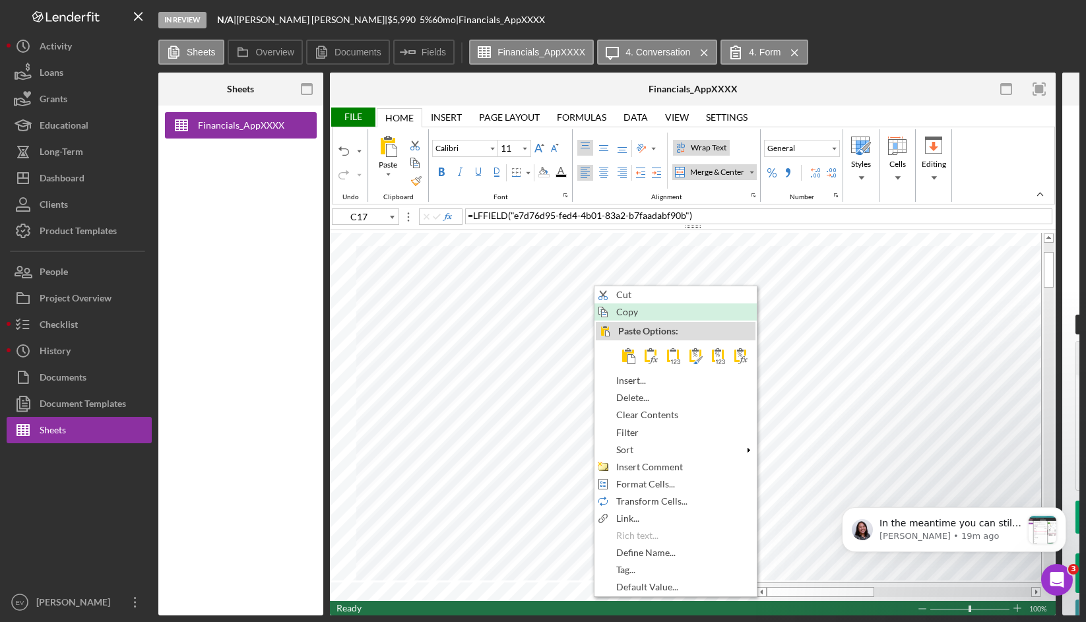
click at [641, 313] on span "Copy" at bounding box center [634, 312] width 37 height 11
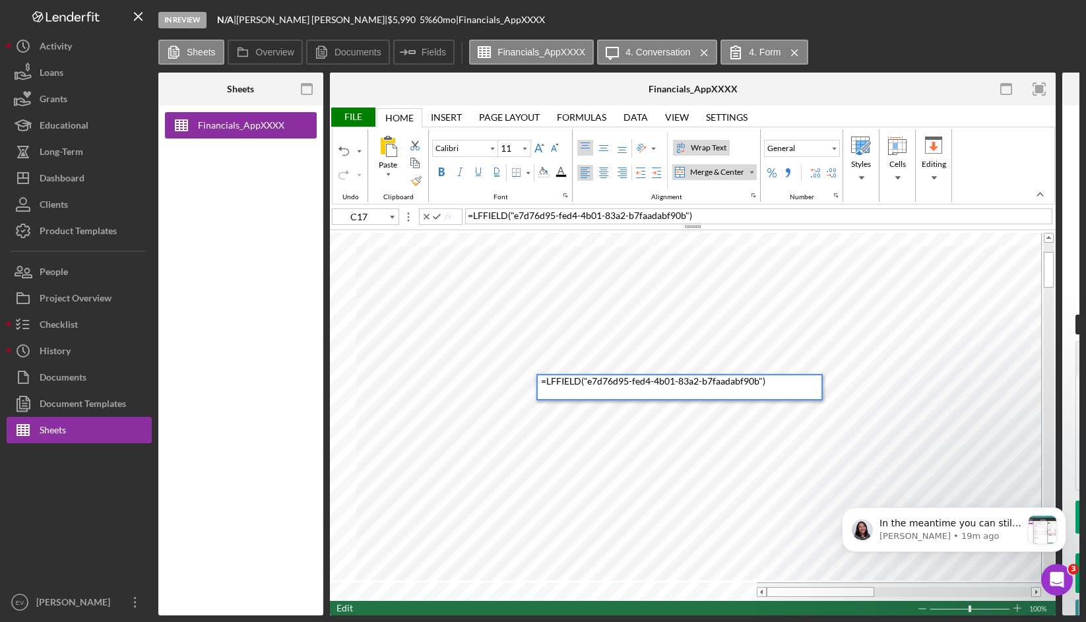
click at [561, 384] on span "LFFIELD" at bounding box center [563, 380] width 35 height 11
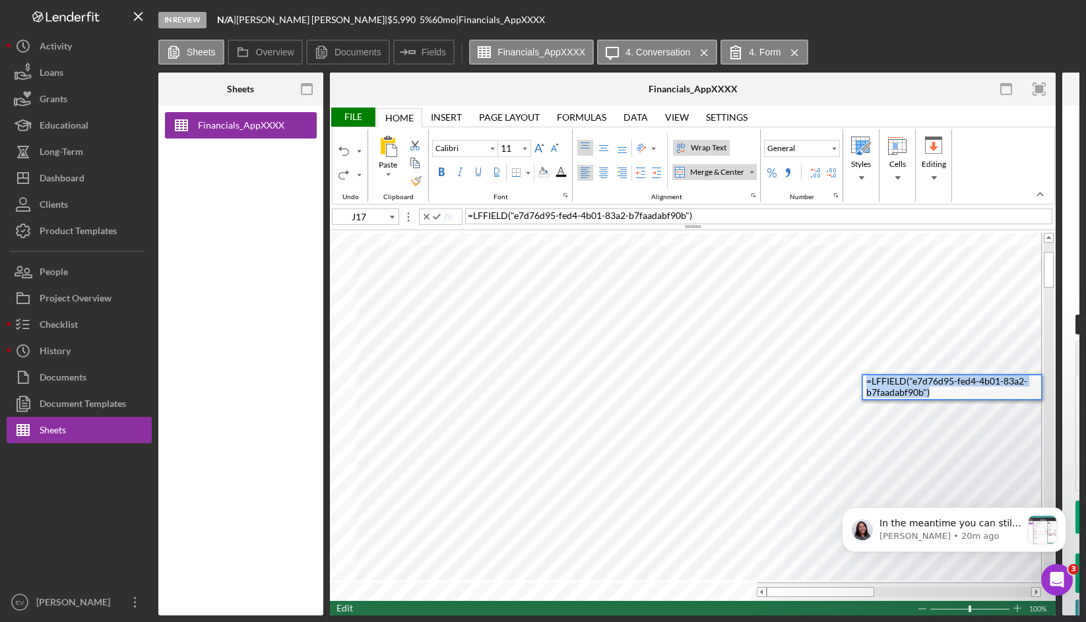
click at [888, 392] on span ""e7d76d95-fed4-4b01-83a2-b7faadabf90b"" at bounding box center [946, 386] width 161 height 22
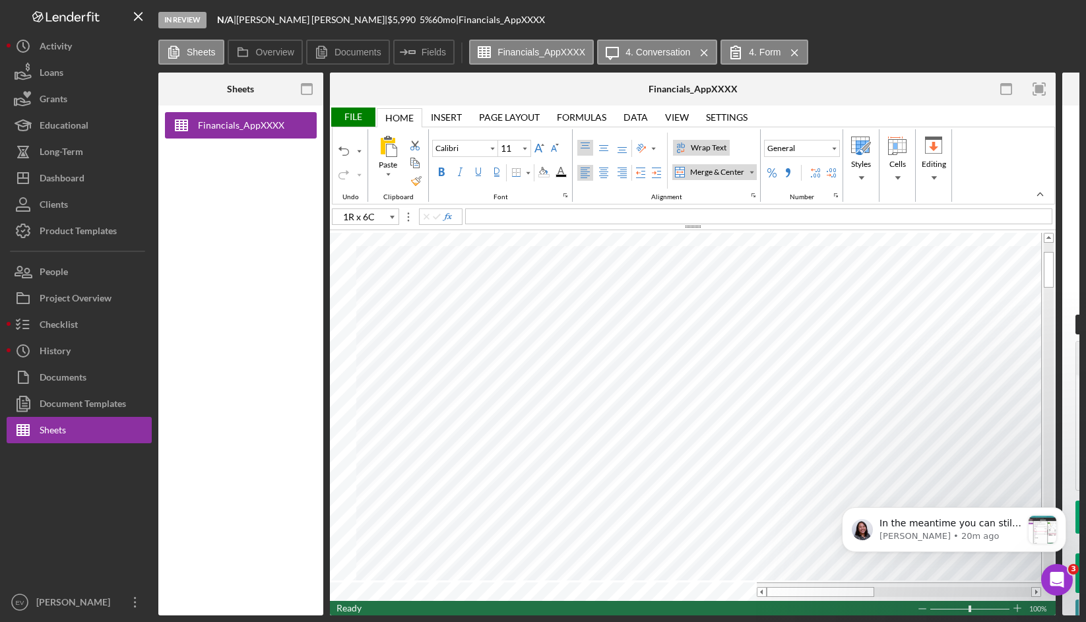
type input "C17"
type input "Arial"
type input "C19"
type input "Calibri"
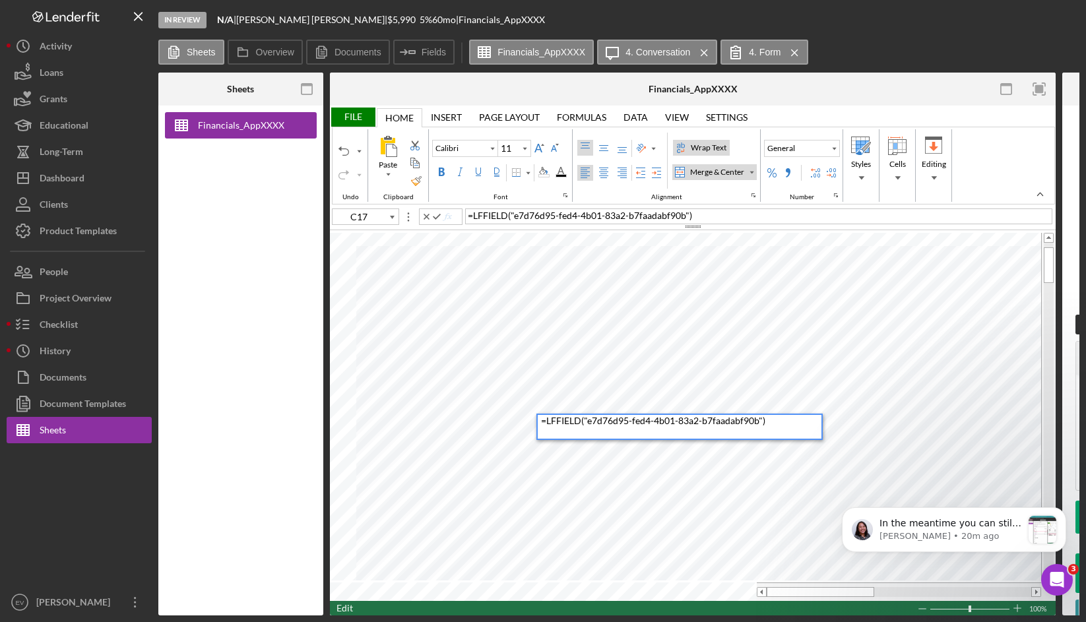
click at [599, 430] on div "= LFFIELD ( "e7d76d95-fed4-4b01-83a2-b7faadabf90b" )" at bounding box center [681, 427] width 280 height 24
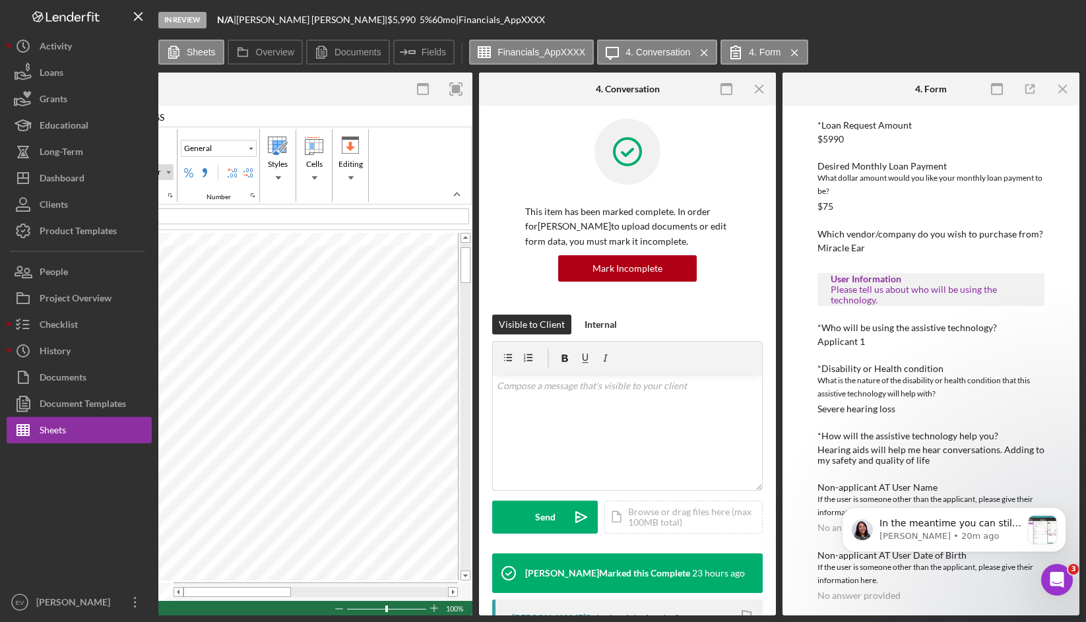
scroll to position [811, 0]
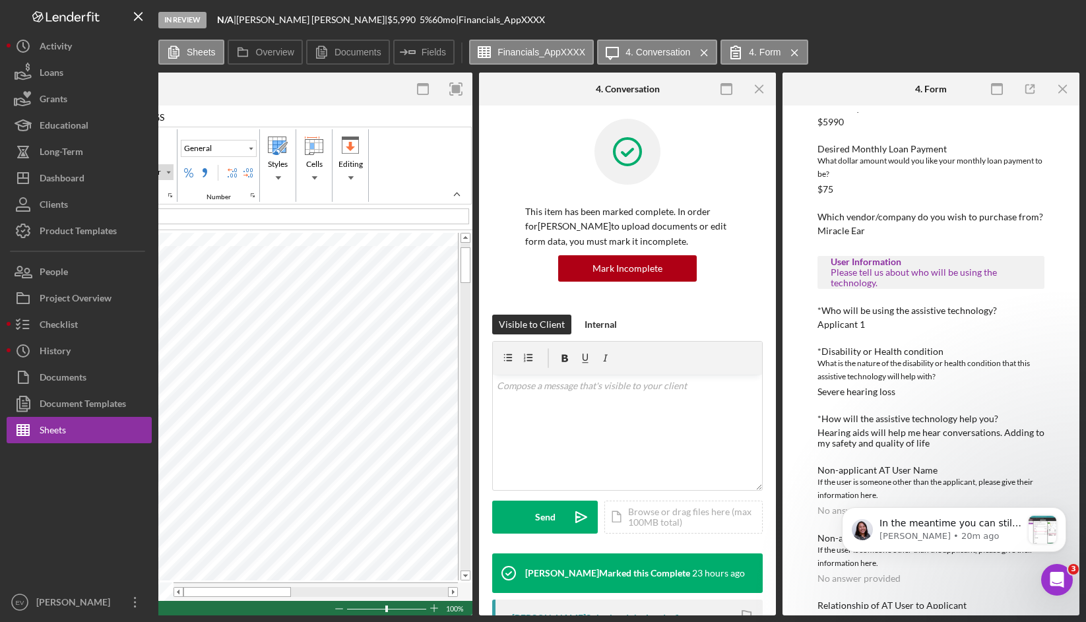
click at [872, 483] on html "In the meantime you can still make edits to the spreadsheet and update the proj…" at bounding box center [954, 534] width 264 height 106
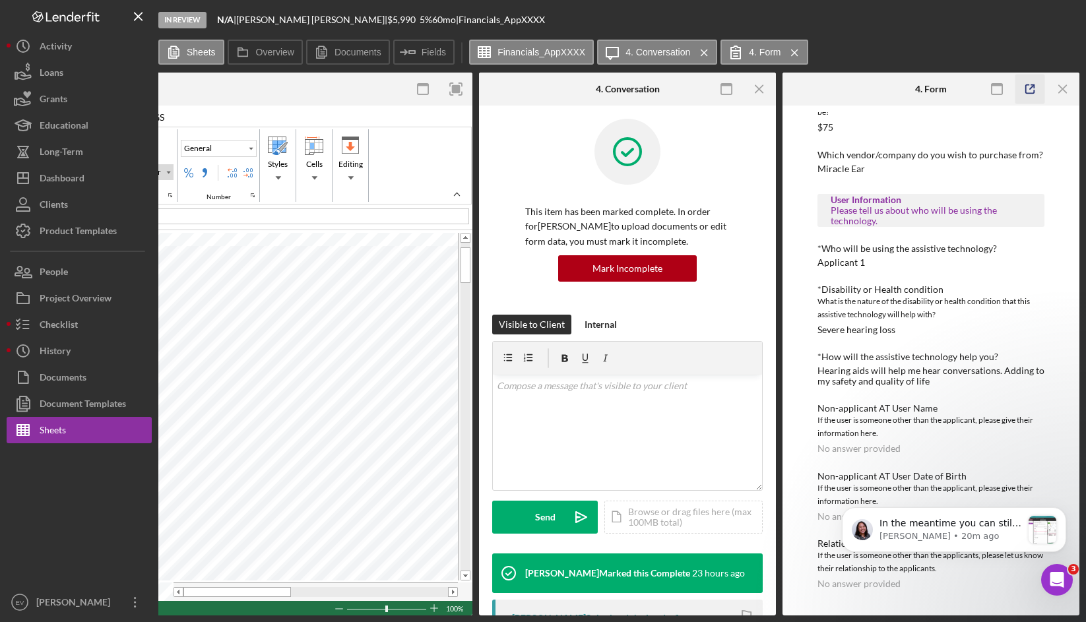
click at [1037, 89] on icon "button" at bounding box center [1030, 90] width 30 height 30
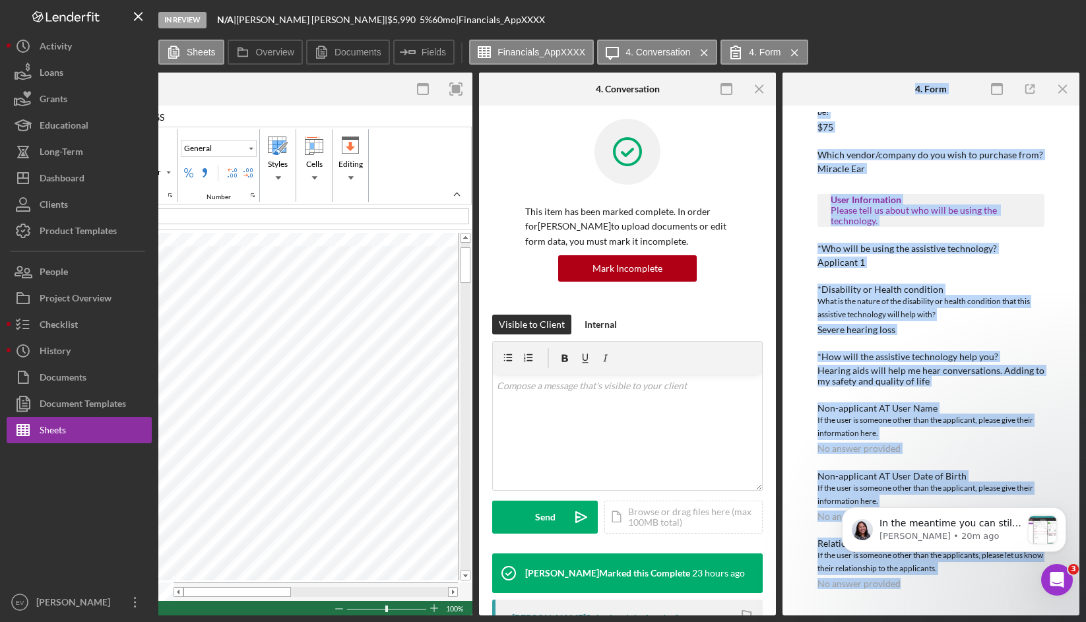
drag, startPoint x: 820, startPoint y: 616, endPoint x: 725, endPoint y: 621, distance: 95.1
click at [726, 621] on div "In Review N/A | [PERSON_NAME] | $5,990 $2,097 5 % 60 mo | Financials_AppXXXX Sh…" at bounding box center [543, 311] width 1086 height 622
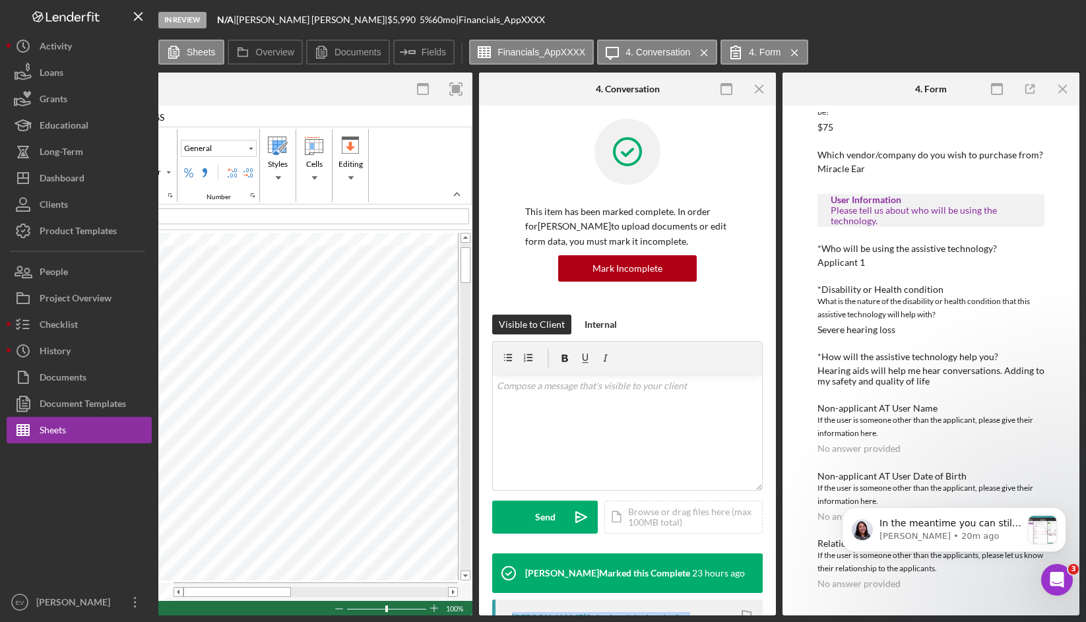
drag, startPoint x: 723, startPoint y: 616, endPoint x: 467, endPoint y: 605, distance: 256.8
click at [468, 605] on div "In Review N/A | [PERSON_NAME] | $5,990 $2,097 5 % 60 mo | Financials_AppXXXX Sh…" at bounding box center [543, 311] width 1086 height 622
type input "C17"
click at [177, 429] on div "= LFFIELD ( "e7d76d95-fed4-4b01-83a2-b7faadabf90b" )" at bounding box center [98, 427] width 280 height 24
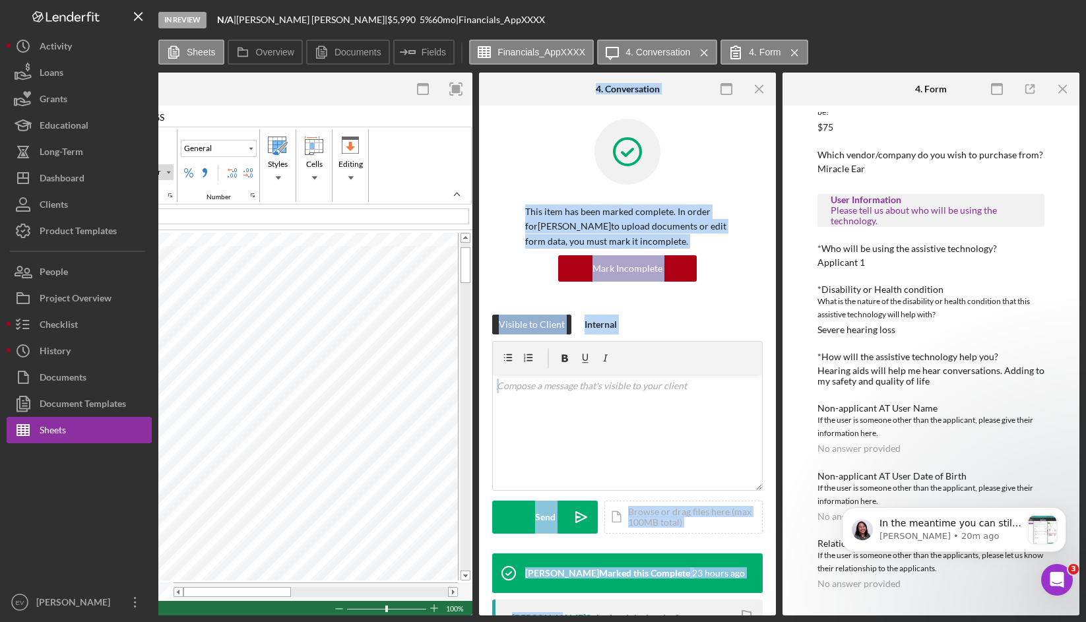
drag, startPoint x: 547, startPoint y: 615, endPoint x: 443, endPoint y: 611, distance: 103.6
click at [443, 611] on div "In Review N/A | [PERSON_NAME] | $5,990 $2,097 5 % 60 mo | Financials_AppXXXX Sh…" at bounding box center [543, 311] width 1086 height 622
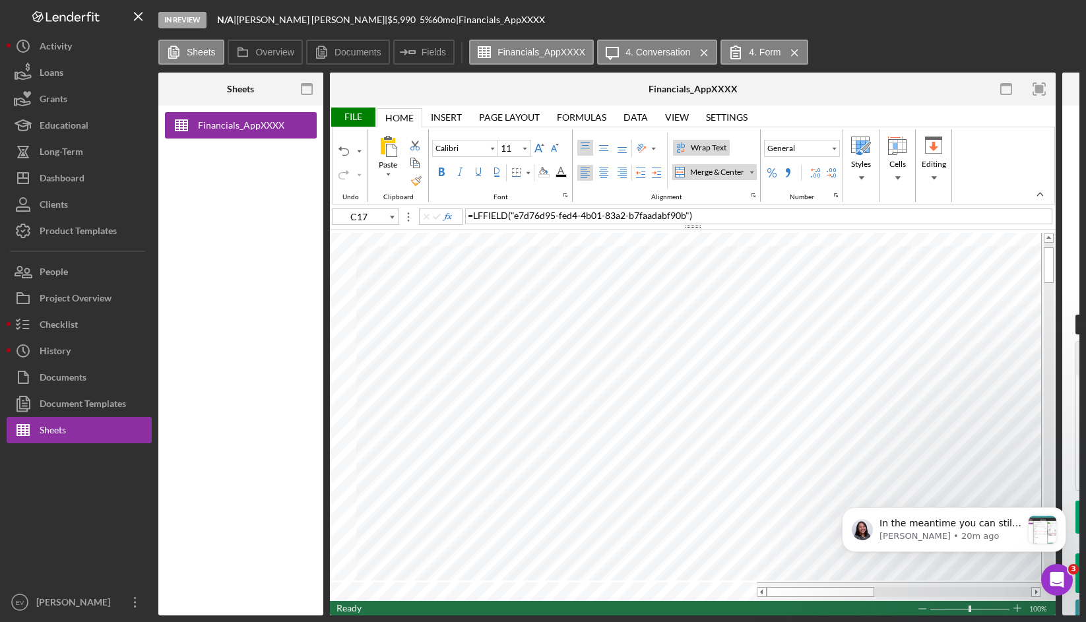
type input "Arial"
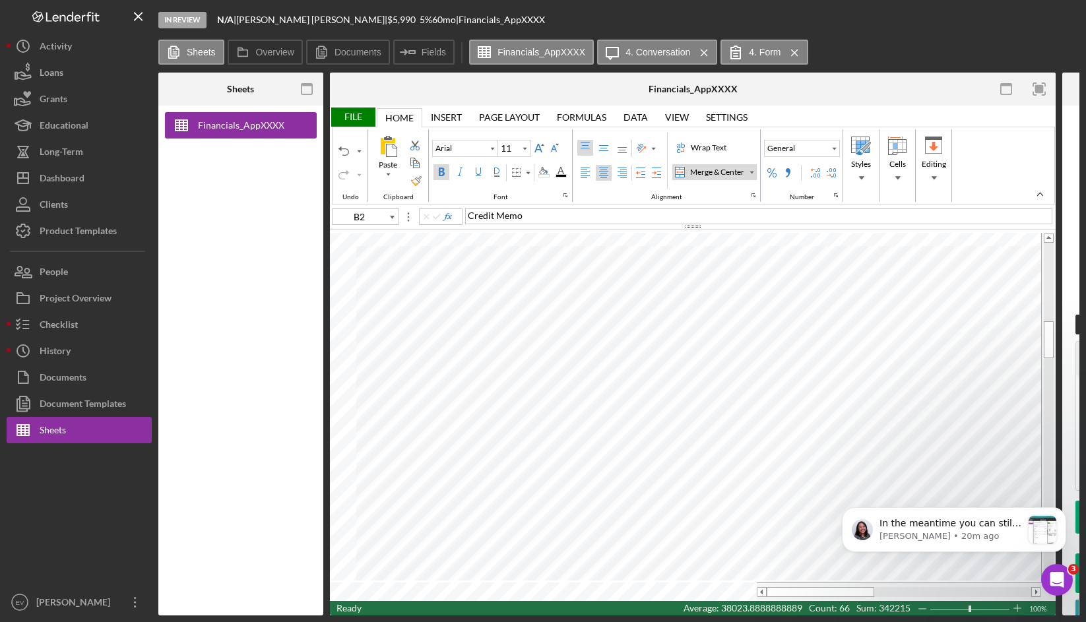
click at [505, 115] on div "Page Layout" at bounding box center [509, 117] width 61 height 11
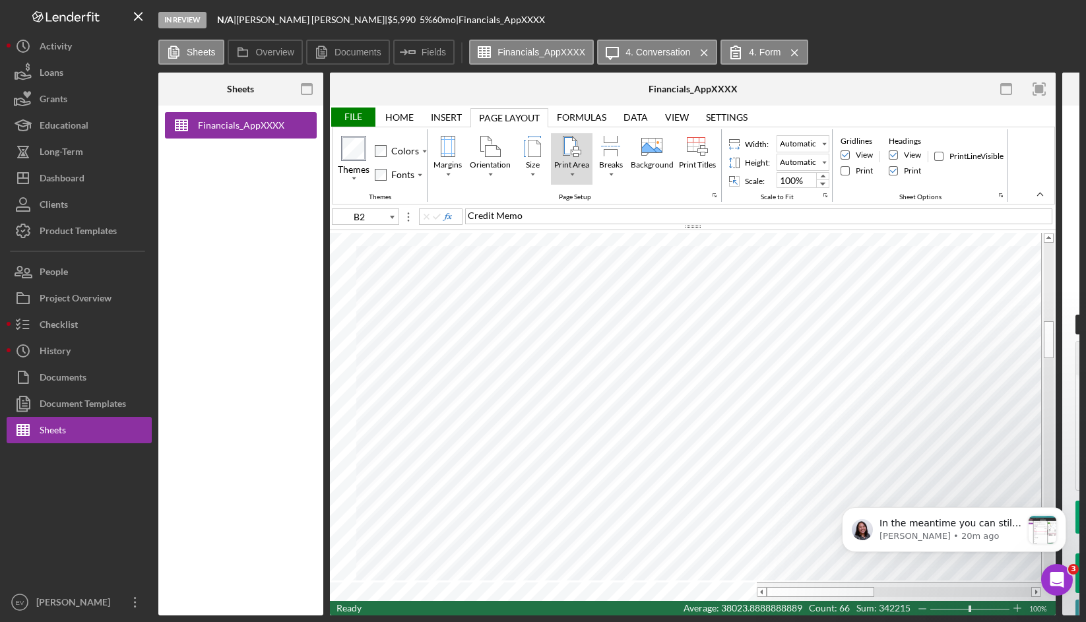
click at [574, 149] on div "Print Area" at bounding box center [571, 146] width 21 height 21
click at [591, 199] on div "Set Print Area" at bounding box center [600, 198] width 52 height 12
click at [348, 104] on div at bounding box center [451, 89] width 242 height 33
click at [350, 111] on div "File" at bounding box center [353, 116] width 46 height 19
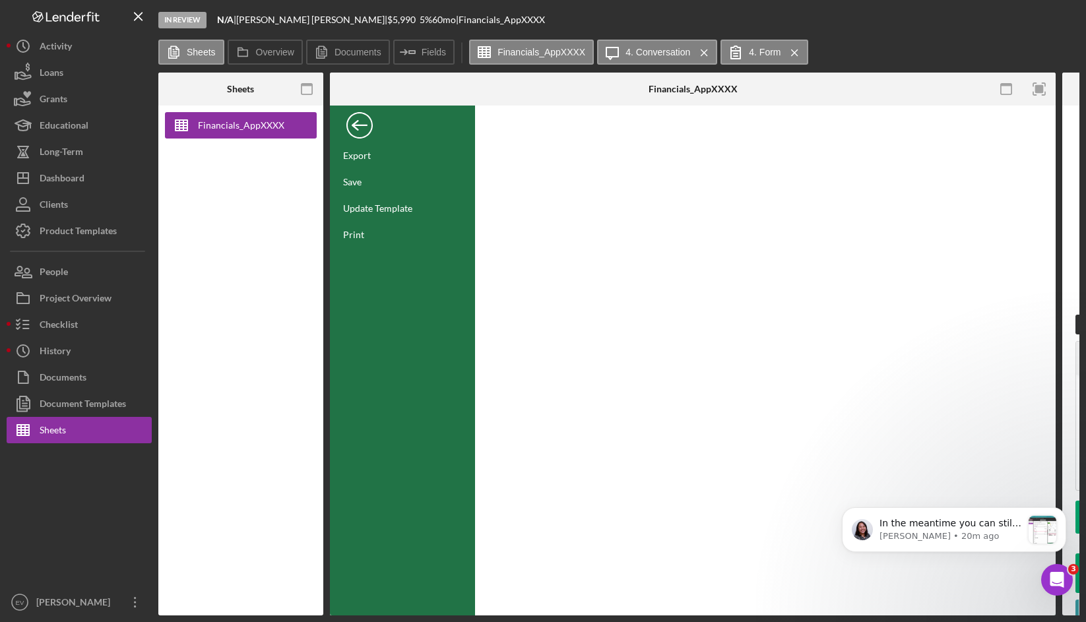
click at [377, 248] on div "Export Save Update Template Print" at bounding box center [402, 361] width 145 height 510
click at [379, 242] on div "Print" at bounding box center [402, 234] width 145 height 26
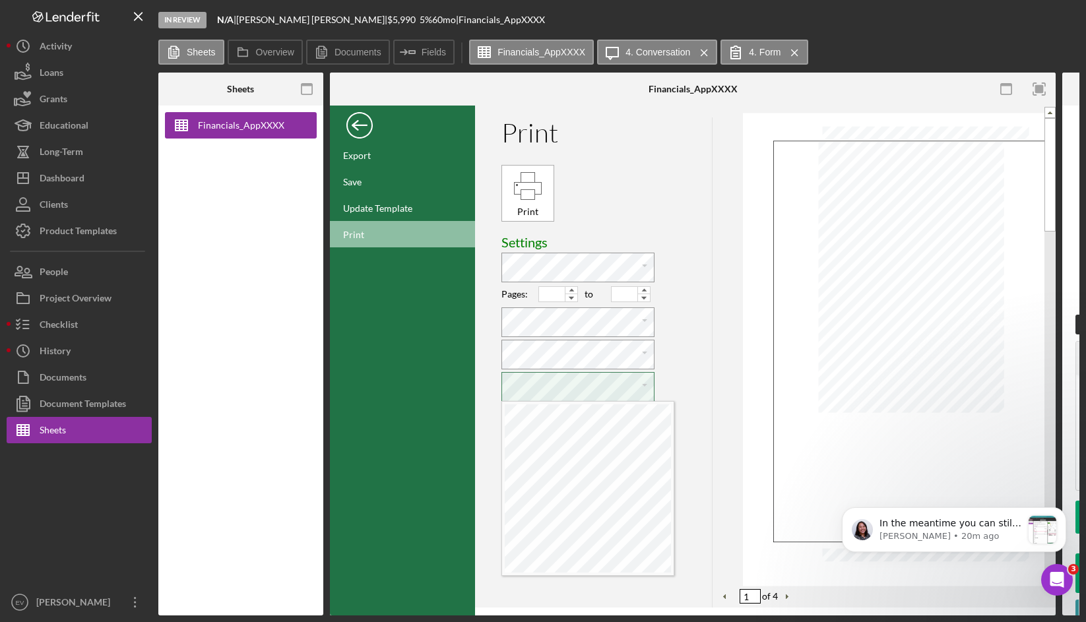
scroll to position [6, 3]
click at [530, 192] on div "Print" at bounding box center [527, 186] width 30 height 30
click at [247, 271] on div "Financials_AppXXXX" at bounding box center [240, 361] width 165 height 510
click at [355, 130] on div "Back" at bounding box center [359, 122] width 26 height 26
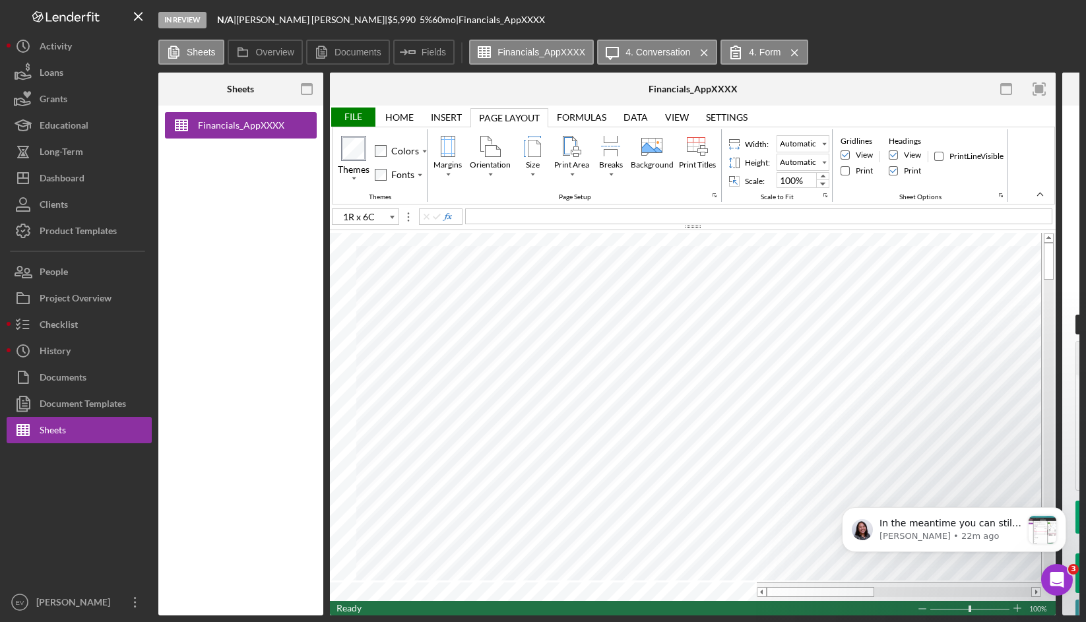
type input "C17"
click at [433, 54] on label "Fields" at bounding box center [433, 52] width 24 height 11
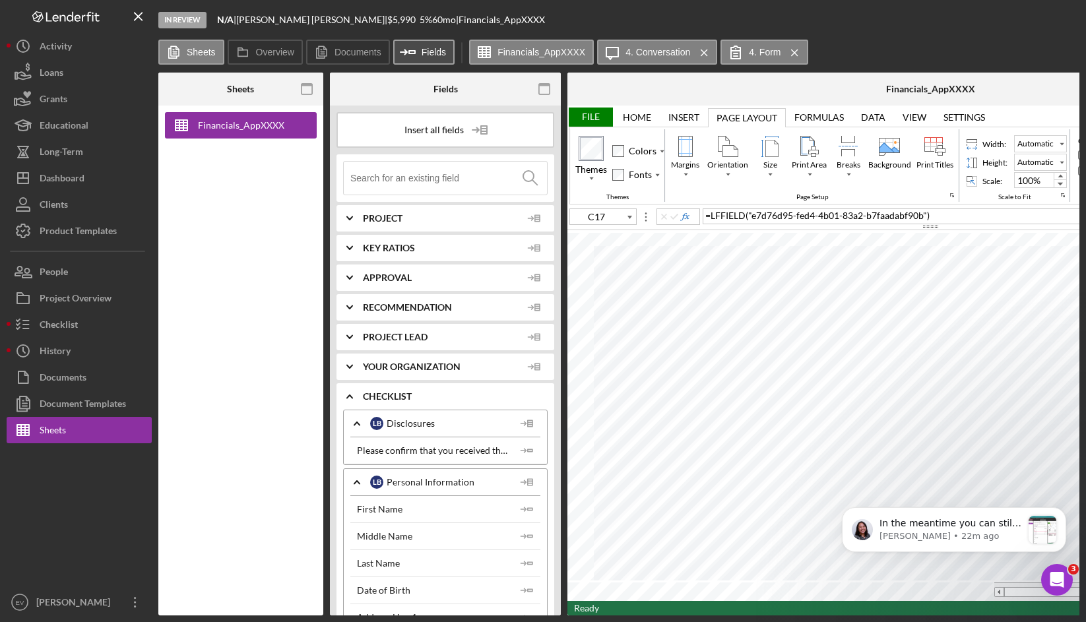
click at [420, 52] on icon "Icon/Insert Field" at bounding box center [408, 52] width 33 height 33
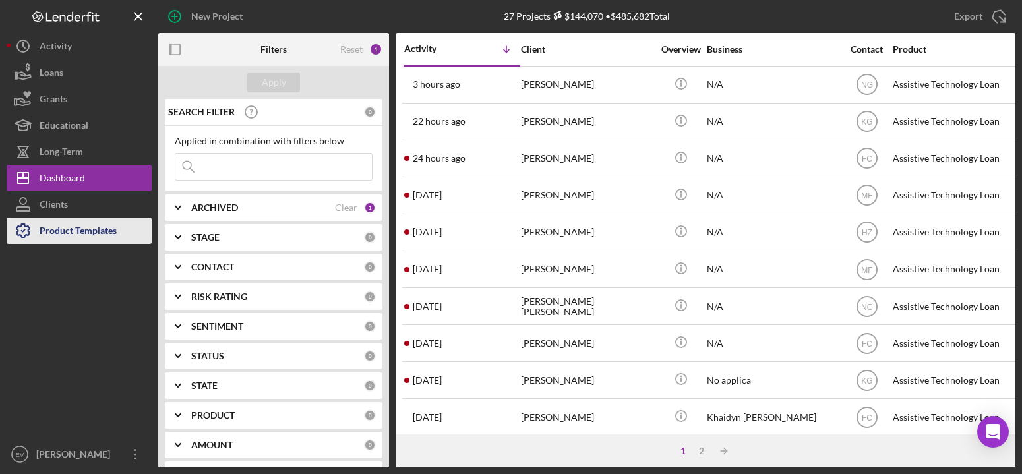
click at [73, 229] on div "Product Templates" at bounding box center [78, 233] width 77 height 30
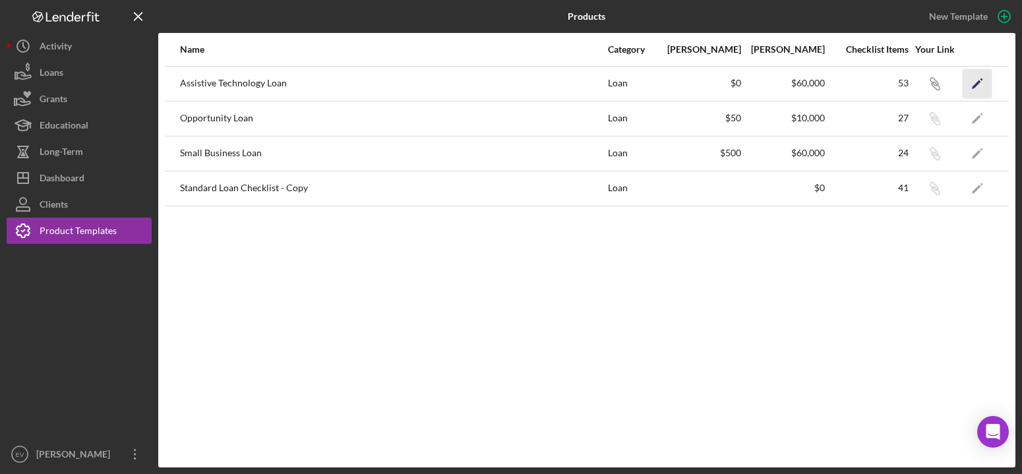
click at [971, 88] on icon "Icon/Edit" at bounding box center [978, 84] width 30 height 30
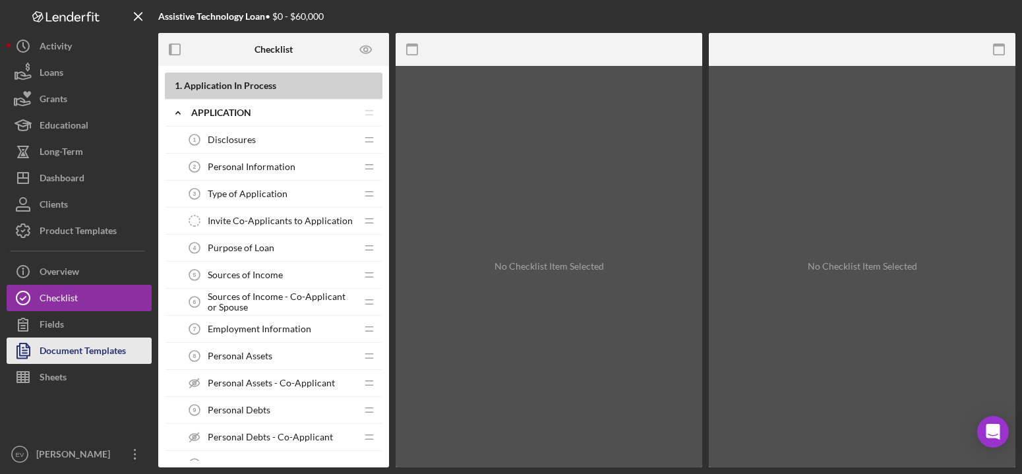
click at [77, 352] on div "Document Templates" at bounding box center [83, 353] width 86 height 30
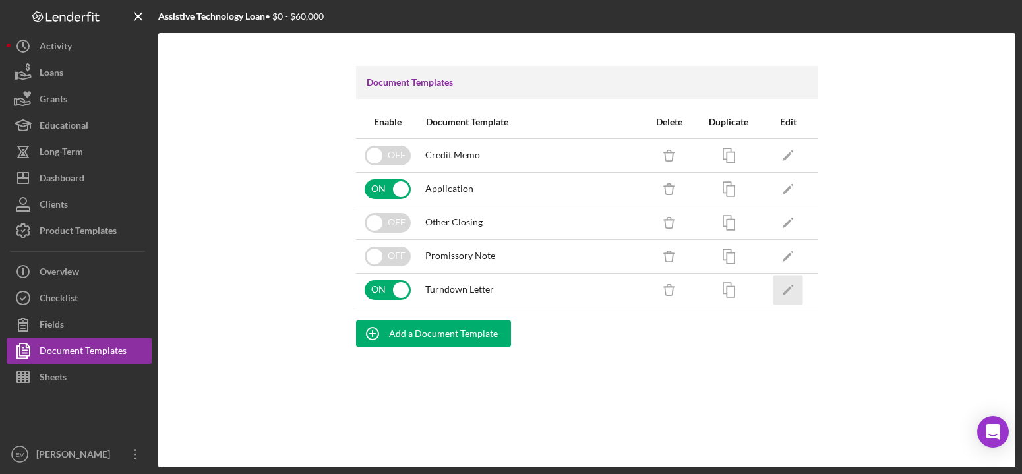
click at [786, 293] on polygon "button" at bounding box center [787, 290] width 9 height 9
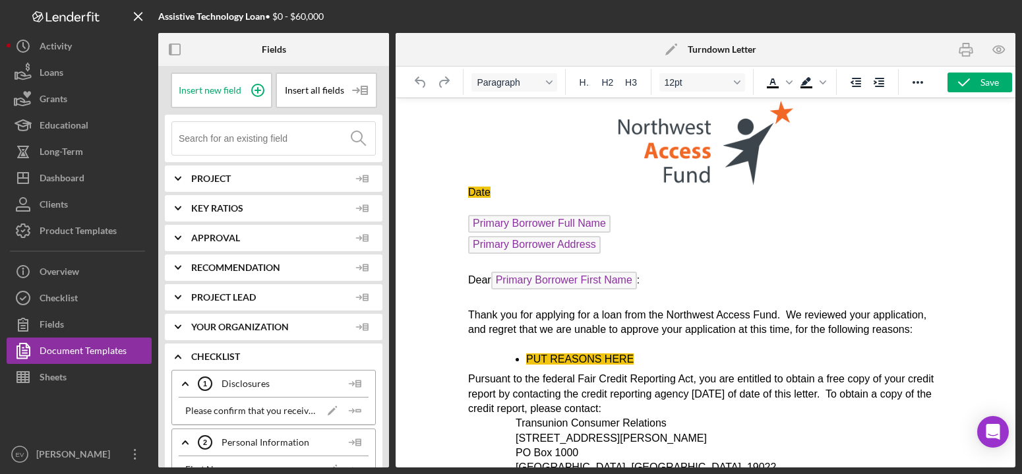
scroll to position [40, 0]
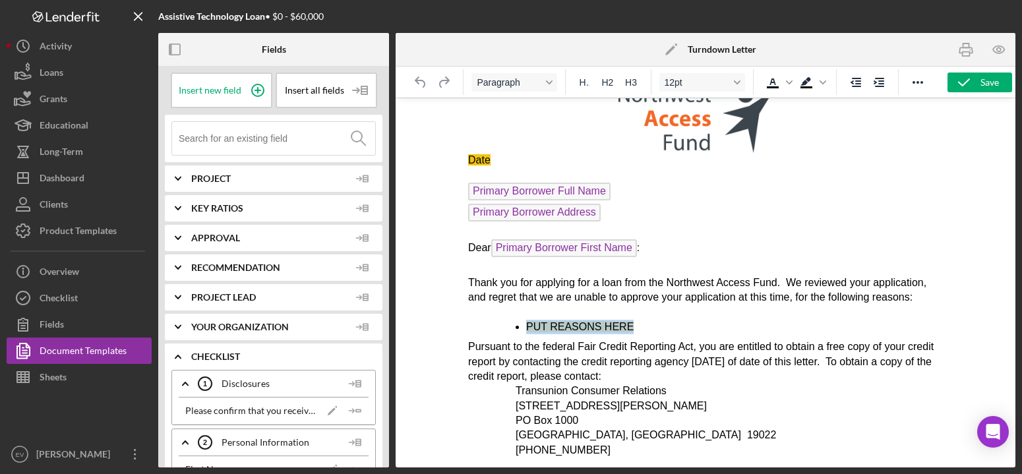
drag, startPoint x: 660, startPoint y: 325, endPoint x: 526, endPoint y: 321, distance: 134.0
click at [526, 321] on li "PUT REASONS HERE" at bounding box center [734, 327] width 417 height 15
click at [677, 330] on li "PUT REASONS HERE" at bounding box center [734, 327] width 417 height 15
drag, startPoint x: 671, startPoint y: 330, endPoint x: 501, endPoint y: 329, distance: 170.2
click at [501, 329] on ul "PUT REASONS HERE" at bounding box center [705, 327] width 475 height 15
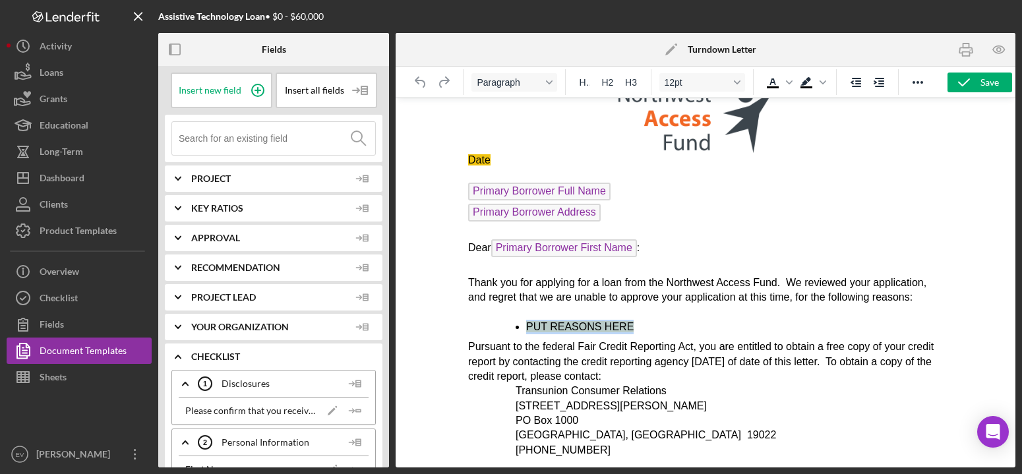
click at [471, 325] on ul "PUT REASONS HERE" at bounding box center [705, 327] width 475 height 15
click at [541, 326] on span "PUT REASONS HERE" at bounding box center [579, 326] width 107 height 11
click at [526, 327] on li "PUT REASONS HERE" at bounding box center [734, 327] width 417 height 15
drag, startPoint x: 679, startPoint y: 328, endPoint x: 526, endPoint y: 327, distance: 153.7
click at [526, 327] on li "PUT REASONS HERE" at bounding box center [734, 327] width 417 height 15
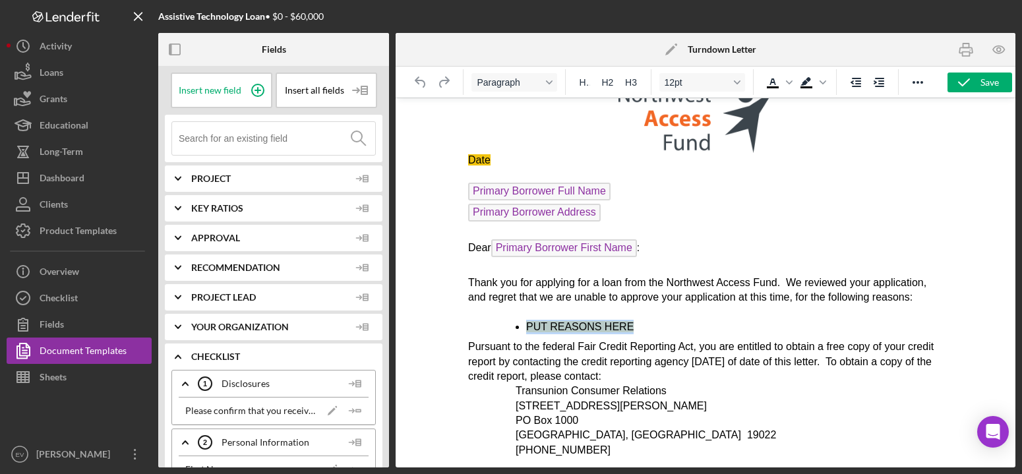
click at [658, 325] on li "PUT REASONS HERE" at bounding box center [734, 327] width 417 height 15
drag, startPoint x: 664, startPoint y: 325, endPoint x: 523, endPoint y: 322, distance: 141.2
click at [523, 322] on ul "PUT REASONS HERE" at bounding box center [705, 327] width 475 height 15
click at [541, 330] on span "PUT REASONS HERE" at bounding box center [579, 326] width 107 height 11
drag, startPoint x: 533, startPoint y: 328, endPoint x: 642, endPoint y: 326, distance: 109.5
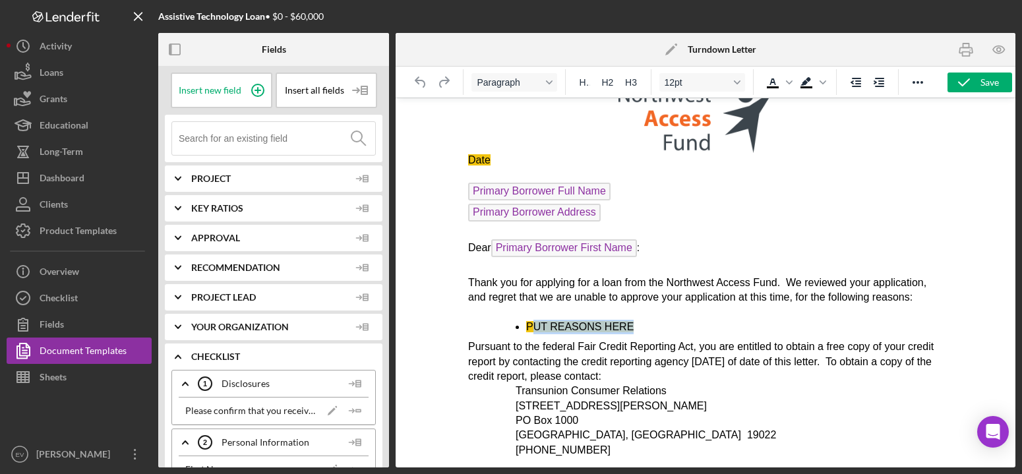
click at [642, 326] on li "PUT REASONS HERE" at bounding box center [734, 327] width 417 height 15
drag, startPoint x: 642, startPoint y: 326, endPoint x: 531, endPoint y: 325, distance: 111.5
click at [531, 325] on li "PUT REASONS HERE" at bounding box center [734, 327] width 417 height 15
click at [528, 326] on span "PUT REASONS HERE" at bounding box center [579, 326] width 107 height 11
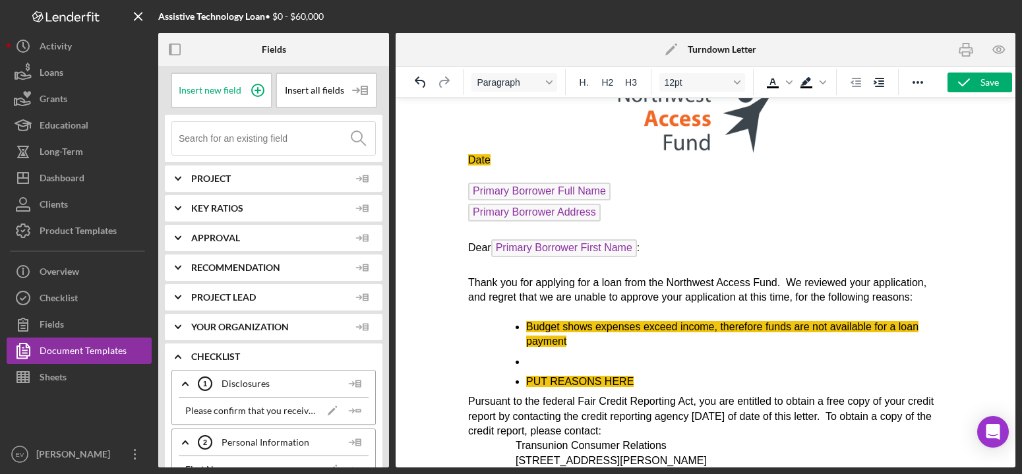
click at [558, 357] on li "Rich Text Area. Press ALT-0 for help." at bounding box center [734, 362] width 417 height 15
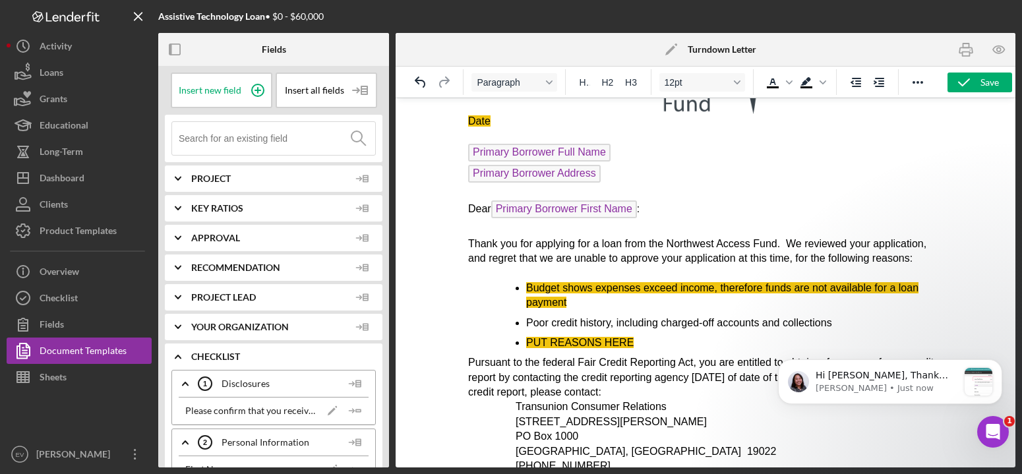
scroll to position [130, 0]
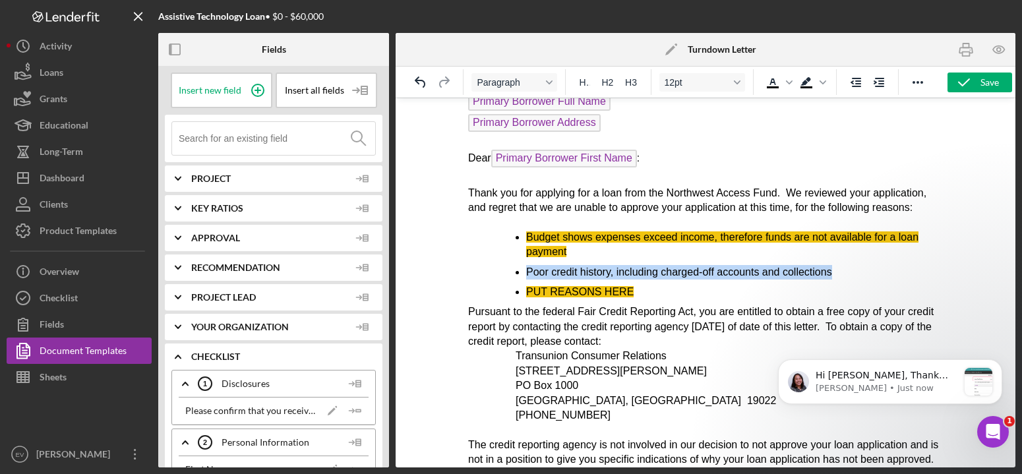
drag, startPoint x: 827, startPoint y: 276, endPoint x: 520, endPoint y: 269, distance: 307.4
click at [520, 269] on ul "Budget shows expenses exceed income, therefore funds are not available for a lo…" at bounding box center [705, 265] width 475 height 70
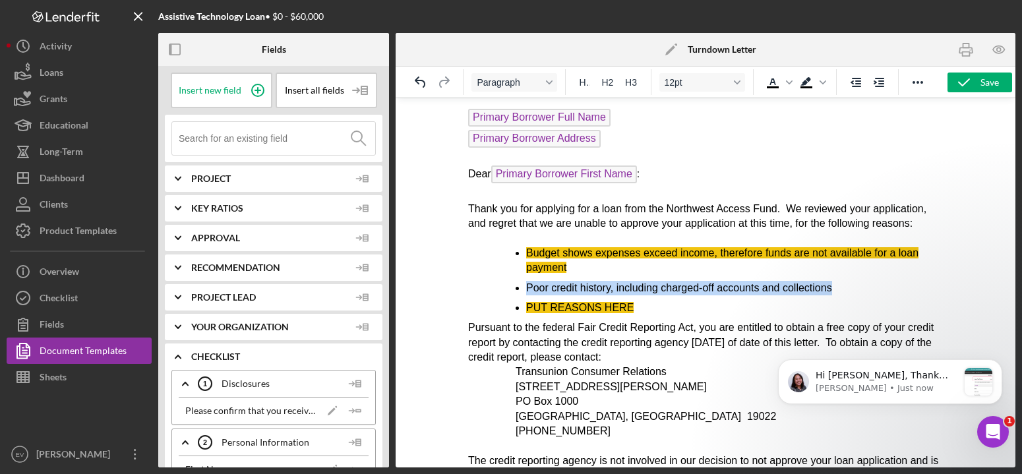
scroll to position [97, 0]
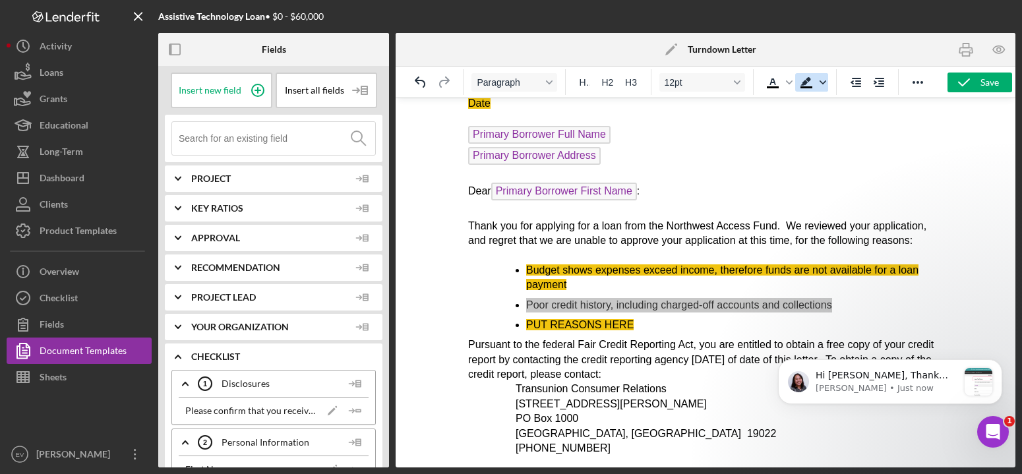
click at [822, 85] on icon "Background color Black" at bounding box center [823, 82] width 7 height 7
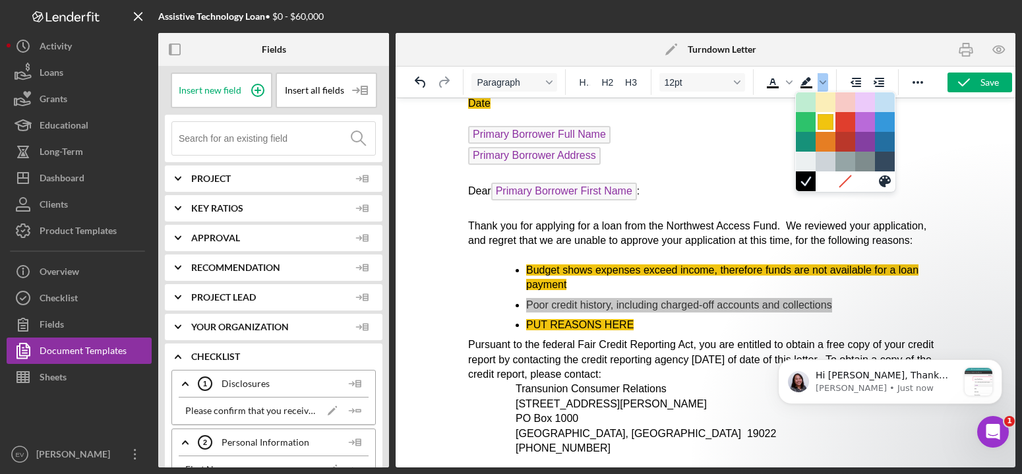
drag, startPoint x: 823, startPoint y: 123, endPoint x: 369, endPoint y: 37, distance: 461.9
click at [823, 123] on div at bounding box center [826, 122] width 16 height 16
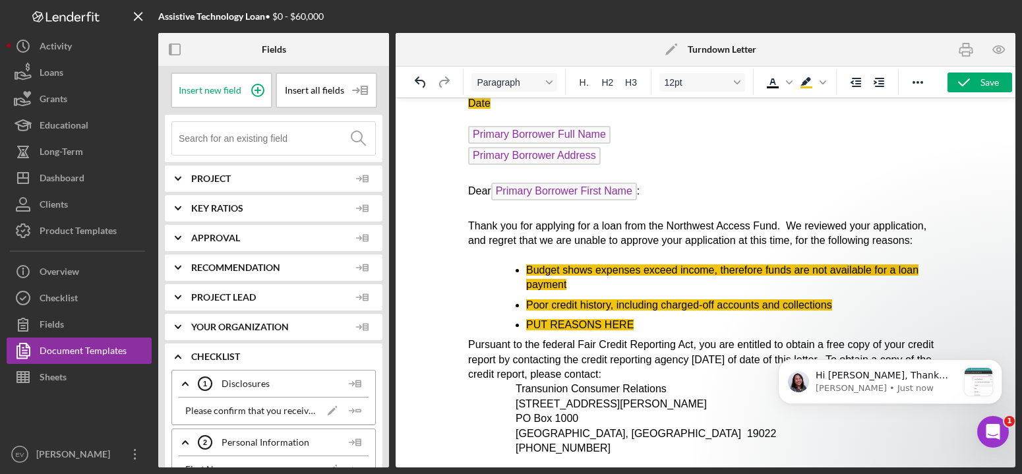
click at [592, 315] on ul "Budget shows expenses exceed income, therefore funds are not available for a lo…" at bounding box center [705, 298] width 475 height 70
click at [846, 304] on li "Poor credit history, including charged-off accounts and collections" at bounding box center [734, 305] width 417 height 15
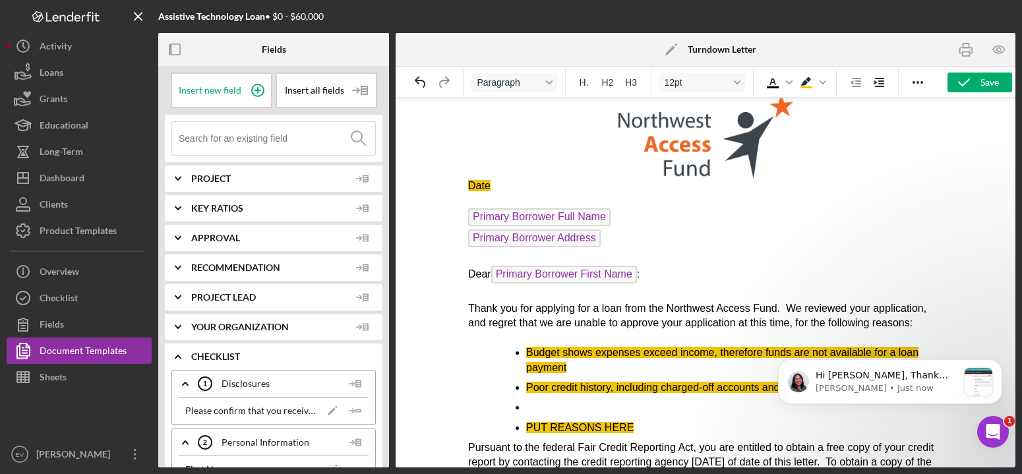
scroll to position [46, 0]
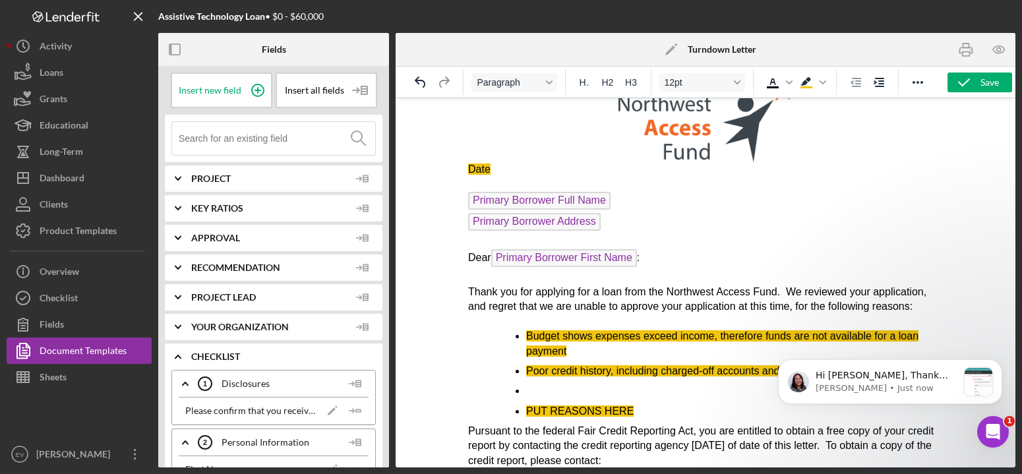
drag, startPoint x: 538, startPoint y: 388, endPoint x: 561, endPoint y: 390, distance: 23.1
click at [538, 388] on li "Rich Text Area. Press ALT-0 for help." at bounding box center [734, 391] width 417 height 15
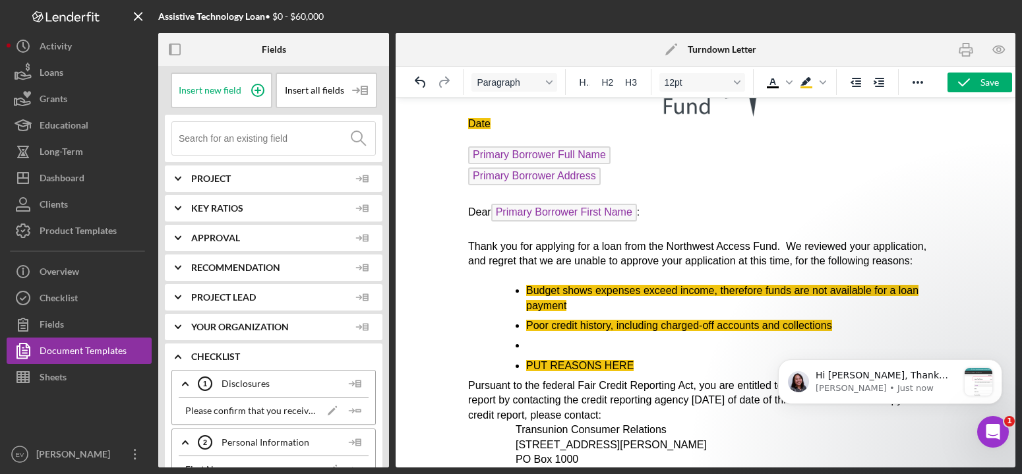
scroll to position [108, 0]
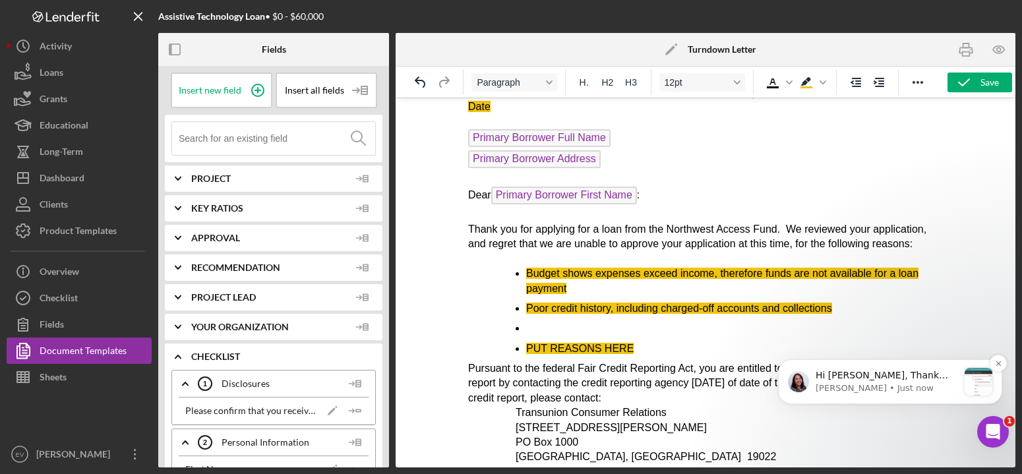
click at [880, 381] on p "Hi Ellie, Thank you for reaching out! Both Felicia and Nicole can update the st…" at bounding box center [887, 375] width 142 height 13
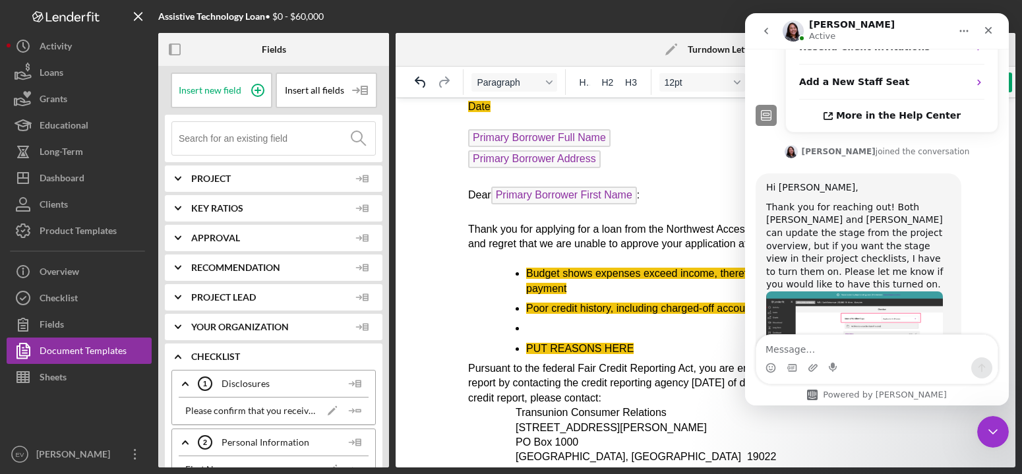
scroll to position [791, 0]
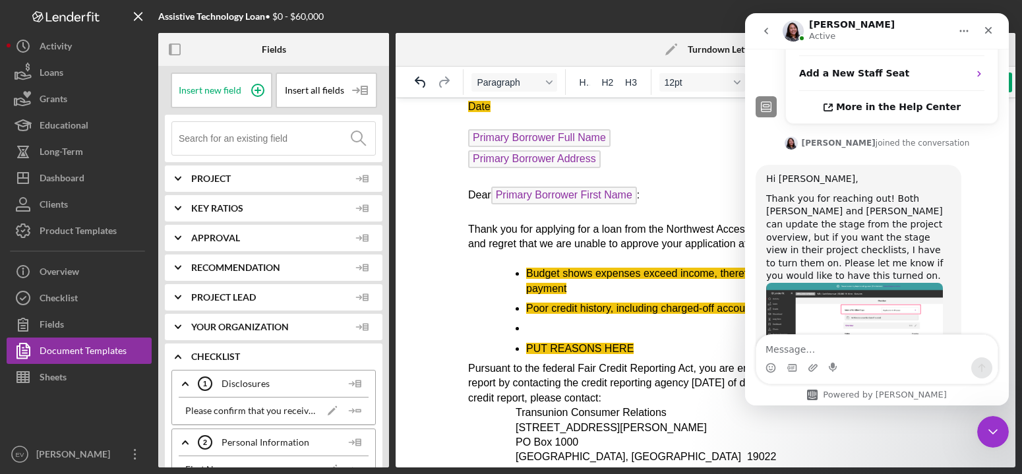
click at [875, 356] on textarea "Message…" at bounding box center [876, 346] width 241 height 22
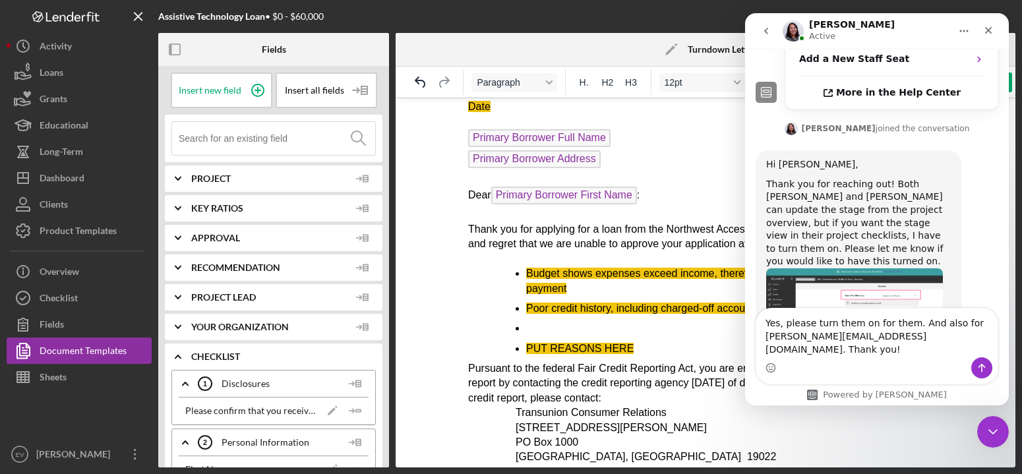
type textarea "Yes, please turn them on for them. And also for heather@nwaccessfund.org. Thank…"
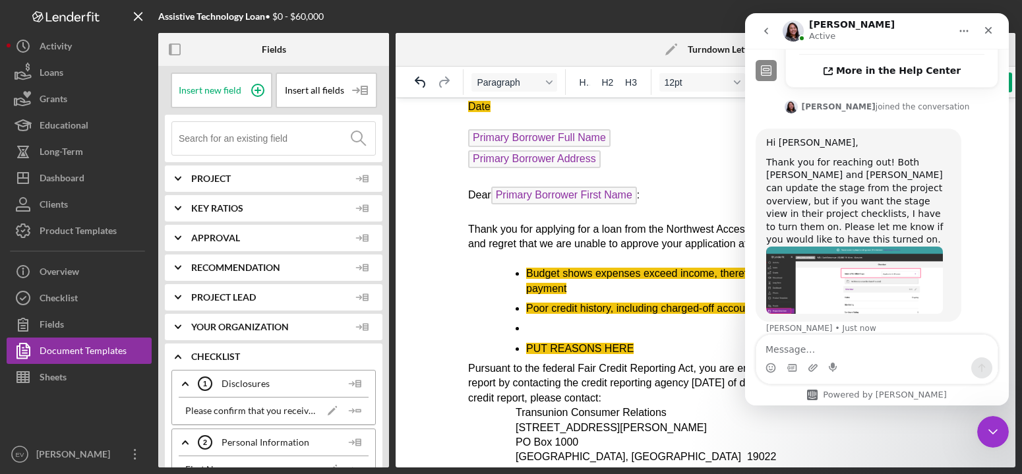
scroll to position [836, 0]
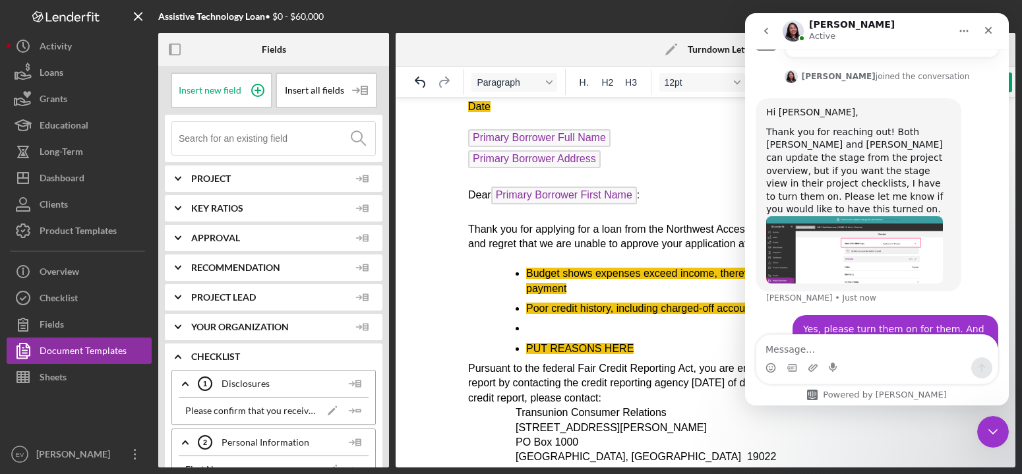
type textarea "a"
type textarea "(And hi [PERSON_NAME]!)"
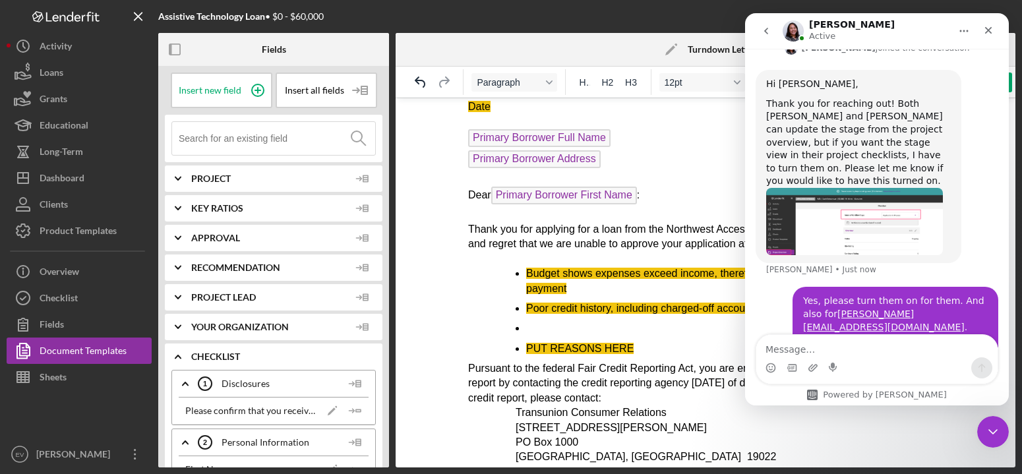
scroll to position [866, 0]
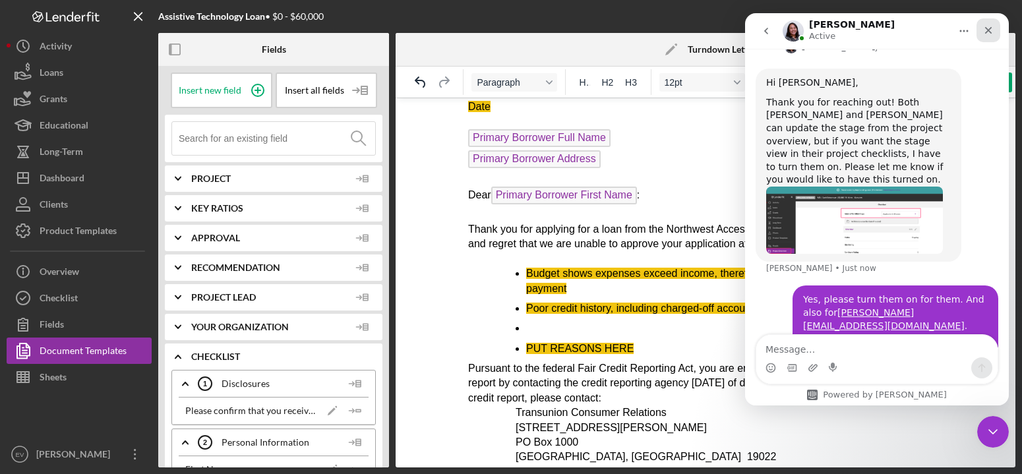
click at [985, 32] on icon "Close" at bounding box center [988, 30] width 11 height 11
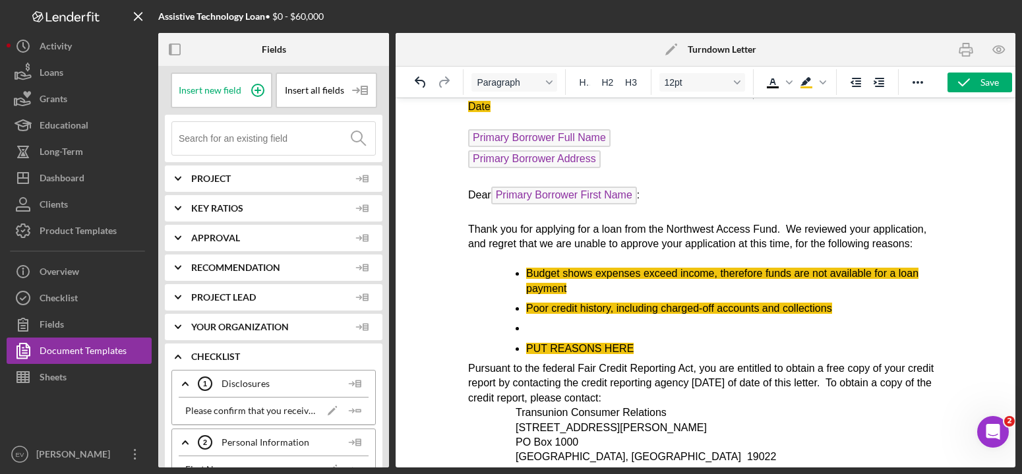
click at [654, 354] on li "PUT REASONS HERE" at bounding box center [734, 349] width 417 height 15
click at [682, 326] on li "Rich Text Area. Press ALT-0 for help." at bounding box center [734, 328] width 417 height 15
click at [547, 327] on li "Rich Text Area. Press ALT-0 for help." at bounding box center [734, 328] width 417 height 15
drag, startPoint x: 656, startPoint y: 352, endPoint x: 534, endPoint y: 322, distance: 126.2
click at [534, 322] on ul "Budget shows expenses exceed income, therefore funds are not available for a lo…" at bounding box center [705, 311] width 475 height 90
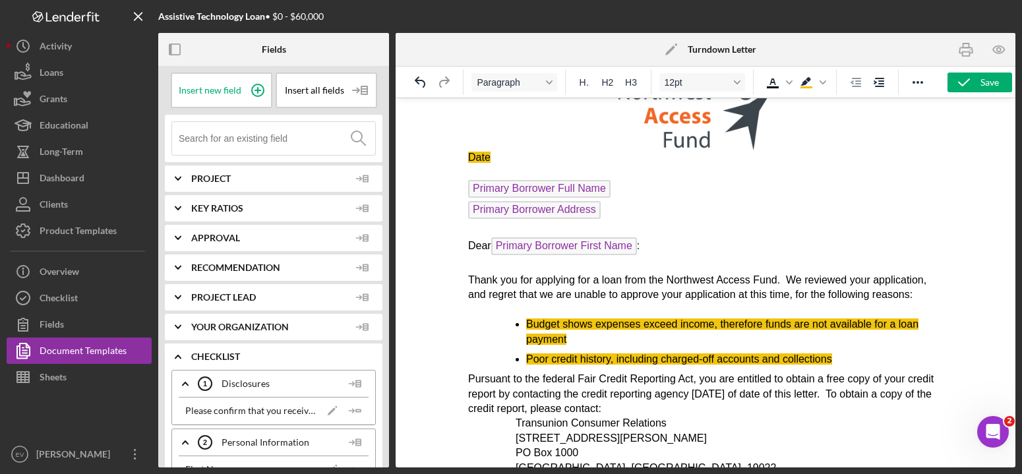
scroll to position [0, 0]
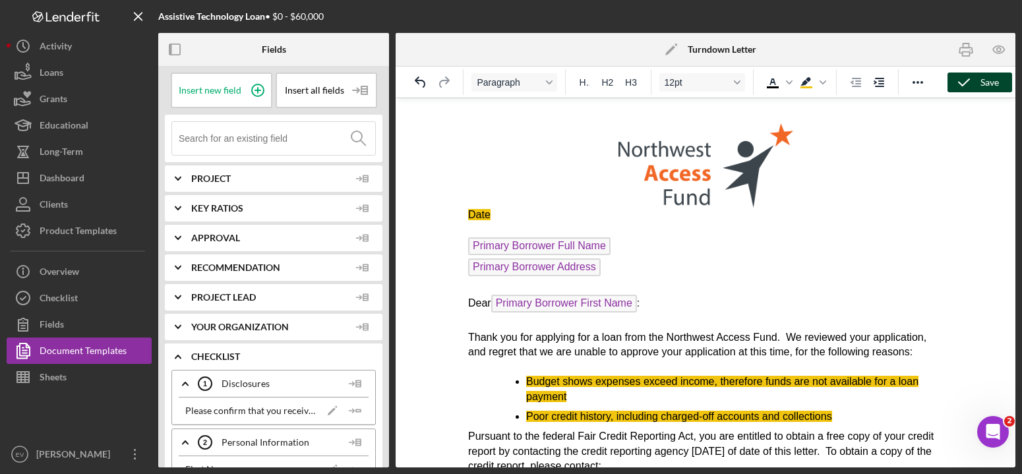
click at [959, 82] on polyline "button" at bounding box center [964, 82] width 11 height 7
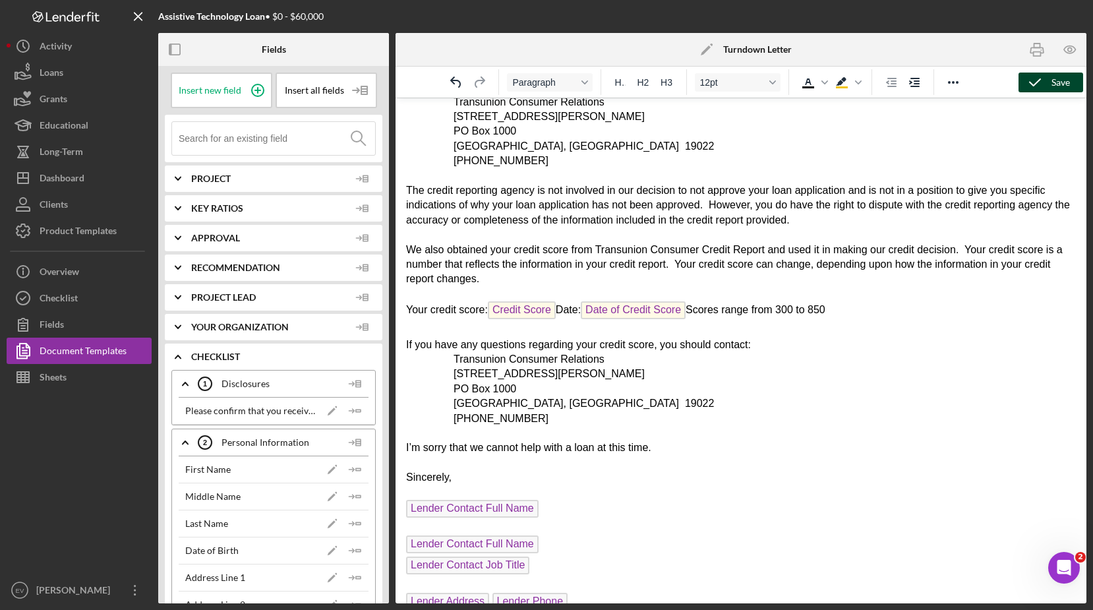
scroll to position [371, 0]
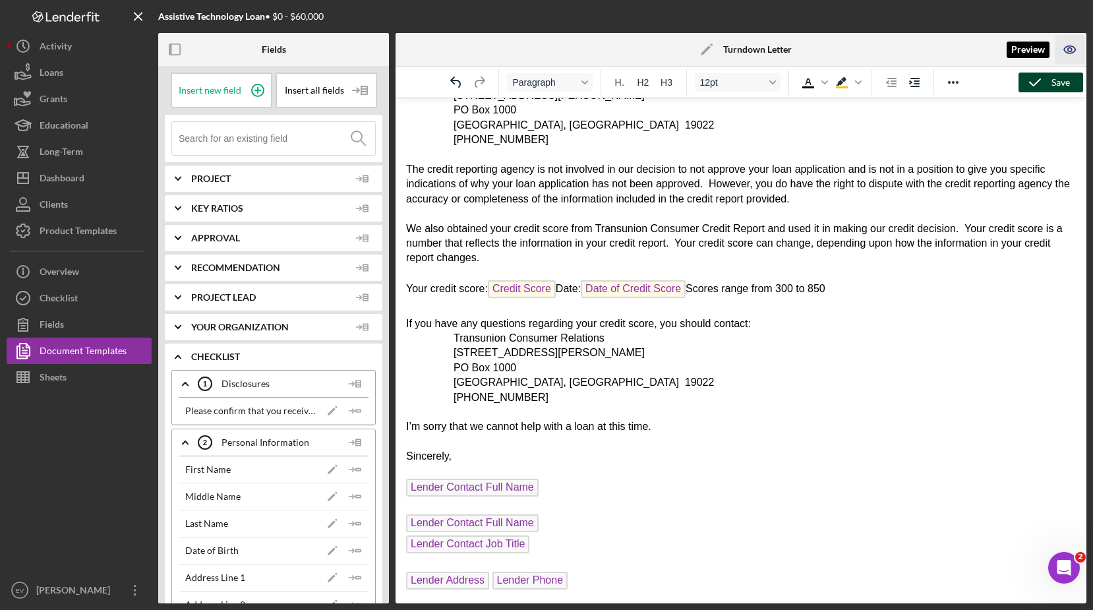
click at [1022, 51] on icon "button" at bounding box center [1070, 49] width 4 height 4
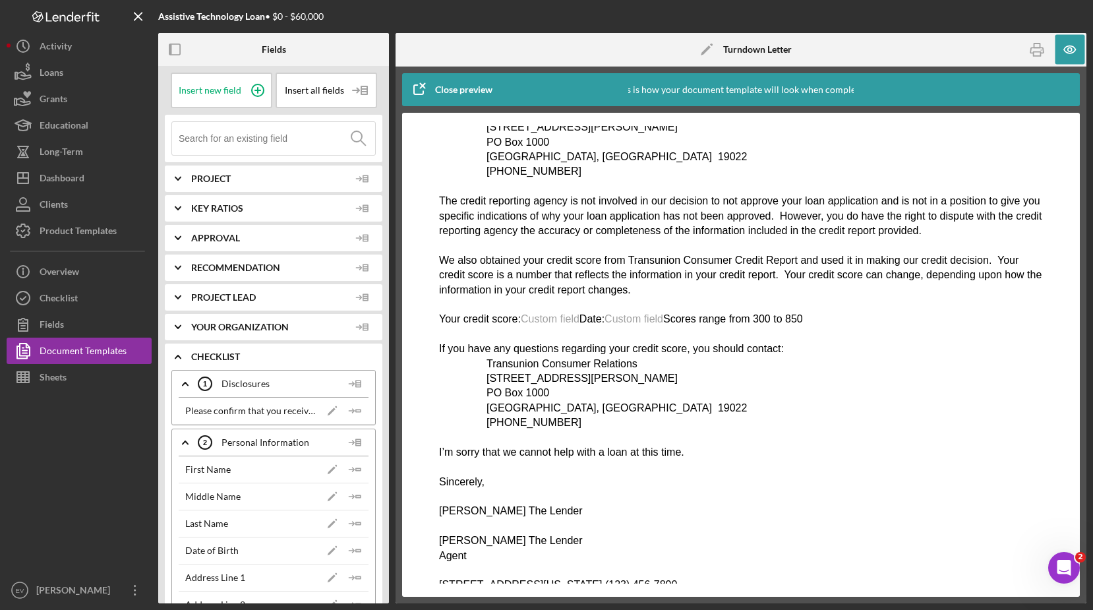
scroll to position [367, 0]
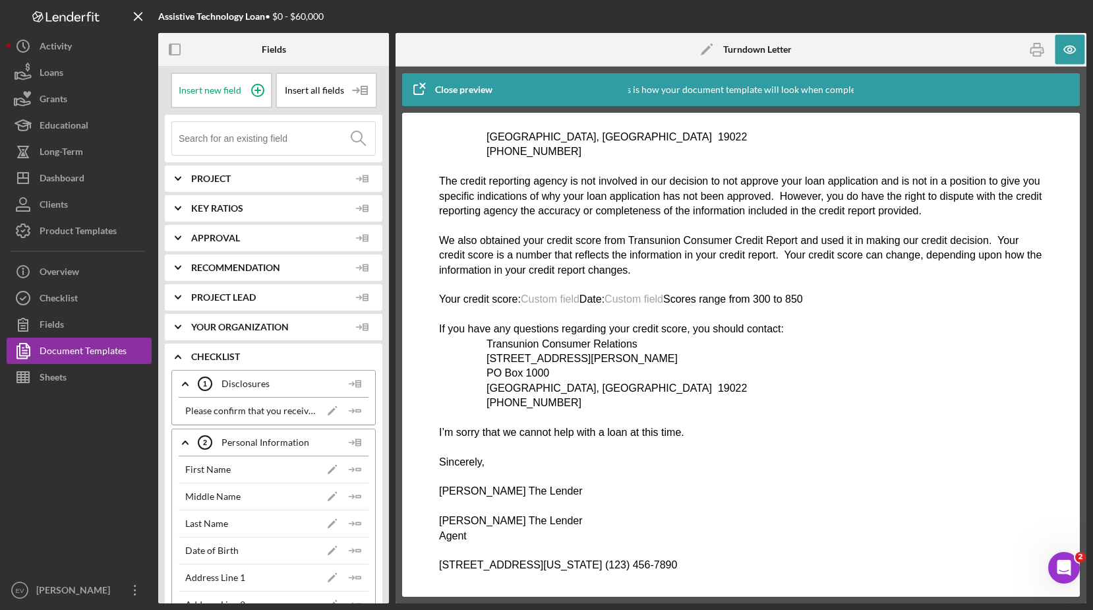
click at [473, 474] on p "Agent" at bounding box center [741, 536] width 604 height 15
click at [425, 88] on icon "button" at bounding box center [418, 89] width 33 height 33
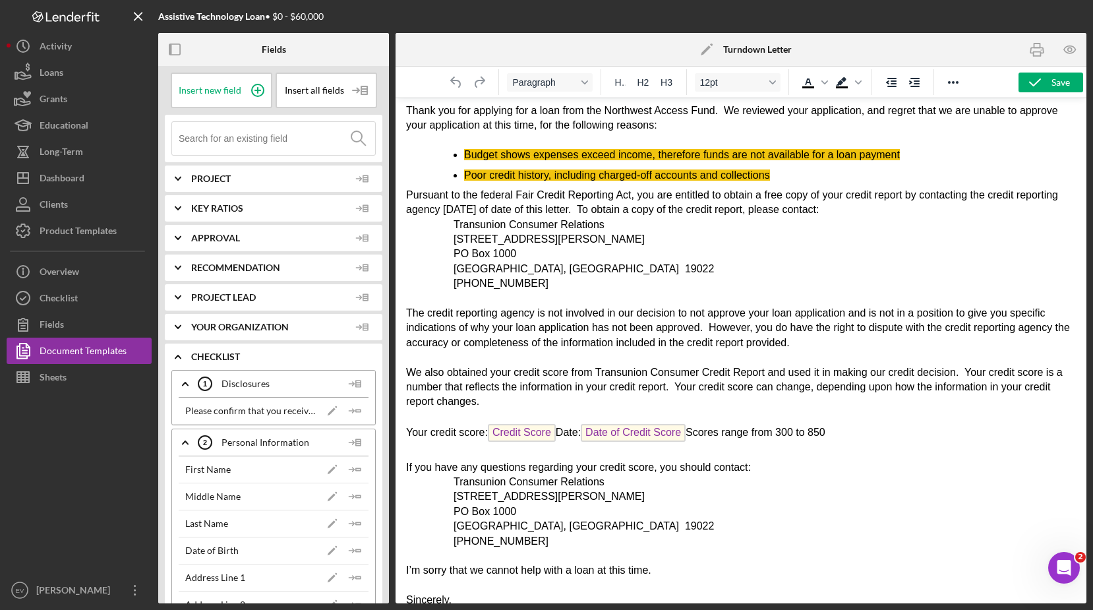
scroll to position [371, 0]
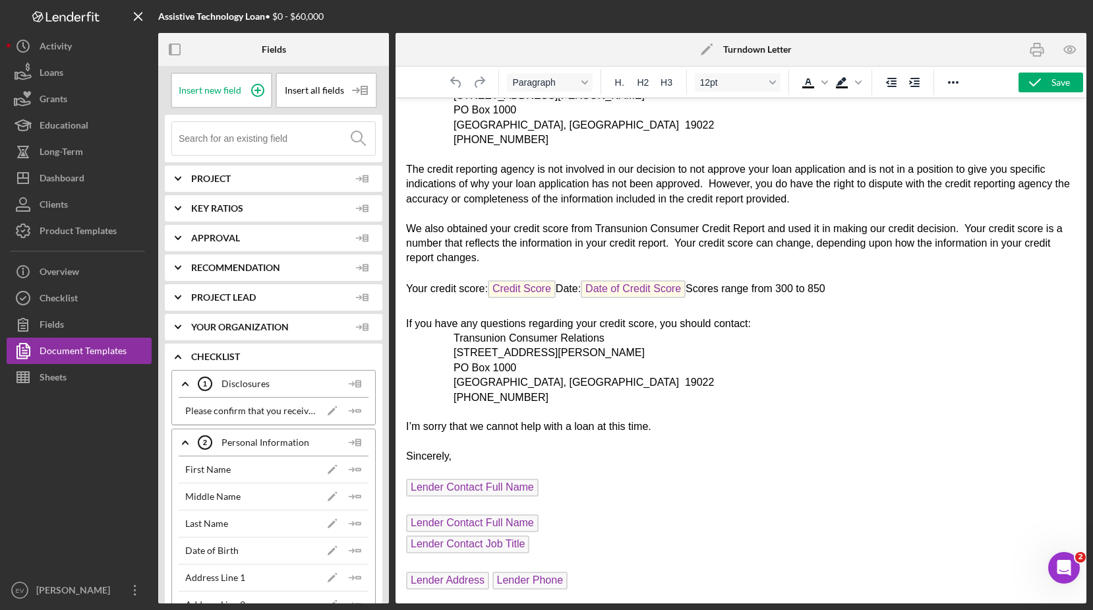
drag, startPoint x: 415, startPoint y: 470, endPoint x: 422, endPoint y: 473, distance: 7.7
click at [415, 470] on p "Rich Text Area. Press ALT-0 for help." at bounding box center [741, 471] width 670 height 15
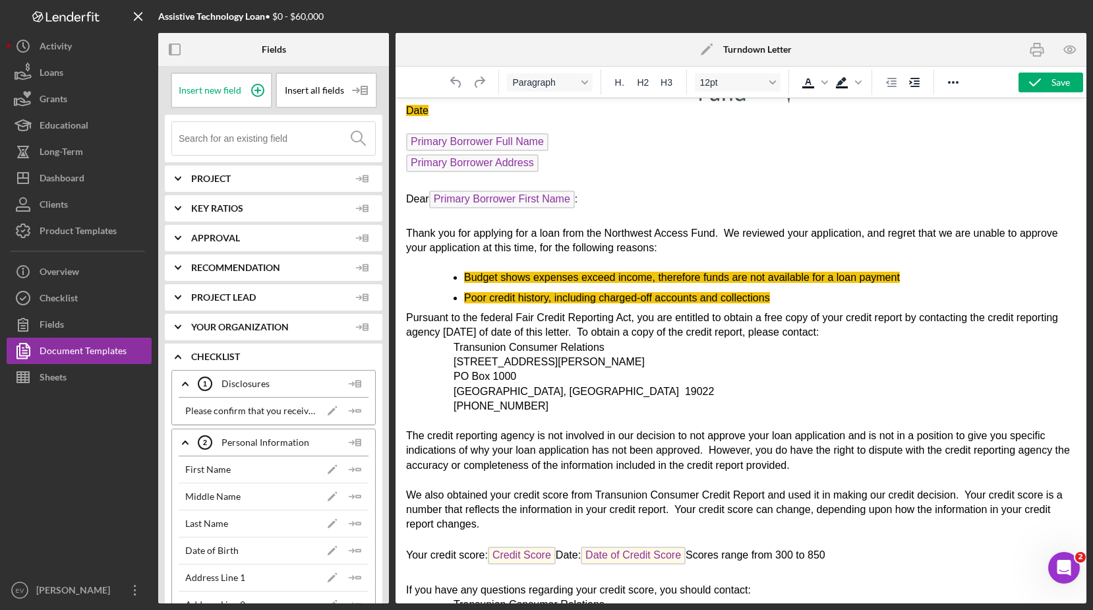
scroll to position [76, 0]
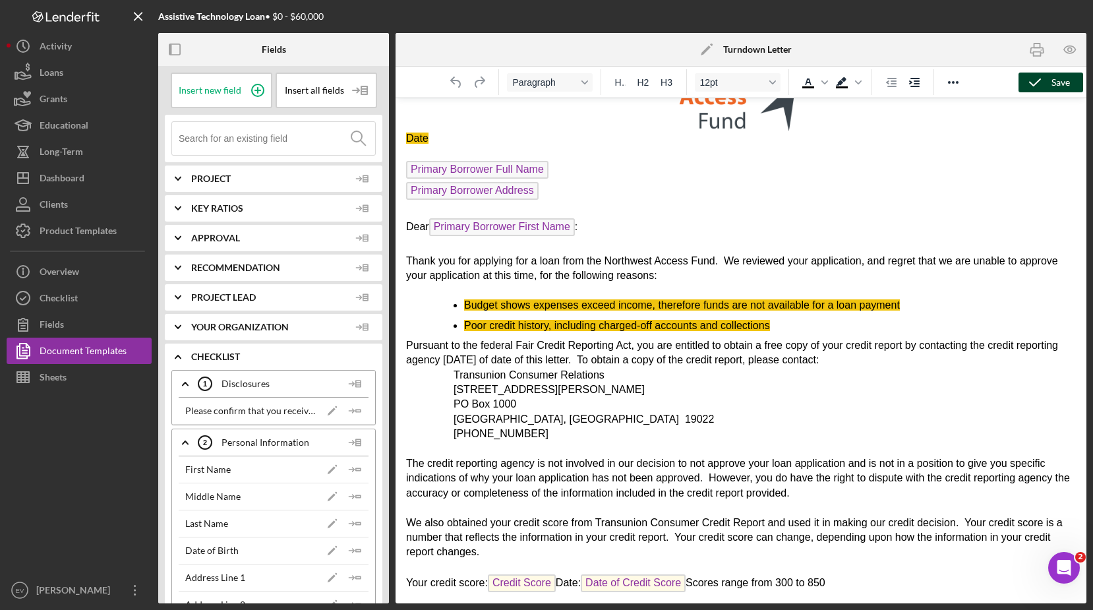
click at [1022, 75] on button "Save" at bounding box center [1051, 83] width 65 height 20
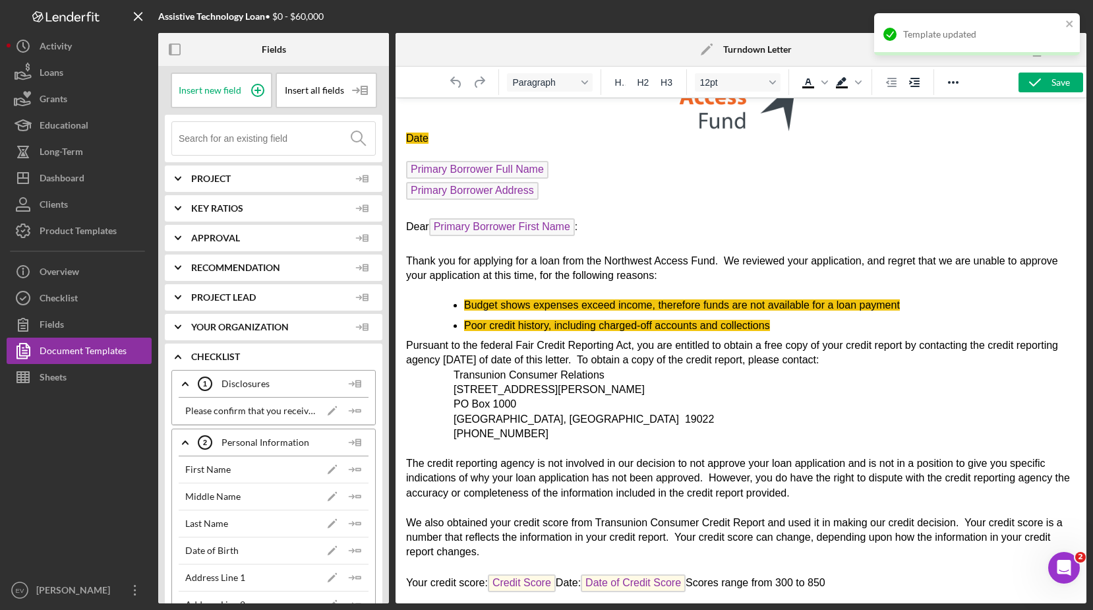
scroll to position [0, 0]
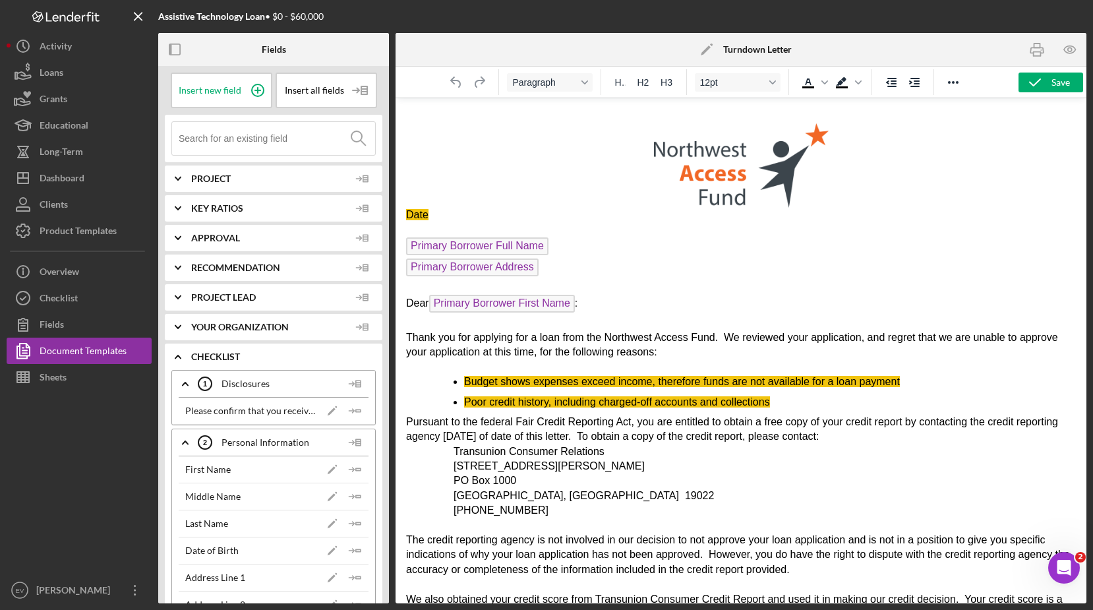
click at [762, 404] on span "Poor credit history, including charged-off accounts and collections" at bounding box center [617, 401] width 306 height 11
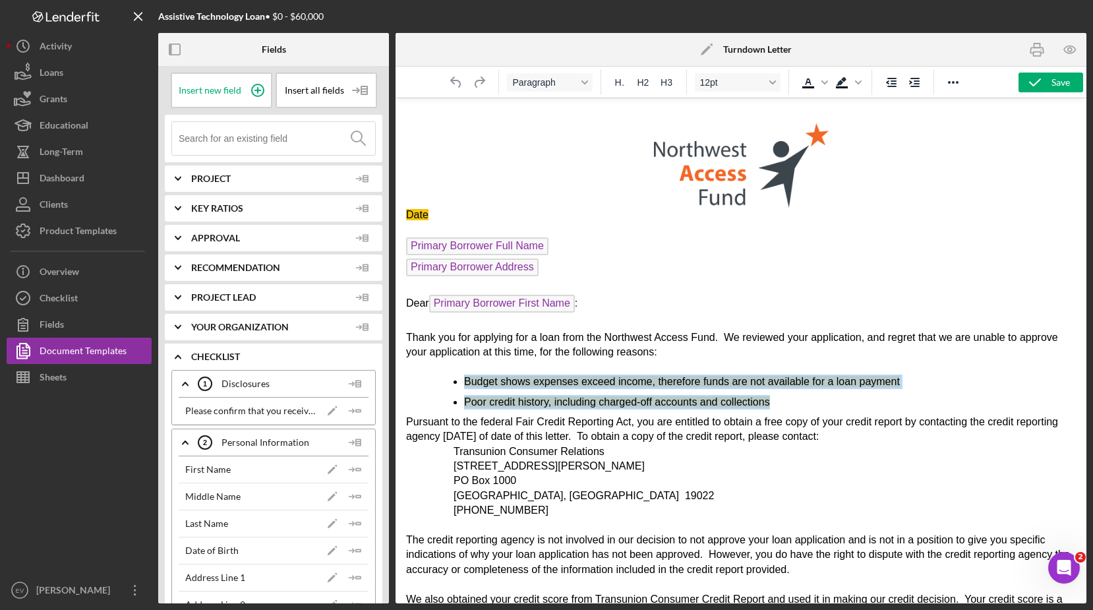
drag, startPoint x: 783, startPoint y: 400, endPoint x: 462, endPoint y: 380, distance: 322.4
click at [462, 380] on ul "Budget shows expenses exceed income, therefore funds are not available for a lo…" at bounding box center [741, 392] width 670 height 35
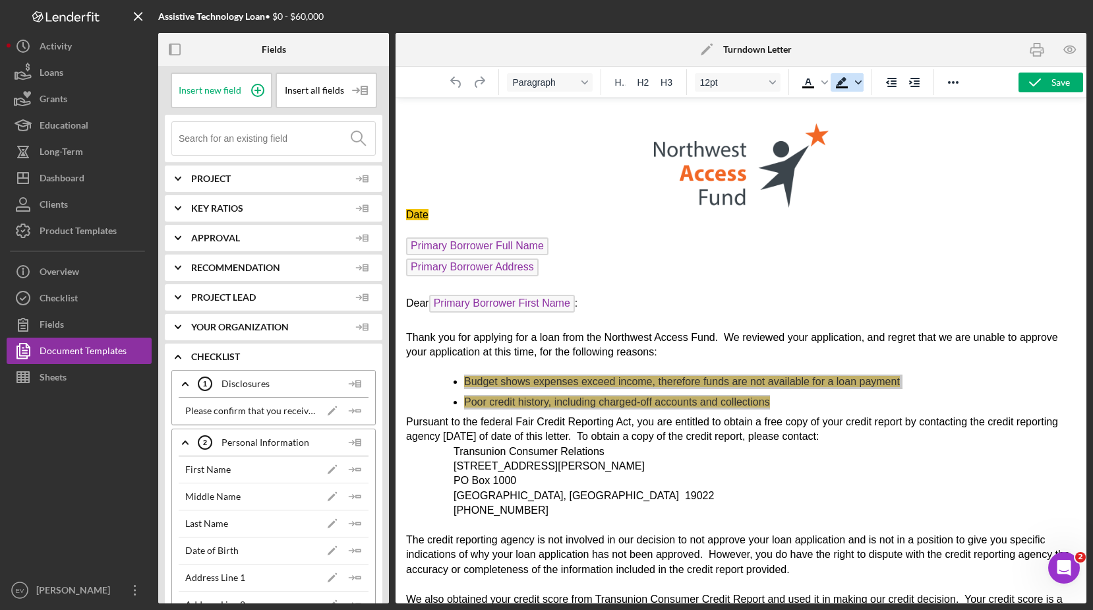
click at [855, 80] on icon "Background color Black" at bounding box center [858, 82] width 7 height 4
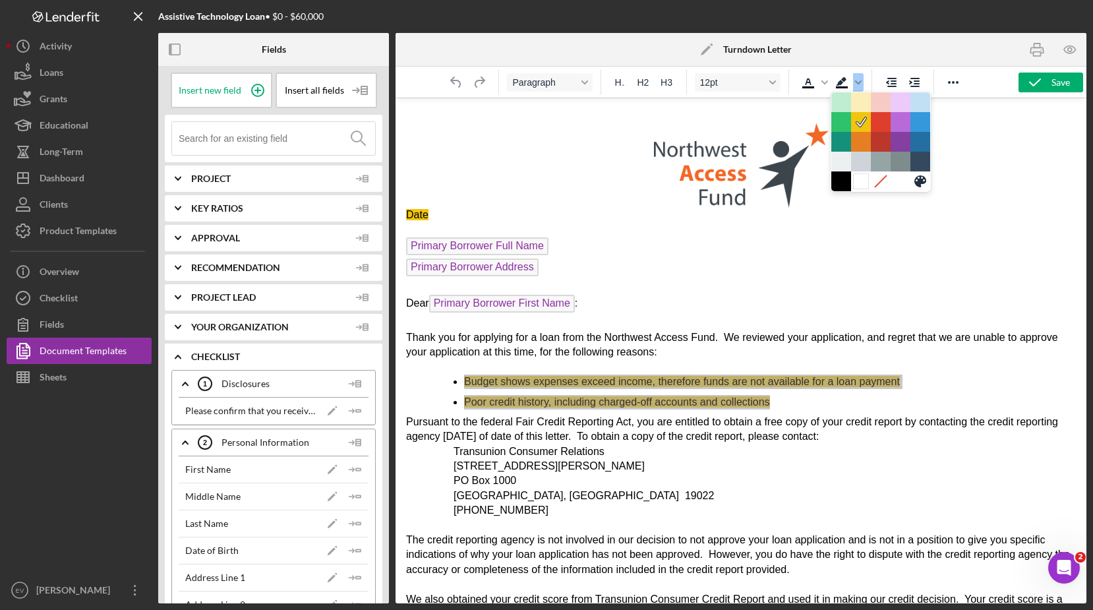
click at [863, 183] on div at bounding box center [861, 181] width 16 height 16
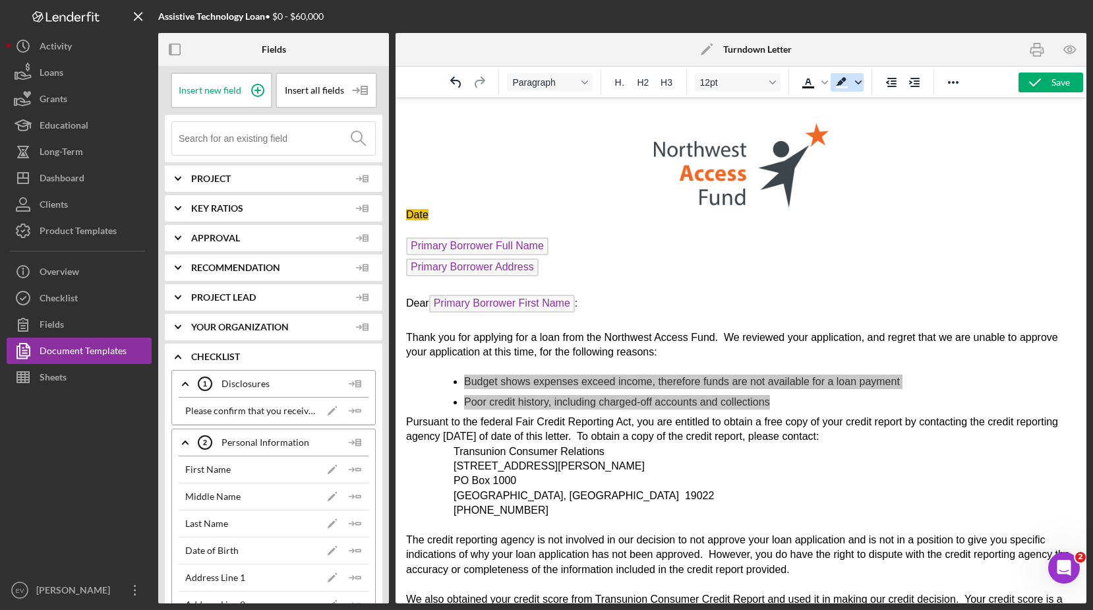
click at [857, 80] on icon "Background color White" at bounding box center [858, 82] width 7 height 7
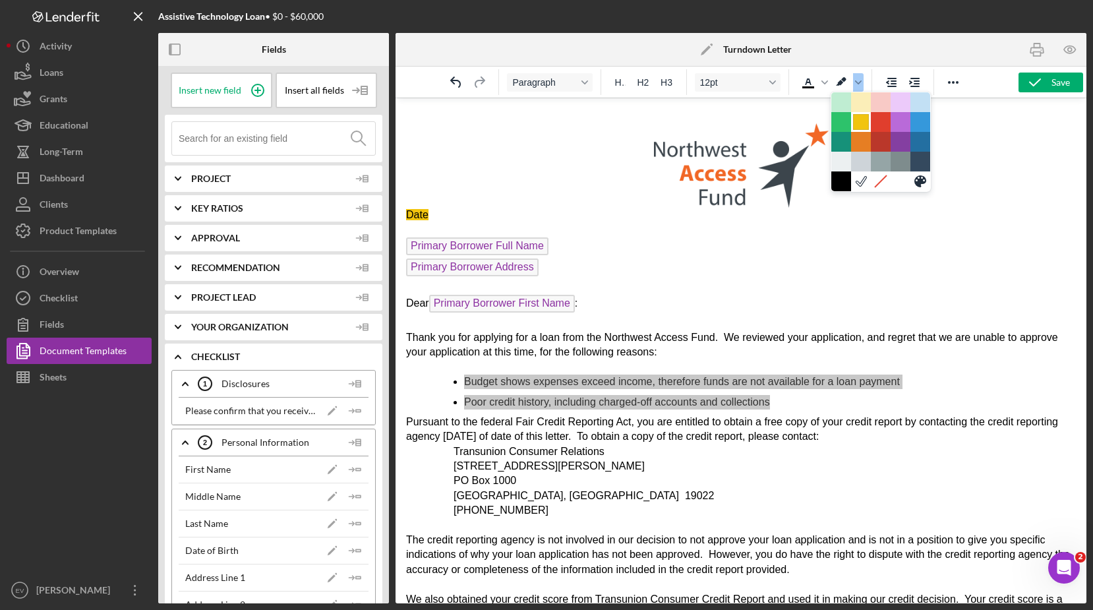
click at [859, 125] on div at bounding box center [861, 122] width 16 height 16
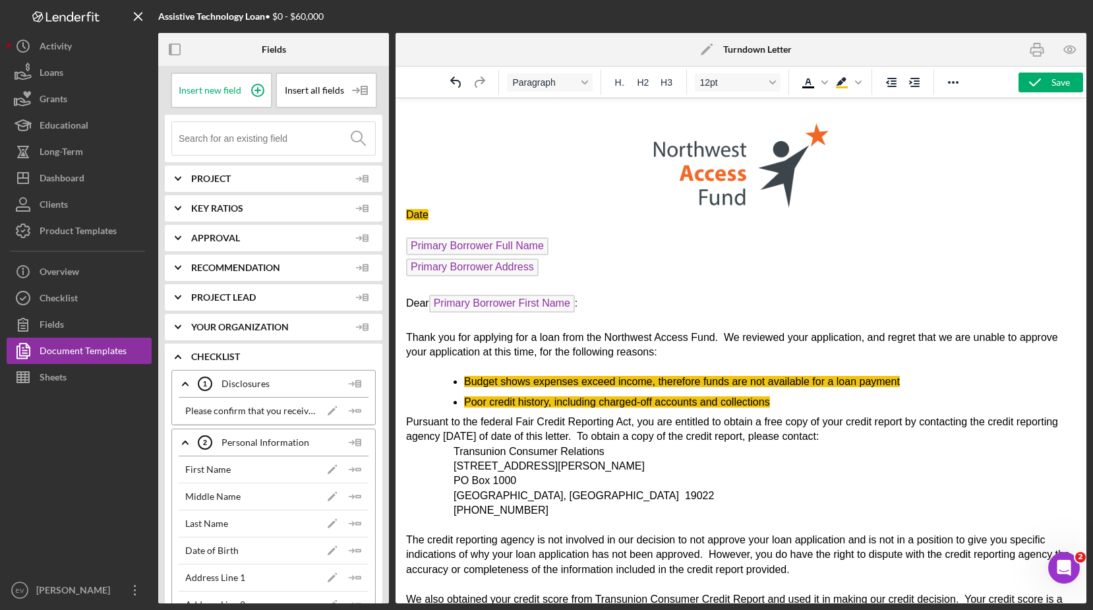
click at [500, 425] on span "Pursuant to the federal Fair Credit Reporting Act, you are entitled to obtain a…" at bounding box center [732, 429] width 652 height 26
click at [1022, 92] on div "Save Paragraph H1 H2 H3 12pt To open the popup, press Shift+Enter To open the p…" at bounding box center [741, 335] width 691 height 537
click at [1022, 75] on icon "button" at bounding box center [1035, 82] width 33 height 33
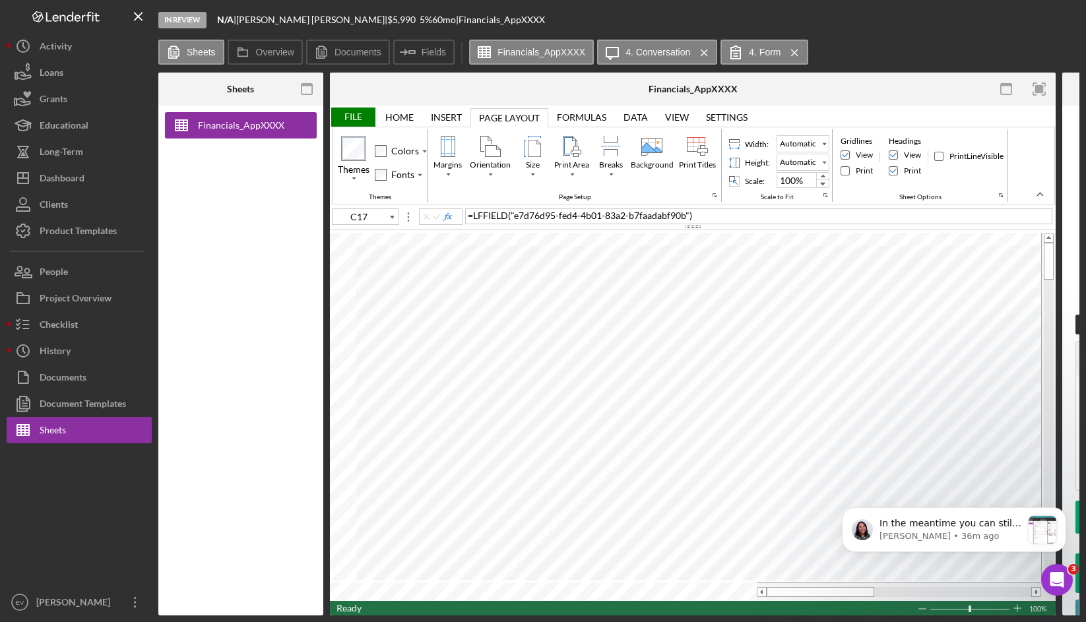
scroll to position [1321, 0]
